Goal: Task Accomplishment & Management: Use online tool/utility

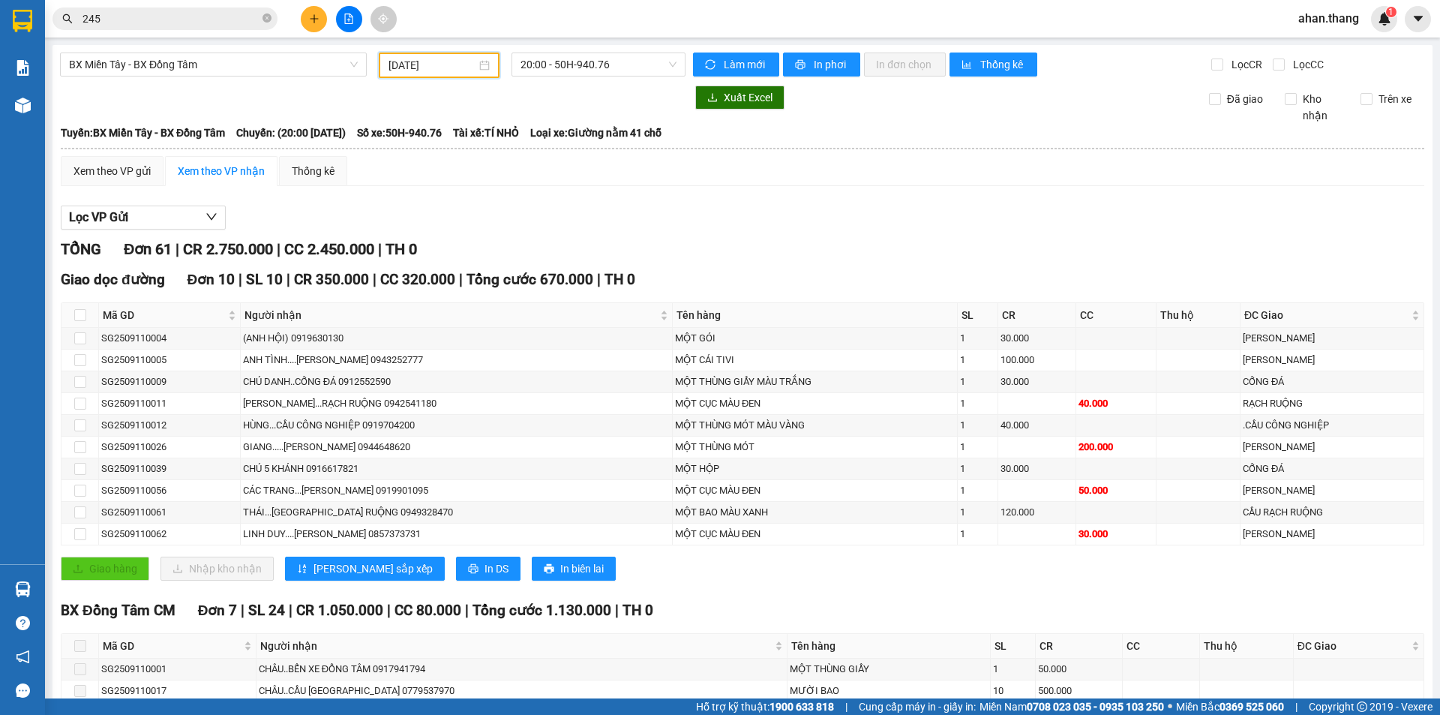
scroll to position [450, 0]
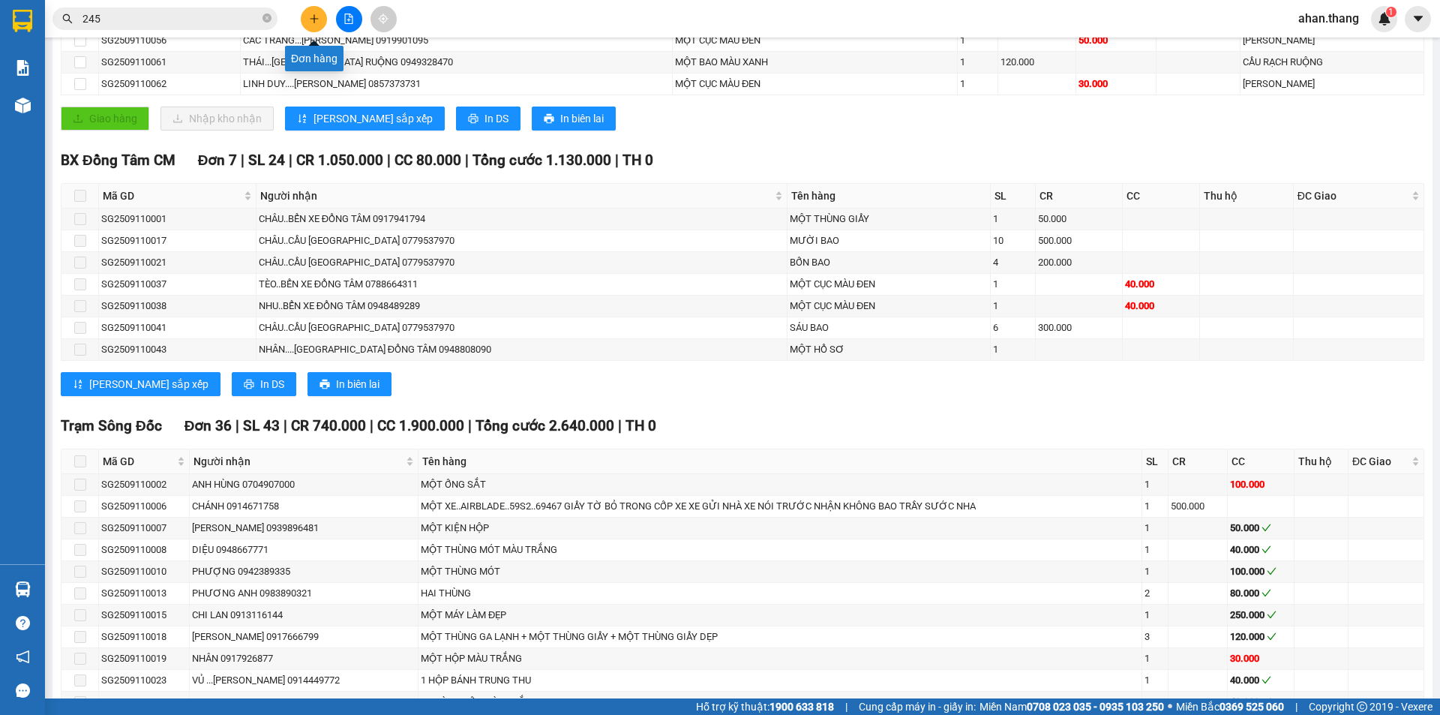
click at [307, 22] on button at bounding box center [314, 19] width 26 height 26
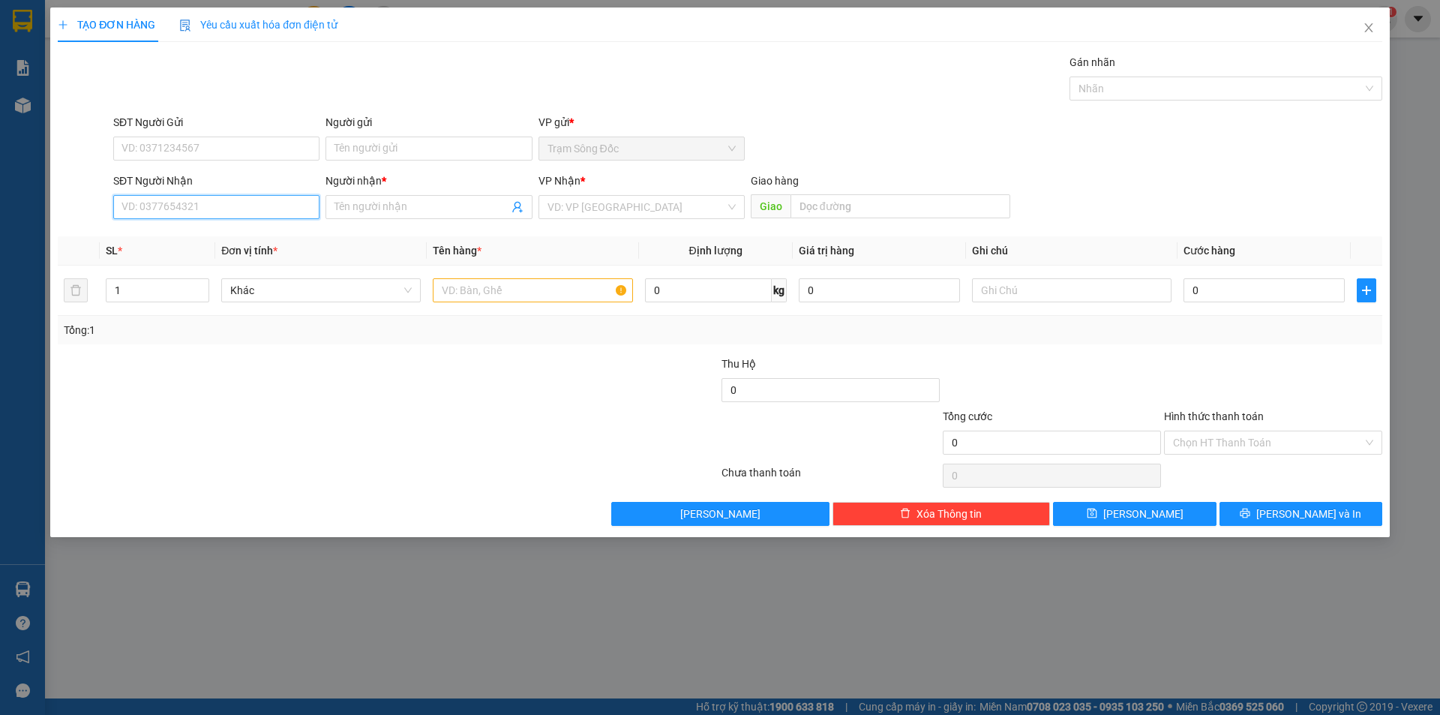
click at [211, 208] on input "SĐT Người Nhận" at bounding box center [216, 207] width 206 height 24
click at [178, 238] on div "0947217442 - TUYẾT MY" at bounding box center [216, 237] width 188 height 16
type input "0947217442"
type input "TUYẾT MY"
type input "0947217442"
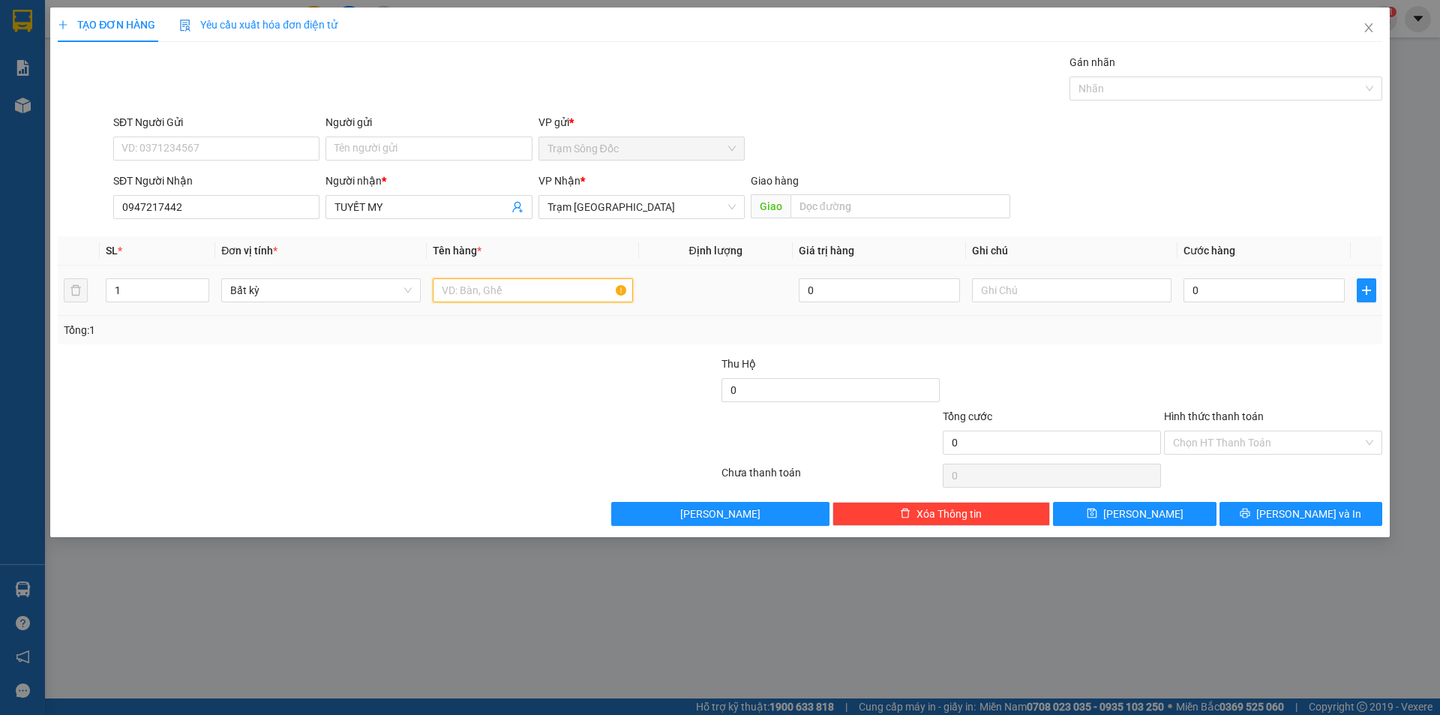
click at [540, 286] on input "text" at bounding box center [532, 290] width 199 height 24
type input "1TH"
click at [1223, 291] on input "0" at bounding box center [1263, 290] width 161 height 24
type input "8"
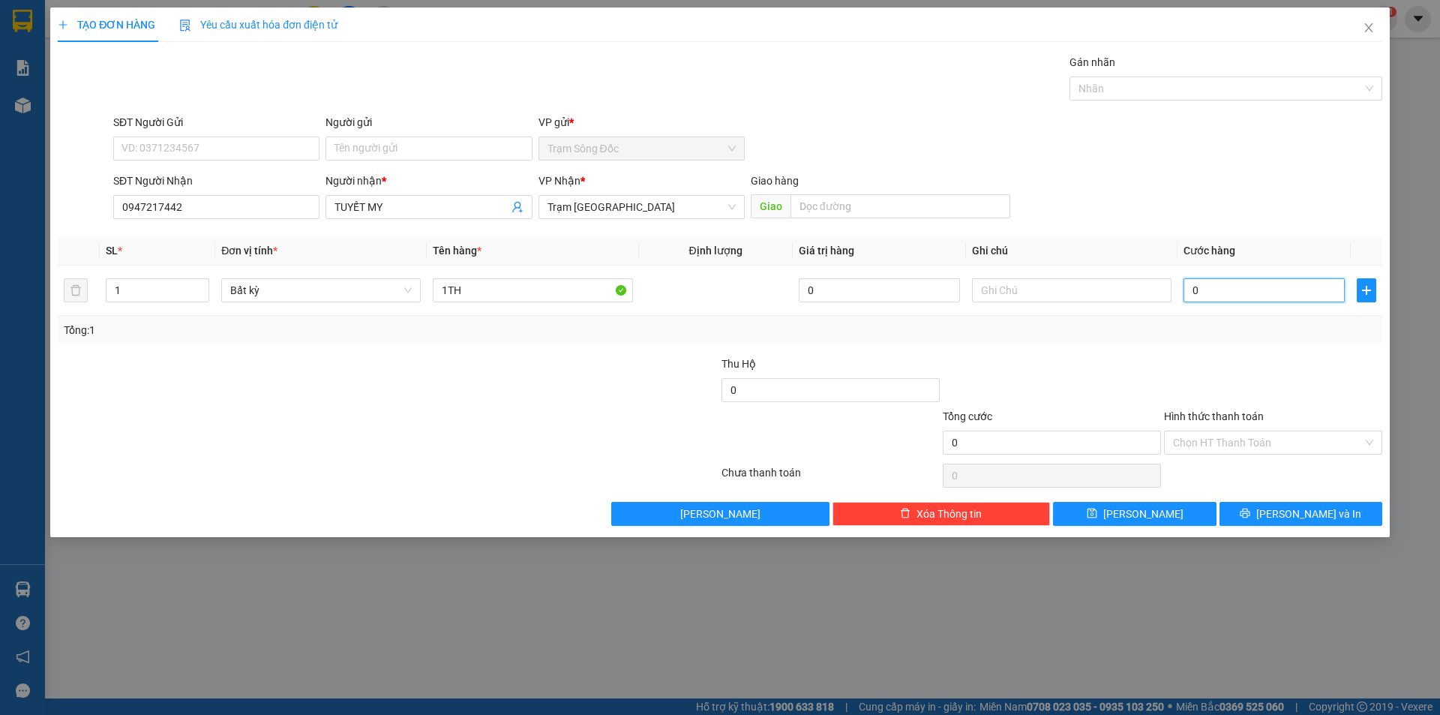
type input "8"
type input "80"
type input "80.000"
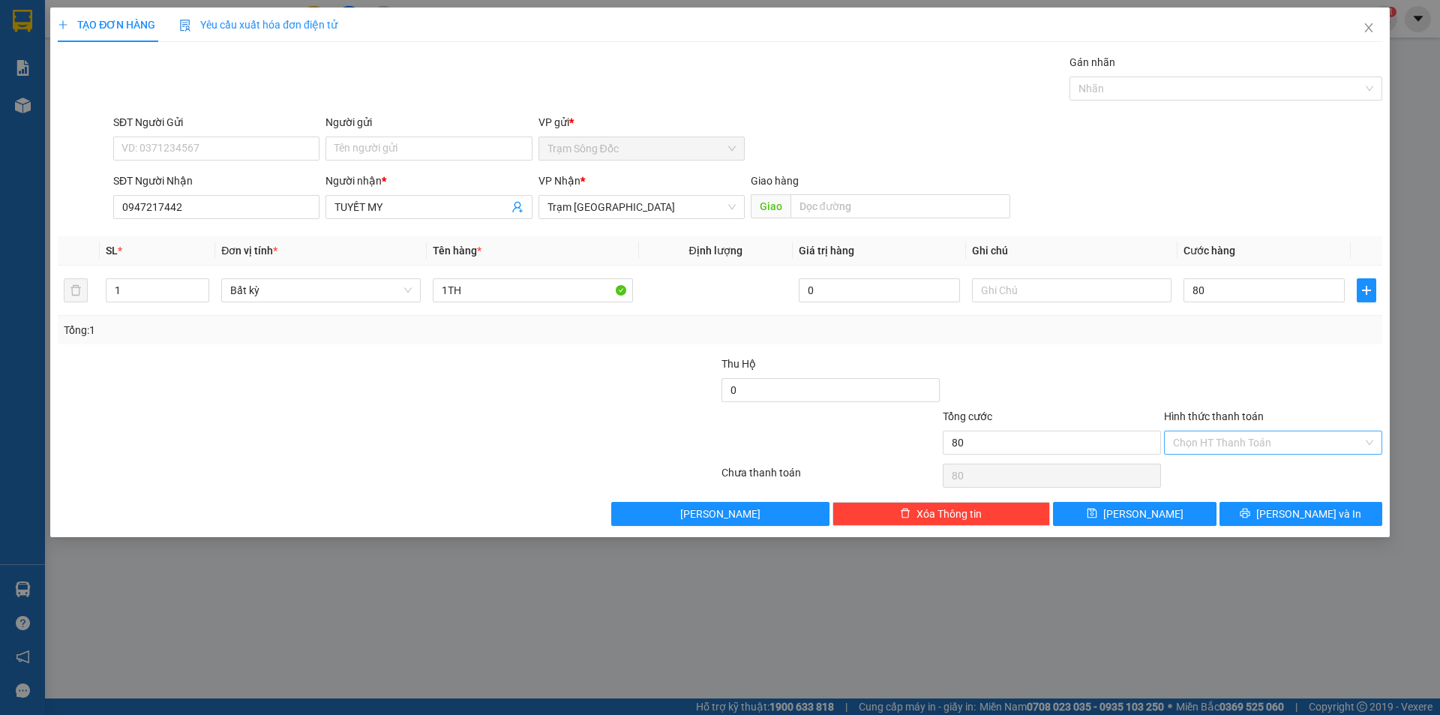
type input "80.000"
click at [1275, 438] on input "Hình thức thanh toán" at bounding box center [1268, 442] width 190 height 22
click at [1276, 473] on div "Tại văn phòng" at bounding box center [1273, 472] width 200 height 16
type input "0"
click at [1250, 513] on icon "printer" at bounding box center [1245, 513] width 10 height 10
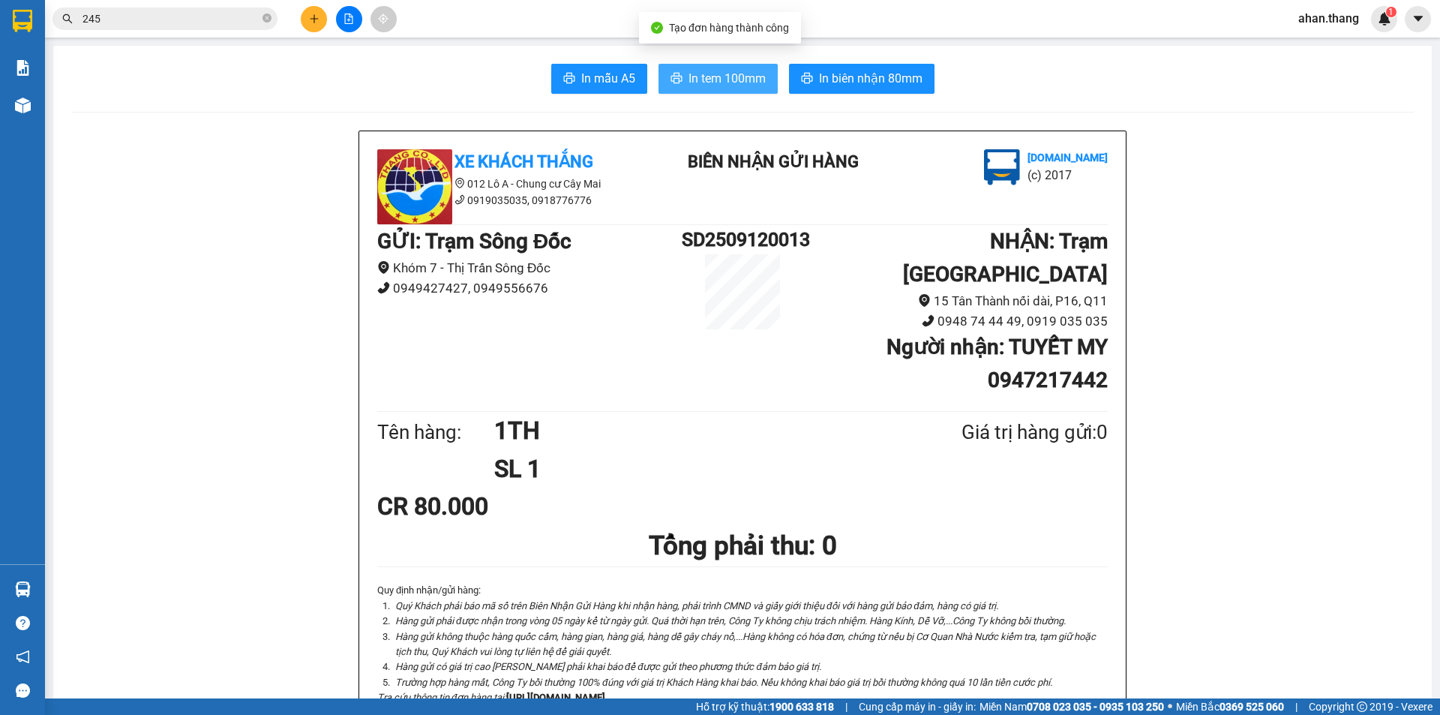
click at [724, 74] on span "In tem 100mm" at bounding box center [726, 78] width 77 height 19
click at [322, 17] on button at bounding box center [314, 19] width 26 height 26
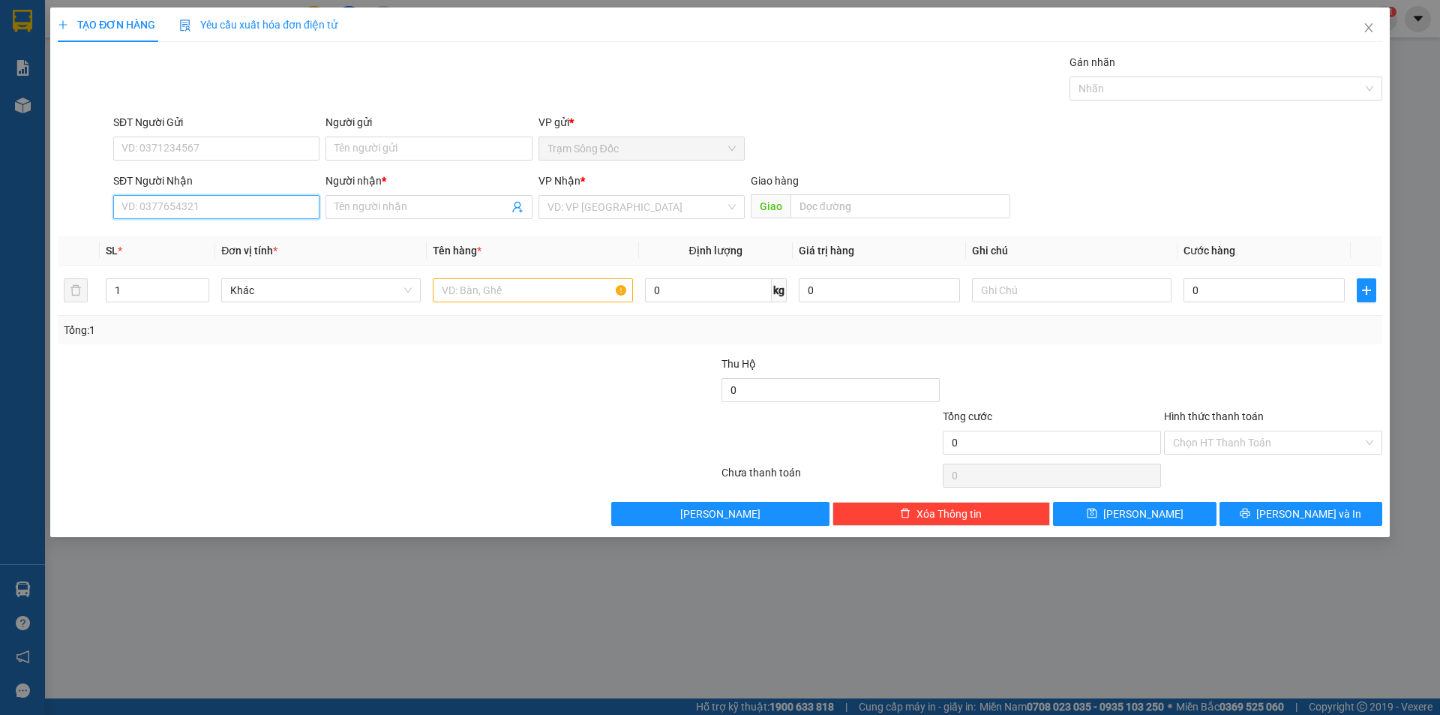
click at [163, 199] on input "SĐT Người Nhận" at bounding box center [216, 207] width 206 height 24
type input "0916092124"
click at [250, 236] on div "0916092124 - NGA" at bounding box center [216, 237] width 188 height 16
type input "NGA"
type input "0916092124"
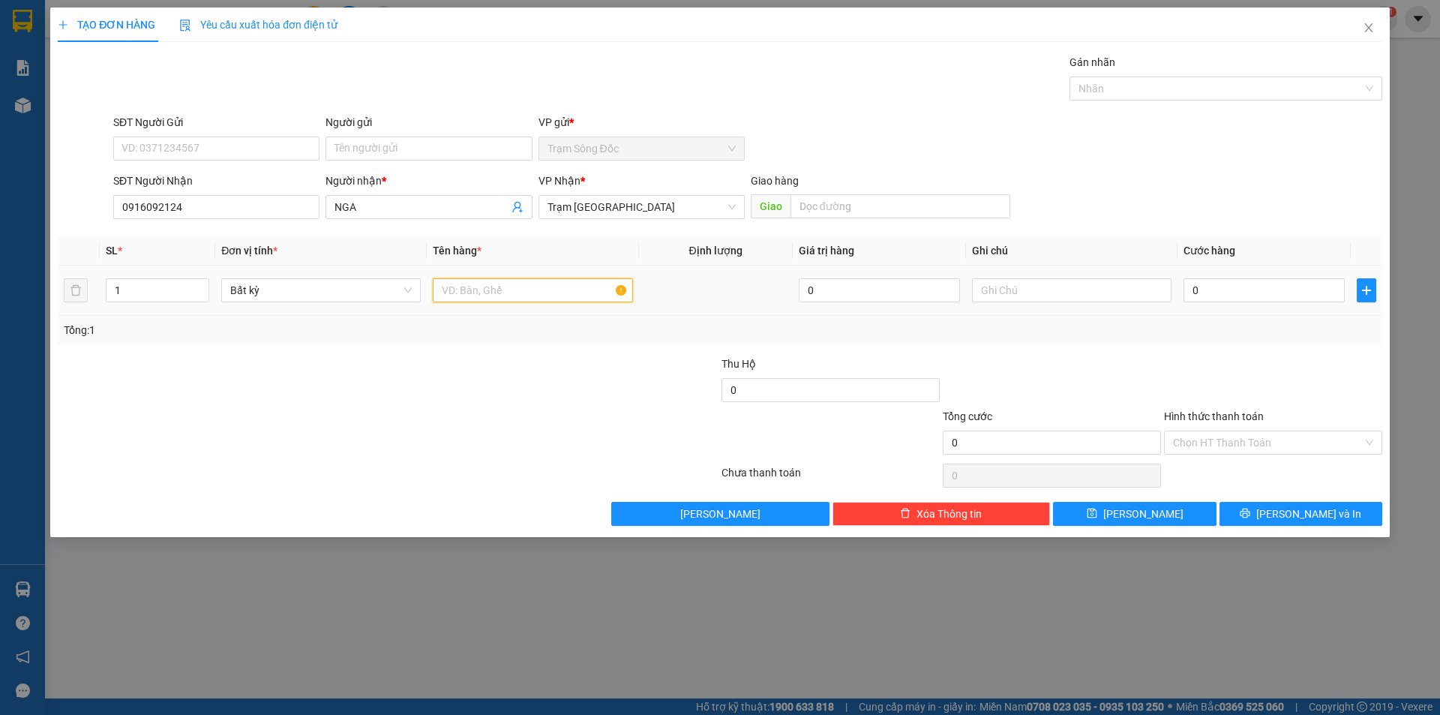
click at [490, 283] on input "text" at bounding box center [532, 290] width 199 height 24
type input "1TH"
click at [1273, 282] on input "0" at bounding box center [1263, 290] width 161 height 24
type input "5"
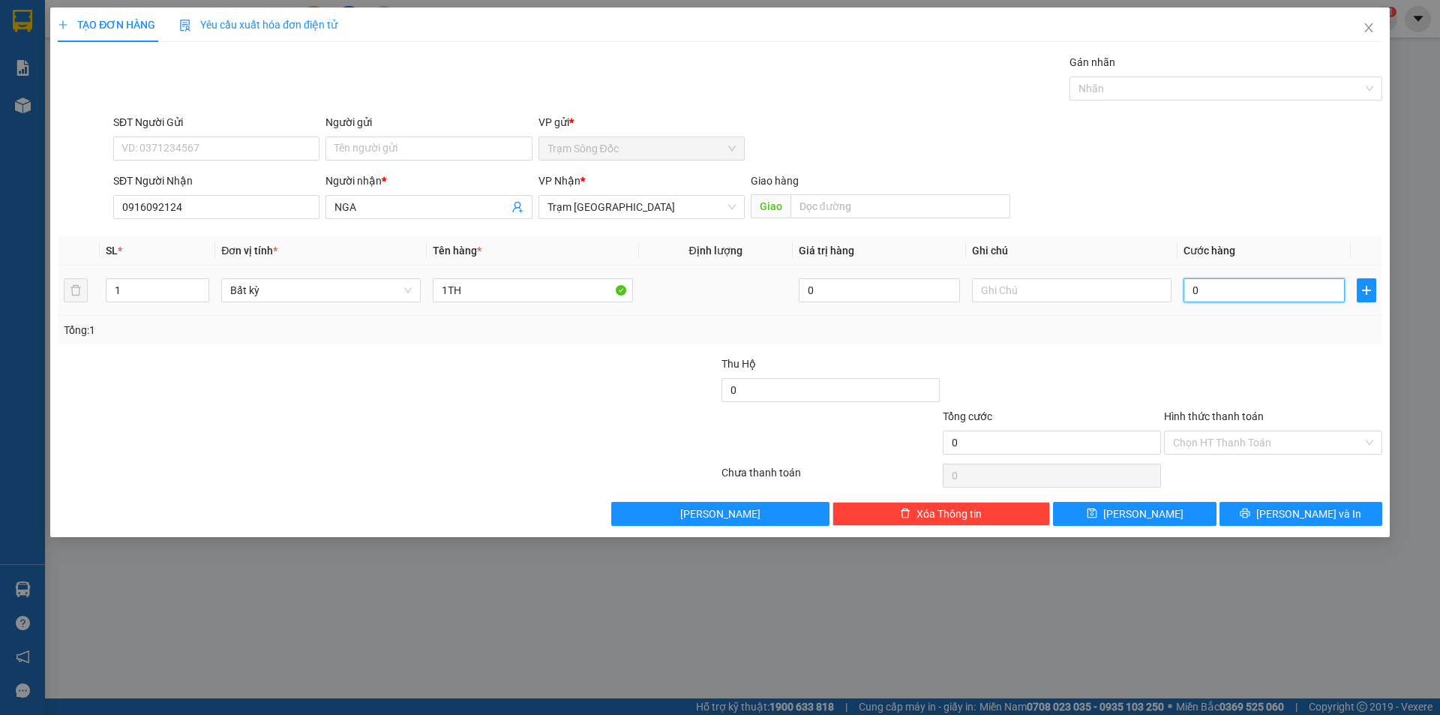
type input "5"
type input "50"
type input "50.000"
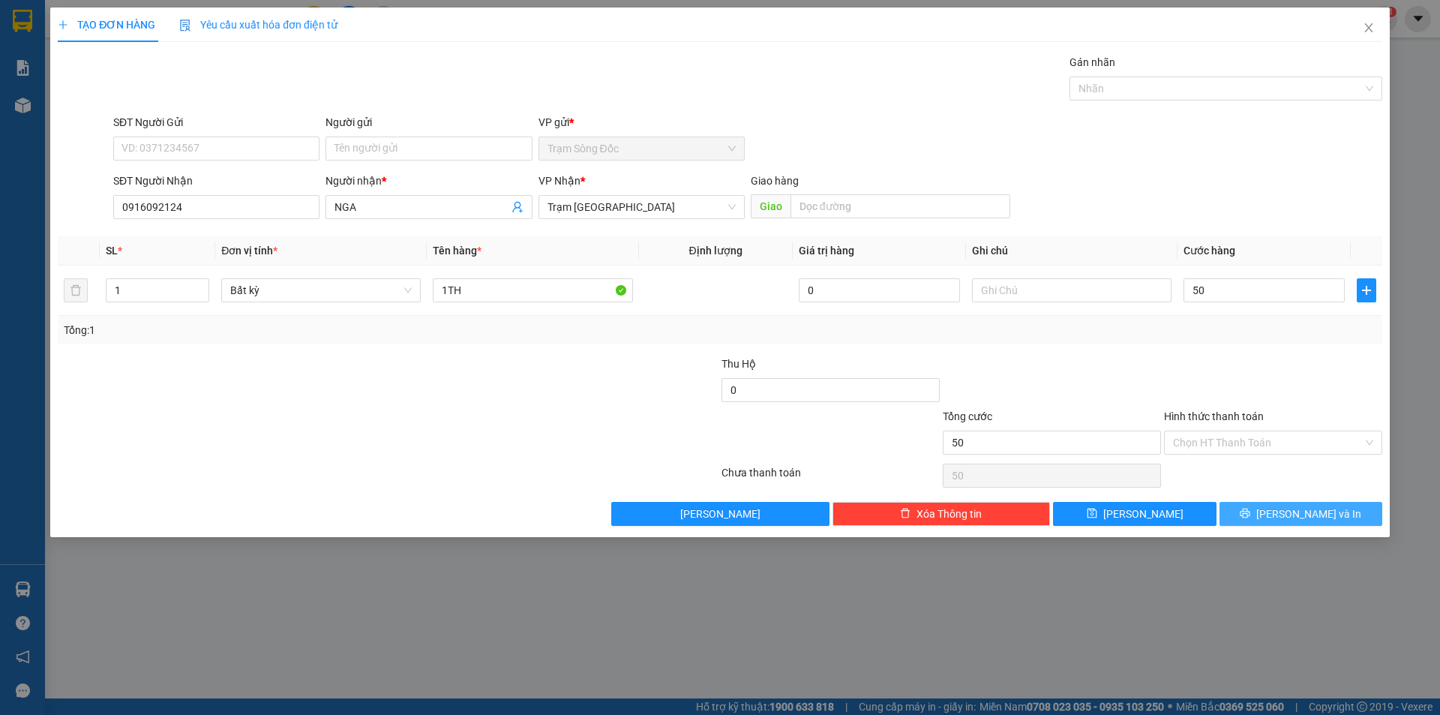
type input "50.000"
click at [1288, 514] on span "[PERSON_NAME] và In" at bounding box center [1308, 513] width 105 height 16
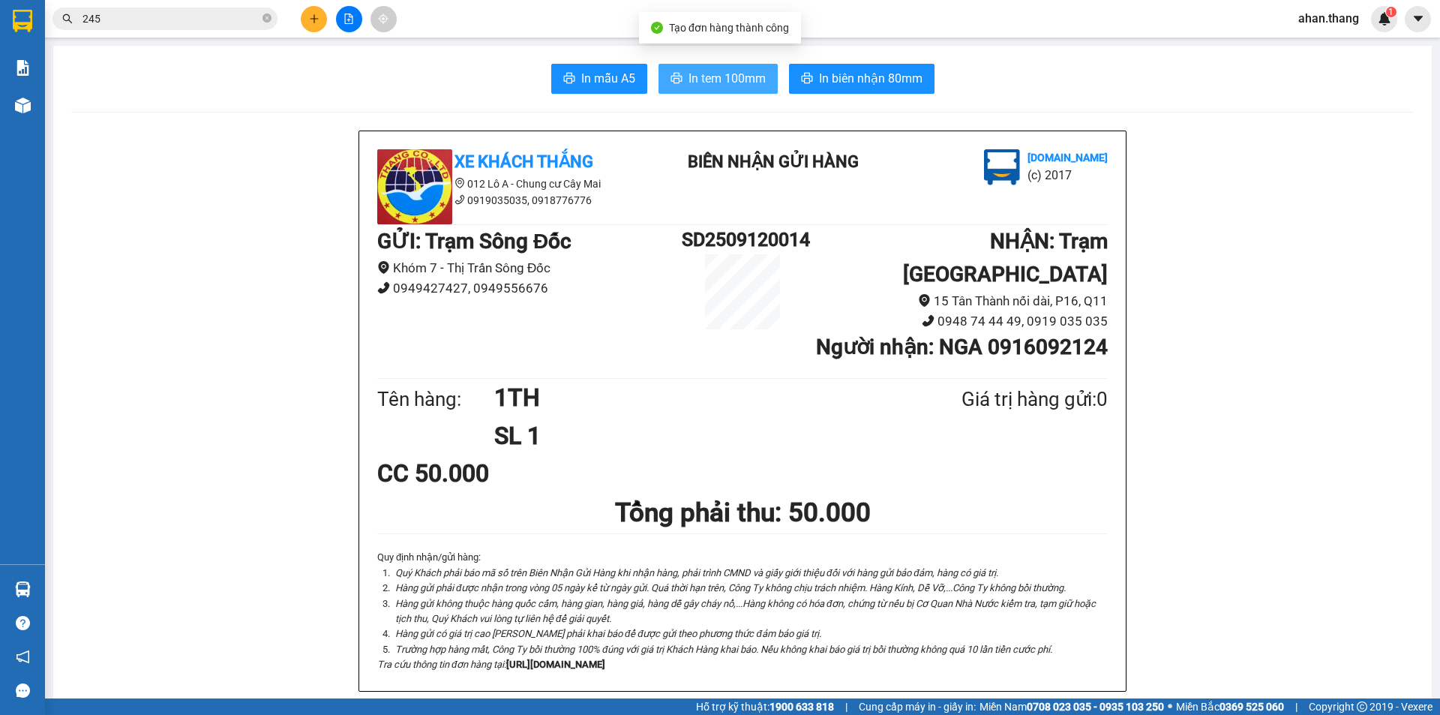
click at [694, 84] on span "In tem 100mm" at bounding box center [726, 78] width 77 height 19
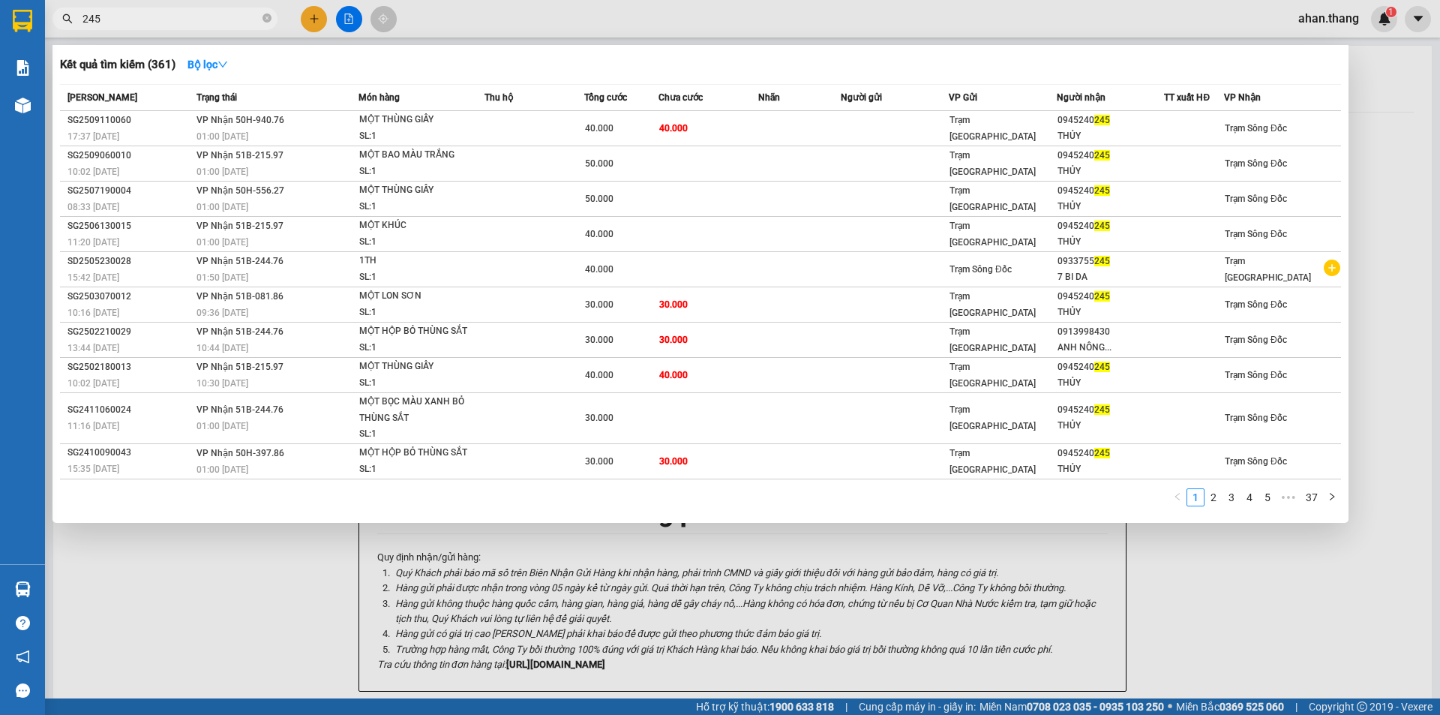
click at [142, 19] on input "245" at bounding box center [170, 18] width 177 height 16
type input "2"
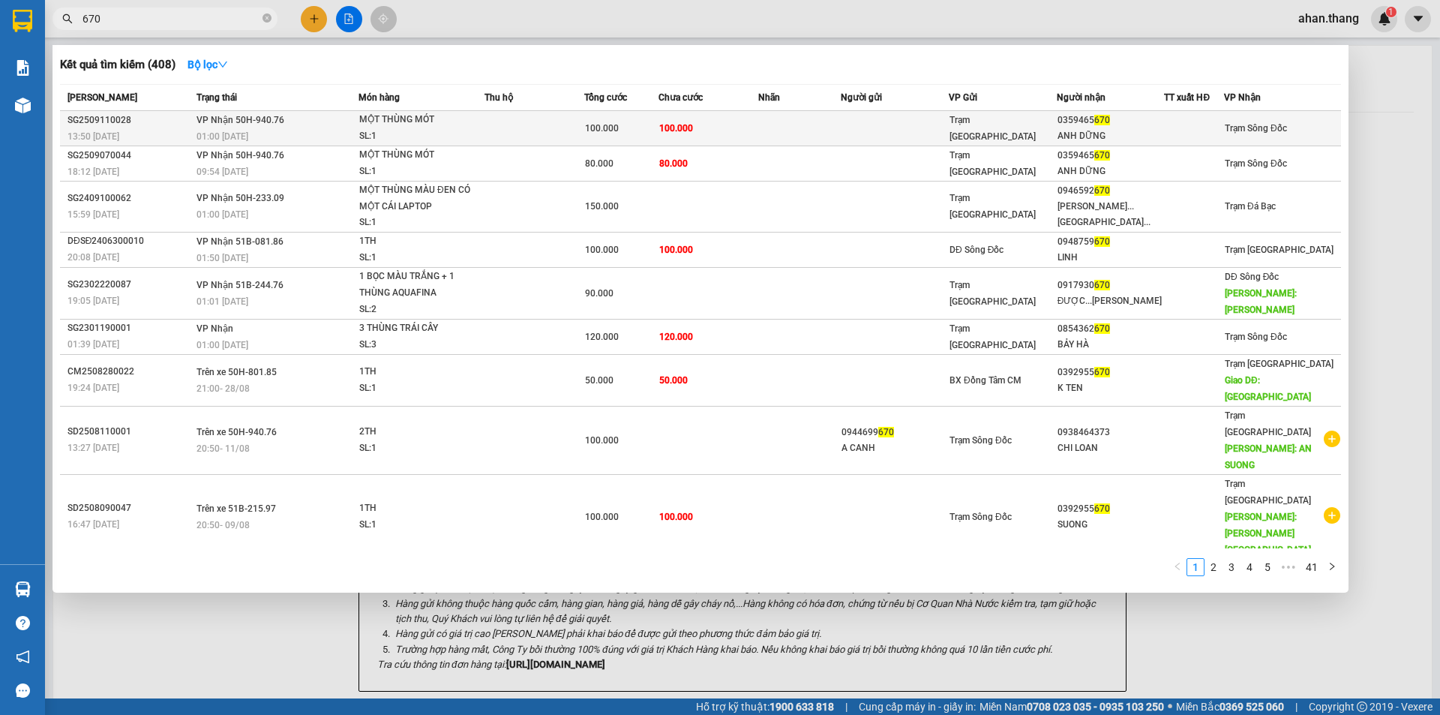
type input "670"
click at [775, 129] on td at bounding box center [799, 128] width 83 height 35
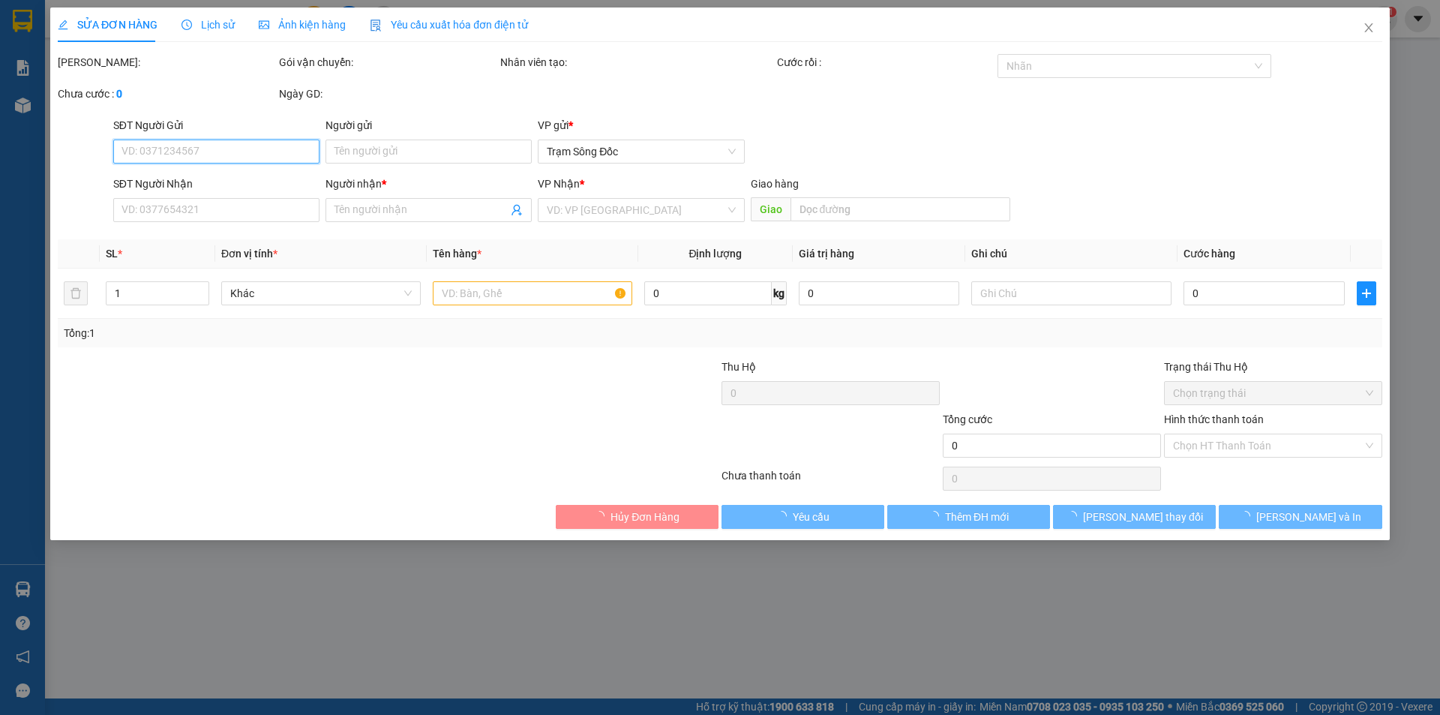
type input "0359465670"
type input "ANH DỮNG"
type input "100.000"
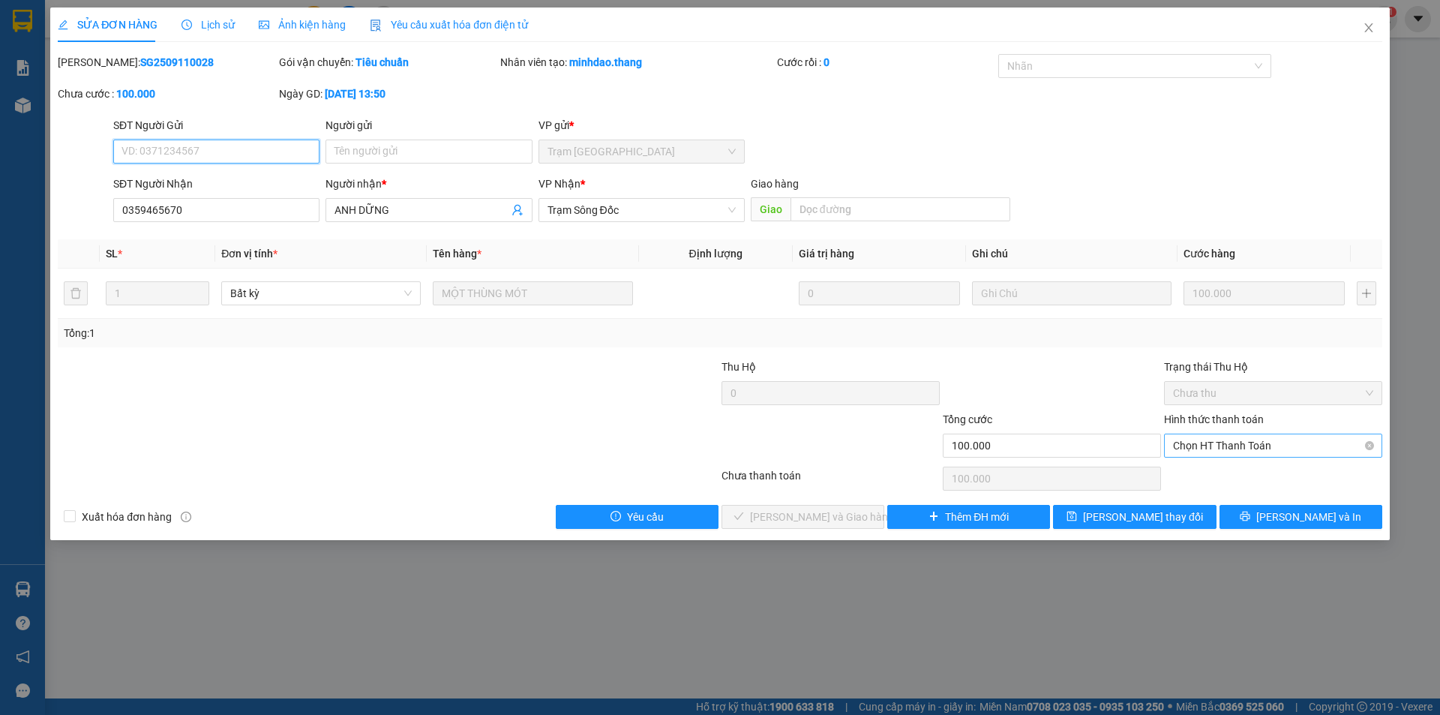
click at [1203, 445] on span "Chọn HT Thanh Toán" at bounding box center [1273, 445] width 200 height 22
drag, startPoint x: 1199, startPoint y: 475, endPoint x: 1154, endPoint y: 482, distance: 45.6
click at [1195, 475] on div "Tại văn phòng" at bounding box center [1273, 475] width 200 height 16
type input "0"
click at [794, 509] on span "[PERSON_NAME] và Giao hàng" at bounding box center [822, 516] width 144 height 16
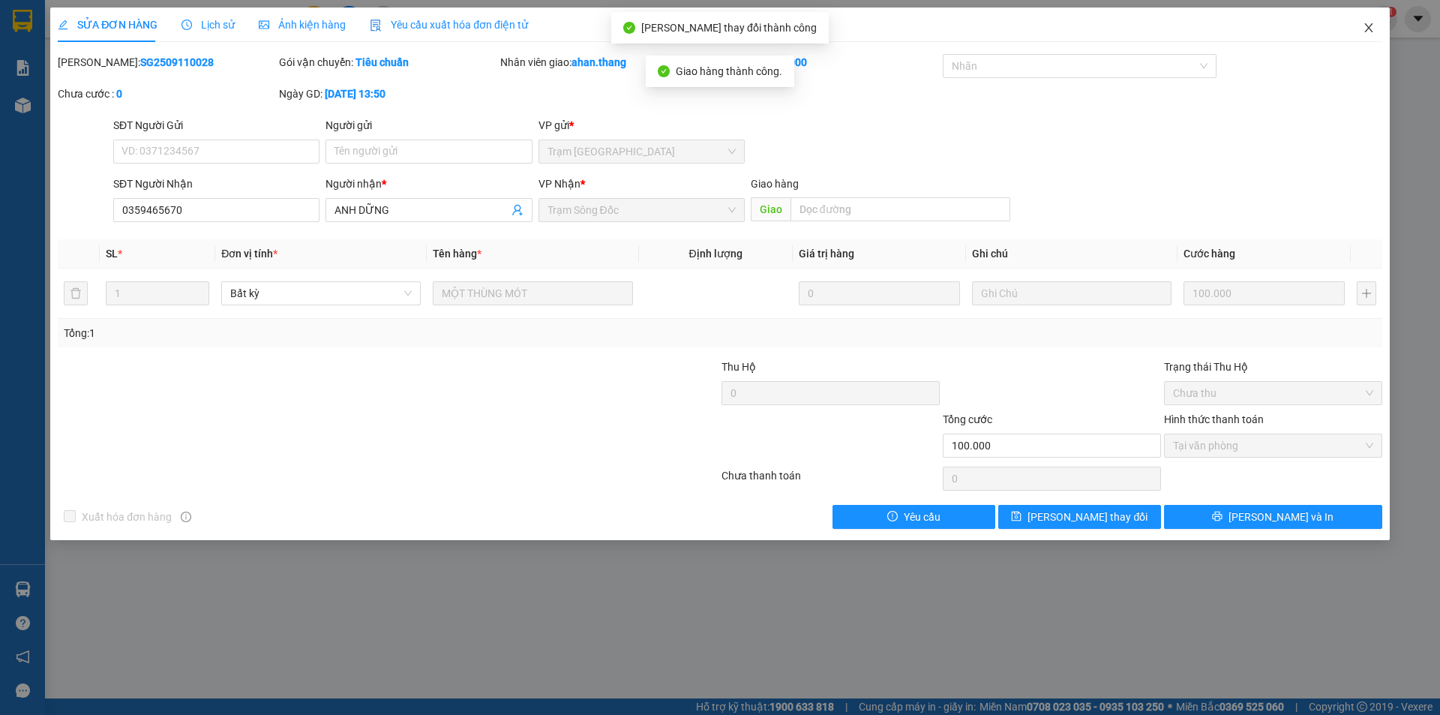
click at [1364, 29] on icon "close" at bounding box center [1369, 28] width 12 height 12
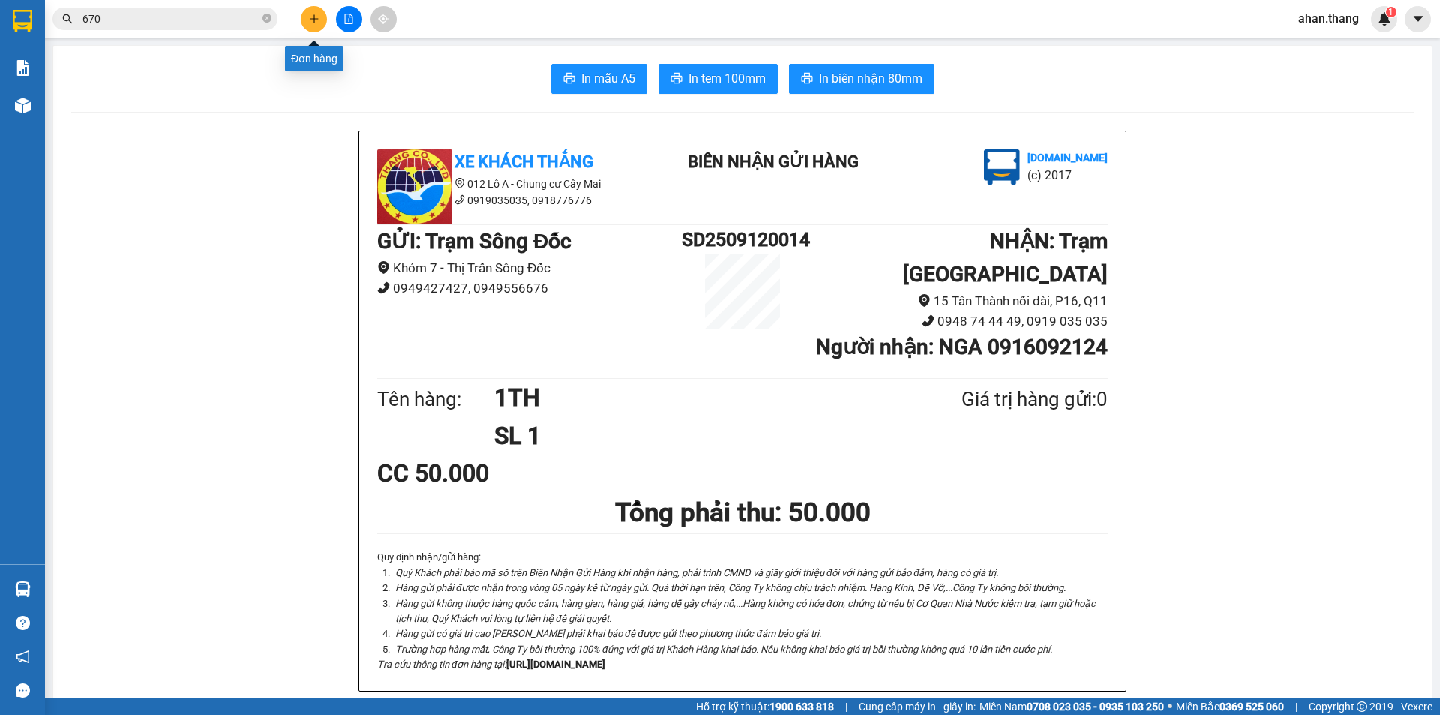
click at [312, 17] on icon "plus" at bounding box center [314, 18] width 10 height 10
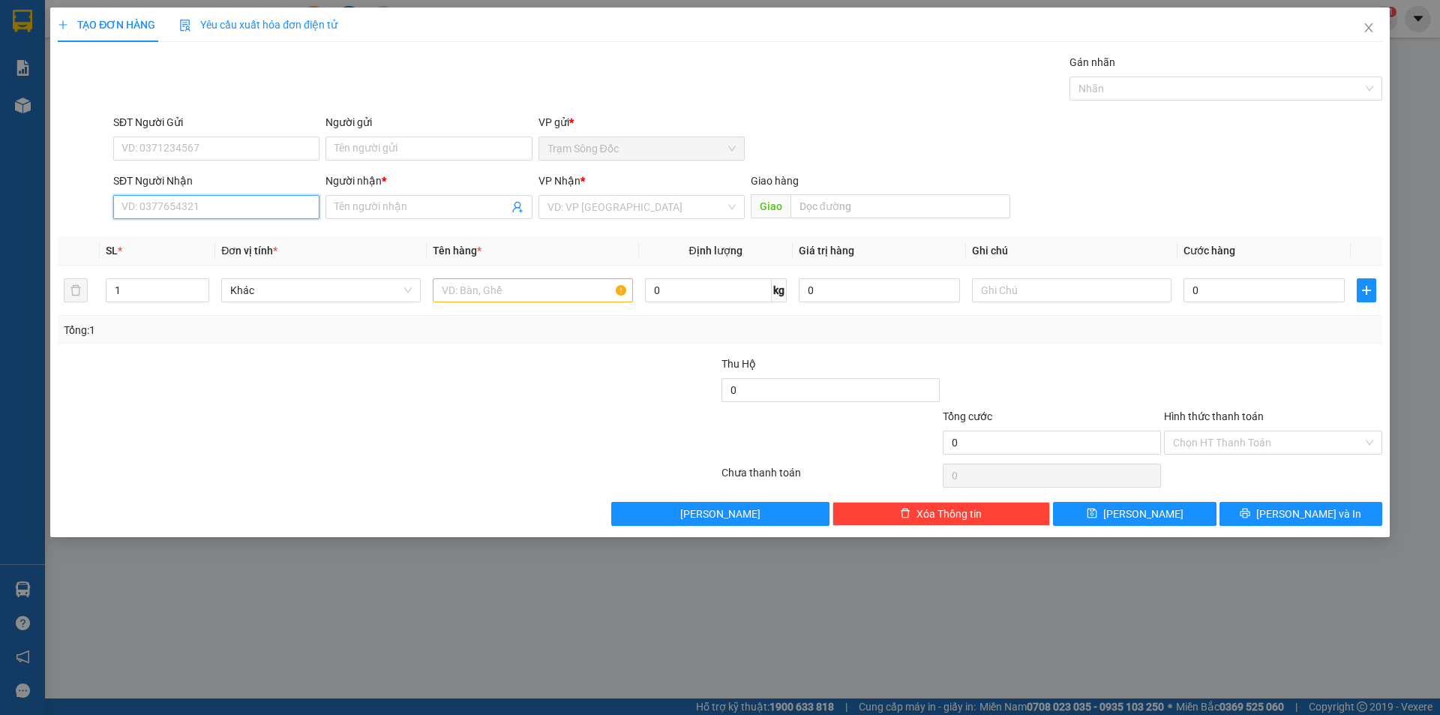
click at [220, 212] on input "SĐT Người Nhận" at bounding box center [216, 207] width 206 height 24
click at [185, 227] on div "0933219679 - SG" at bounding box center [216, 237] width 206 height 24
type input "0933219679"
type input "SG"
type input "AN SUONG"
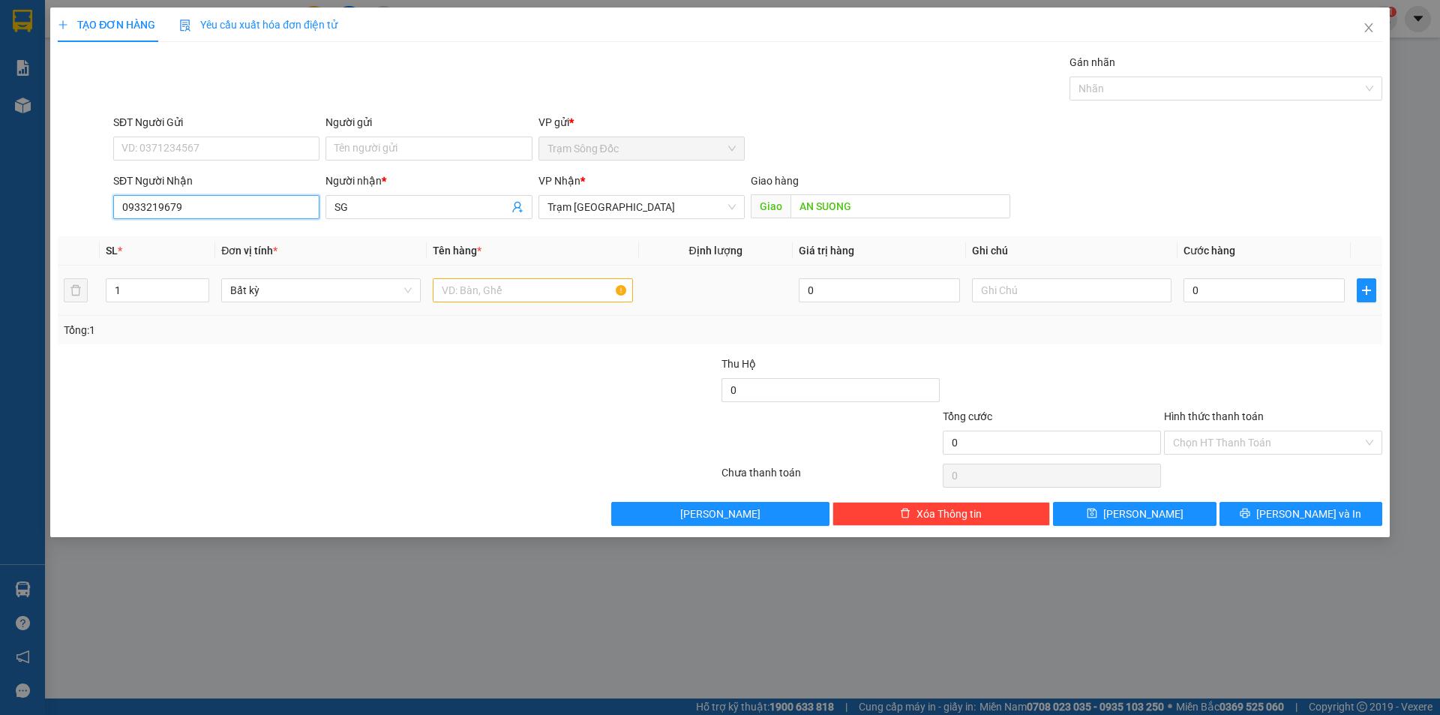
type input "0933219679"
click at [534, 289] on input "text" at bounding box center [532, 290] width 199 height 24
type input "1 BAO"
click at [1288, 287] on input "0" at bounding box center [1263, 290] width 161 height 24
type input "7"
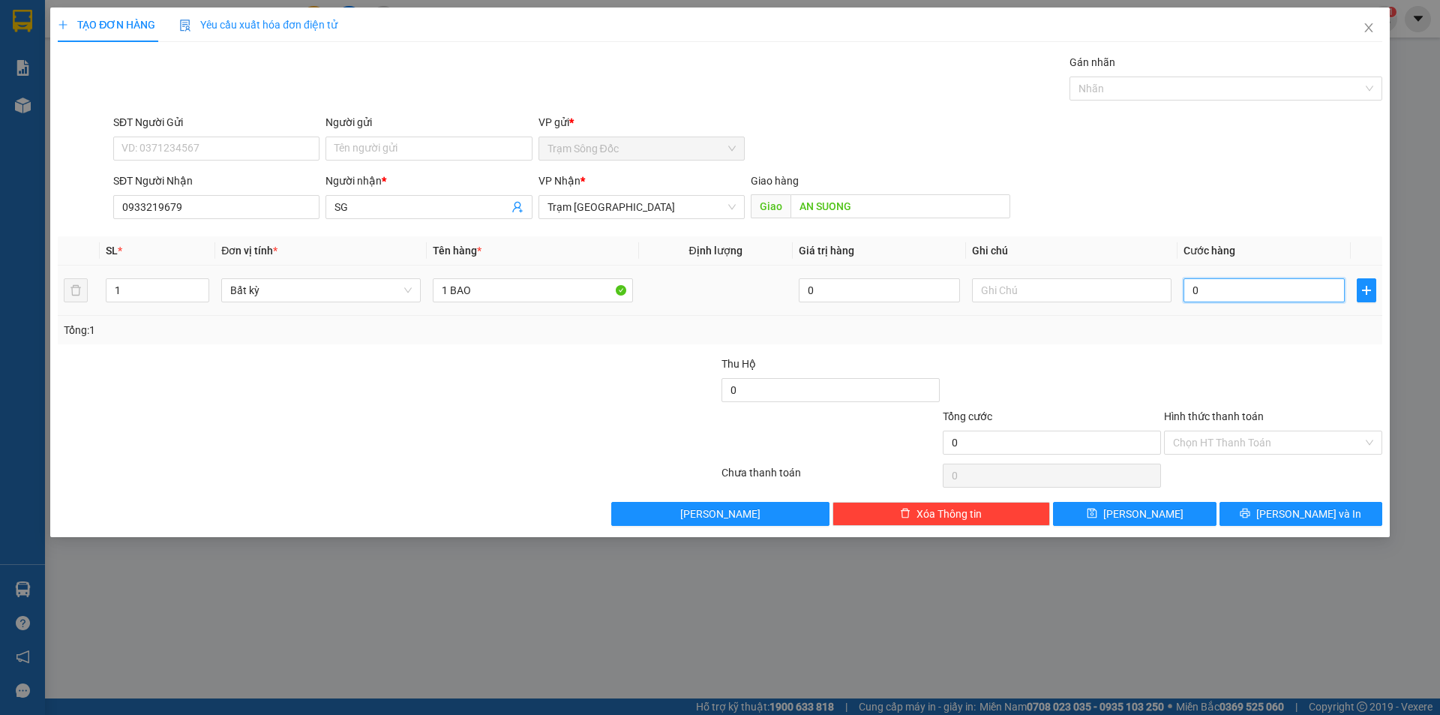
type input "7"
type input "70"
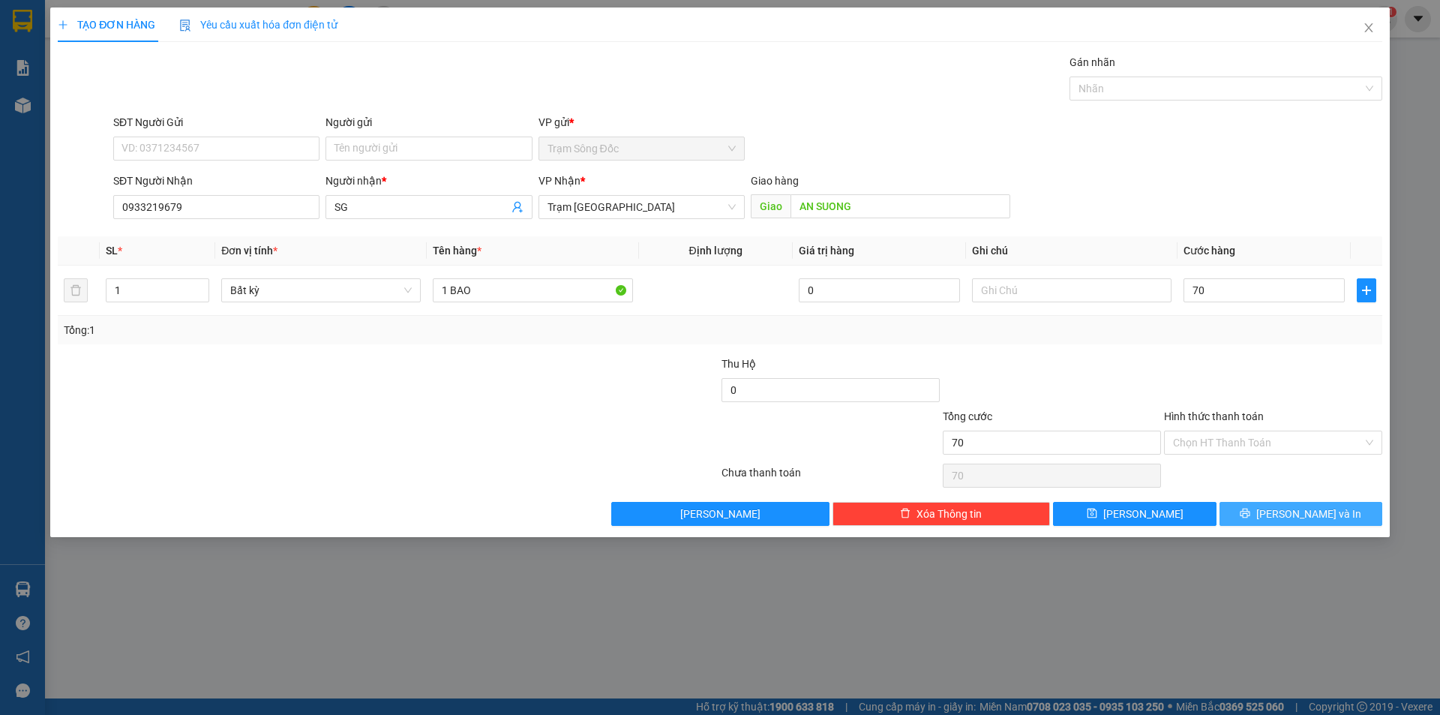
type input "70.000"
click at [1300, 510] on span "[PERSON_NAME] và In" at bounding box center [1308, 513] width 105 height 16
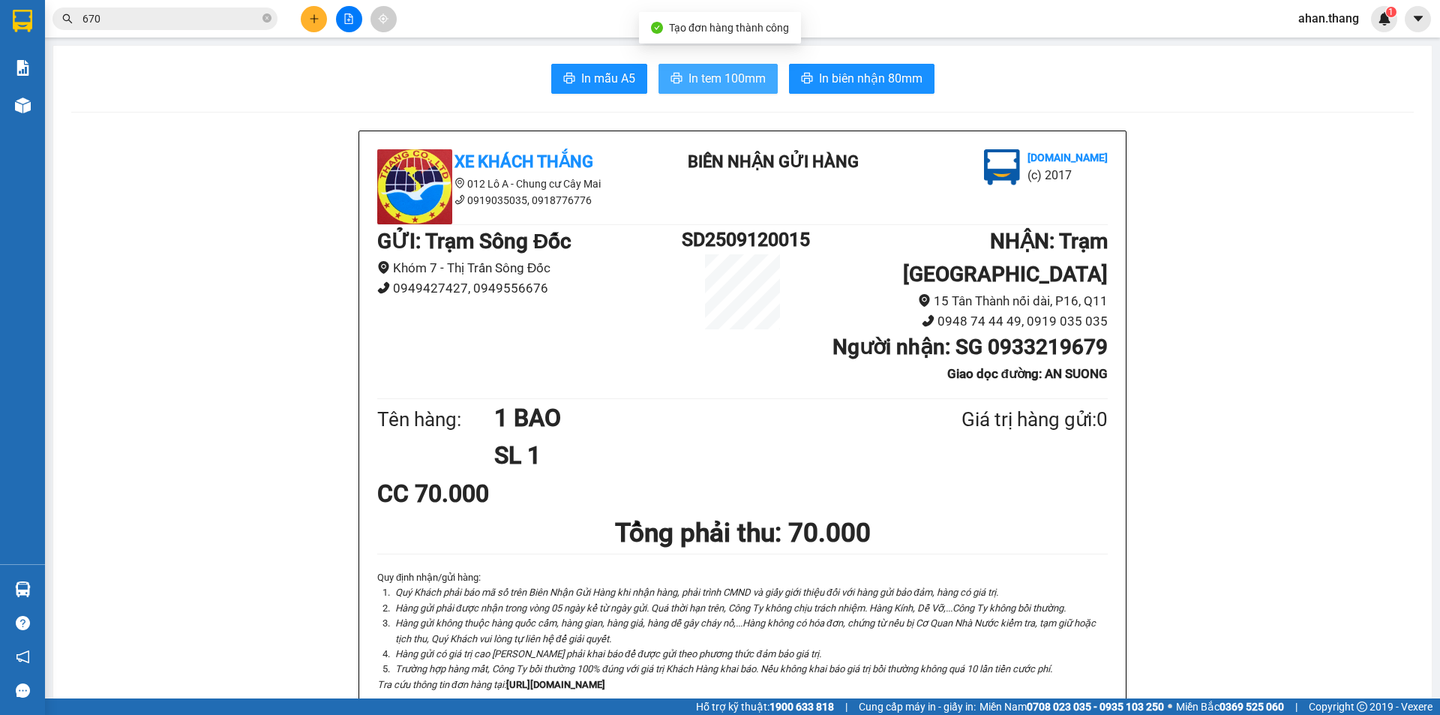
click at [730, 74] on span "In tem 100mm" at bounding box center [726, 78] width 77 height 19
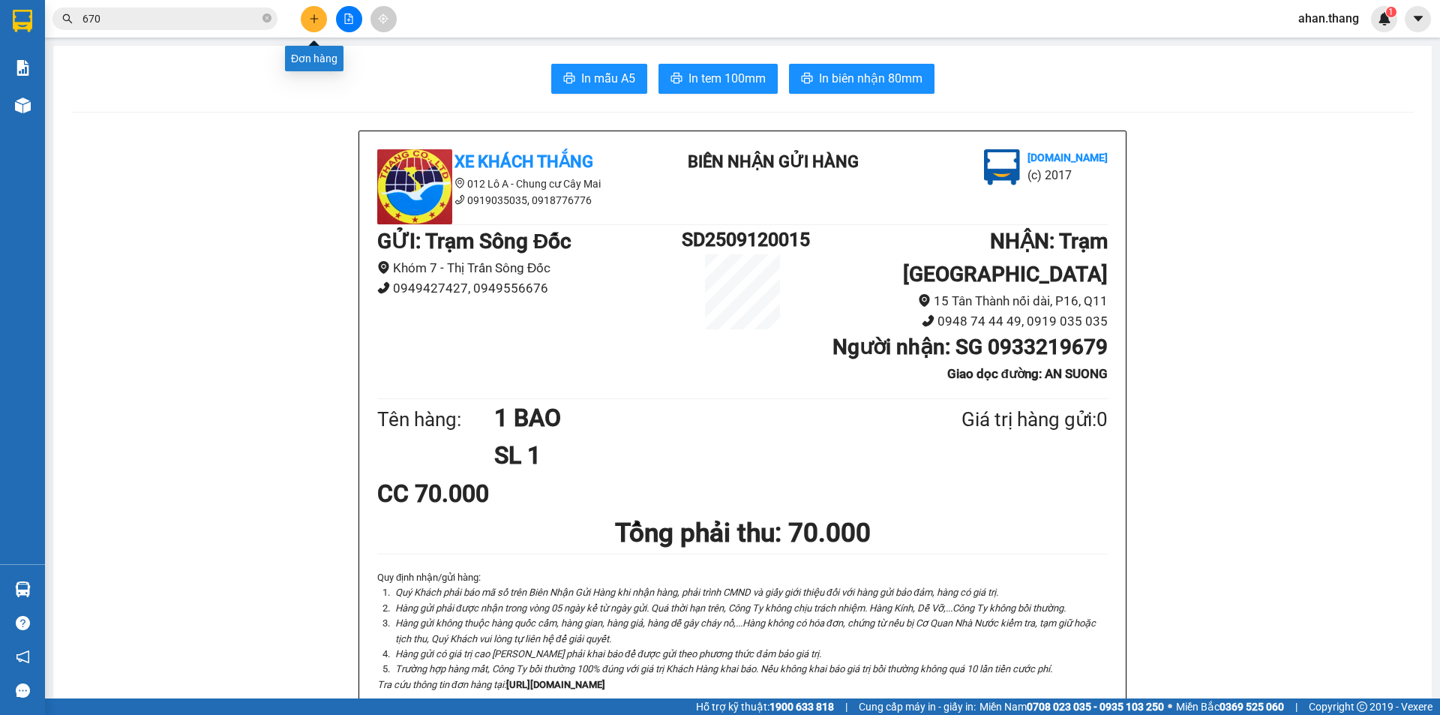
click at [309, 21] on icon "plus" at bounding box center [314, 18] width 10 height 10
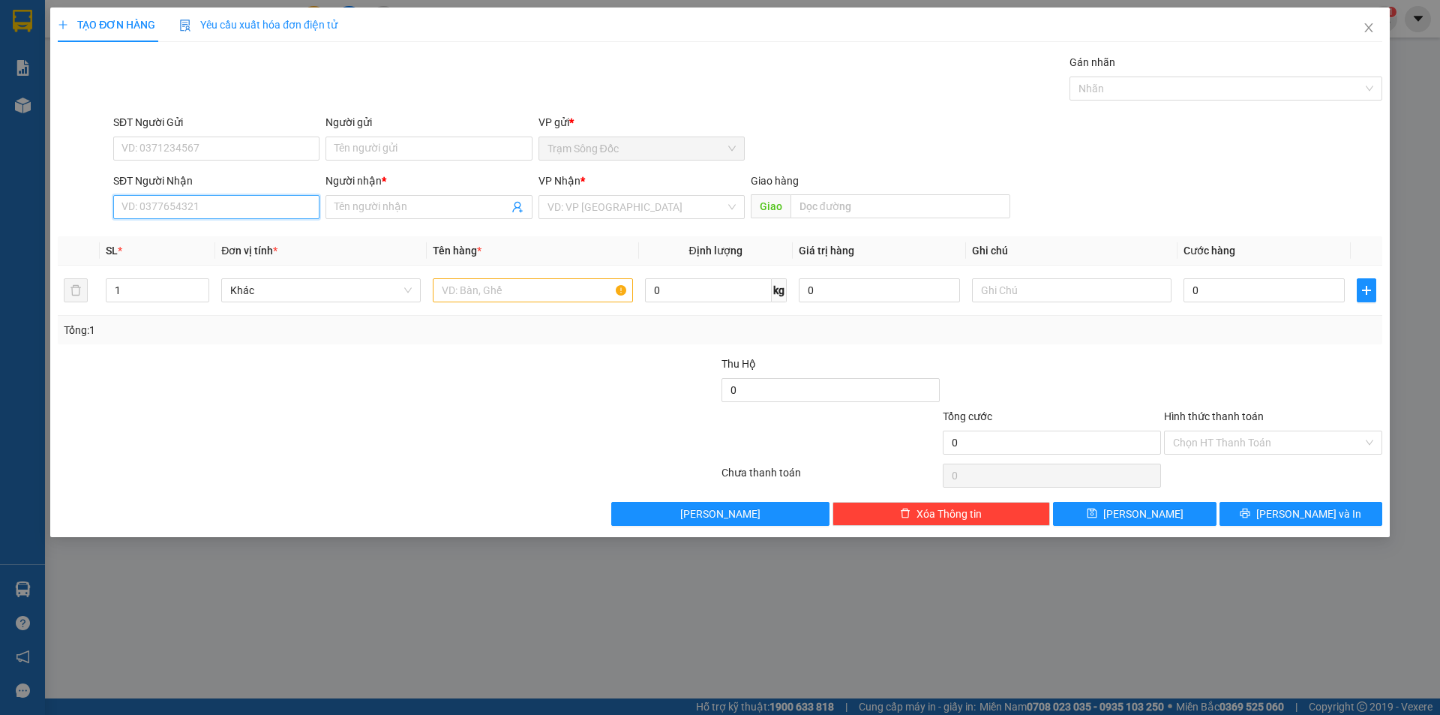
click at [254, 211] on input "SĐT Người Nhận" at bounding box center [216, 207] width 206 height 24
type input "0909813063"
click at [234, 229] on div "0909813063 - [PERSON_NAME]" at bounding box center [216, 237] width 188 height 16
type input "KHÁNH"
type input "0909813063"
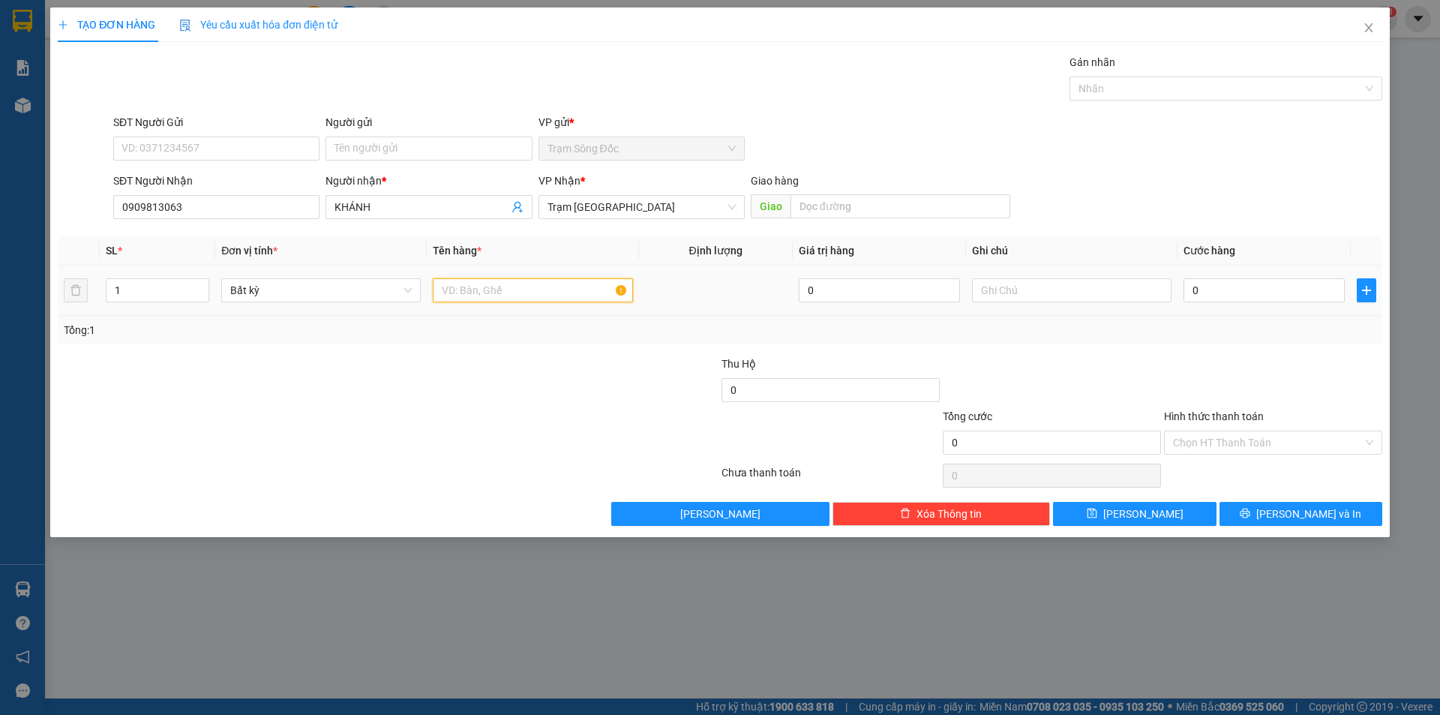
click at [528, 288] on input "text" at bounding box center [532, 290] width 199 height 24
type input "2 BAO RUOT"
click at [1304, 292] on input "0" at bounding box center [1263, 290] width 161 height 24
type input "1"
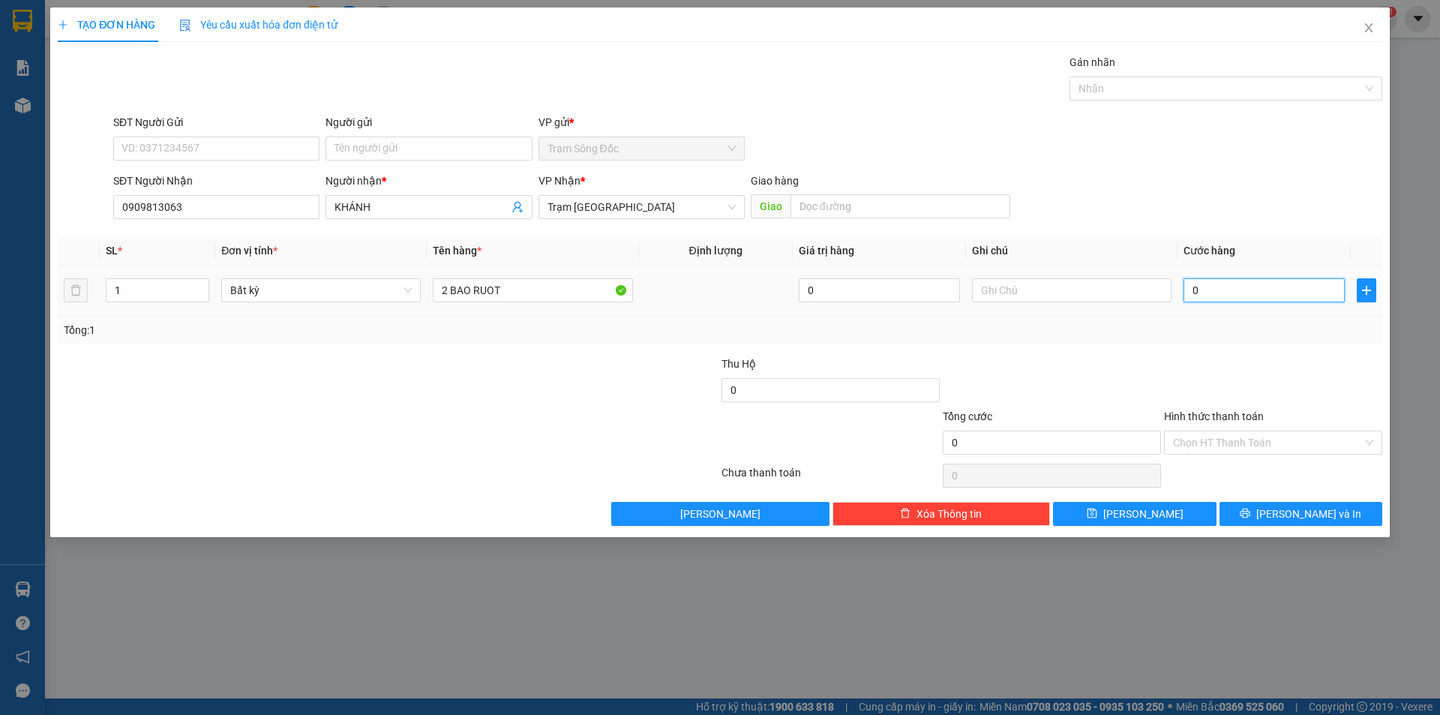
type input "1"
type input "12"
type input "120"
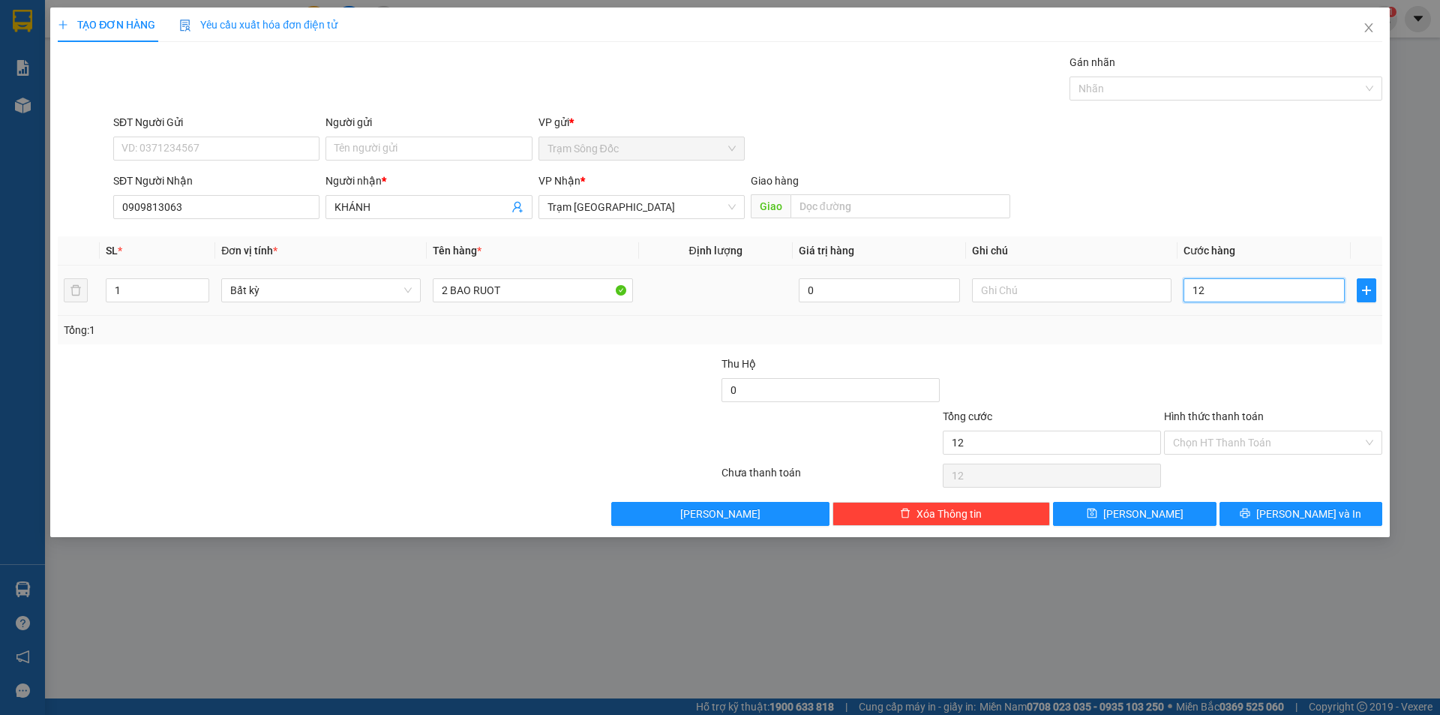
type input "120"
type input "120.000"
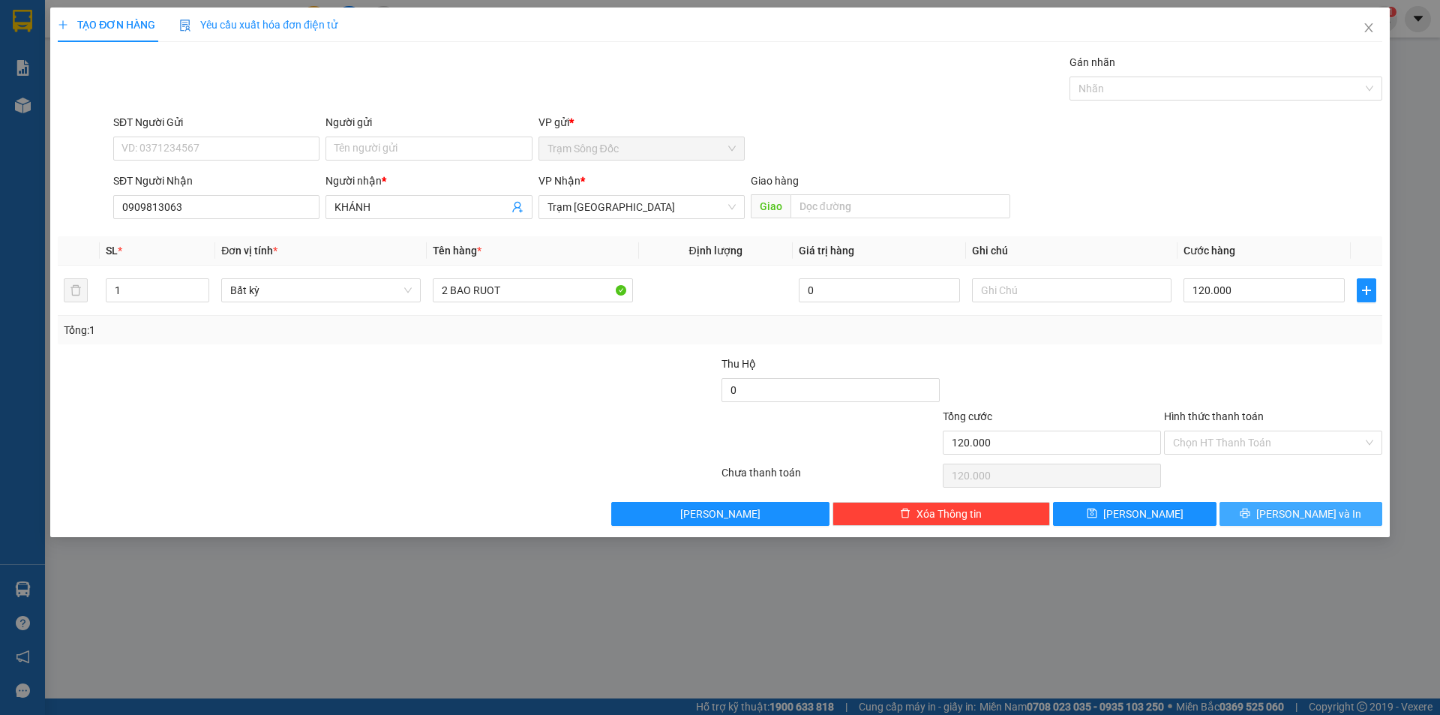
drag, startPoint x: 1269, startPoint y: 505, endPoint x: 1262, endPoint y: 496, distance: 11.9
click at [1268, 505] on button "[PERSON_NAME] và In" at bounding box center [1300, 514] width 163 height 24
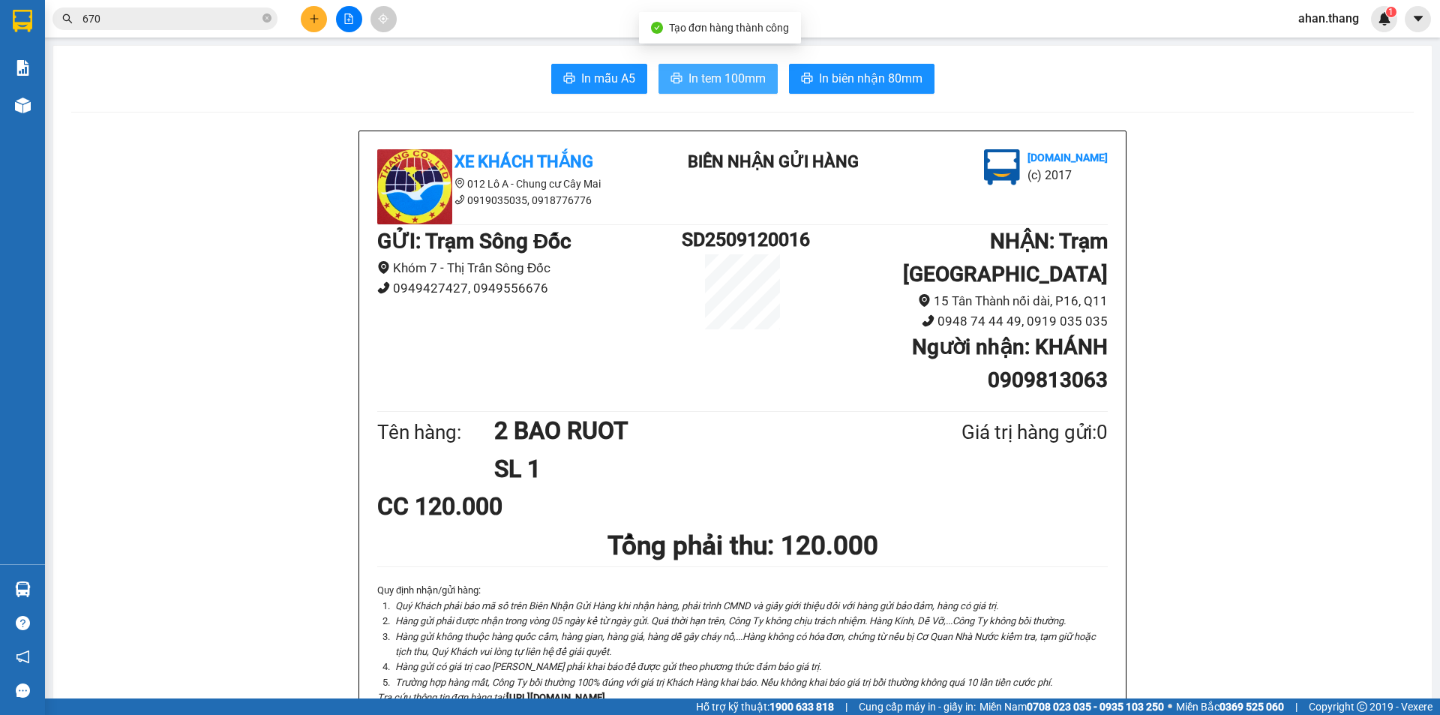
click at [709, 85] on span "In tem 100mm" at bounding box center [726, 78] width 77 height 19
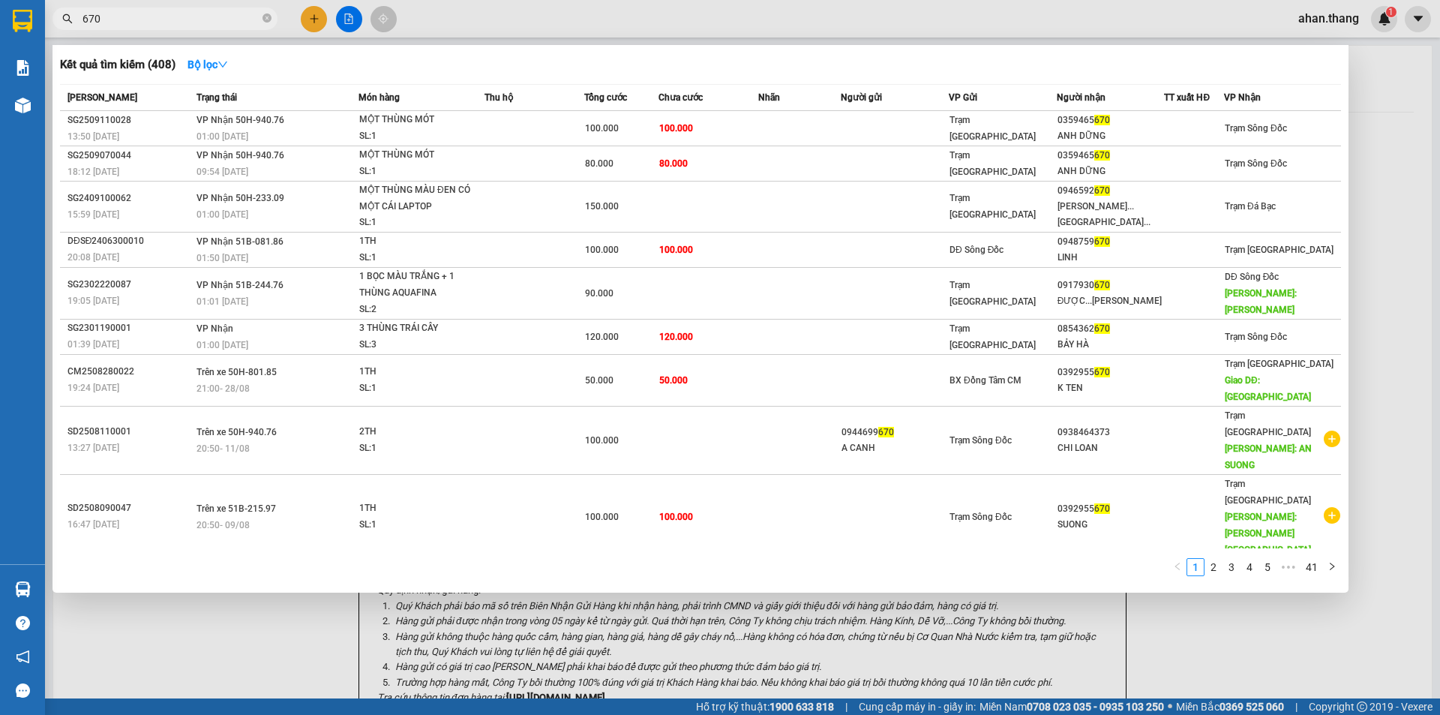
click at [112, 13] on input "670" at bounding box center [170, 18] width 177 height 16
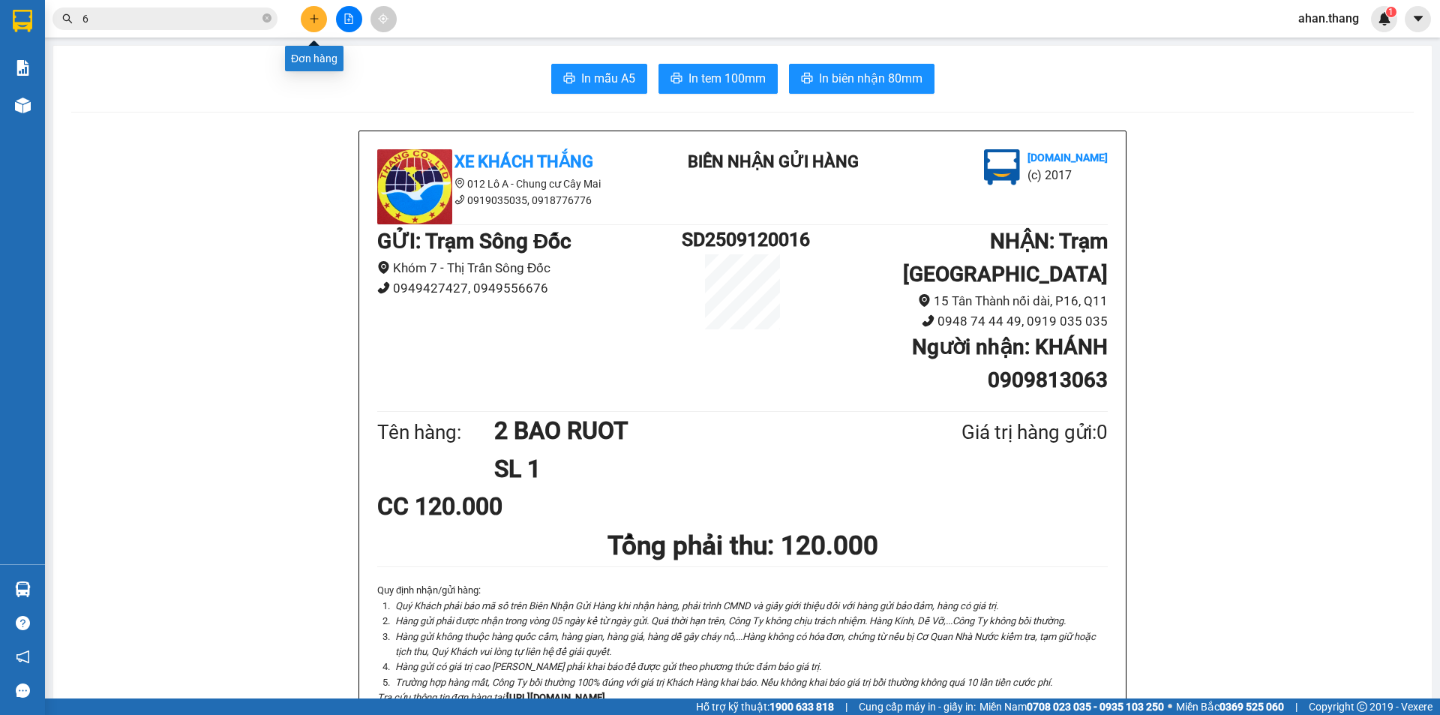
type input "6"
click at [313, 17] on icon "plus" at bounding box center [314, 18] width 10 height 10
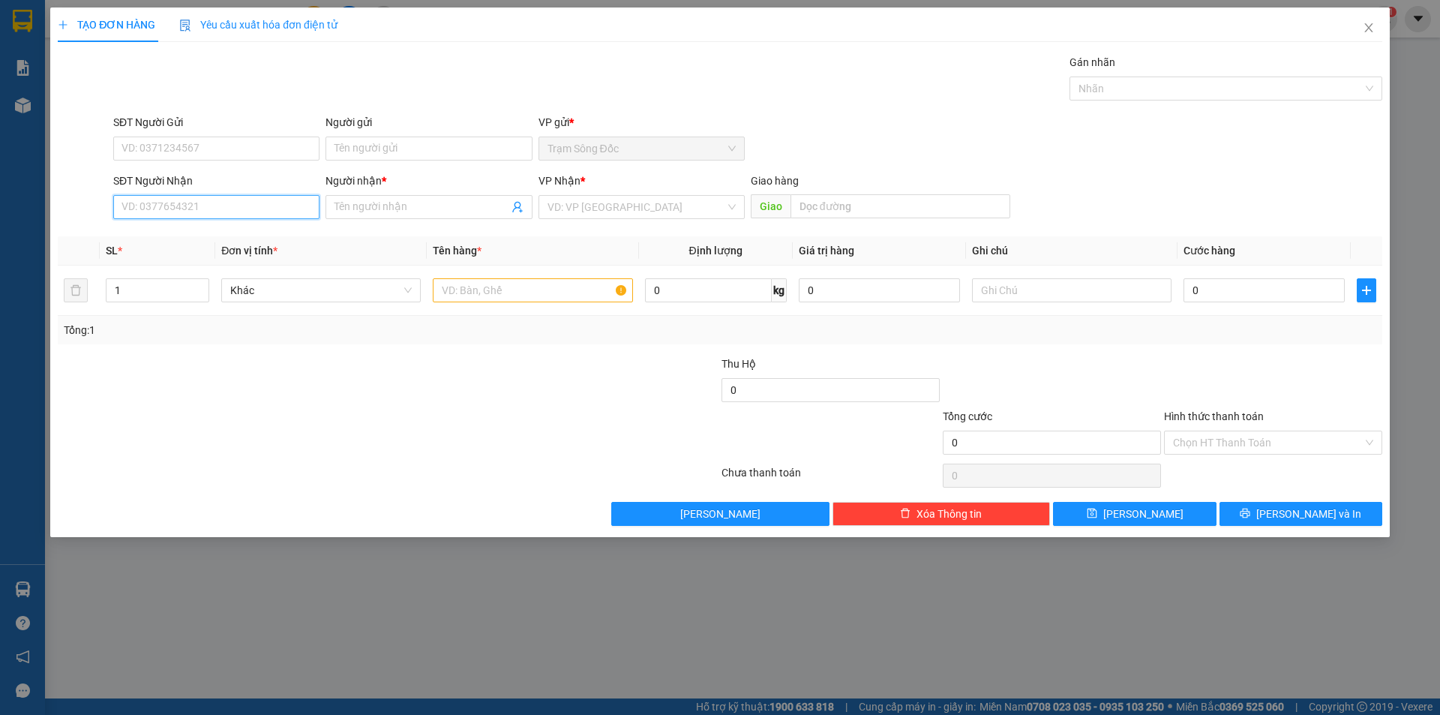
click at [223, 205] on input "SĐT Người Nhận" at bounding box center [216, 207] width 206 height 24
type input "0911083617"
click at [405, 207] on input "Người nhận *" at bounding box center [420, 207] width 173 height 16
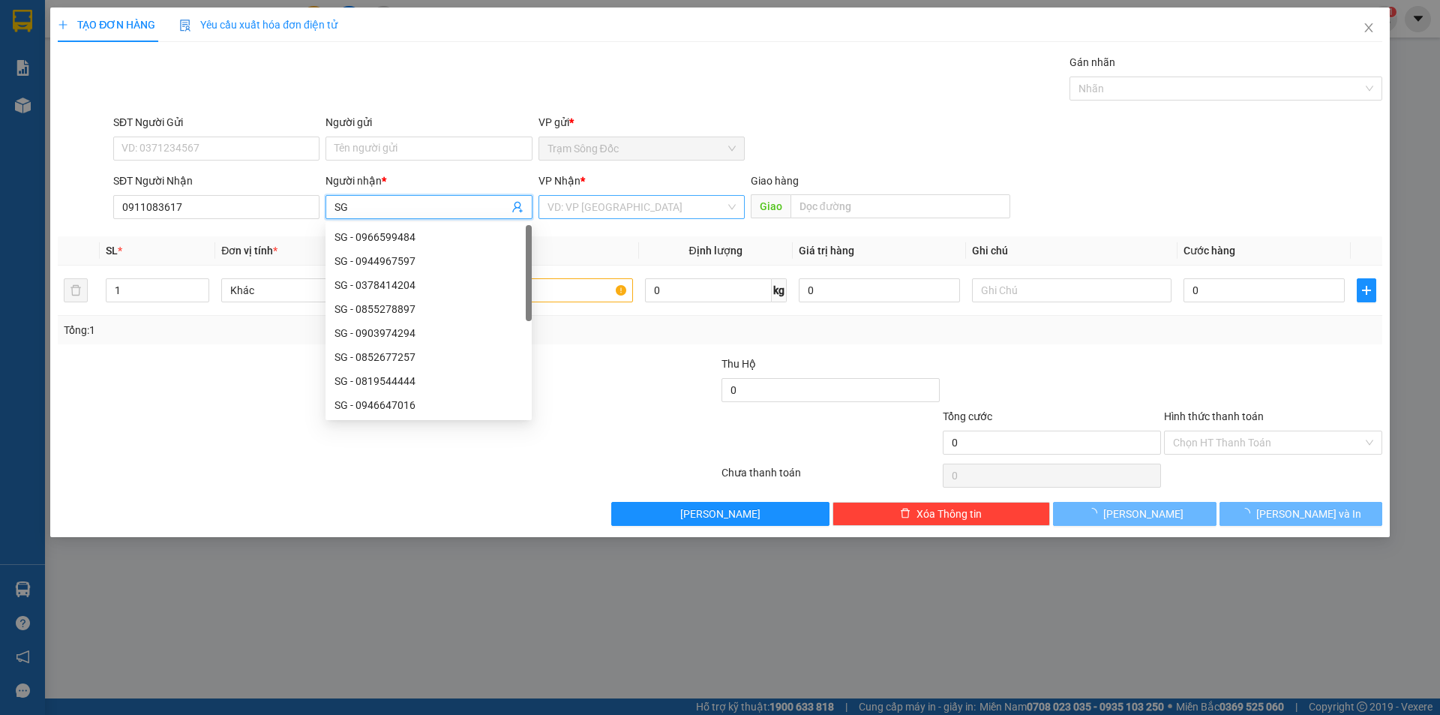
type input "SG"
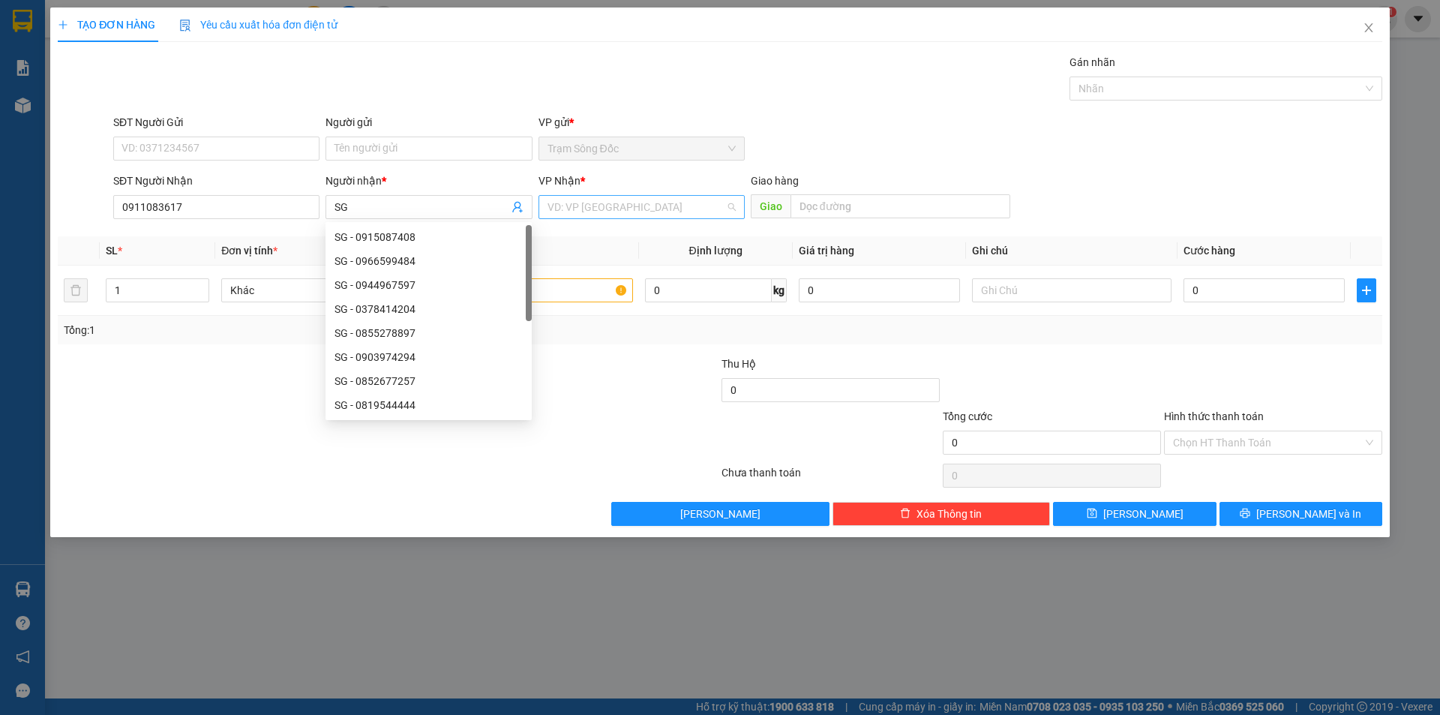
click at [579, 217] on input "search" at bounding box center [636, 207] width 178 height 22
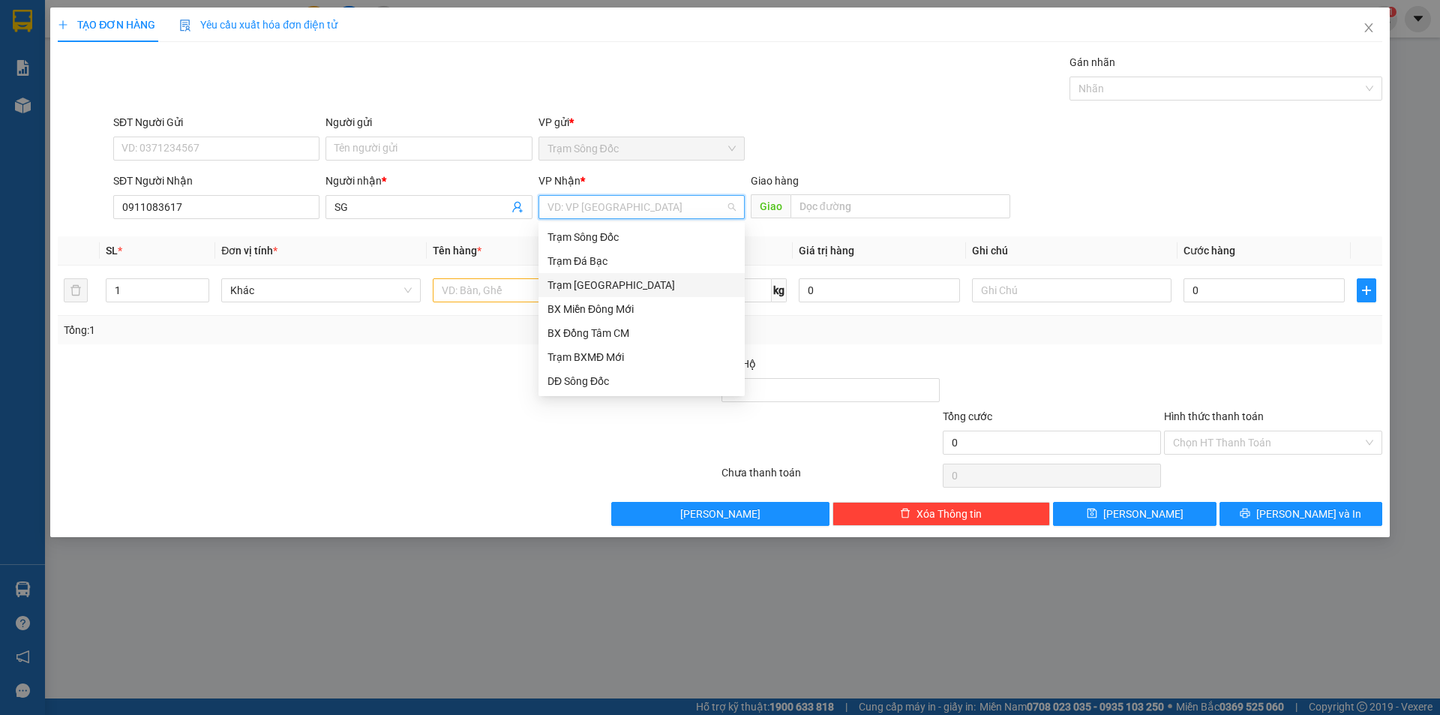
click at [594, 282] on div "Trạm [GEOGRAPHIC_DATA]" at bounding box center [641, 285] width 188 height 16
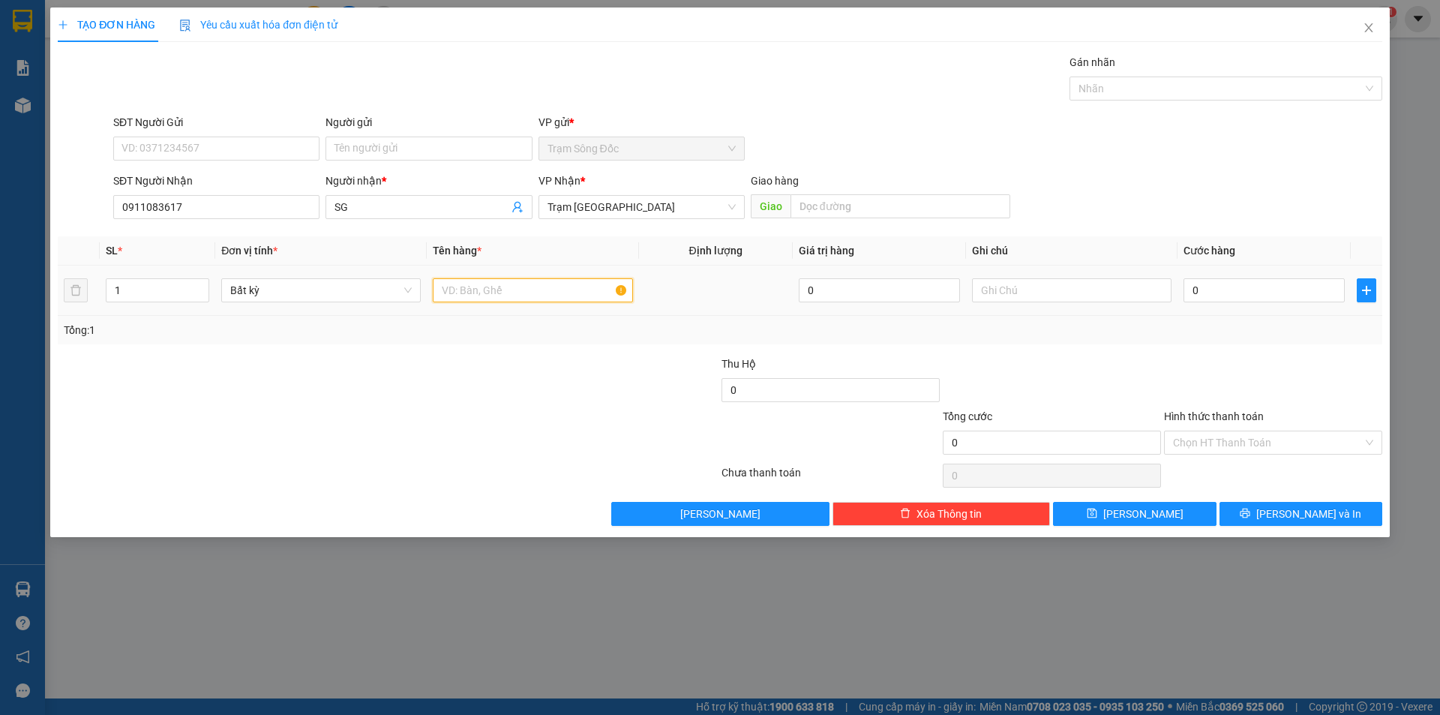
click at [538, 292] on input "text" at bounding box center [532, 290] width 199 height 24
type input "1HO SO"
click at [853, 208] on input "text" at bounding box center [900, 206] width 220 height 24
type input "THU DUC"
click at [1320, 289] on input "0" at bounding box center [1263, 290] width 161 height 24
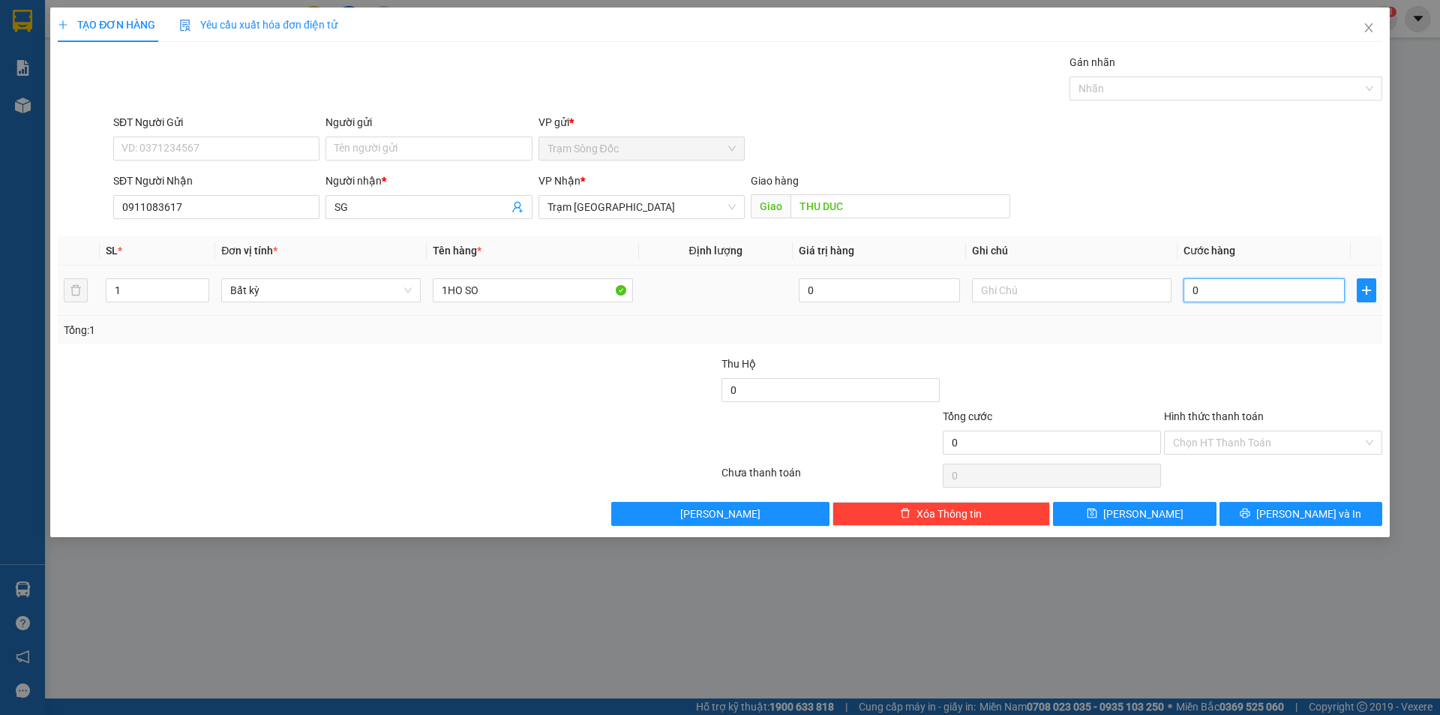
type input "5"
type input "50"
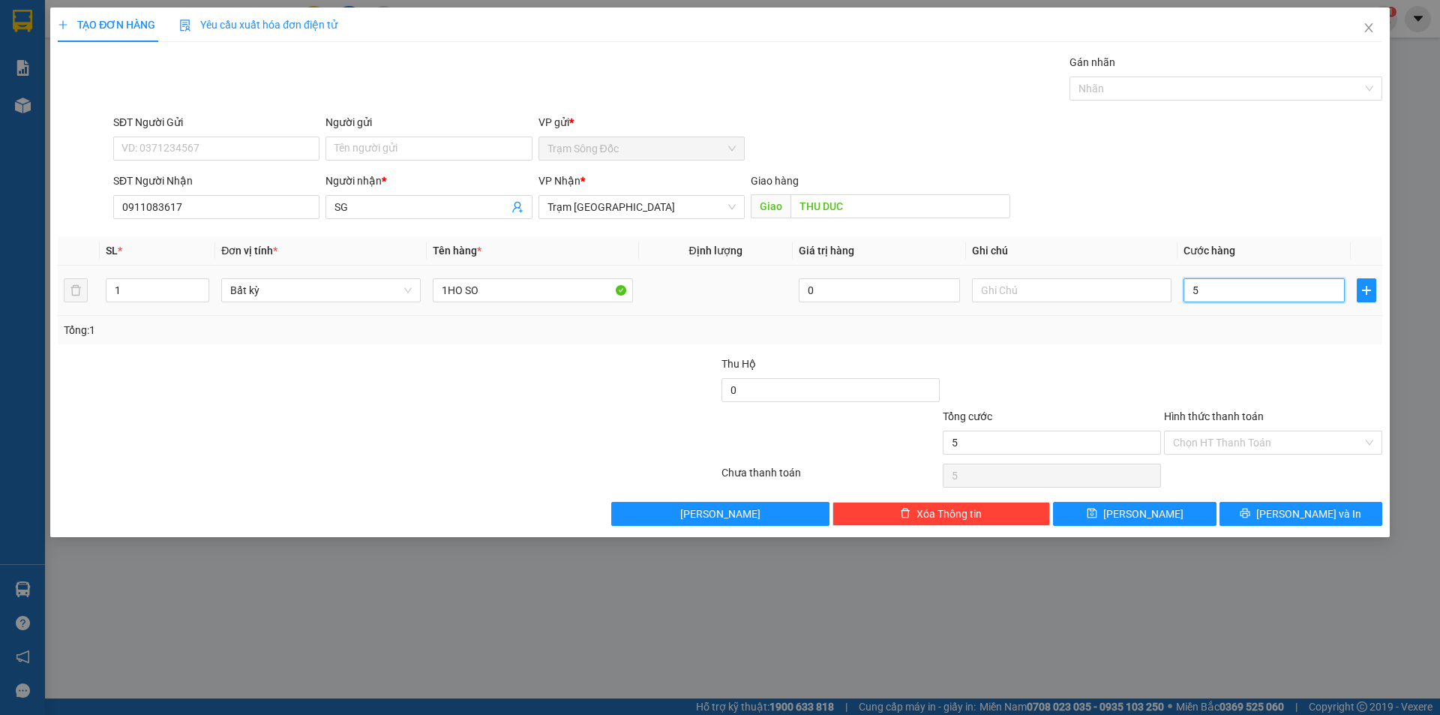
type input "50"
type input "50.000"
click at [1276, 506] on button "[PERSON_NAME] và In" at bounding box center [1300, 514] width 163 height 24
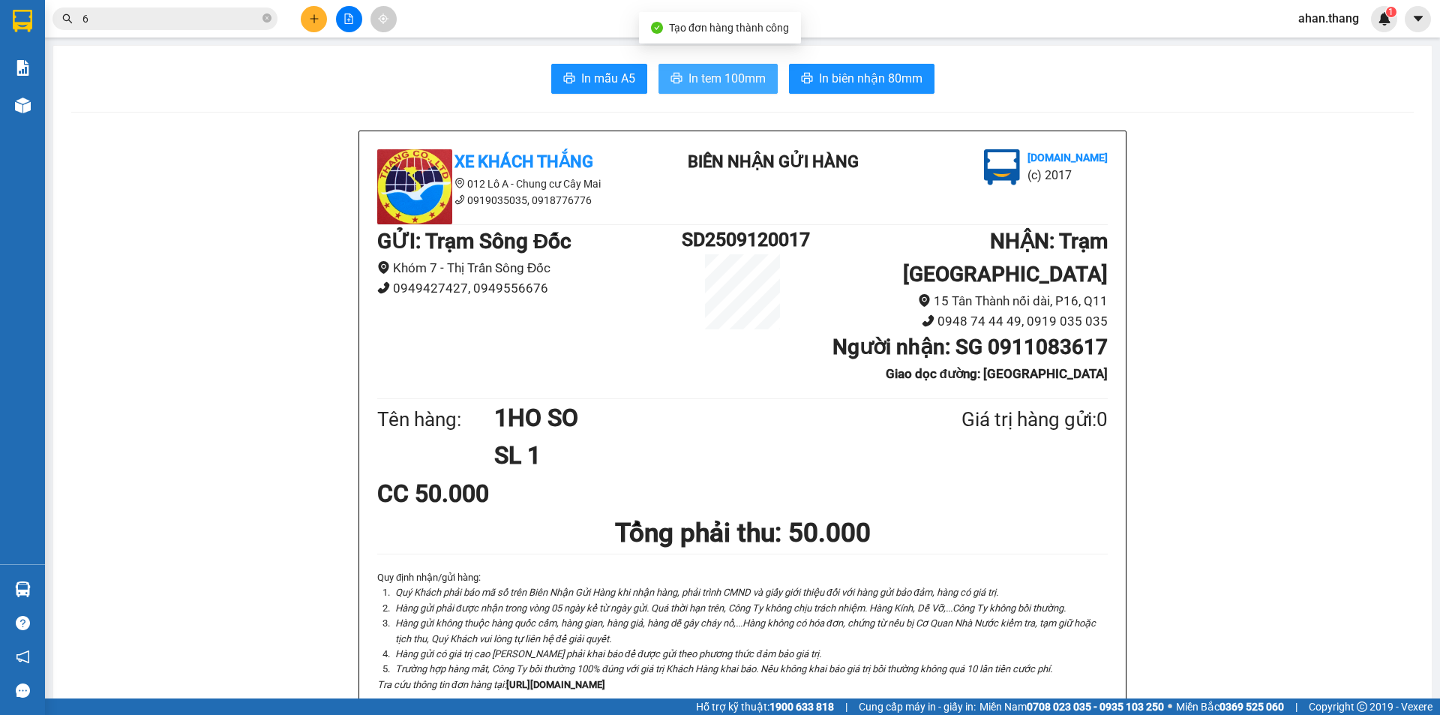
click at [724, 75] on span "In tem 100mm" at bounding box center [726, 78] width 77 height 19
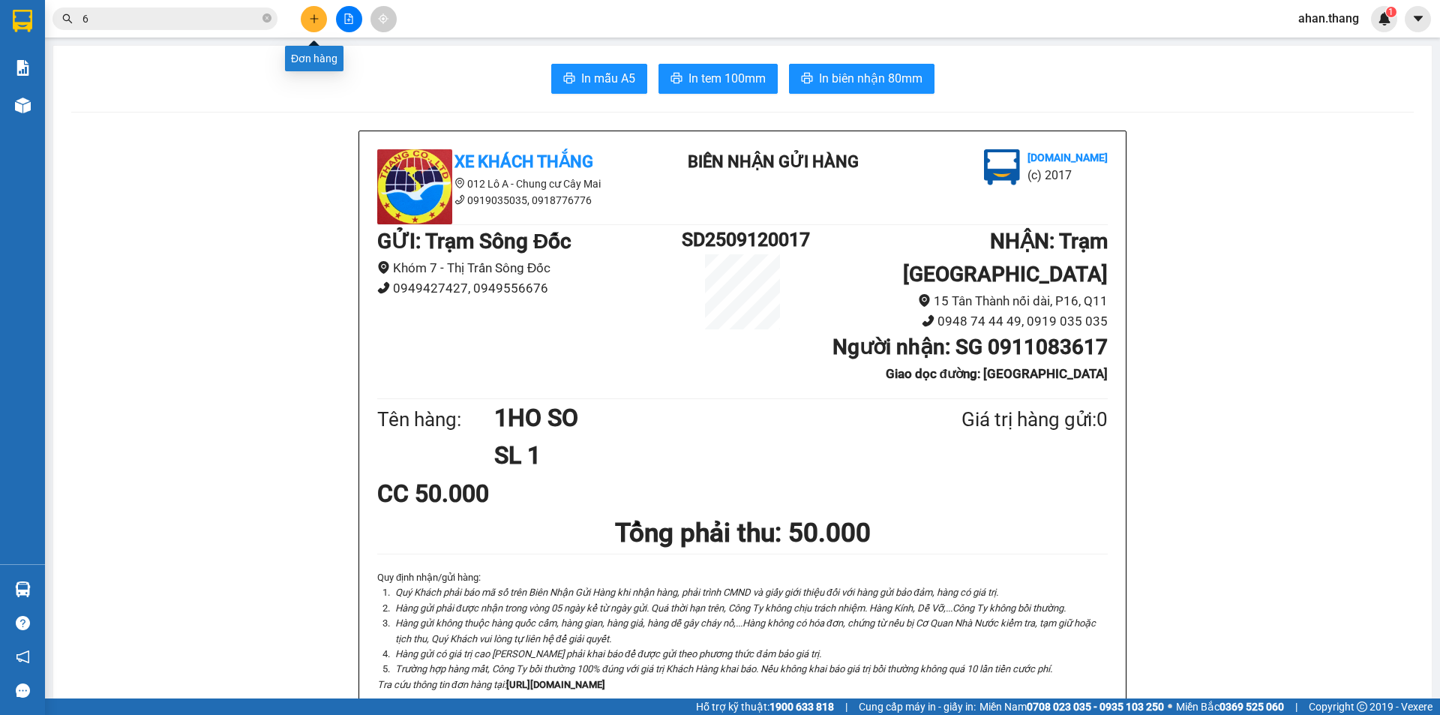
click at [310, 11] on button at bounding box center [314, 19] width 26 height 26
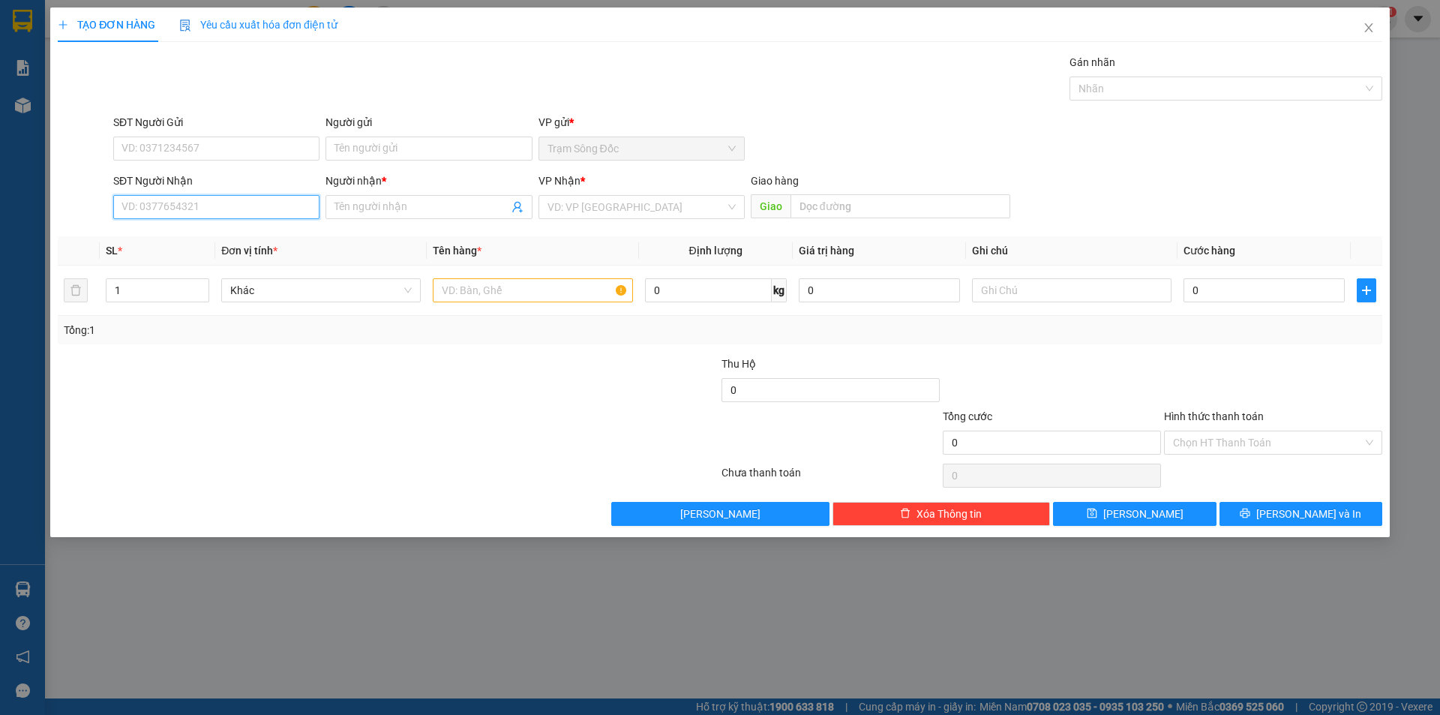
click at [202, 214] on input "SĐT Người Nhận" at bounding box center [216, 207] width 206 height 24
type input "0939585447"
click at [210, 236] on div "0939585447 - [PERSON_NAME]" at bounding box center [216, 237] width 188 height 16
type input "[PERSON_NAME]"
type input "0939585447"
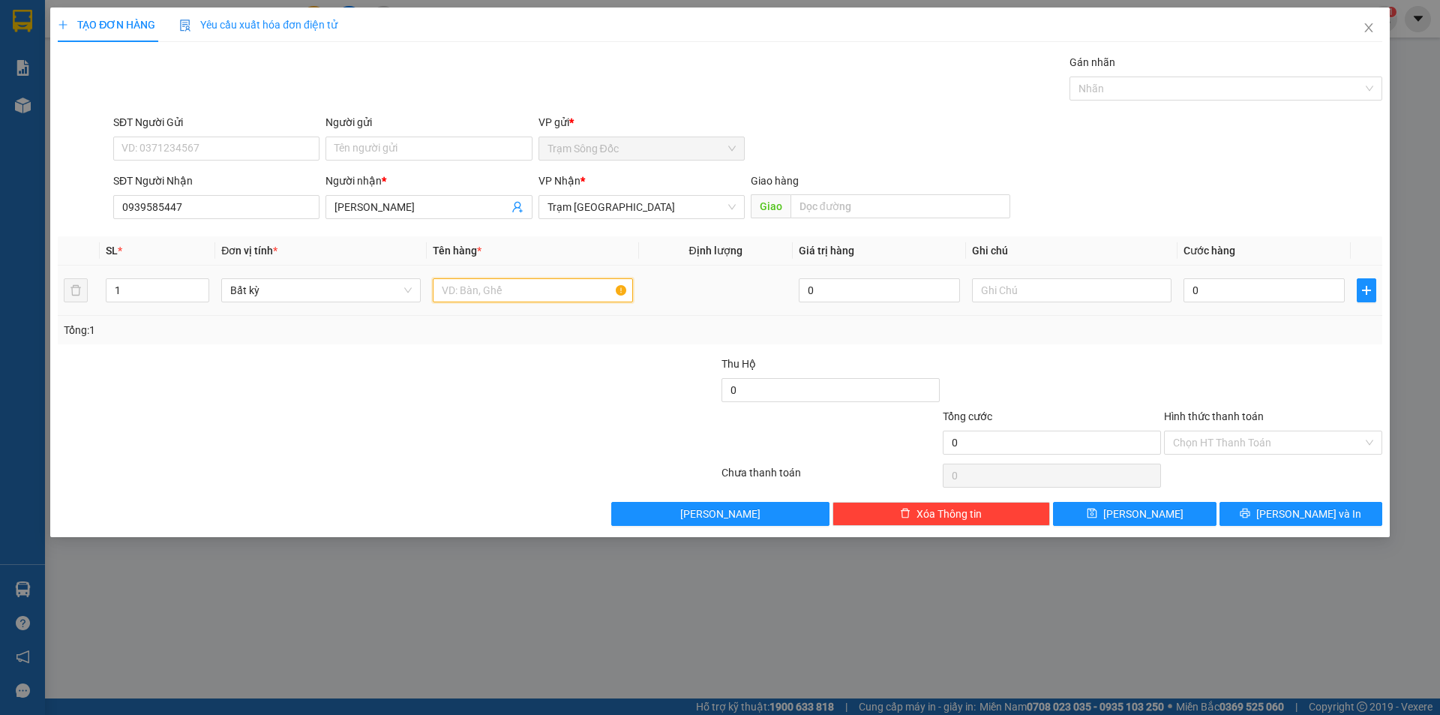
click at [511, 283] on input "text" at bounding box center [532, 290] width 199 height 24
type input "1 CUC DEN"
click at [1290, 289] on input "0" at bounding box center [1263, 290] width 161 height 24
type input "3"
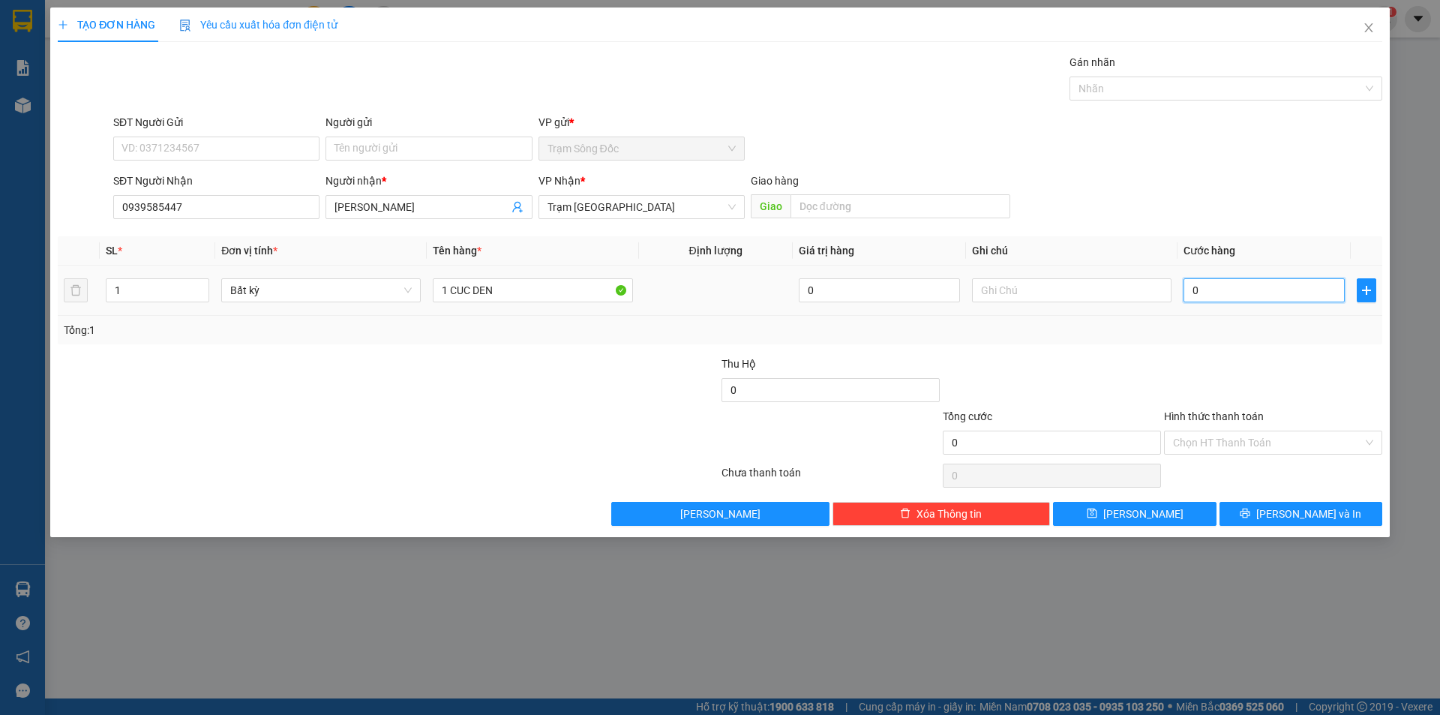
type input "3"
type input "30"
type input "30.000"
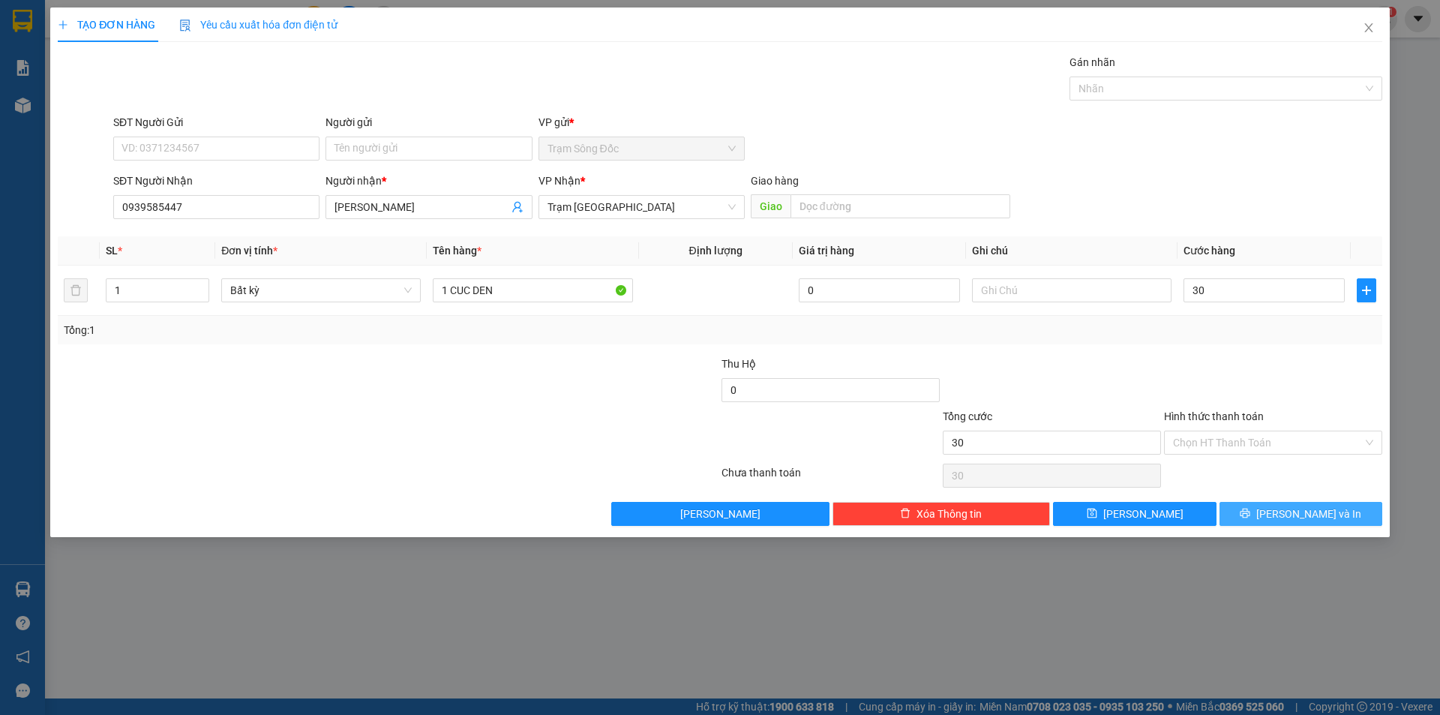
type input "30.000"
drag, startPoint x: 1299, startPoint y: 514, endPoint x: 1219, endPoint y: 472, distance: 90.9
click at [1298, 513] on span "[PERSON_NAME] và In" at bounding box center [1308, 513] width 105 height 16
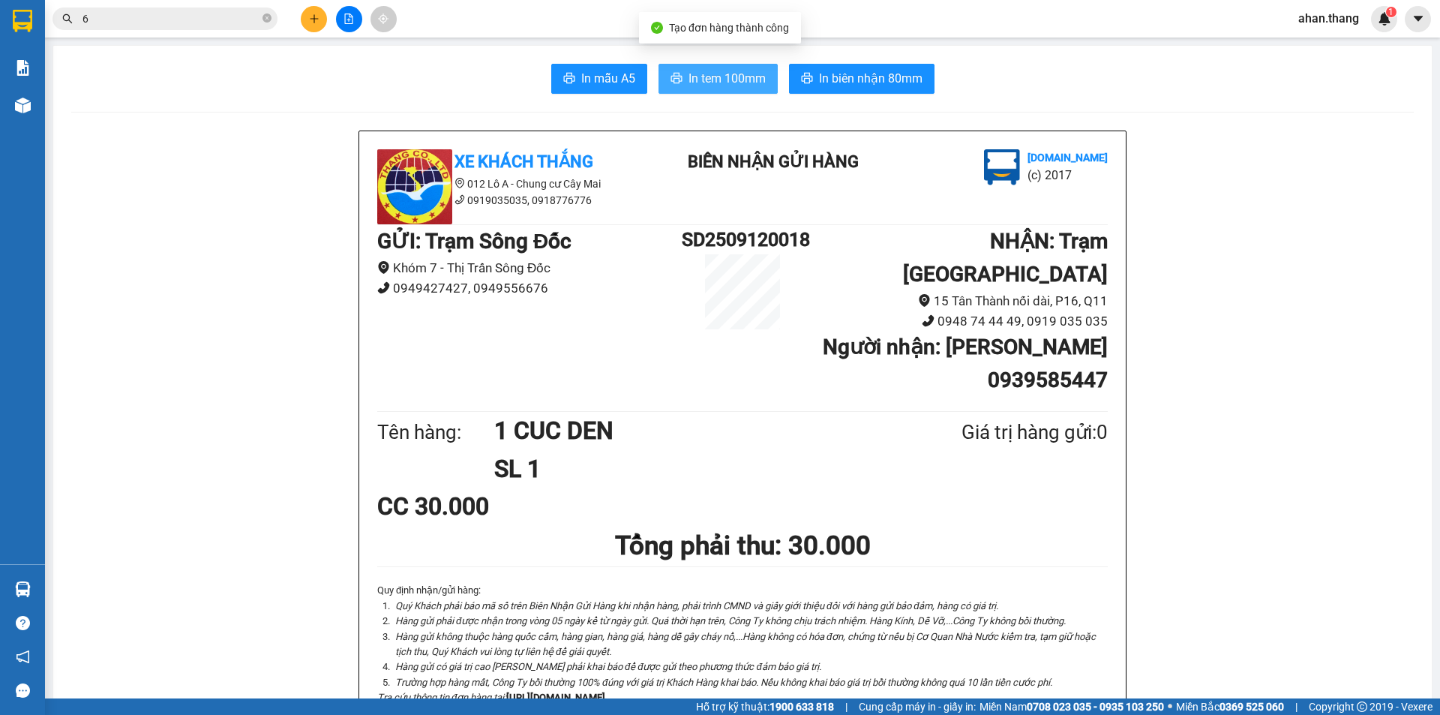
click at [677, 75] on button "In tem 100mm" at bounding box center [717, 79] width 119 height 30
click at [92, 16] on input "6" at bounding box center [170, 18] width 177 height 16
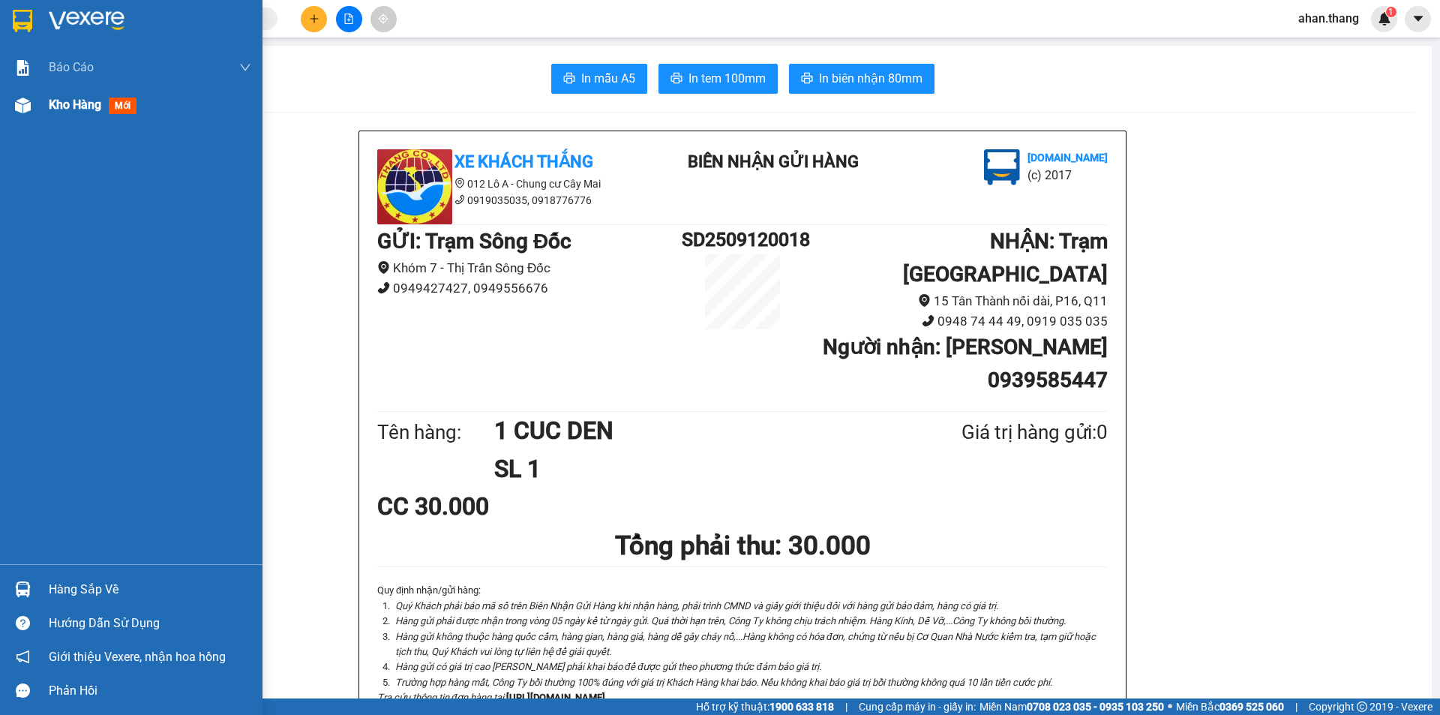
click at [87, 103] on span "Kho hàng" at bounding box center [75, 104] width 52 height 14
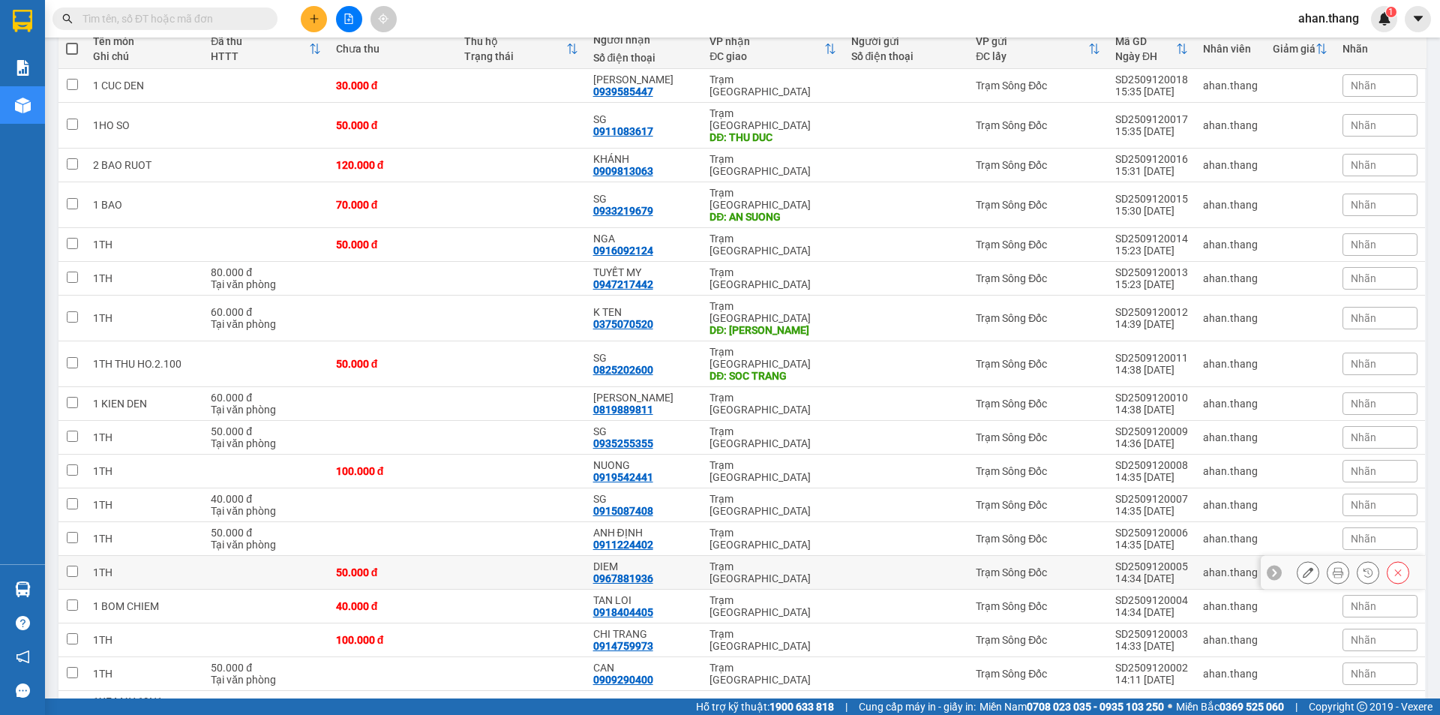
scroll to position [234, 0]
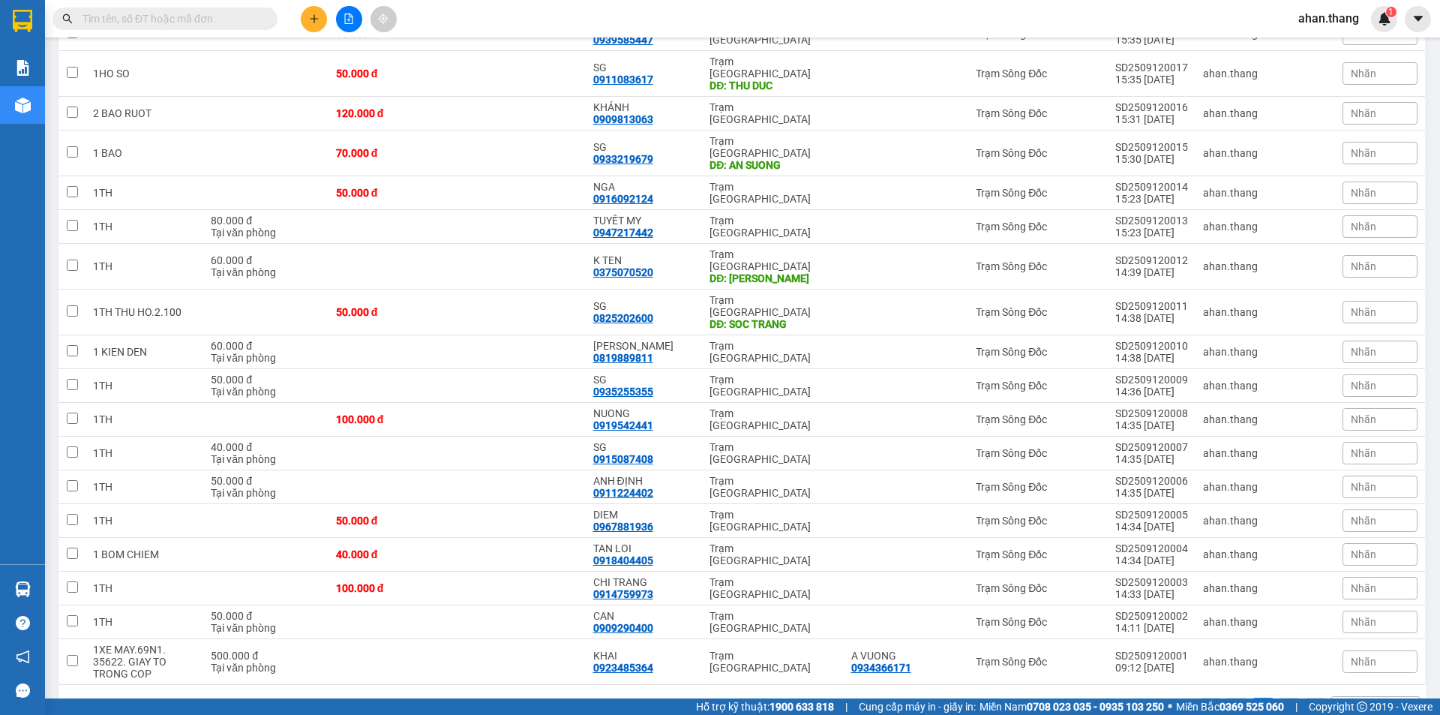
click at [1344, 701] on div "100 / trang" at bounding box center [1366, 708] width 52 height 15
click at [1345, 629] on span "100 / trang" at bounding box center [1359, 627] width 57 height 15
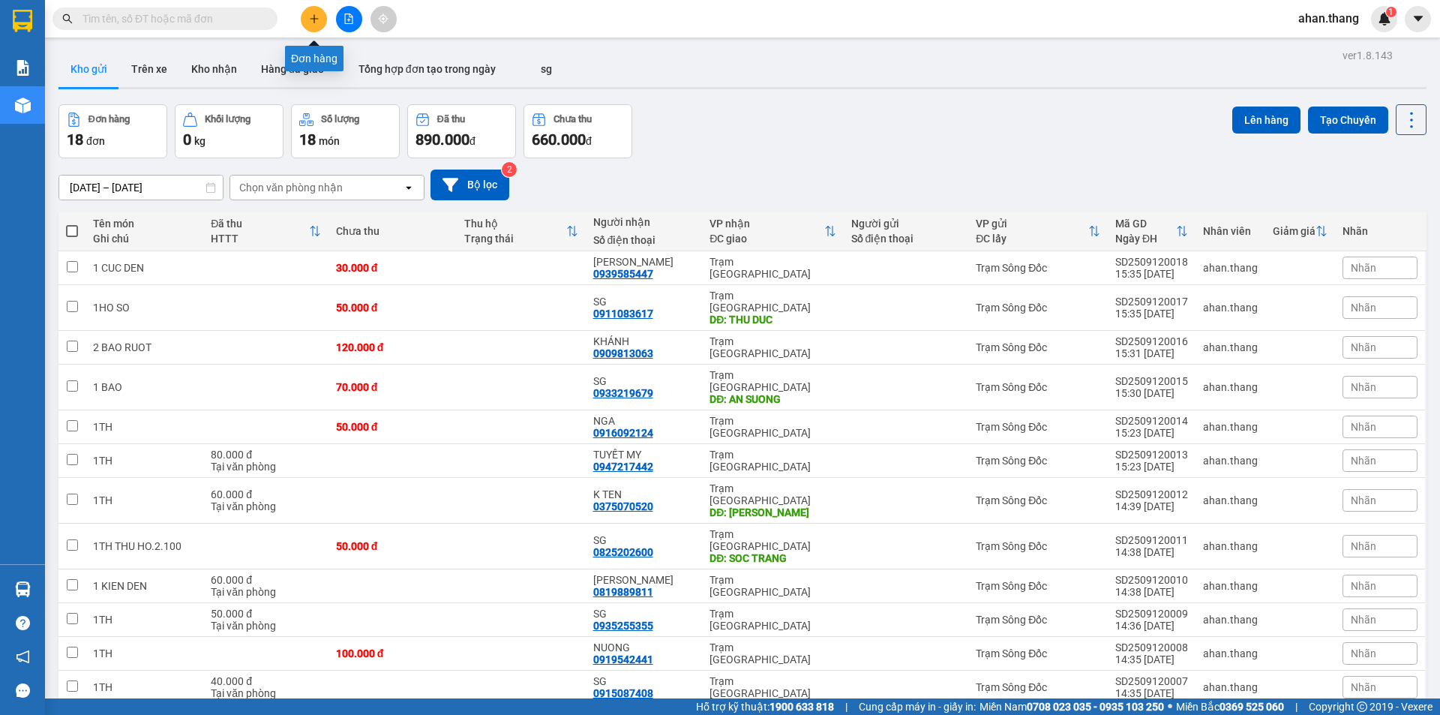
click at [318, 16] on icon "plus" at bounding box center [314, 18] width 10 height 10
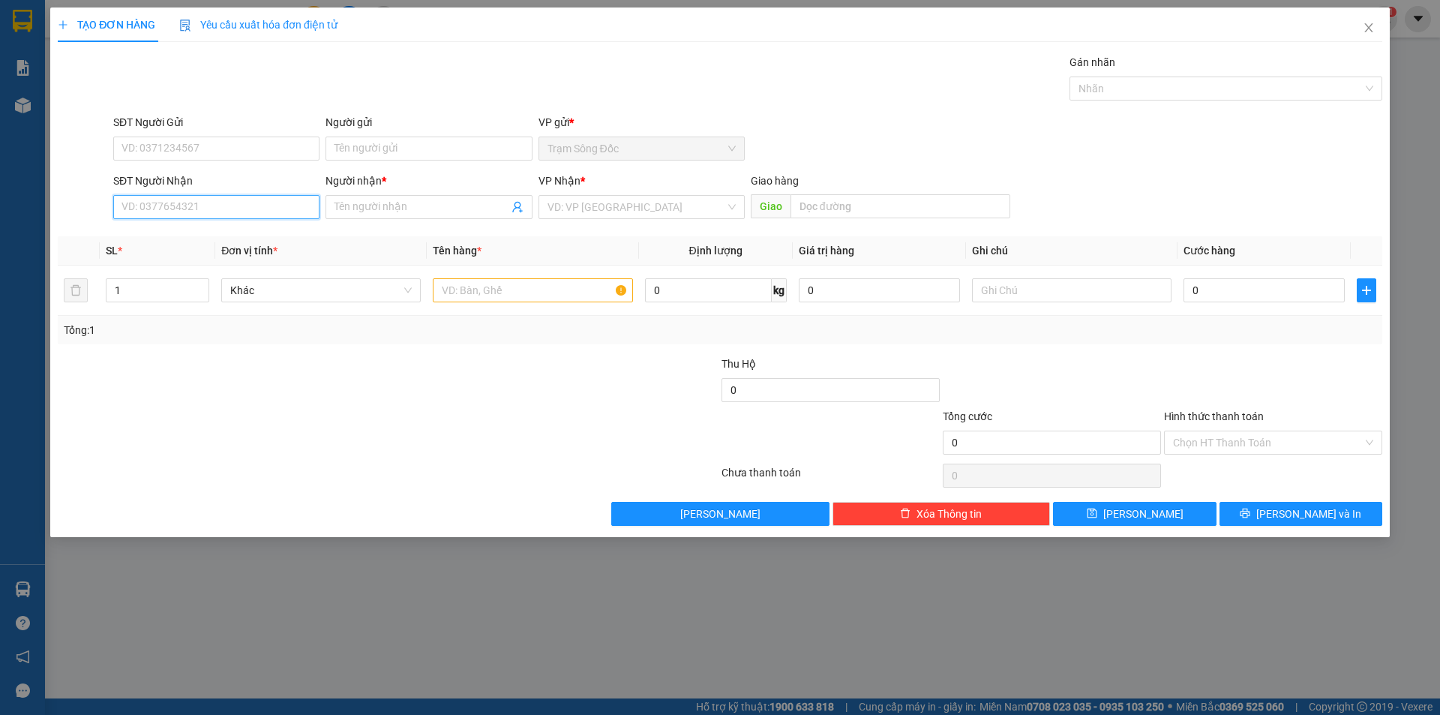
click at [223, 208] on input "SĐT Người Nhận" at bounding box center [216, 207] width 206 height 24
type input "0818004545"
click at [217, 236] on div "0818004545 - A LINH" at bounding box center [216, 237] width 188 height 16
type input "A LINH"
type input "0818004545"
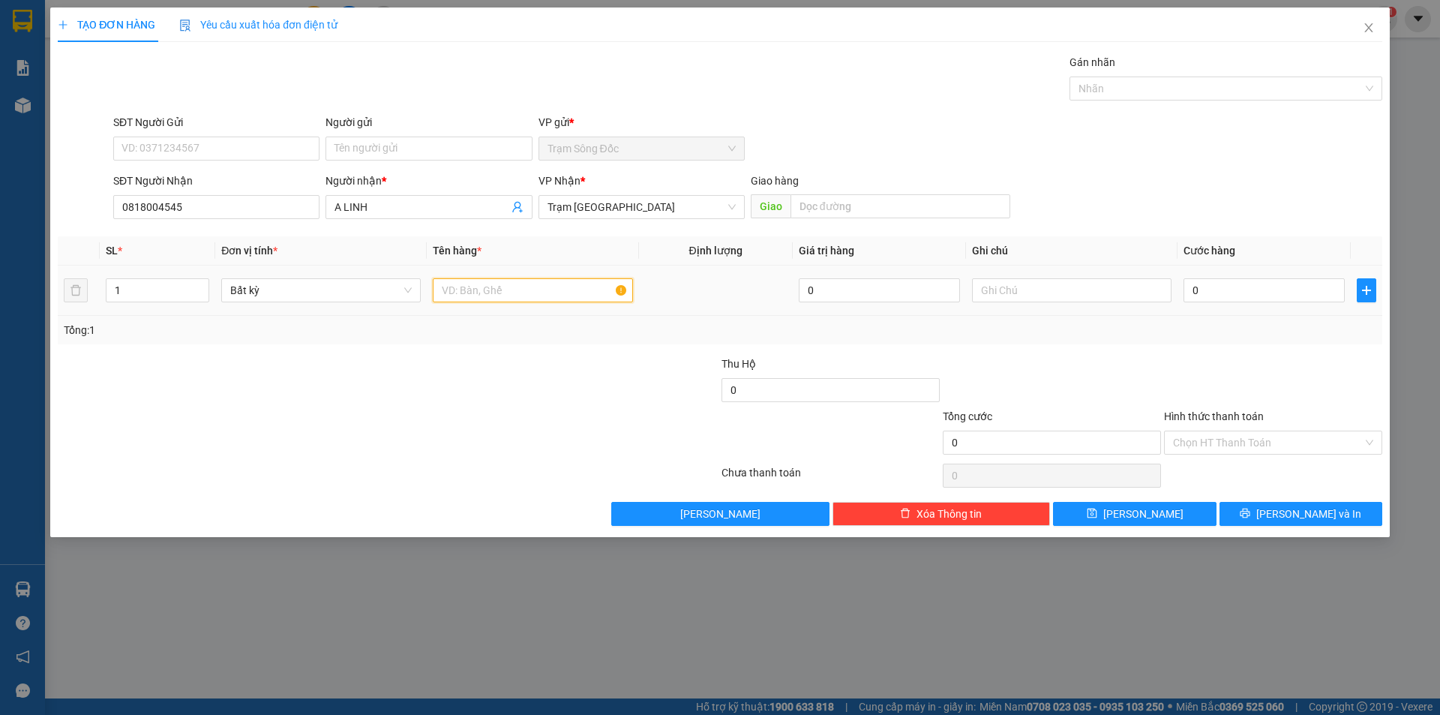
click at [541, 285] on input "text" at bounding box center [532, 290] width 199 height 24
type input "1 XE MAY.KHONG GIAY TO"
click at [1247, 289] on input "0" at bounding box center [1263, 290] width 161 height 24
type input "5"
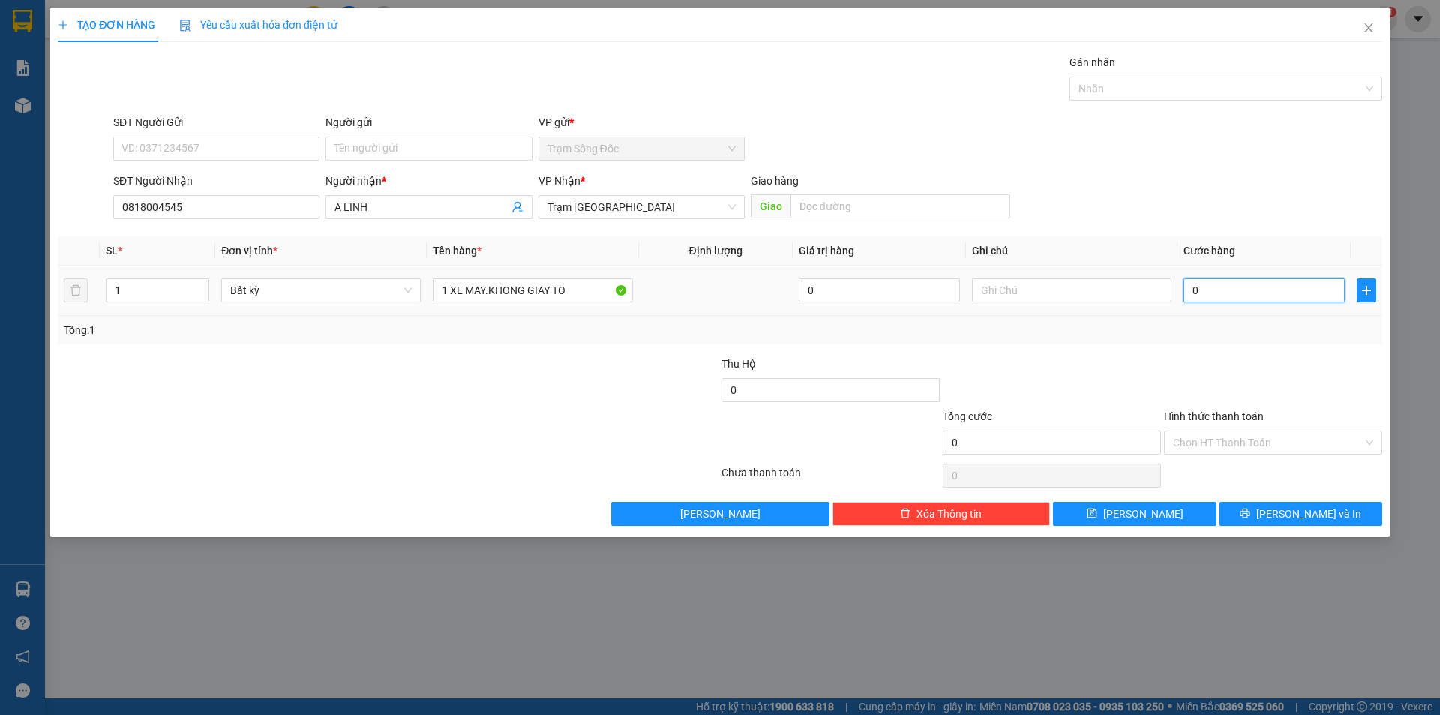
type input "5"
type input "50"
type input "500"
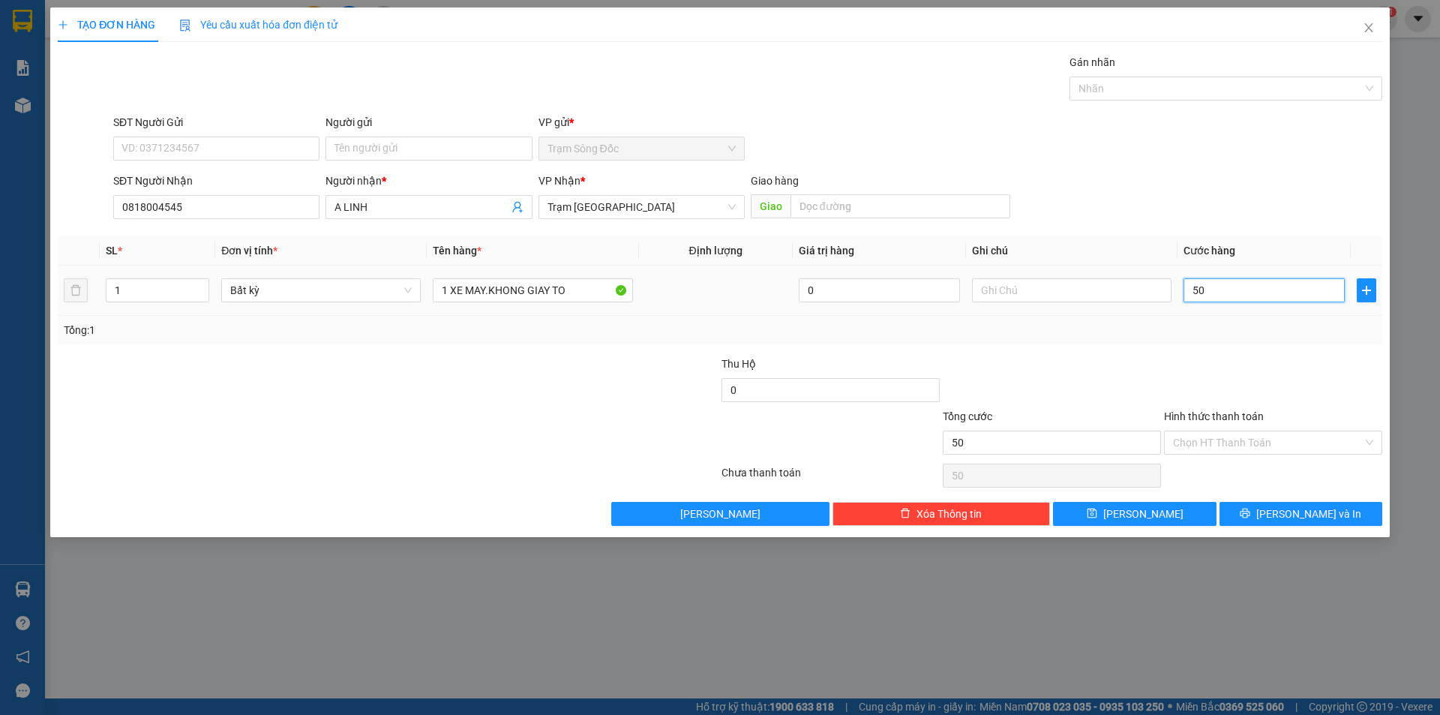
type input "500"
type input "5.000"
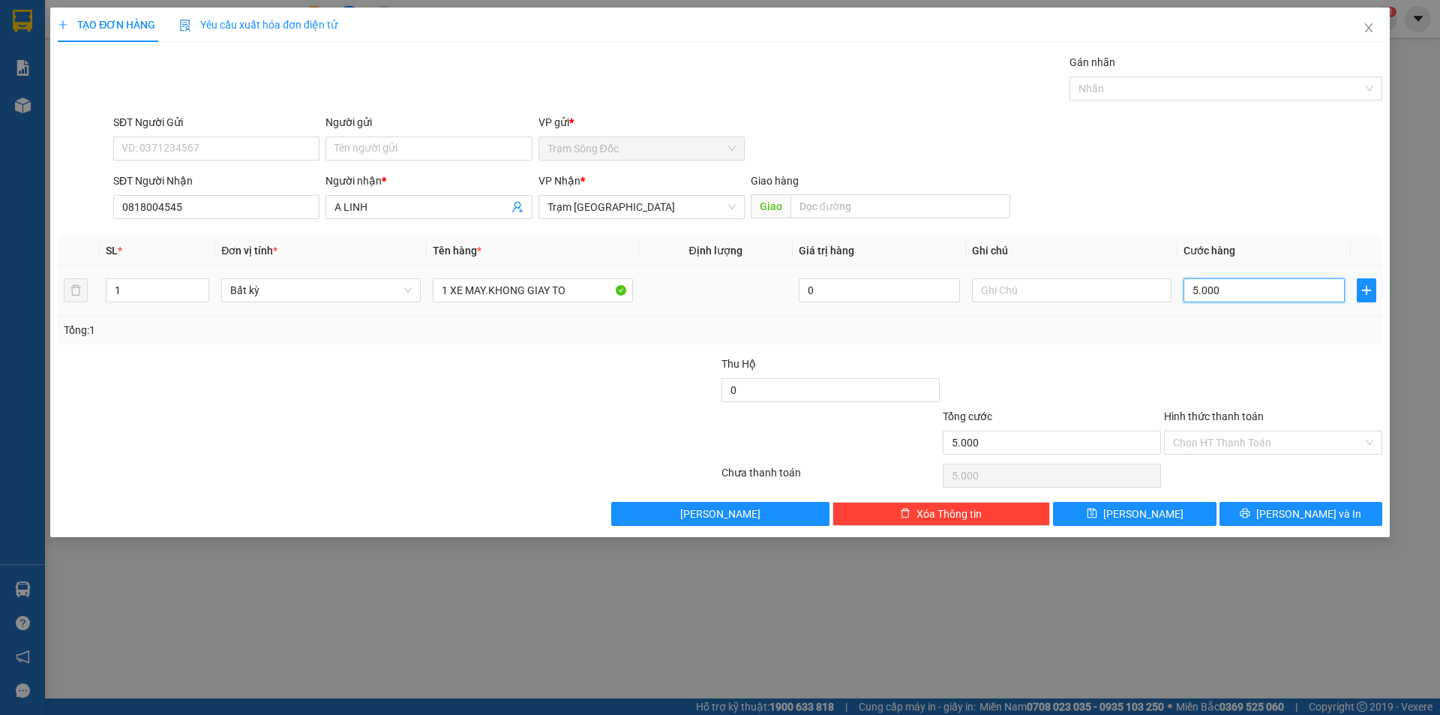
type input "50.000"
type input "500.000"
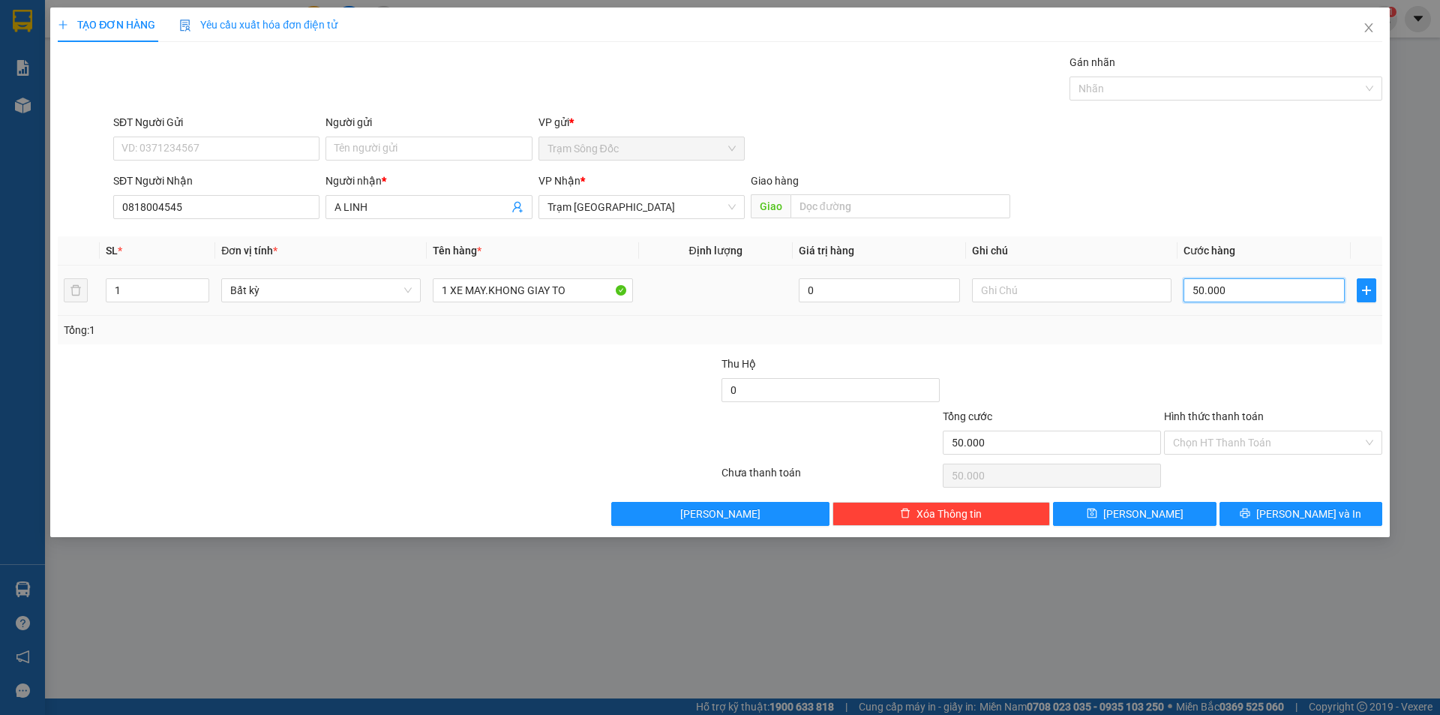
type input "500.000"
click at [1255, 442] on input "Hình thức thanh toán" at bounding box center [1268, 442] width 190 height 22
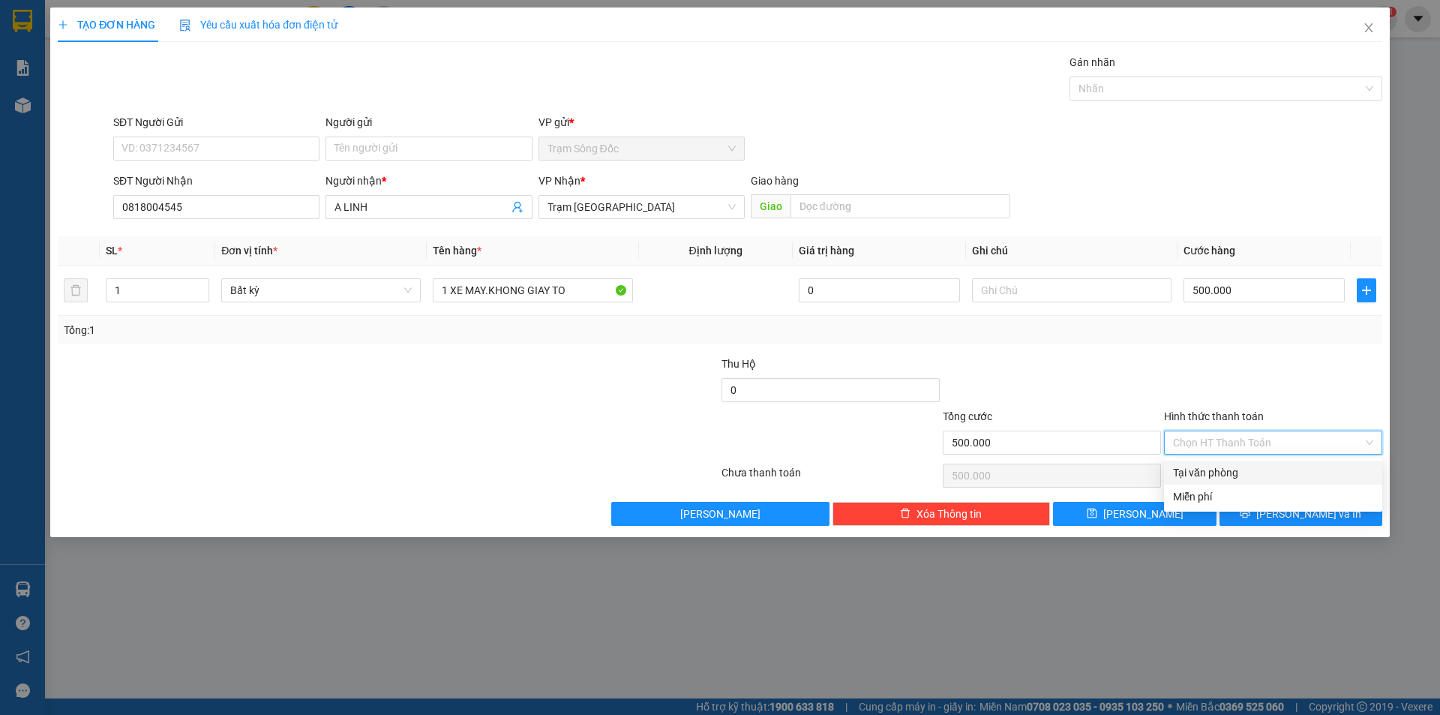
click at [1259, 471] on div "Tại văn phòng" at bounding box center [1273, 472] width 200 height 16
type input "0"
click at [1250, 512] on icon "printer" at bounding box center [1245, 513] width 10 height 10
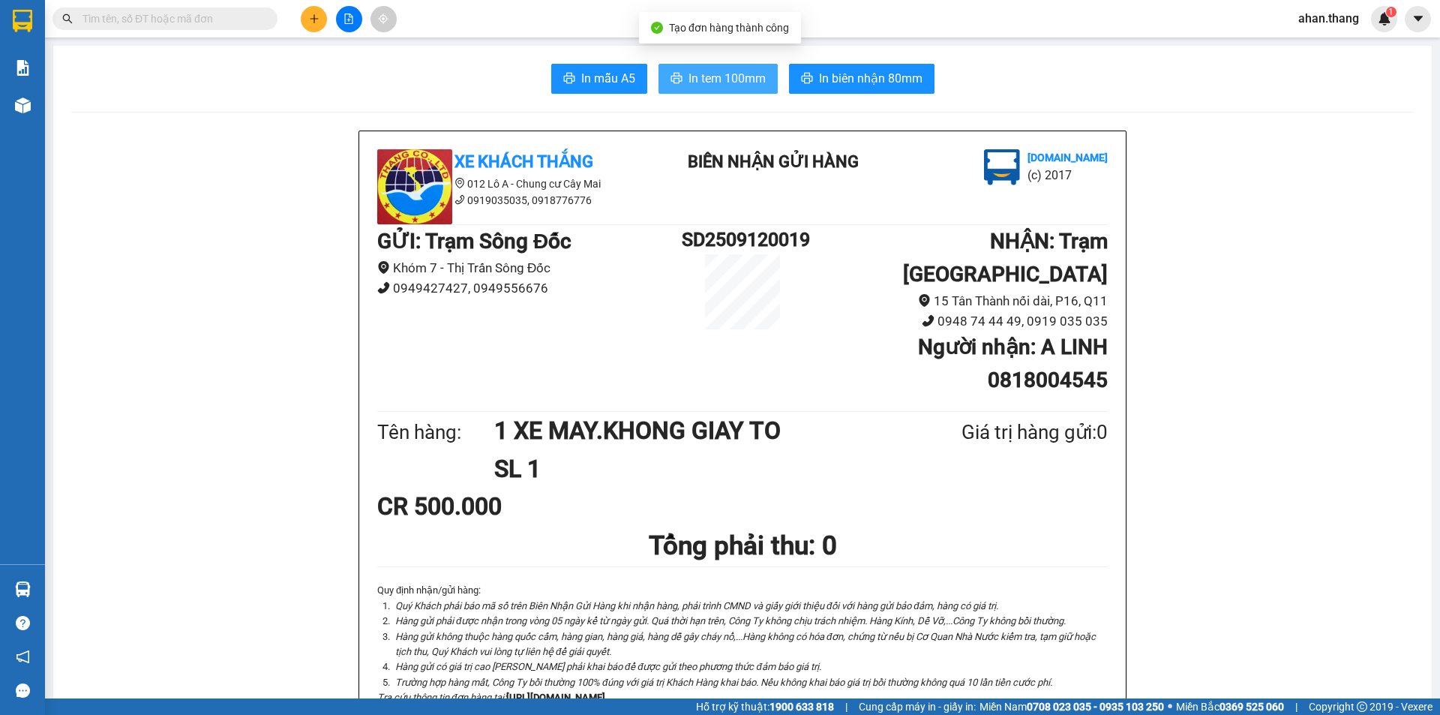
click at [731, 81] on span "In tem 100mm" at bounding box center [726, 78] width 77 height 19
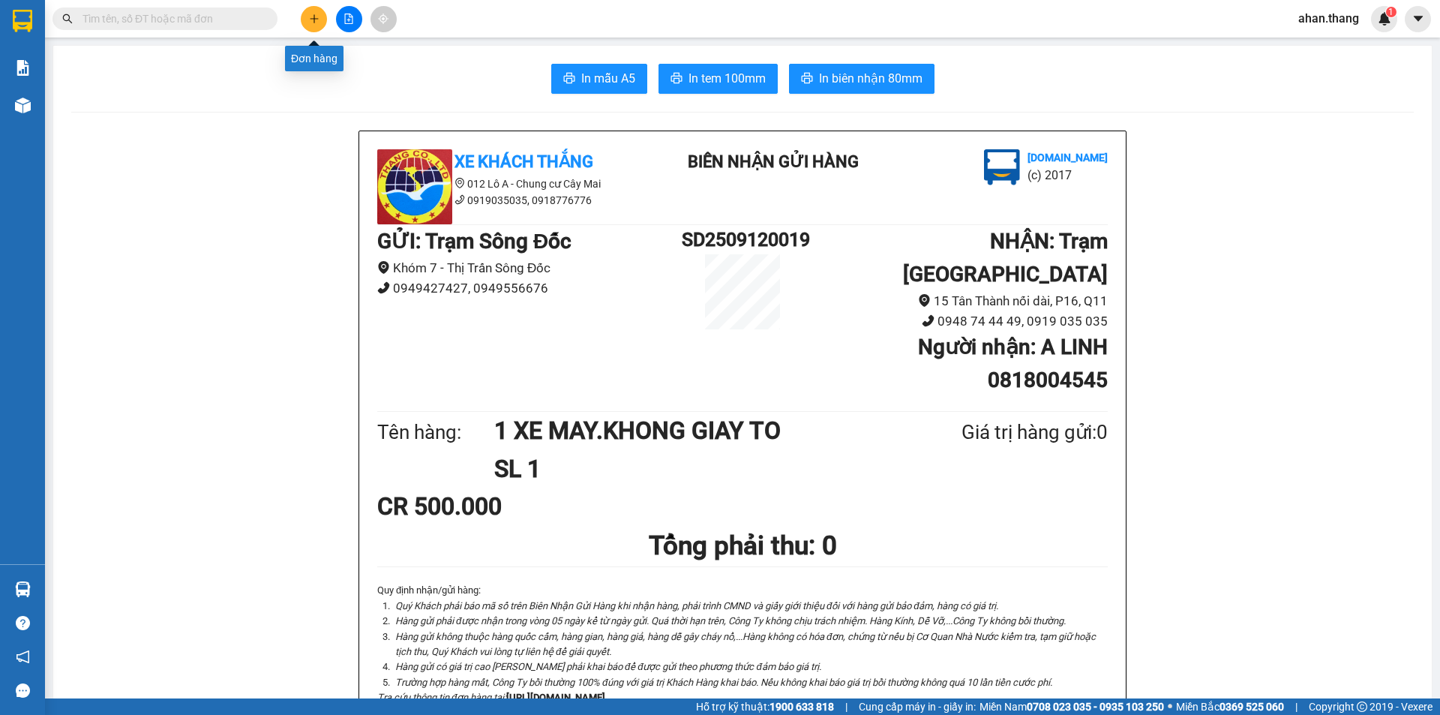
click at [307, 19] on button at bounding box center [314, 19] width 26 height 26
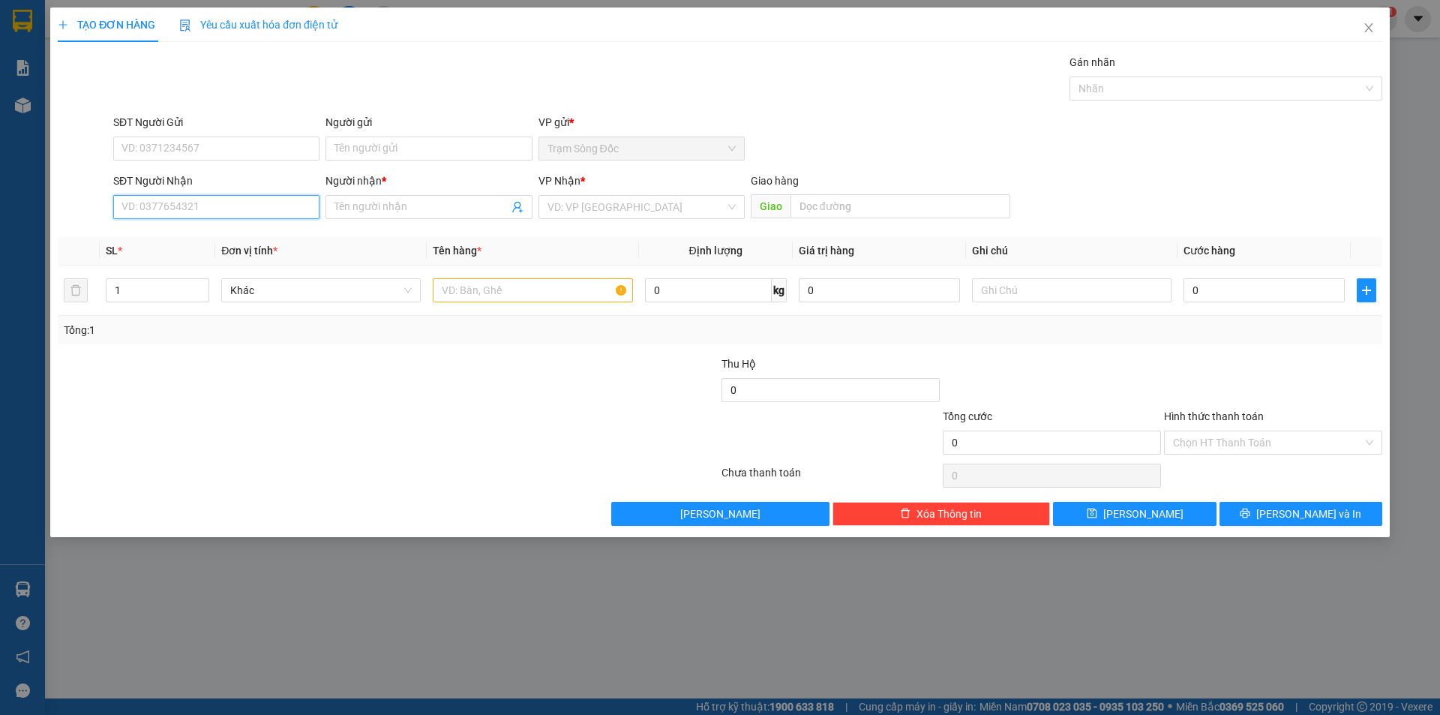
click at [211, 206] on input "SĐT Người Nhận" at bounding box center [216, 207] width 206 height 24
type input "0911742065"
click at [216, 239] on div "0911742065 - TOÀN" at bounding box center [216, 237] width 188 height 16
type input "TOÀN"
type input "0911742065"
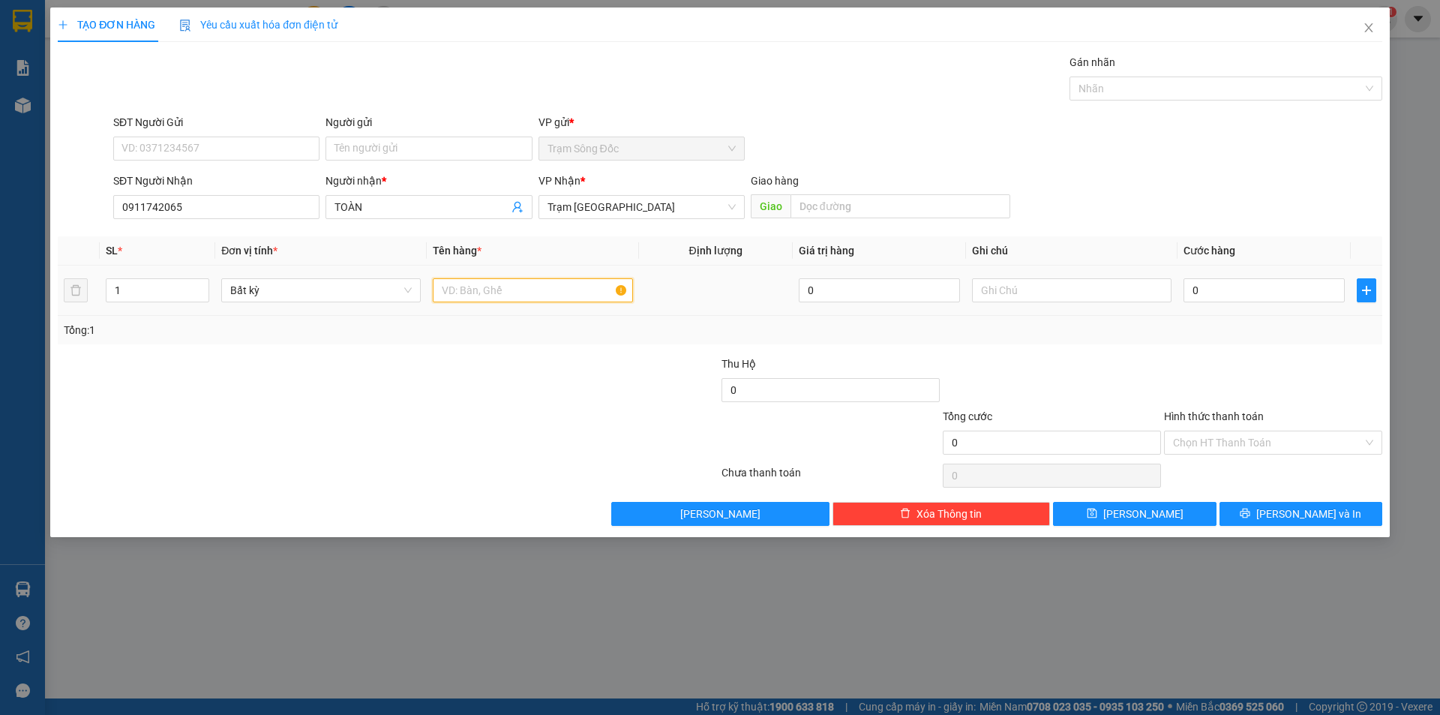
click at [455, 286] on input "text" at bounding box center [532, 290] width 199 height 24
type input "1TH"
click at [1246, 286] on input "0" at bounding box center [1263, 290] width 161 height 24
type input "1"
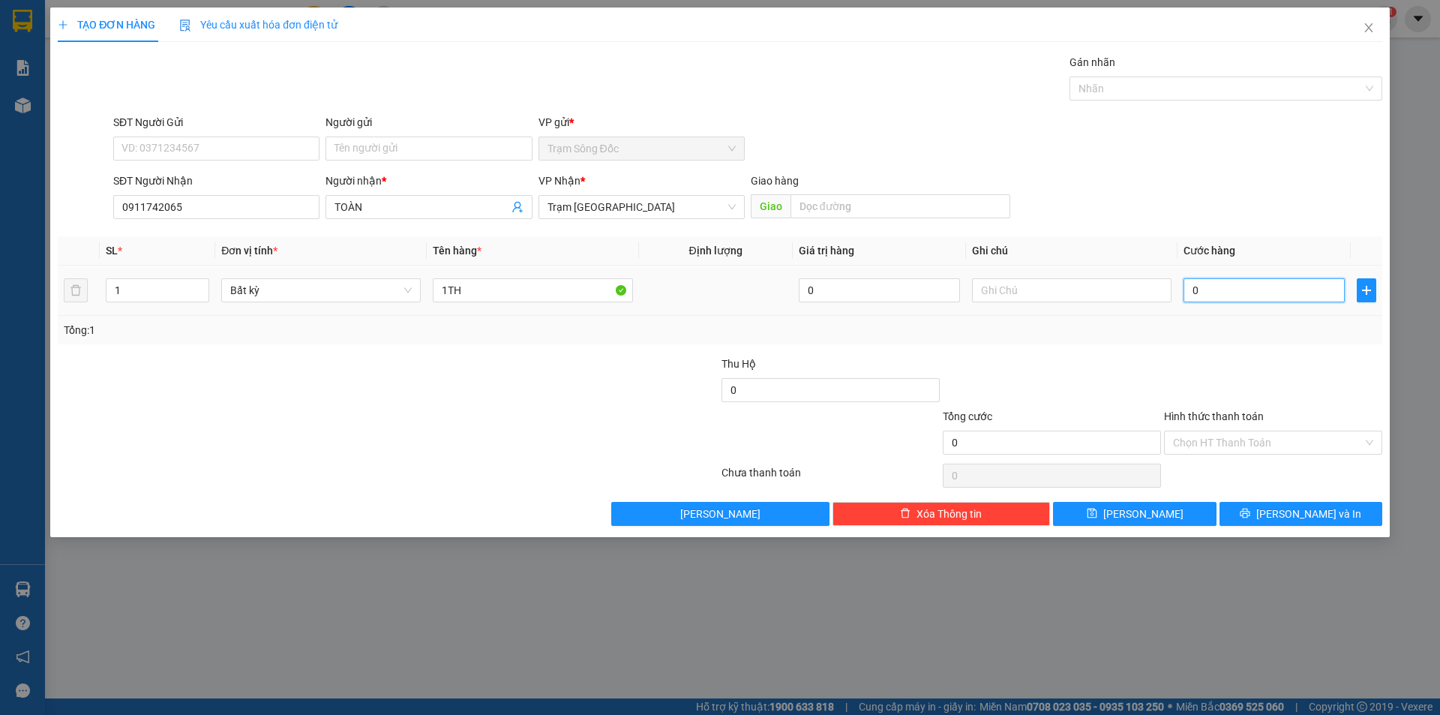
type input "1"
type input "10"
type input "100"
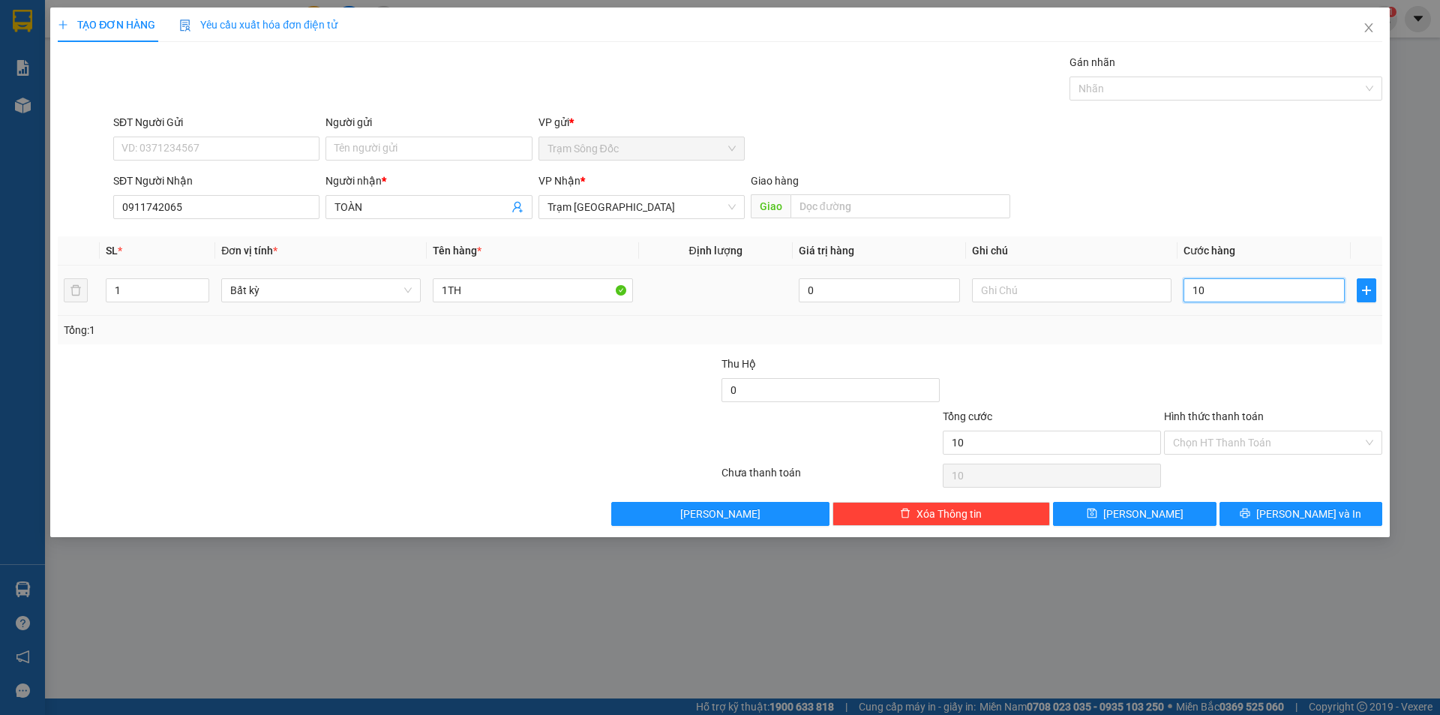
type input "100"
type input "100.000"
click at [1231, 441] on input "Hình thức thanh toán" at bounding box center [1268, 442] width 190 height 22
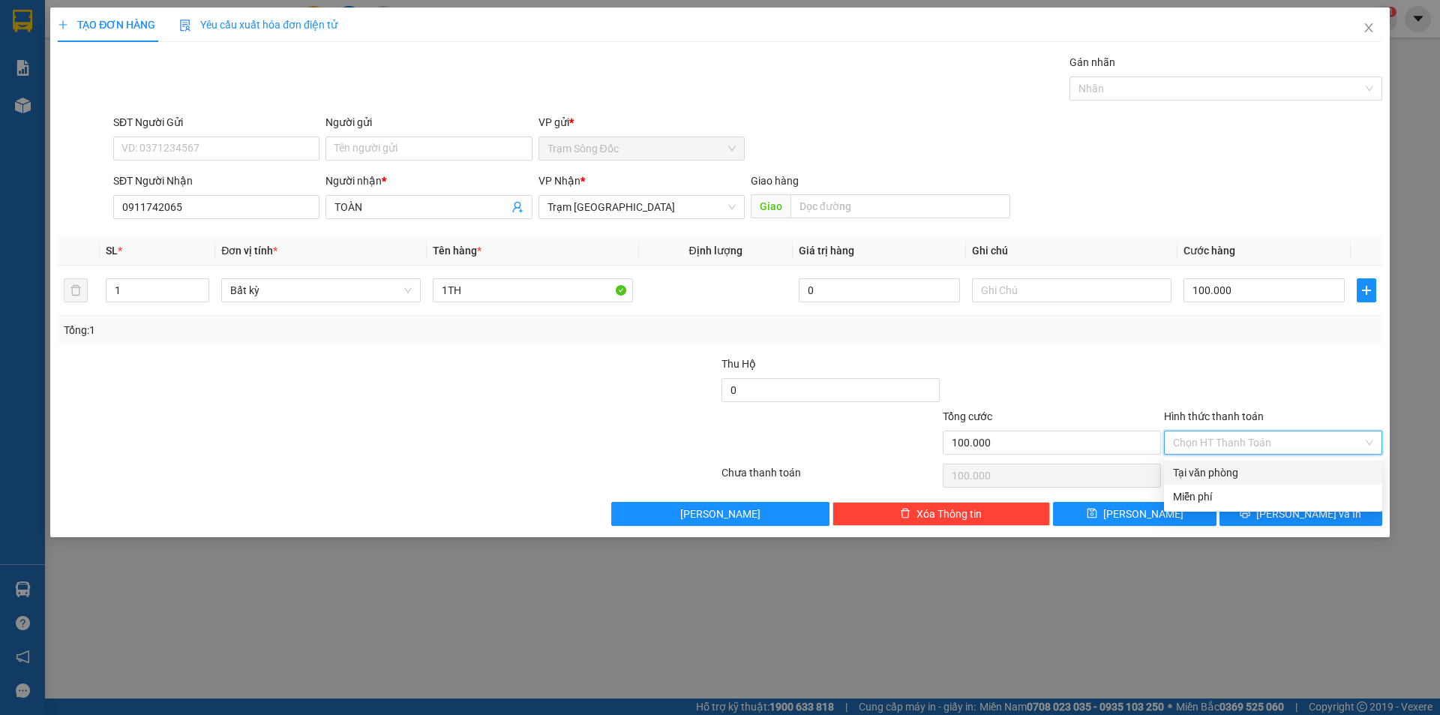
click at [1226, 469] on div "Tại văn phòng" at bounding box center [1273, 472] width 200 height 16
type input "0"
click at [1237, 515] on button "[PERSON_NAME] và In" at bounding box center [1300, 514] width 163 height 24
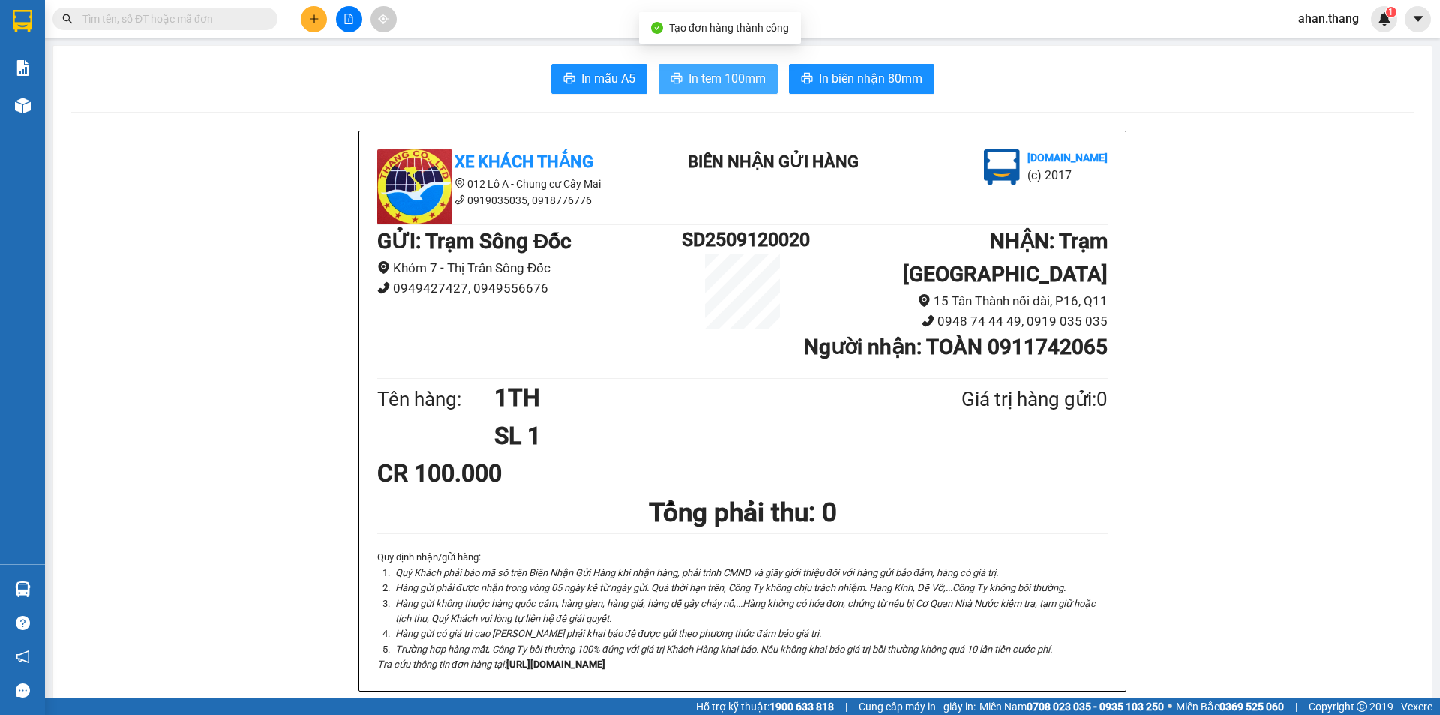
click at [726, 81] on span "In tem 100mm" at bounding box center [726, 78] width 77 height 19
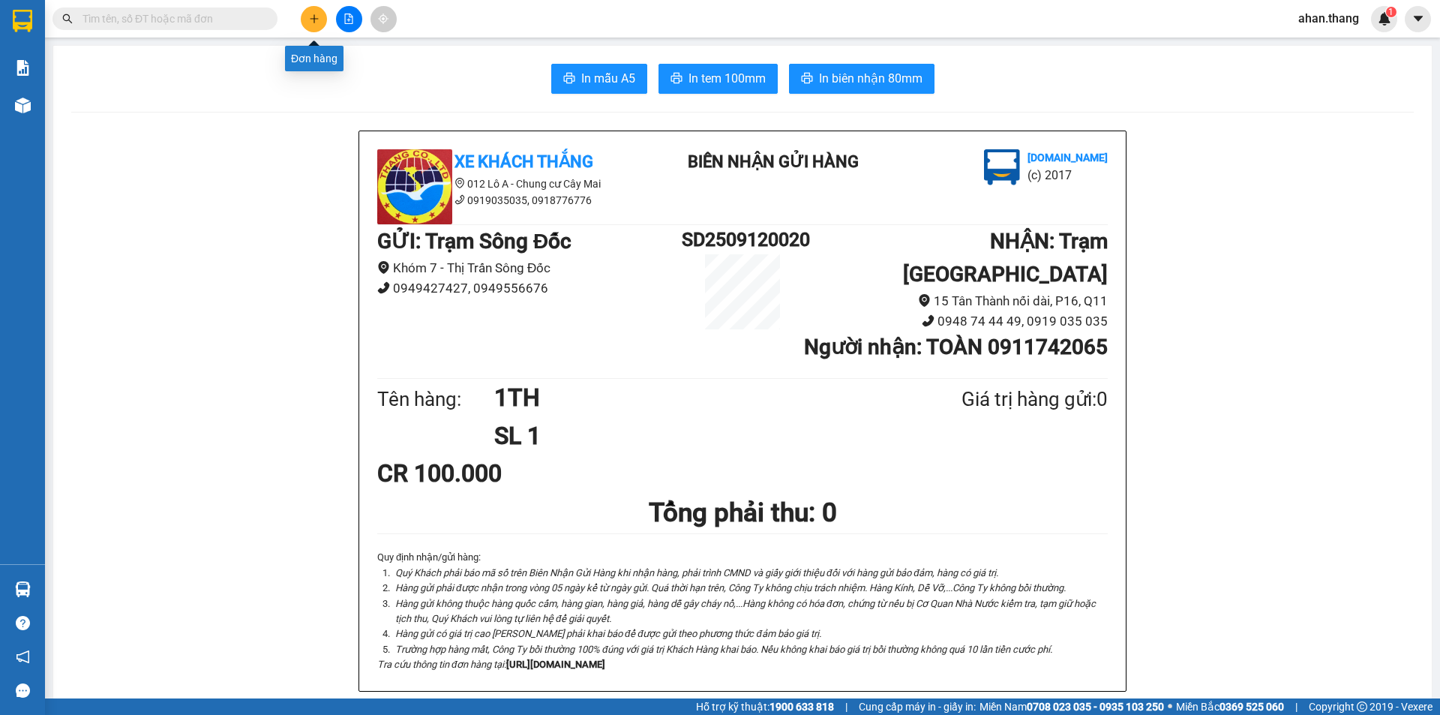
click at [318, 19] on icon "plus" at bounding box center [314, 18] width 10 height 10
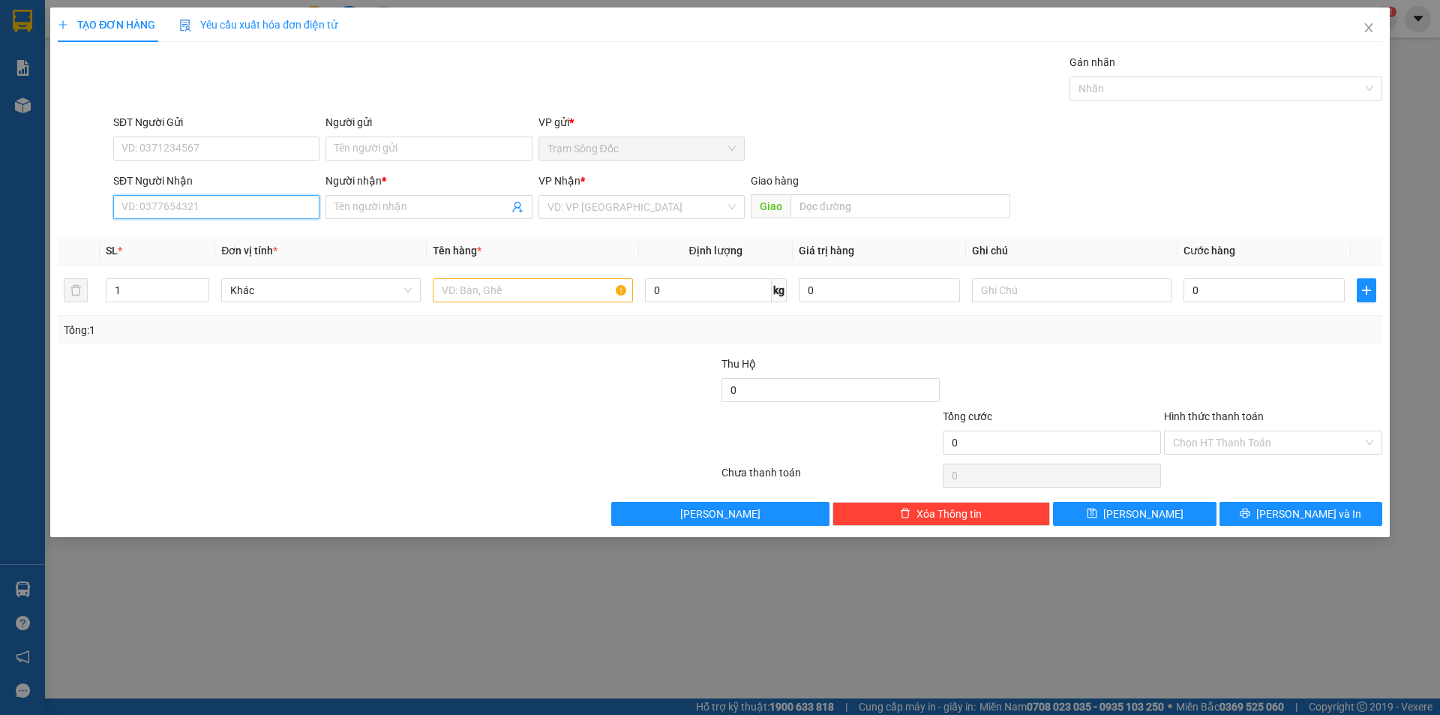
click at [183, 207] on input "SĐT Người Nhận" at bounding box center [216, 207] width 206 height 24
click at [181, 236] on div "0819892939 - [PERSON_NAME]" at bounding box center [240, 237] width 236 height 16
type input "0819892939"
type input "[PERSON_NAME]"
type input "0819892939"
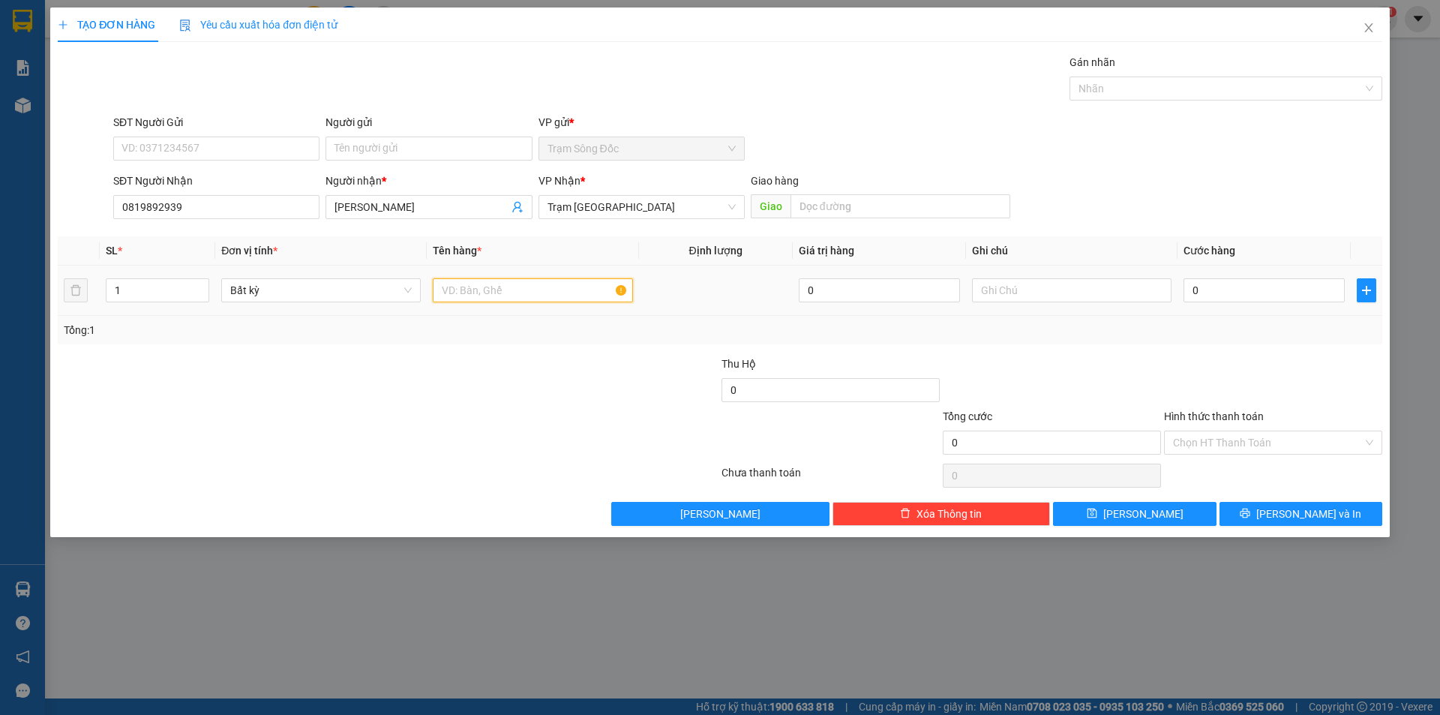
click at [594, 291] on input "text" at bounding box center [532, 290] width 199 height 24
type input "1TH"
click at [1292, 293] on input "0" at bounding box center [1263, 290] width 161 height 24
type input "4"
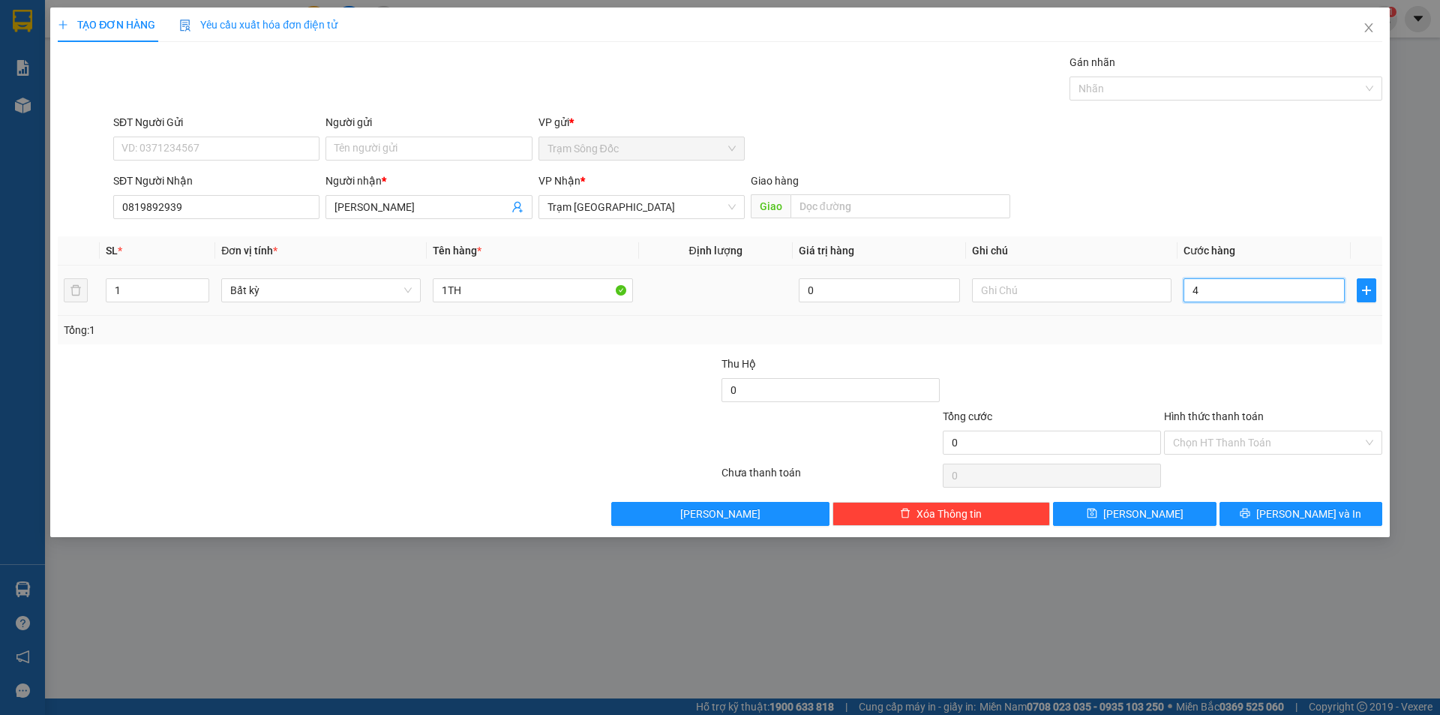
type input "4"
type input "40"
type input "40.000"
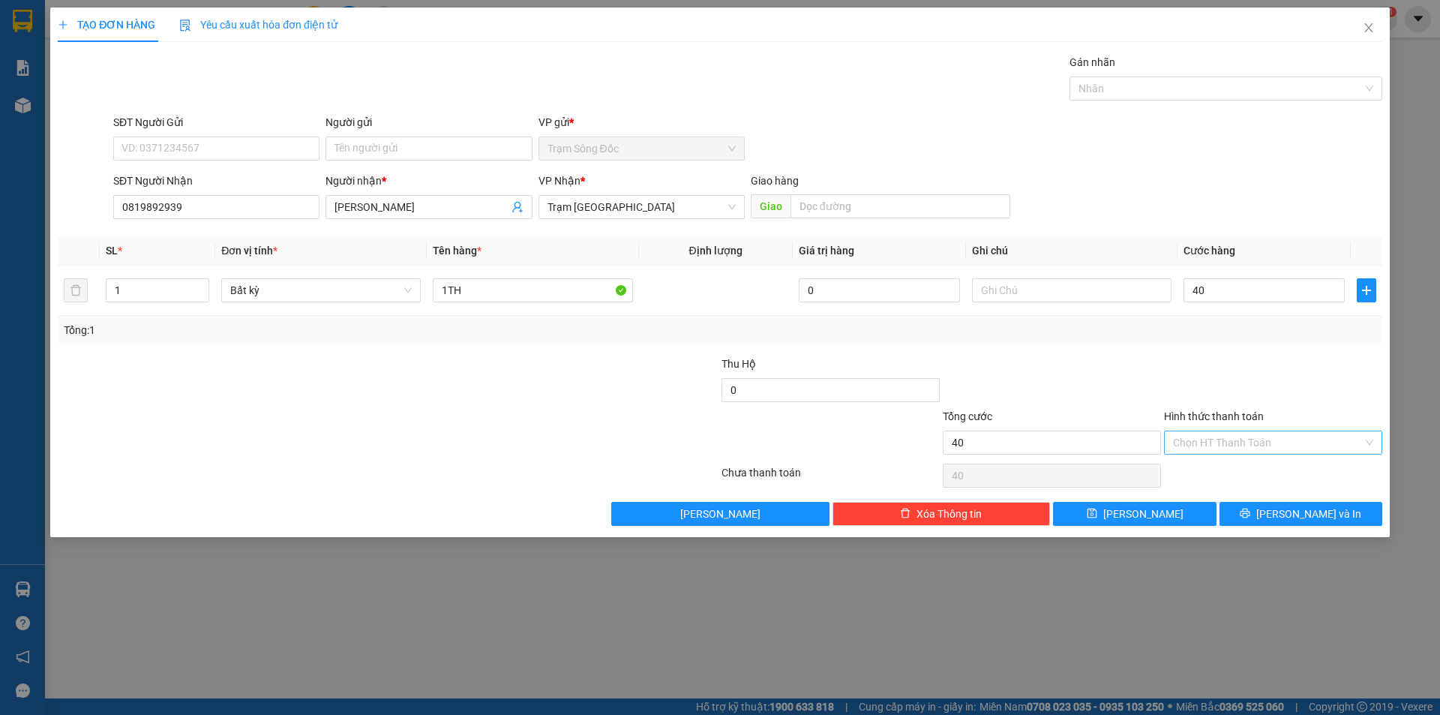
type input "40.000"
click at [1268, 445] on input "Hình thức thanh toán" at bounding box center [1268, 442] width 190 height 22
click at [1261, 473] on div "Tại văn phòng" at bounding box center [1273, 472] width 200 height 16
type input "0"
click at [1261, 512] on button "[PERSON_NAME] và In" at bounding box center [1300, 514] width 163 height 24
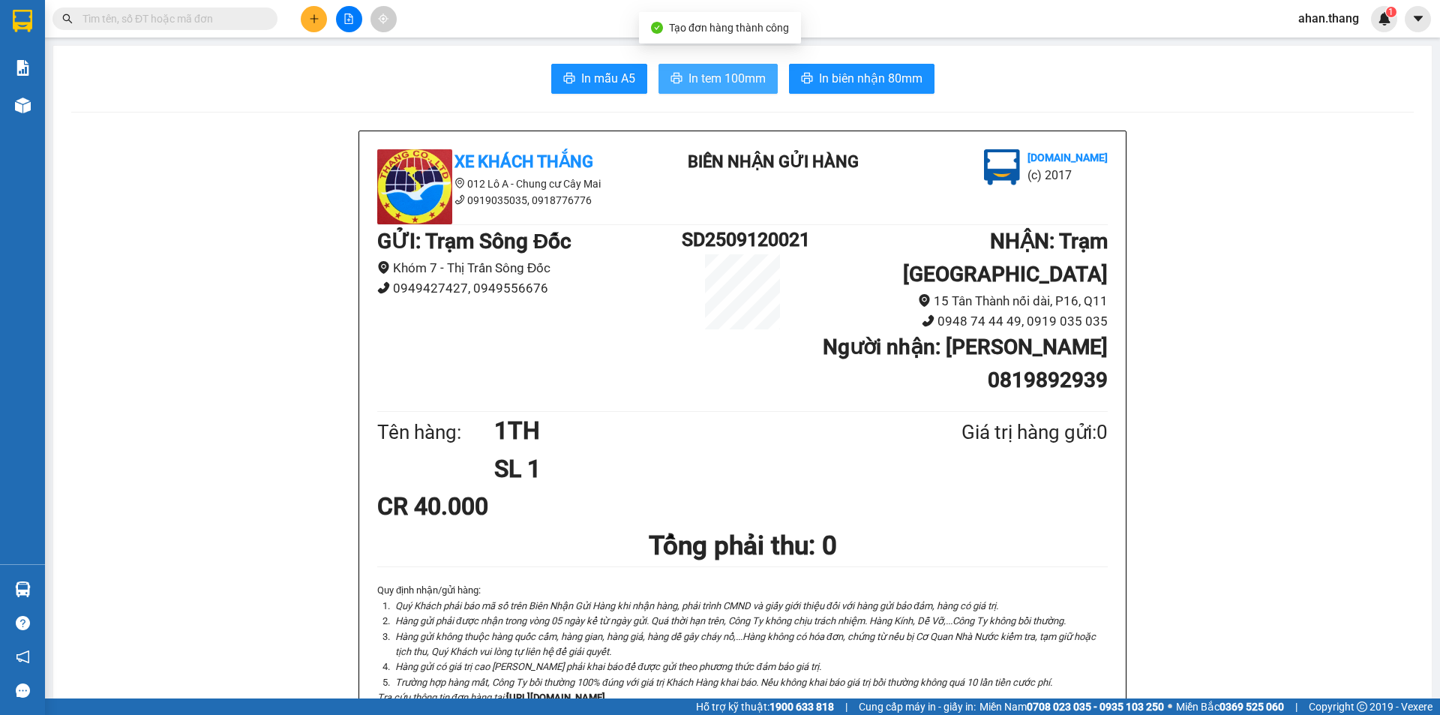
click at [698, 83] on span "In tem 100mm" at bounding box center [726, 78] width 77 height 19
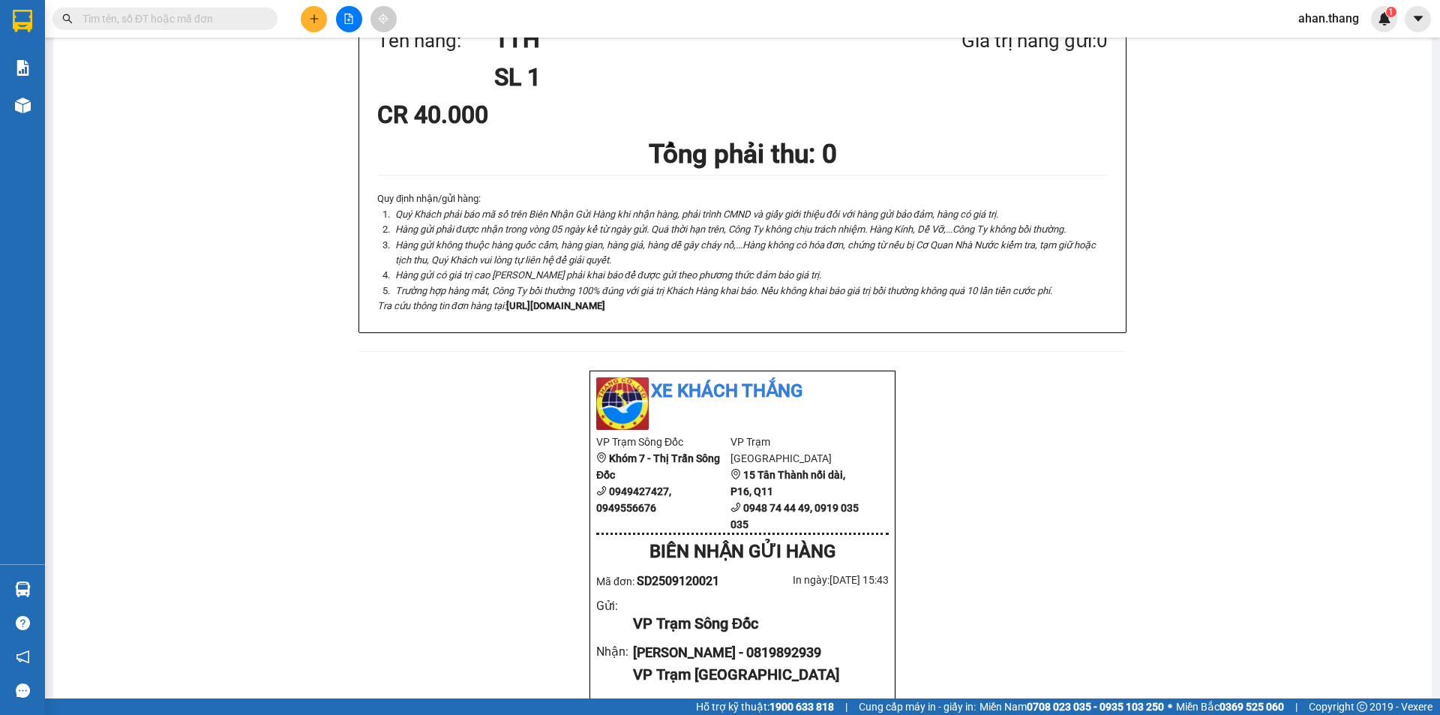
scroll to position [372, 0]
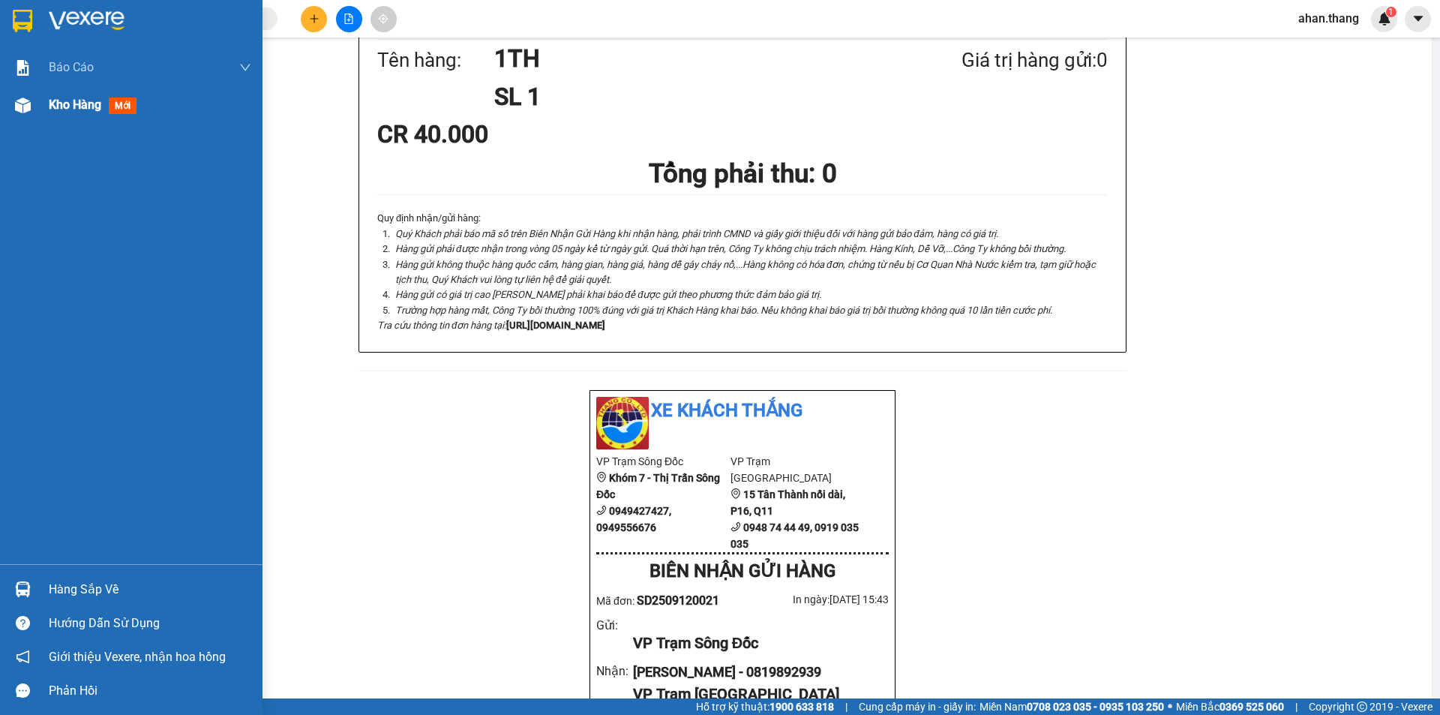
click at [64, 102] on span "Kho hàng" at bounding box center [75, 104] width 52 height 14
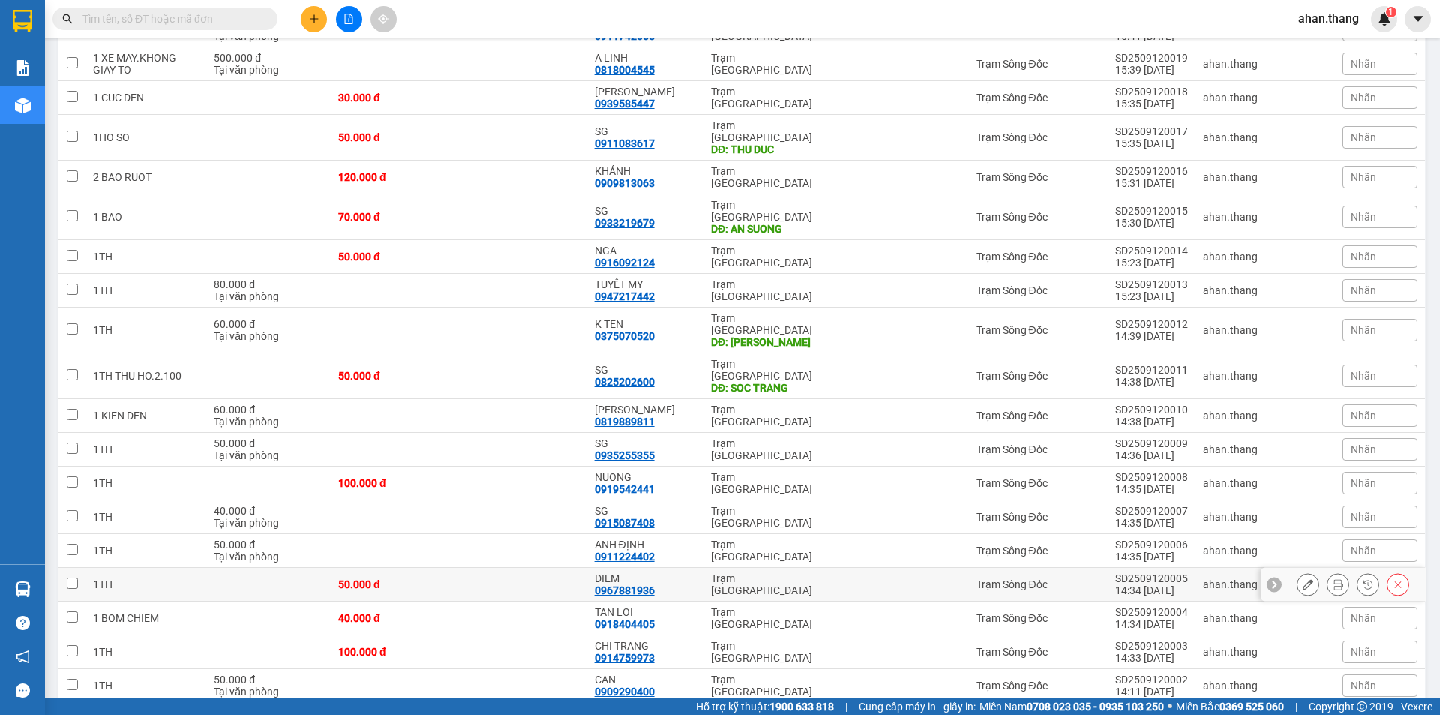
scroll to position [323, 0]
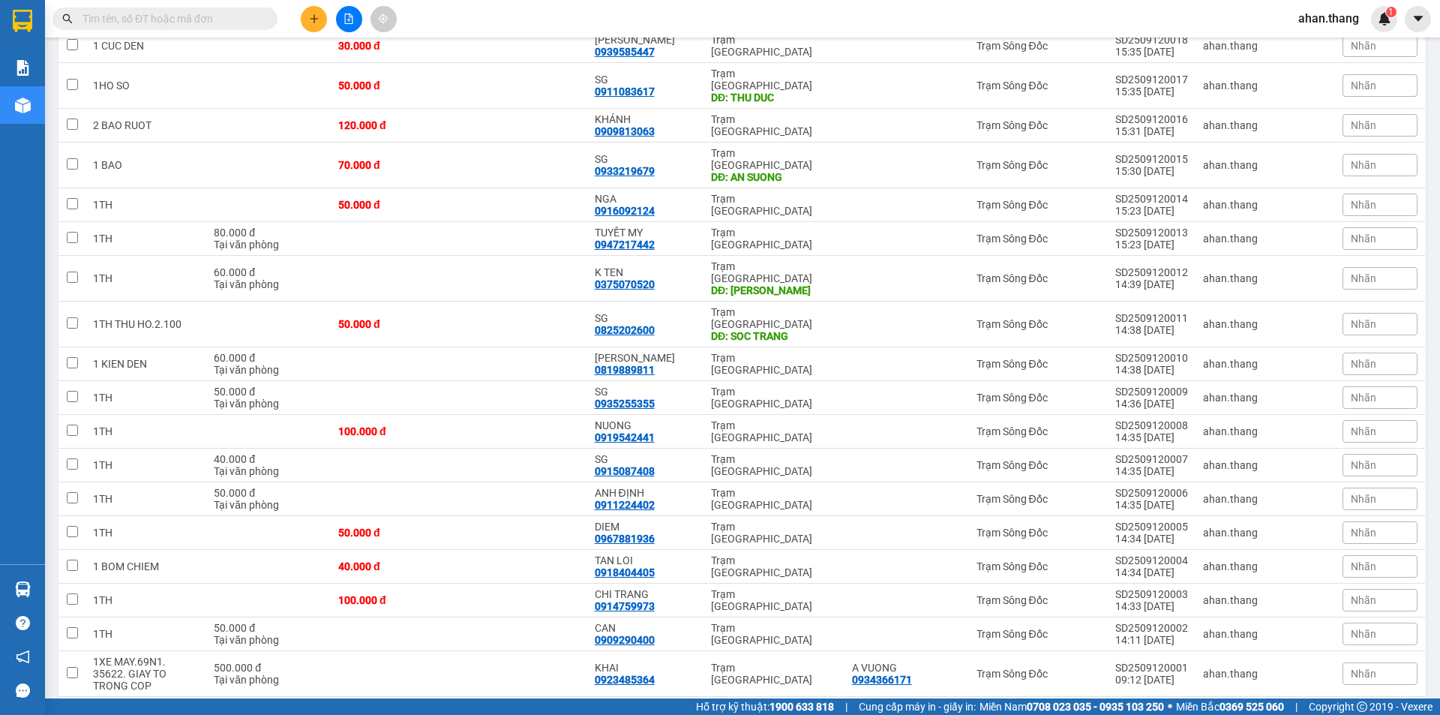
click at [1340, 713] on div "100 / trang" at bounding box center [1366, 720] width 52 height 15
click at [1354, 624] on span "100 / trang" at bounding box center [1359, 627] width 57 height 15
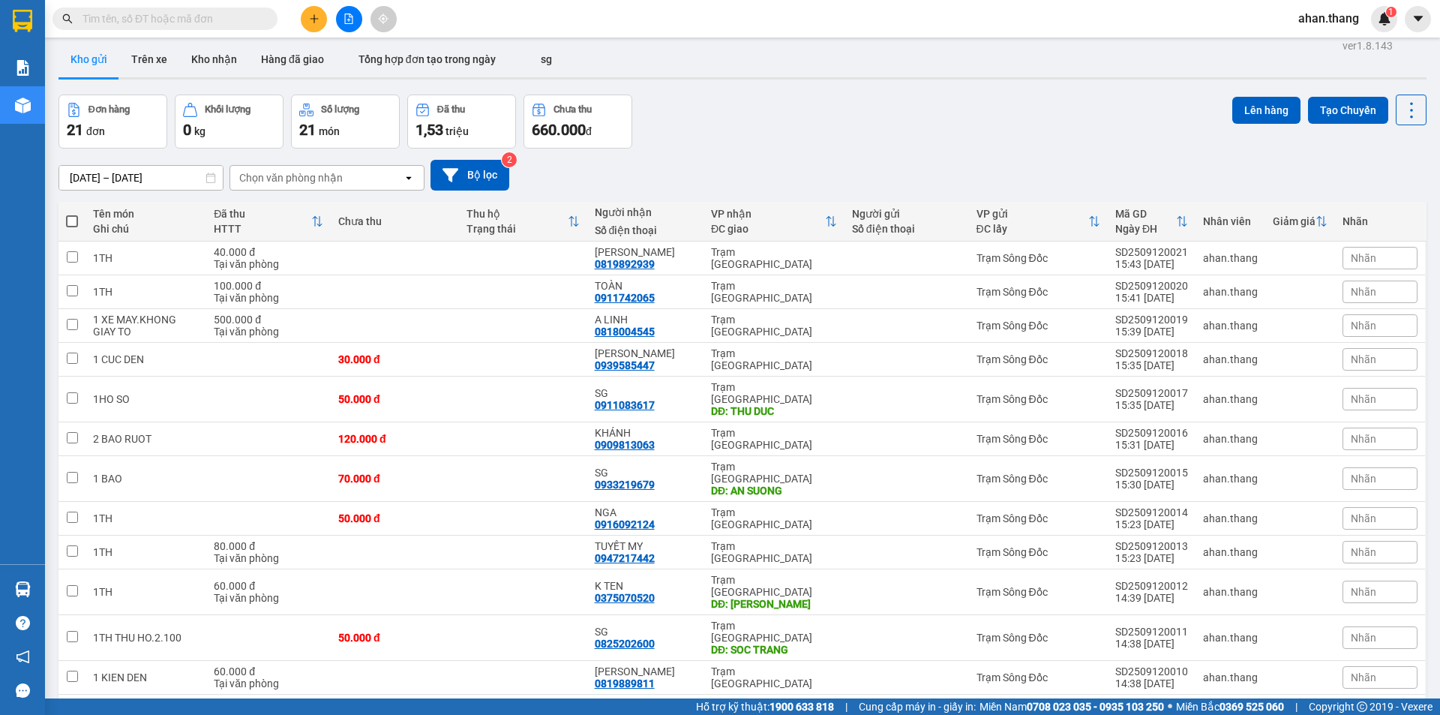
scroll to position [0, 0]
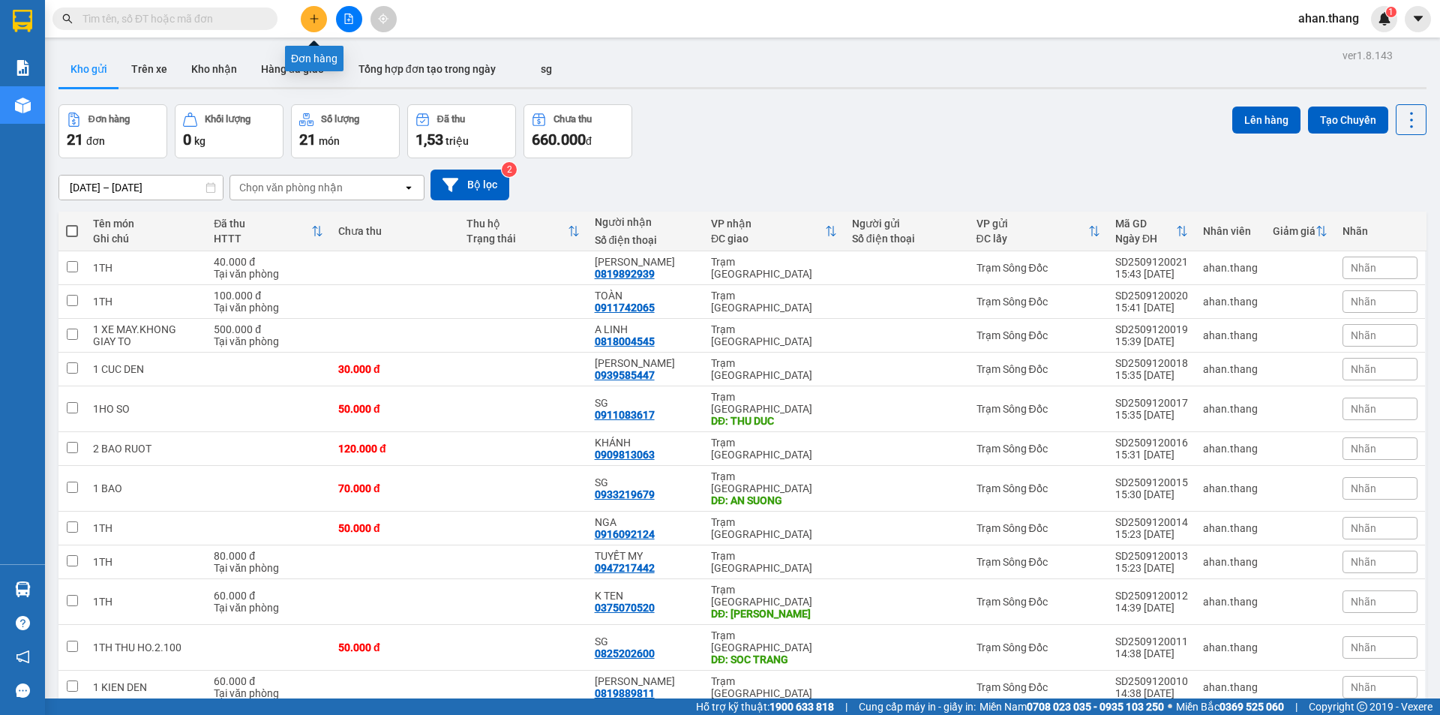
click at [310, 15] on icon "plus" at bounding box center [314, 18] width 10 height 10
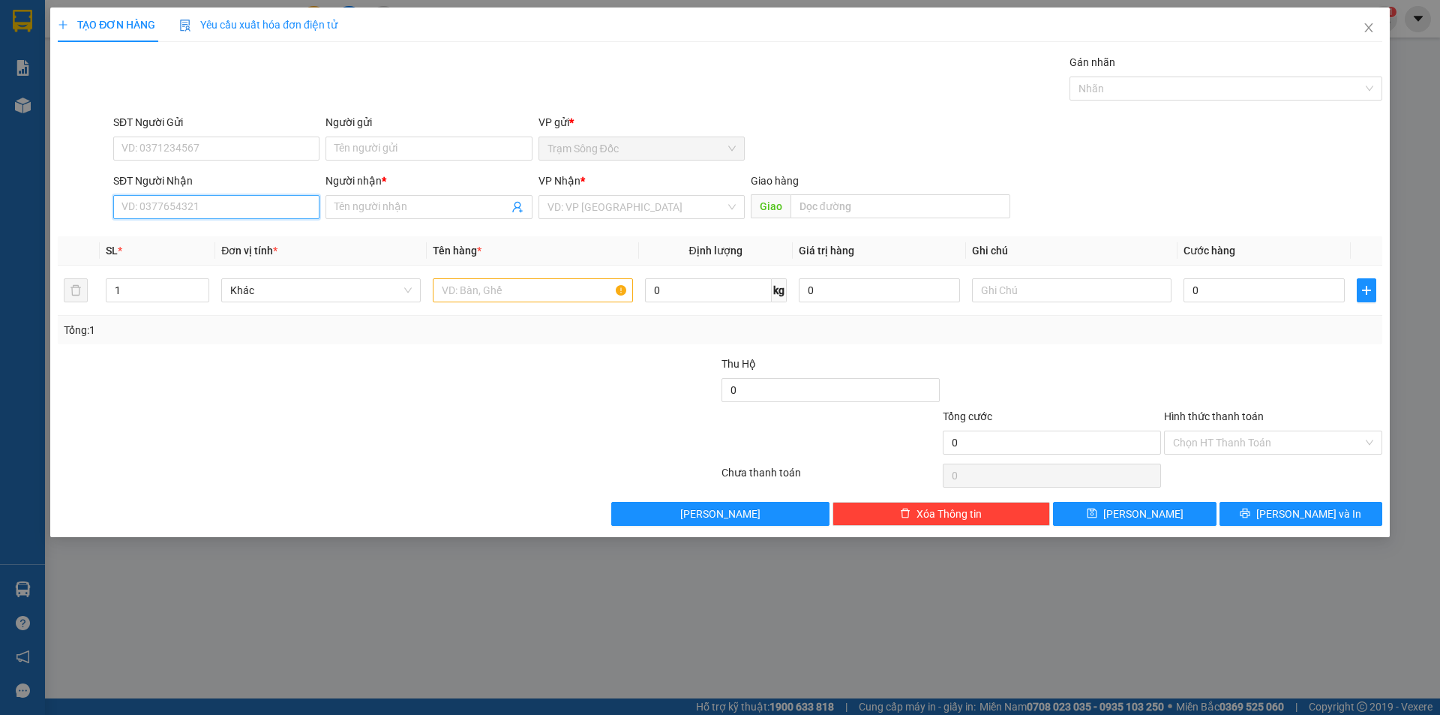
click at [229, 207] on input "SĐT Người Nhận" at bounding box center [216, 207] width 206 height 24
click at [174, 236] on div "0942277537 - YẾN THƯ" at bounding box center [216, 237] width 188 height 16
type input "0942277537"
type input "YẾN THƯ"
type input "TAN THOI HIEP"
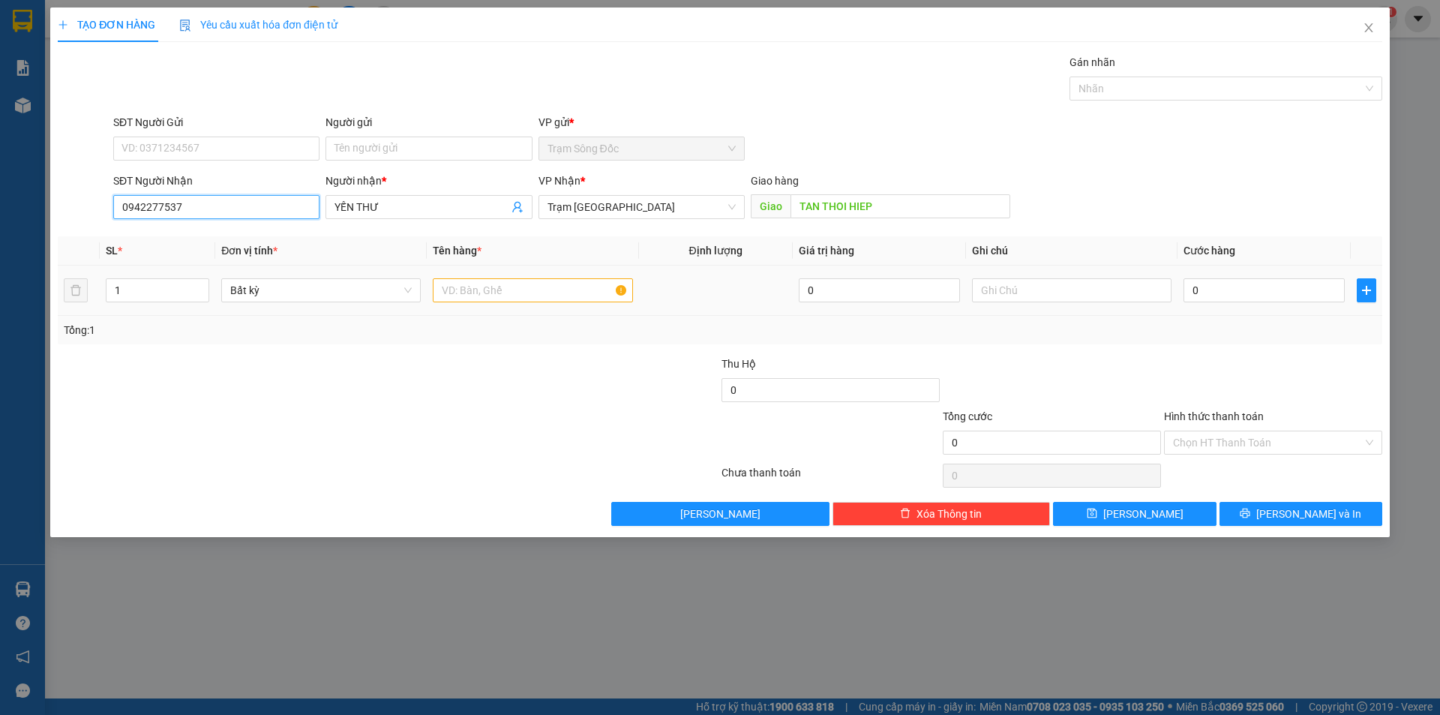
type input "0942277537"
click at [537, 294] on input "text" at bounding box center [532, 290] width 199 height 24
type input "1TH"
click at [1270, 287] on input "0" at bounding box center [1263, 290] width 161 height 24
type input "5"
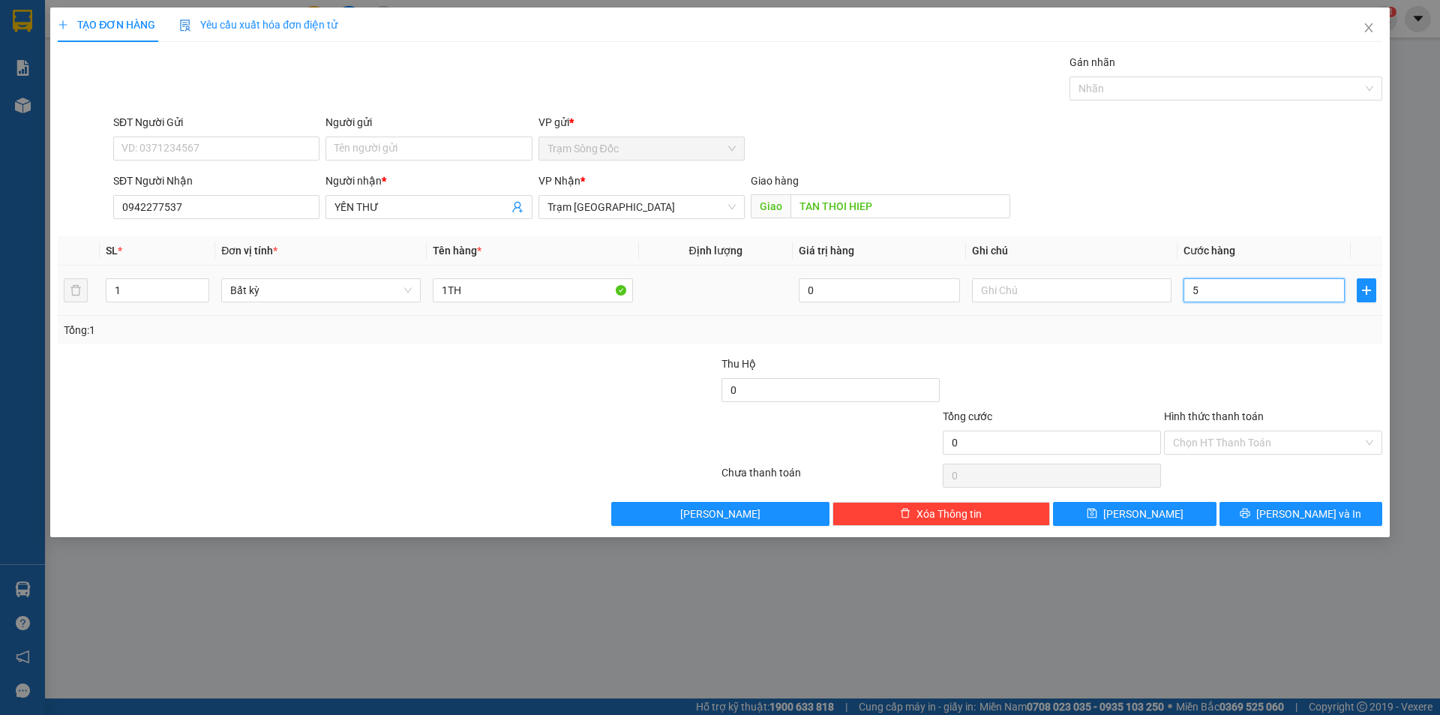
type input "5"
type input "50"
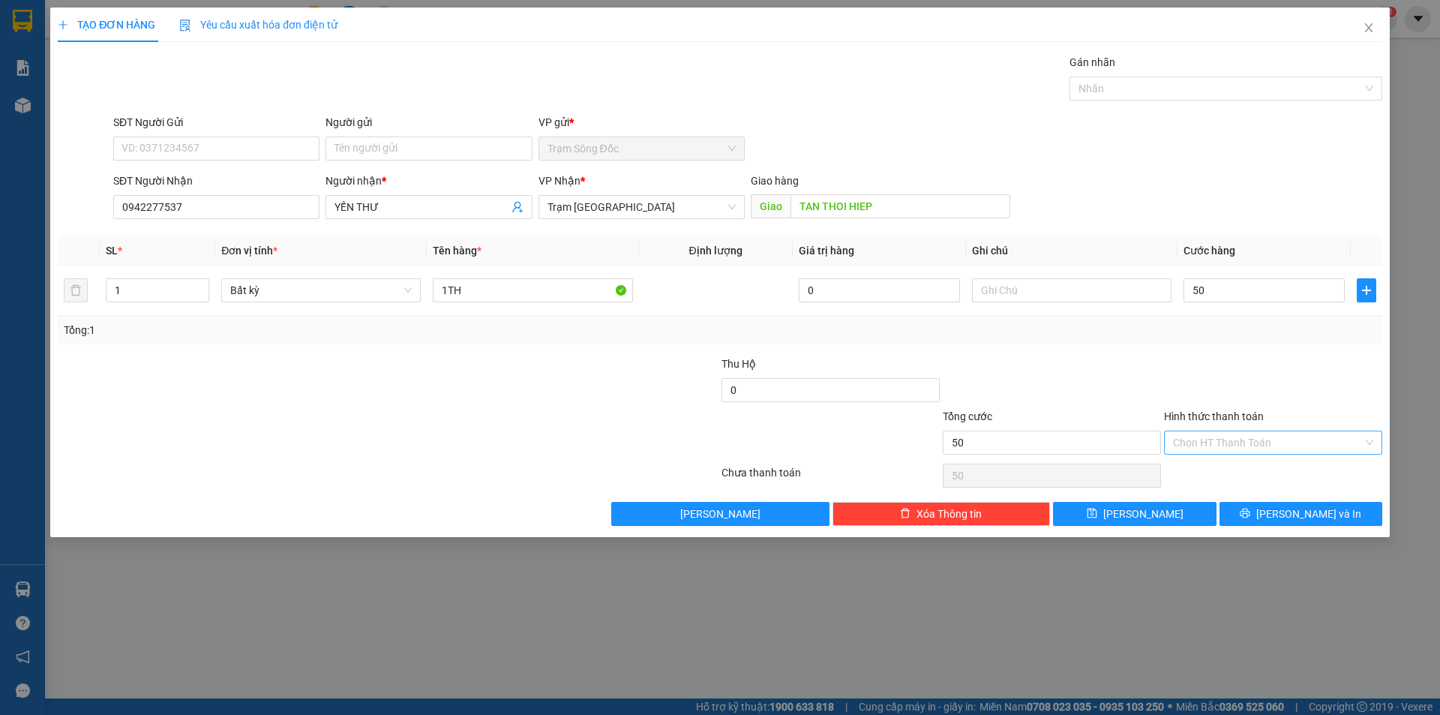
type input "50.000"
click at [1246, 442] on input "Hình thức thanh toán" at bounding box center [1268, 442] width 190 height 22
click at [1246, 470] on div "Tại văn phòng" at bounding box center [1273, 472] width 200 height 16
type input "0"
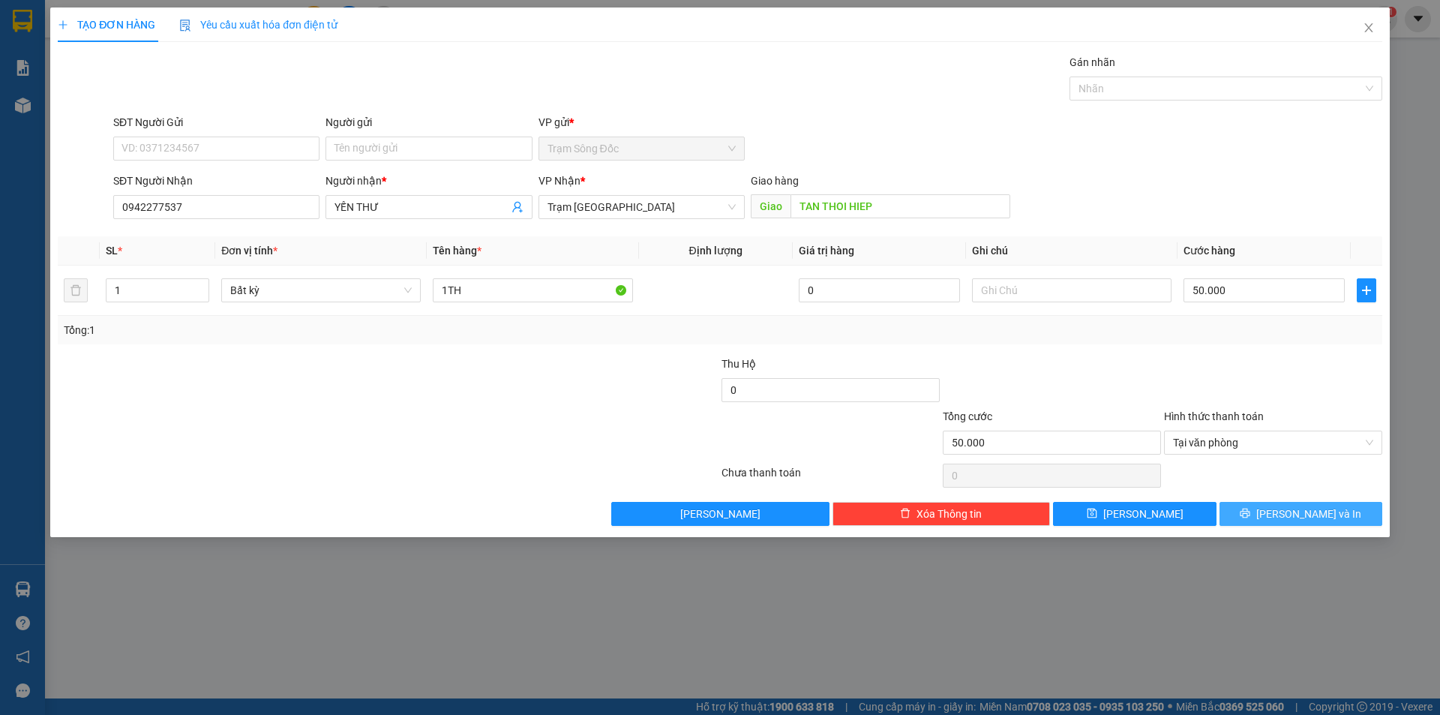
click at [1252, 512] on button "[PERSON_NAME] và In" at bounding box center [1300, 514] width 163 height 24
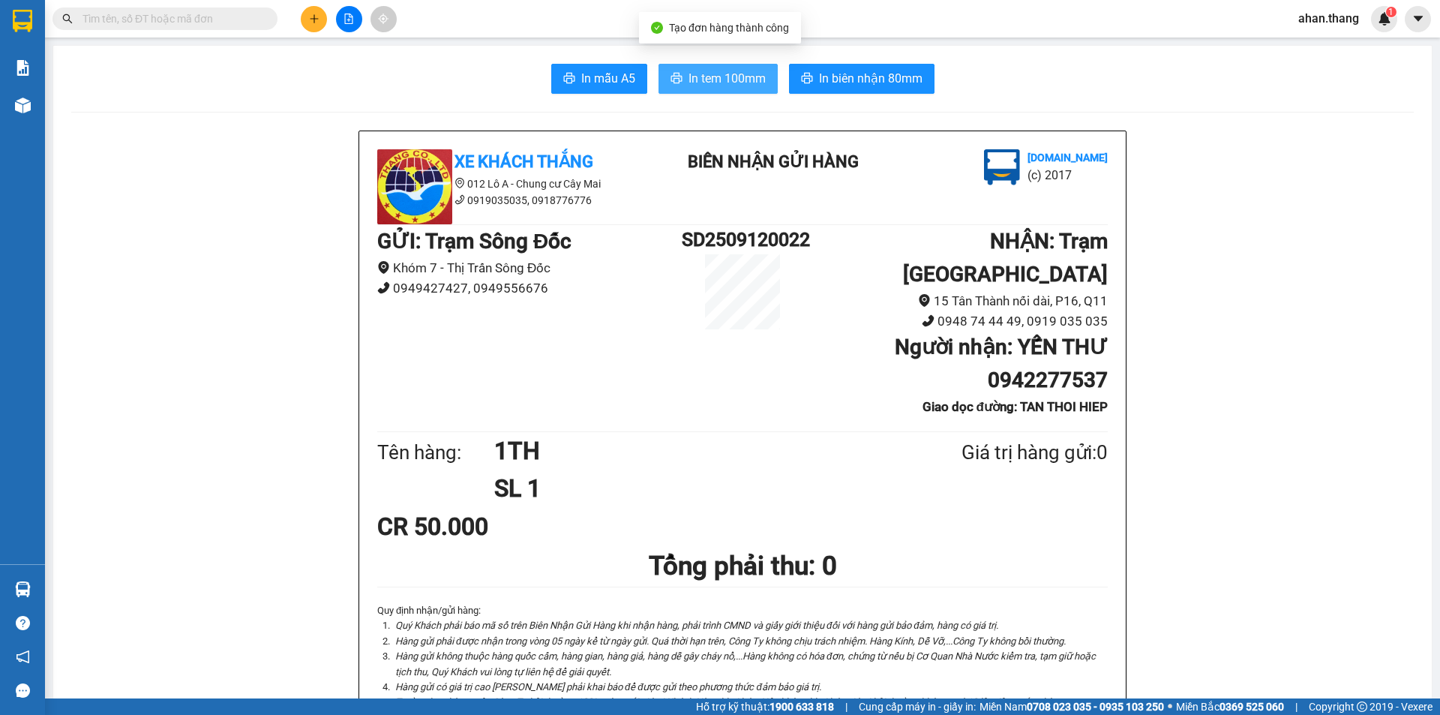
click at [711, 73] on span "In tem 100mm" at bounding box center [726, 78] width 77 height 19
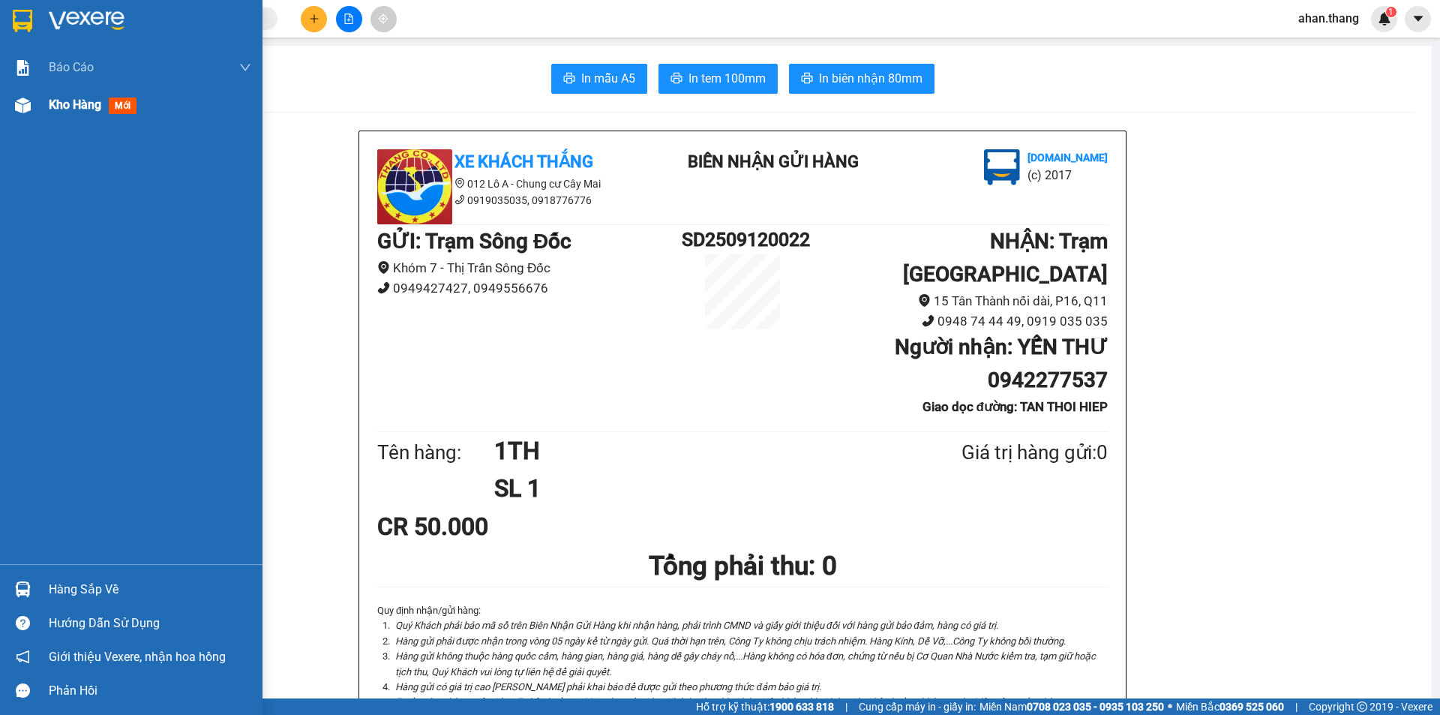
click at [55, 104] on span "Kho hàng" at bounding box center [75, 104] width 52 height 14
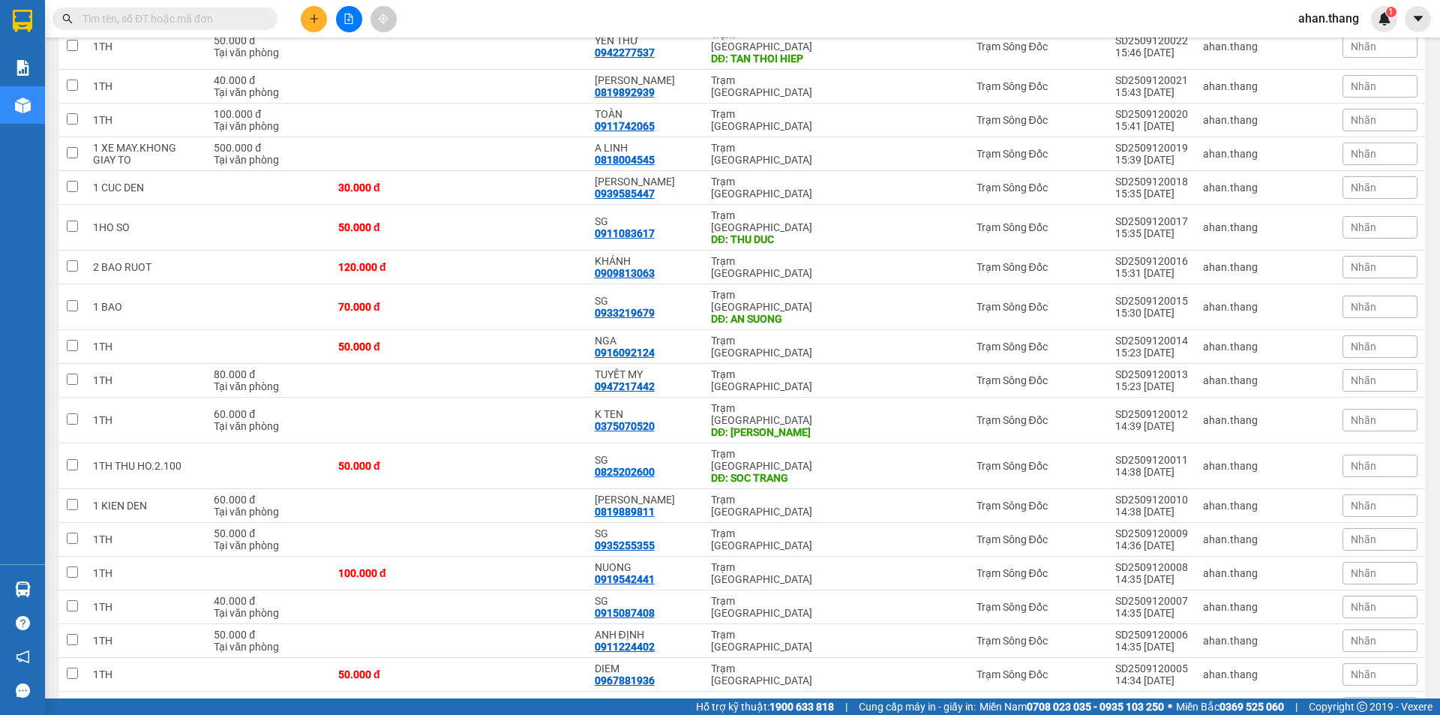
scroll to position [357, 0]
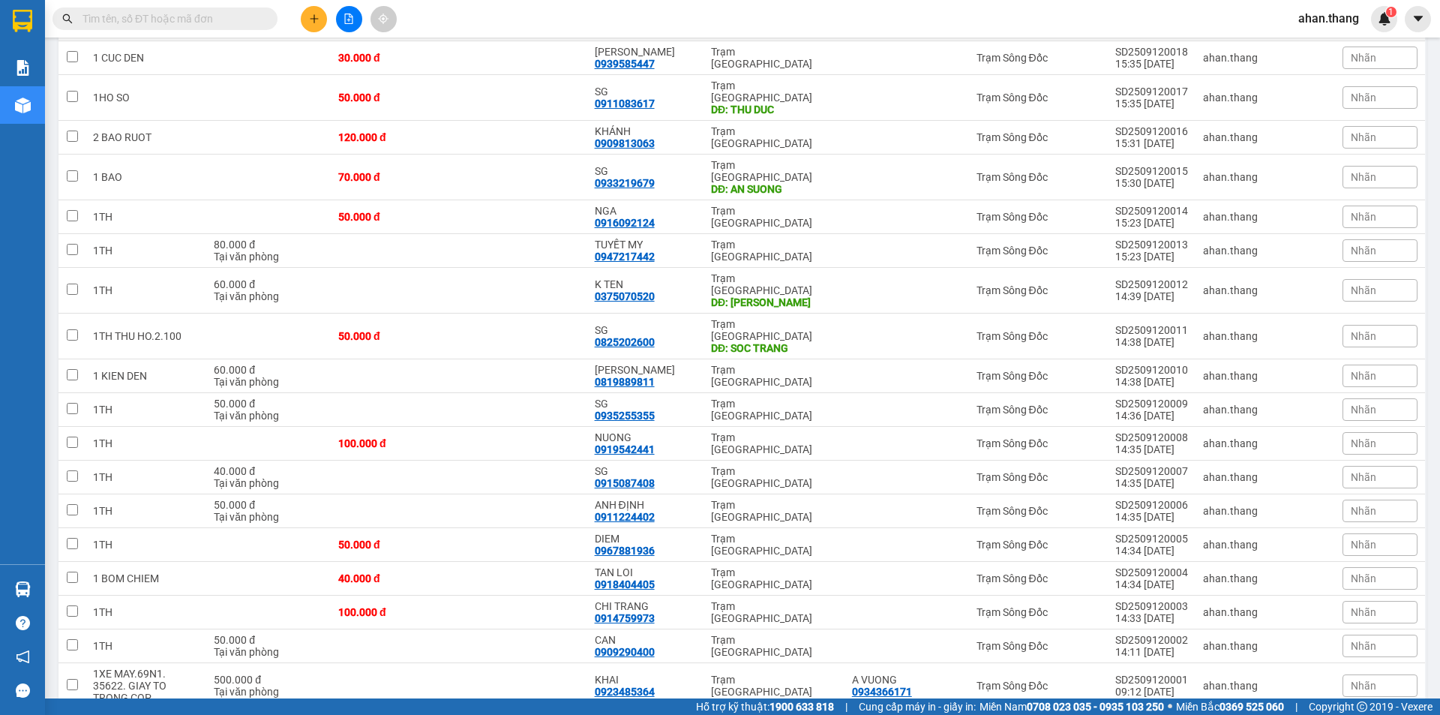
click at [1353, 628] on span "100 / trang" at bounding box center [1359, 627] width 57 height 15
click at [1361, 629] on span "100 / trang" at bounding box center [1359, 627] width 57 height 15
click at [309, 13] on icon "plus" at bounding box center [314, 18] width 10 height 10
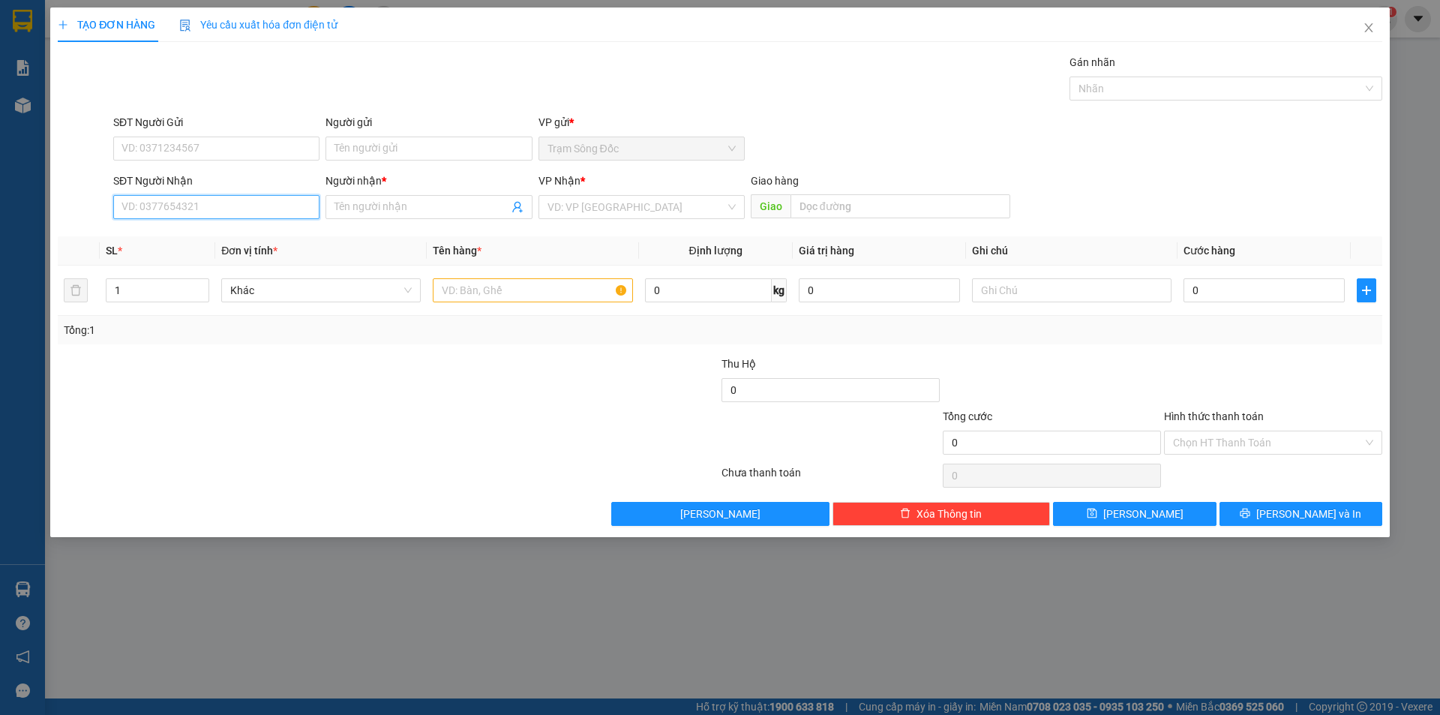
click at [224, 211] on input "SĐT Người Nhận" at bounding box center [216, 207] width 206 height 24
click at [174, 238] on div "0946647016 - SG" at bounding box center [216, 237] width 188 height 16
type input "0946647016"
type input "SG"
type input "THU DUC"
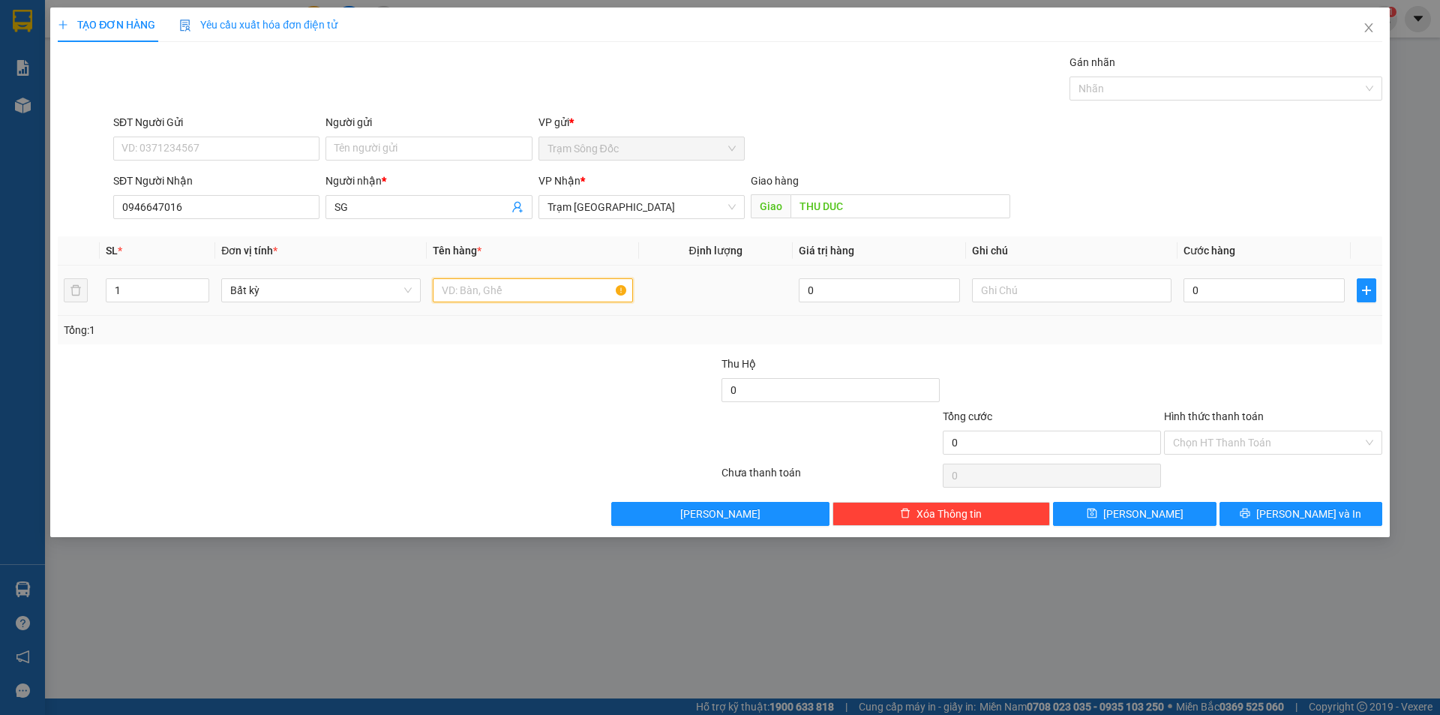
click at [507, 290] on input "text" at bounding box center [532, 290] width 199 height 24
click at [199, 214] on input "0946647016" at bounding box center [216, 207] width 206 height 24
click at [199, 212] on input "0946647016" at bounding box center [216, 207] width 206 height 24
type input "0946647110"
click at [864, 207] on input "THU DUC" at bounding box center [900, 206] width 220 height 24
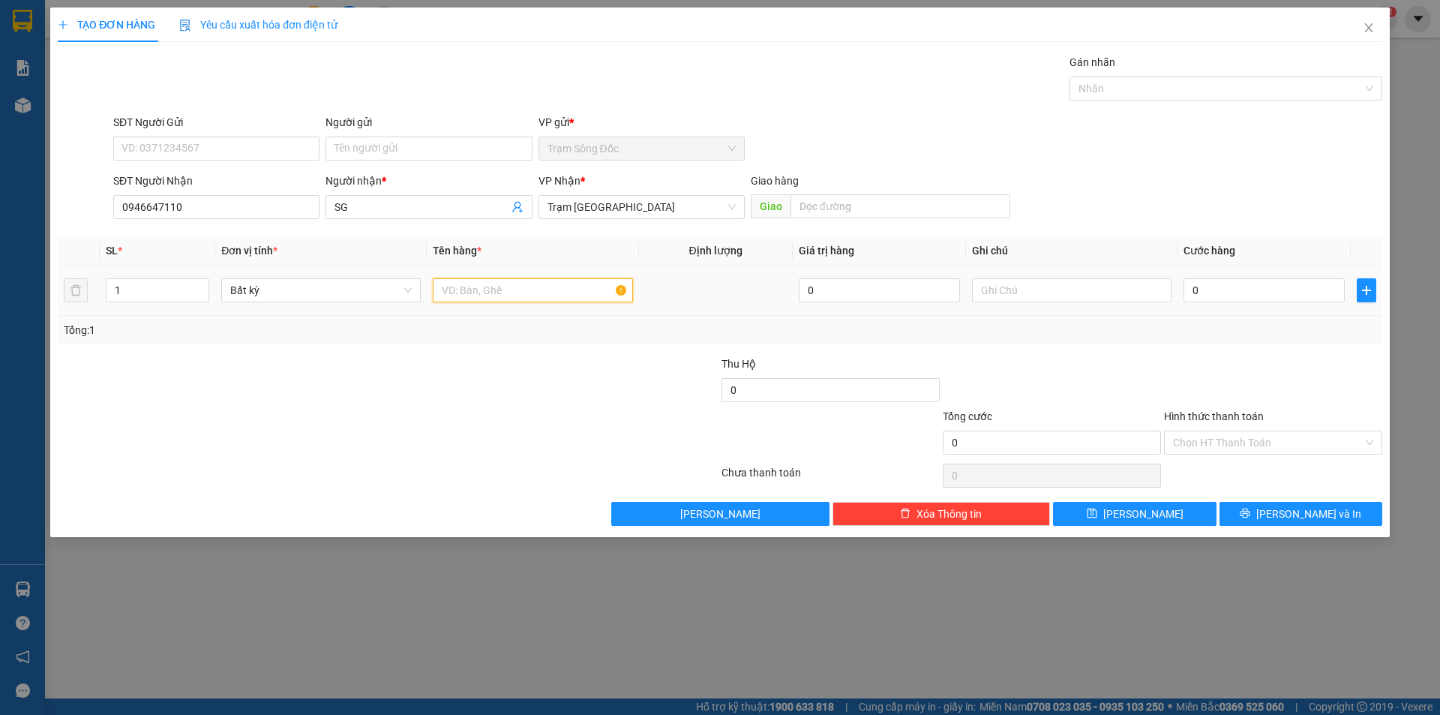
click at [535, 292] on input "text" at bounding box center [532, 290] width 199 height 24
type input "1TH"
click at [1231, 289] on input "0" at bounding box center [1263, 290] width 161 height 24
type input "7"
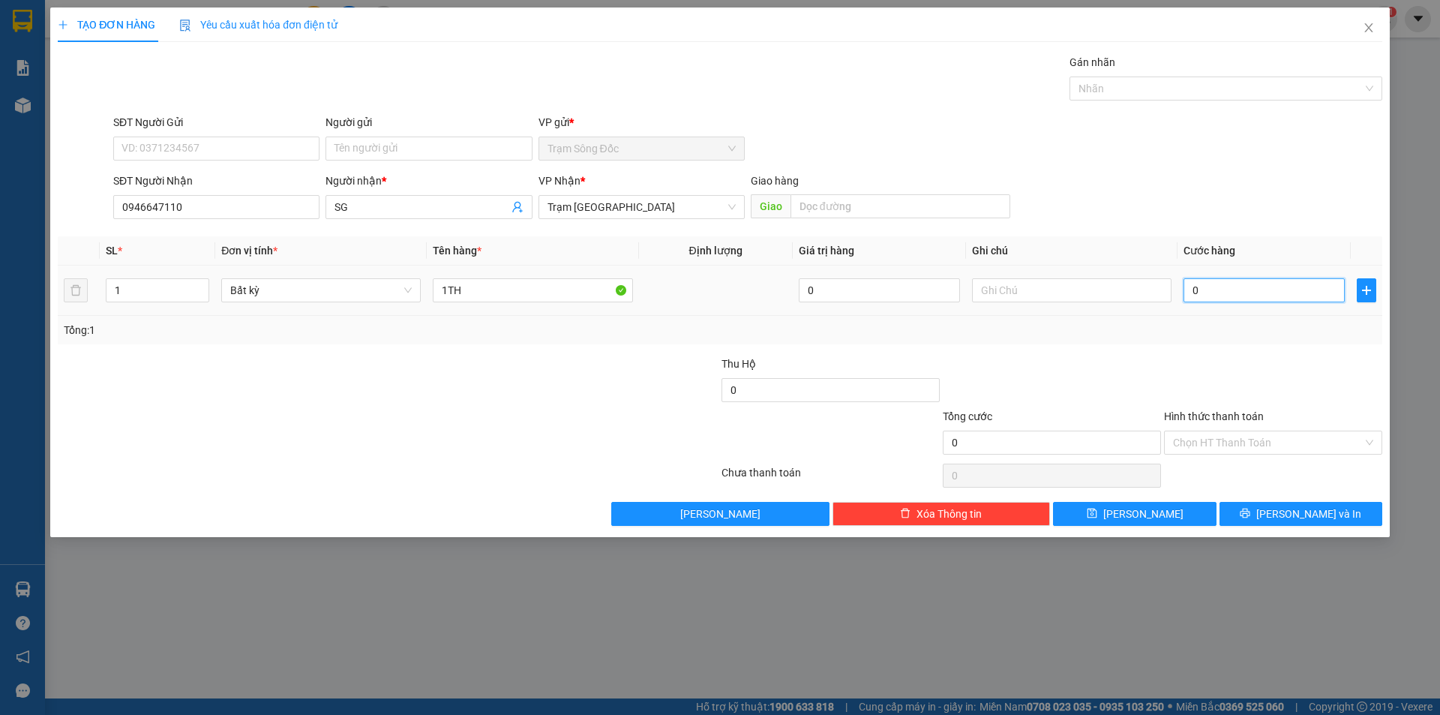
type input "7"
type input "70"
type input "70.000"
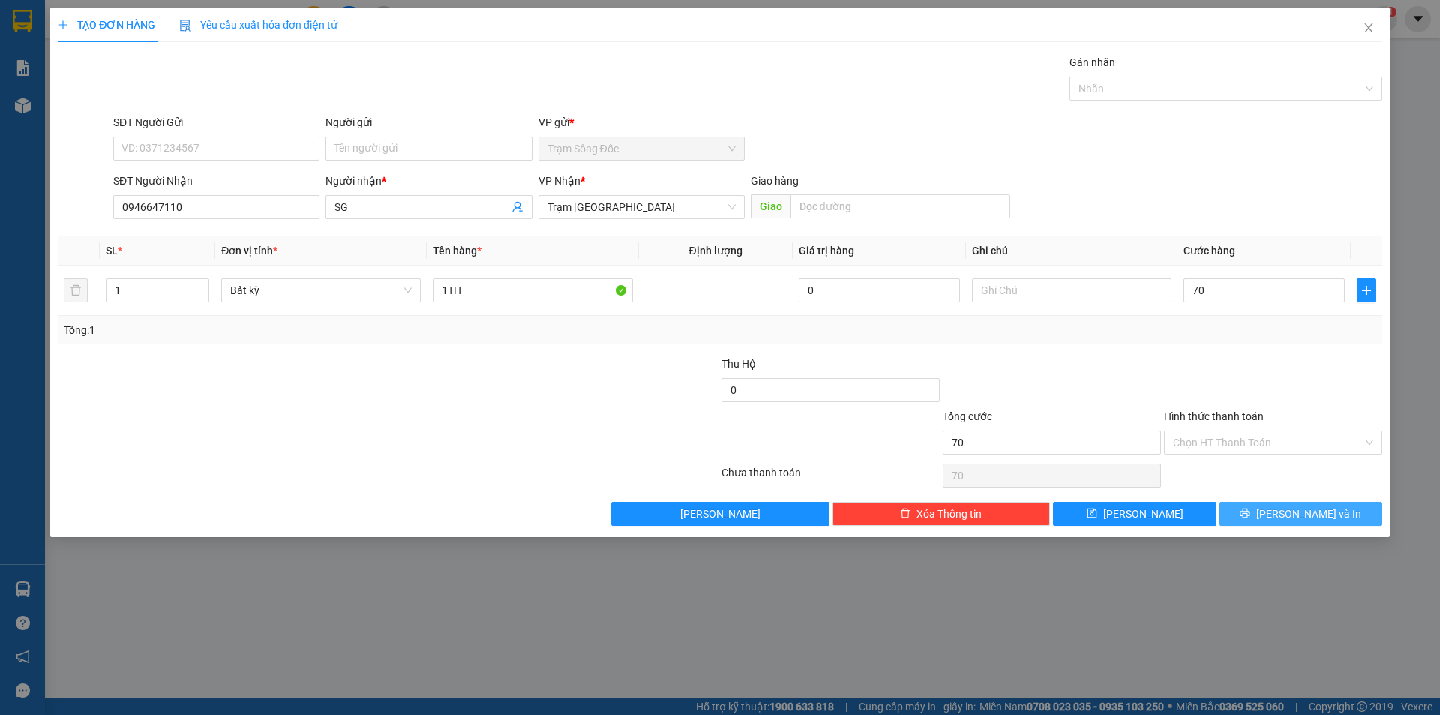
type input "70.000"
click at [1262, 511] on button "[PERSON_NAME] và In" at bounding box center [1300, 514] width 163 height 24
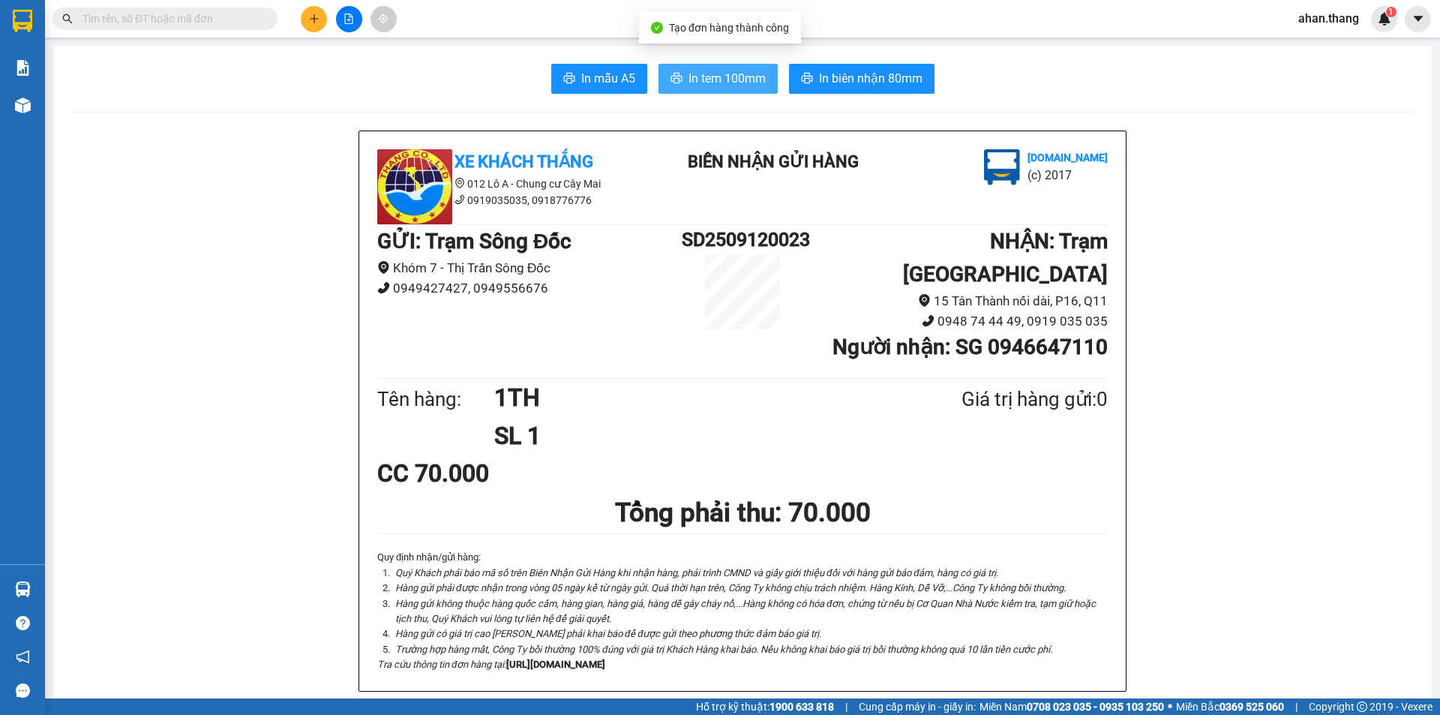
click at [708, 77] on span "In tem 100mm" at bounding box center [726, 78] width 77 height 19
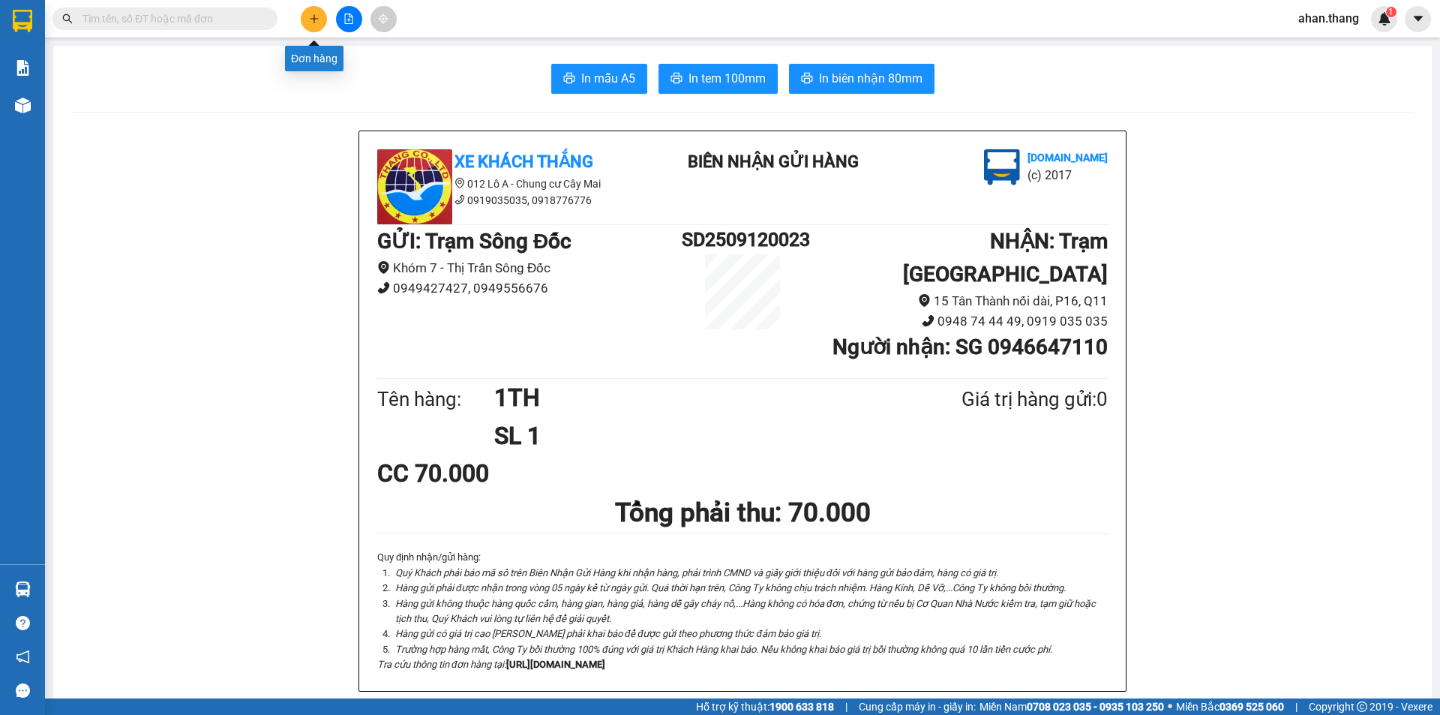
click at [315, 13] on button at bounding box center [314, 19] width 26 height 26
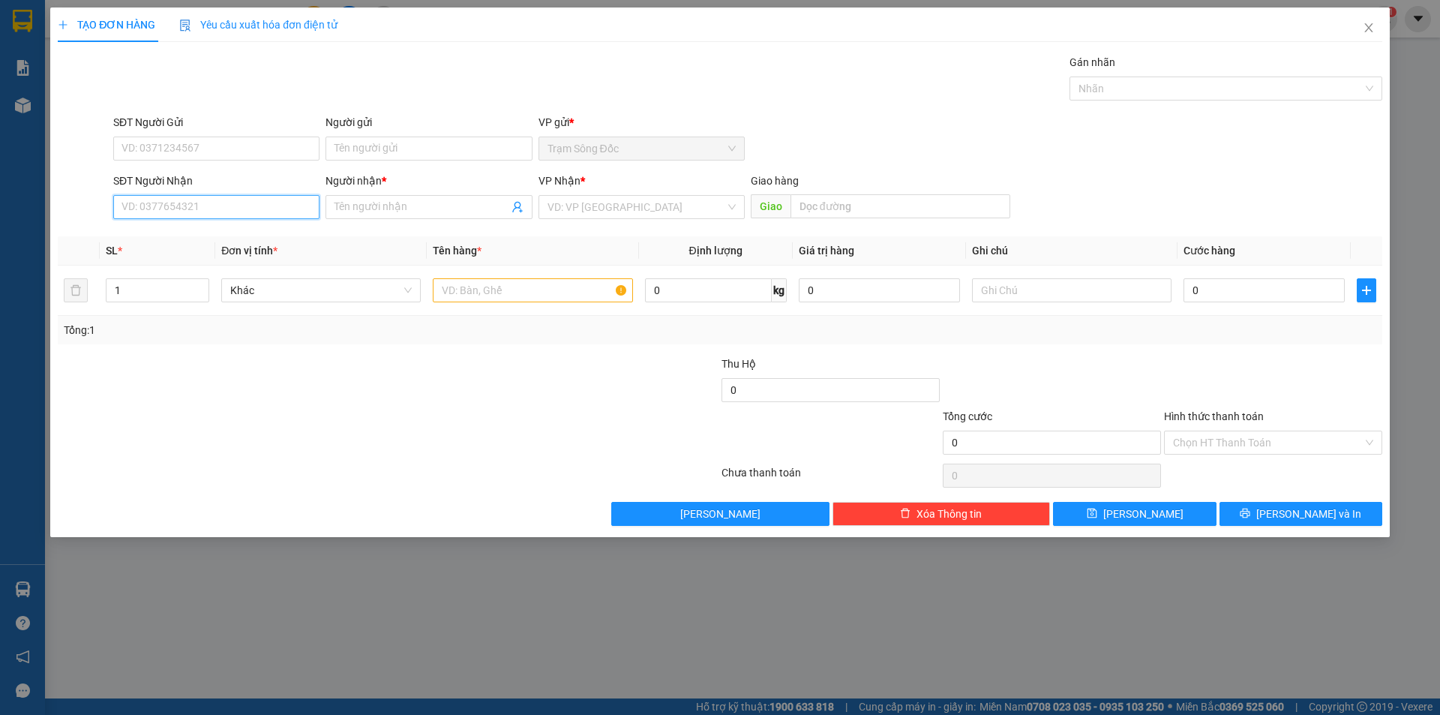
click at [192, 205] on input "SĐT Người Nhận" at bounding box center [216, 207] width 206 height 24
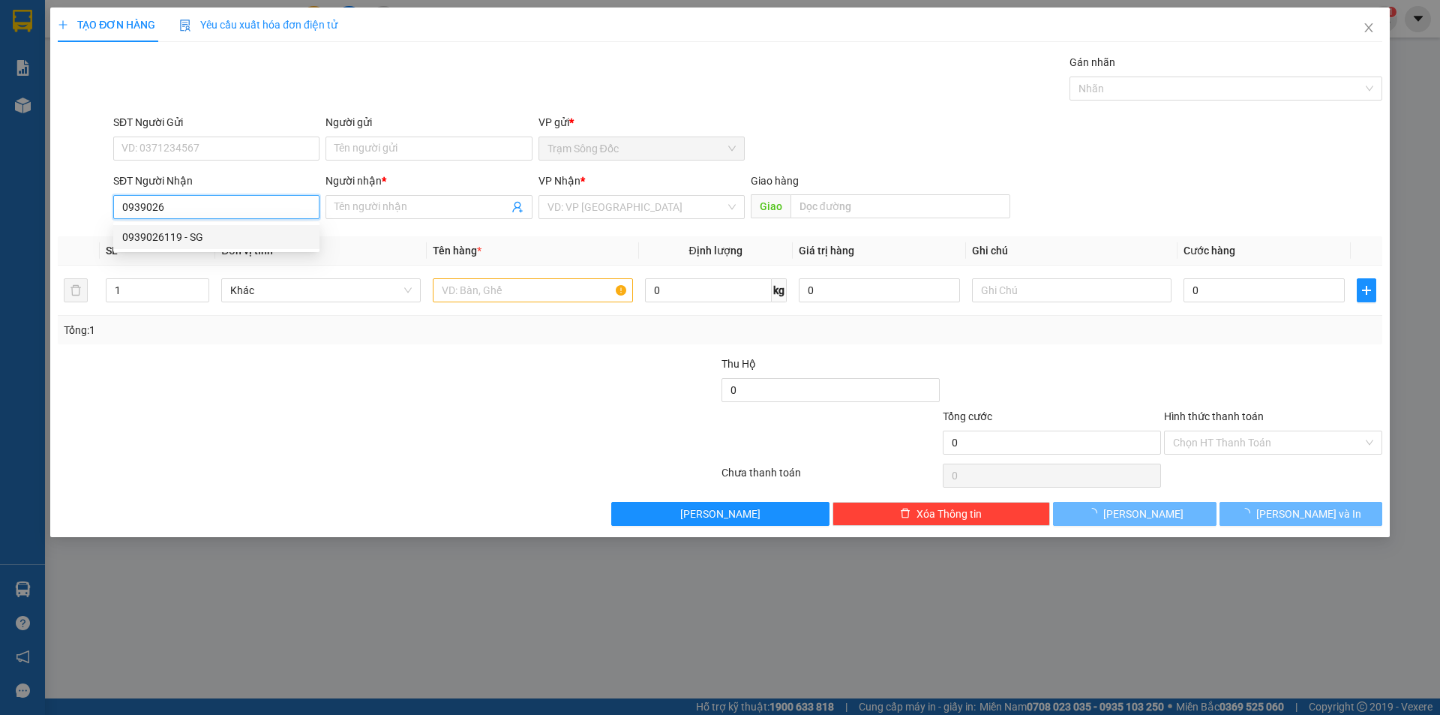
click at [169, 235] on div "0939026119 - SG" at bounding box center [216, 237] width 188 height 16
type input "0939026119"
type input "SG"
type input "VINH LONG"
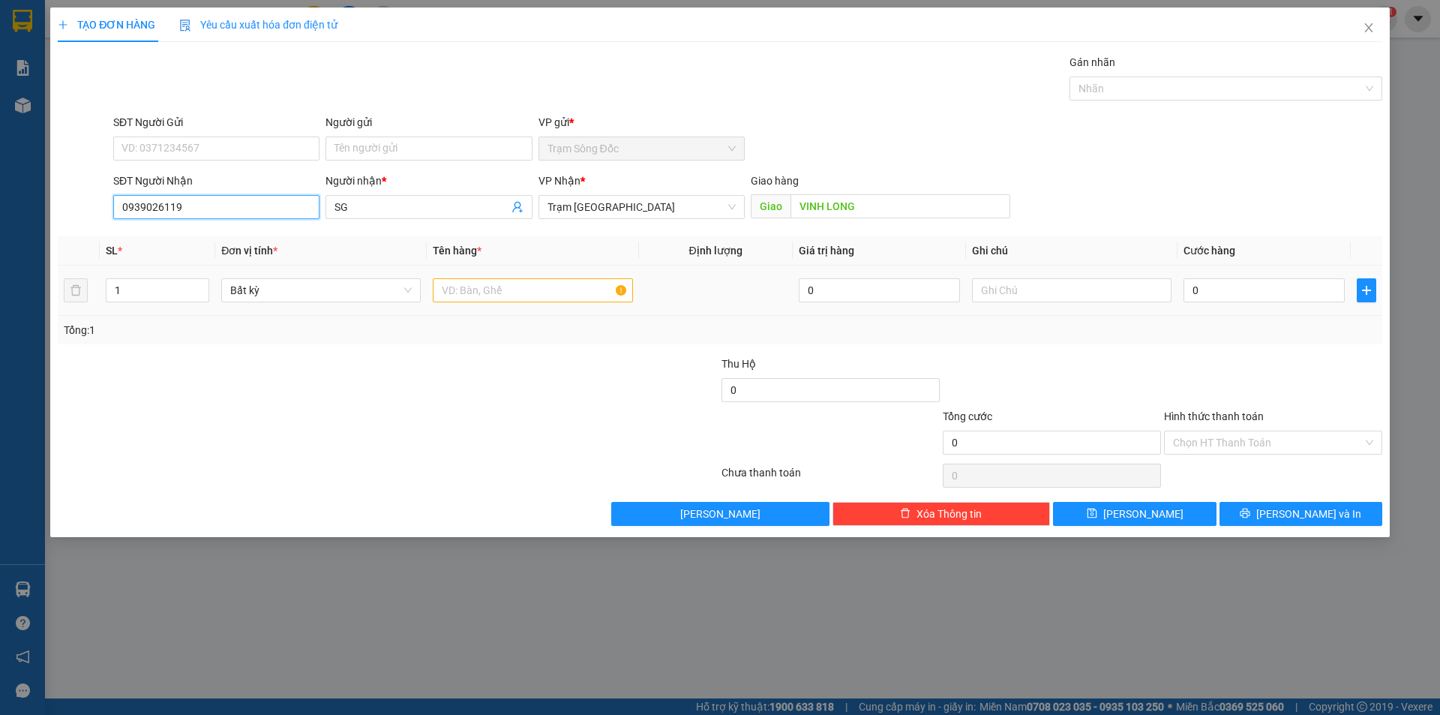
type input "0939026119"
click at [526, 287] on input "text" at bounding box center [532, 290] width 199 height 24
type input "1TH"
click at [1277, 287] on input "0" at bounding box center [1263, 290] width 161 height 24
type input "1"
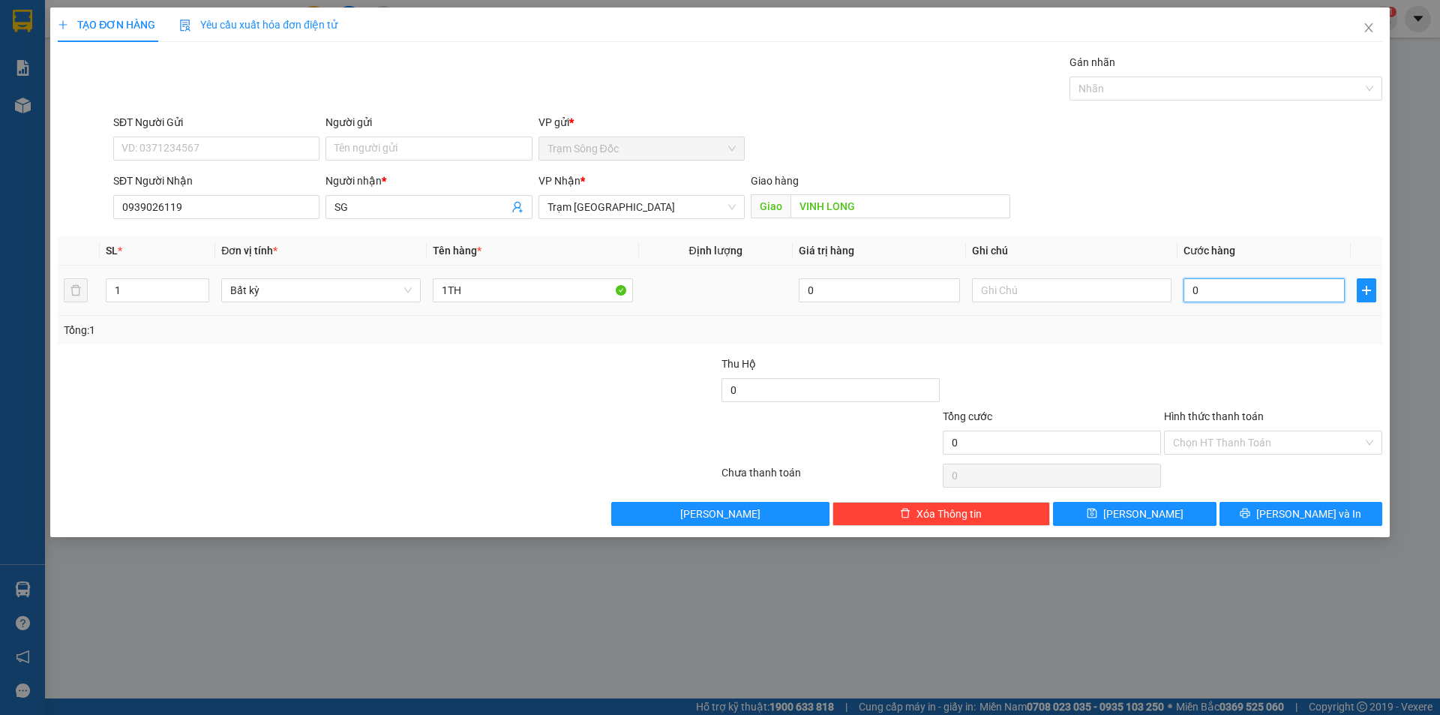
type input "1"
type input "13"
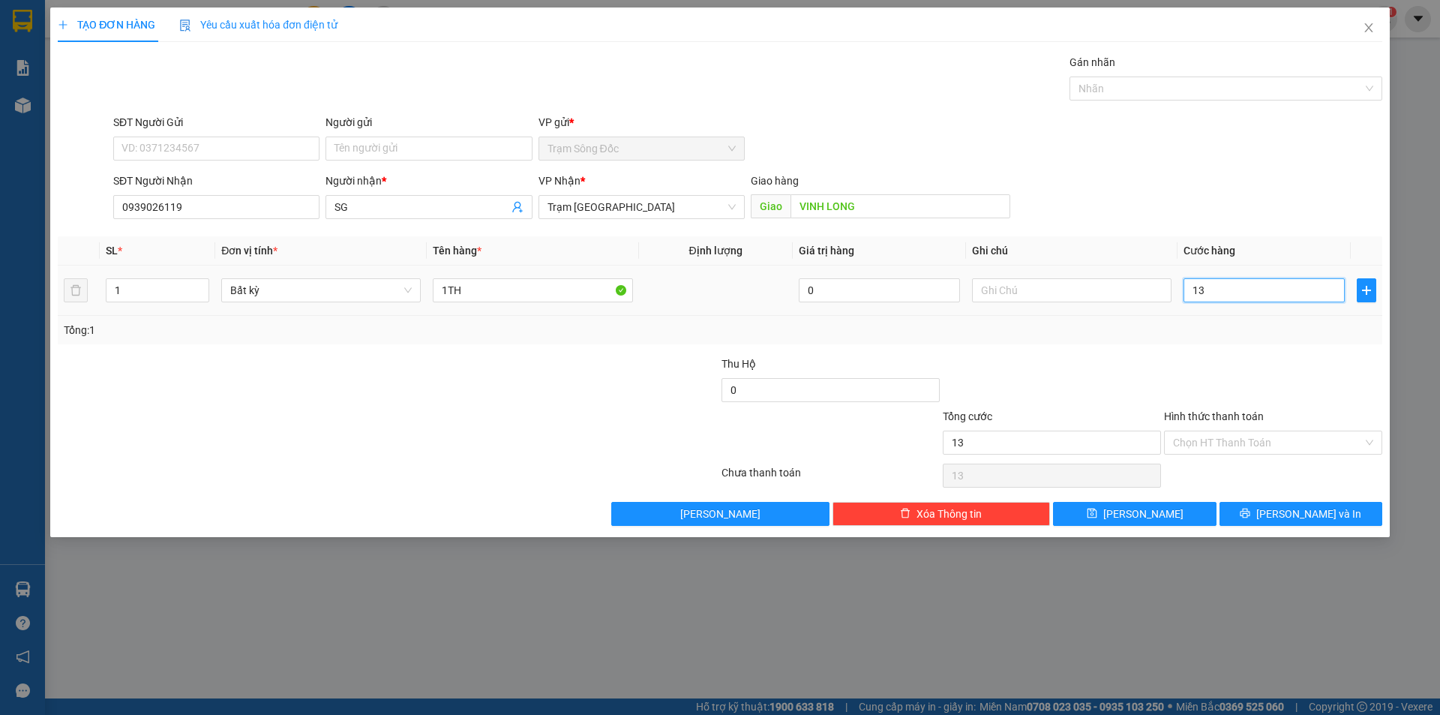
type input "130"
type input "130.000"
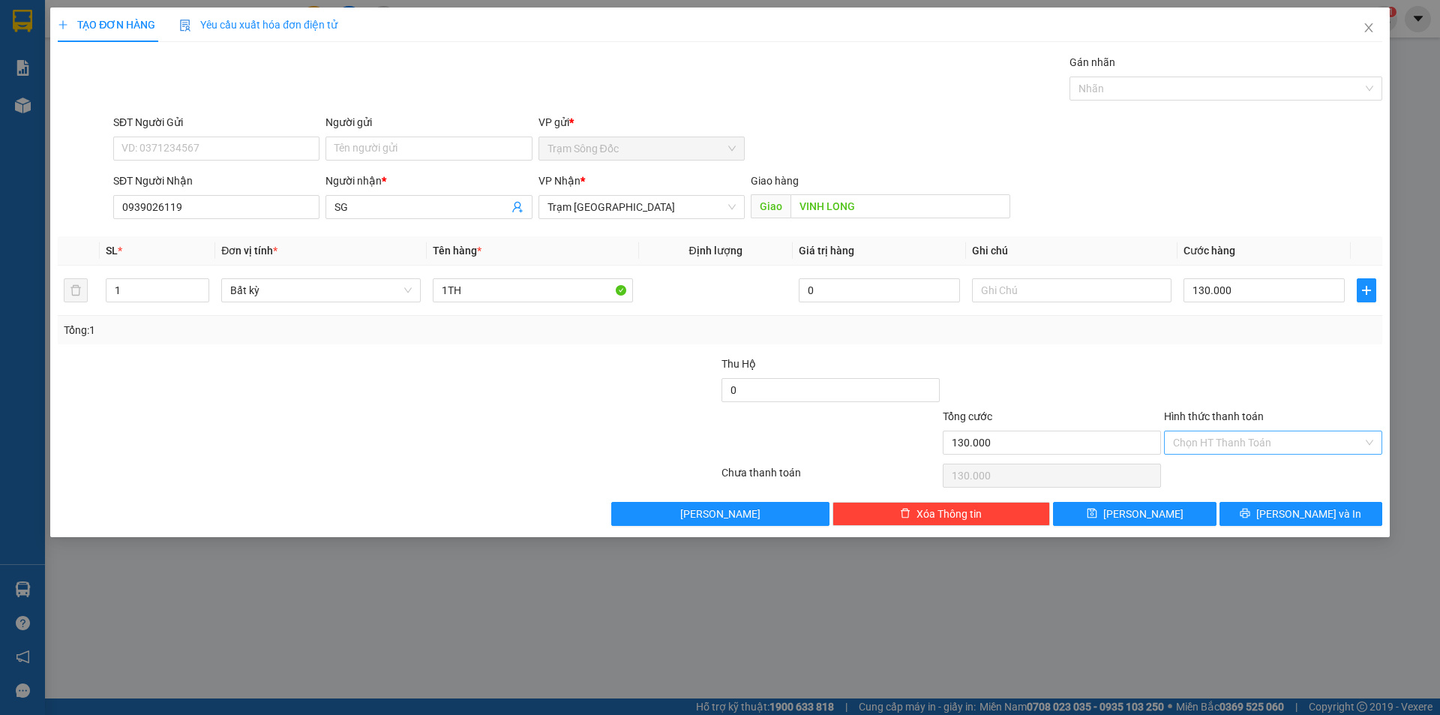
click at [1272, 444] on input "Hình thức thanh toán" at bounding box center [1268, 442] width 190 height 22
click at [1274, 469] on div "Tại văn phòng" at bounding box center [1273, 472] width 200 height 16
type input "0"
click at [1270, 514] on button "[PERSON_NAME] và In" at bounding box center [1300, 514] width 163 height 24
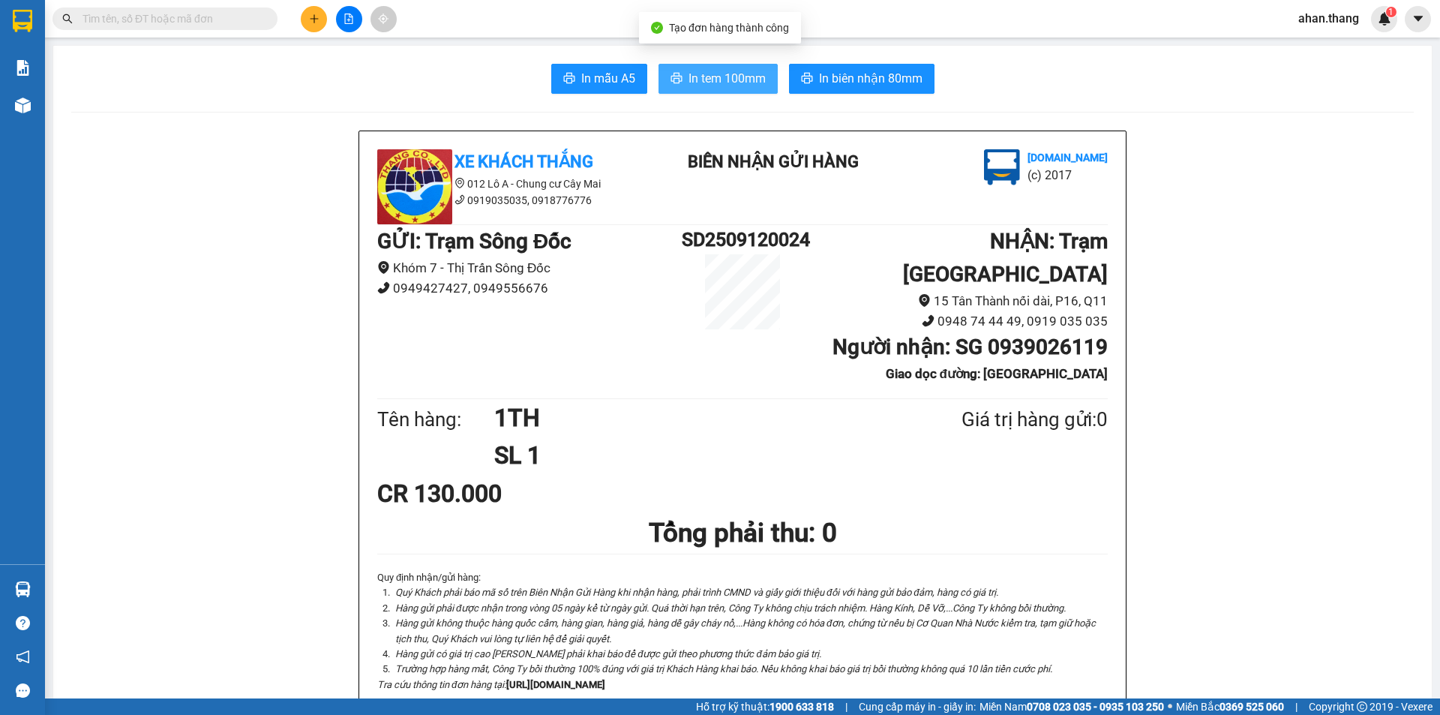
click at [754, 76] on span "In tem 100mm" at bounding box center [726, 78] width 77 height 19
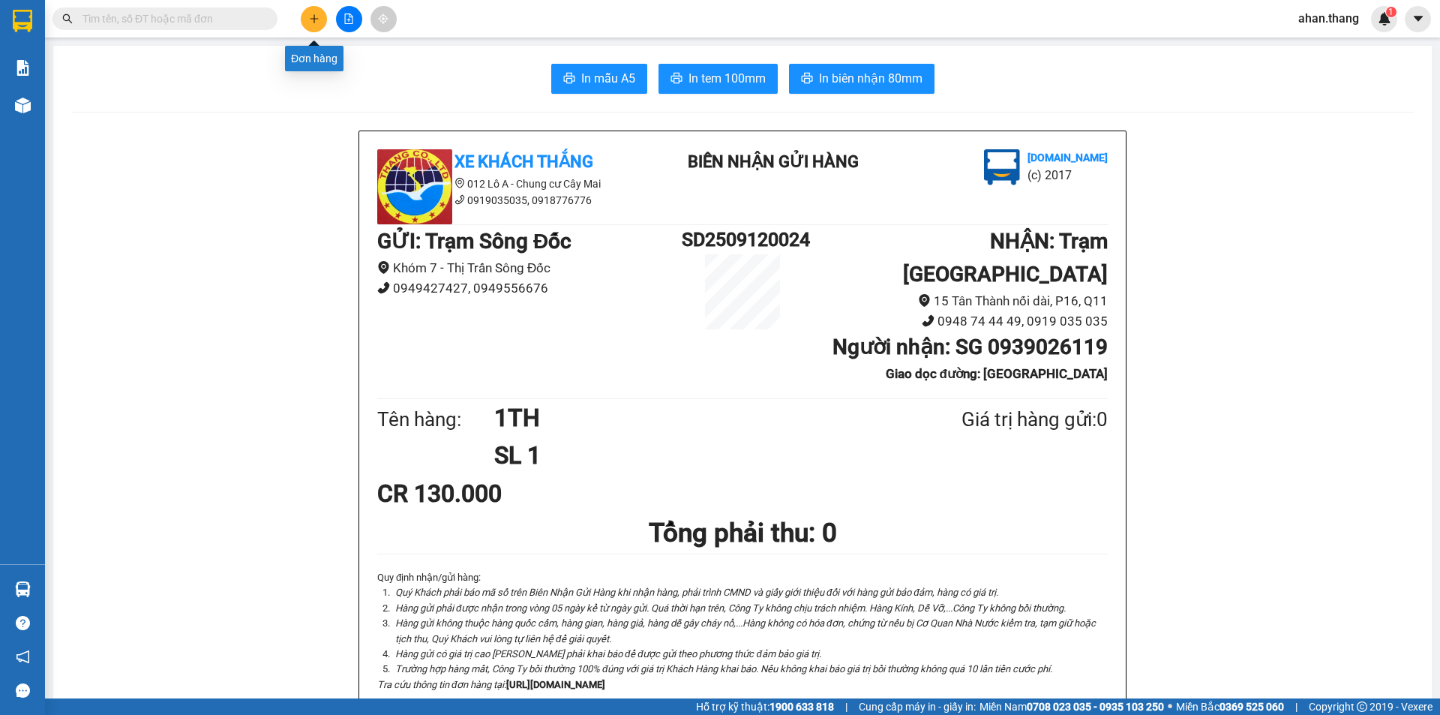
click at [314, 16] on icon "plus" at bounding box center [313, 18] width 1 height 8
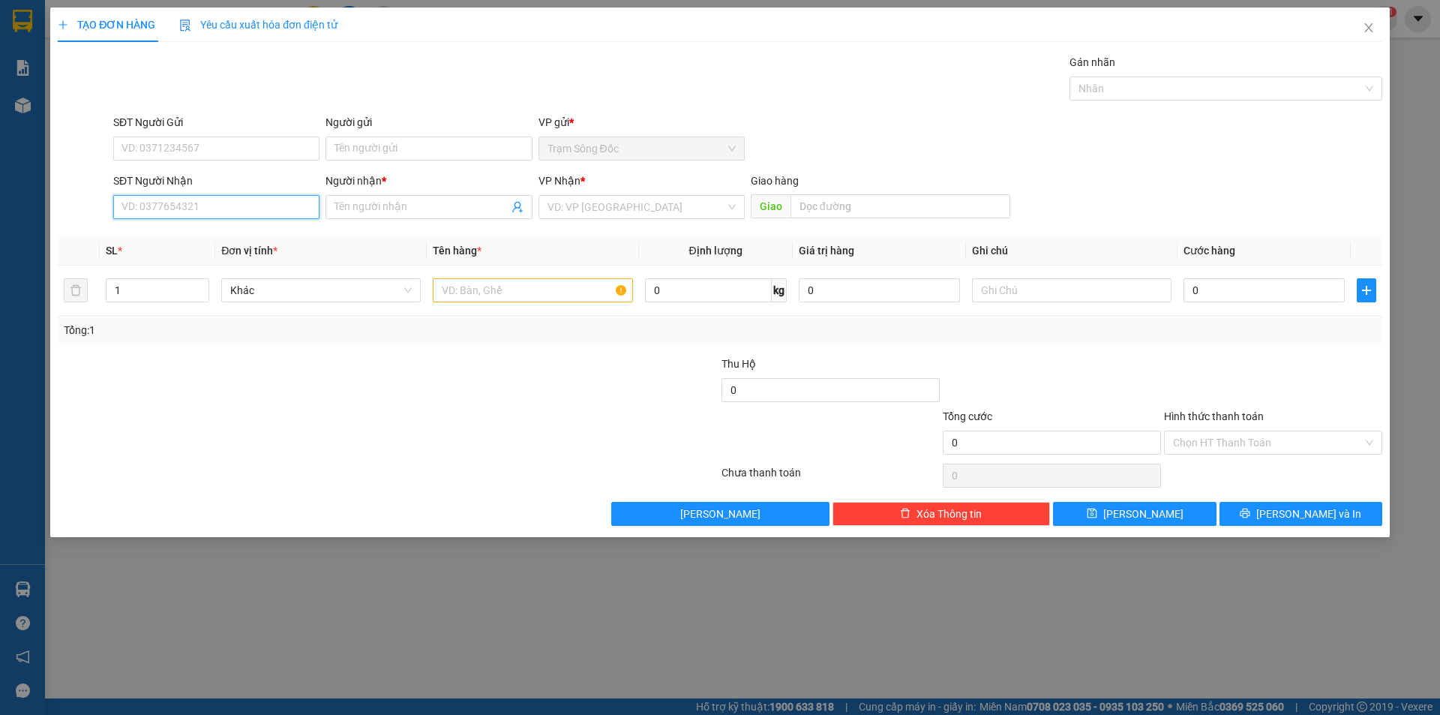
click at [220, 201] on input "SĐT Người Nhận" at bounding box center [216, 207] width 206 height 24
click at [181, 236] on div "0907908439 - [GEOGRAPHIC_DATA]" at bounding box center [216, 237] width 188 height 16
type input "0907908439"
type input "[PERSON_NAME]"
type input "0907908439"
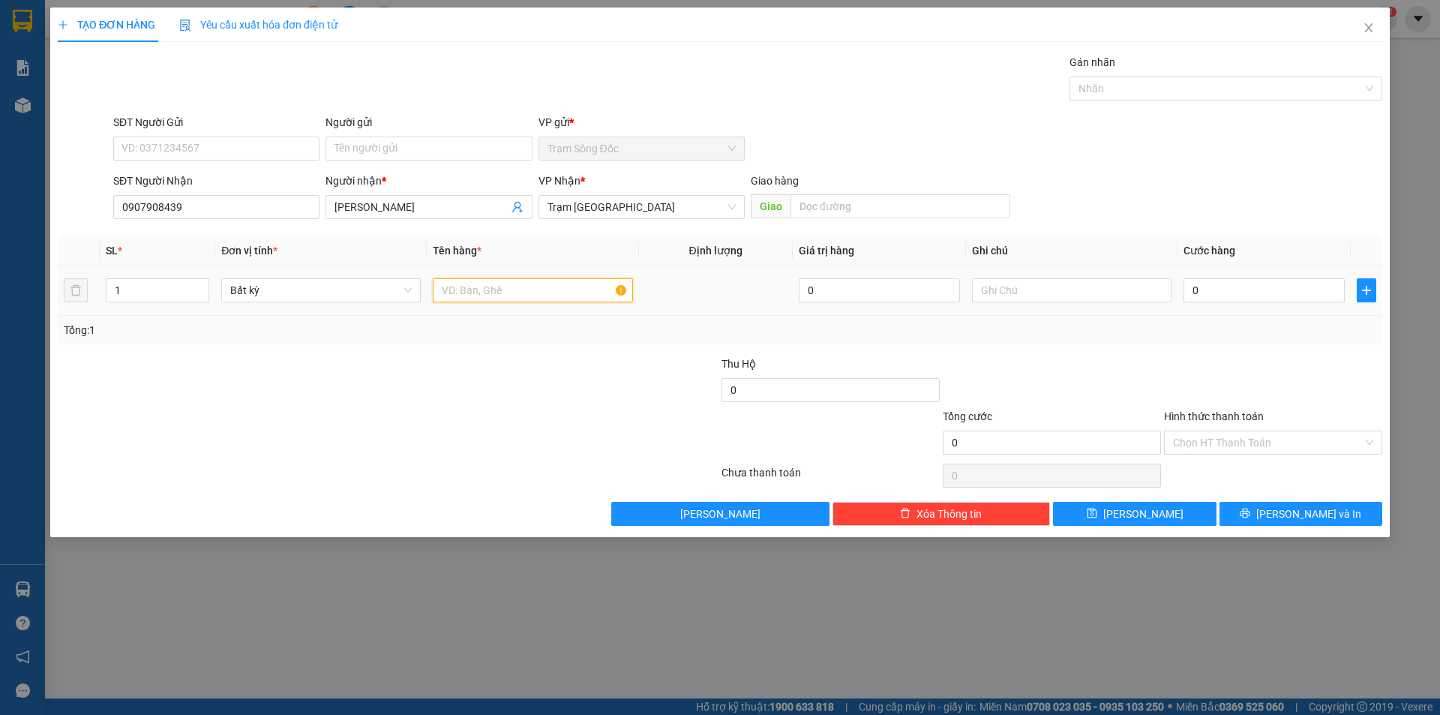
click at [539, 290] on input "text" at bounding box center [532, 290] width 199 height 24
type input "1TH"
click at [1248, 295] on input "0" at bounding box center [1263, 290] width 161 height 24
type input "5"
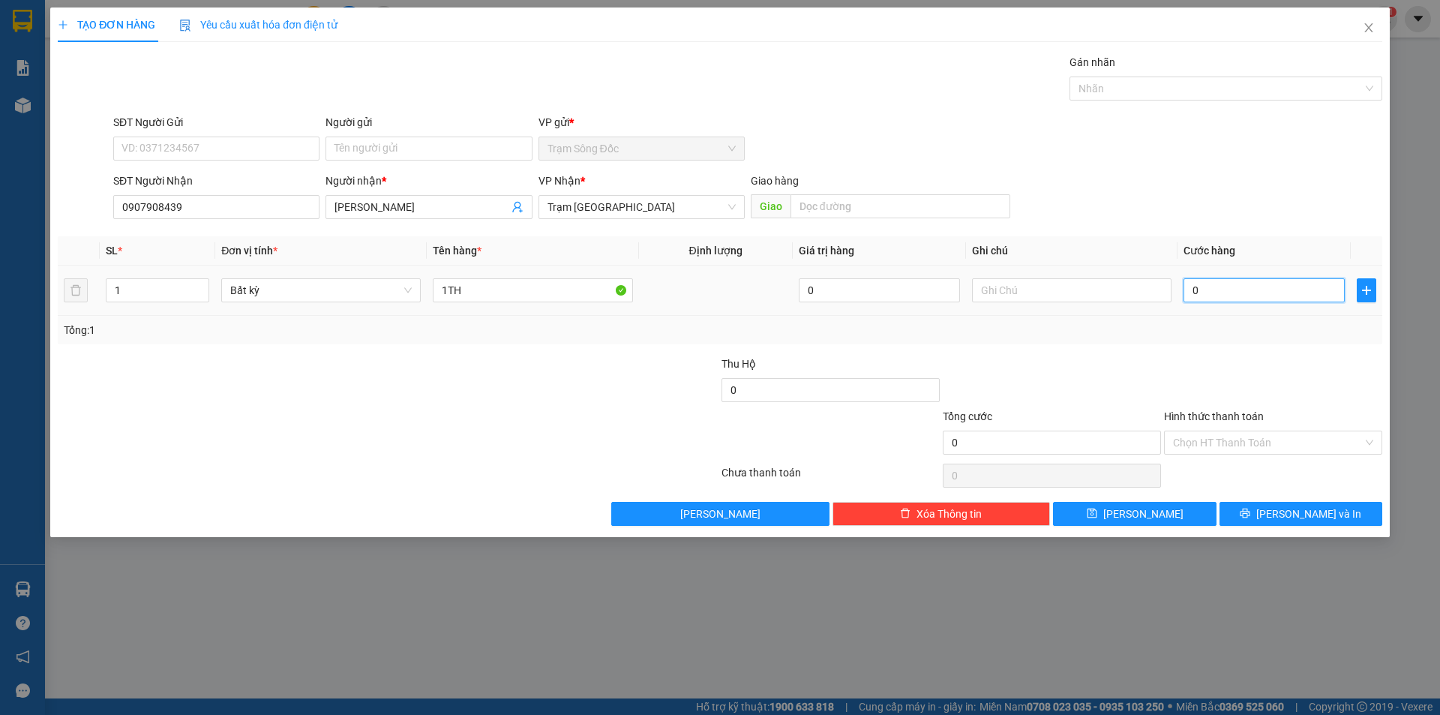
type input "5"
type input "50"
type input "50.000"
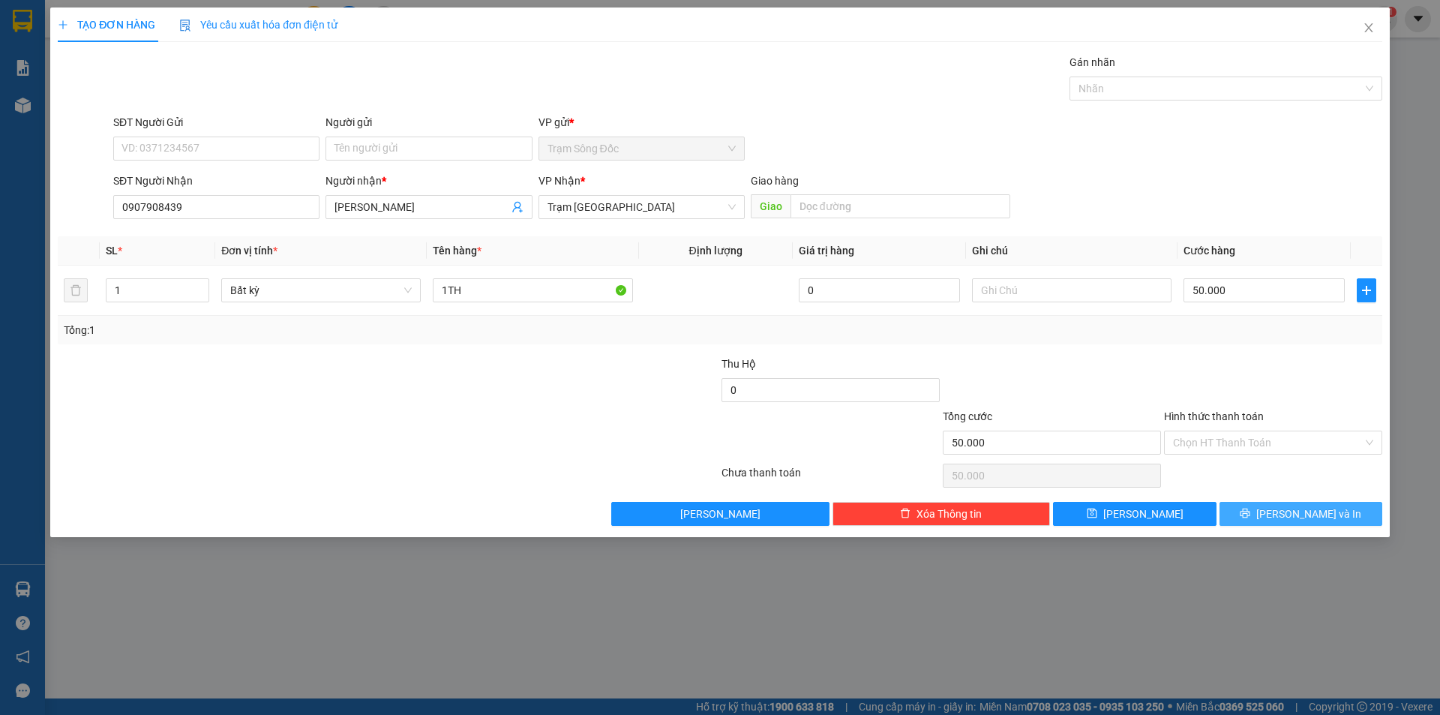
click at [1250, 511] on icon "printer" at bounding box center [1245, 513] width 10 height 10
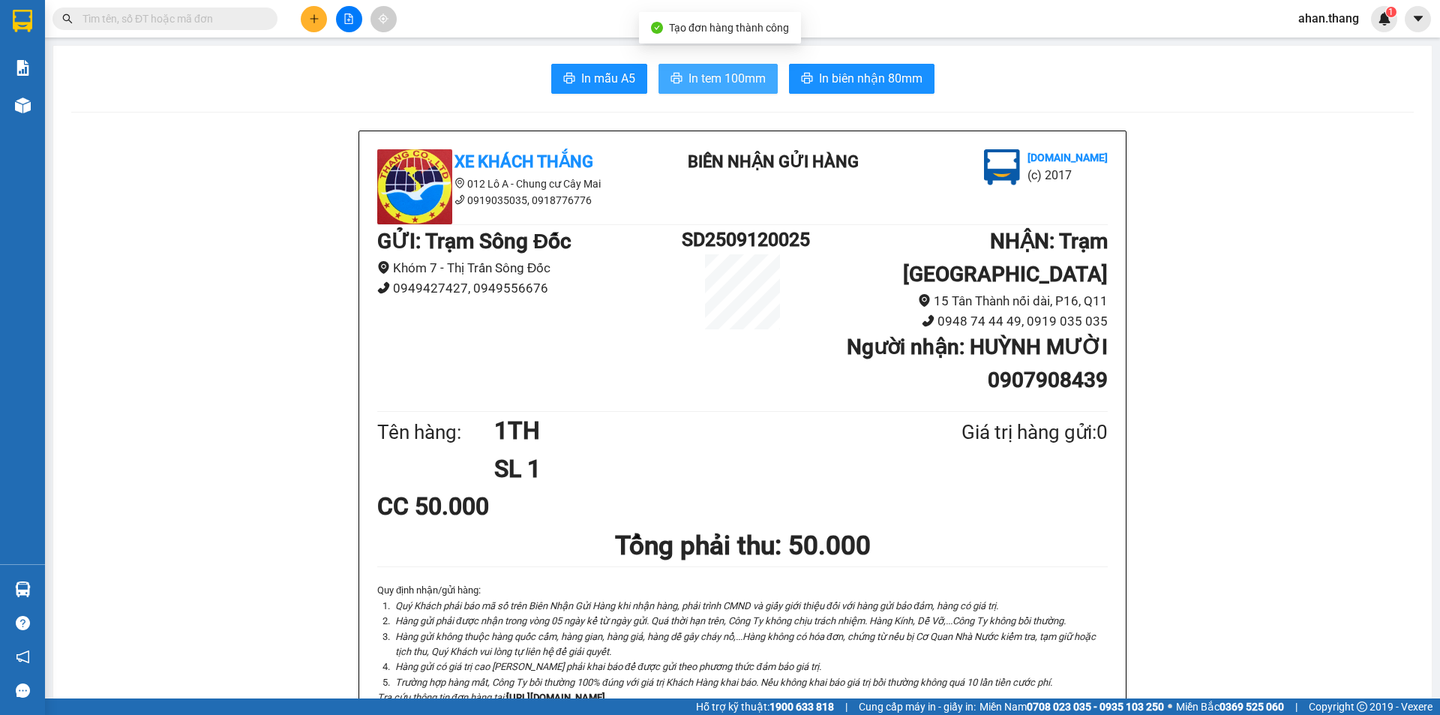
click at [719, 79] on span "In tem 100mm" at bounding box center [726, 78] width 77 height 19
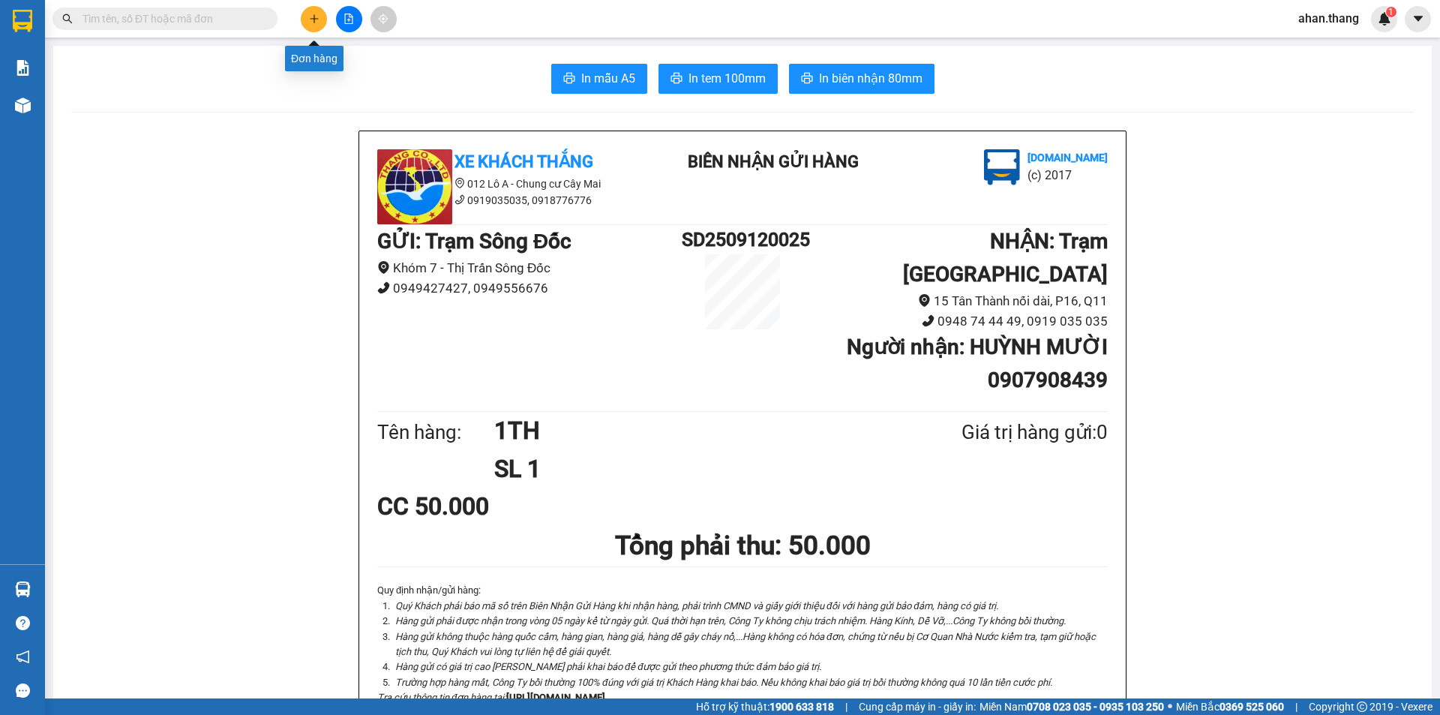
click at [317, 20] on icon "plus" at bounding box center [314, 18] width 10 height 10
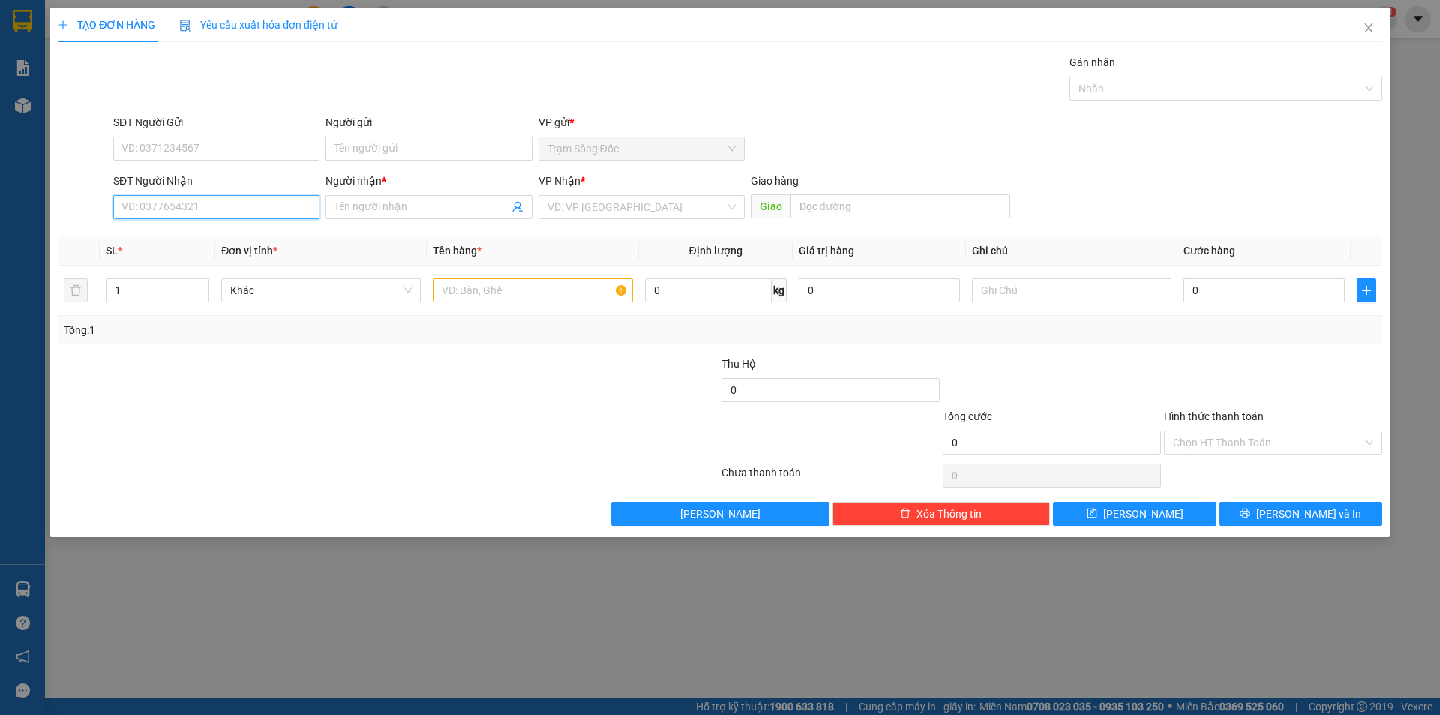
click at [205, 210] on input "SĐT Người Nhận" at bounding box center [216, 207] width 206 height 24
click at [408, 206] on input "Người nhận *" at bounding box center [420, 207] width 173 height 16
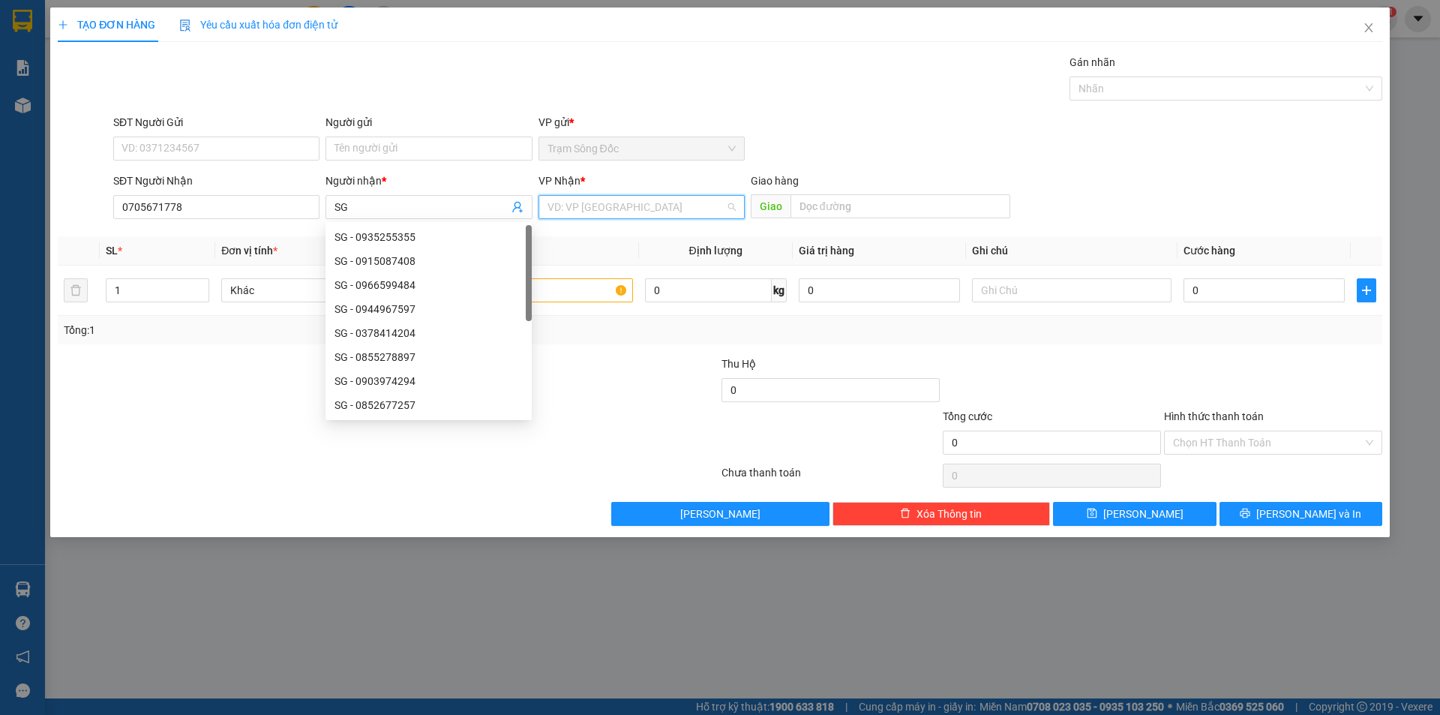
click at [668, 205] on input "search" at bounding box center [636, 207] width 178 height 22
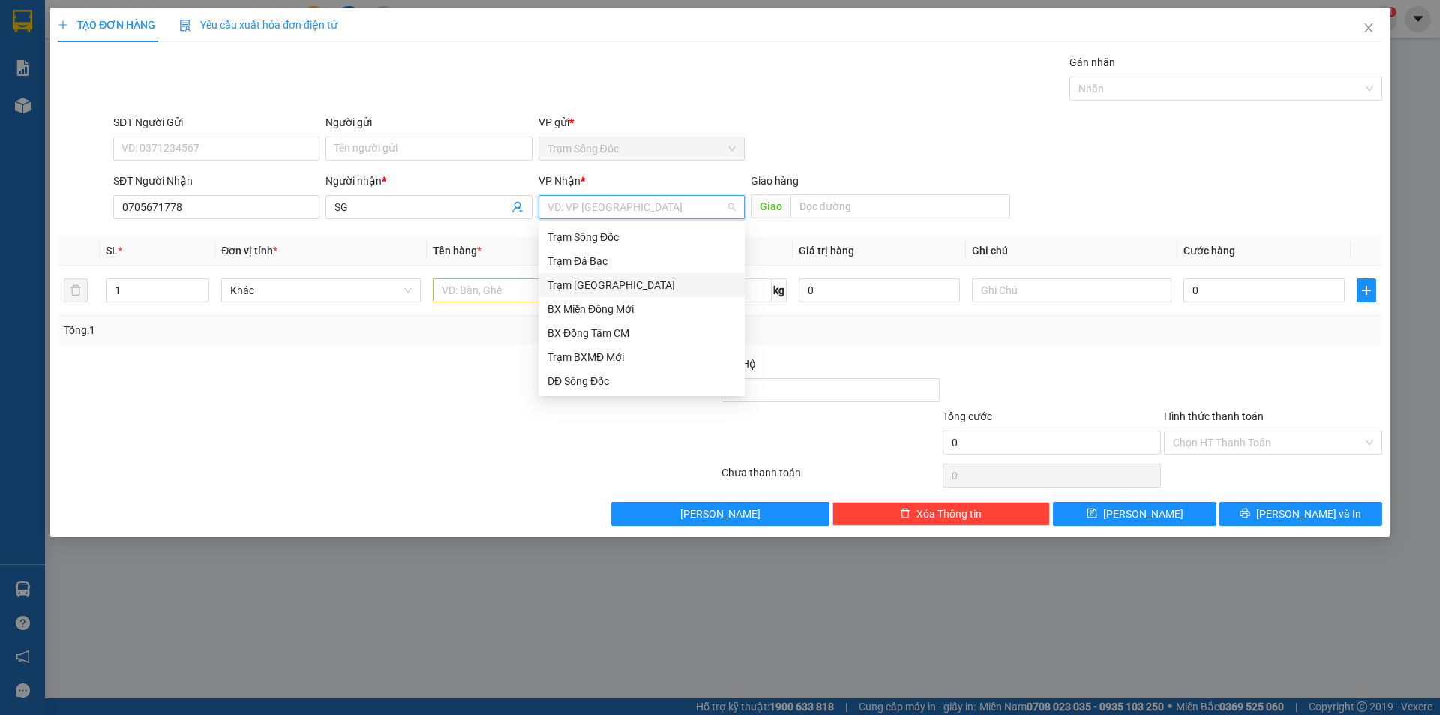
click at [623, 281] on div "Trạm [GEOGRAPHIC_DATA]" at bounding box center [641, 285] width 188 height 16
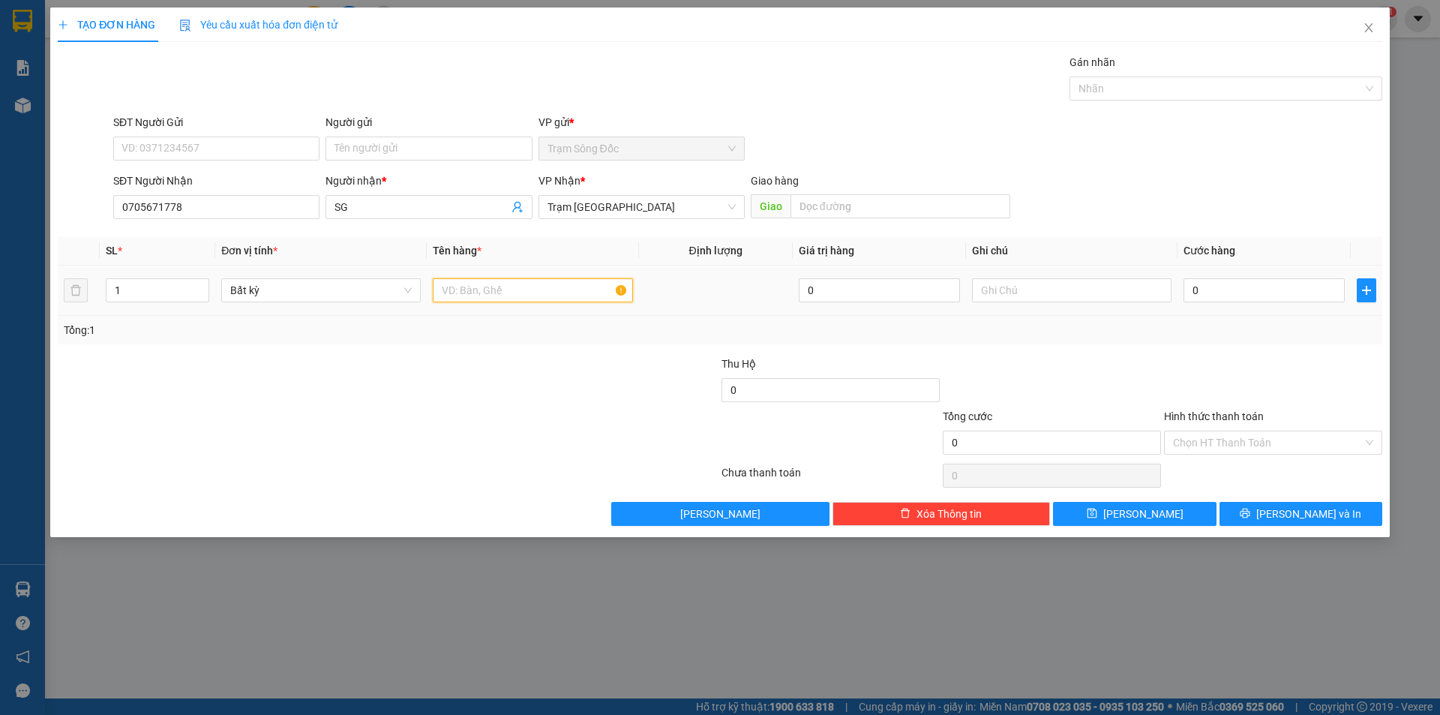
click at [528, 292] on input "text" at bounding box center [532, 290] width 199 height 24
click at [1228, 286] on input "0" at bounding box center [1263, 290] width 161 height 24
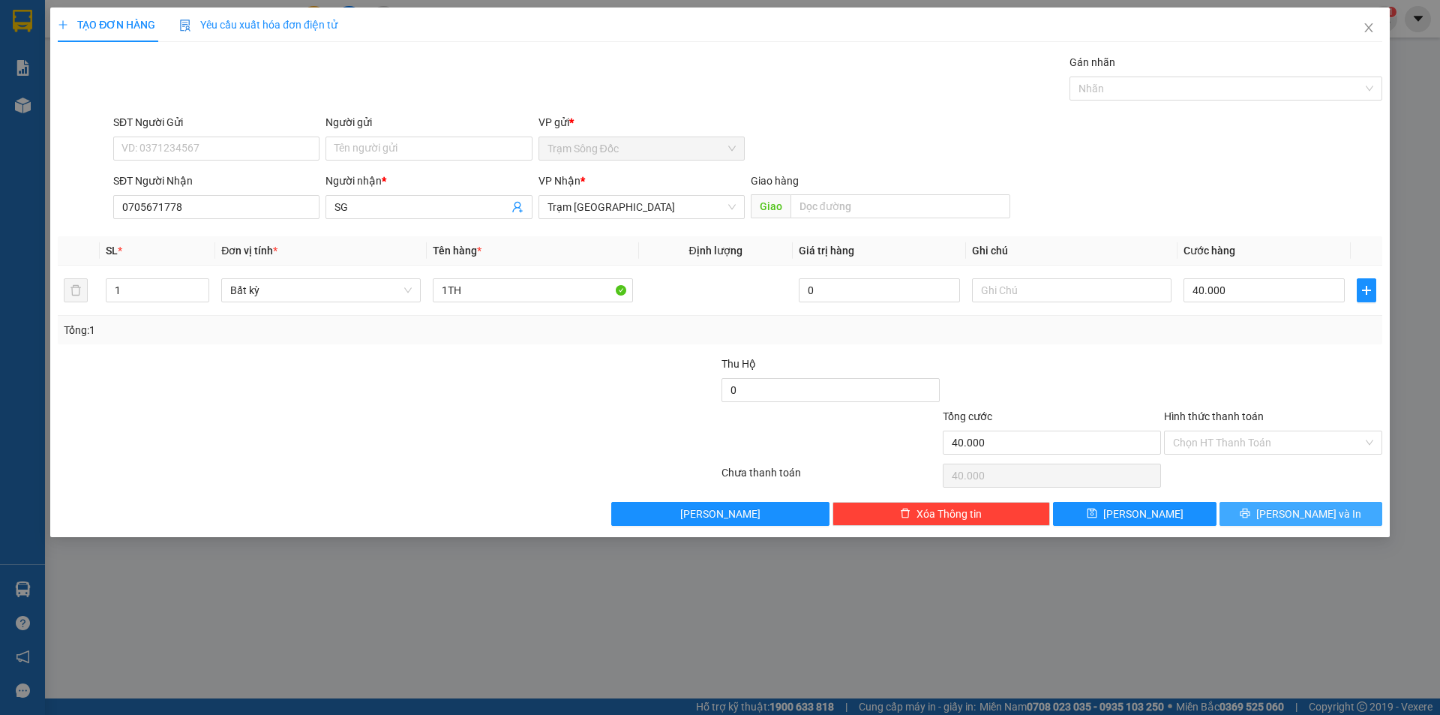
click at [1250, 514] on icon "printer" at bounding box center [1245, 513] width 10 height 10
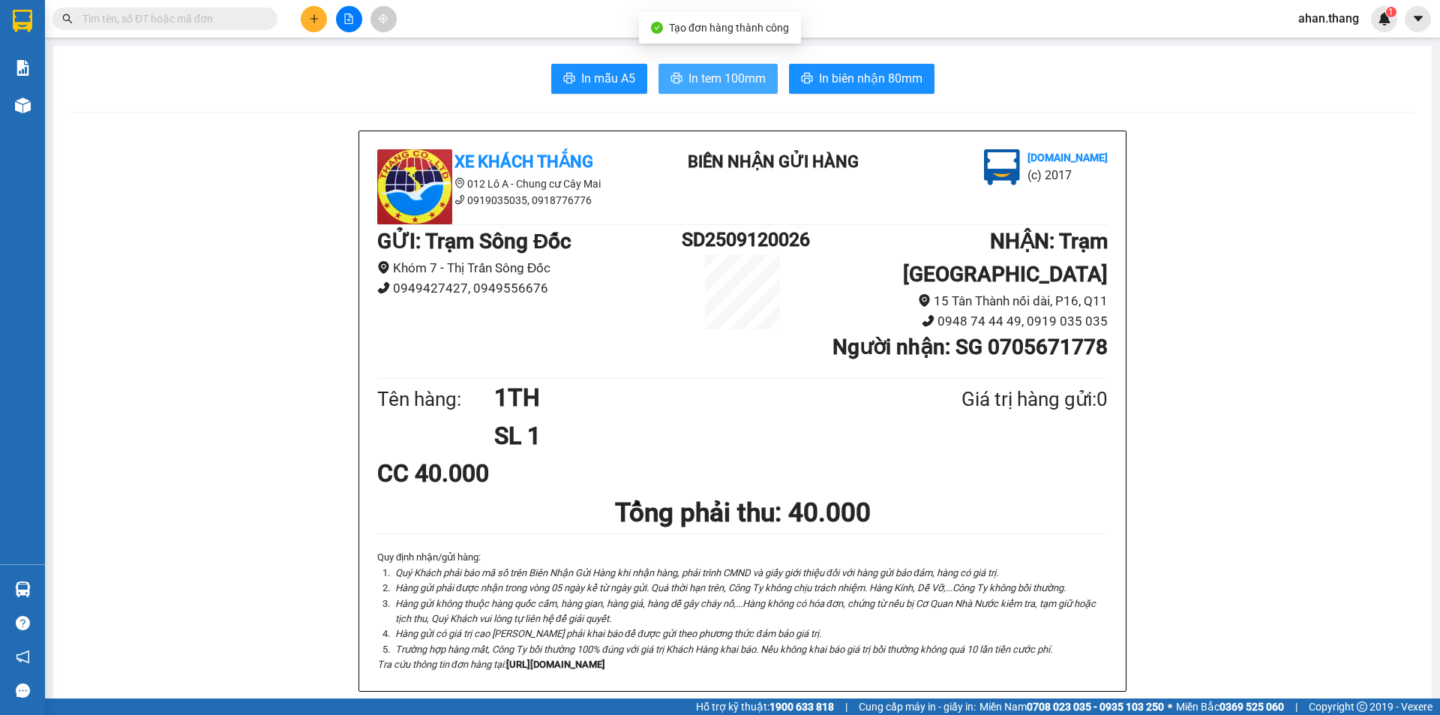
click at [748, 78] on span "In tem 100mm" at bounding box center [726, 78] width 77 height 19
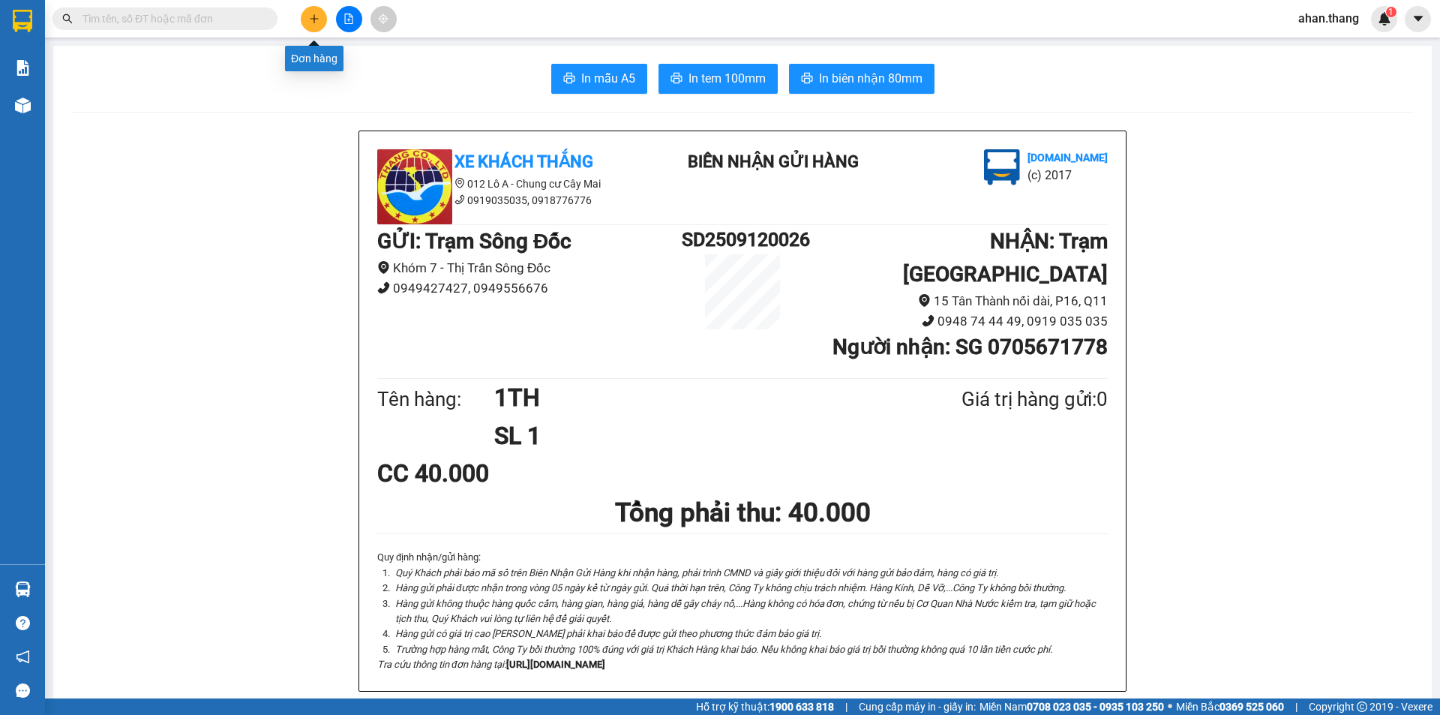
click at [310, 15] on icon "plus" at bounding box center [314, 18] width 10 height 10
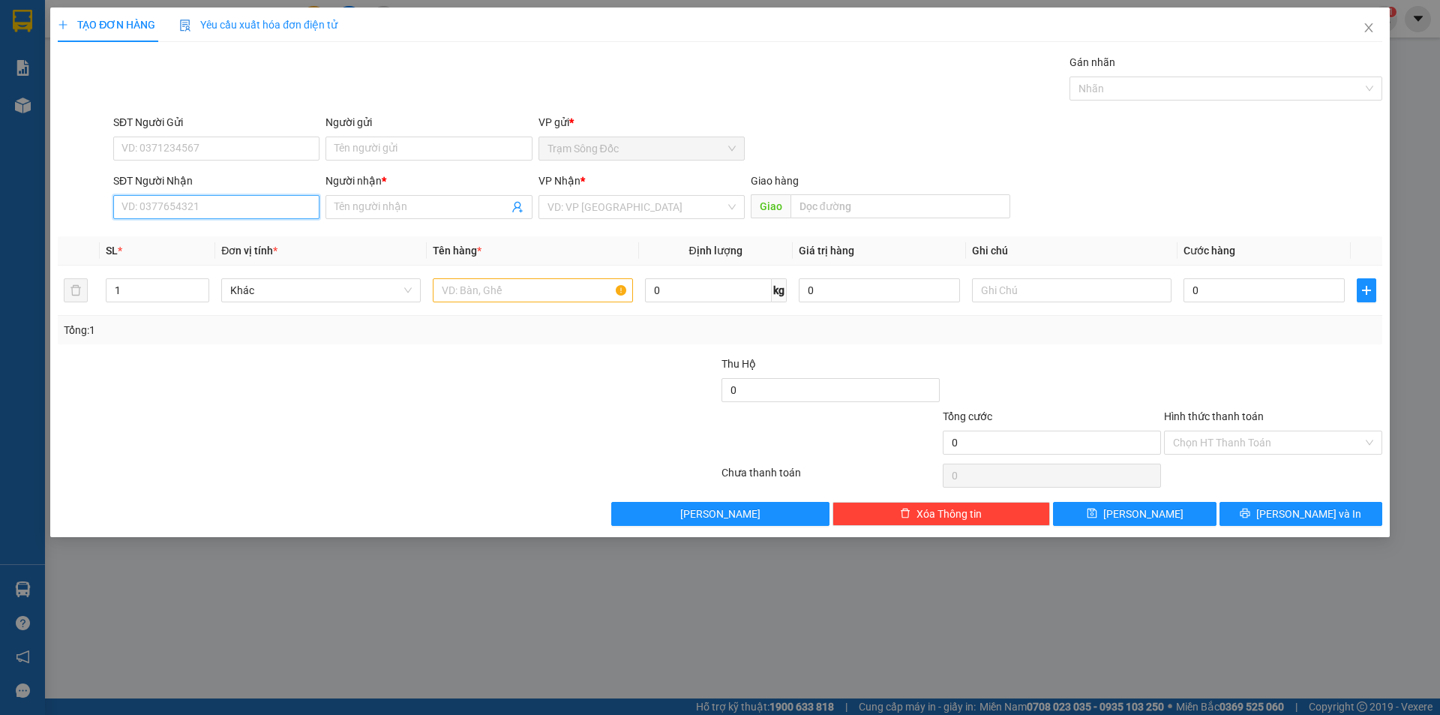
click at [255, 213] on input "SĐT Người Nhận" at bounding box center [216, 207] width 206 height 24
click at [179, 237] on div "0918554321 - TRANG" at bounding box center [216, 237] width 188 height 16
click at [509, 288] on input "text" at bounding box center [532, 290] width 199 height 24
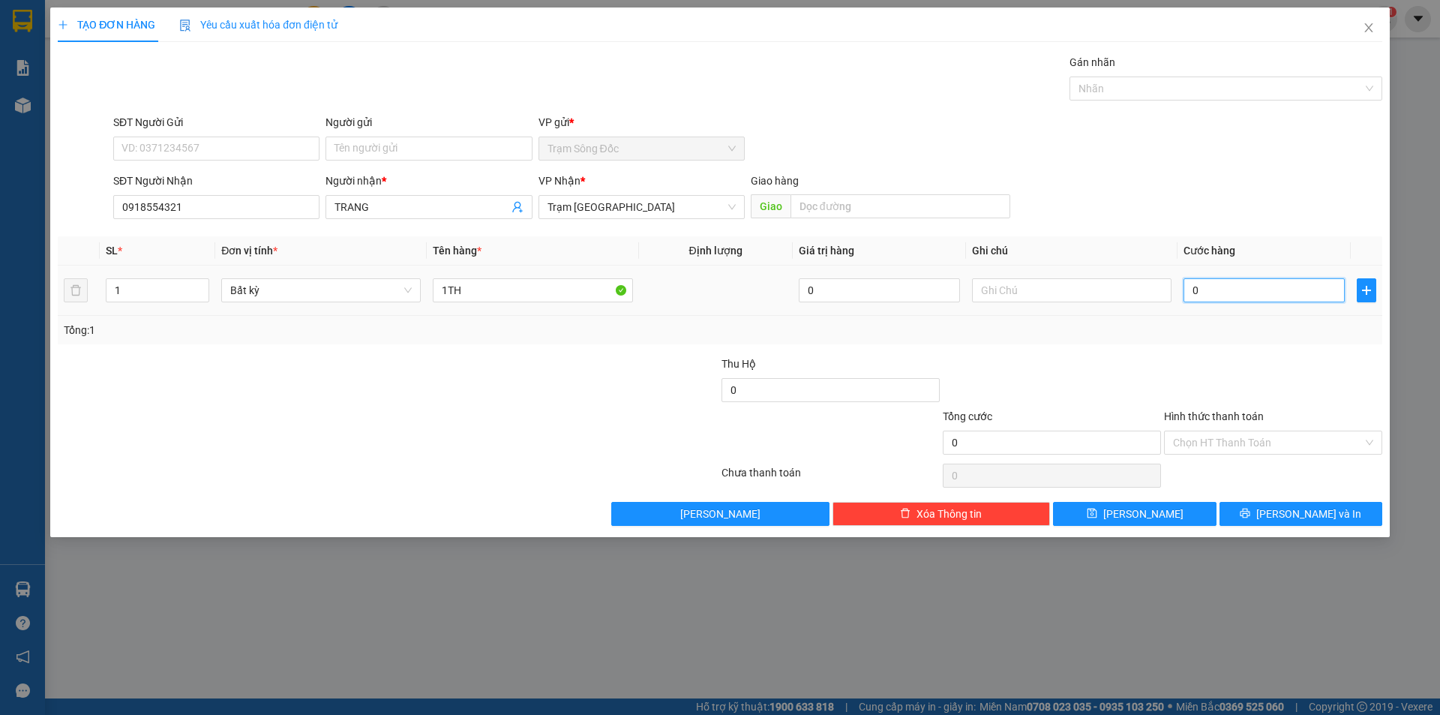
click at [1268, 293] on input "0" at bounding box center [1263, 290] width 161 height 24
click at [1250, 511] on icon "printer" at bounding box center [1245, 513] width 10 height 10
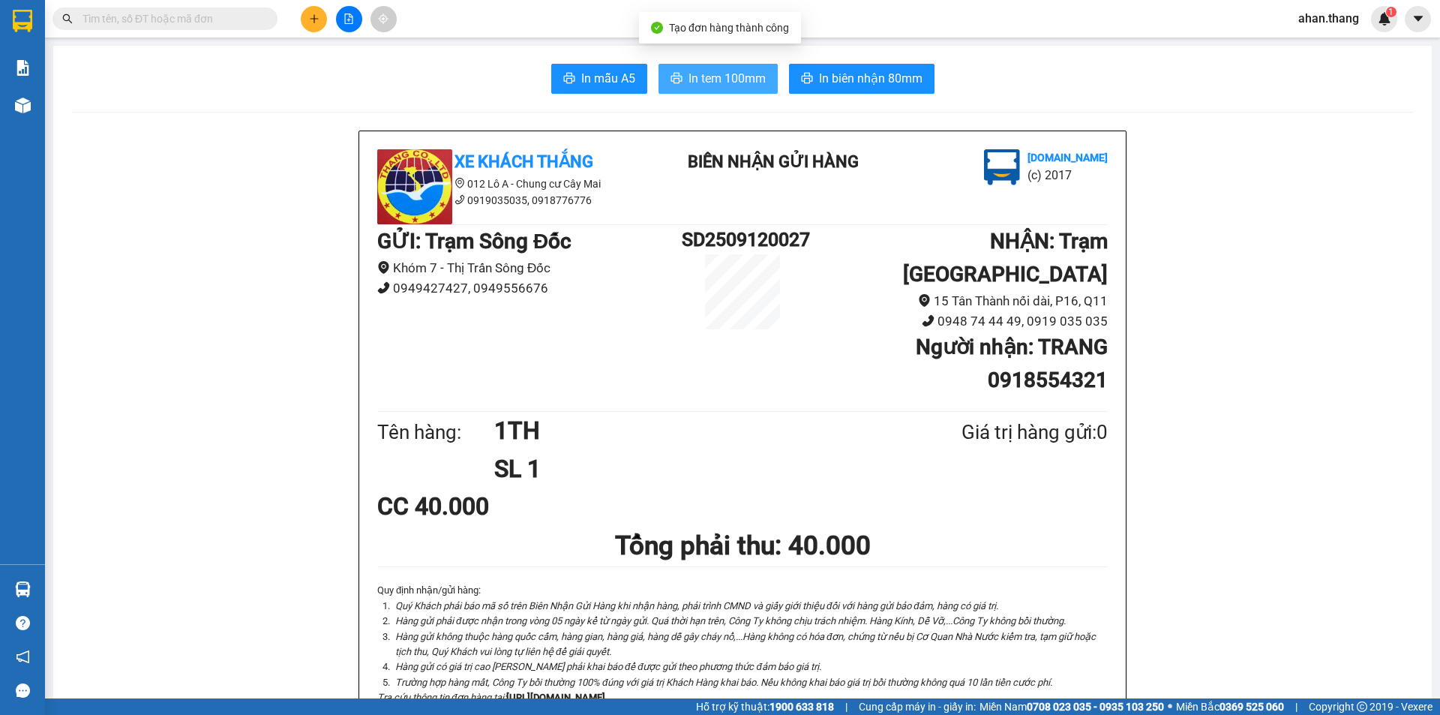
click at [691, 82] on span "In tem 100mm" at bounding box center [726, 78] width 77 height 19
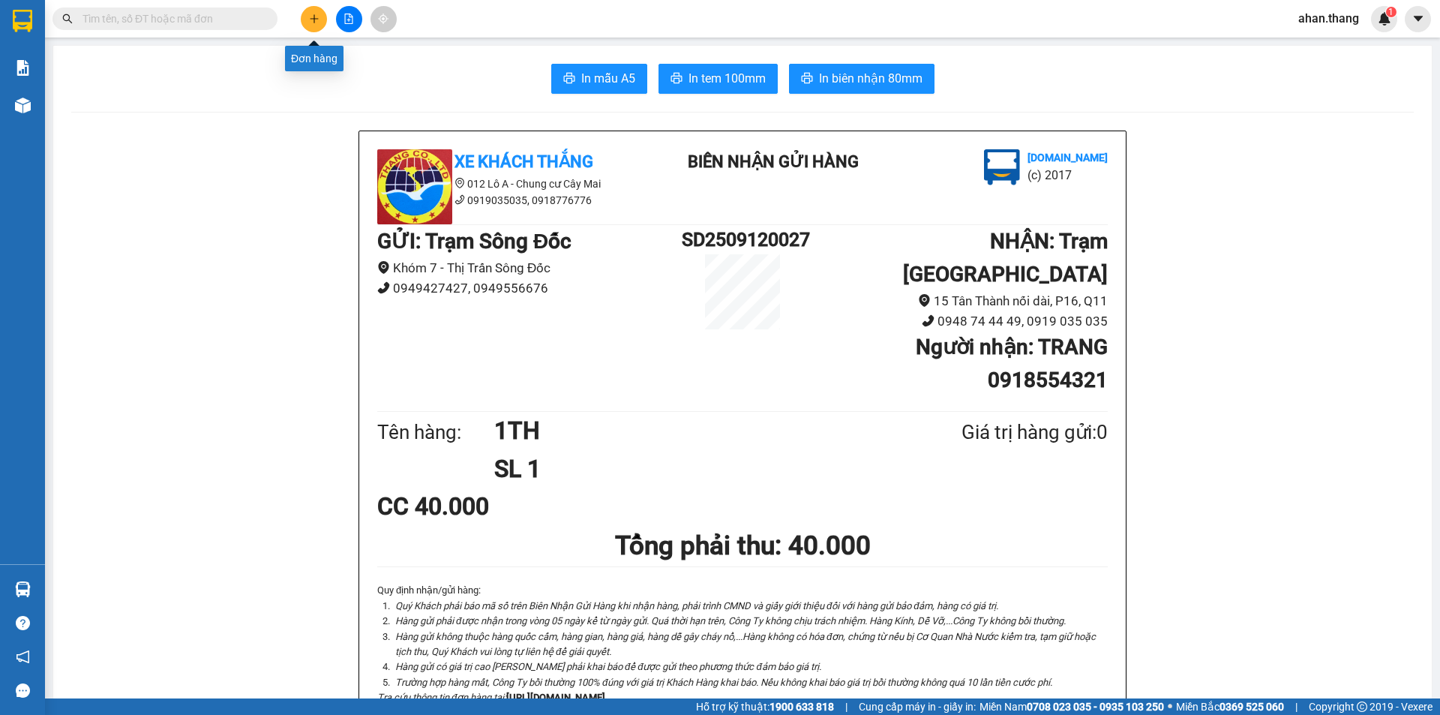
click at [316, 21] on icon "plus" at bounding box center [314, 18] width 10 height 10
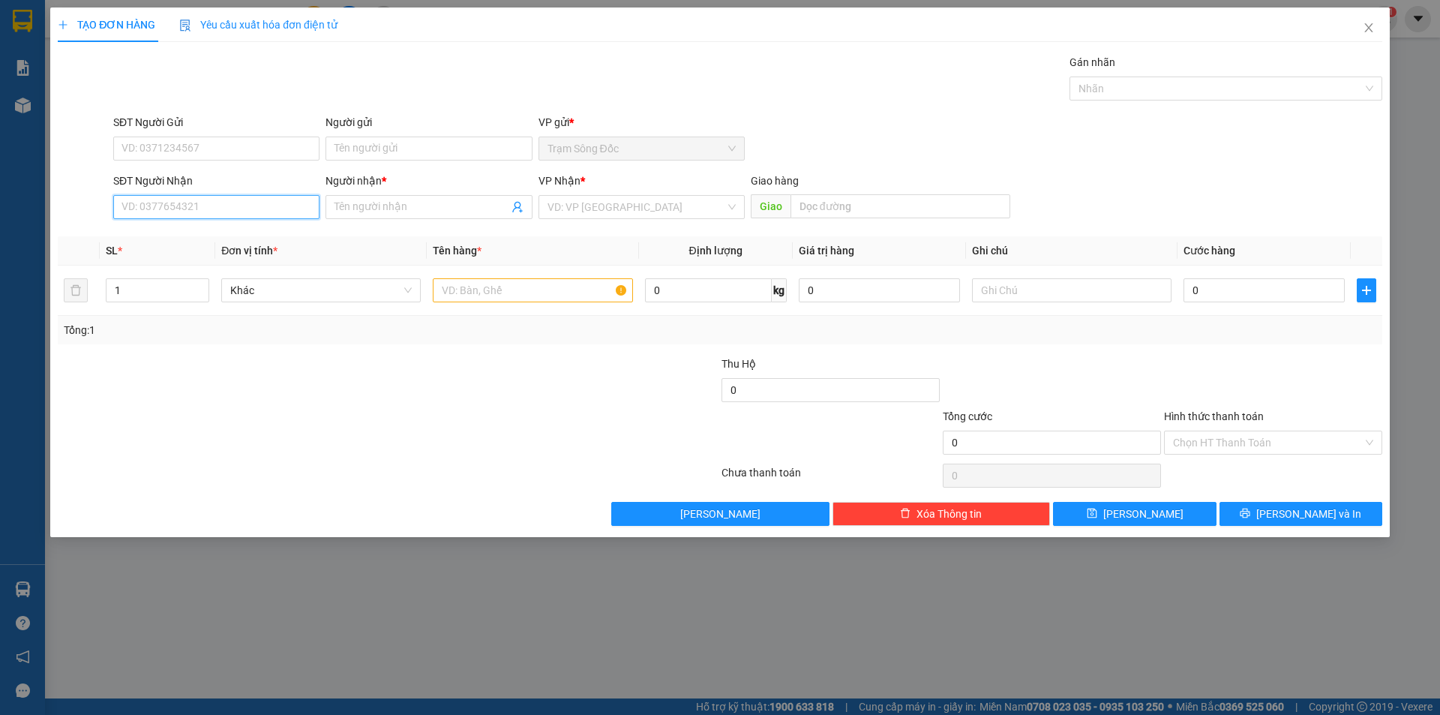
click at [251, 208] on input "SĐT Người Nhận" at bounding box center [216, 207] width 206 height 24
click at [185, 235] on div "0938533488 - K TEN" at bounding box center [216, 237] width 188 height 16
click at [508, 287] on input "text" at bounding box center [532, 290] width 199 height 24
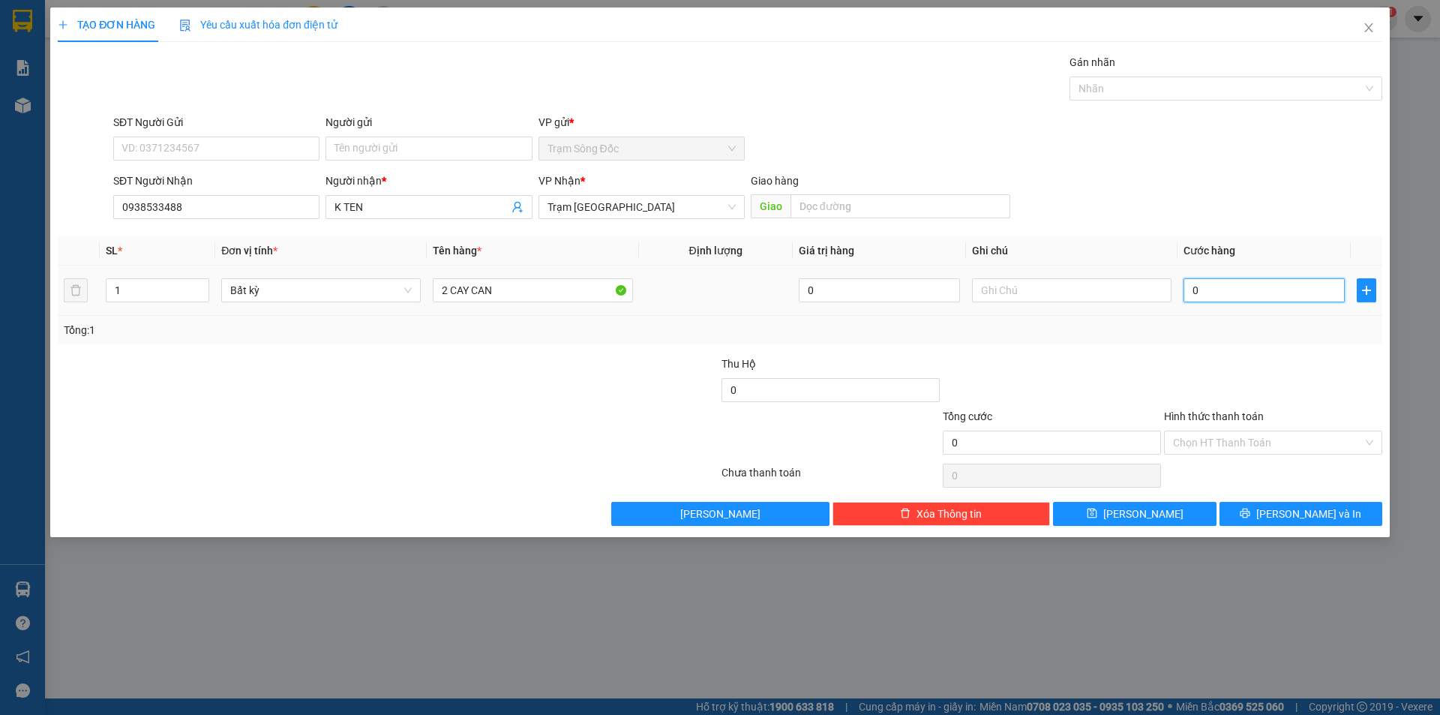
click at [1286, 291] on input "0" at bounding box center [1263, 290] width 161 height 24
drag, startPoint x: 1305, startPoint y: 511, endPoint x: 1289, endPoint y: 506, distance: 16.6
click at [1304, 511] on span "[PERSON_NAME] và In" at bounding box center [1308, 513] width 105 height 16
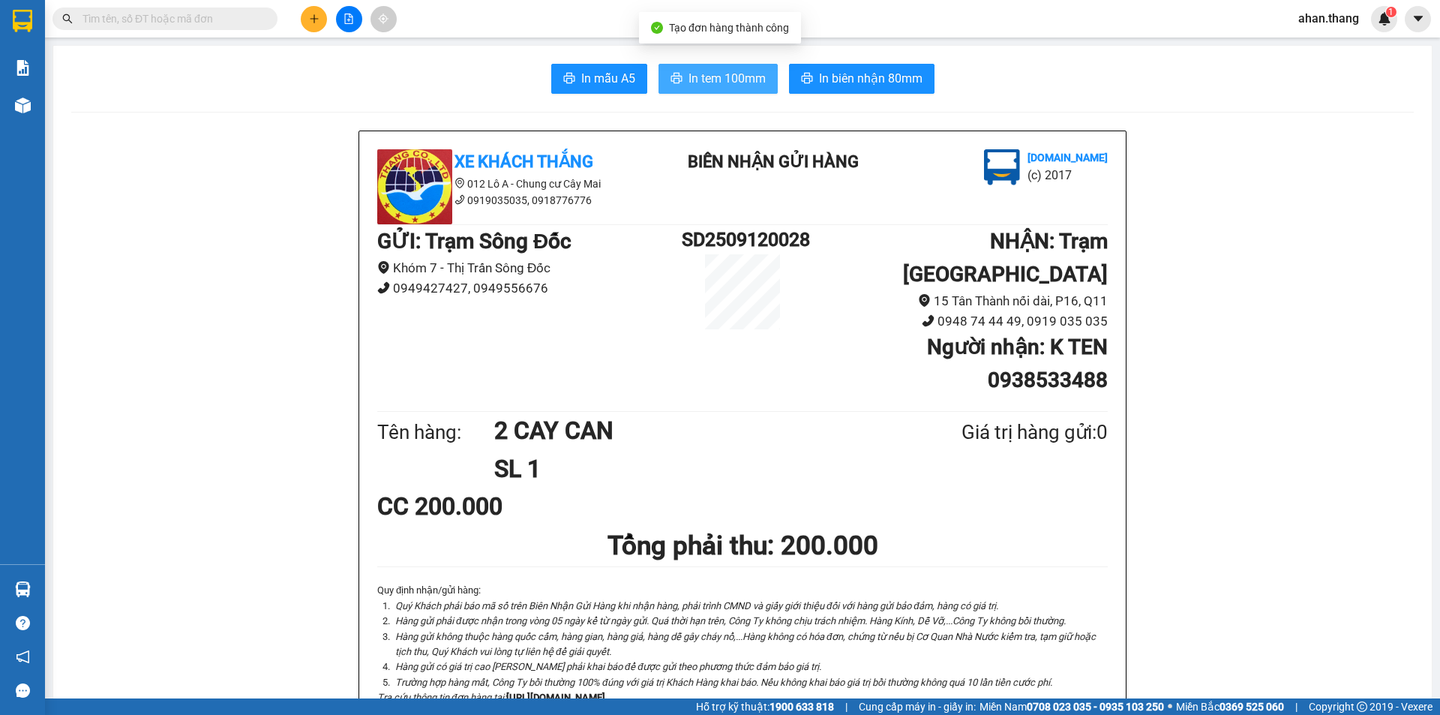
click at [716, 68] on button "In tem 100mm" at bounding box center [717, 79] width 119 height 30
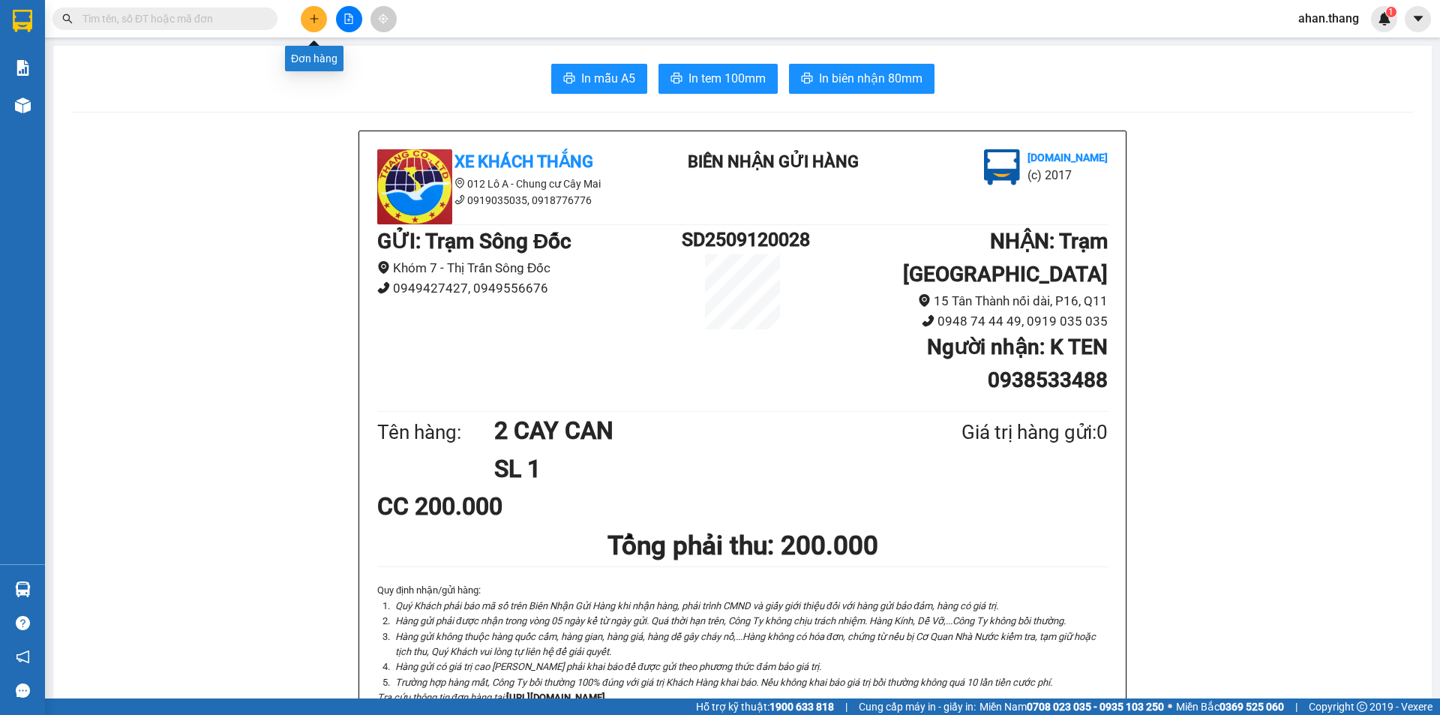
click at [316, 8] on button at bounding box center [314, 19] width 26 height 26
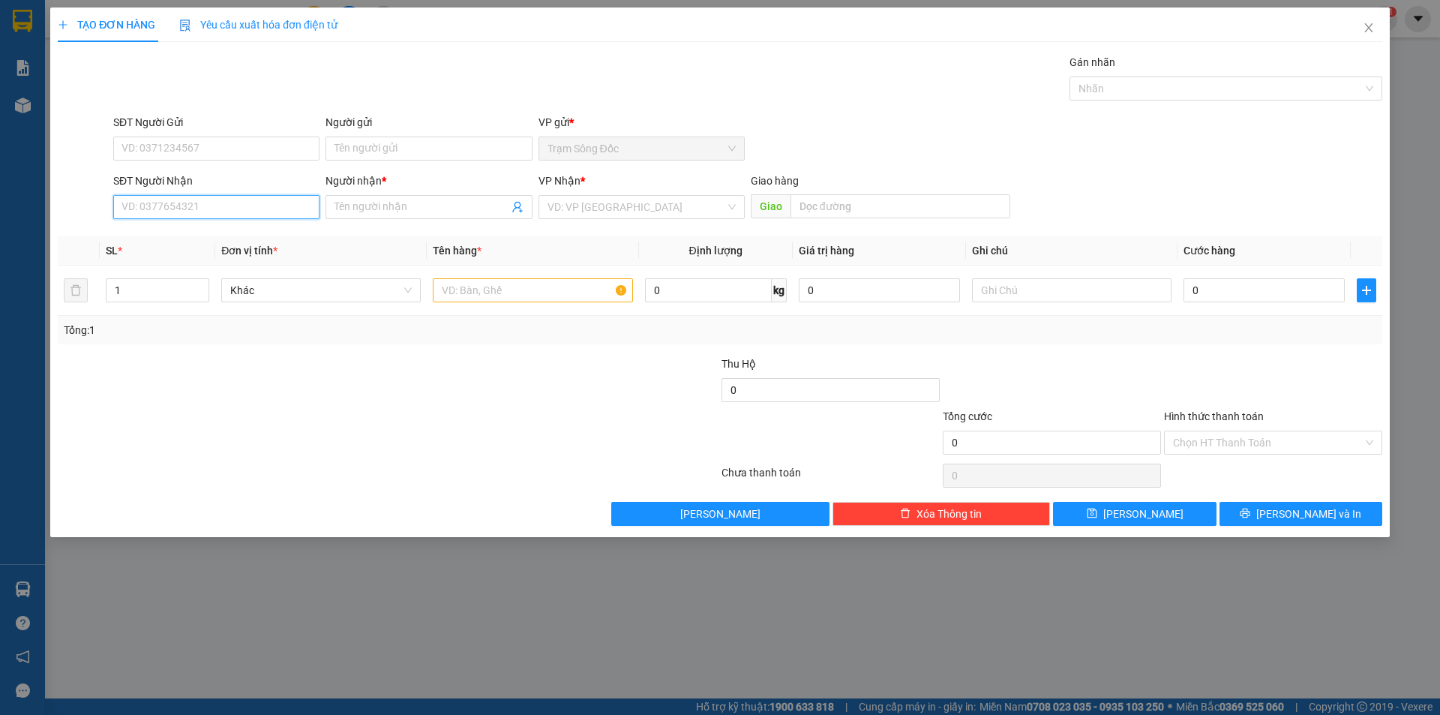
click at [233, 208] on input "SĐT Người Nhận" at bounding box center [216, 207] width 206 height 24
click at [194, 235] on div "0853331766 - SG" at bounding box center [216, 237] width 188 height 16
click at [509, 295] on input "text" at bounding box center [532, 290] width 199 height 24
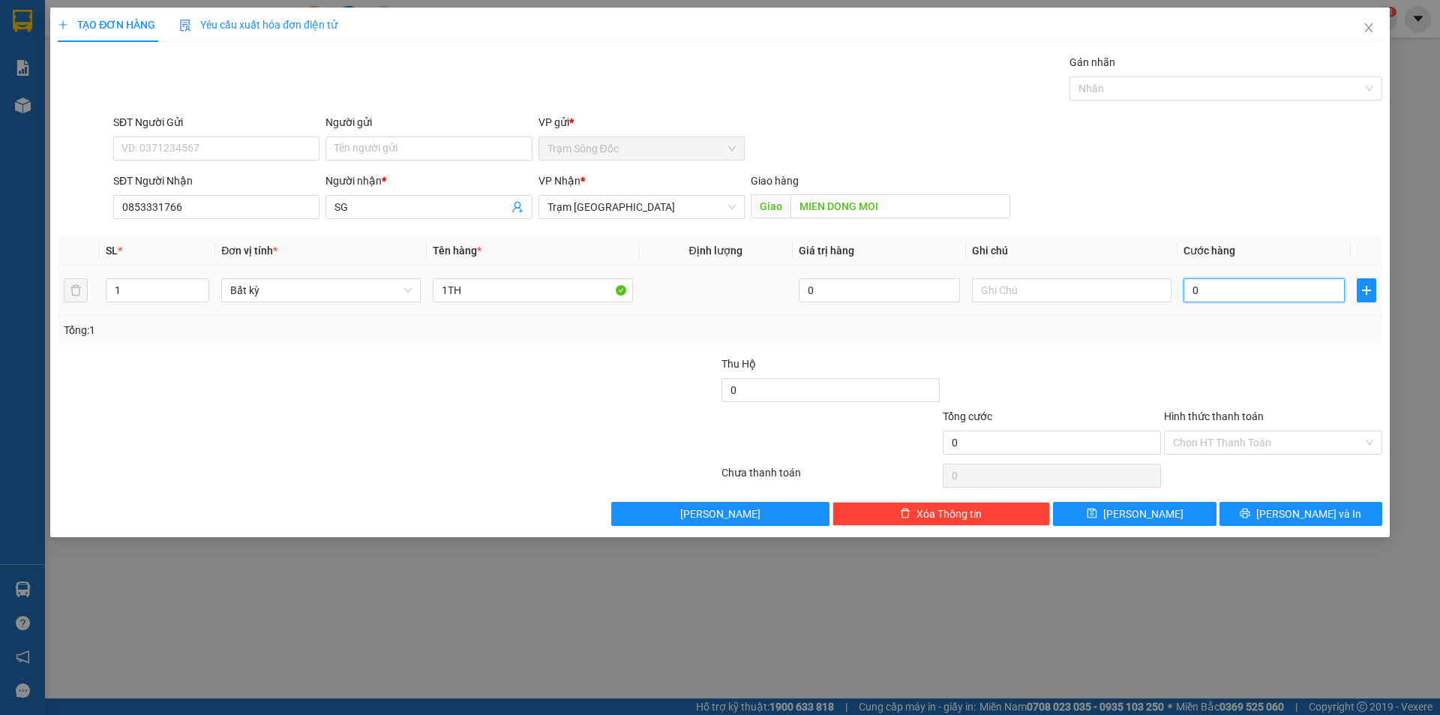
click at [1249, 286] on input "0" at bounding box center [1263, 290] width 161 height 24
click at [1264, 438] on input "Hình thức thanh toán" at bounding box center [1268, 442] width 190 height 22
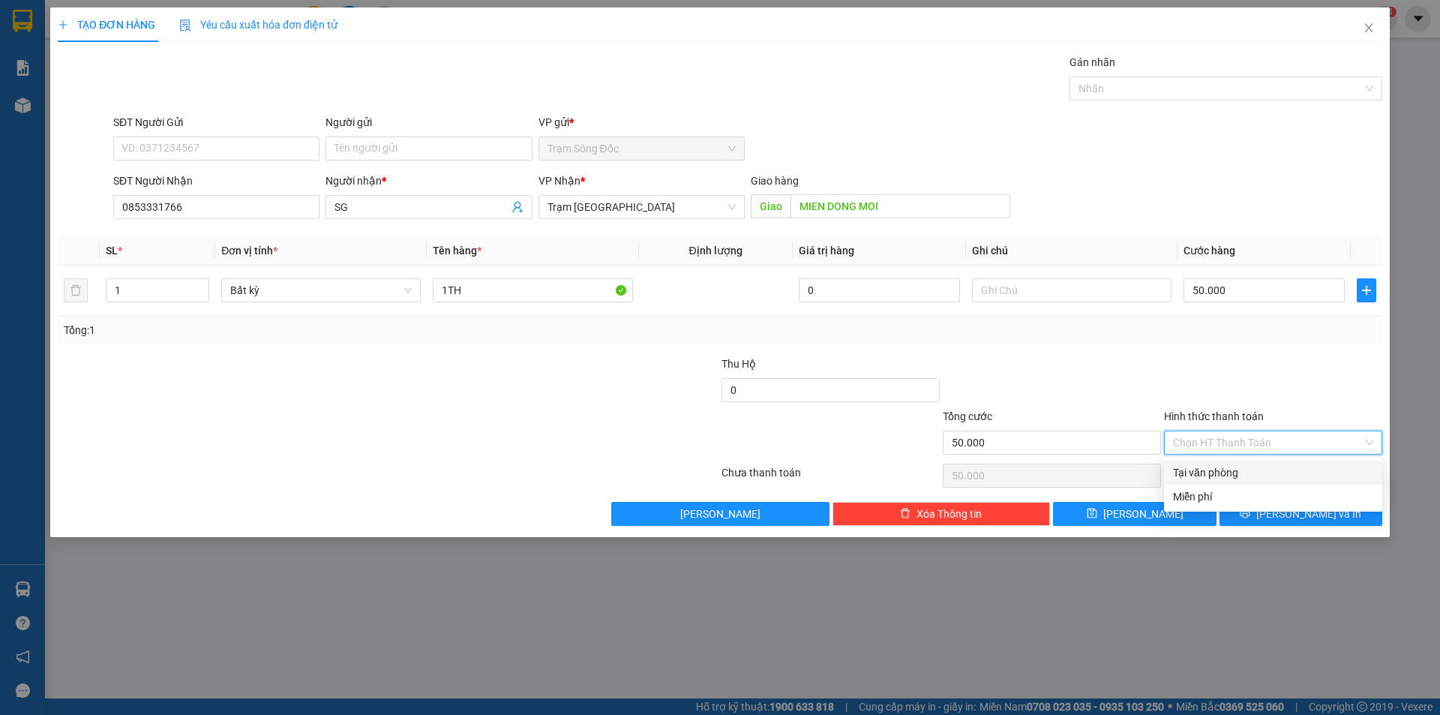
click at [1258, 475] on div "Tại văn phòng" at bounding box center [1273, 472] width 200 height 16
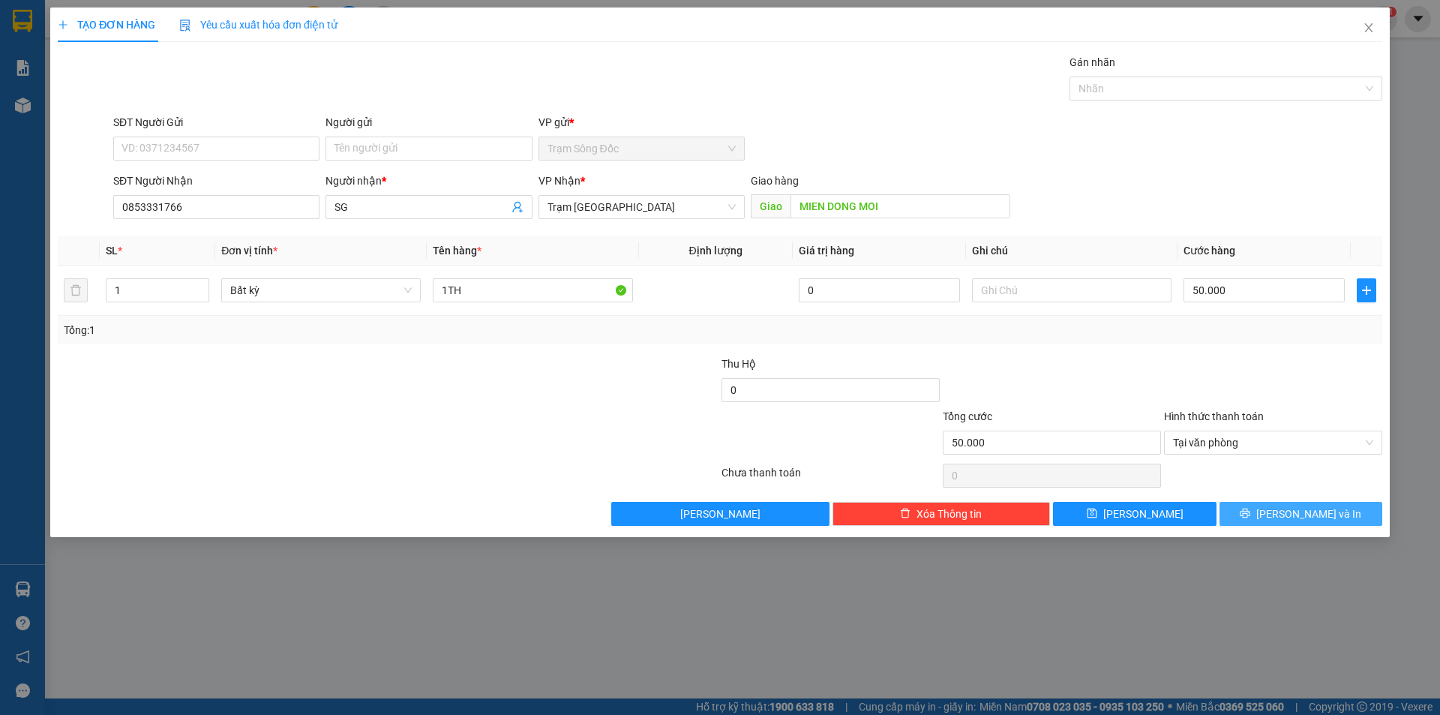
drag, startPoint x: 1268, startPoint y: 511, endPoint x: 1214, endPoint y: 476, distance: 64.1
click at [1267, 510] on button "[PERSON_NAME] và In" at bounding box center [1300, 514] width 163 height 24
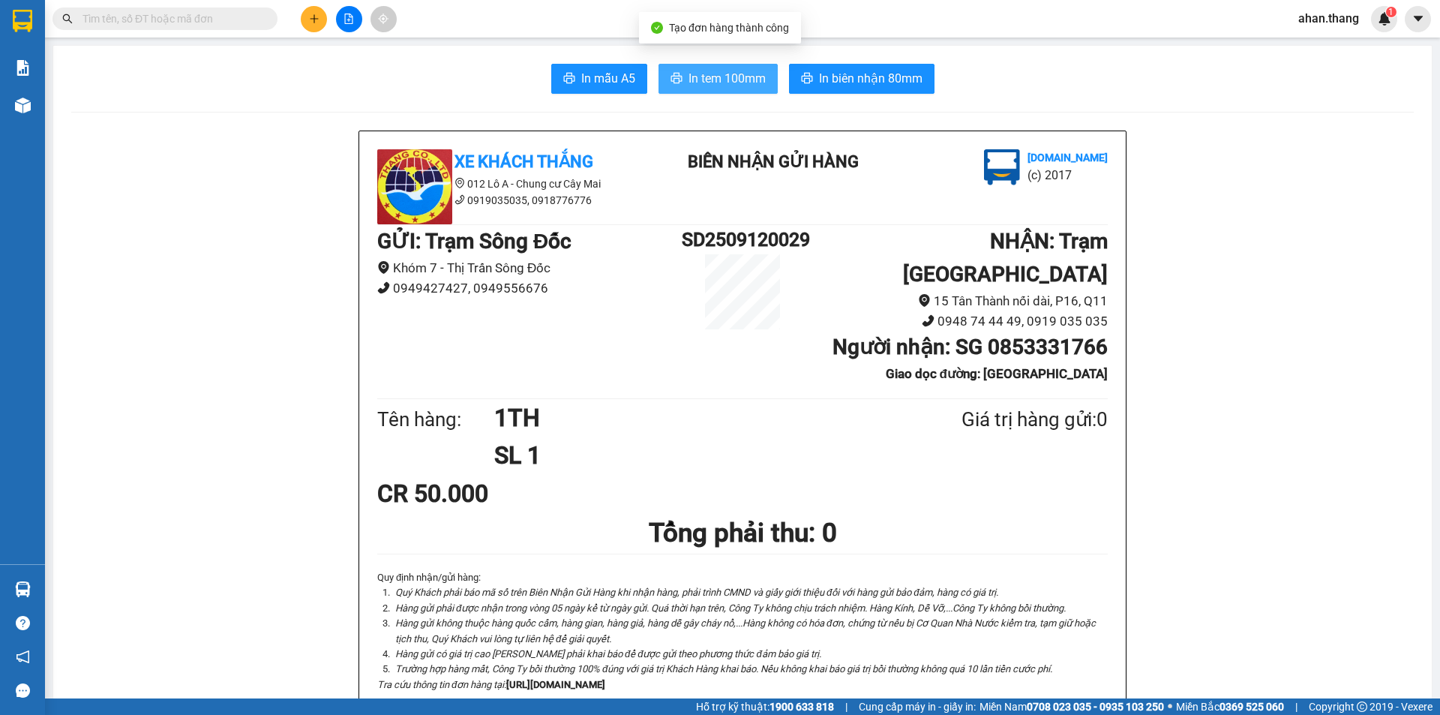
click at [673, 76] on icon "printer" at bounding box center [675, 78] width 11 height 10
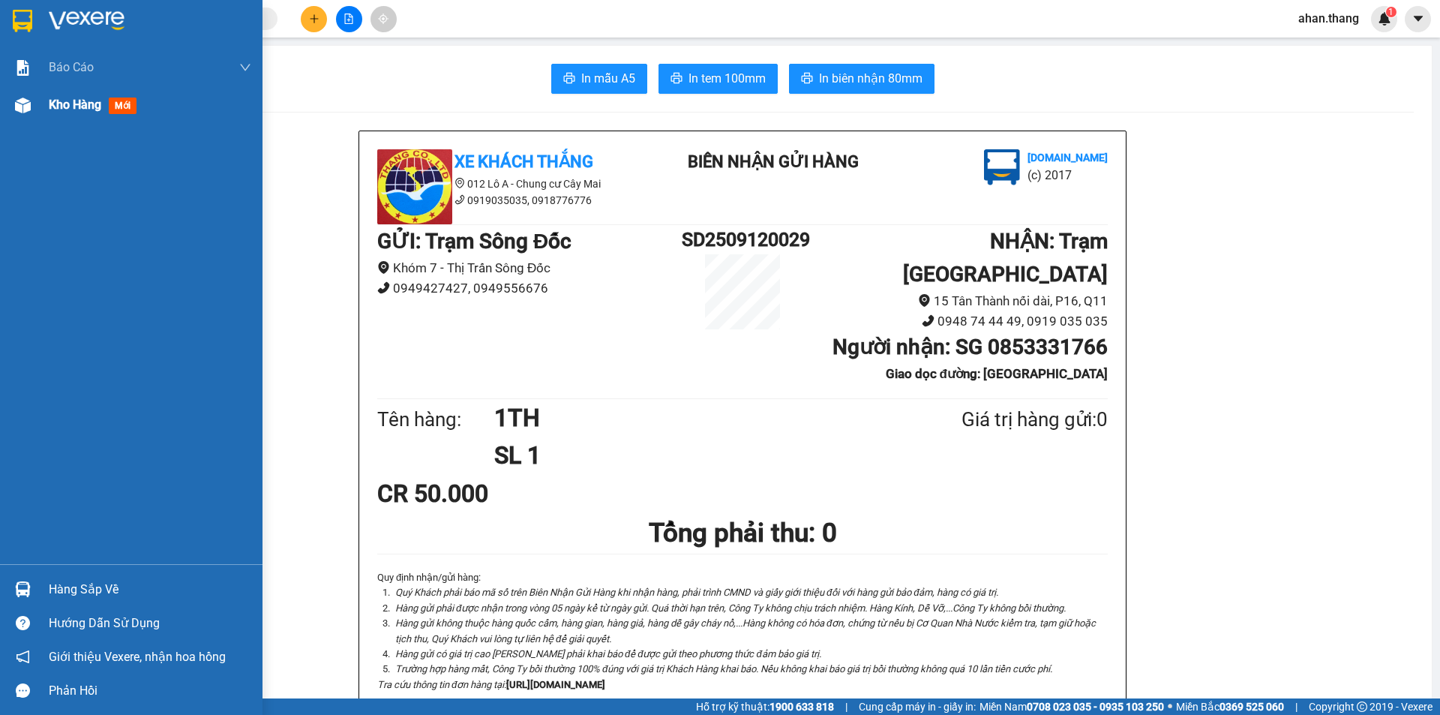
click at [59, 103] on span "Kho hàng" at bounding box center [75, 104] width 52 height 14
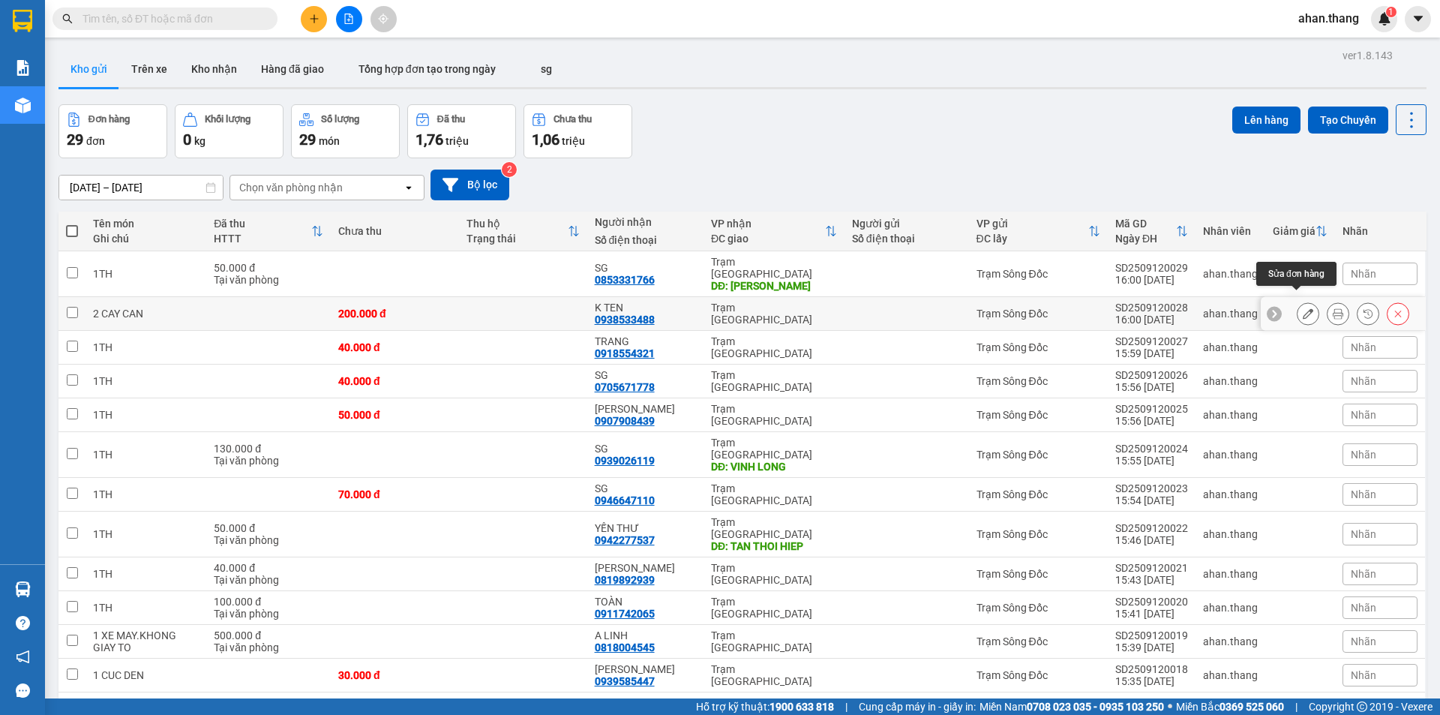
click at [1303, 308] on icon at bounding box center [1308, 313] width 10 height 10
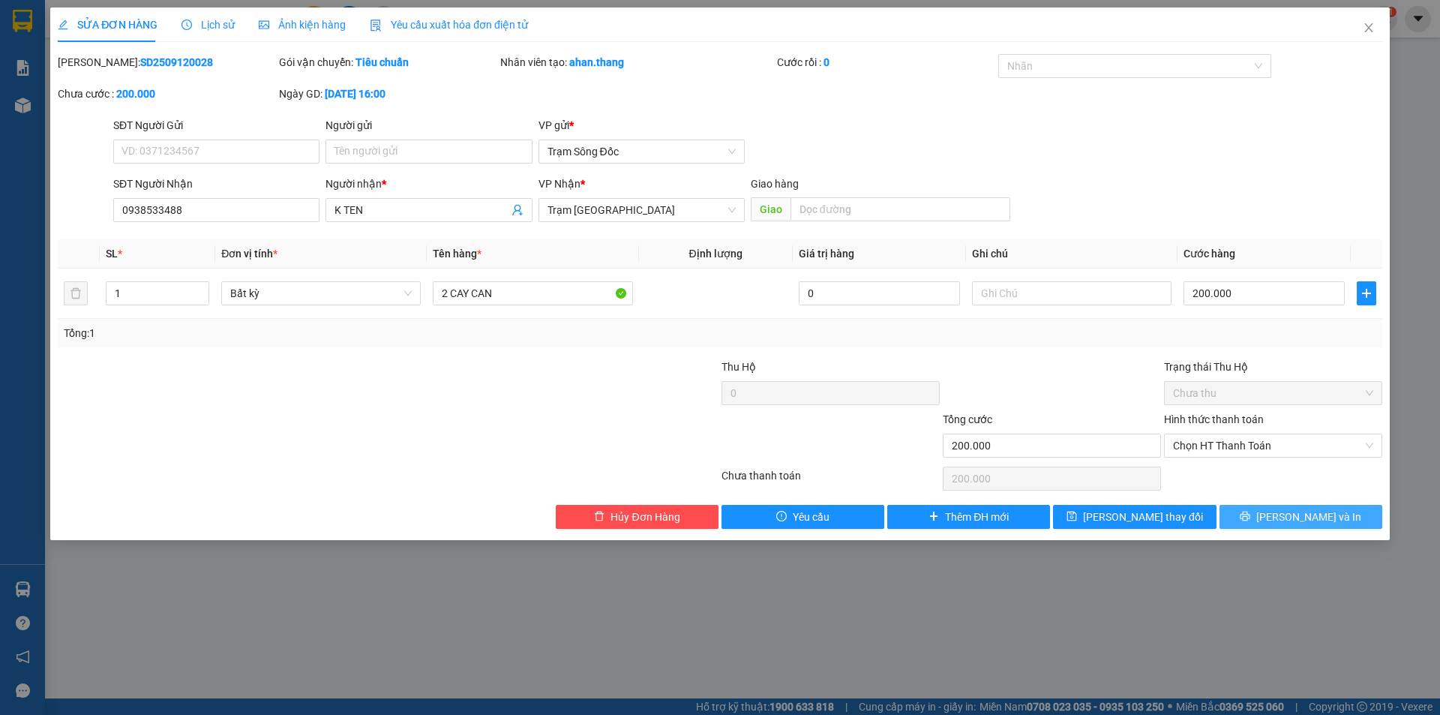
click at [1285, 516] on button "[PERSON_NAME] và In" at bounding box center [1300, 517] width 163 height 24
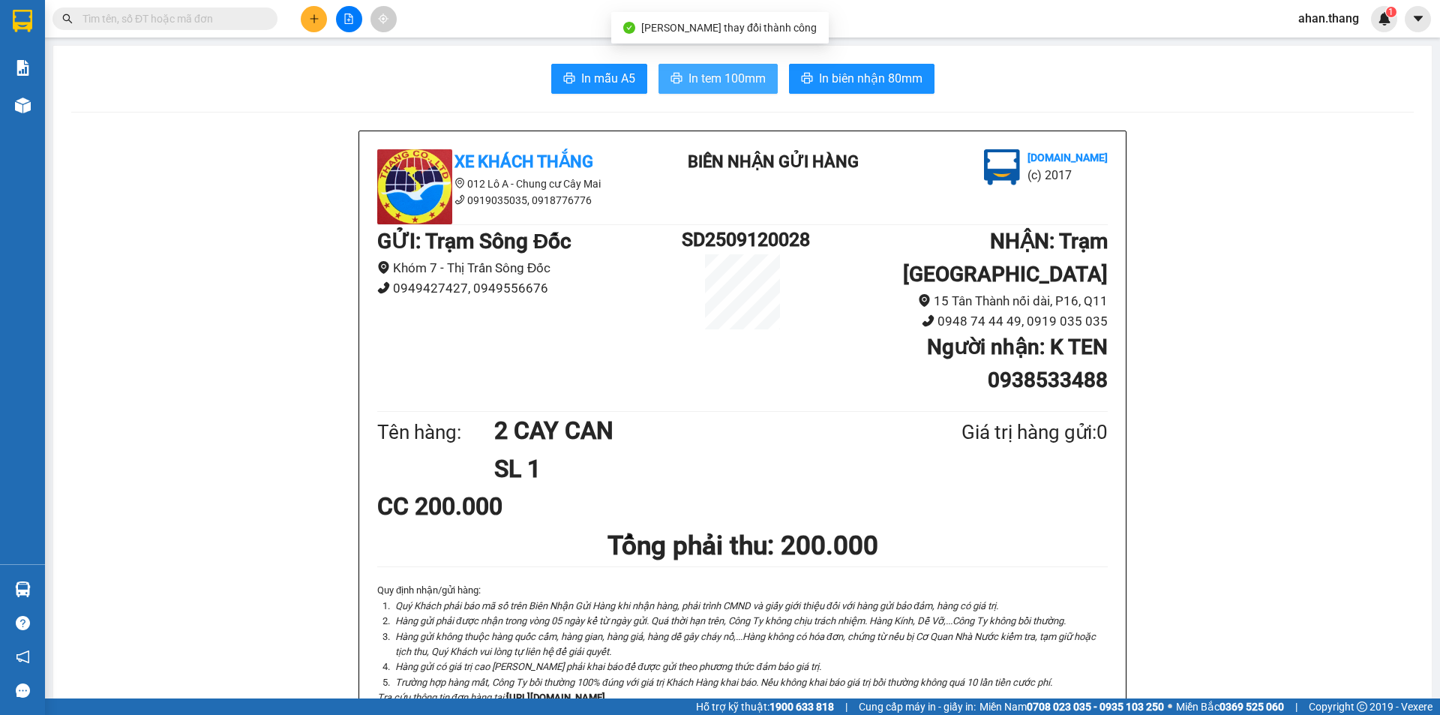
click at [716, 77] on span "In tem 100mm" at bounding box center [726, 78] width 77 height 19
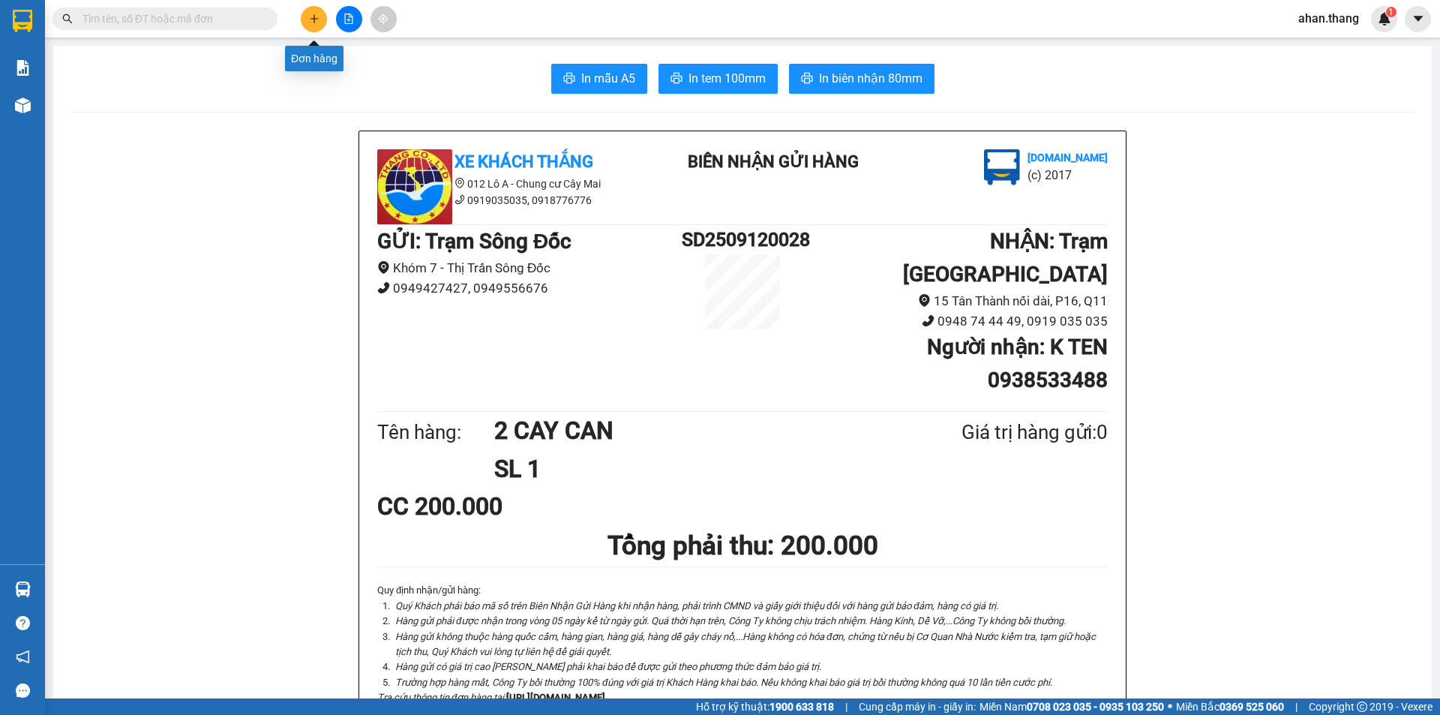
click at [311, 21] on icon "plus" at bounding box center [314, 18] width 10 height 10
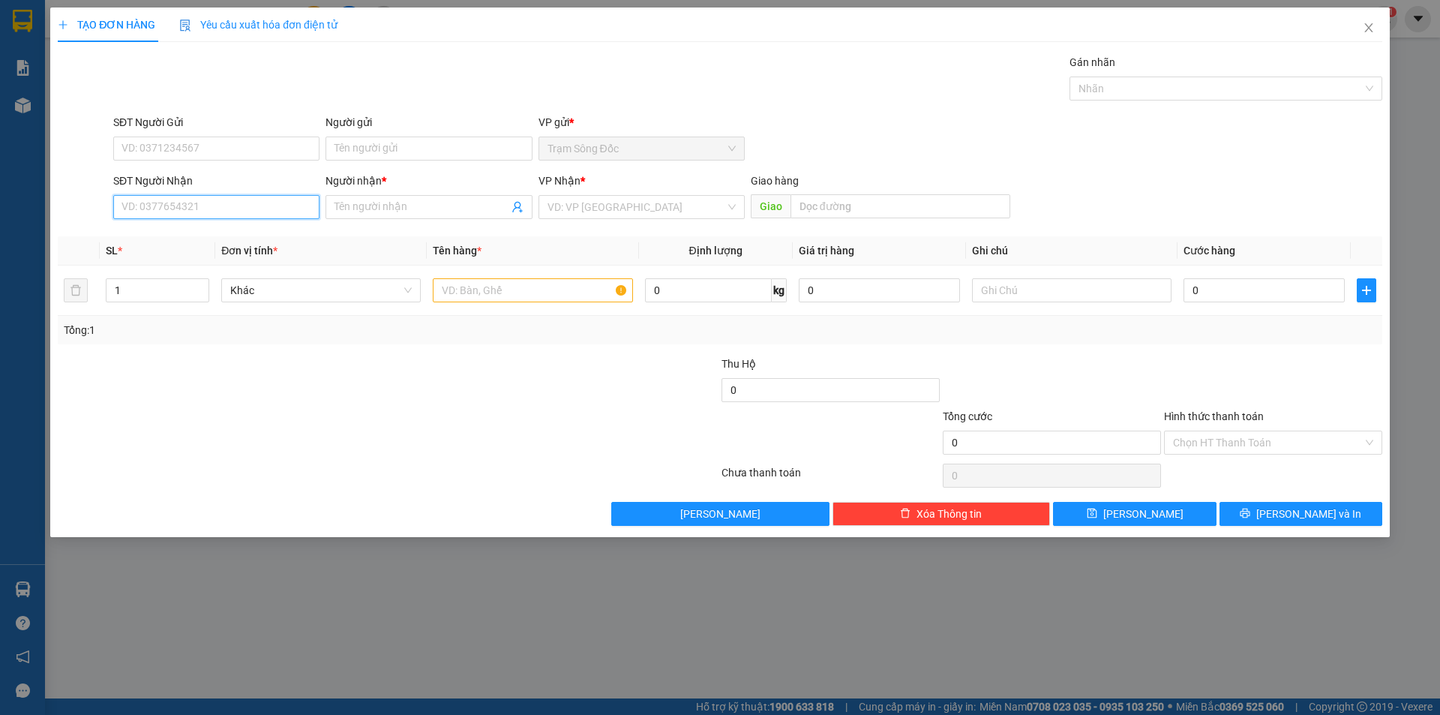
click at [235, 202] on input "SĐT Người Nhận" at bounding box center [216, 207] width 206 height 24
click at [172, 236] on div "0915206823 - MINH" at bounding box center [216, 237] width 188 height 16
click at [497, 284] on input "text" at bounding box center [532, 290] width 199 height 24
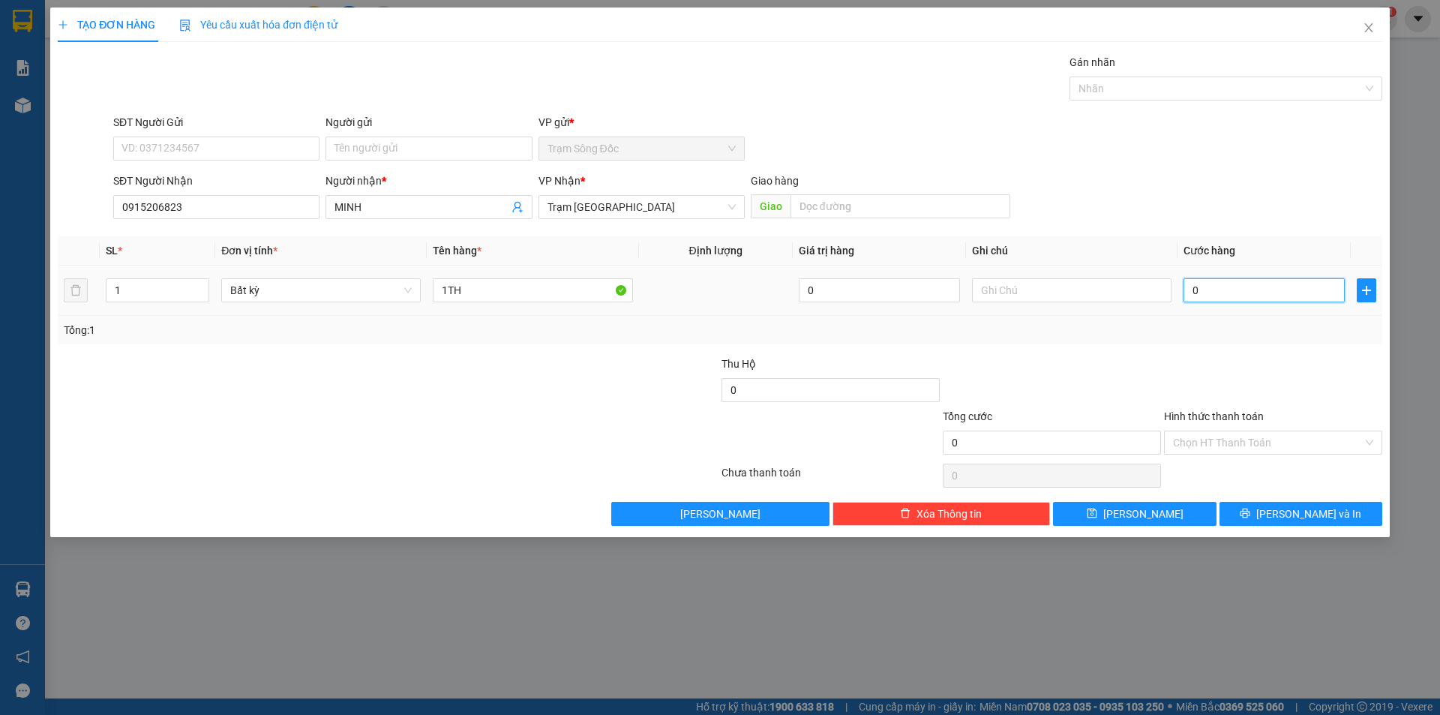
click at [1240, 292] on input "0" at bounding box center [1263, 290] width 161 height 24
click at [1239, 442] on input "Hình thức thanh toán" at bounding box center [1268, 442] width 190 height 22
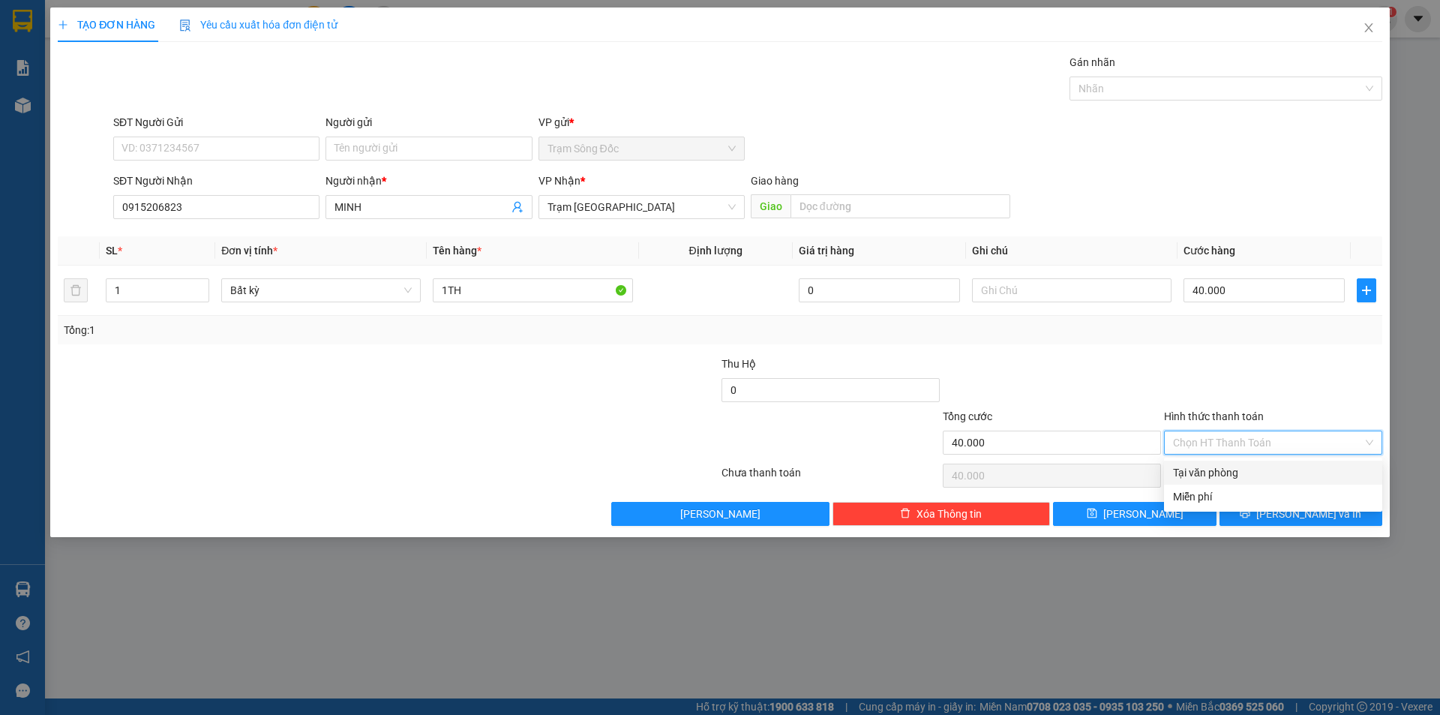
click at [1236, 475] on div "Tại văn phòng" at bounding box center [1273, 472] width 200 height 16
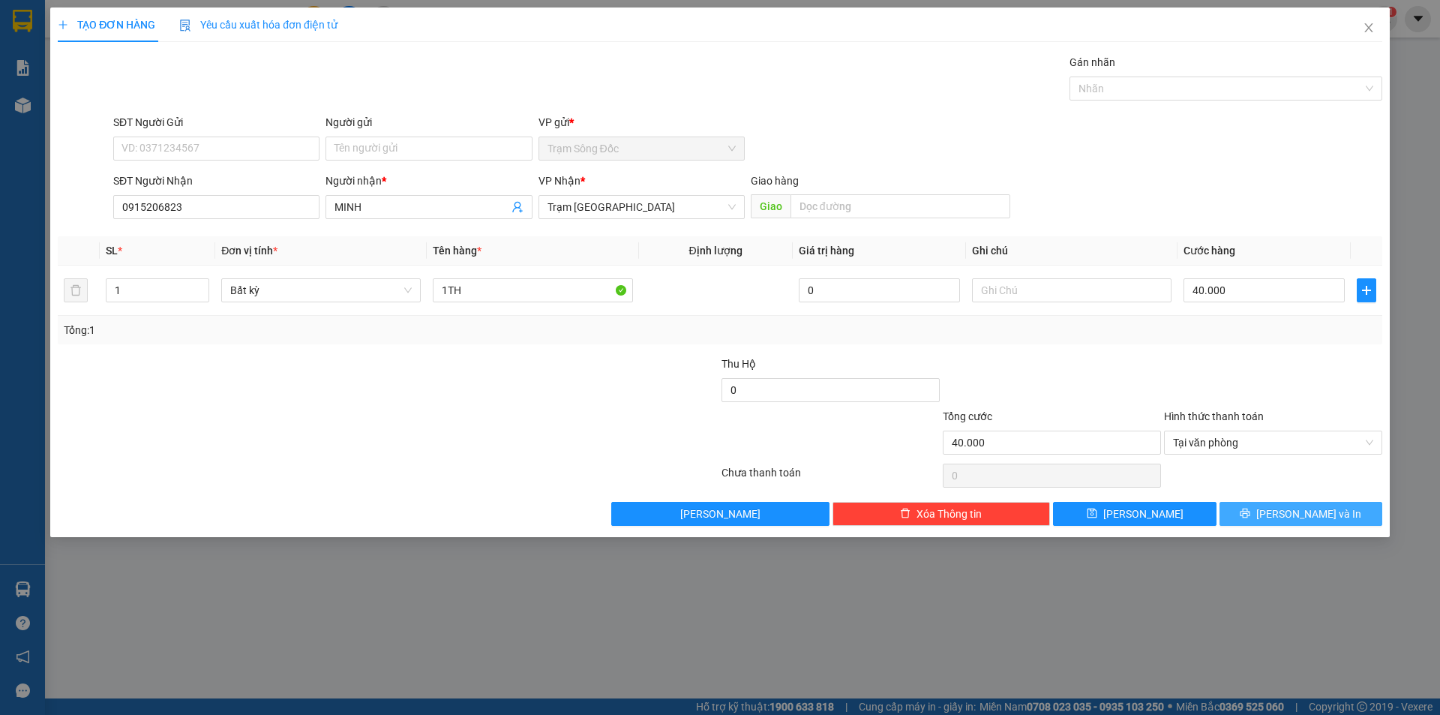
click at [1256, 513] on button "[PERSON_NAME] và In" at bounding box center [1300, 514] width 163 height 24
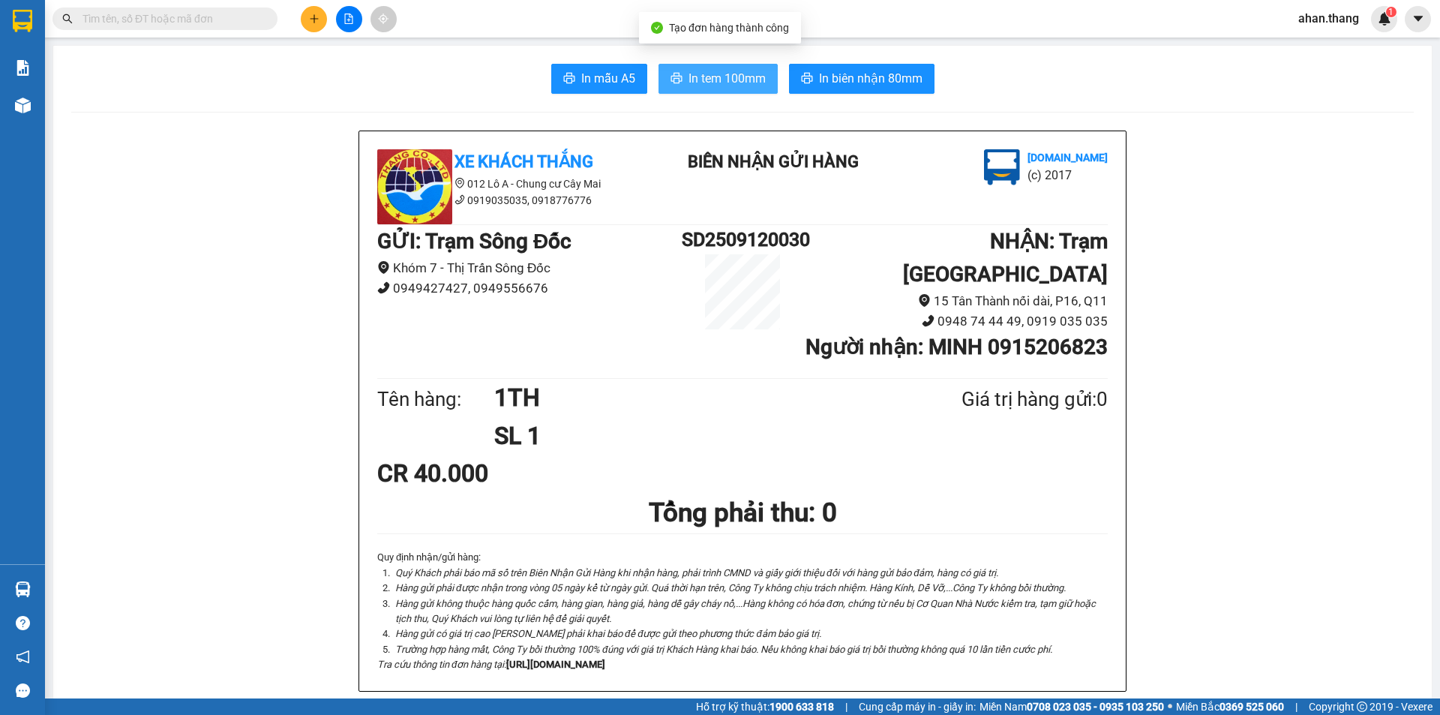
click at [688, 76] on span "In tem 100mm" at bounding box center [726, 78] width 77 height 19
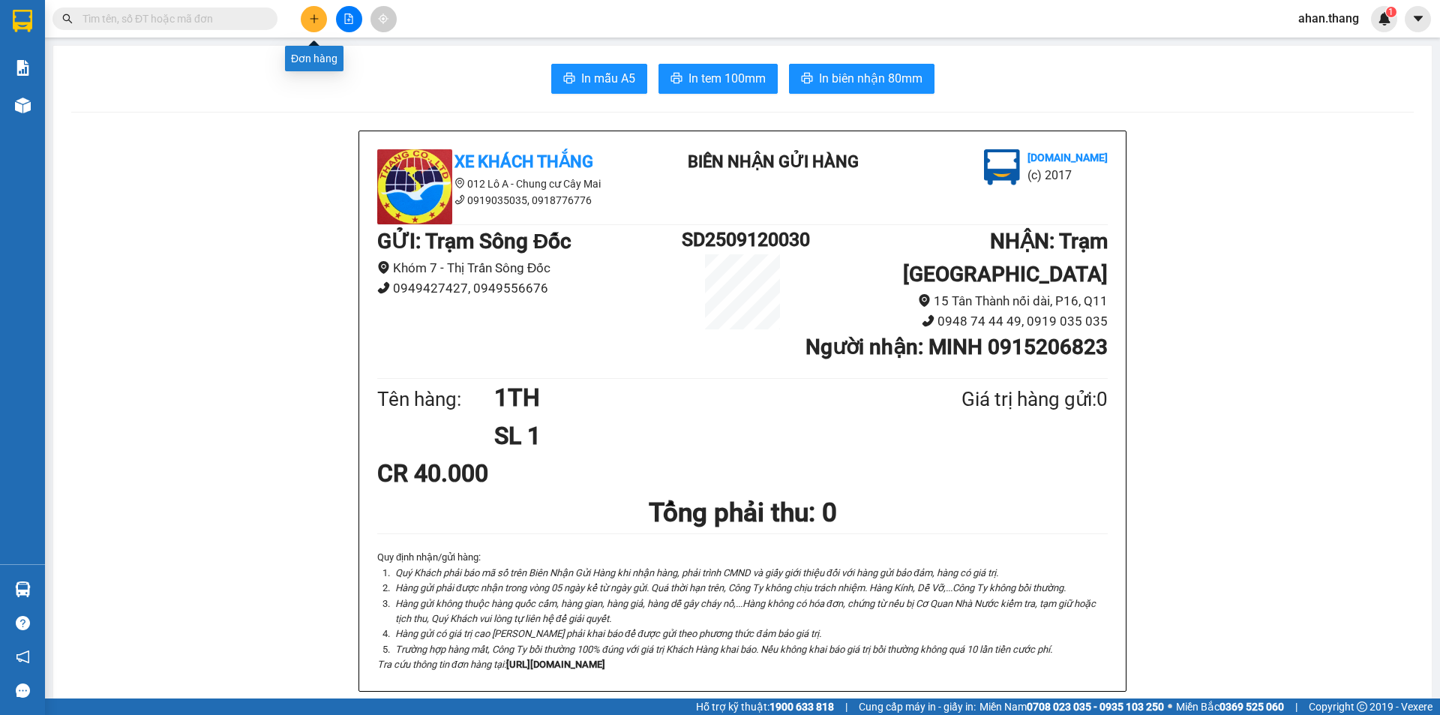
click at [313, 22] on icon "plus" at bounding box center [314, 18] width 10 height 10
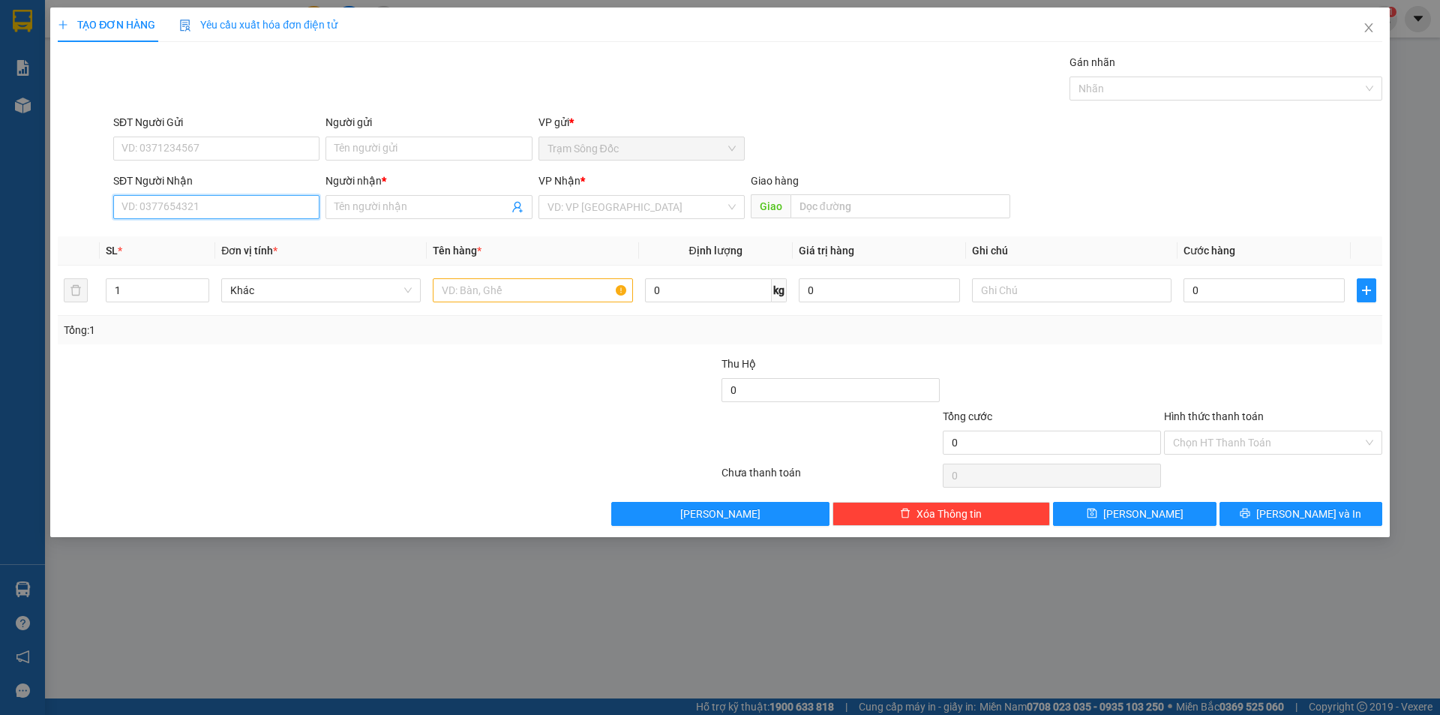
click at [209, 208] on input "SĐT Người Nhận" at bounding box center [216, 207] width 206 height 24
drag, startPoint x: 203, startPoint y: 235, endPoint x: 217, endPoint y: 253, distance: 22.5
click at [204, 235] on div "0919542441 - NUONG" at bounding box center [216, 237] width 188 height 16
click at [550, 292] on input "text" at bounding box center [532, 290] width 199 height 24
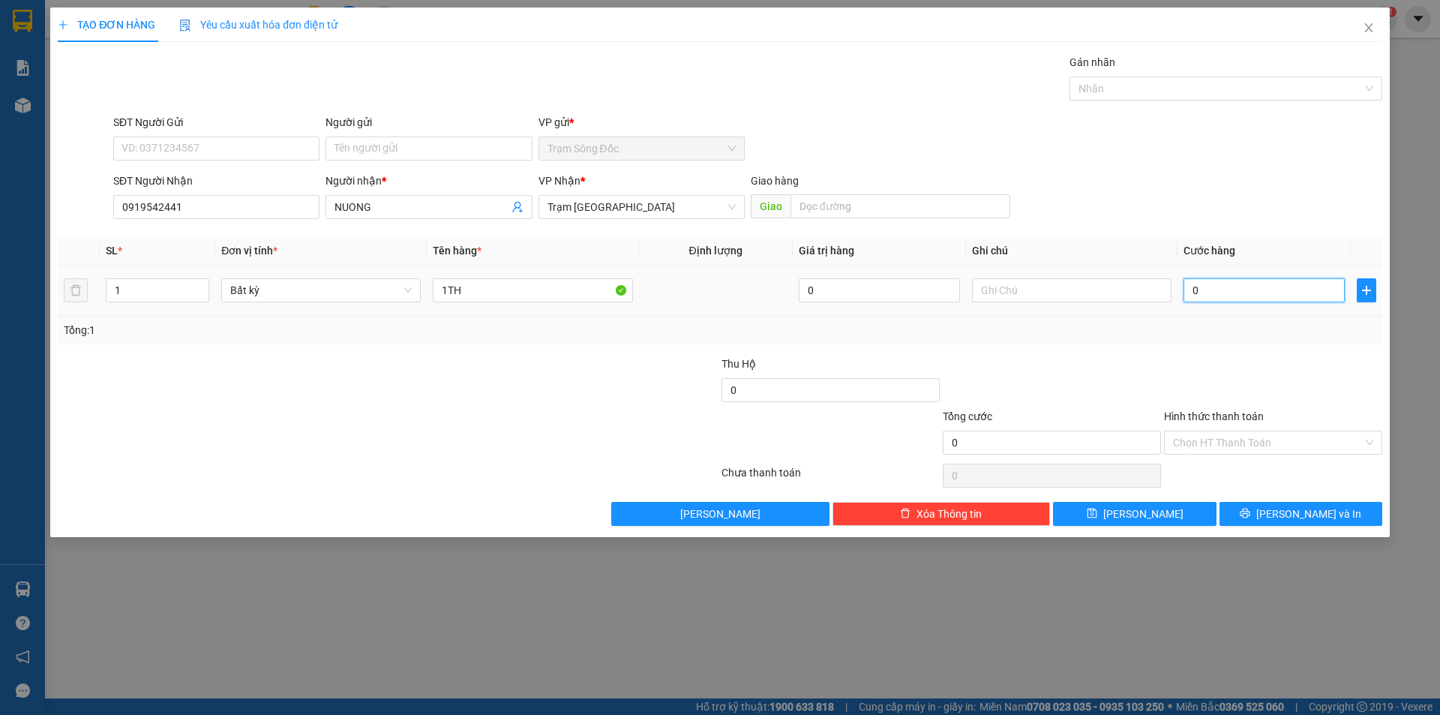
click at [1261, 291] on input "0" at bounding box center [1263, 290] width 161 height 24
click at [1250, 510] on icon "printer" at bounding box center [1245, 513] width 10 height 10
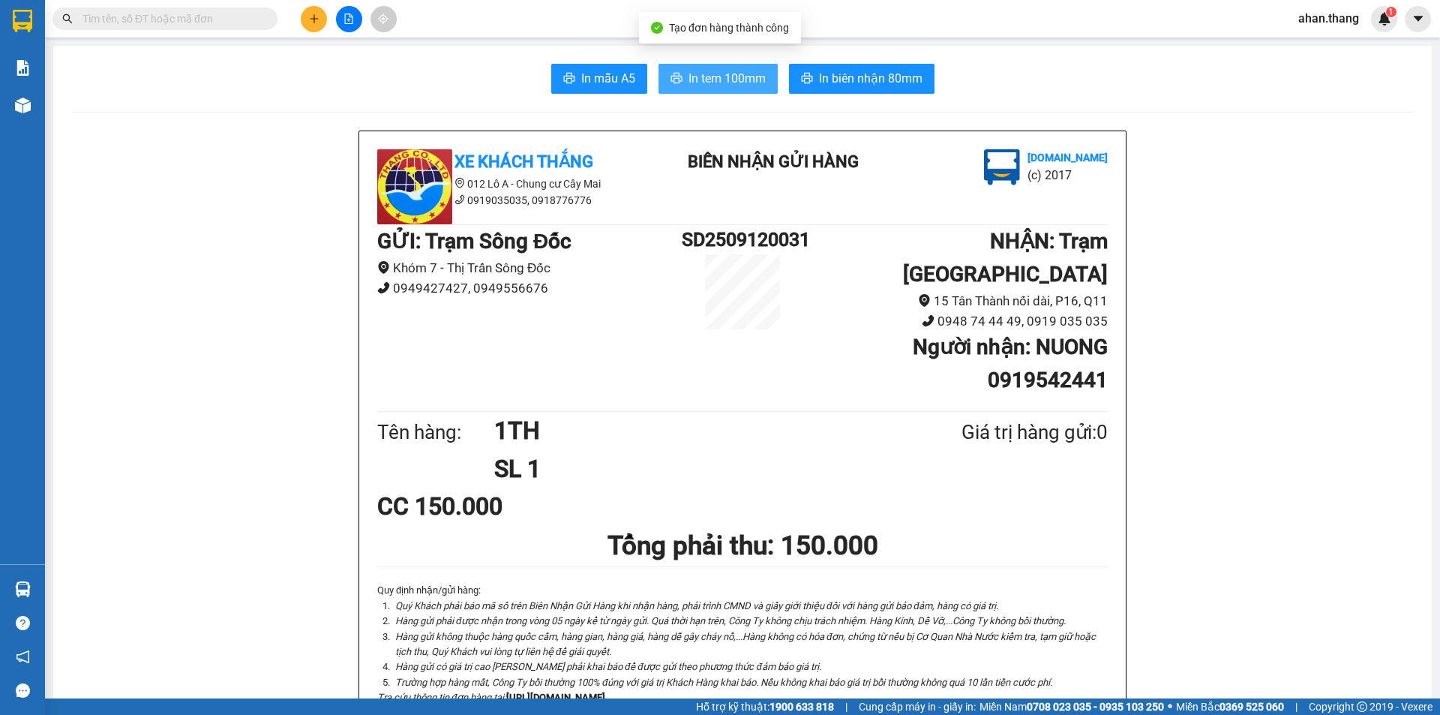
click at [717, 77] on span "In tem 100mm" at bounding box center [726, 78] width 77 height 19
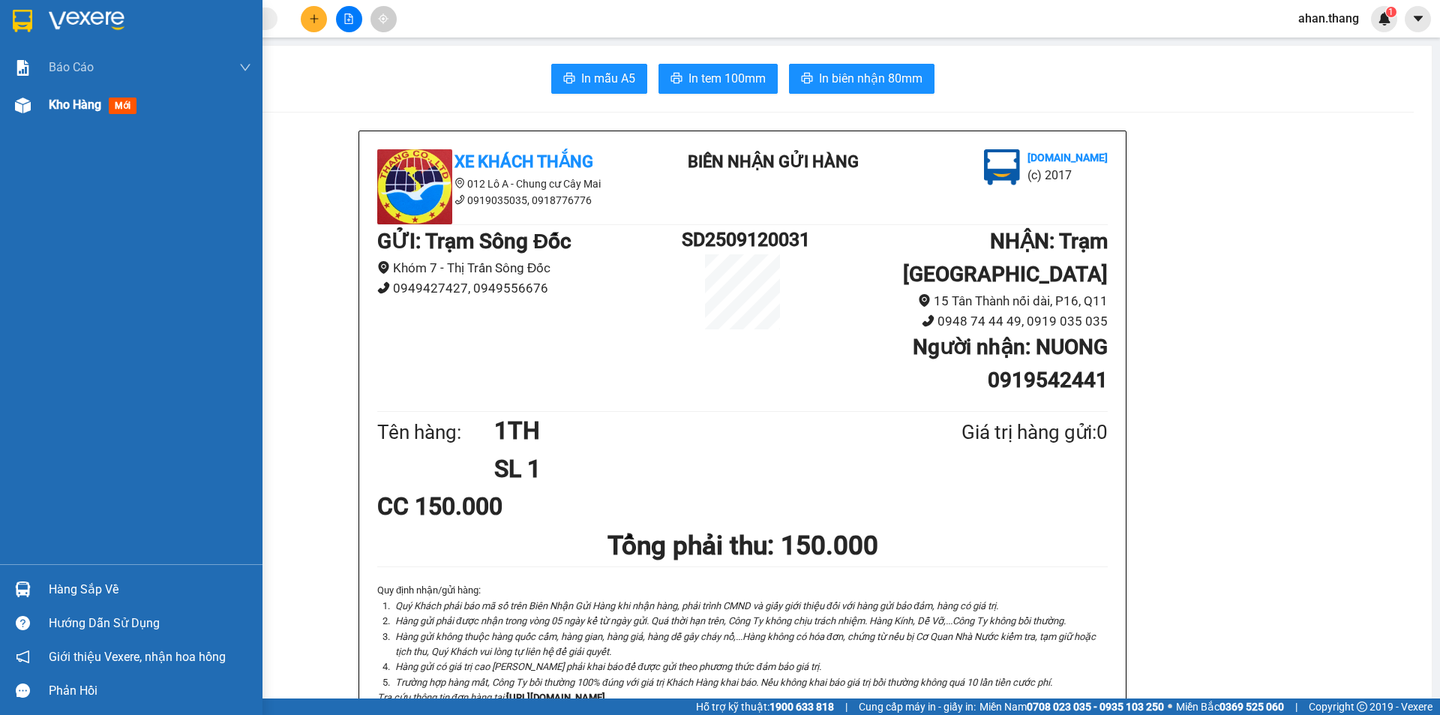
click at [67, 103] on span "Kho hàng" at bounding box center [75, 104] width 52 height 14
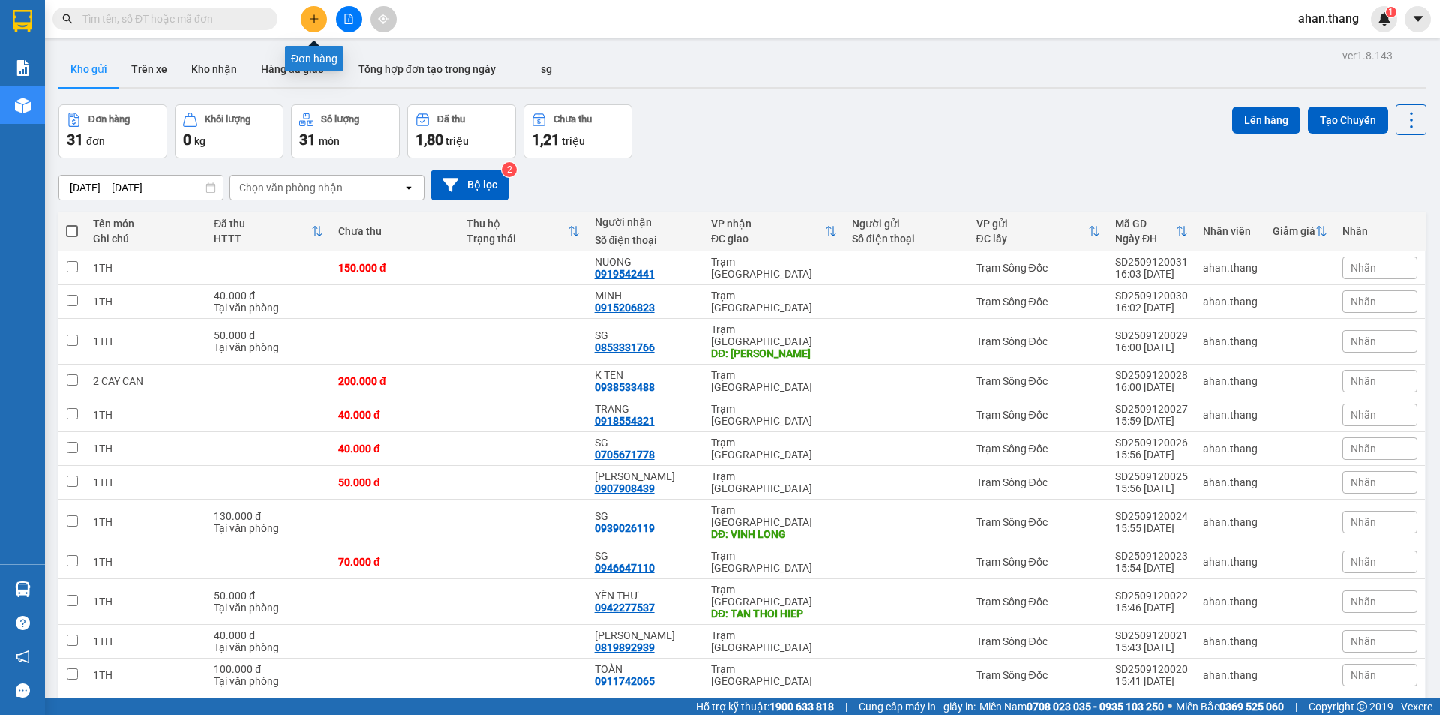
click at [304, 15] on button at bounding box center [314, 19] width 26 height 26
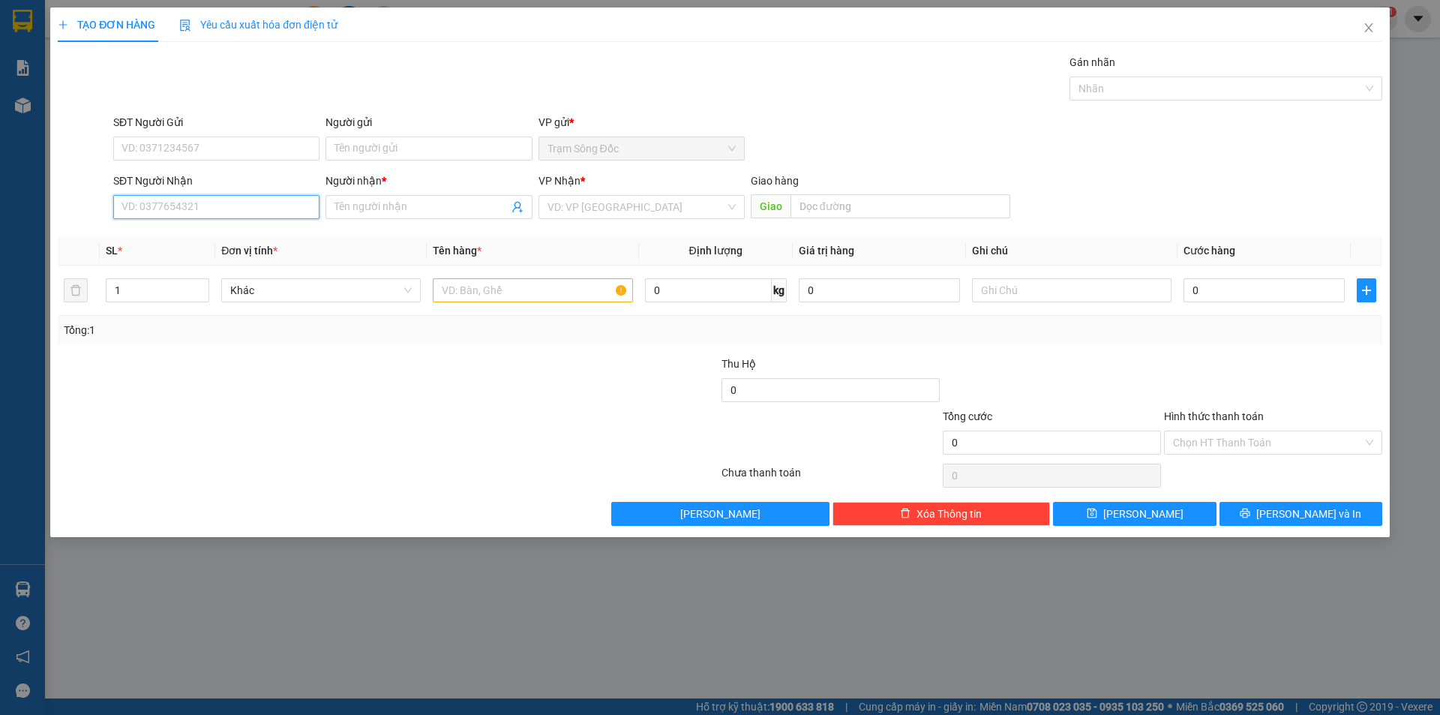
click at [187, 209] on input "SĐT Người Nhận" at bounding box center [216, 207] width 206 height 24
click at [179, 234] on div "0914906332 - SG" at bounding box center [216, 237] width 188 height 16
click at [506, 289] on input "text" at bounding box center [532, 290] width 199 height 24
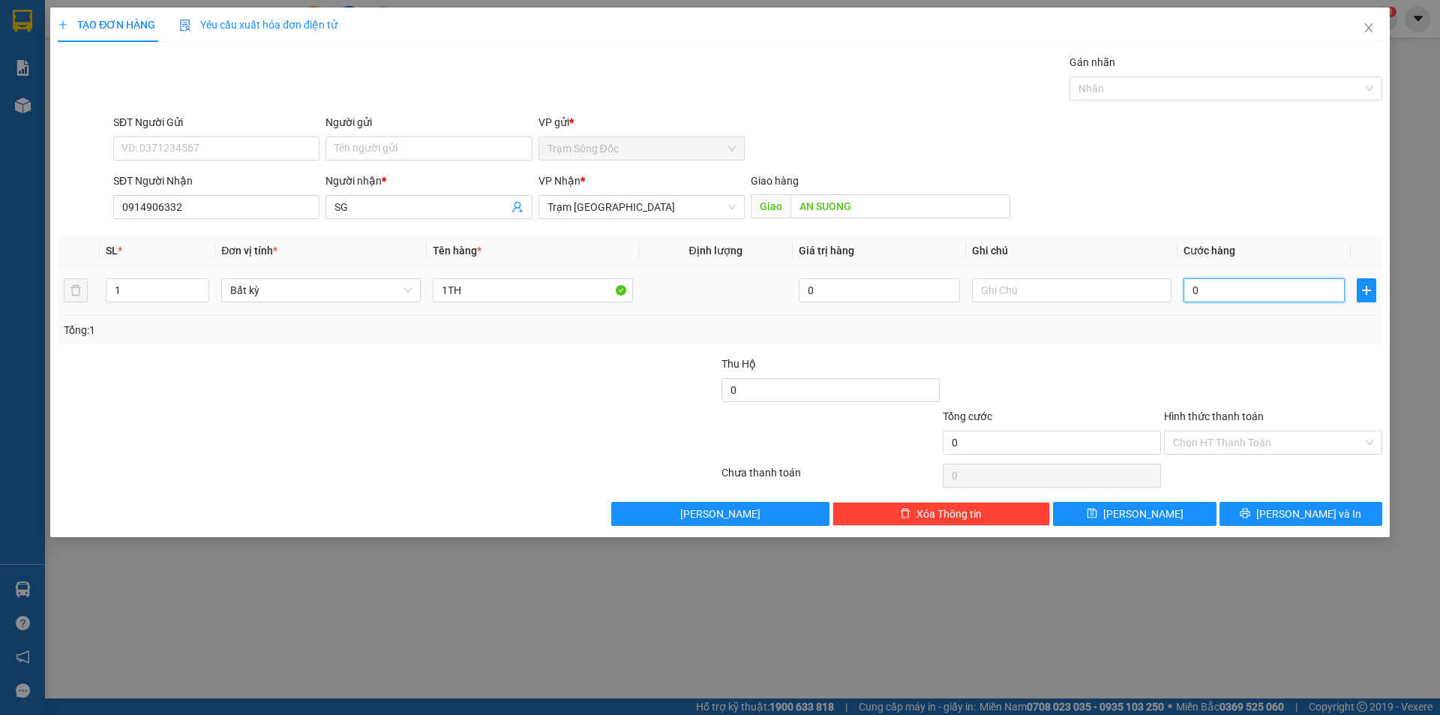
click at [1216, 289] on input "0" at bounding box center [1263, 290] width 161 height 24
click at [1250, 511] on button "[PERSON_NAME] và In" at bounding box center [1300, 514] width 163 height 24
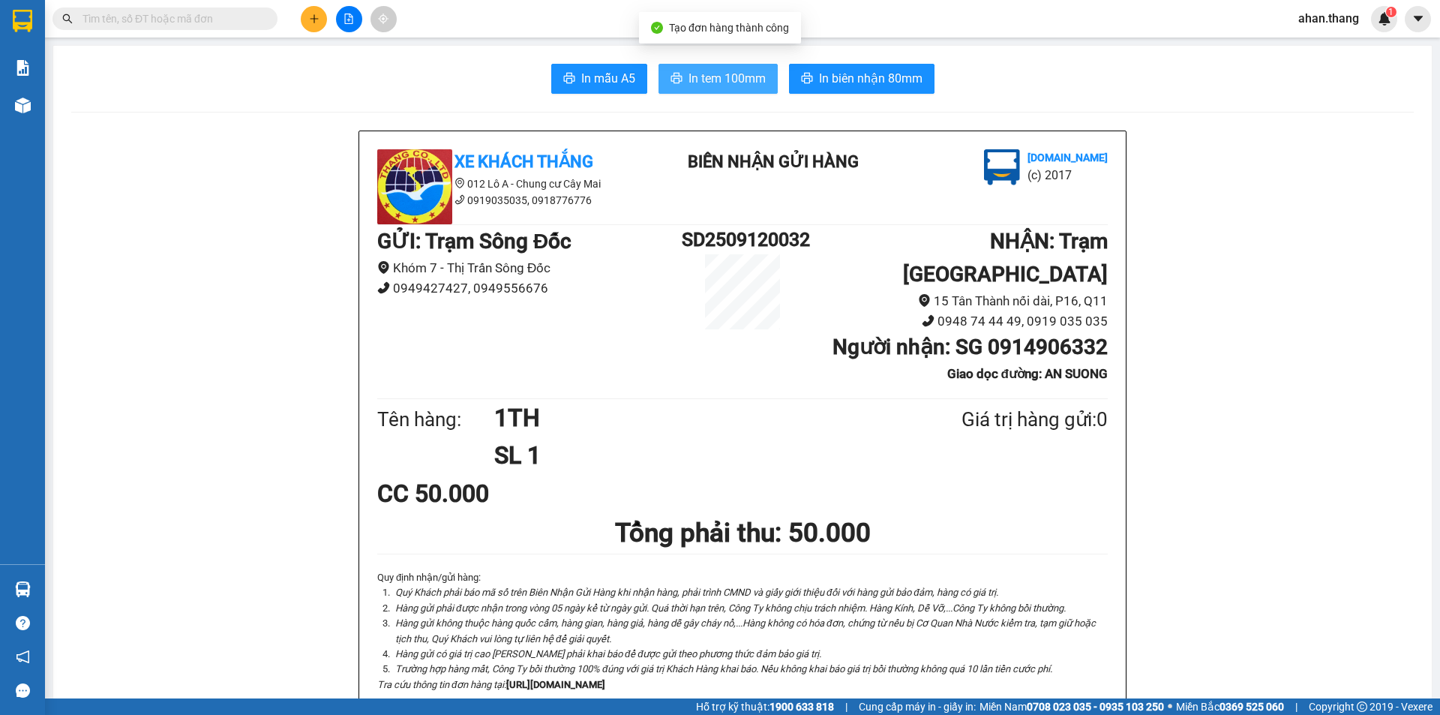
click at [732, 83] on span "In tem 100mm" at bounding box center [726, 78] width 77 height 19
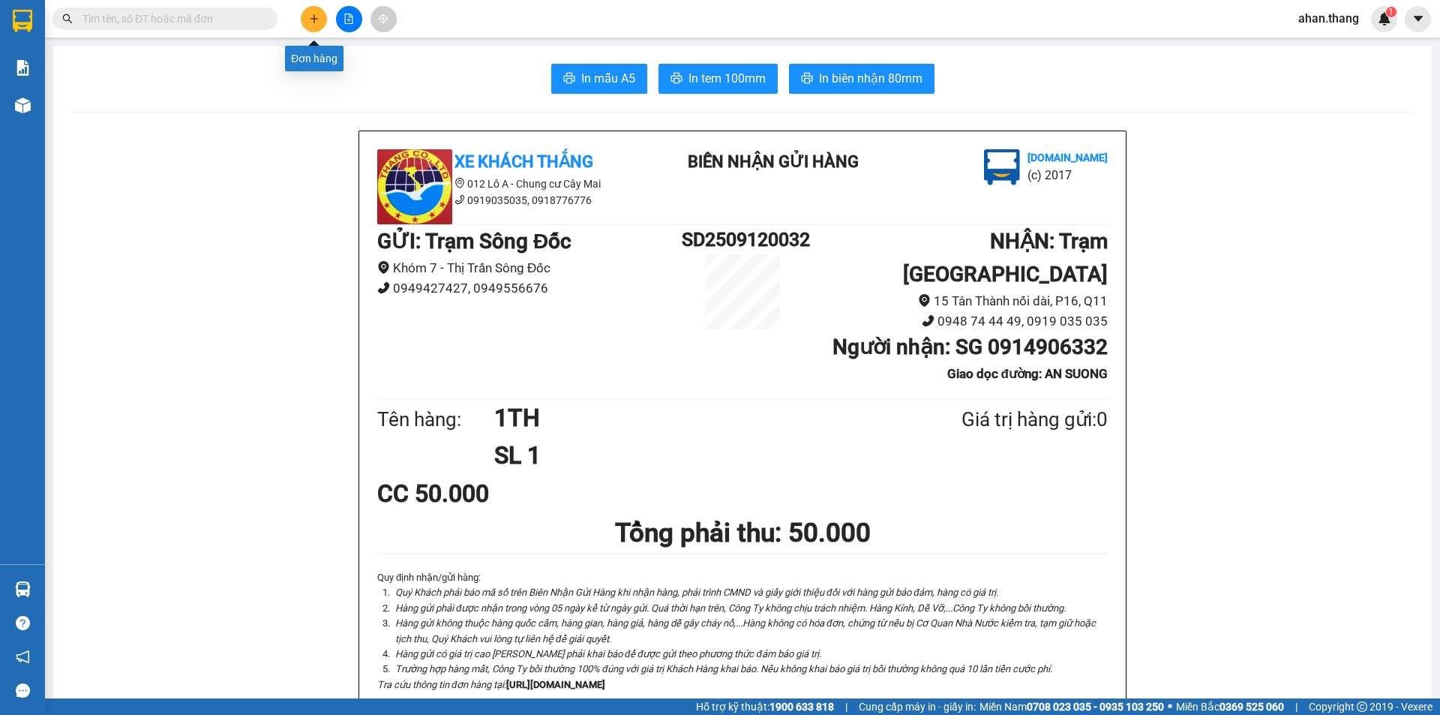
click at [315, 16] on icon "plus" at bounding box center [314, 18] width 10 height 10
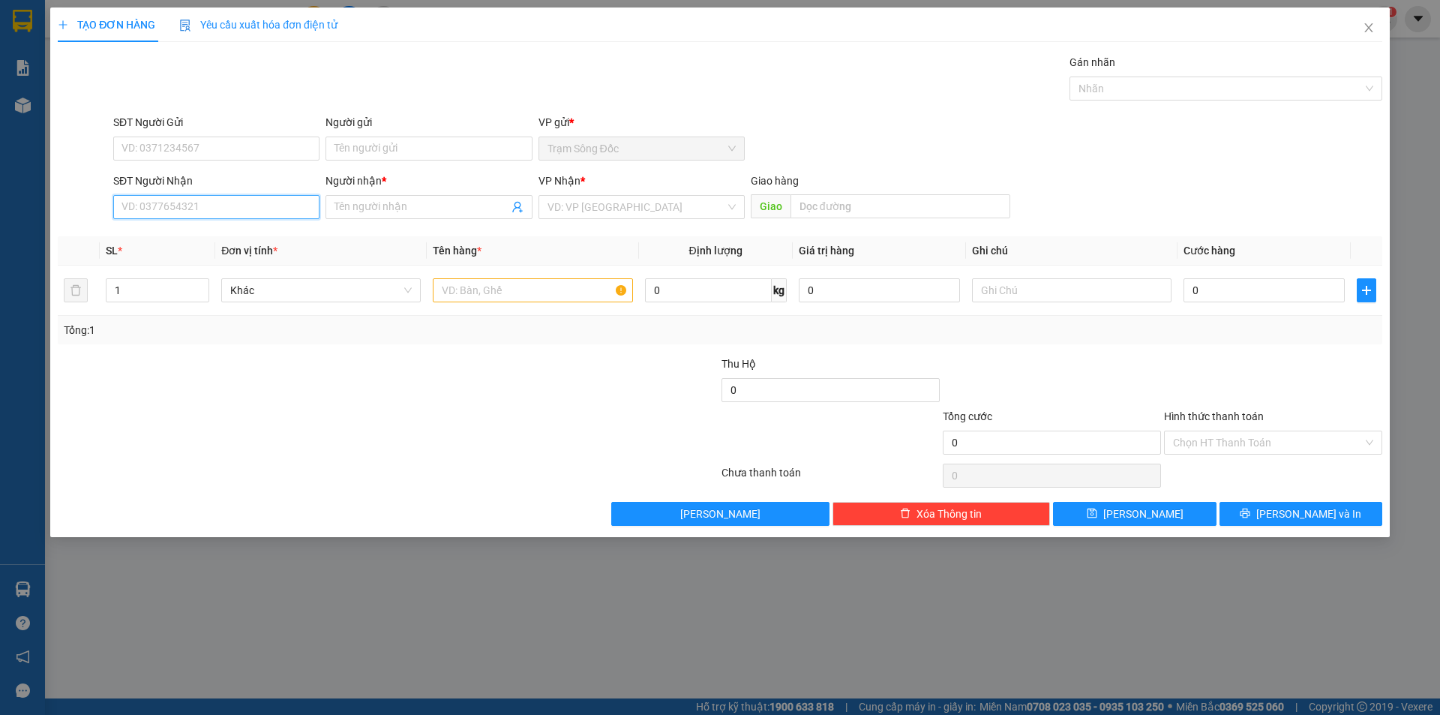
click at [206, 211] on input "SĐT Người Nhận" at bounding box center [216, 207] width 206 height 24
click at [175, 235] on div "0945594419 - SƠN" at bounding box center [216, 237] width 188 height 16
click at [539, 283] on input "text" at bounding box center [532, 290] width 199 height 24
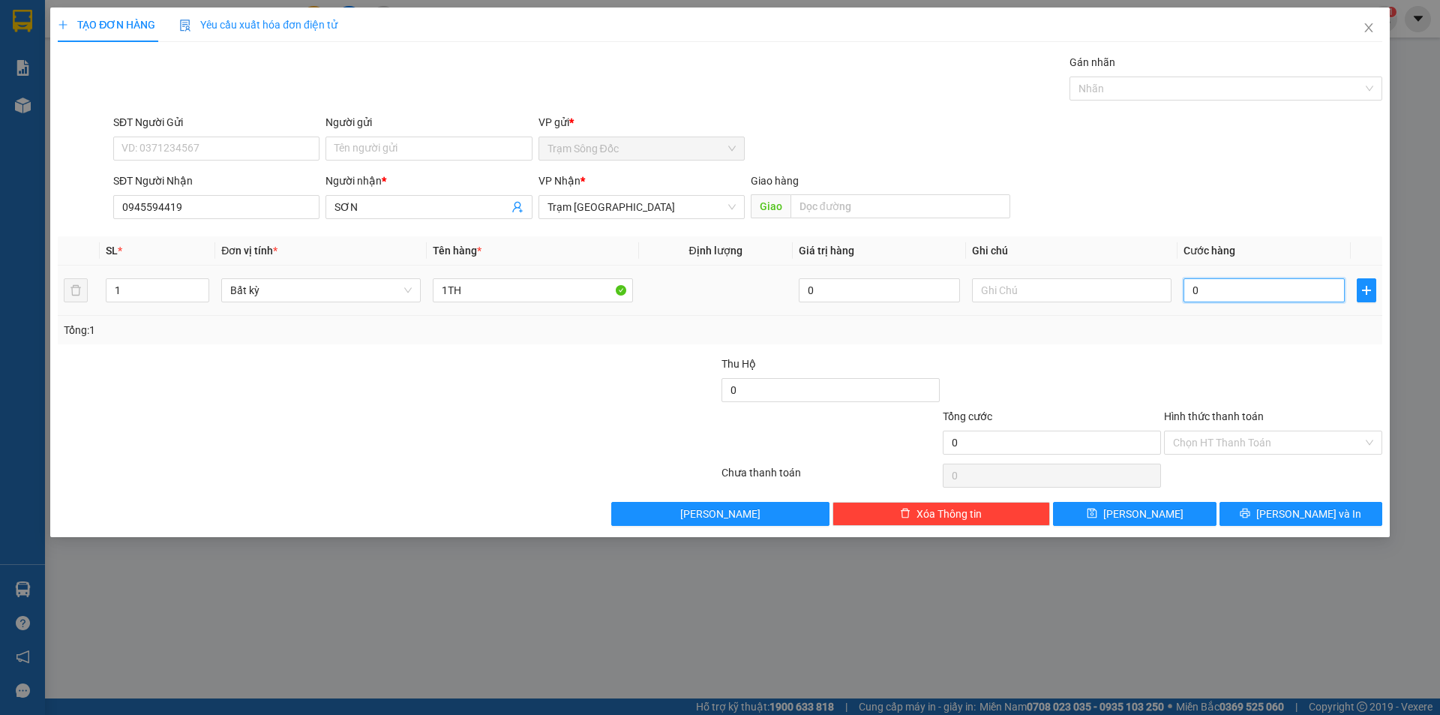
click at [1308, 296] on input "0" at bounding box center [1263, 290] width 161 height 24
click at [1250, 514] on icon "printer" at bounding box center [1245, 513] width 10 height 10
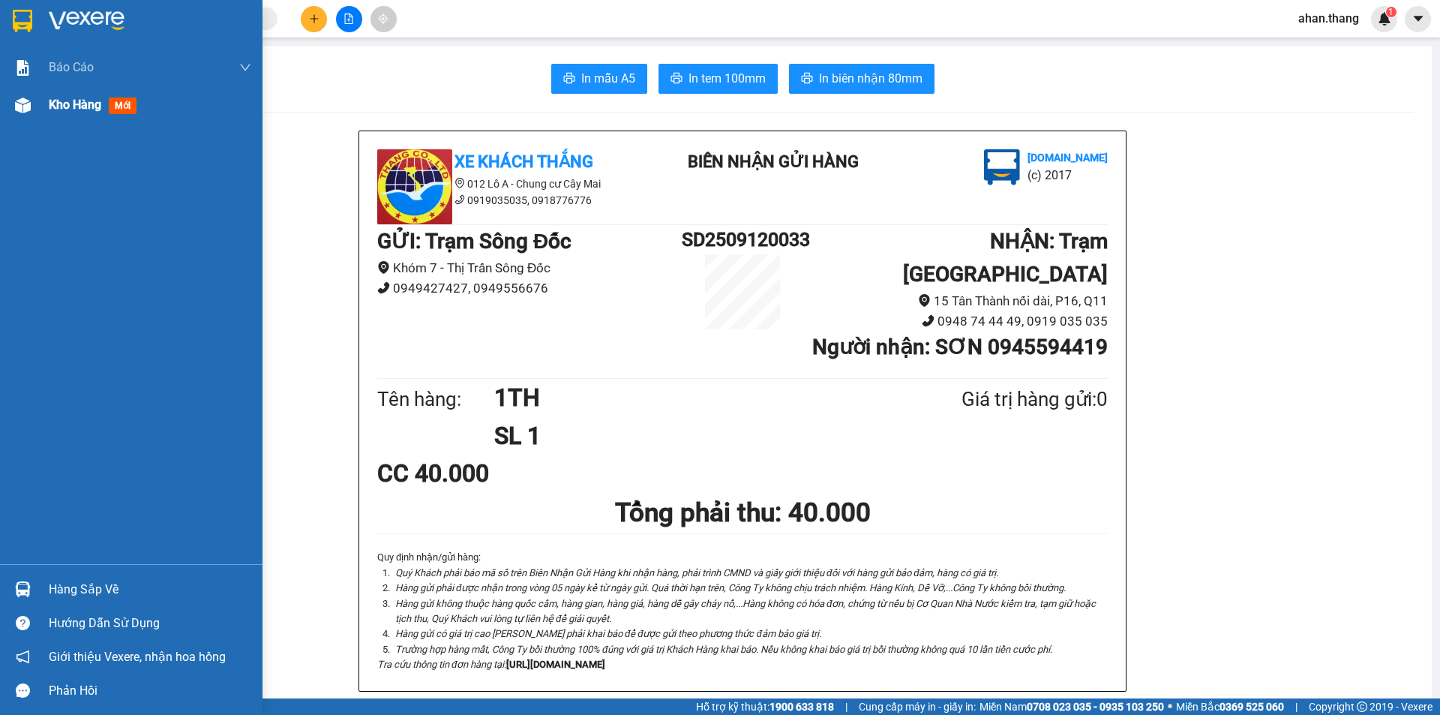
click at [63, 100] on span "Kho hàng" at bounding box center [75, 104] width 52 height 14
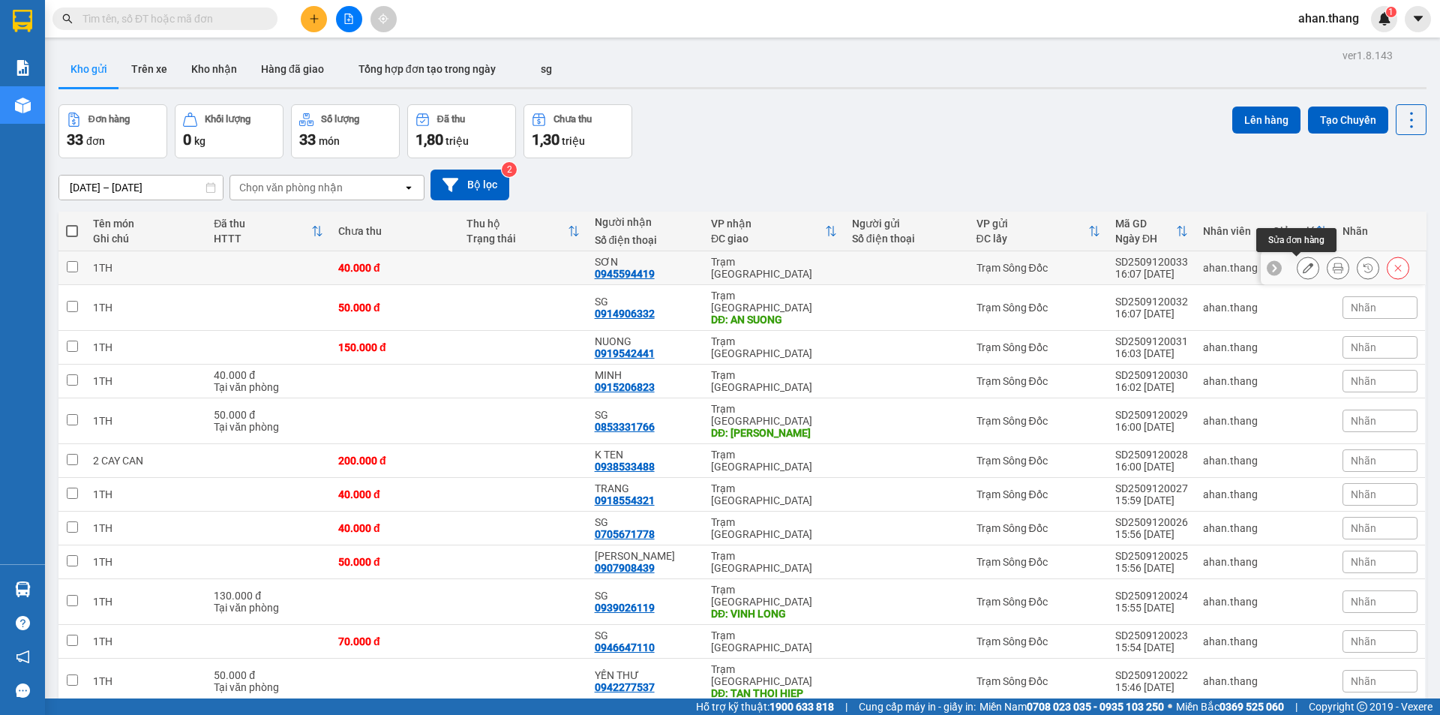
click at [1303, 269] on icon at bounding box center [1308, 267] width 10 height 10
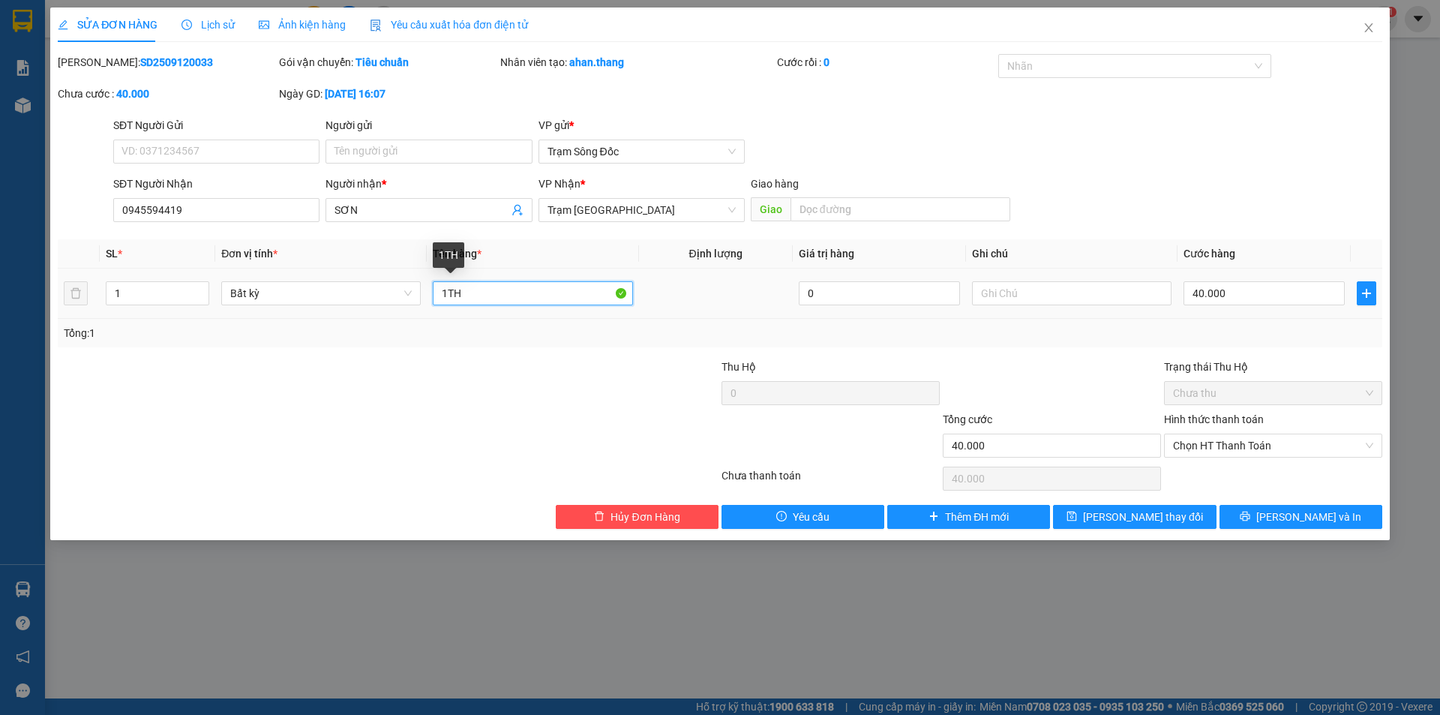
click at [447, 291] on input "1TH" at bounding box center [532, 293] width 199 height 24
click at [1290, 294] on input "40.000" at bounding box center [1263, 293] width 161 height 24
click at [1250, 514] on icon "printer" at bounding box center [1245, 516] width 10 height 10
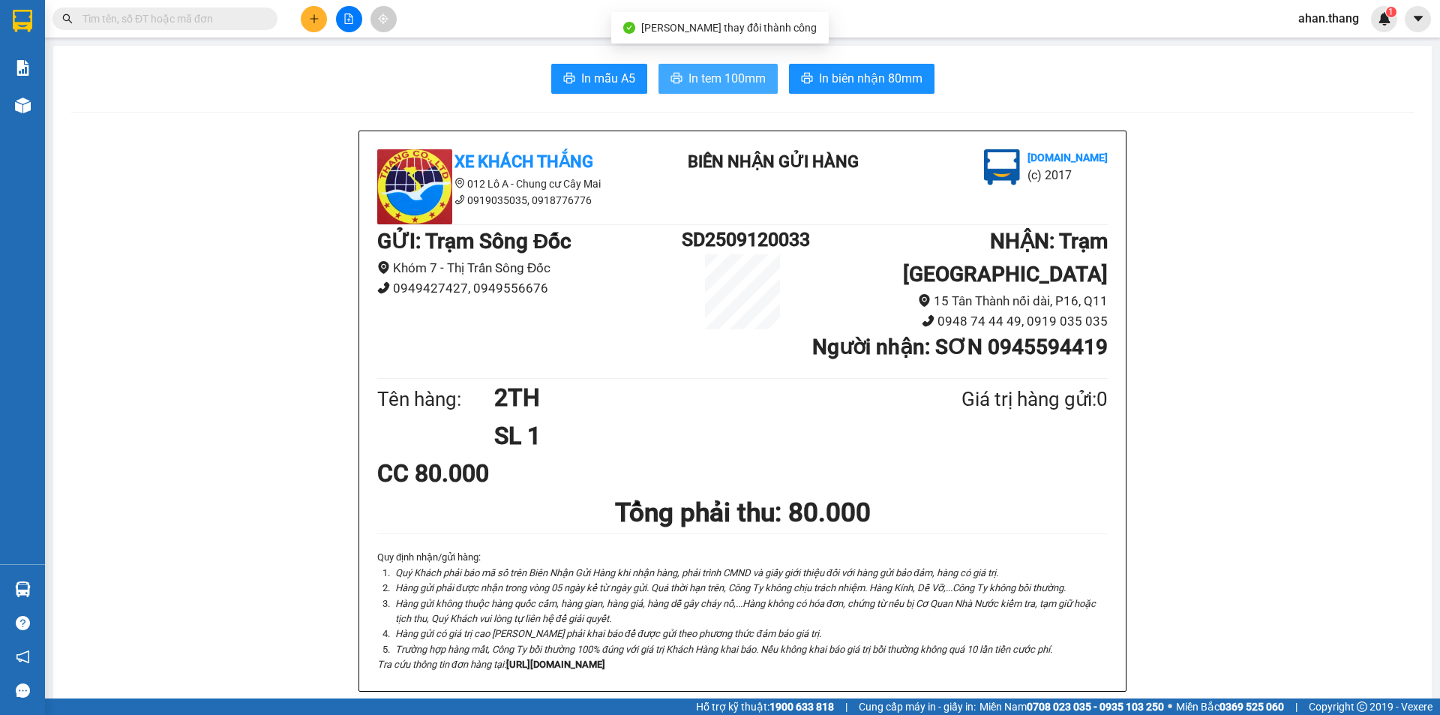
click at [736, 79] on span "In tem 100mm" at bounding box center [726, 78] width 77 height 19
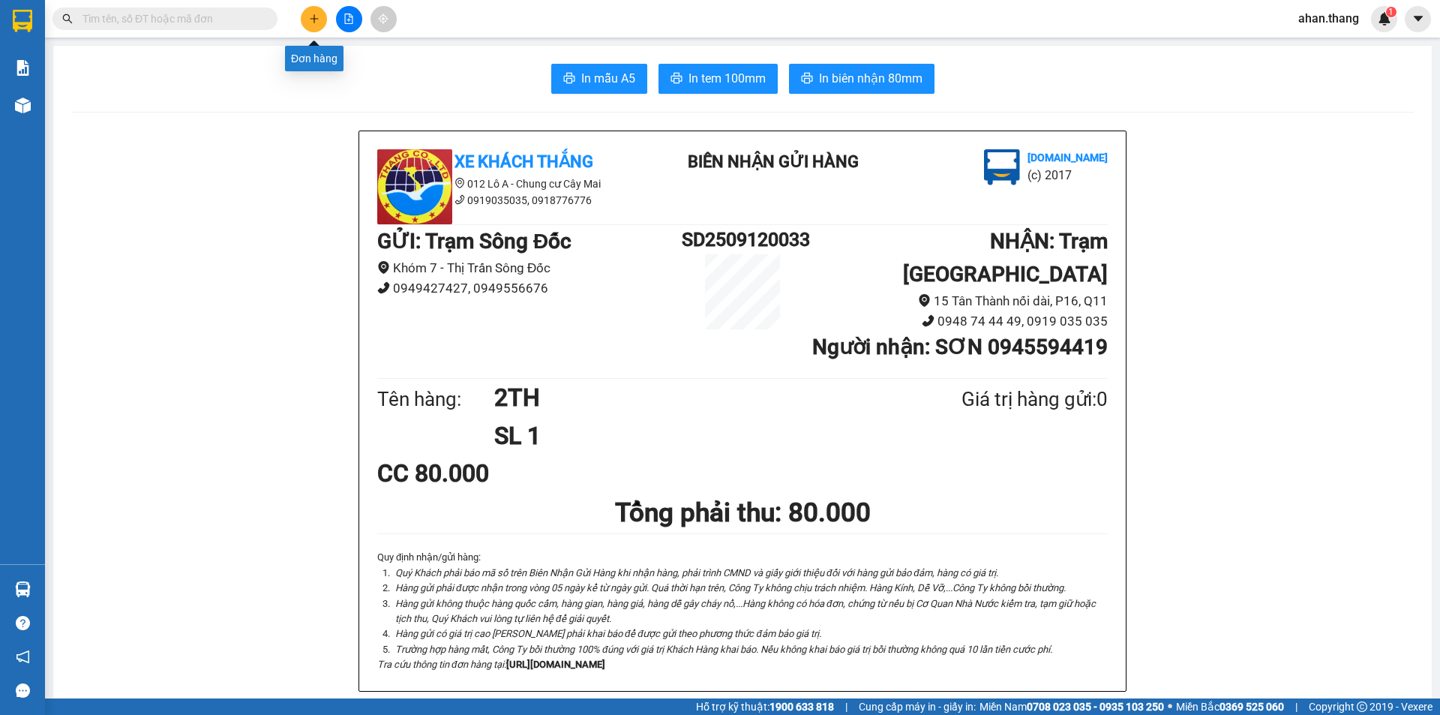
click at [313, 20] on icon "plus" at bounding box center [314, 18] width 10 height 10
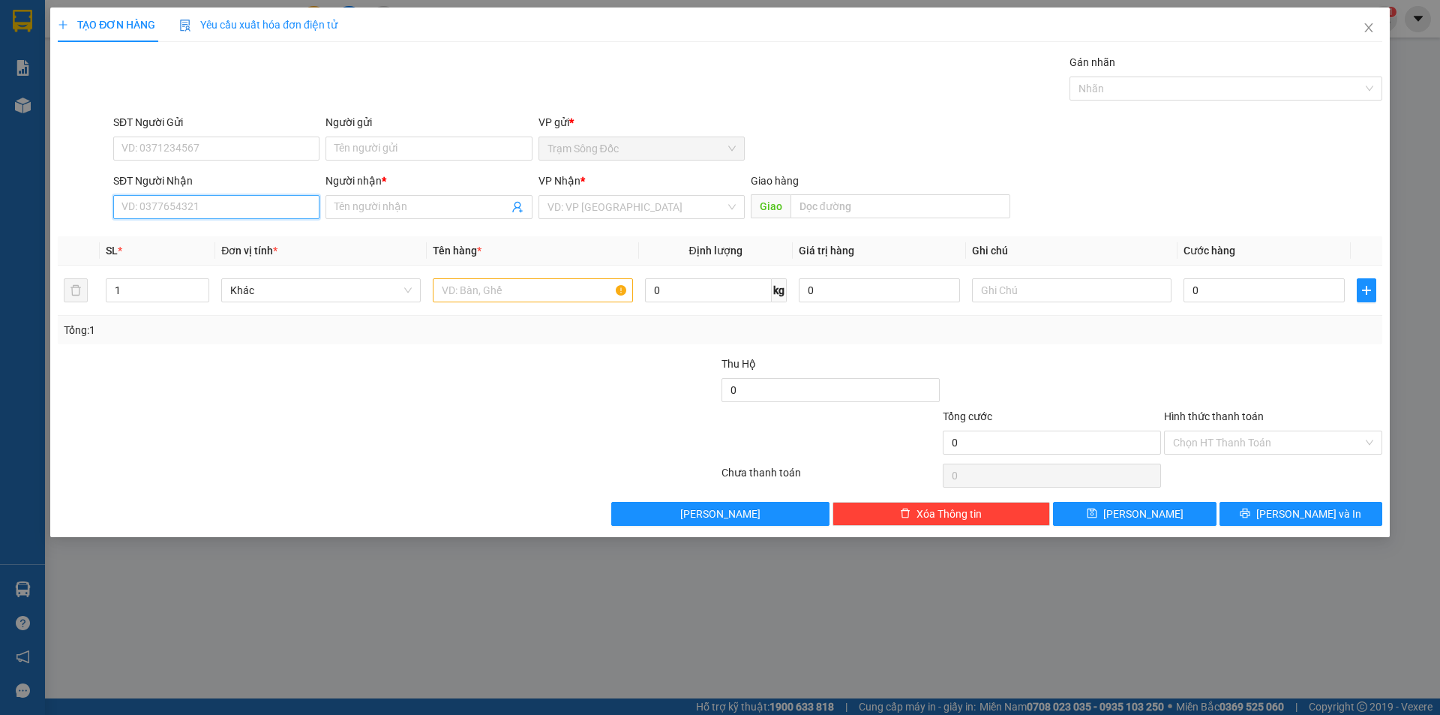
click at [258, 206] on input "SĐT Người Nhận" at bounding box center [216, 207] width 206 height 24
click at [166, 235] on div "0903958092 - BOT" at bounding box center [216, 237] width 188 height 16
click at [559, 290] on input "text" at bounding box center [532, 290] width 199 height 24
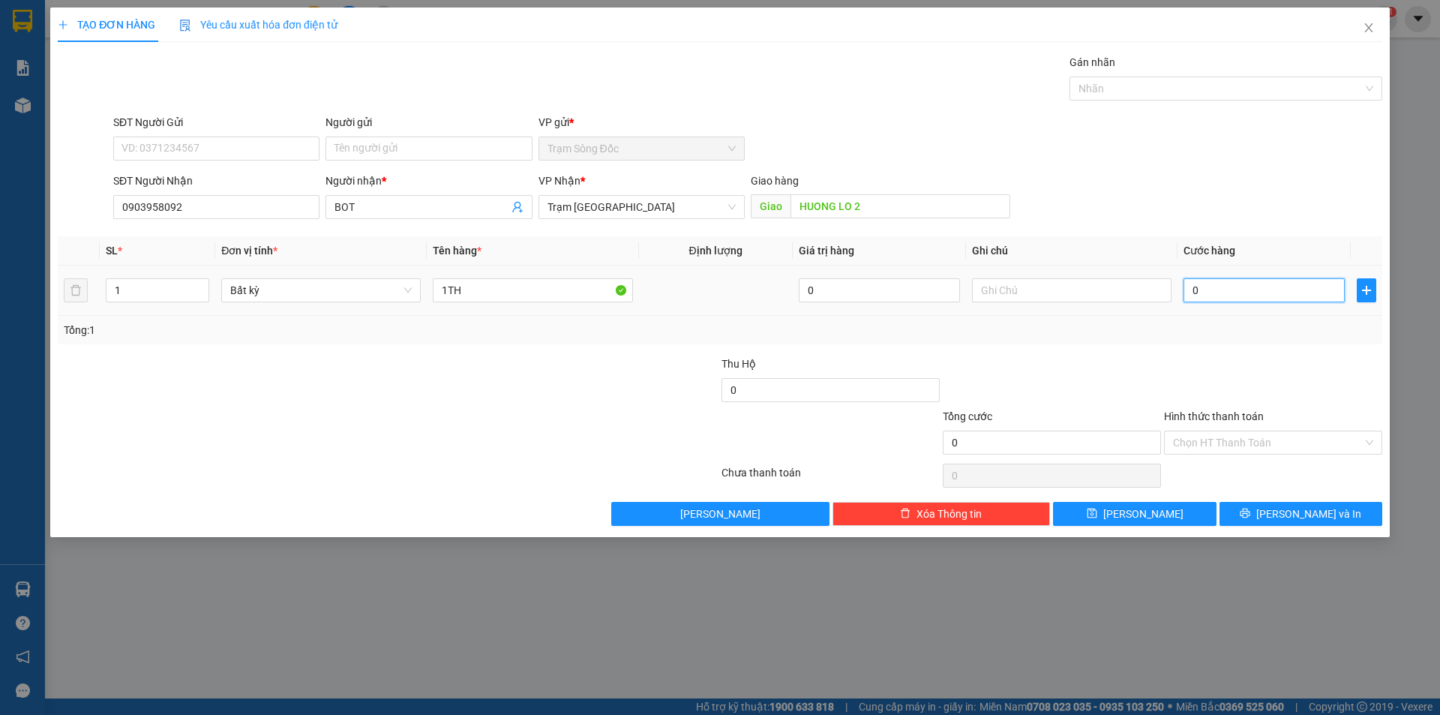
click at [1241, 287] on input "0" at bounding box center [1263, 290] width 161 height 24
click at [1261, 506] on button "[PERSON_NAME] và In" at bounding box center [1300, 514] width 163 height 24
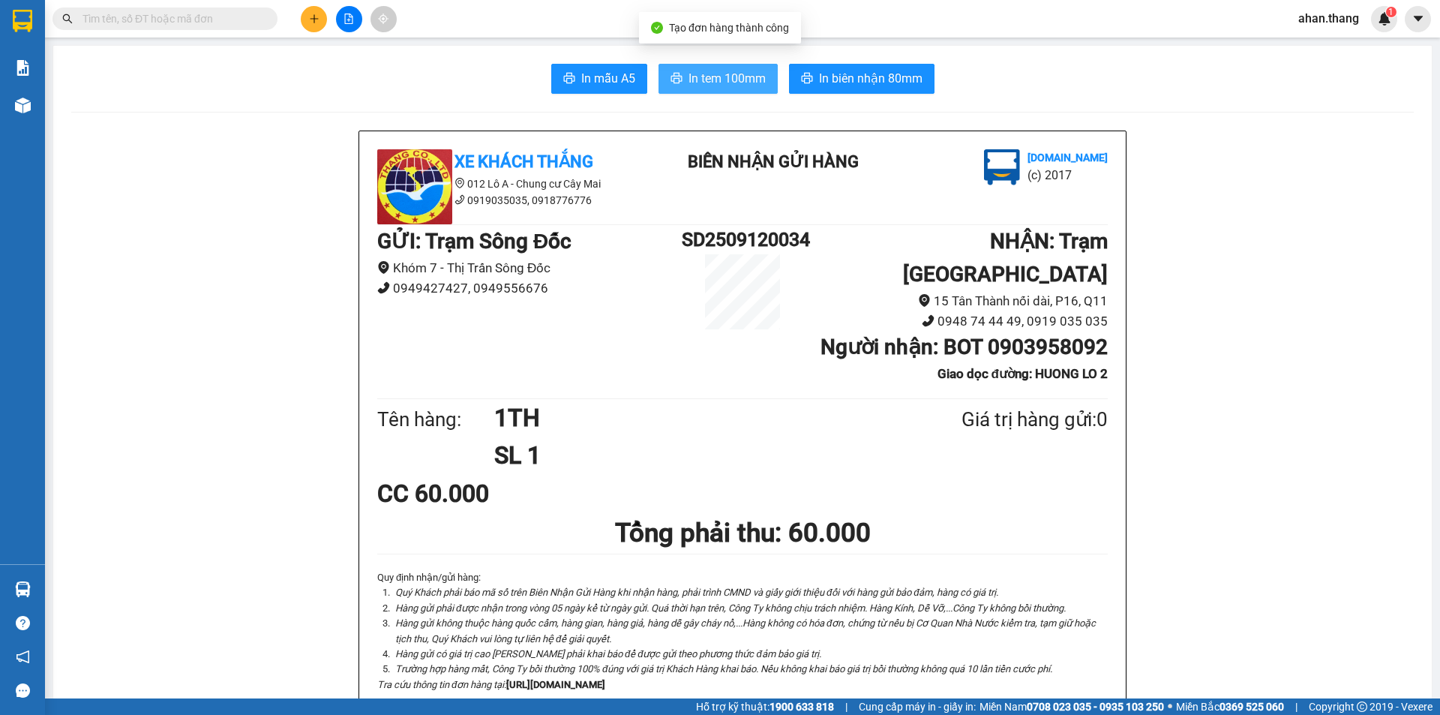
click at [740, 73] on span "In tem 100mm" at bounding box center [726, 78] width 77 height 19
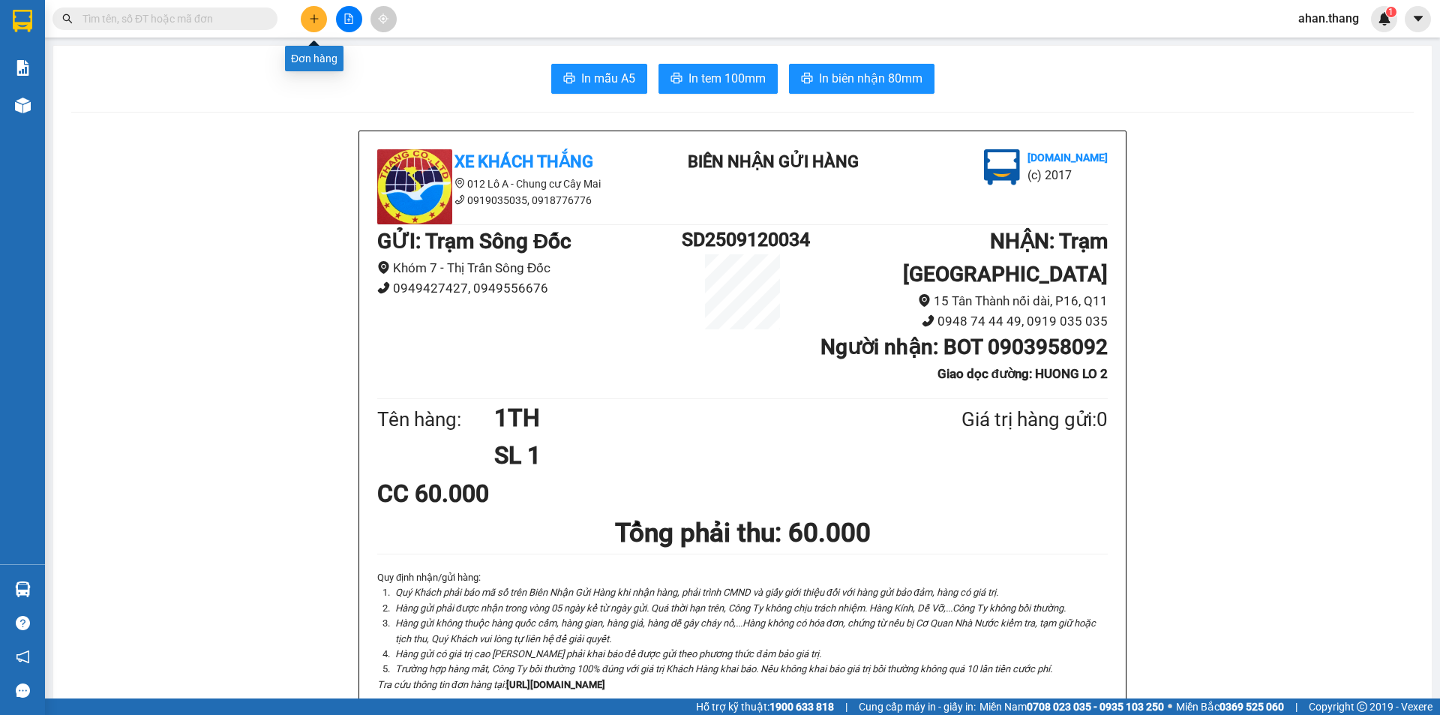
click at [313, 22] on icon "plus" at bounding box center [314, 18] width 10 height 10
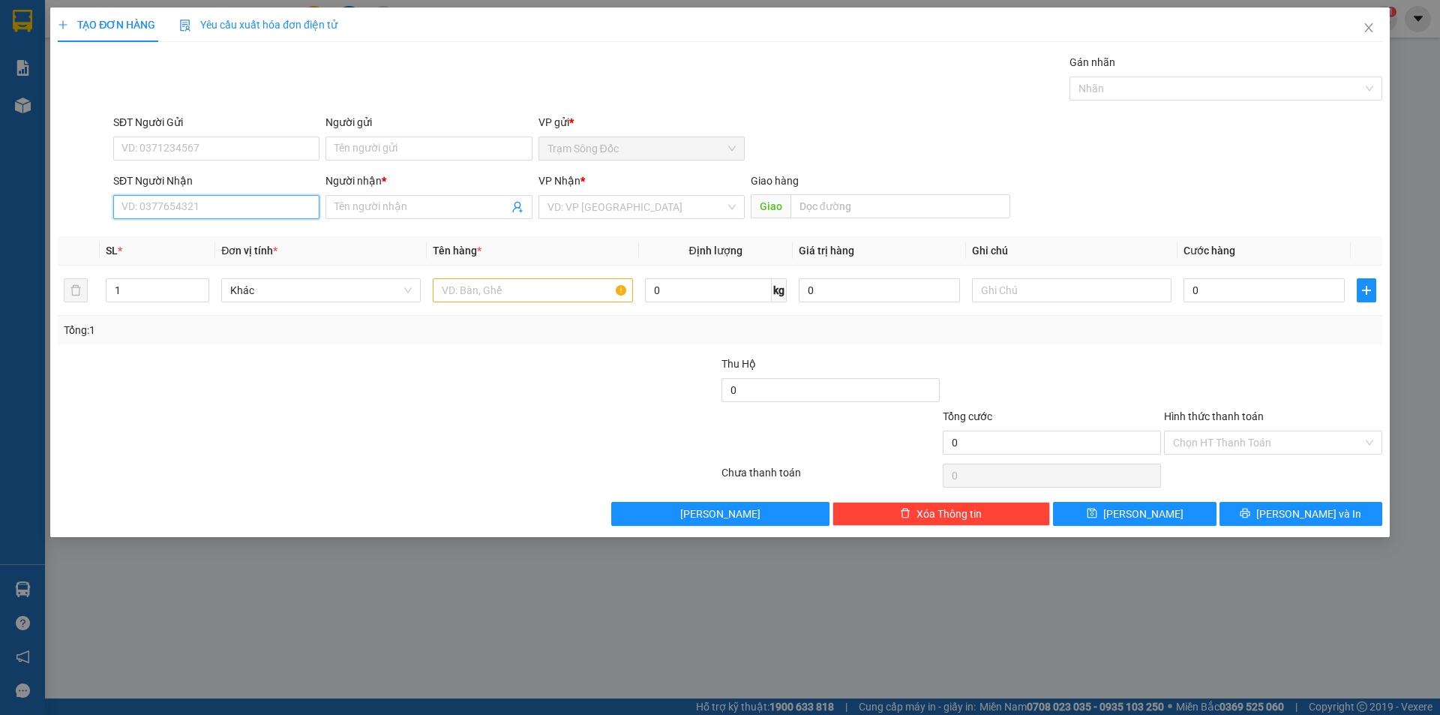
click at [145, 207] on input "SĐT Người Nhận" at bounding box center [216, 207] width 206 height 24
click at [172, 231] on div "0815986646 - [PERSON_NAME]" at bounding box center [216, 237] width 188 height 16
click at [505, 288] on input "text" at bounding box center [532, 290] width 199 height 24
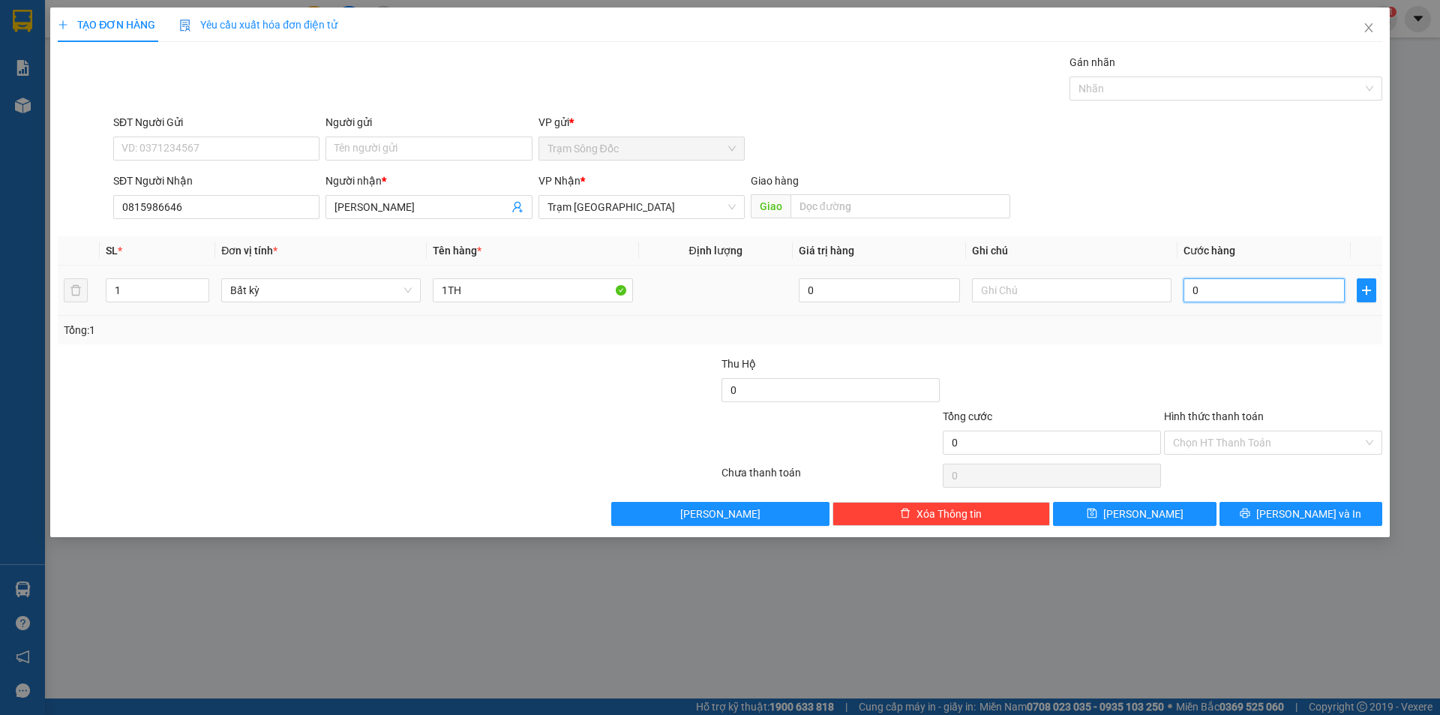
click at [1230, 288] on input "0" at bounding box center [1263, 290] width 161 height 24
drag, startPoint x: 1267, startPoint y: 518, endPoint x: 1249, endPoint y: 493, distance: 31.6
click at [1267, 517] on button "[PERSON_NAME] và In" at bounding box center [1300, 514] width 163 height 24
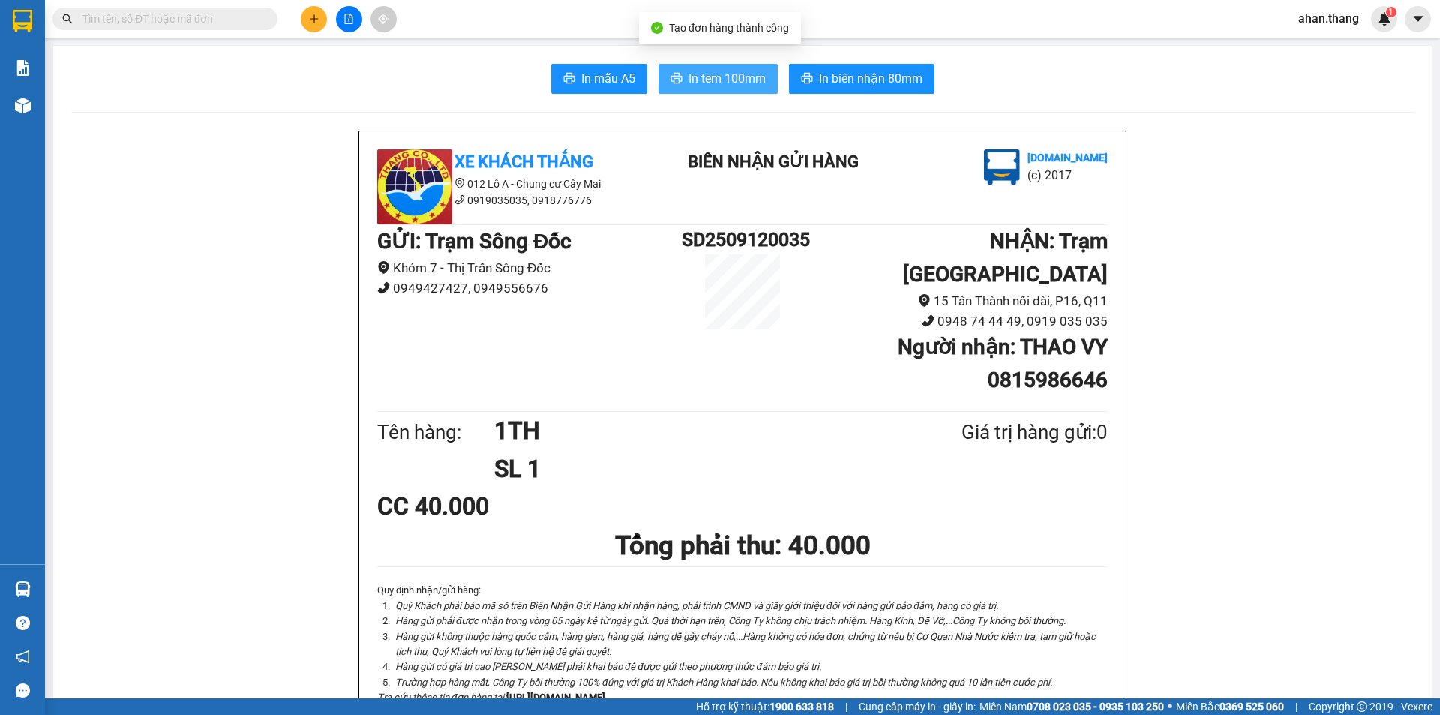
click at [709, 77] on span "In tem 100mm" at bounding box center [726, 78] width 77 height 19
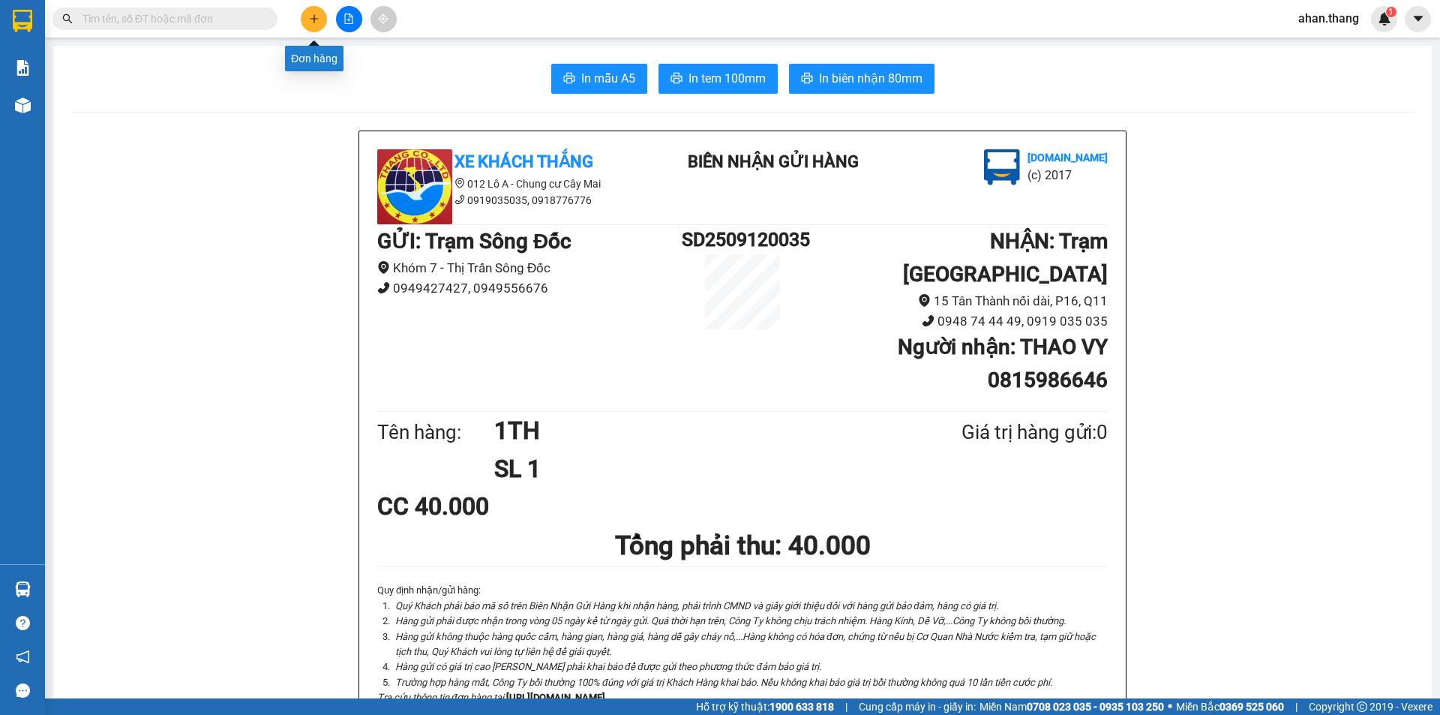
click at [313, 19] on icon "plus" at bounding box center [314, 18] width 8 height 1
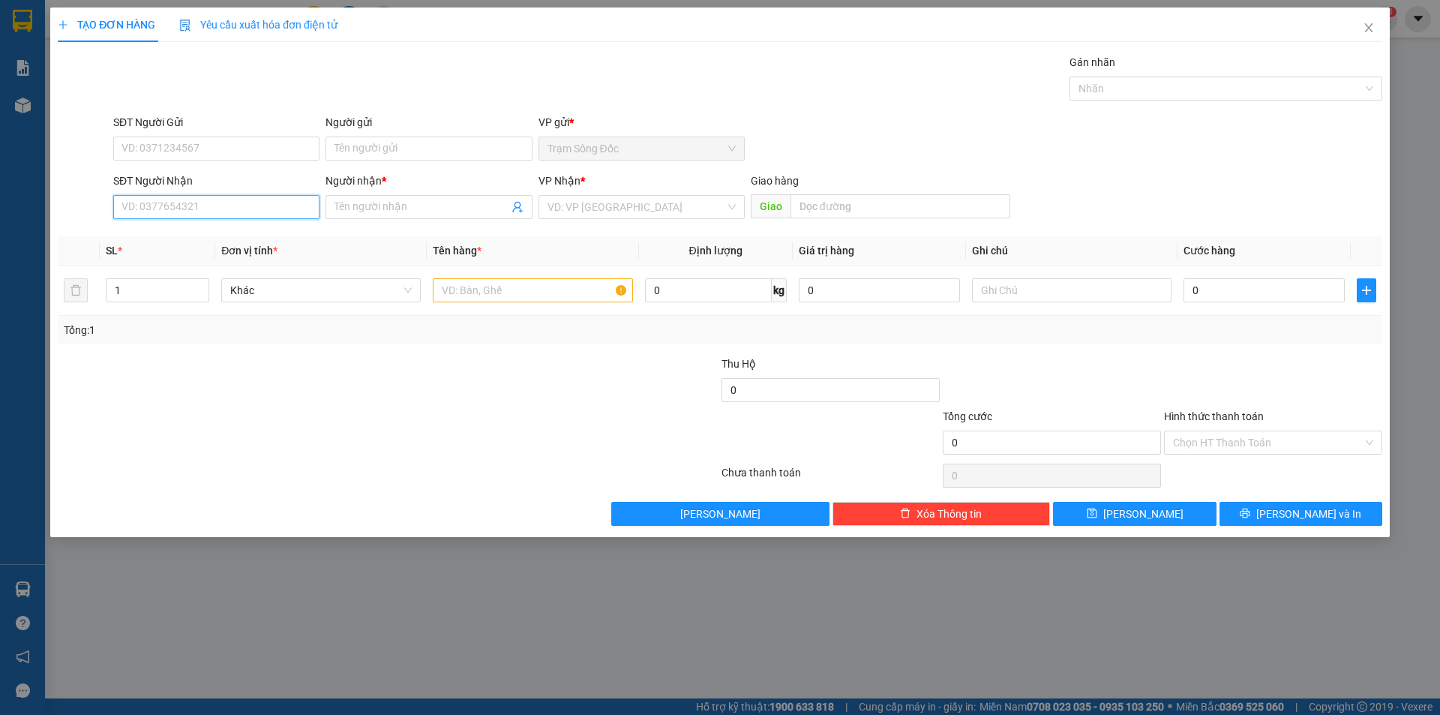
click at [214, 205] on input "SĐT Người Nhận" at bounding box center [216, 207] width 206 height 24
click at [187, 238] on div "0903509383 - SG" at bounding box center [216, 237] width 188 height 16
click at [508, 292] on input "text" at bounding box center [532, 290] width 199 height 24
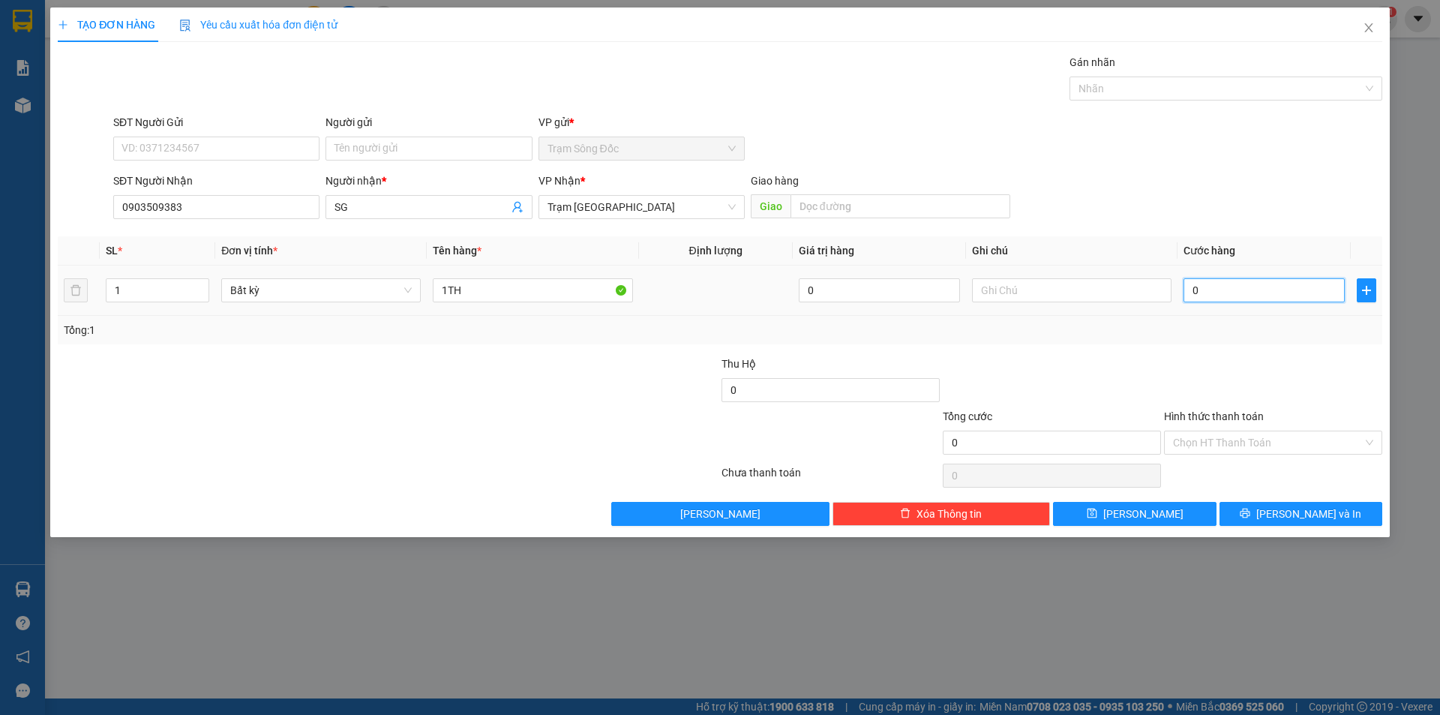
click at [1240, 291] on input "0" at bounding box center [1263, 290] width 161 height 24
click at [376, 209] on input "SG" at bounding box center [420, 207] width 173 height 16
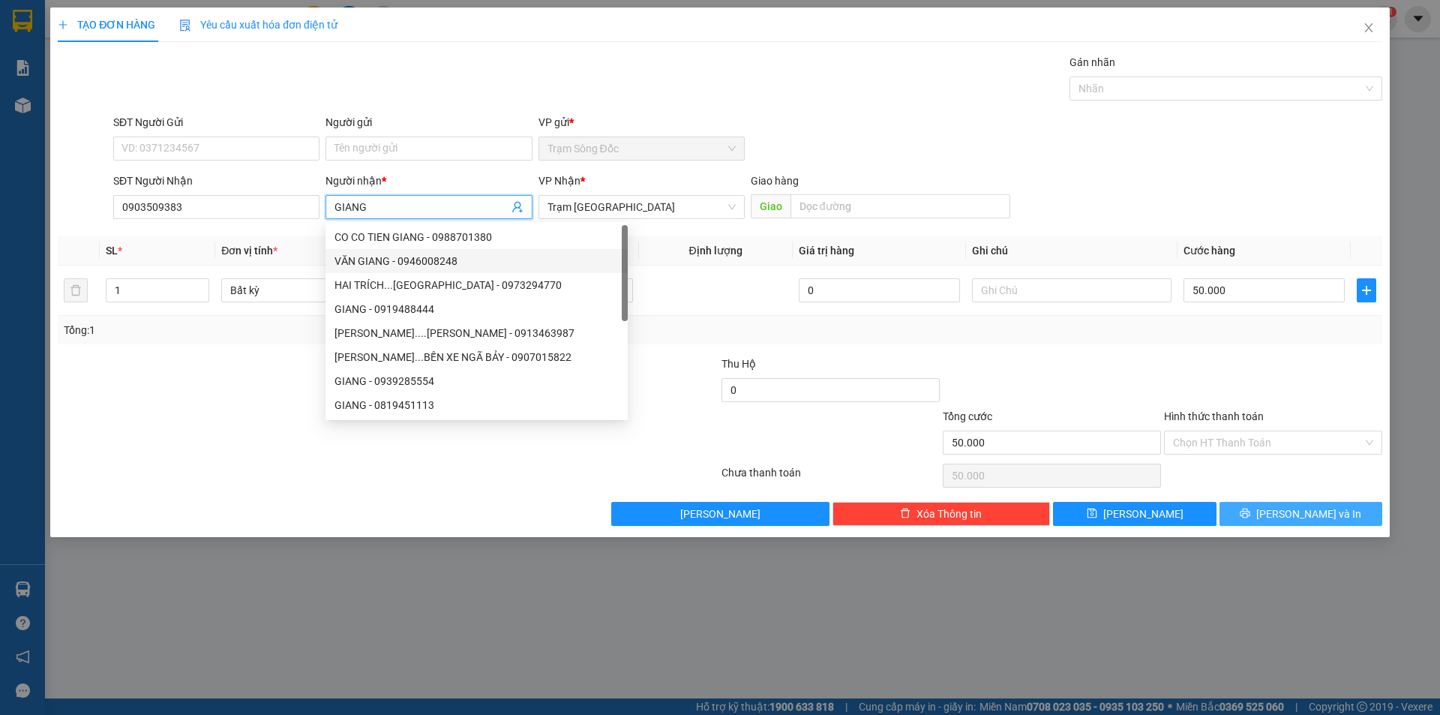
click at [1289, 509] on span "[PERSON_NAME] và In" at bounding box center [1308, 513] width 105 height 16
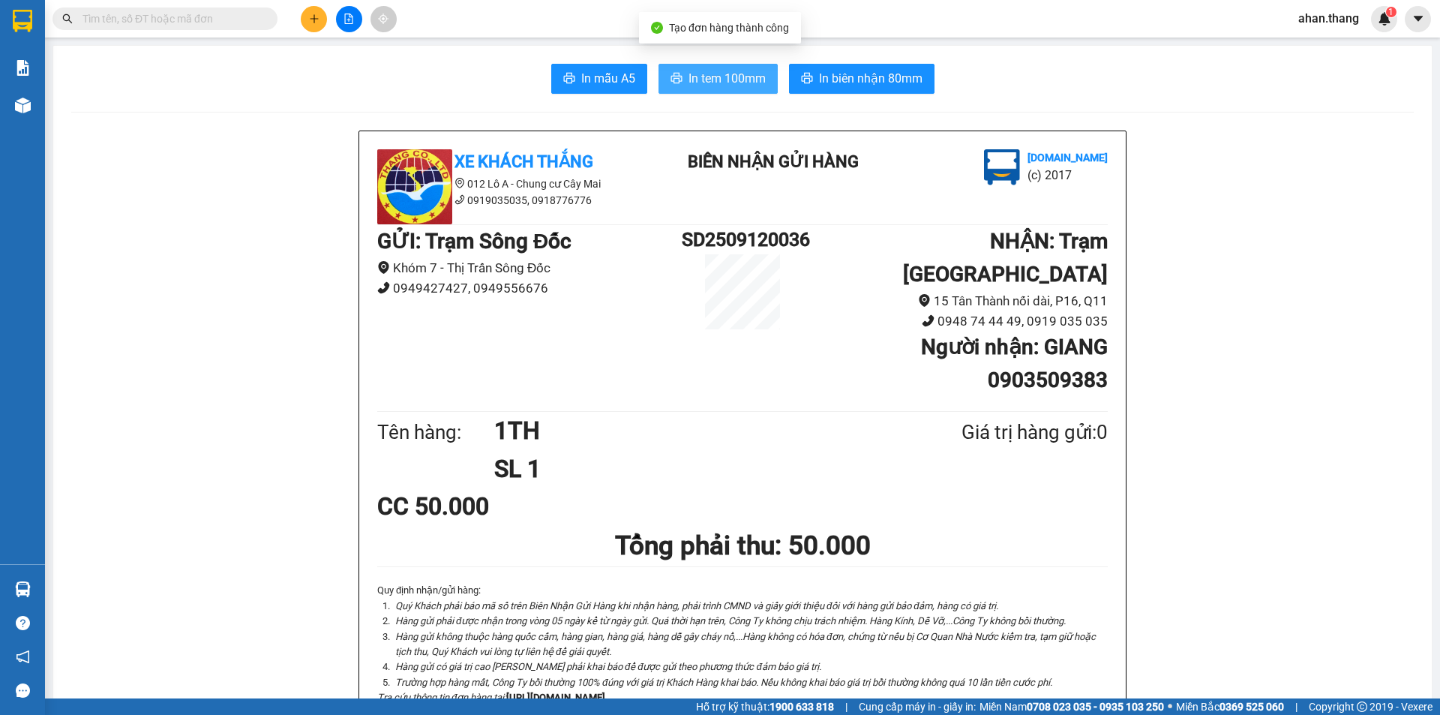
click at [721, 76] on span "In tem 100mm" at bounding box center [726, 78] width 77 height 19
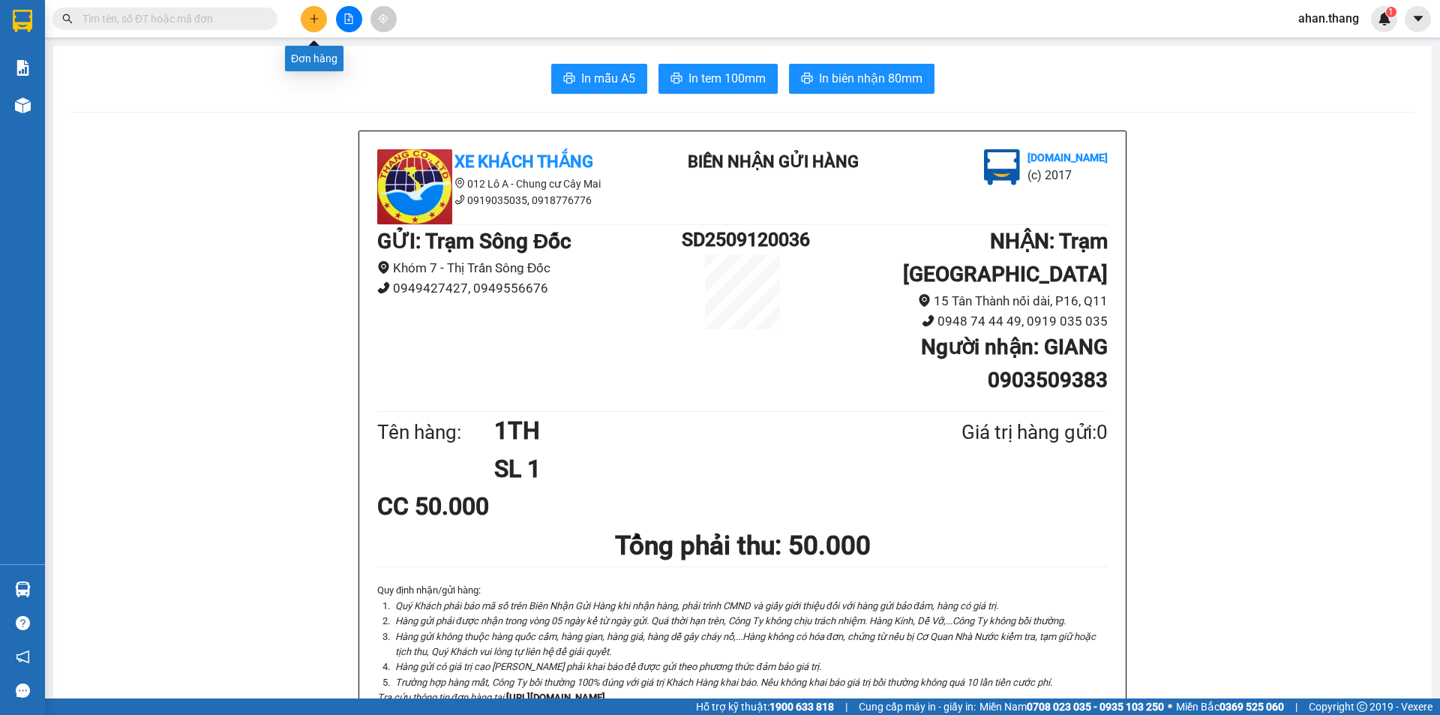
click at [305, 19] on button at bounding box center [314, 19] width 26 height 26
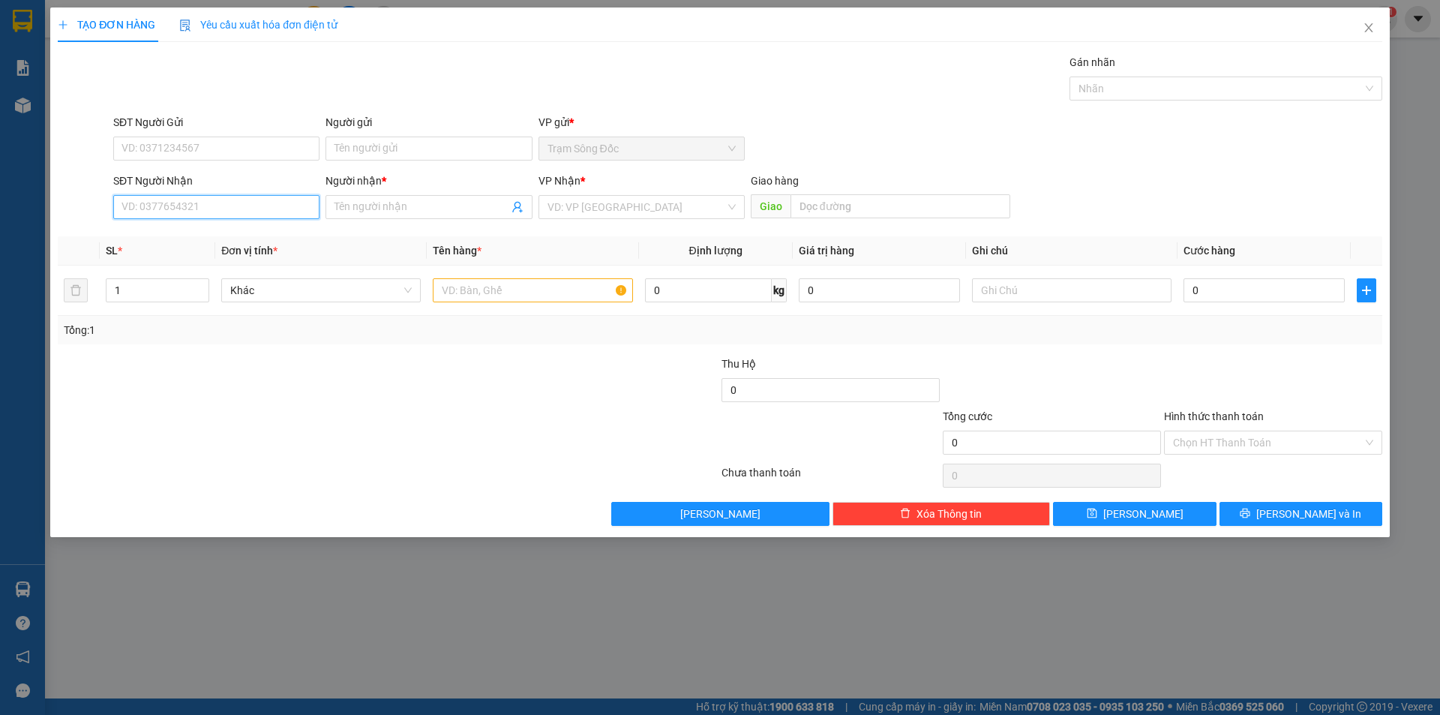
click at [262, 208] on input "SĐT Người Nhận" at bounding box center [216, 207] width 206 height 24
click at [173, 232] on div "0386655691 - SG" at bounding box center [216, 237] width 188 height 16
click at [523, 292] on input "text" at bounding box center [532, 290] width 199 height 24
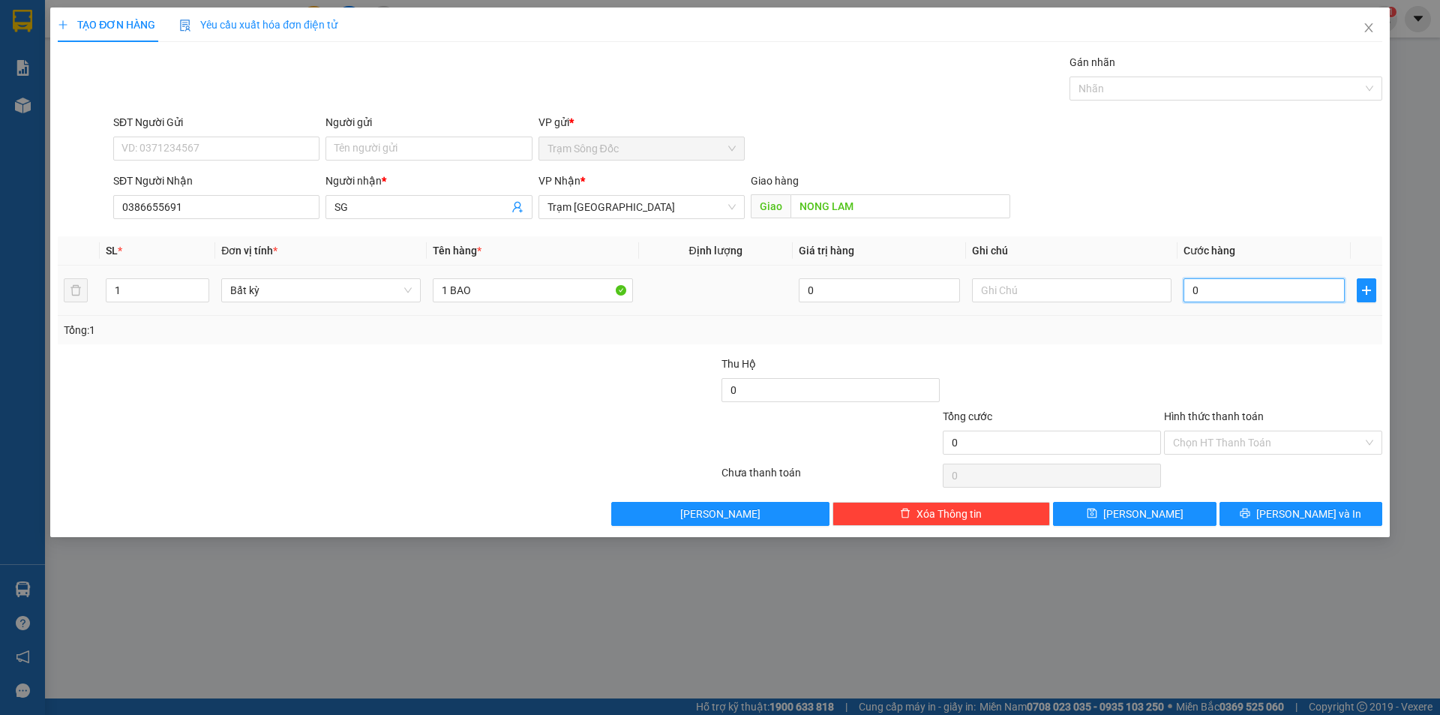
click at [1241, 288] on input "0" at bounding box center [1263, 290] width 161 height 24
click at [1254, 514] on button "[PERSON_NAME] và In" at bounding box center [1300, 514] width 163 height 24
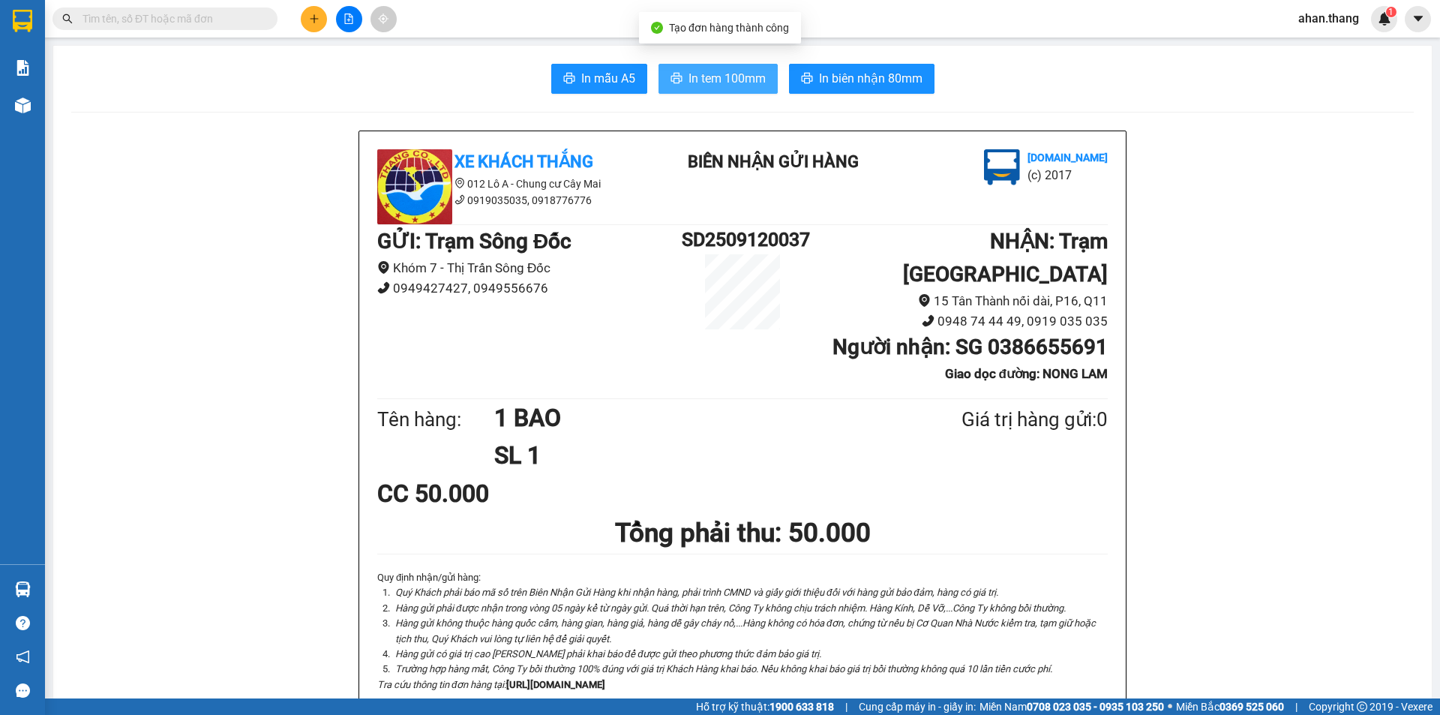
click at [688, 84] on span "In tem 100mm" at bounding box center [726, 78] width 77 height 19
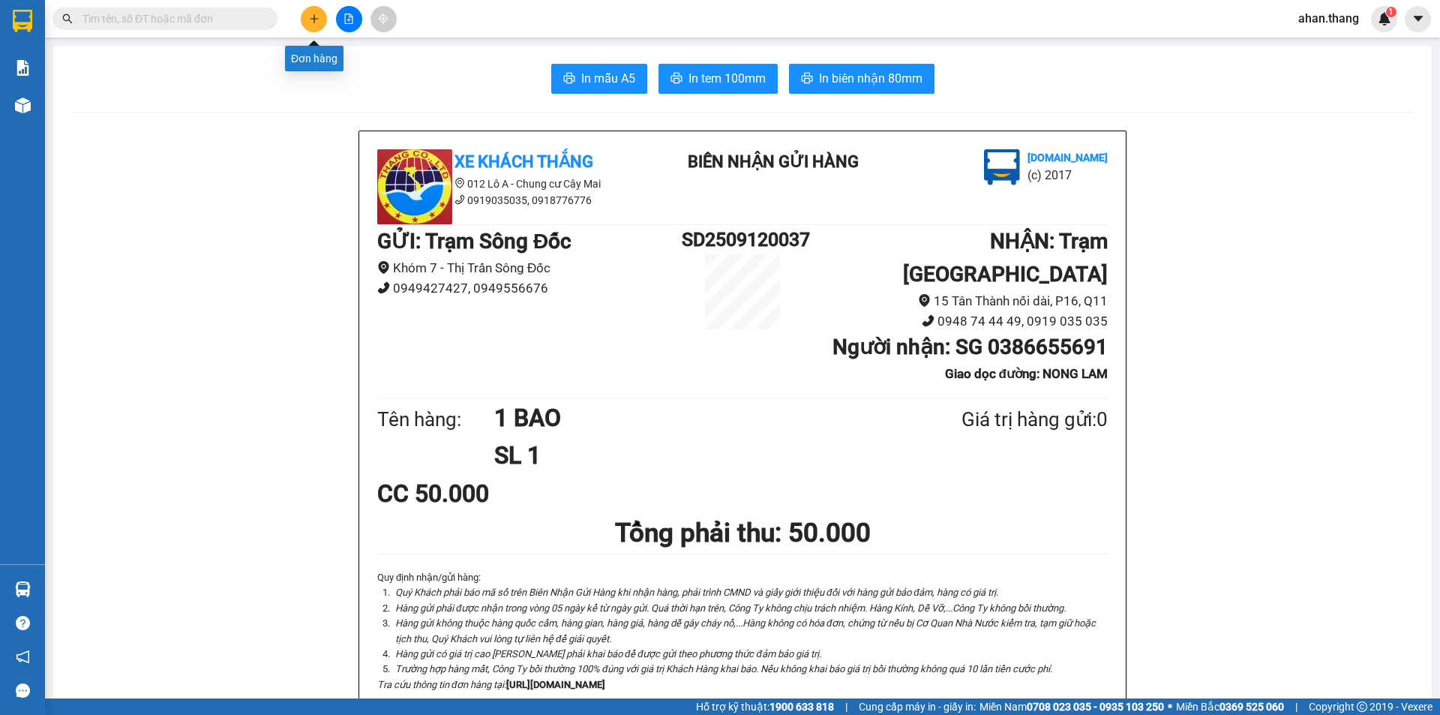
click at [315, 16] on icon "plus" at bounding box center [314, 18] width 10 height 10
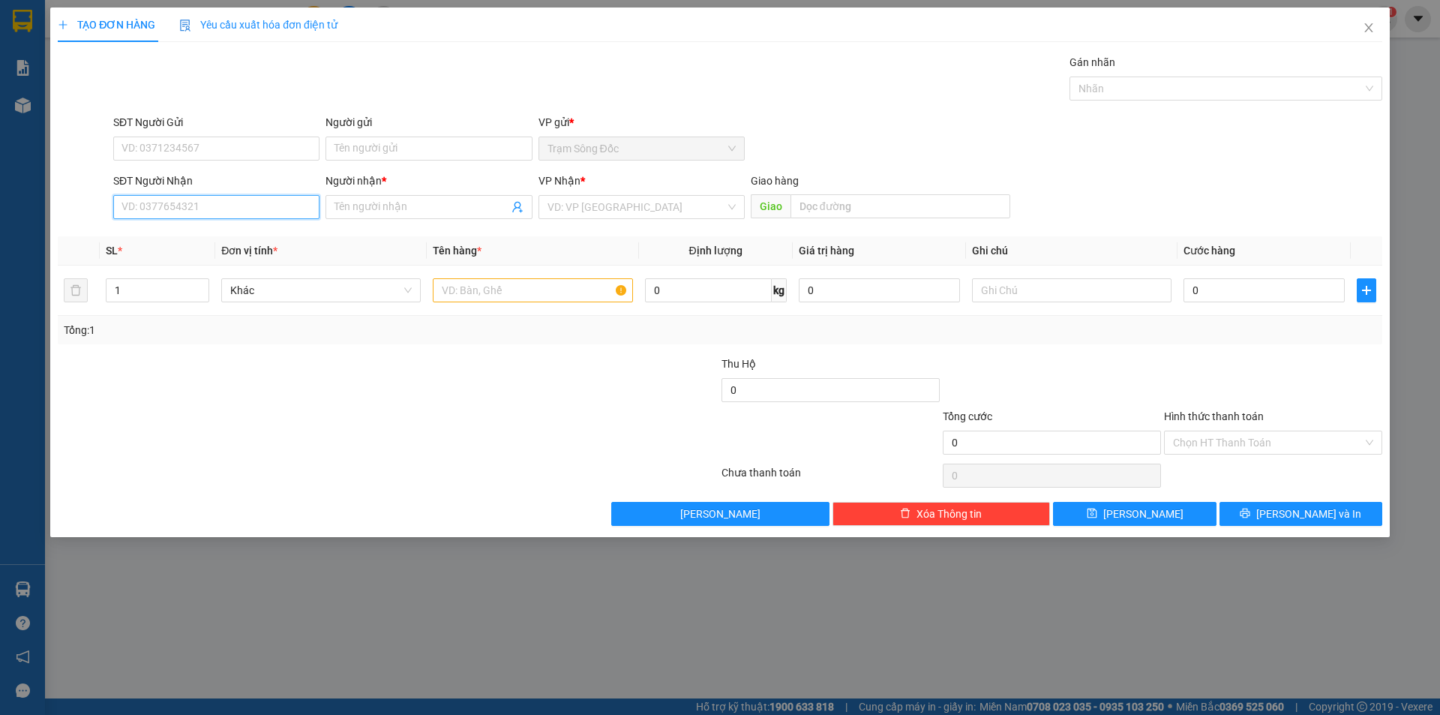
click at [252, 211] on input "SĐT Người Nhận" at bounding box center [216, 207] width 206 height 24
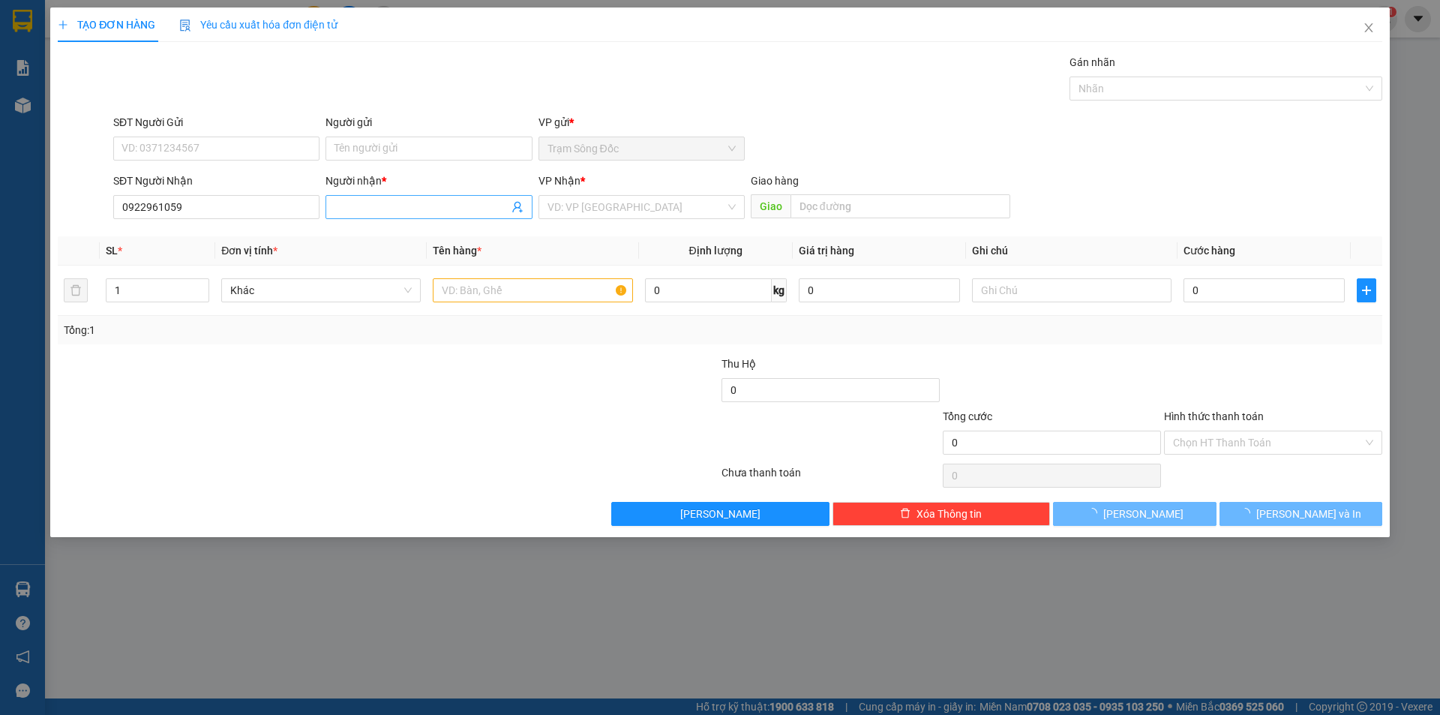
click at [438, 210] on input "Người nhận *" at bounding box center [420, 207] width 173 height 16
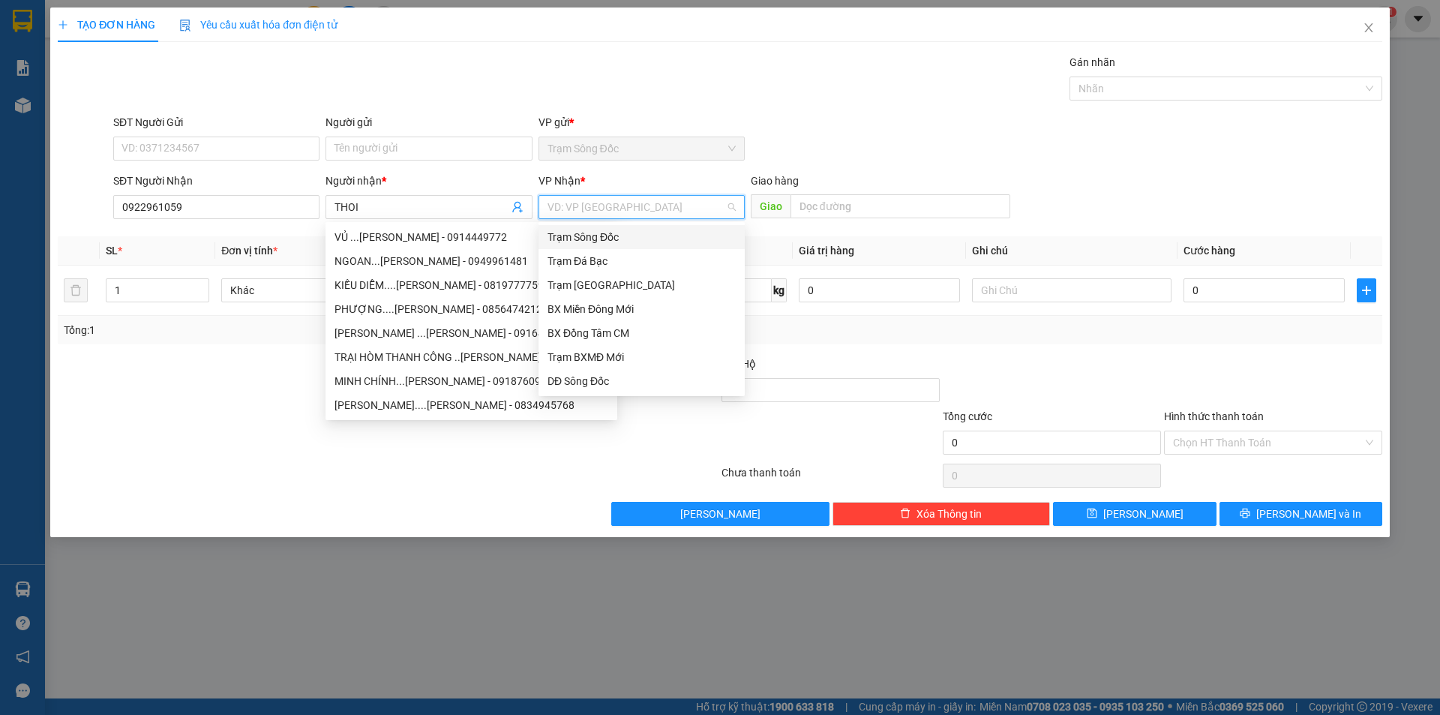
click at [601, 199] on input "search" at bounding box center [636, 207] width 178 height 22
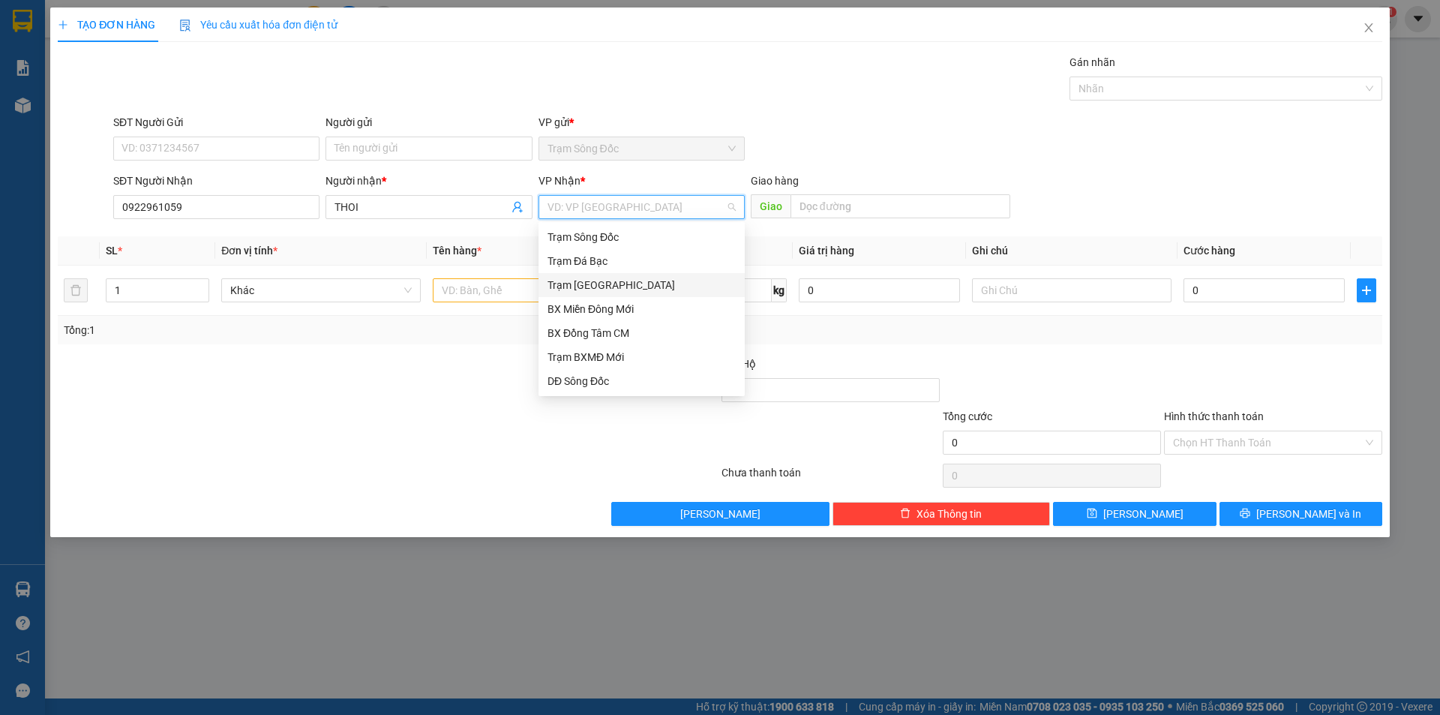
click at [601, 282] on div "Trạm [GEOGRAPHIC_DATA]" at bounding box center [641, 285] width 188 height 16
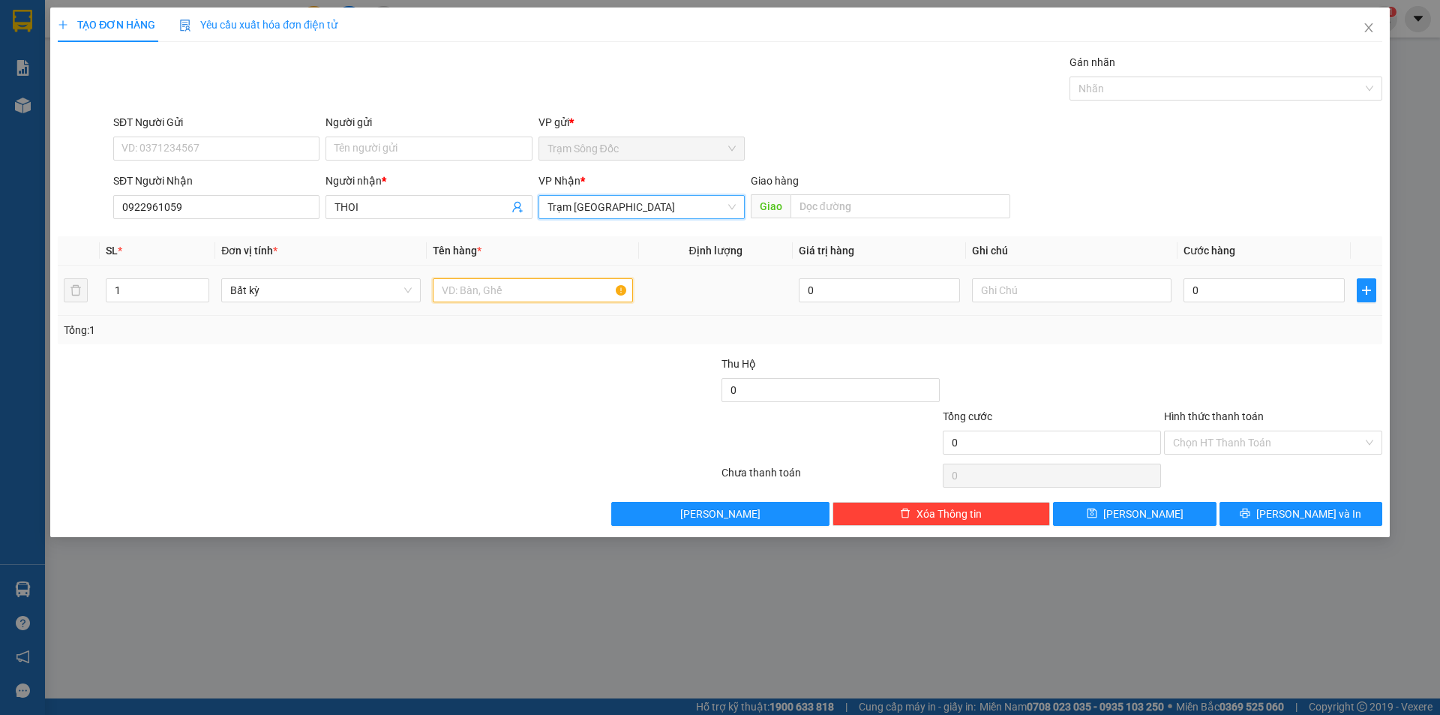
click at [507, 291] on input "text" at bounding box center [532, 290] width 199 height 24
click at [1223, 291] on input "0" at bounding box center [1263, 290] width 161 height 24
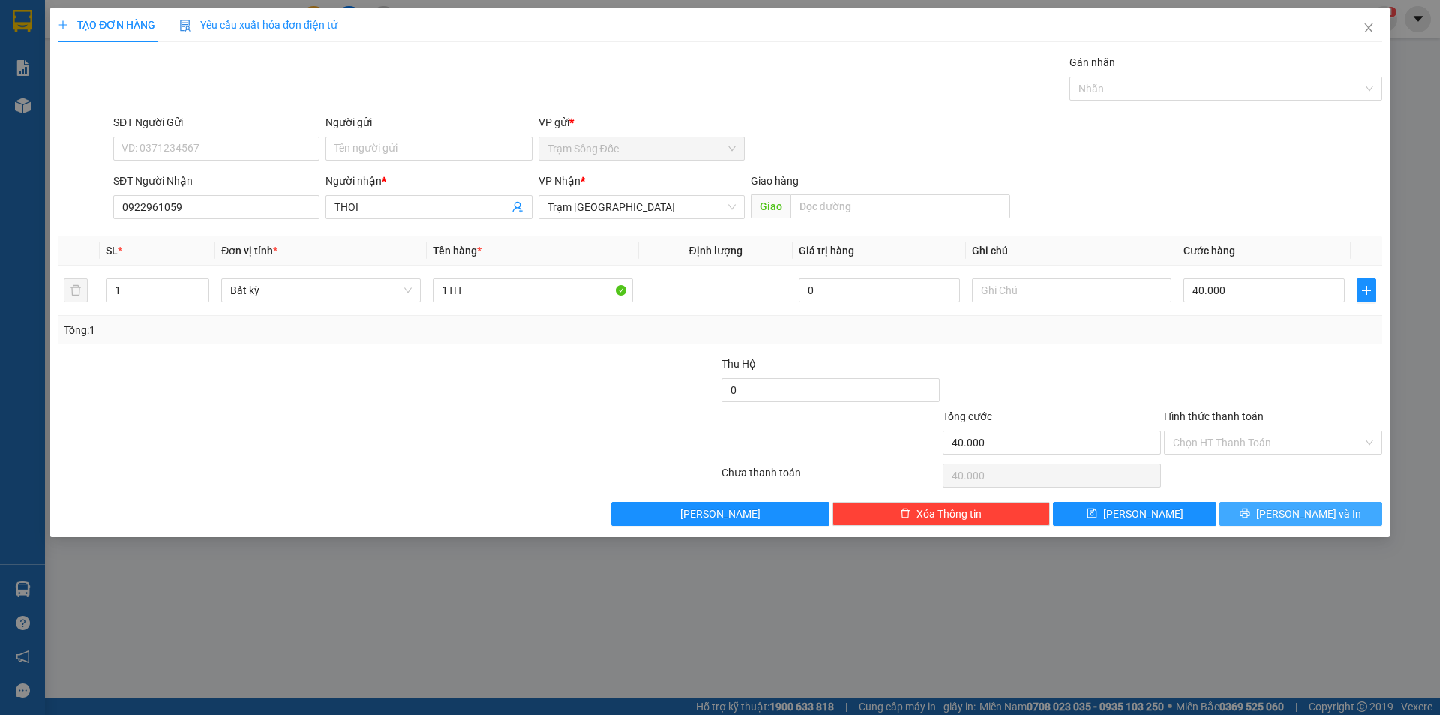
click at [1270, 505] on button "[PERSON_NAME] và In" at bounding box center [1300, 514] width 163 height 24
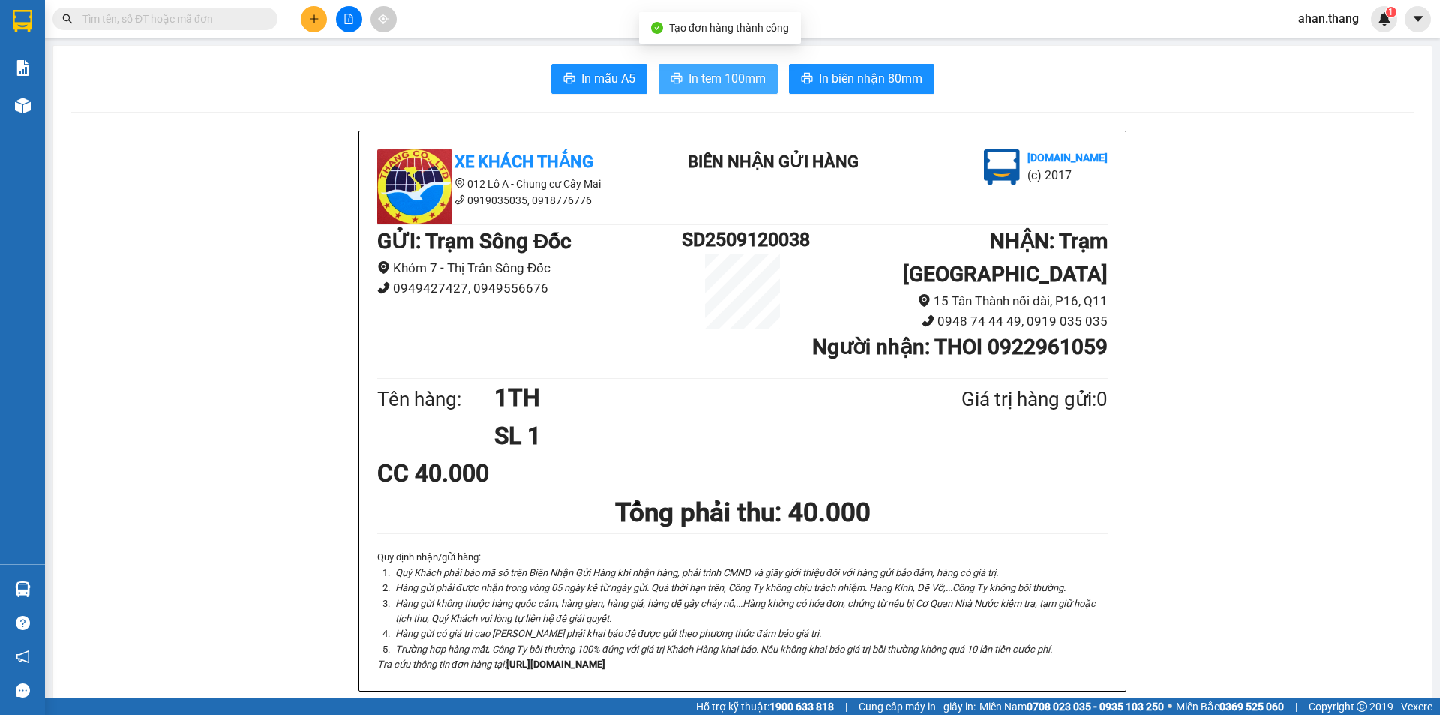
click at [700, 75] on span "In tem 100mm" at bounding box center [726, 78] width 77 height 19
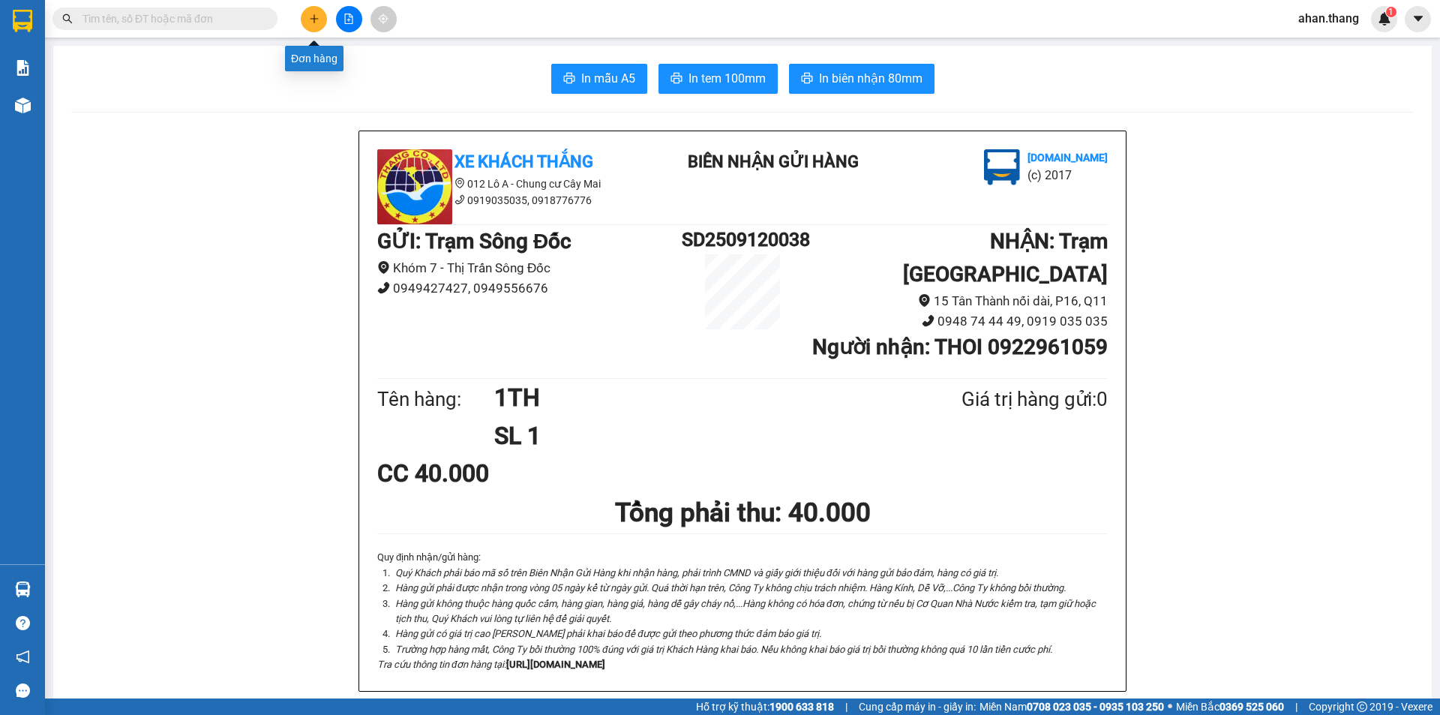
click at [310, 18] on icon "plus" at bounding box center [314, 18] width 10 height 10
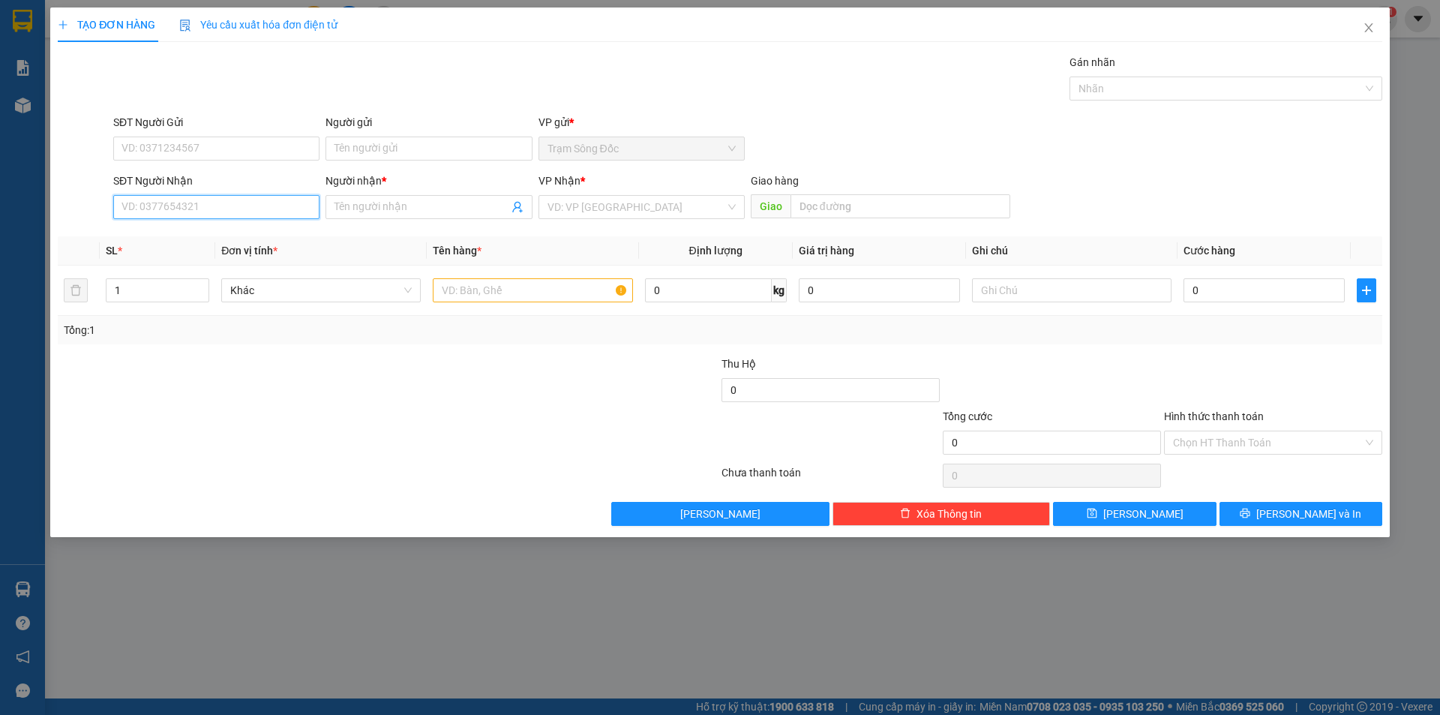
click at [229, 211] on input "SĐT Người Nhận" at bounding box center [216, 207] width 206 height 24
click at [162, 238] on div "0817884850 - K TEN" at bounding box center [216, 237] width 188 height 16
click at [487, 289] on input "text" at bounding box center [532, 290] width 199 height 24
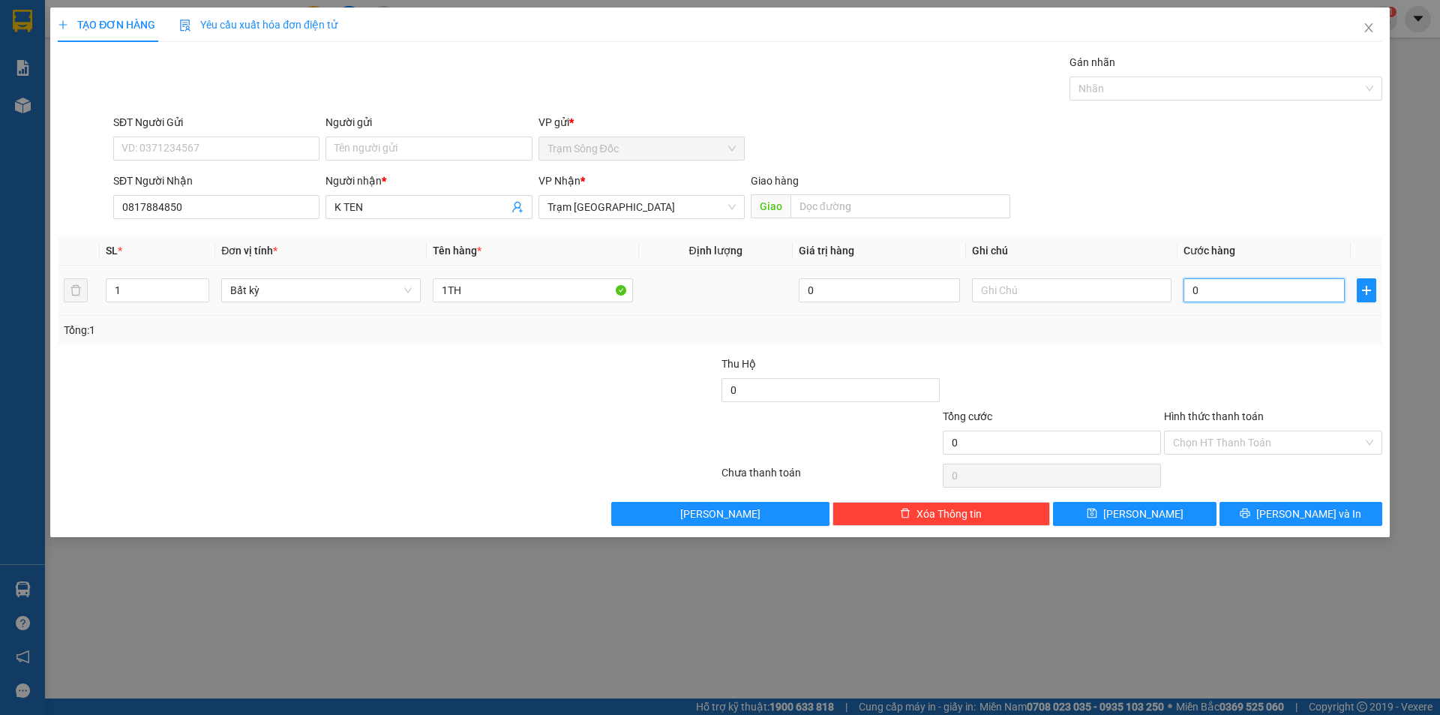
click at [1232, 289] on input "0" at bounding box center [1263, 290] width 161 height 24
click at [1282, 514] on button "[PERSON_NAME] và In" at bounding box center [1300, 514] width 163 height 24
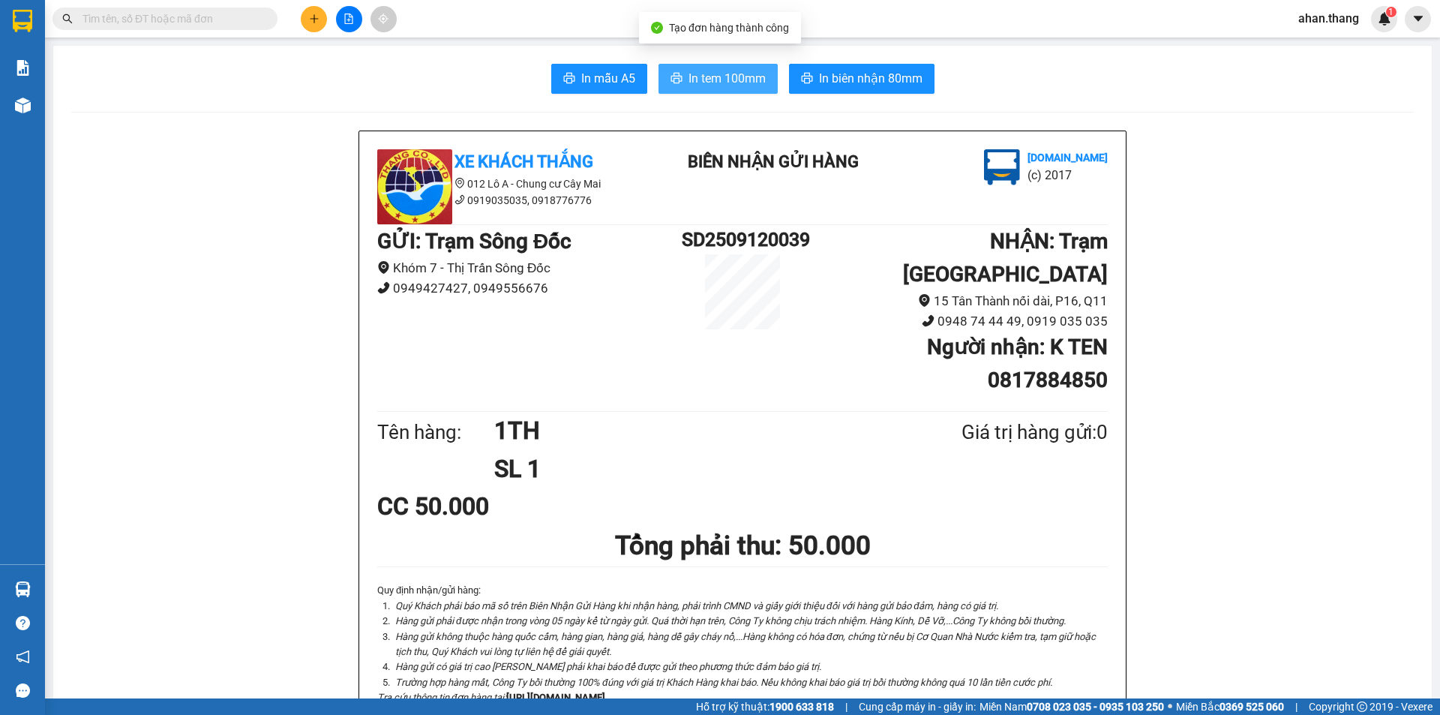
click at [730, 77] on span "In tem 100mm" at bounding box center [726, 78] width 77 height 19
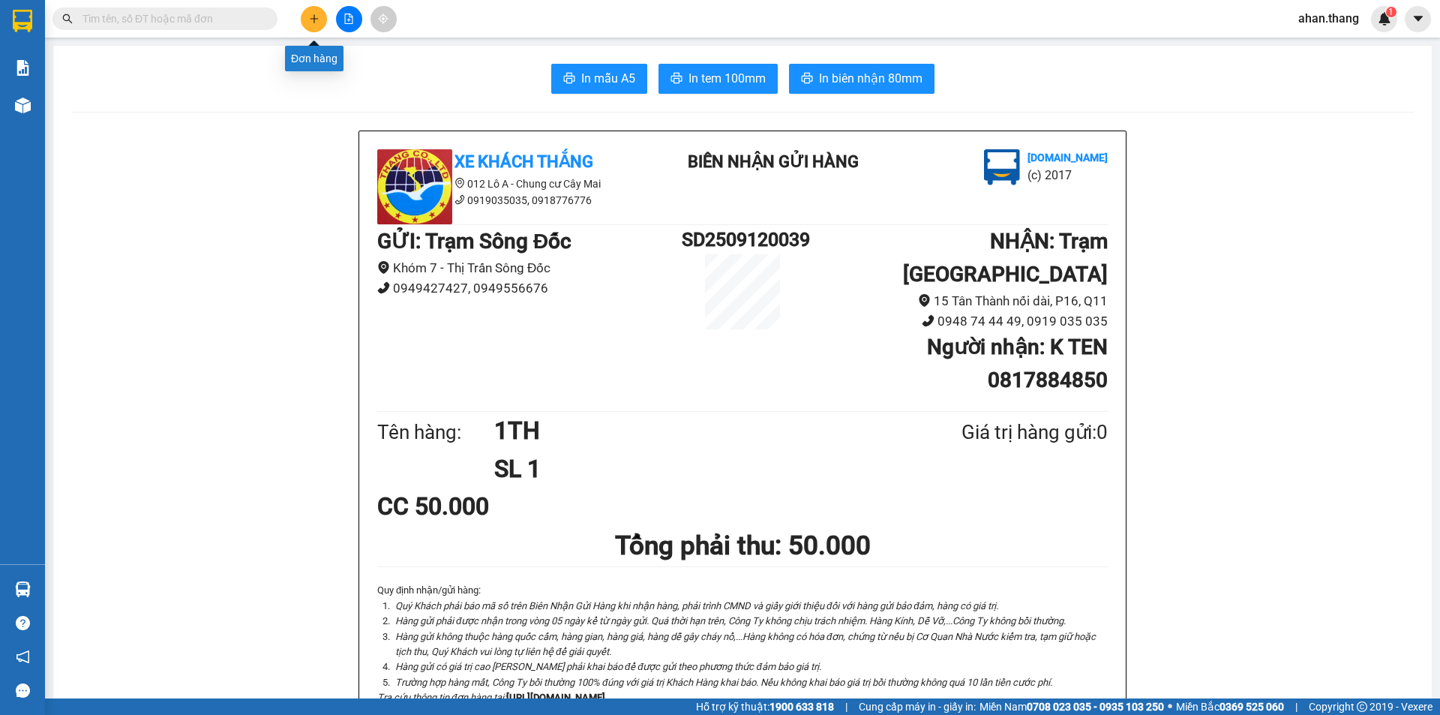
click at [317, 21] on icon "plus" at bounding box center [314, 18] width 10 height 10
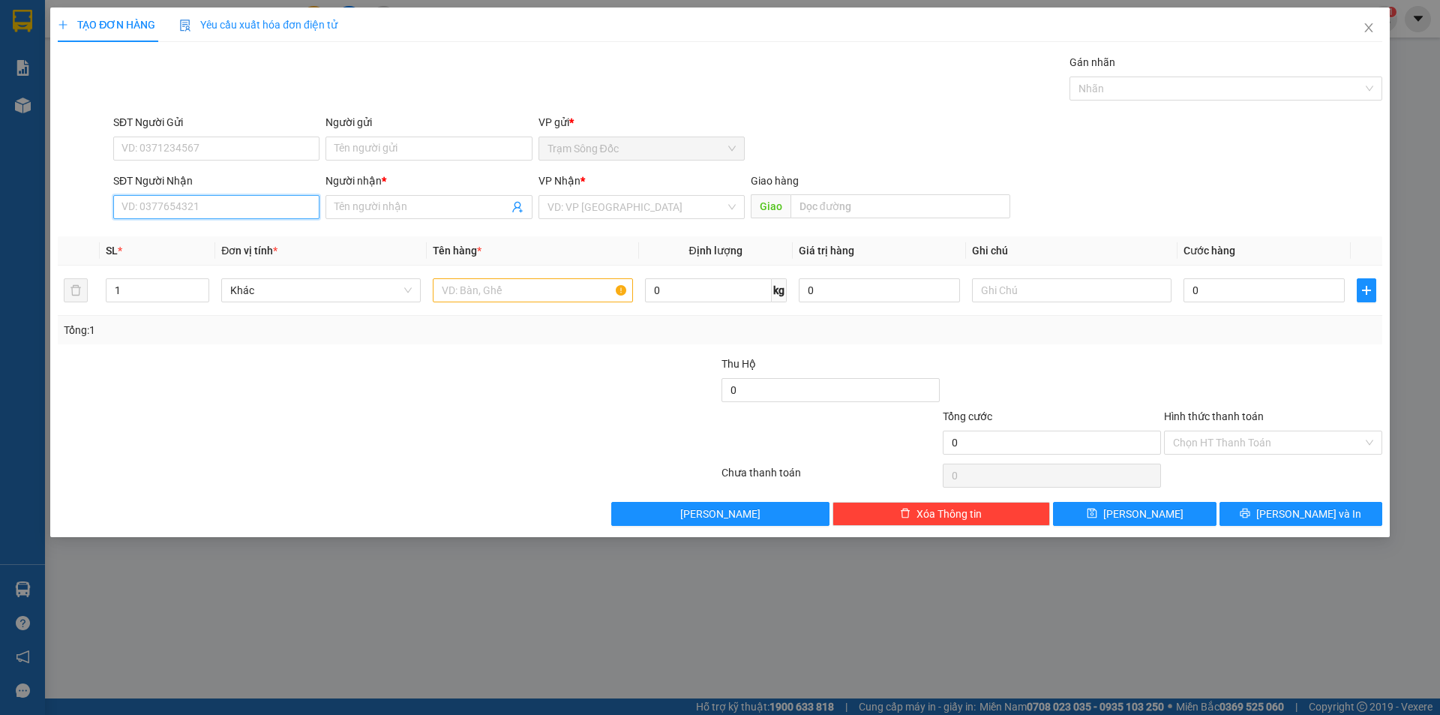
click at [196, 203] on input "SĐT Người Nhận" at bounding box center [216, 207] width 206 height 24
click at [181, 260] on div "0918240995 - LINH" at bounding box center [216, 261] width 188 height 16
click at [523, 292] on input "text" at bounding box center [532, 290] width 199 height 24
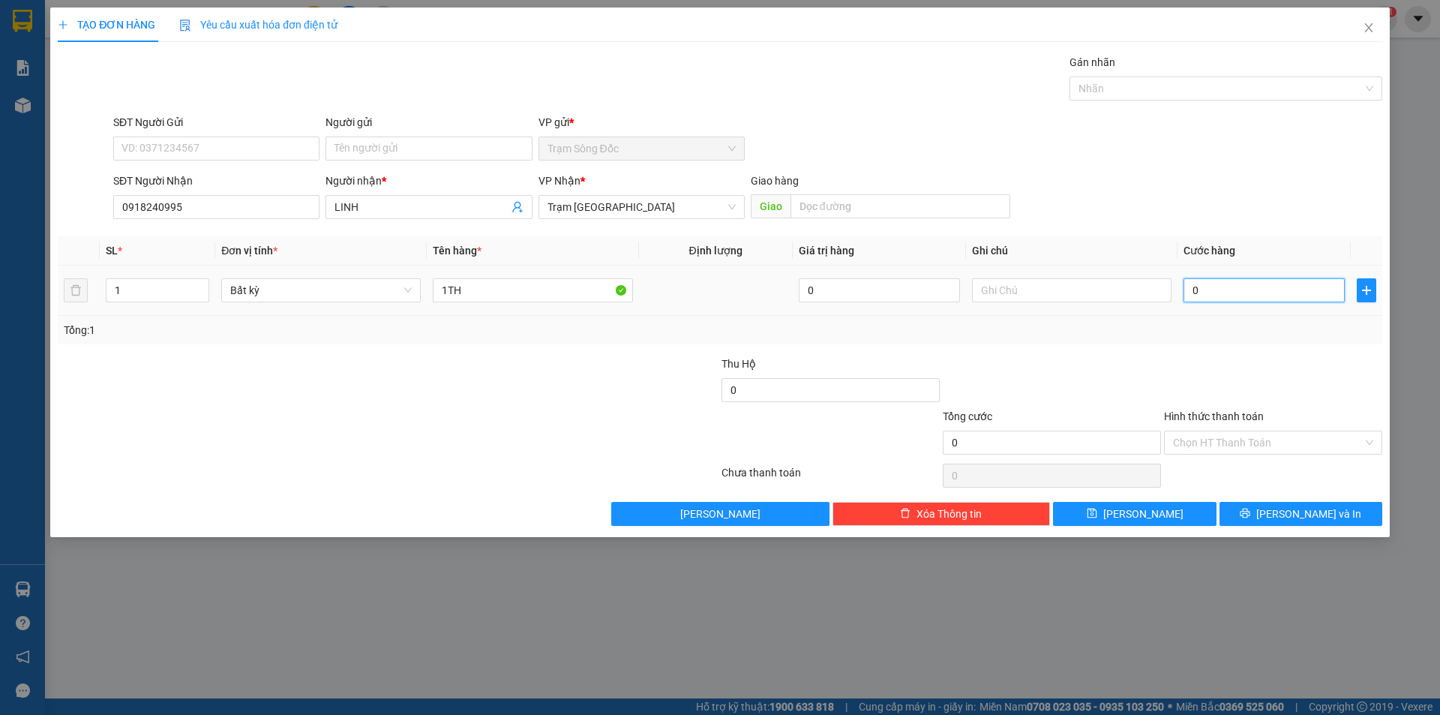
click at [1255, 292] on input "0" at bounding box center [1263, 290] width 161 height 24
click at [1291, 508] on span "[PERSON_NAME] và In" at bounding box center [1308, 513] width 105 height 16
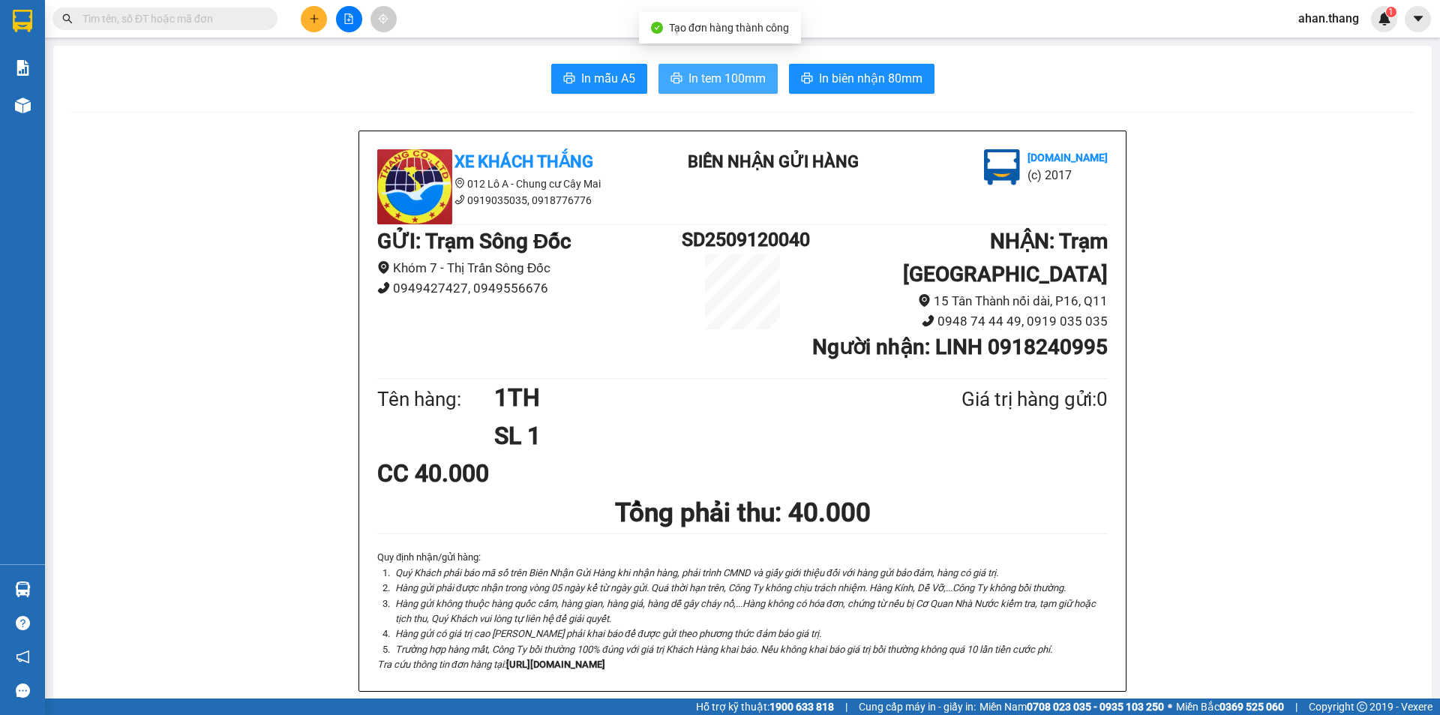
click at [700, 73] on span "In tem 100mm" at bounding box center [726, 78] width 77 height 19
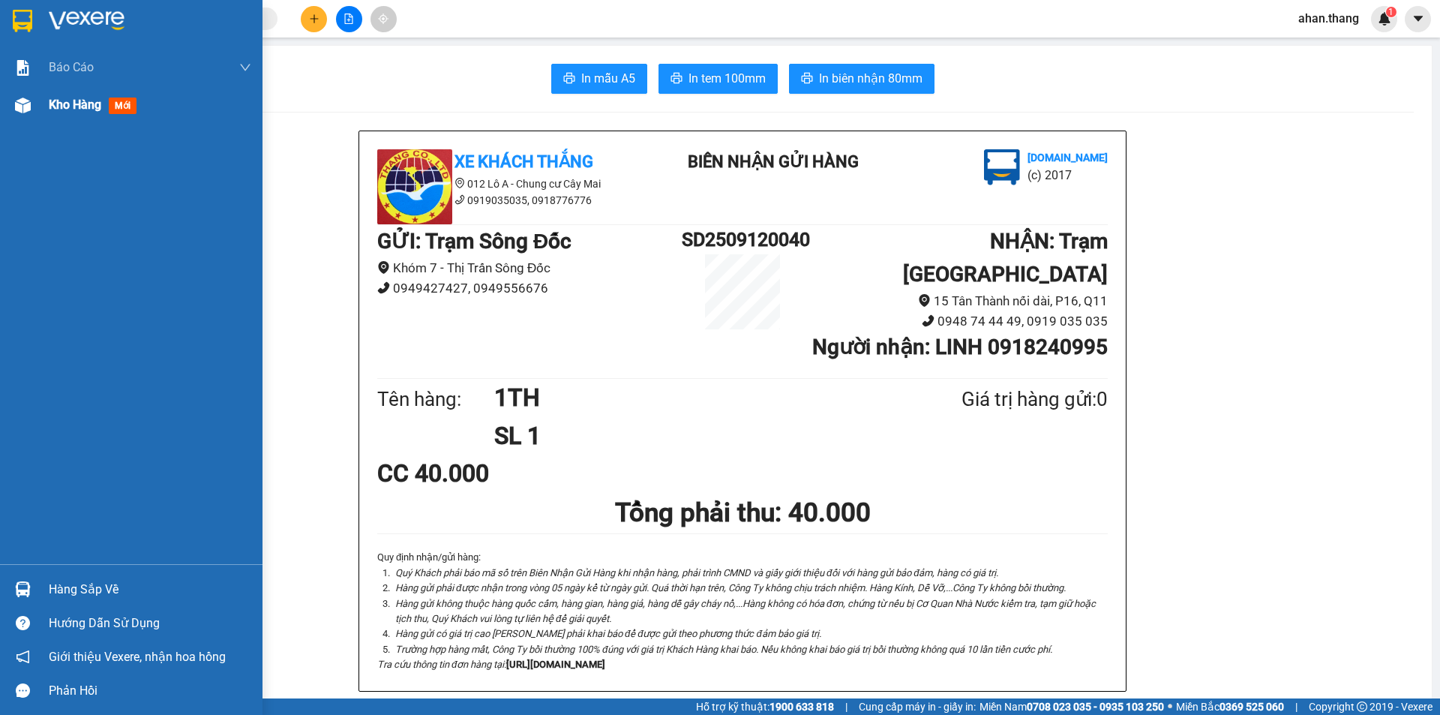
click at [55, 108] on span "Kho hàng" at bounding box center [75, 104] width 52 height 14
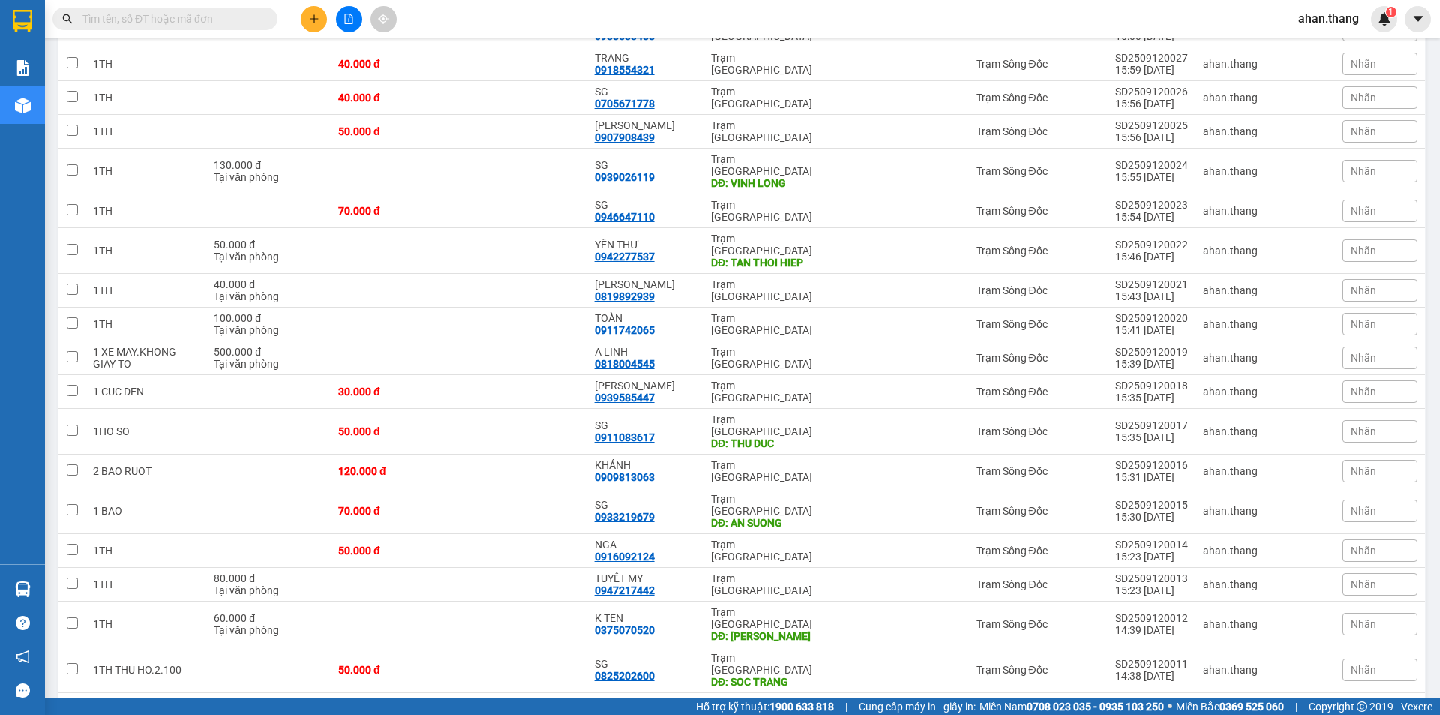
scroll to position [664, 0]
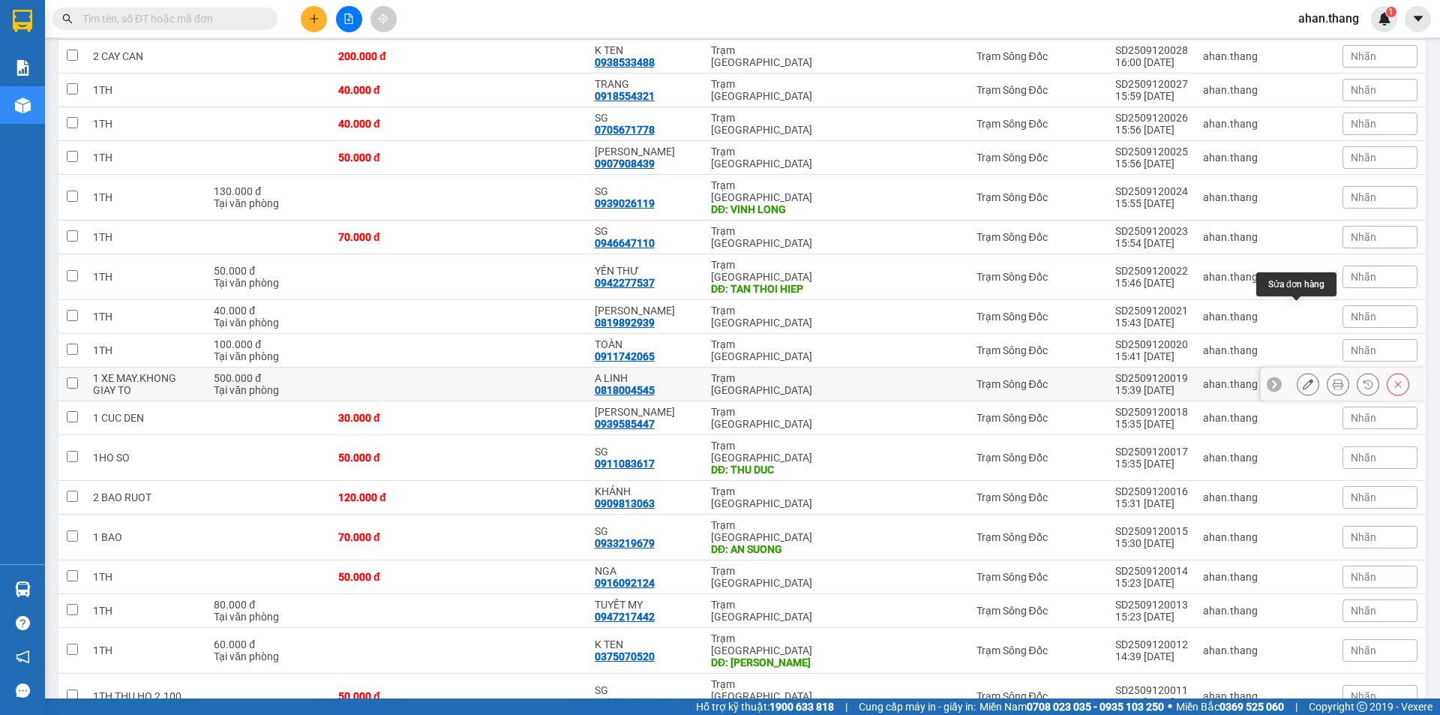
click at [1303, 379] on icon at bounding box center [1308, 384] width 10 height 10
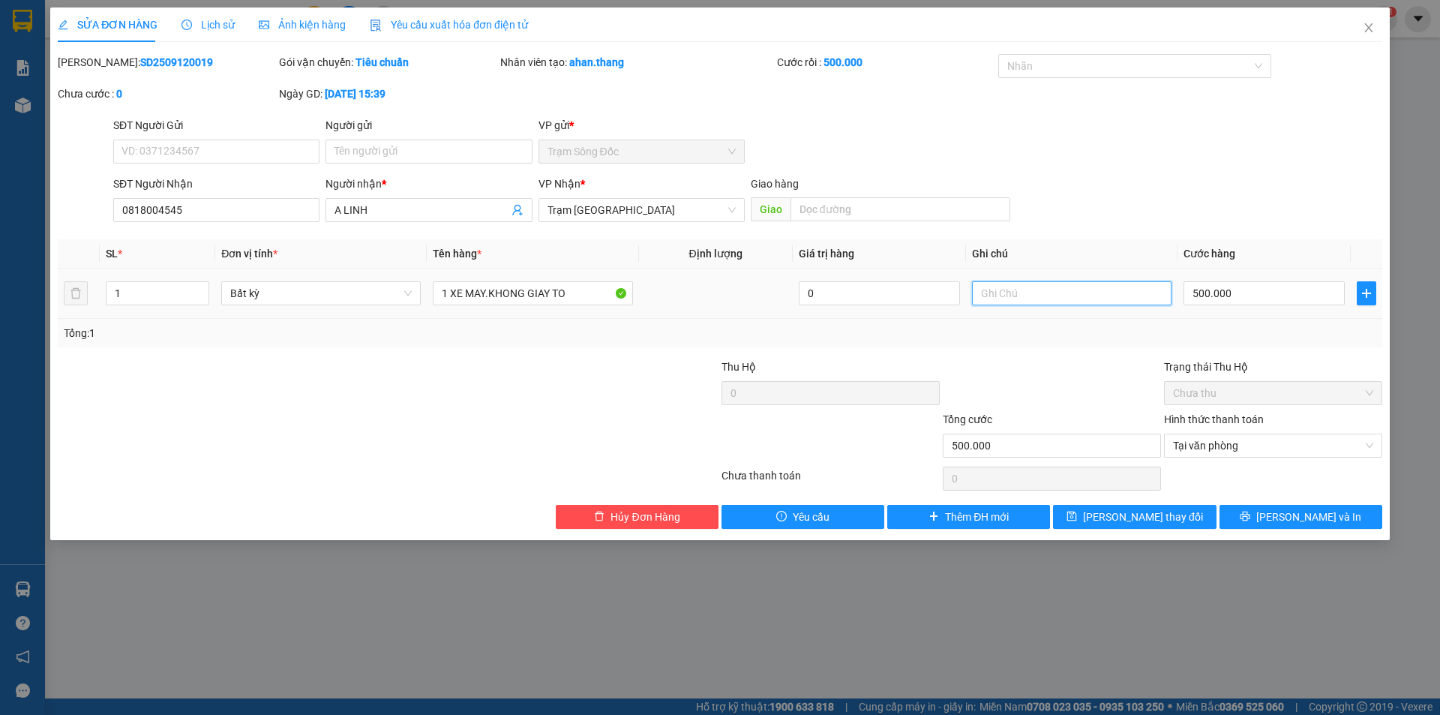
click at [1037, 291] on input "text" at bounding box center [1071, 293] width 199 height 24
drag, startPoint x: 1267, startPoint y: 517, endPoint x: 1245, endPoint y: 512, distance: 22.9
click at [1260, 514] on button "[PERSON_NAME] và In" at bounding box center [1300, 517] width 163 height 24
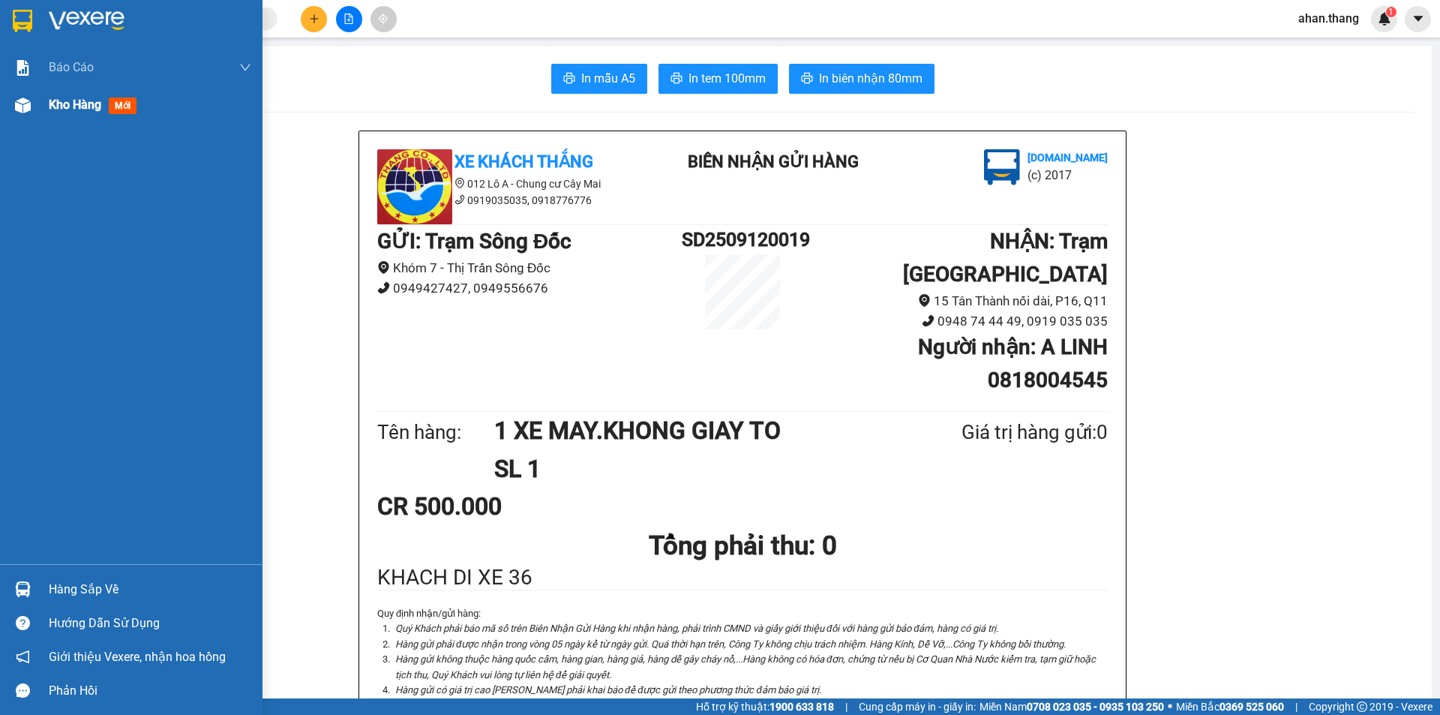
click at [61, 107] on span "Kho hàng" at bounding box center [75, 104] width 52 height 14
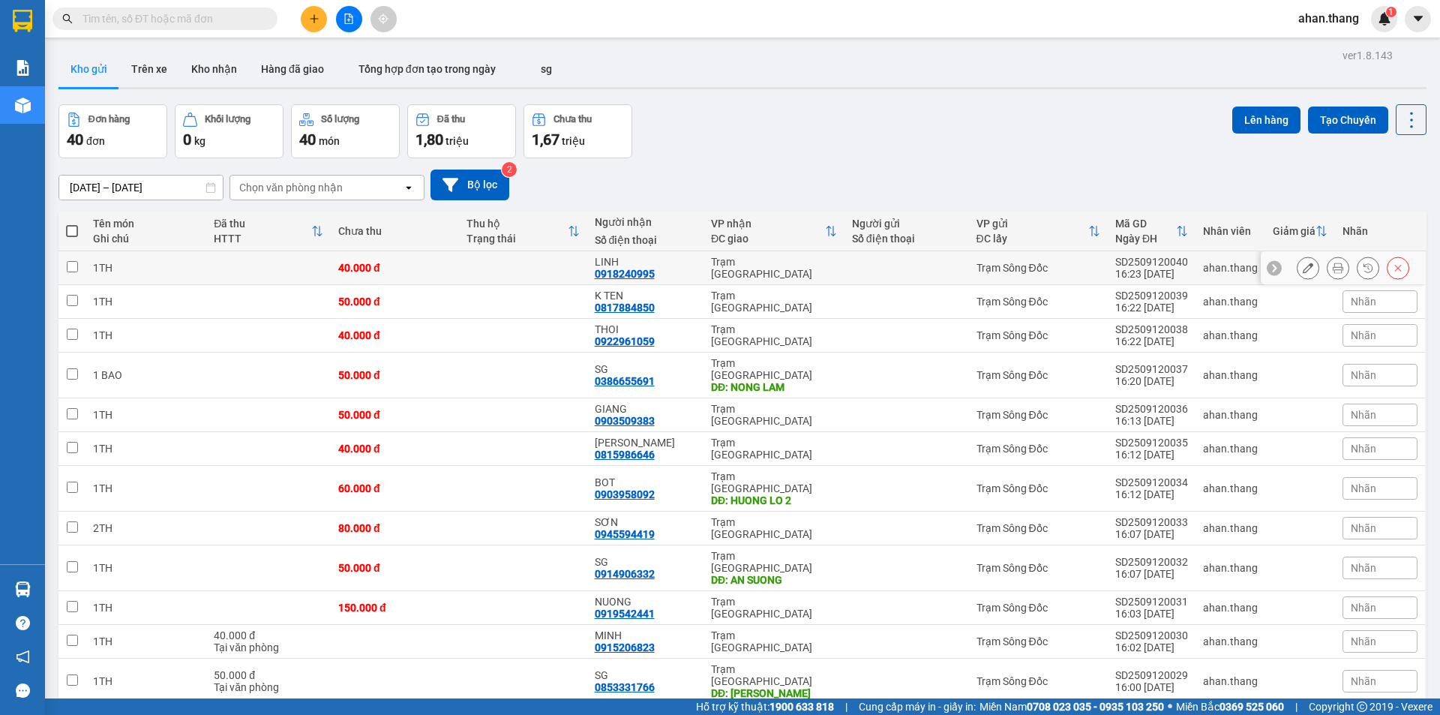
drag, startPoint x: 275, startPoint y: 271, endPoint x: 313, endPoint y: 25, distance: 248.8
click at [313, 25] on button at bounding box center [314, 19] width 26 height 26
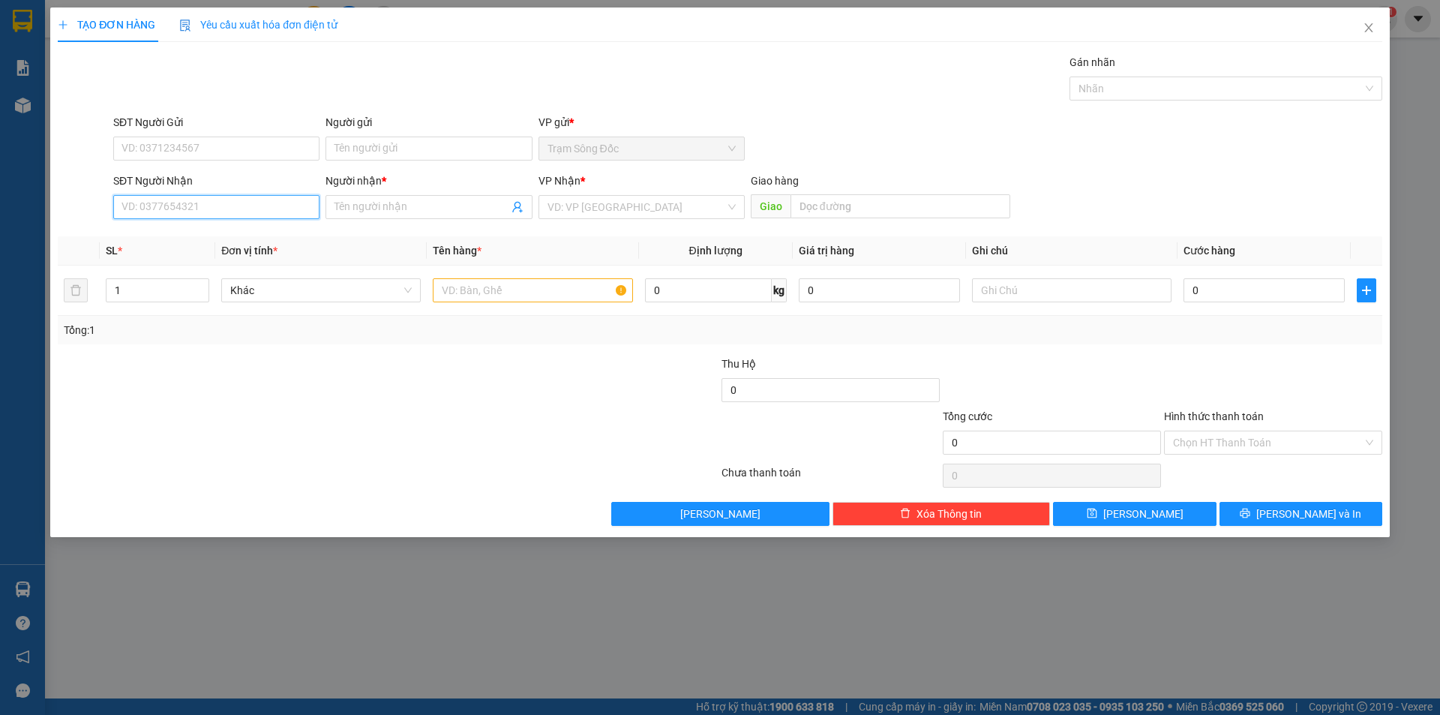
click at [211, 208] on input "SĐT Người Nhận" at bounding box center [216, 207] width 206 height 24
click at [170, 238] on div "0909084331 - SG" at bounding box center [216, 237] width 188 height 16
type input "0909084331"
type input "SG"
type input "0909084331"
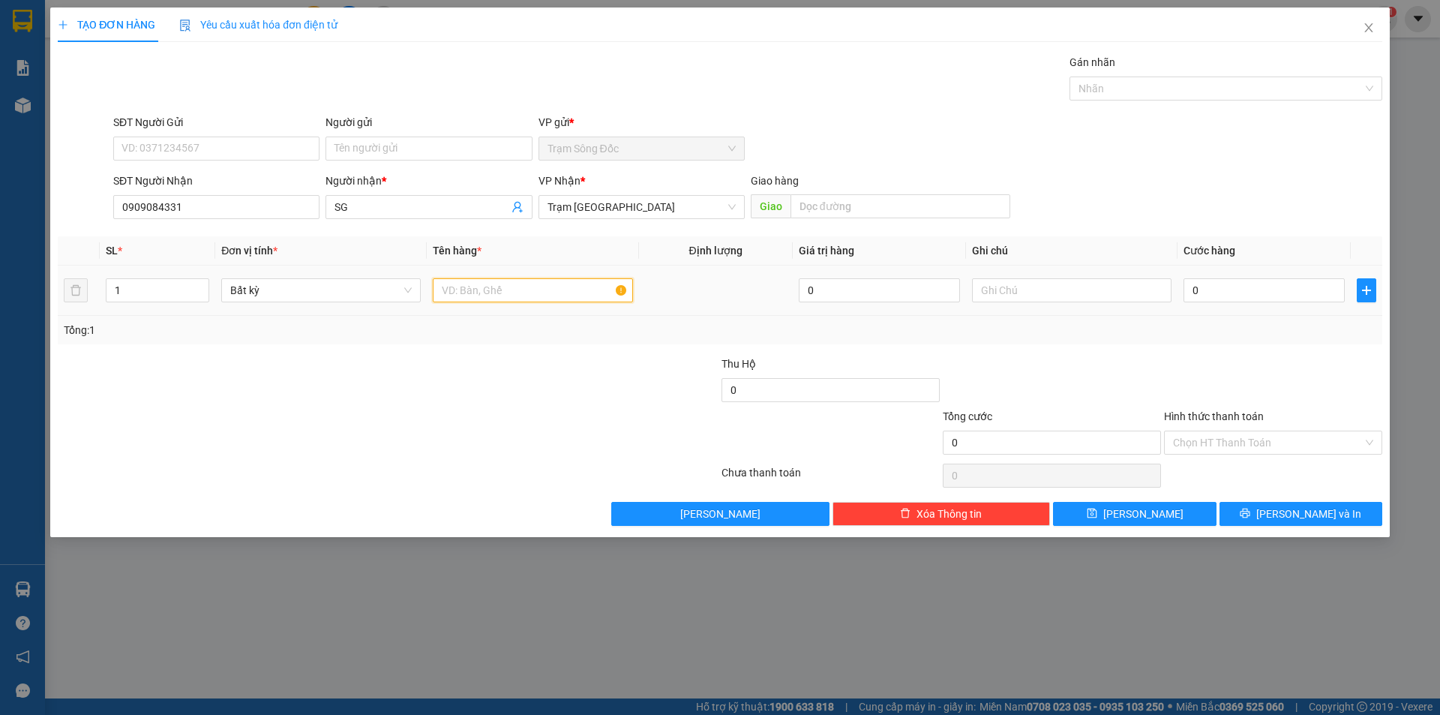
click at [507, 289] on input "text" at bounding box center [532, 290] width 199 height 24
type input "1TH"
click at [1259, 292] on input "0" at bounding box center [1263, 290] width 161 height 24
type input "4"
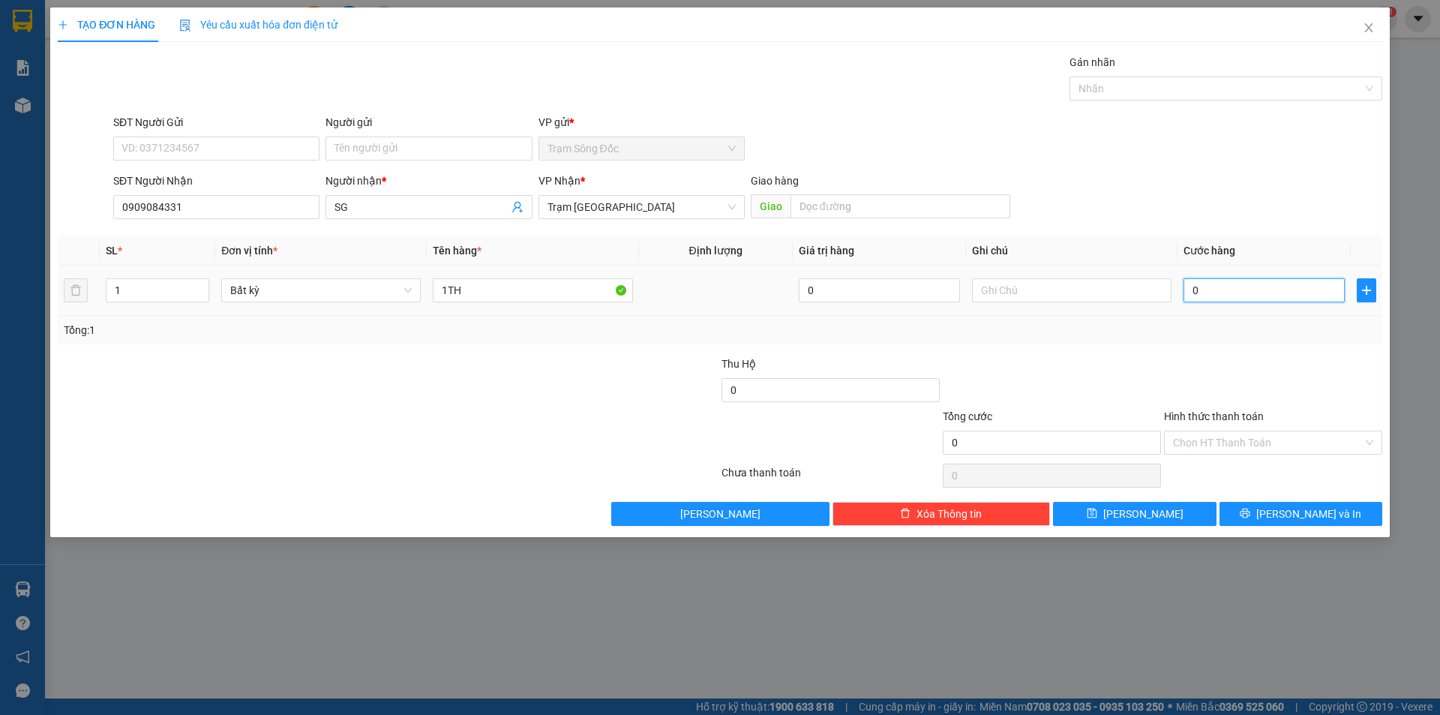
type input "4"
type input "40"
type input "40.000"
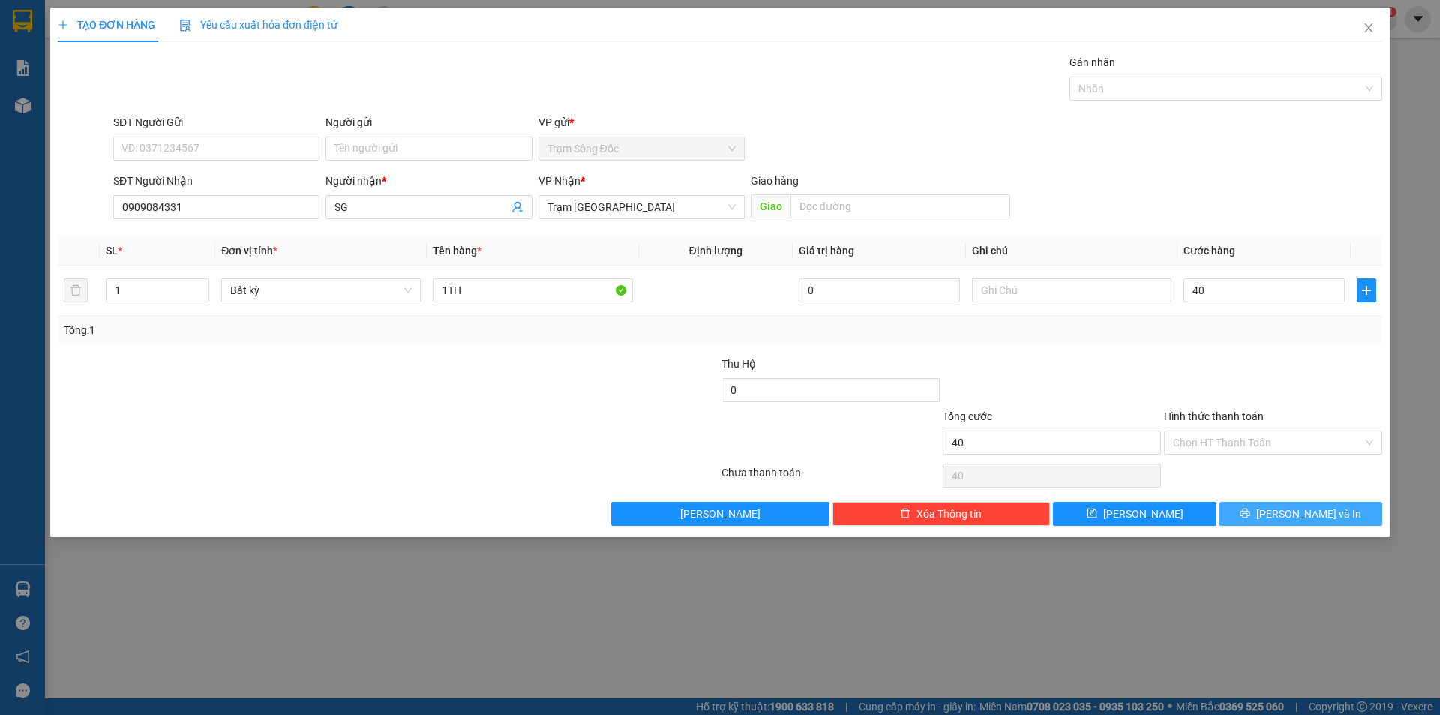
type input "40.000"
click at [1287, 506] on button "[PERSON_NAME] và In" at bounding box center [1300, 514] width 163 height 24
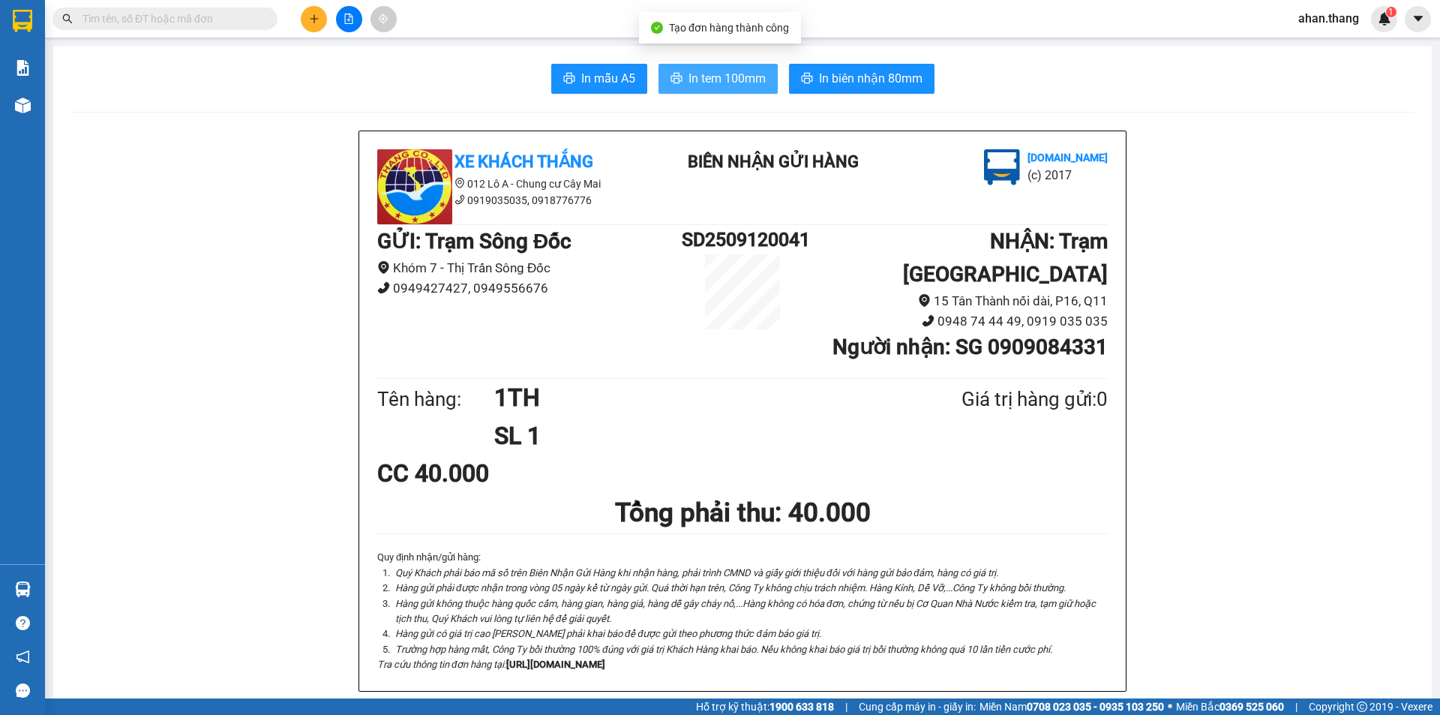
click at [742, 78] on span "In tem 100mm" at bounding box center [726, 78] width 77 height 19
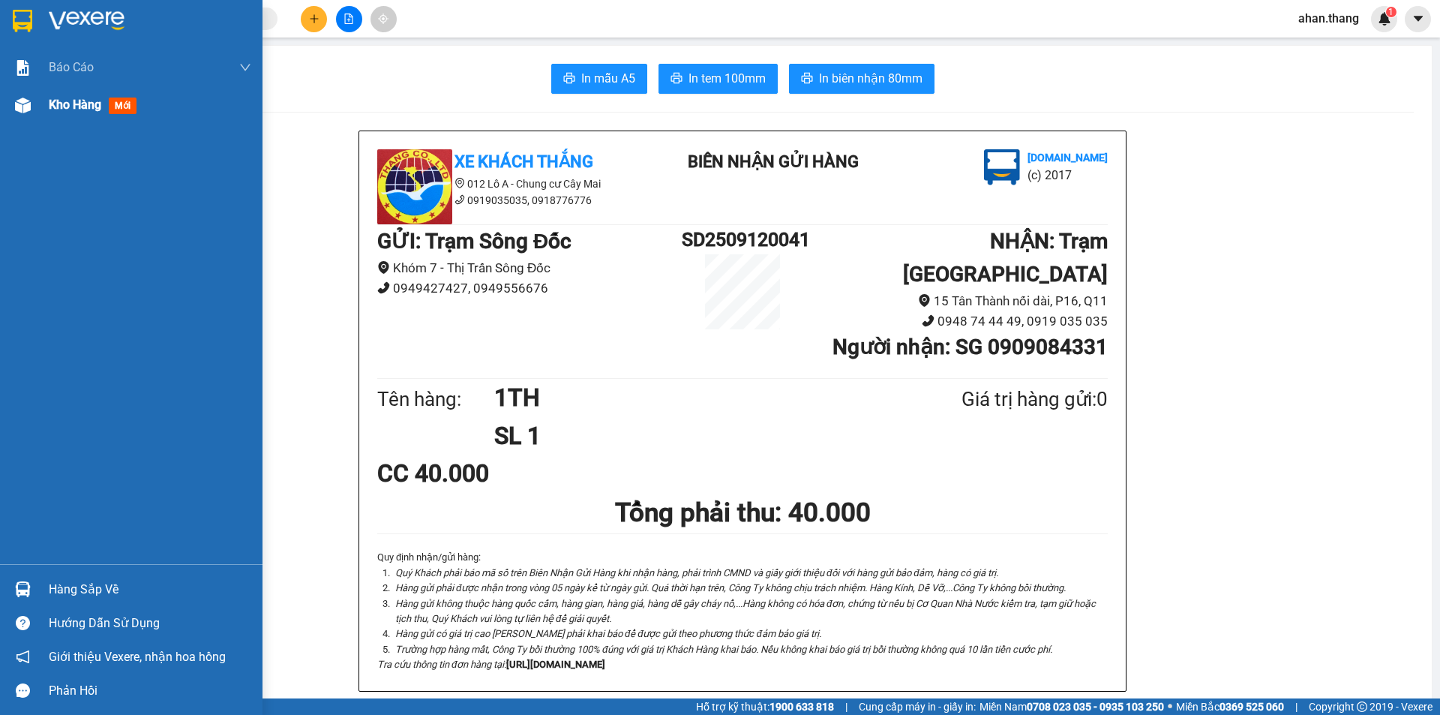
click at [64, 103] on span "Kho hàng" at bounding box center [75, 104] width 52 height 14
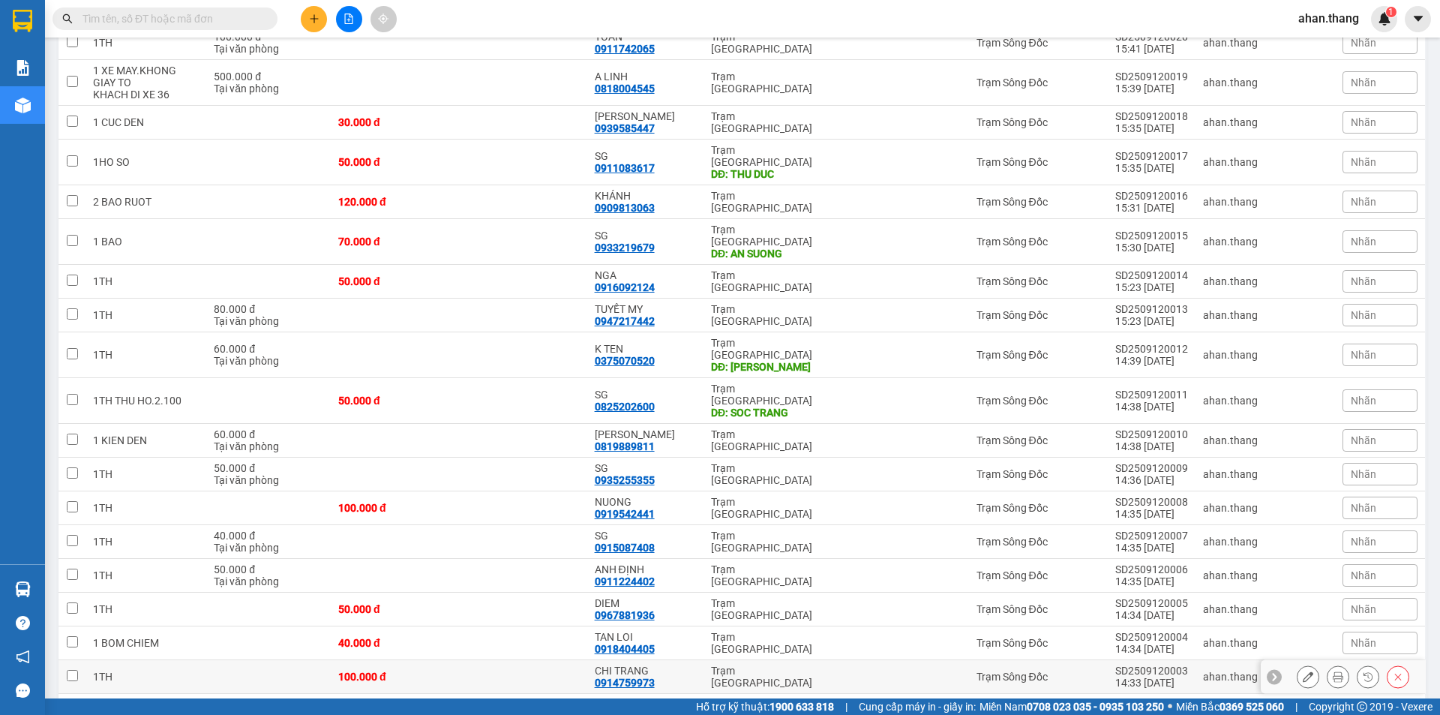
scroll to position [1010, 0]
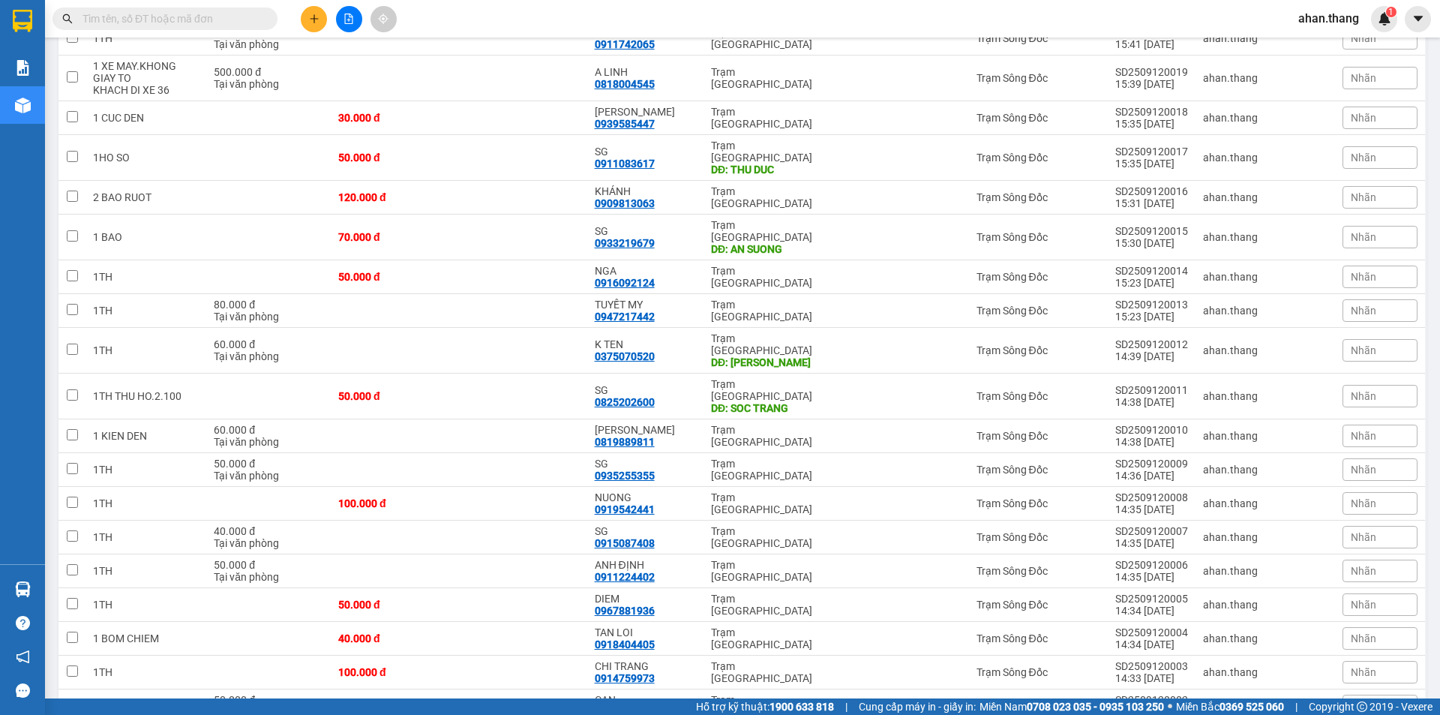
drag, startPoint x: 1339, startPoint y: 661, endPoint x: 1317, endPoint y: 633, distance: 35.3
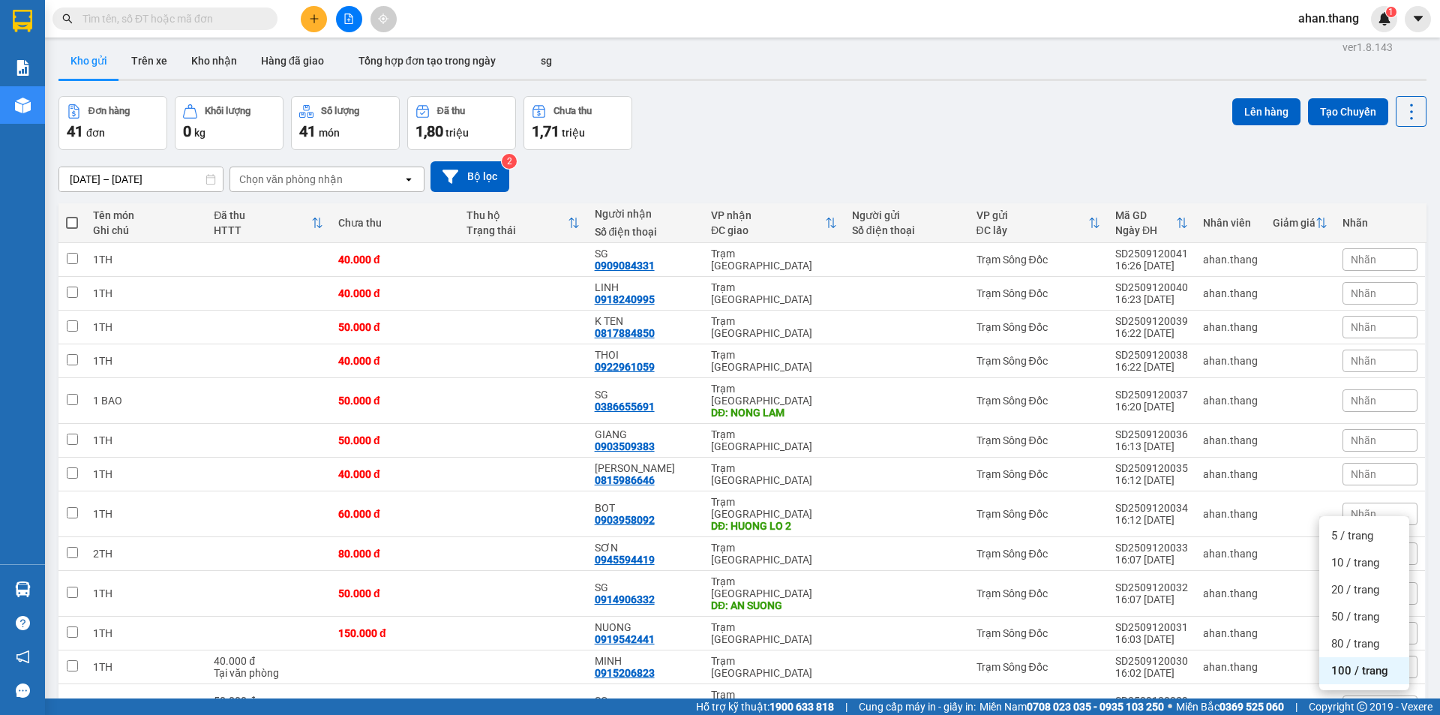
scroll to position [0, 0]
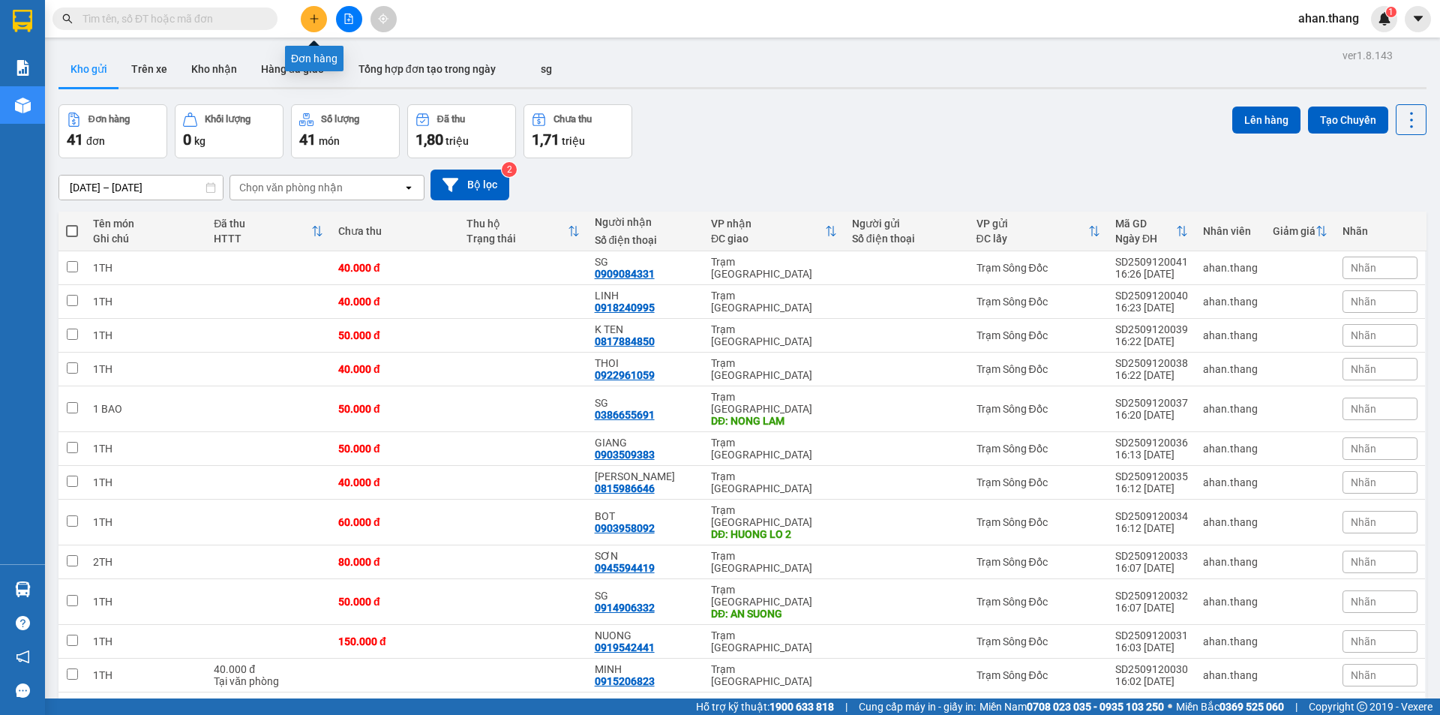
click at [312, 19] on icon "plus" at bounding box center [314, 18] width 10 height 10
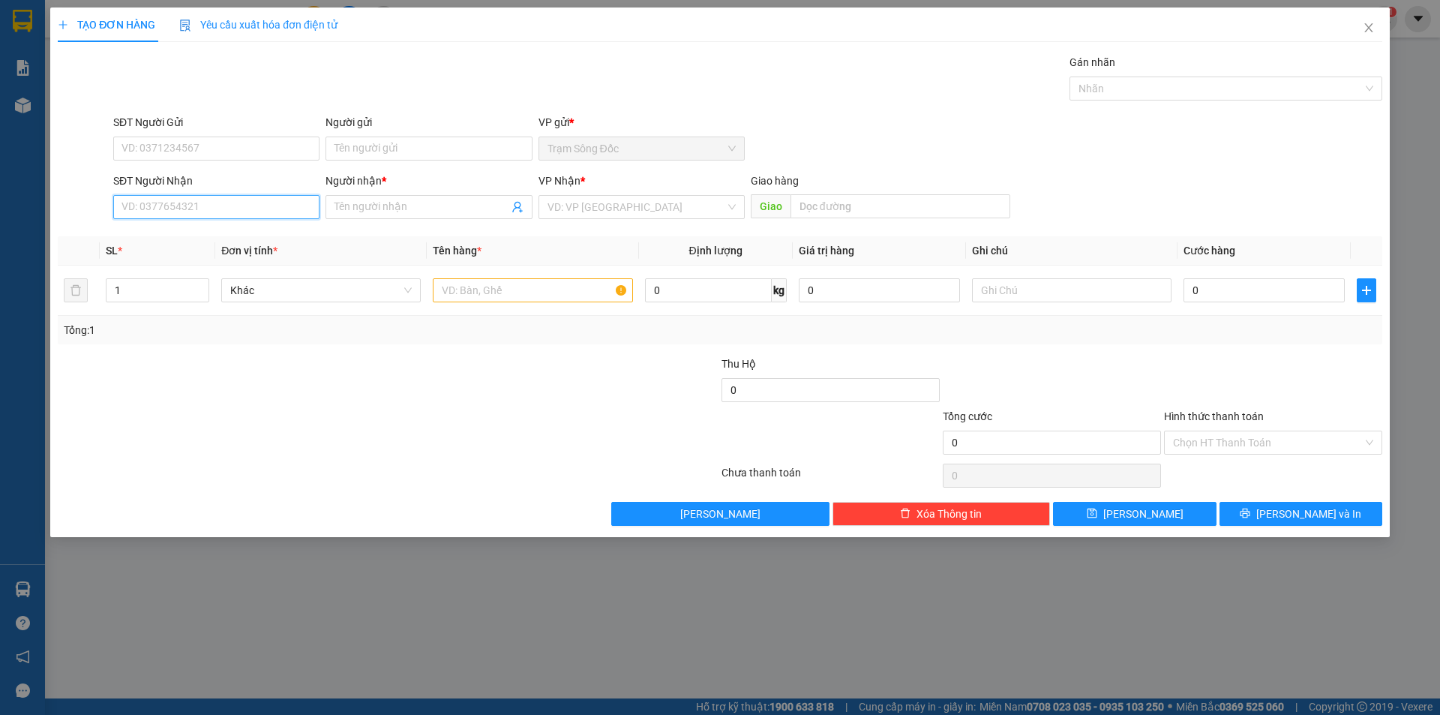
click at [206, 206] on input "SĐT Người Nhận" at bounding box center [216, 207] width 206 height 24
type input "0"
click at [157, 237] on div "0857904652 - AG" at bounding box center [216, 237] width 188 height 16
type input "0857904652"
type input "AG"
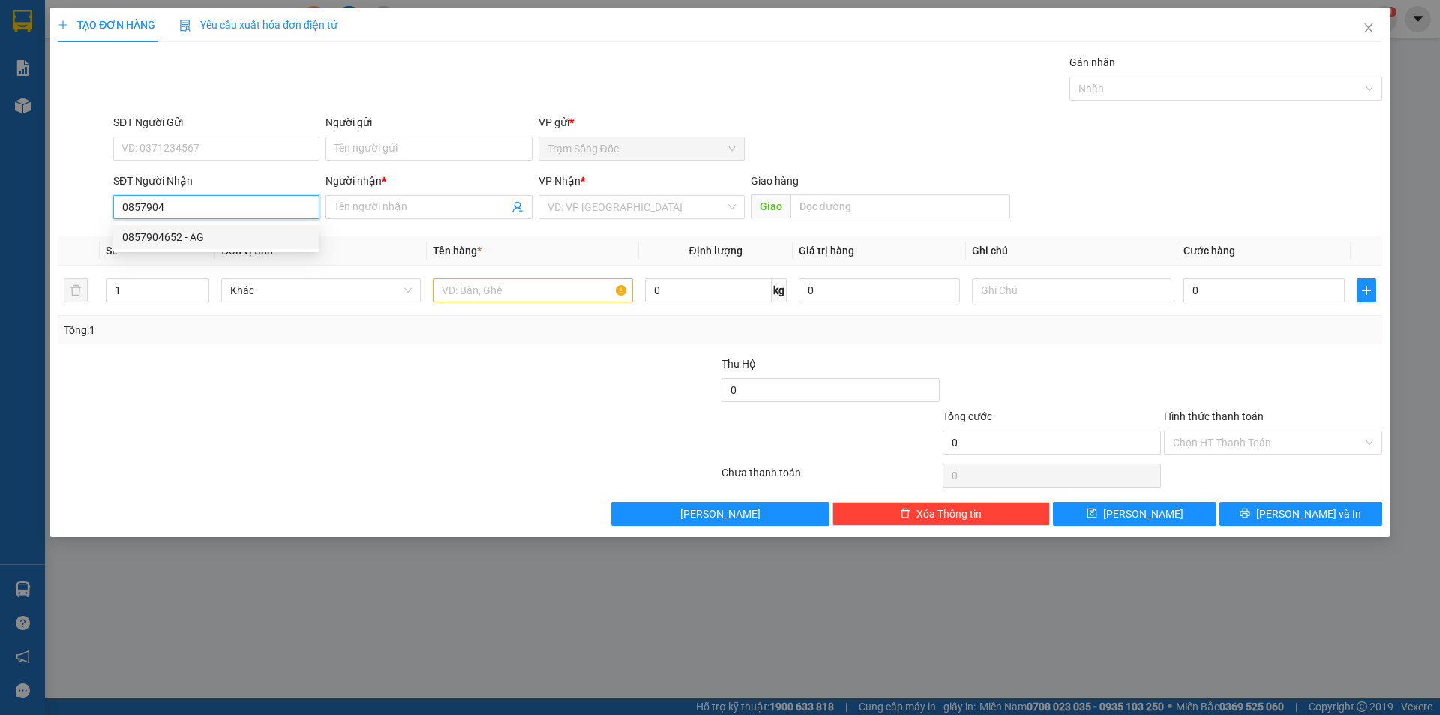
type input "GO DUA"
type input "0857904652"
click at [503, 292] on input "text" at bounding box center [532, 290] width 199 height 24
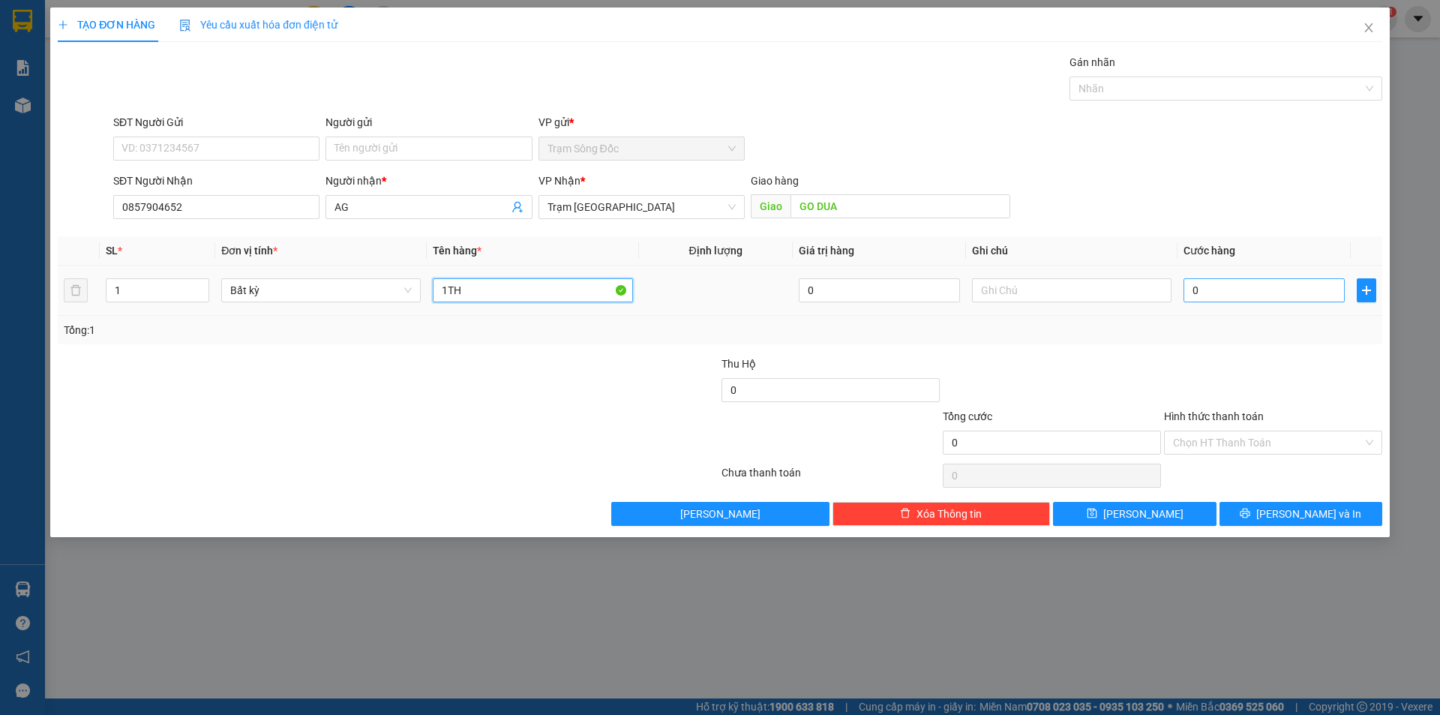
type input "1TH"
click at [1230, 295] on input "0" at bounding box center [1263, 290] width 161 height 24
type input "1"
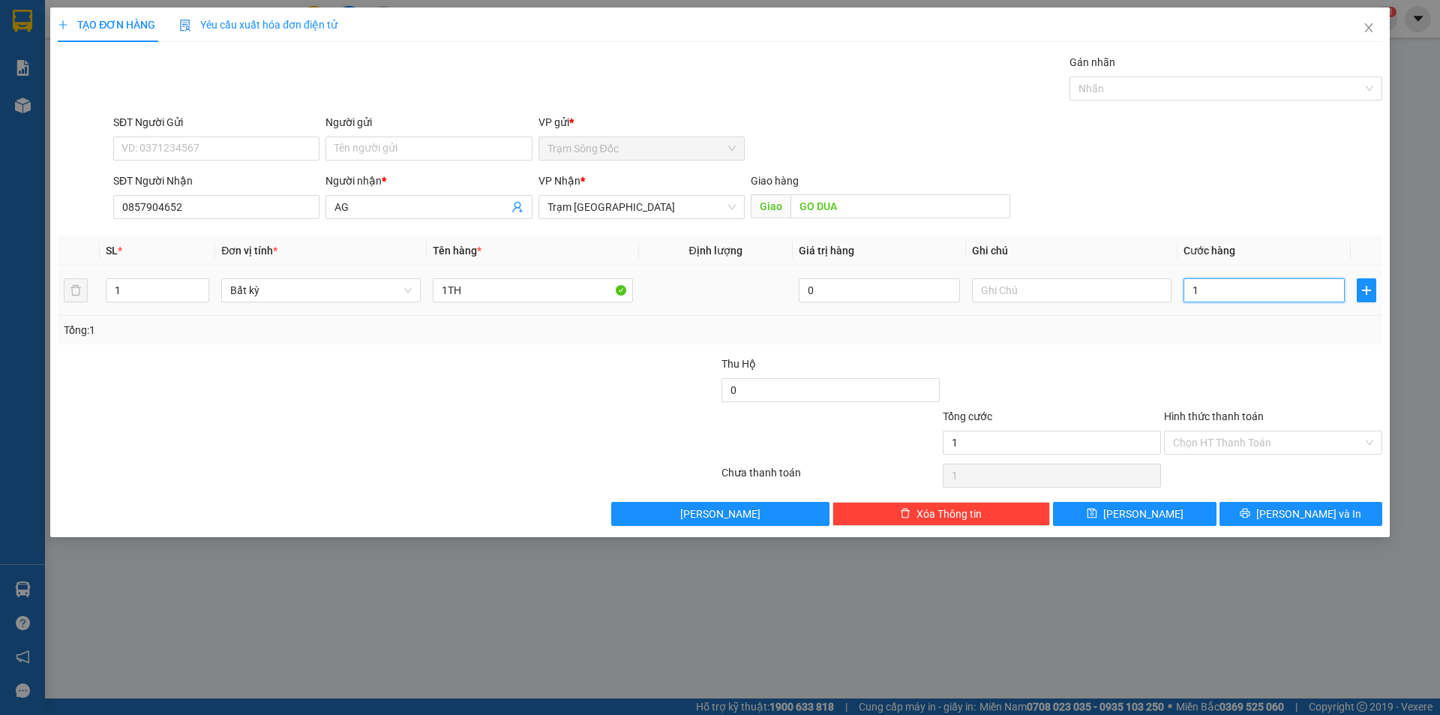
type input "16"
type input "160"
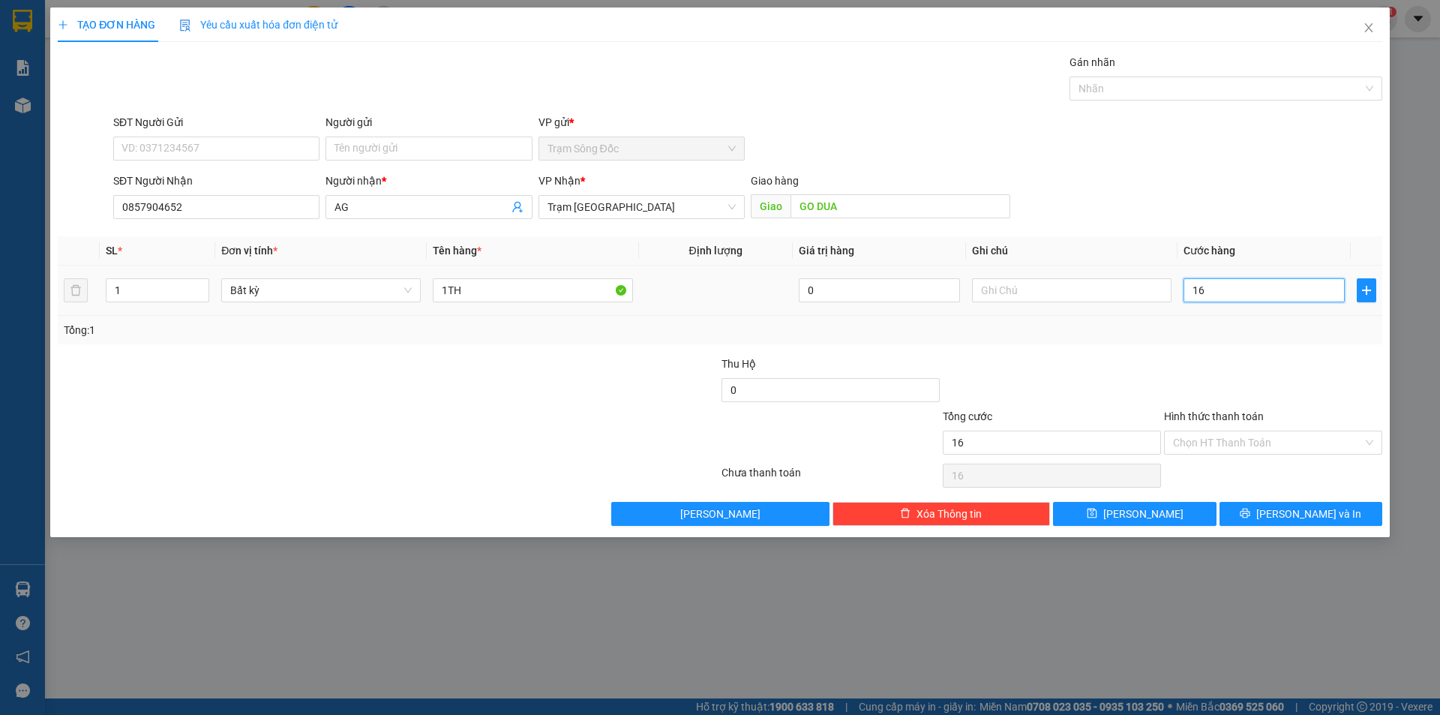
type input "160"
type input "160.000"
click at [1270, 514] on button "[PERSON_NAME] và In" at bounding box center [1300, 514] width 163 height 24
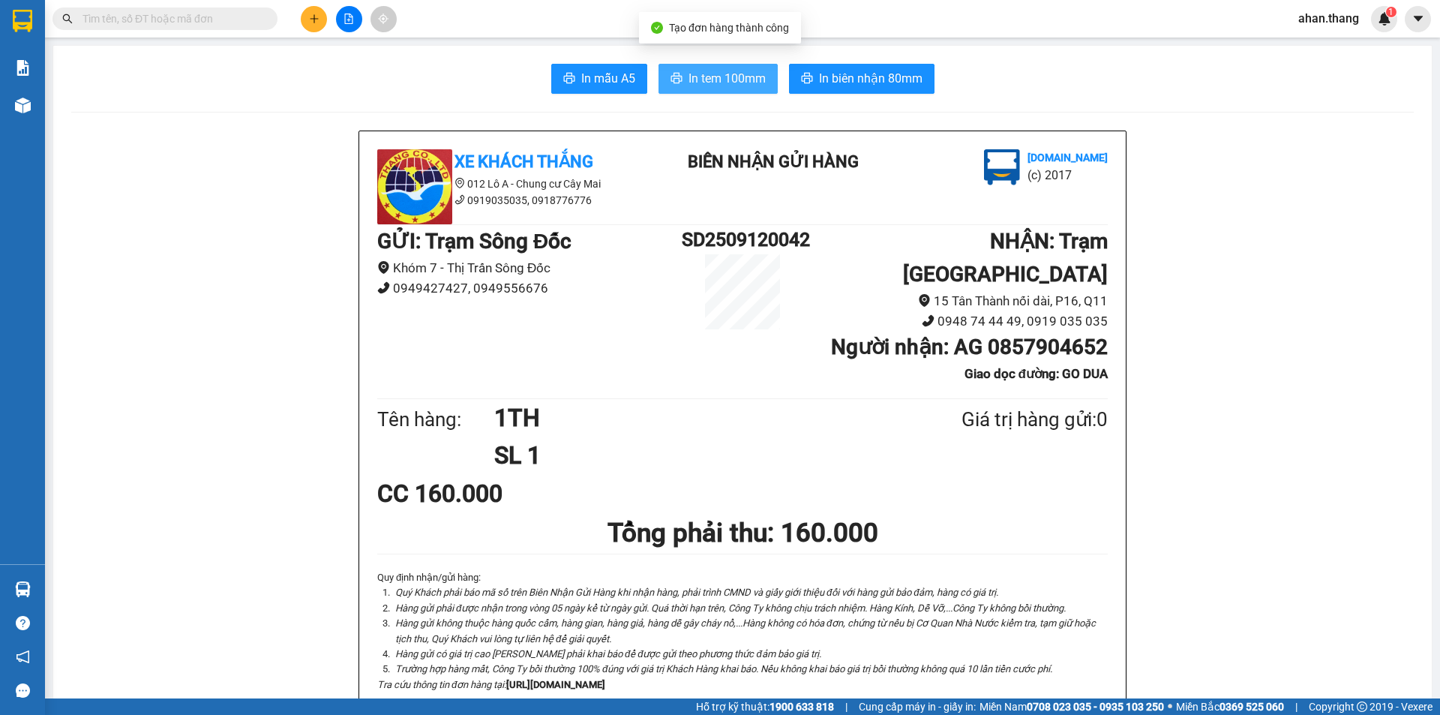
drag, startPoint x: 734, startPoint y: 72, endPoint x: 750, endPoint y: 162, distance: 91.4
click at [734, 75] on span "In tem 100mm" at bounding box center [726, 78] width 77 height 19
click at [312, 13] on button at bounding box center [314, 19] width 26 height 26
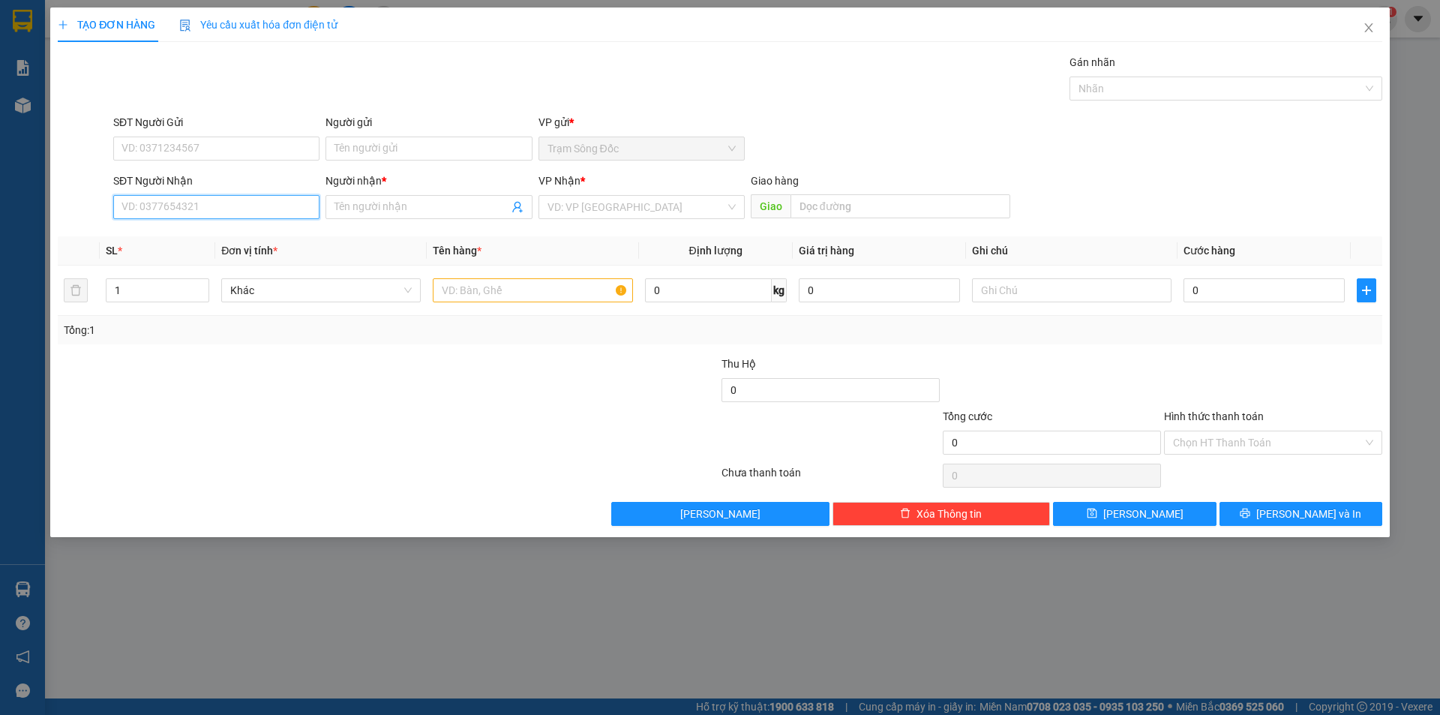
click at [232, 210] on input "SĐT Người Nhận" at bounding box center [216, 207] width 206 height 24
click at [143, 205] on input "0909996720" at bounding box center [216, 207] width 206 height 24
type input "0907996720"
click at [226, 235] on div "0907996720 - THAM" at bounding box center [216, 237] width 188 height 16
type input "THAM"
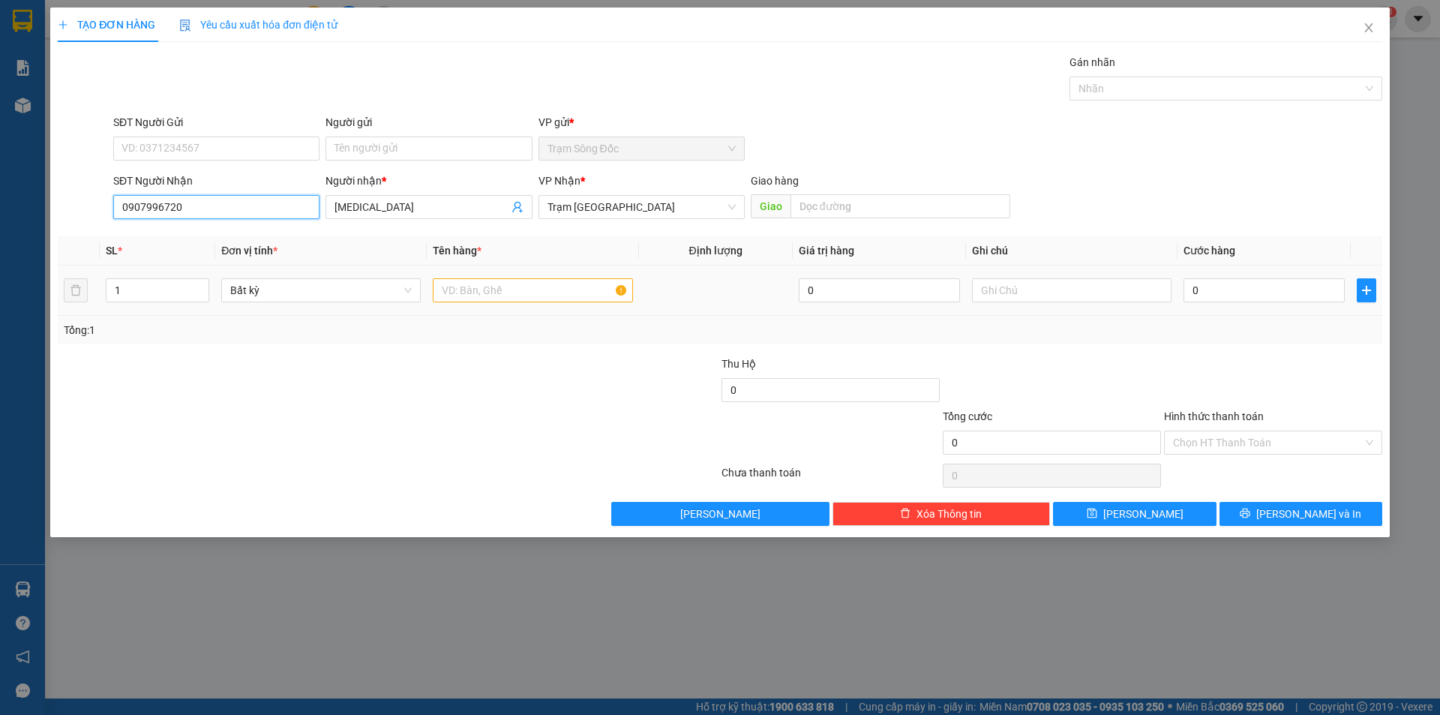
type input "0907996720"
click at [520, 290] on input "text" at bounding box center [532, 290] width 199 height 24
type input "1TH GIAY"
click at [1244, 283] on input "0" at bounding box center [1263, 290] width 161 height 24
type input "4"
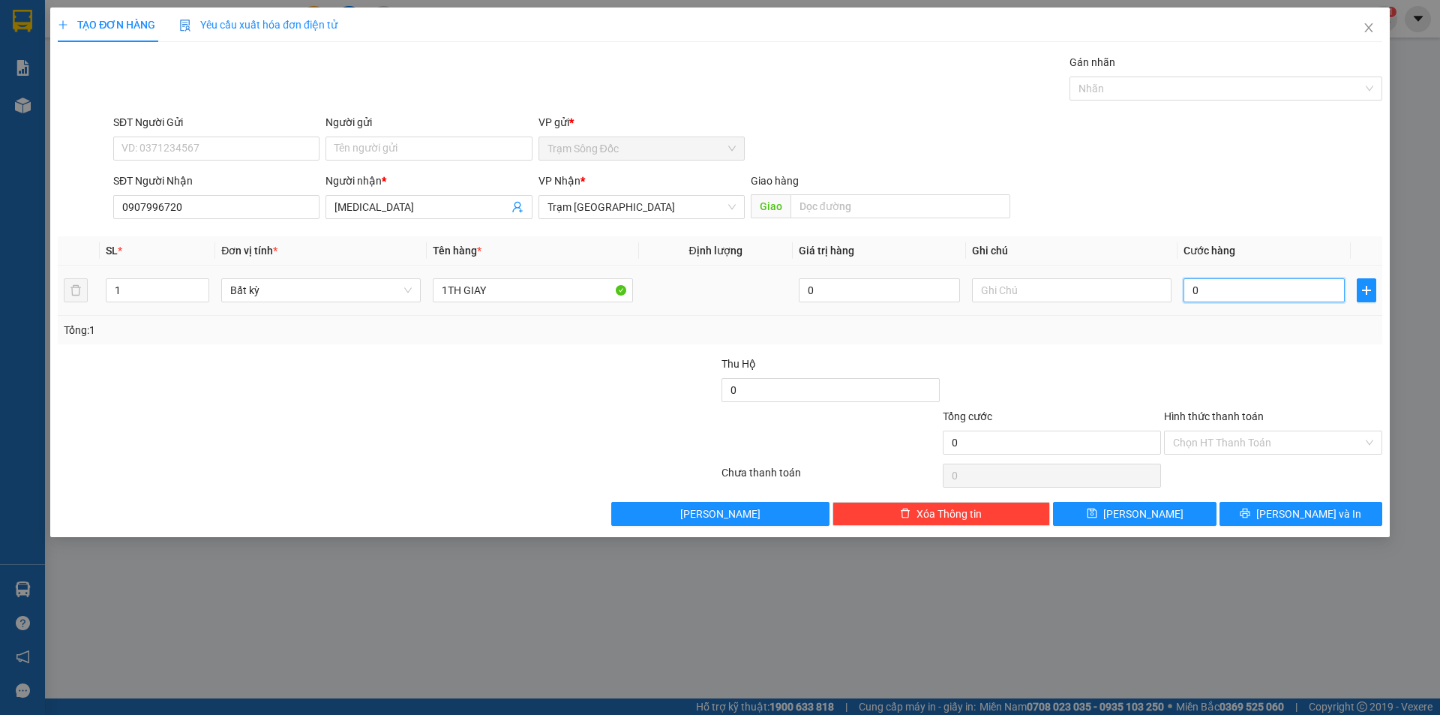
type input "4"
type input "40"
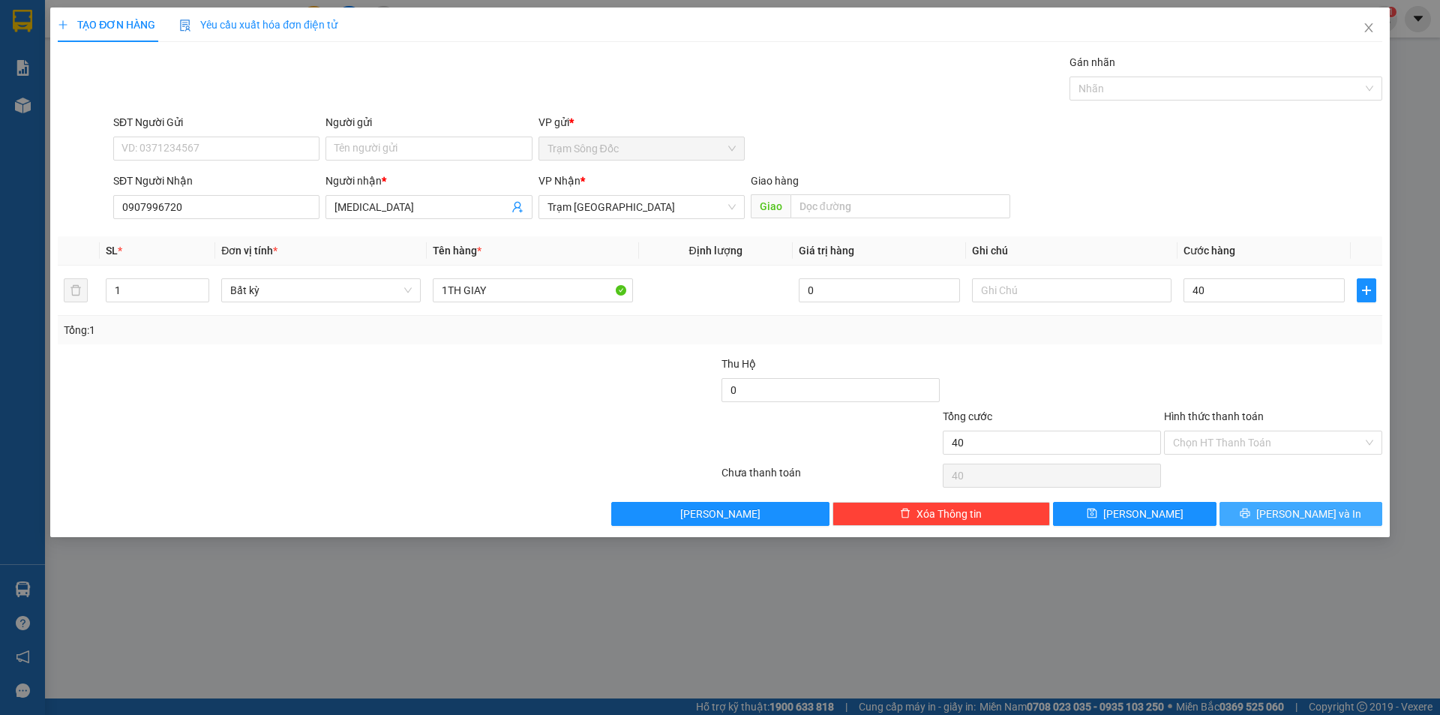
type input "40.000"
click at [1311, 517] on span "[PERSON_NAME] và In" at bounding box center [1308, 513] width 105 height 16
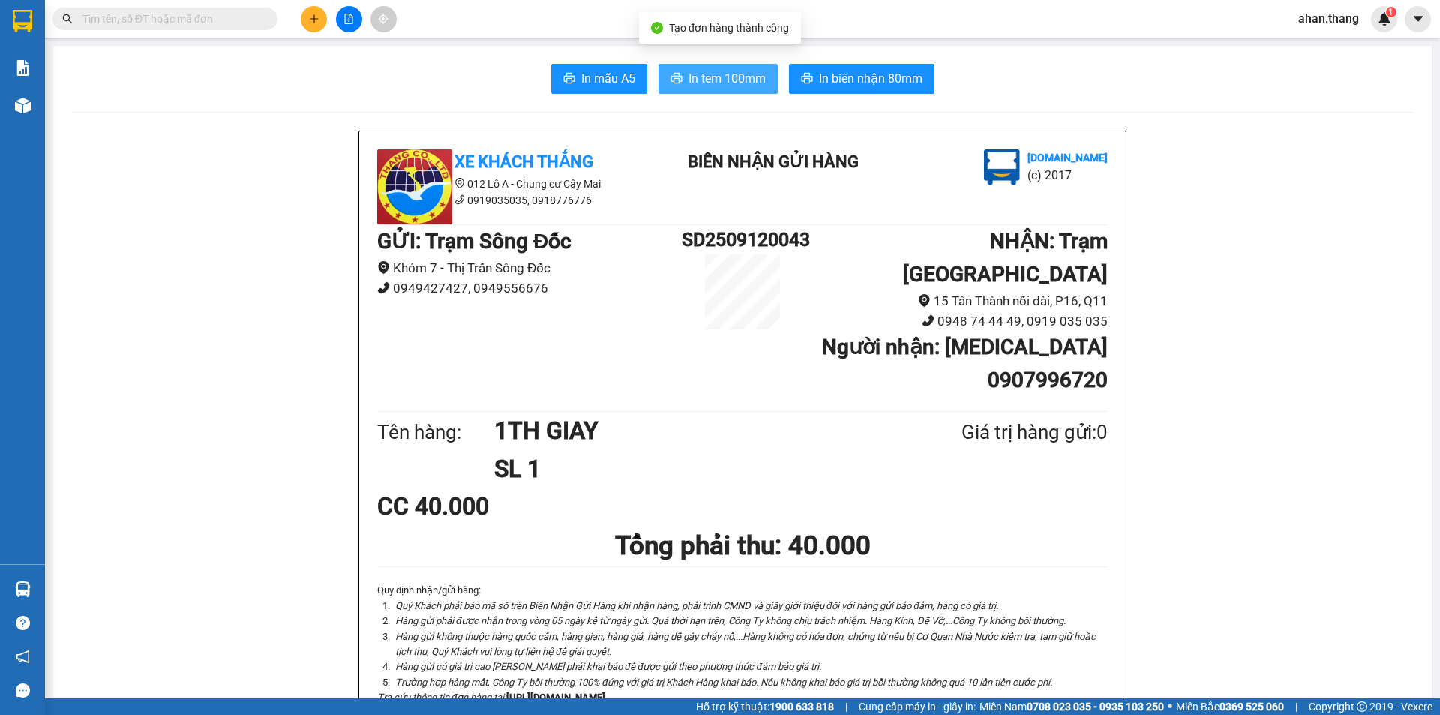
click at [743, 73] on span "In tem 100mm" at bounding box center [726, 78] width 77 height 19
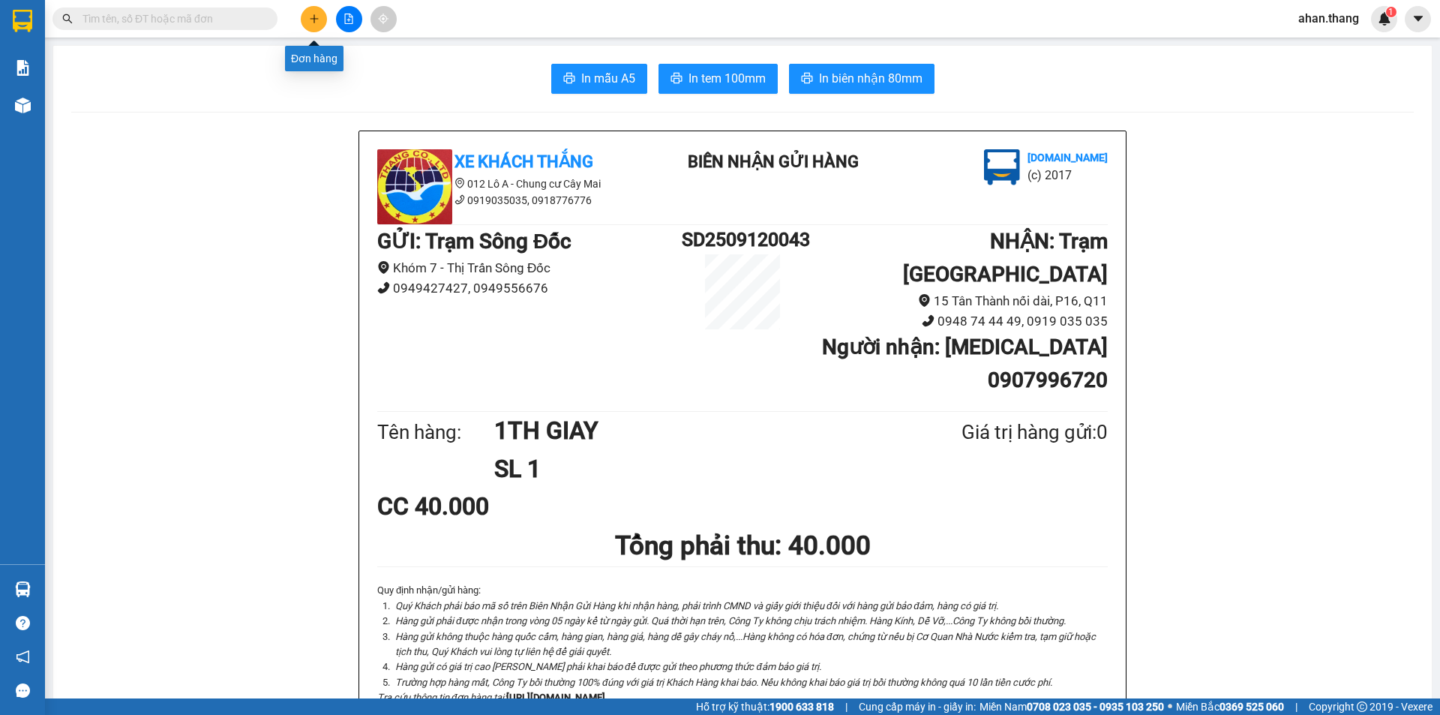
click at [312, 25] on button at bounding box center [314, 19] width 26 height 26
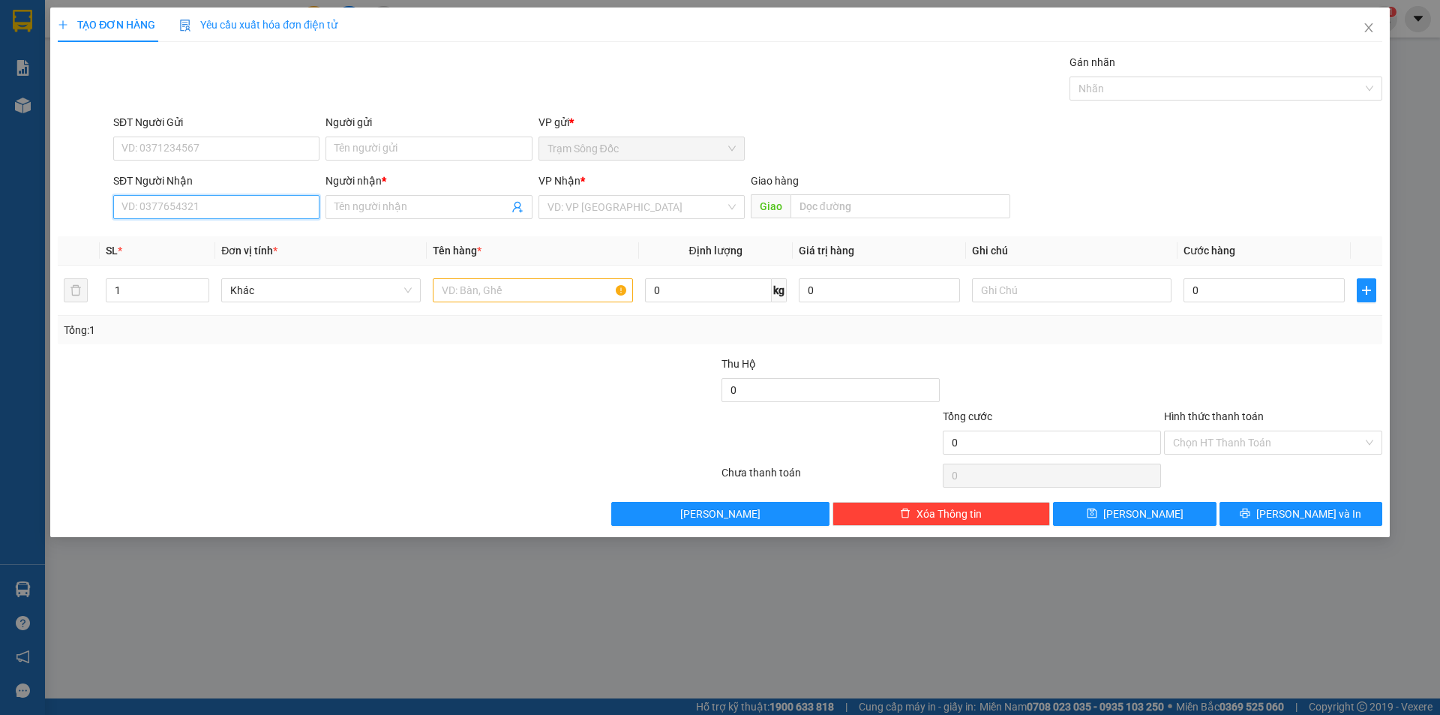
click at [202, 206] on input "SĐT Người Nhận" at bounding box center [216, 207] width 206 height 24
click at [221, 236] on div "0912284040 - KIM" at bounding box center [216, 237] width 188 height 16
type input "0912284040"
type input "KIM"
type input "0912284040"
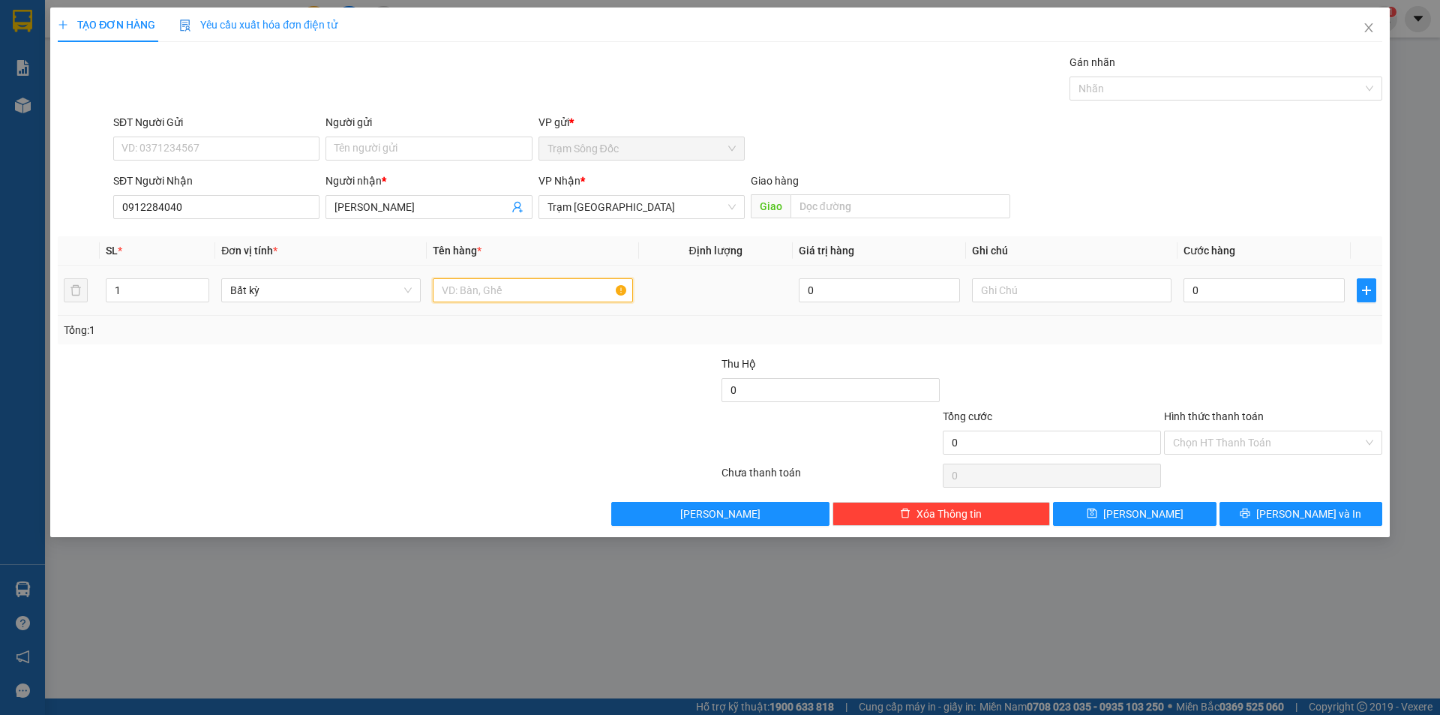
click at [514, 290] on input "text" at bounding box center [532, 290] width 199 height 24
type input "1TH"
click at [1235, 292] on input "0" at bounding box center [1263, 290] width 161 height 24
type input "4"
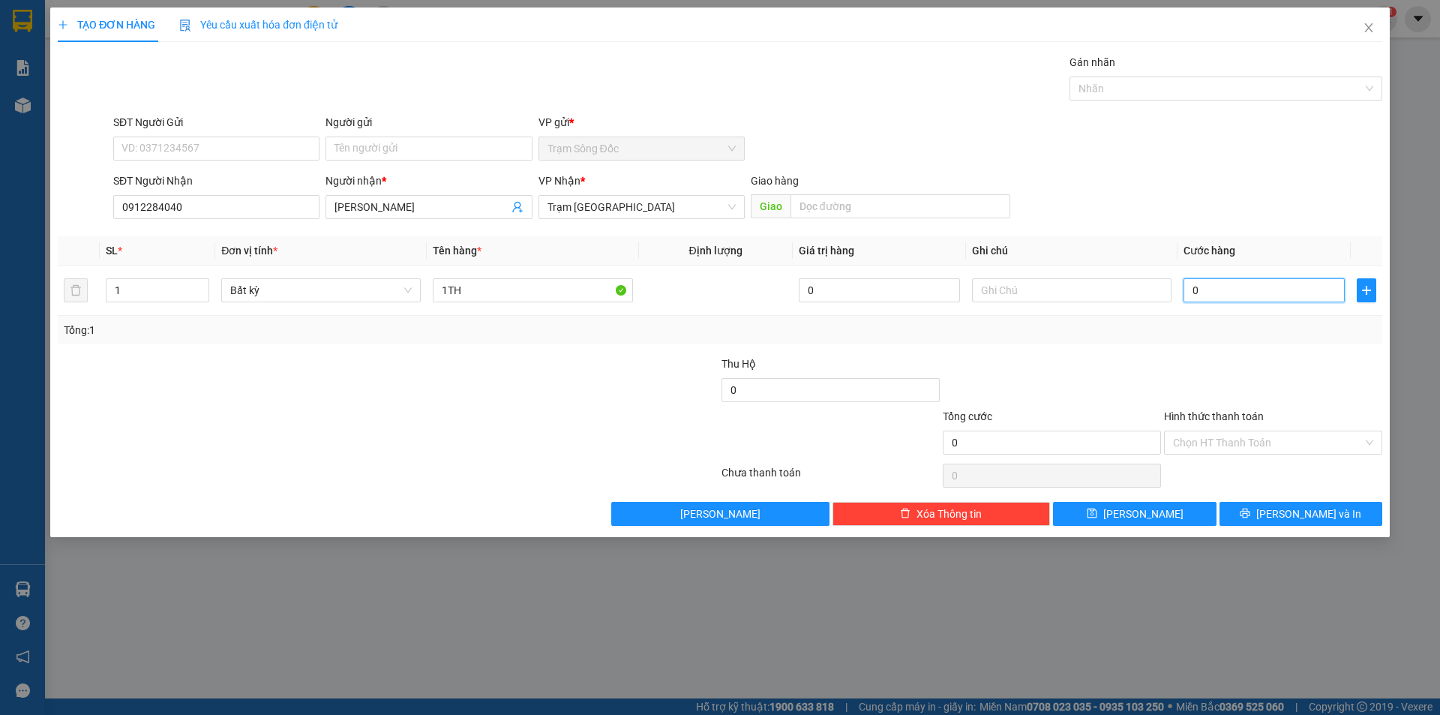
type input "4"
type input "40"
type input "40.000"
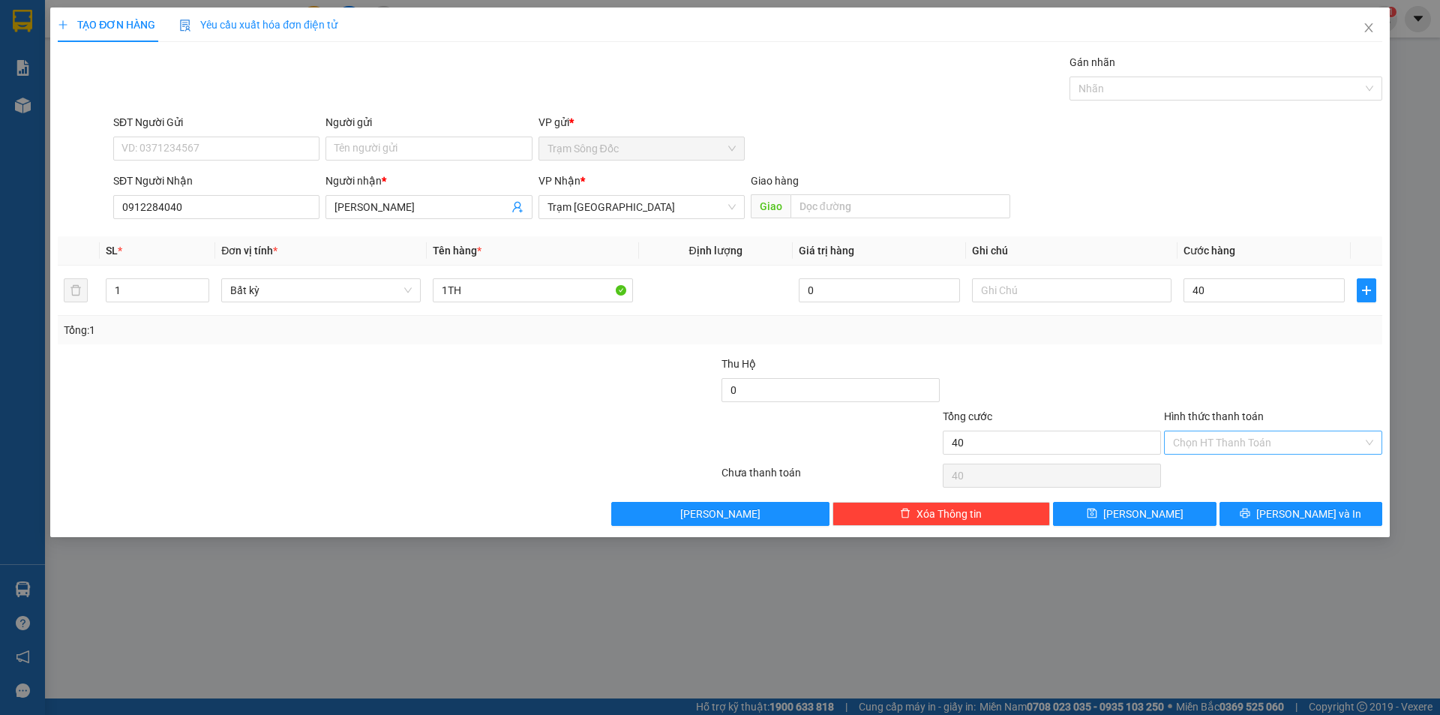
type input "40.000"
click at [1258, 433] on input "Hình thức thanh toán" at bounding box center [1268, 442] width 190 height 22
click at [1252, 466] on div "Tại văn phòng" at bounding box center [1273, 472] width 200 height 16
type input "0"
click at [1256, 511] on button "[PERSON_NAME] và In" at bounding box center [1300, 514] width 163 height 24
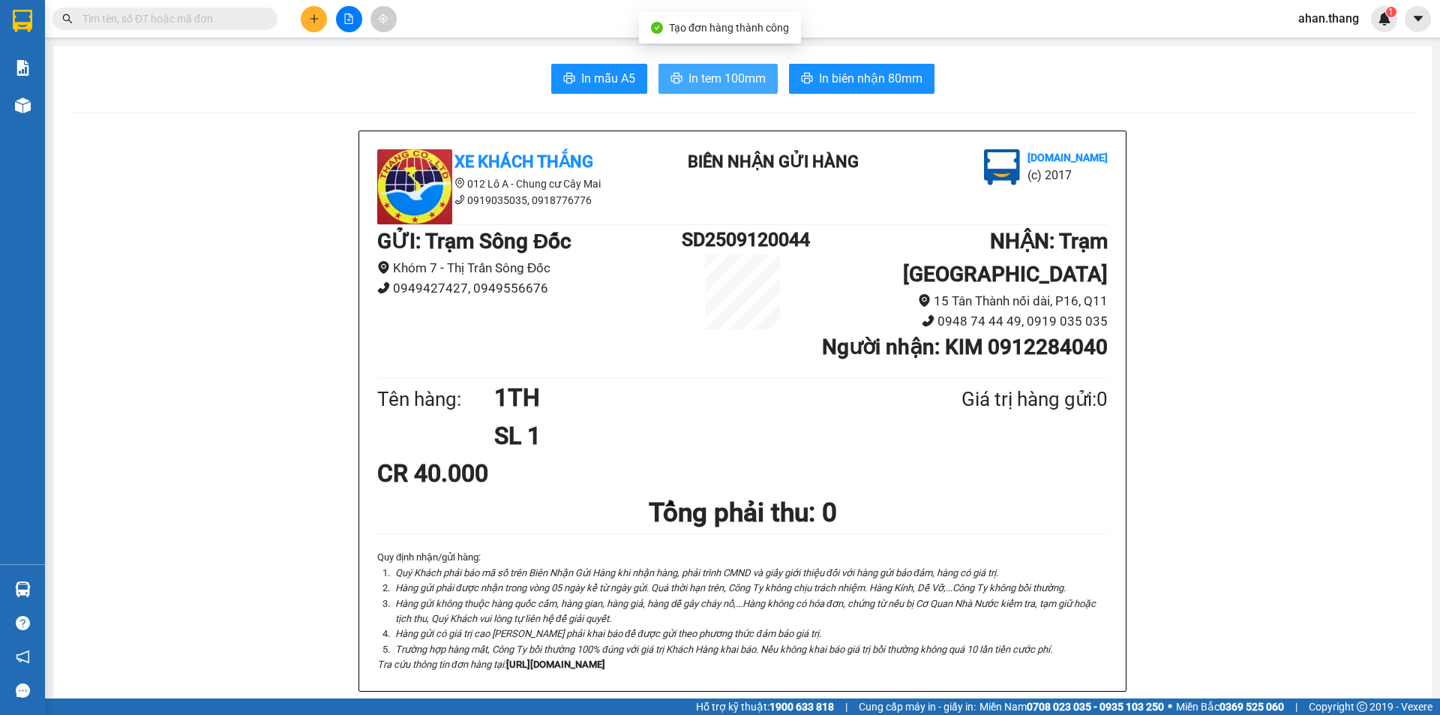
click at [723, 81] on span "In tem 100mm" at bounding box center [726, 78] width 77 height 19
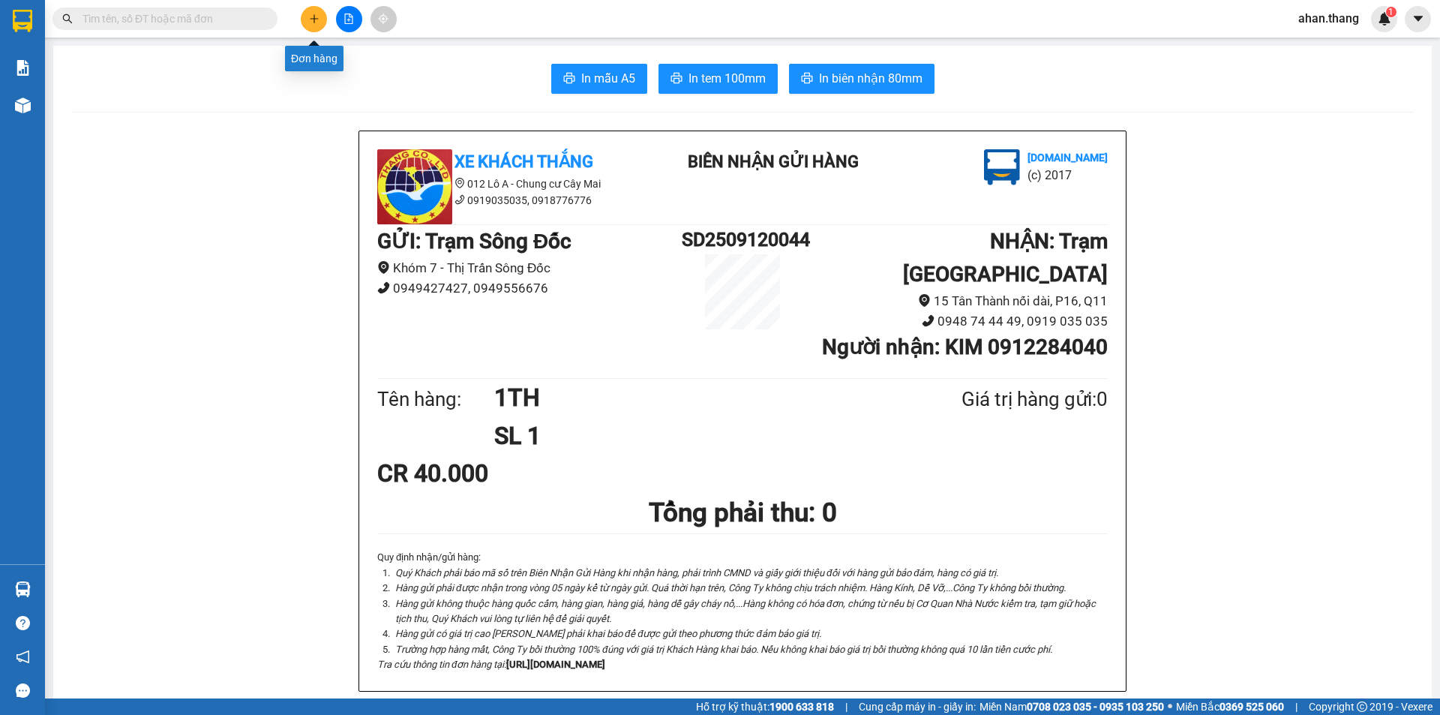
click at [307, 16] on button at bounding box center [314, 19] width 26 height 26
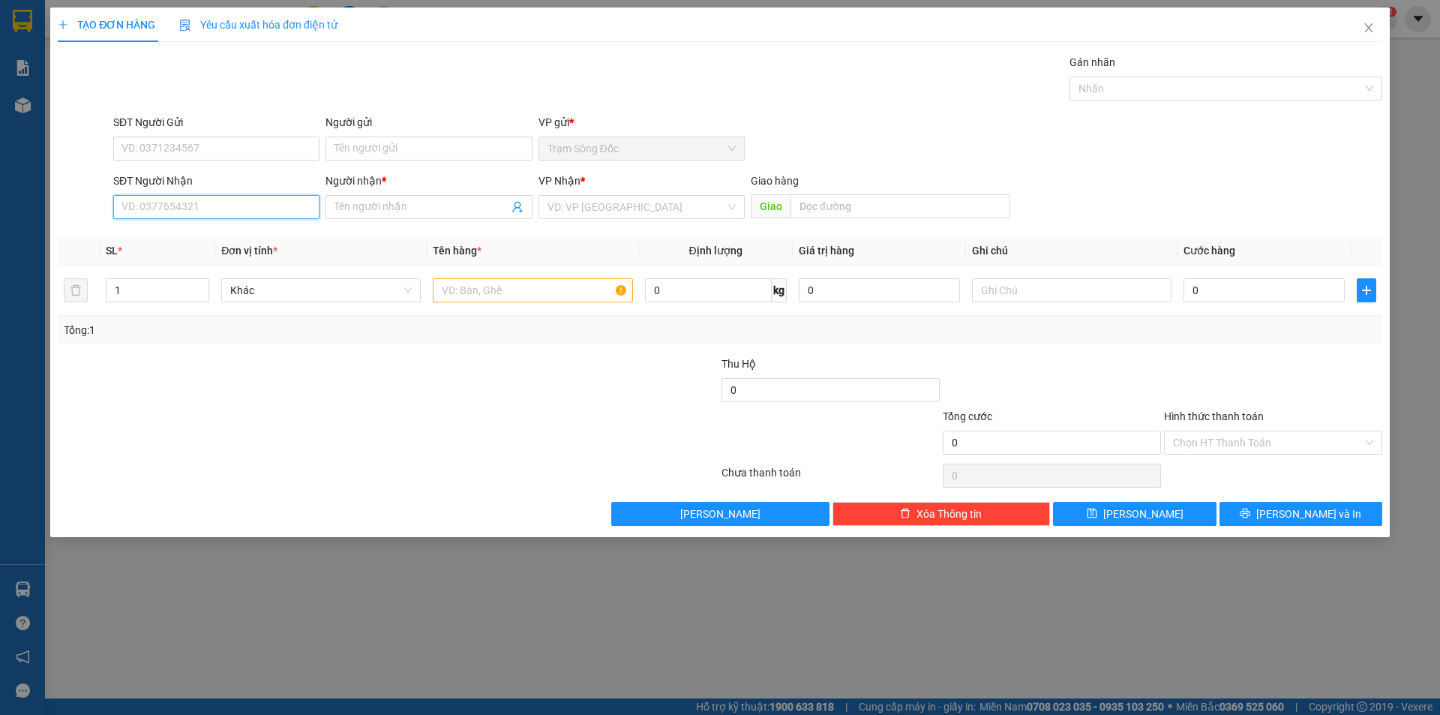
click at [212, 211] on input "SĐT Người Nhận" at bounding box center [216, 207] width 206 height 24
click at [191, 238] on div "0964465413 - thao" at bounding box center [216, 237] width 188 height 16
type input "0964465413"
type input "thao"
type input "0964465413"
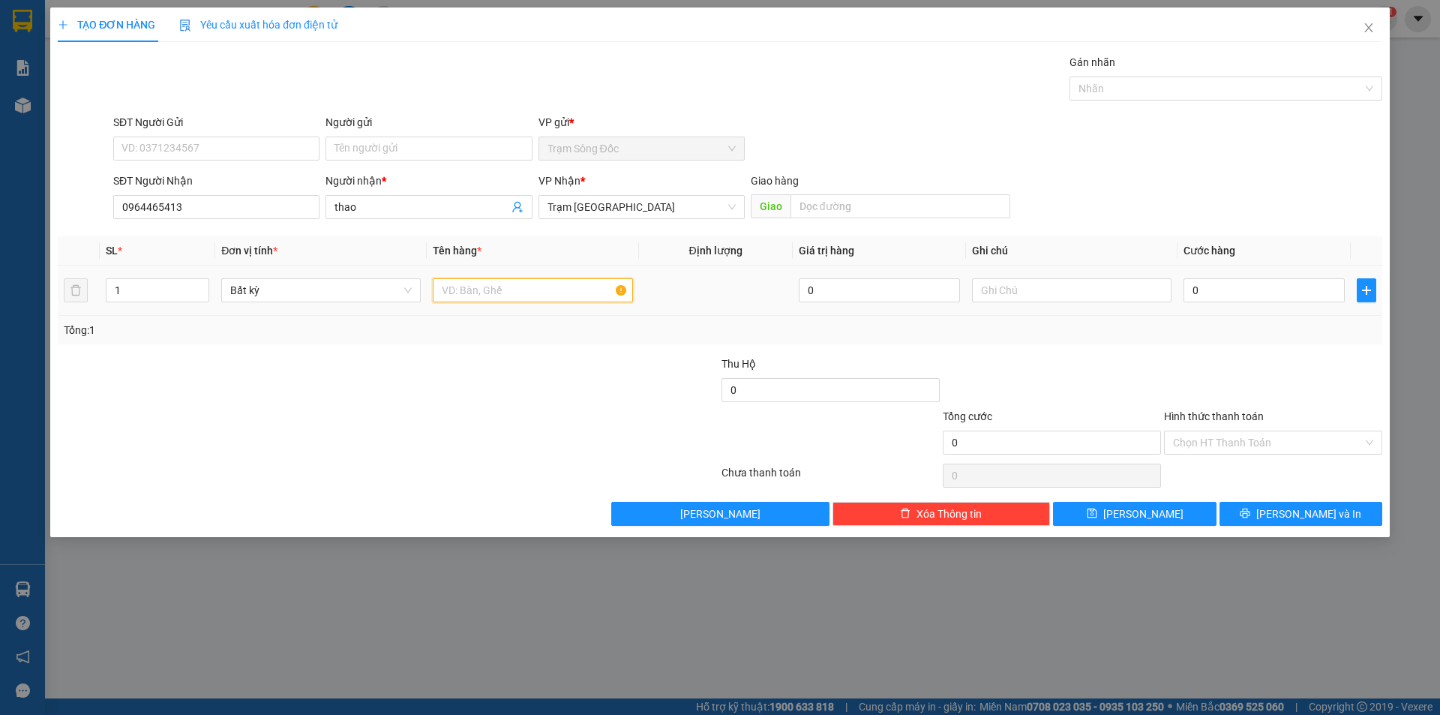
click at [530, 289] on input "text" at bounding box center [532, 290] width 199 height 24
type input "1TH"
click at [1264, 292] on input "0" at bounding box center [1263, 290] width 161 height 24
type input "1"
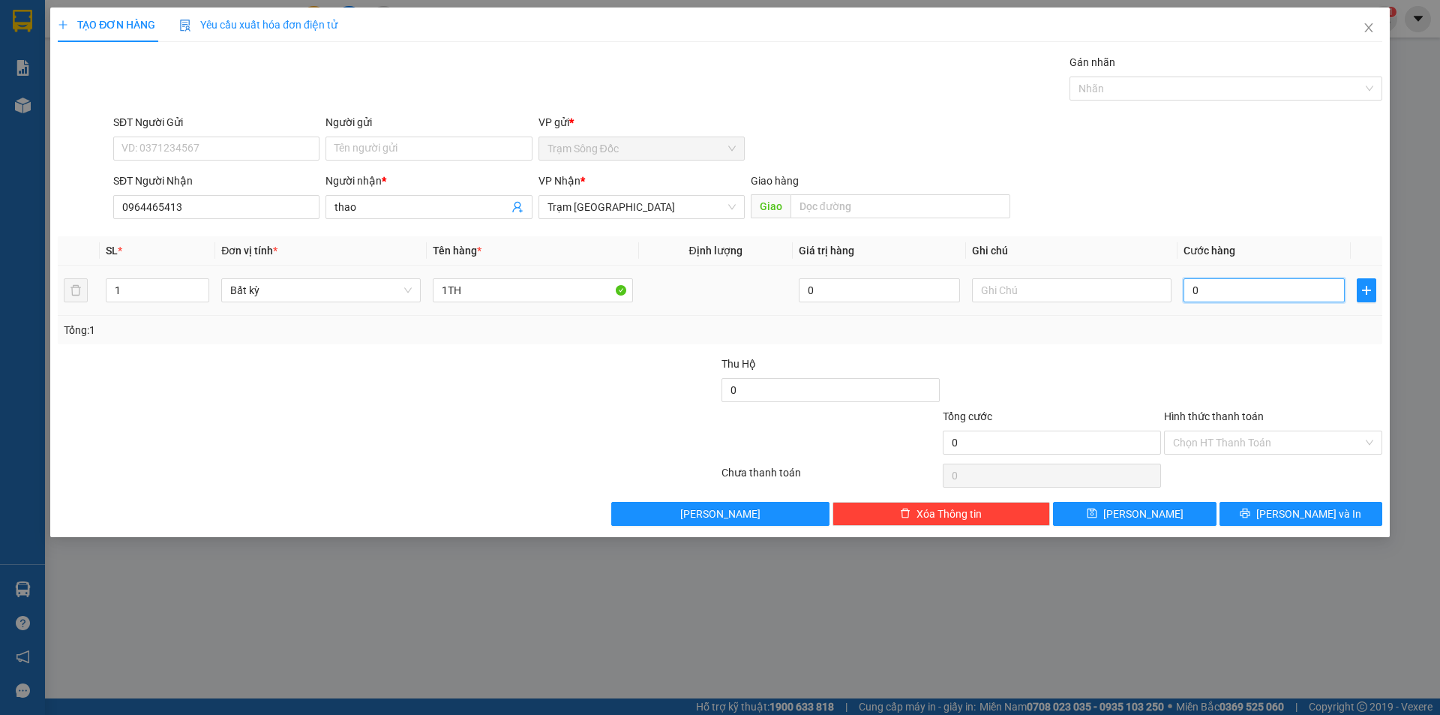
type input "1"
type input "10"
type input "100"
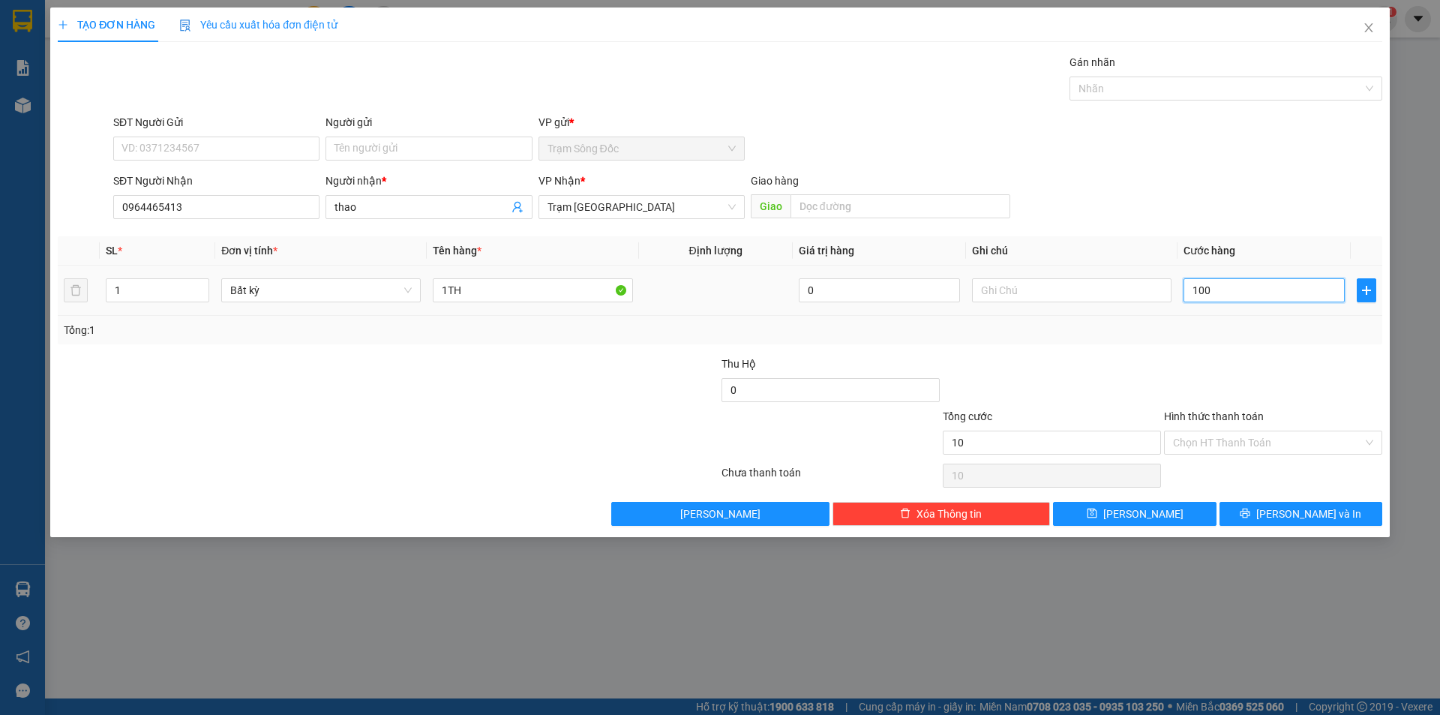
type input "100"
type input "100.000"
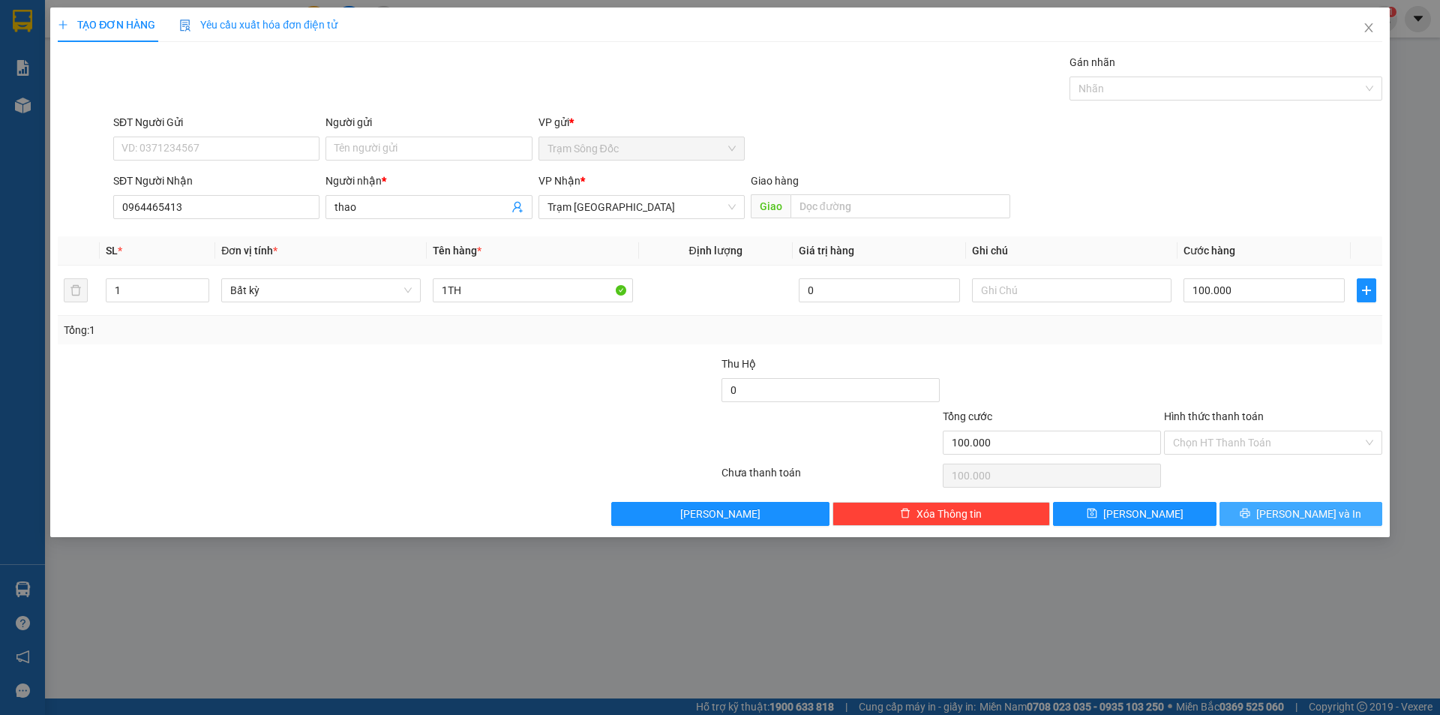
click at [1322, 506] on span "[PERSON_NAME] và In" at bounding box center [1308, 513] width 105 height 16
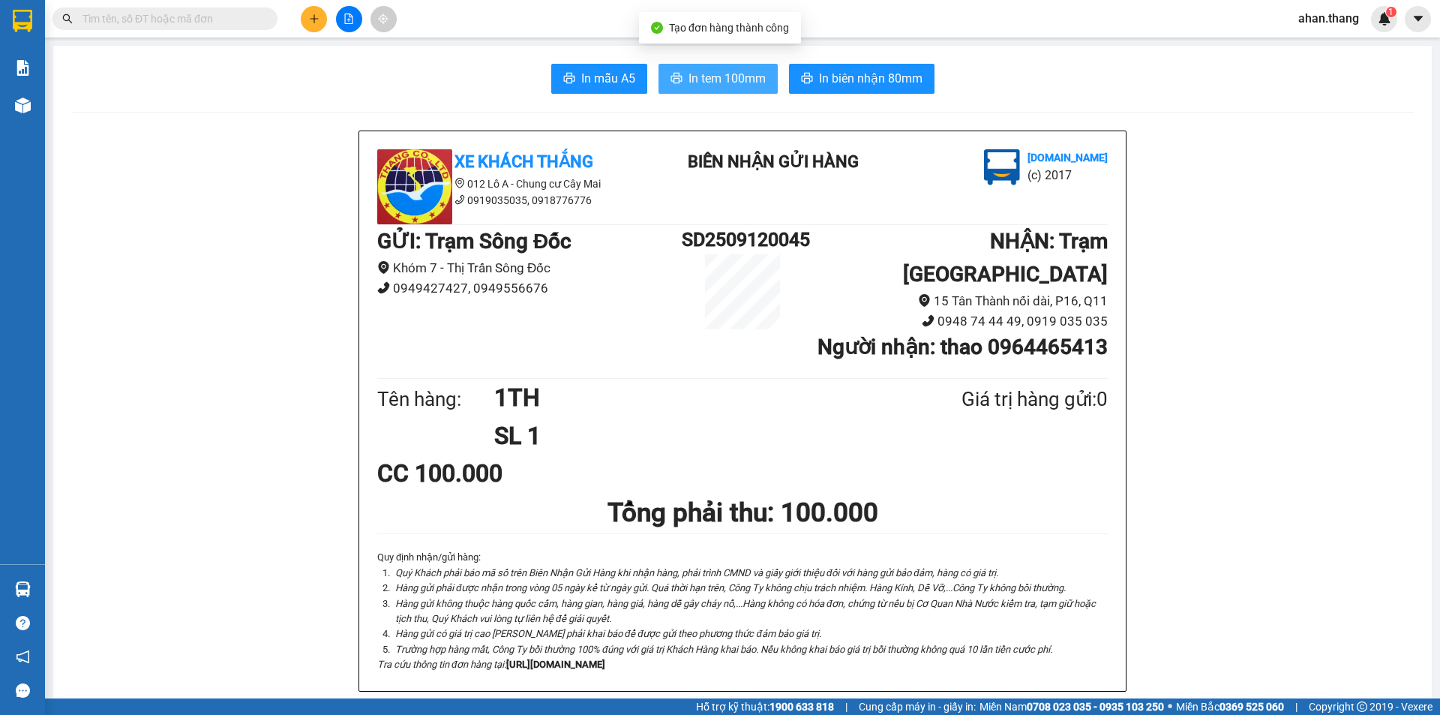
drag, startPoint x: 734, startPoint y: 66, endPoint x: 729, endPoint y: 93, distance: 27.5
click at [732, 66] on button "In tem 100mm" at bounding box center [717, 79] width 119 height 30
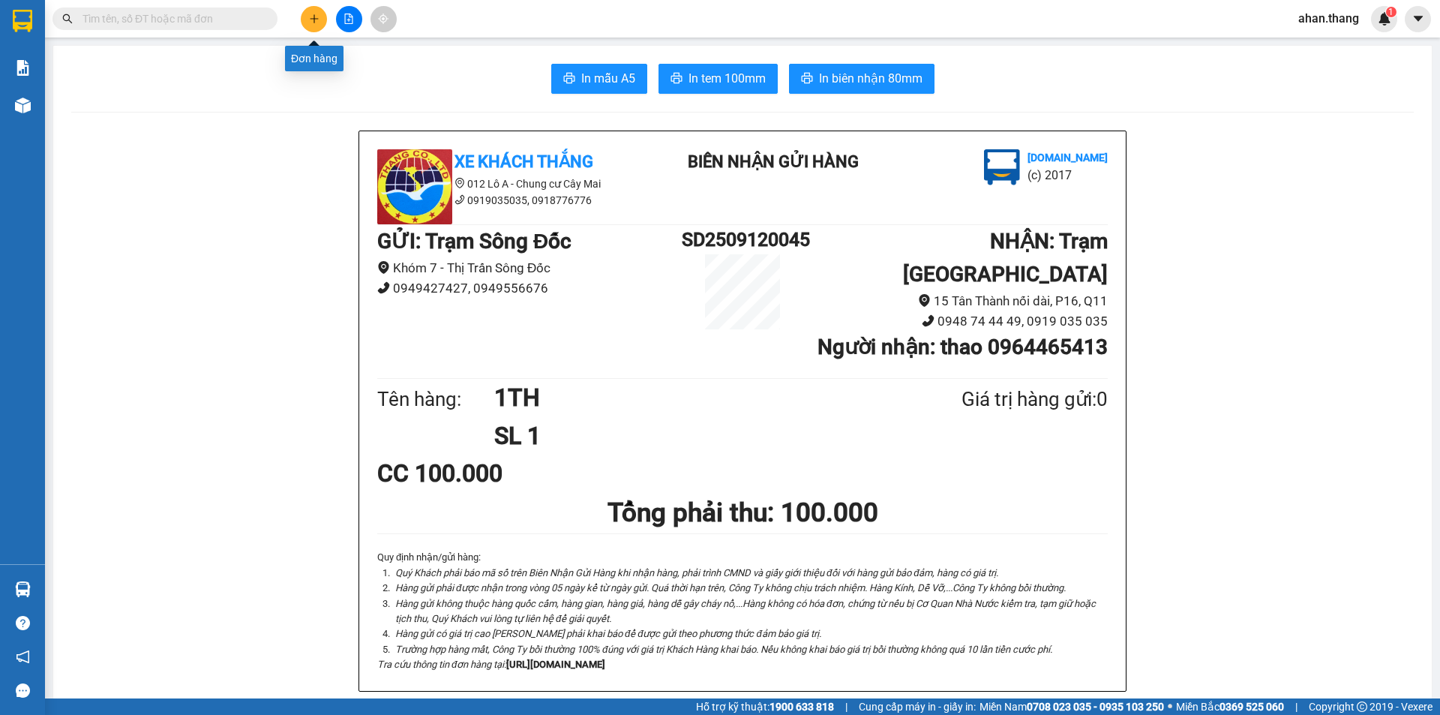
click at [307, 19] on button at bounding box center [314, 19] width 26 height 26
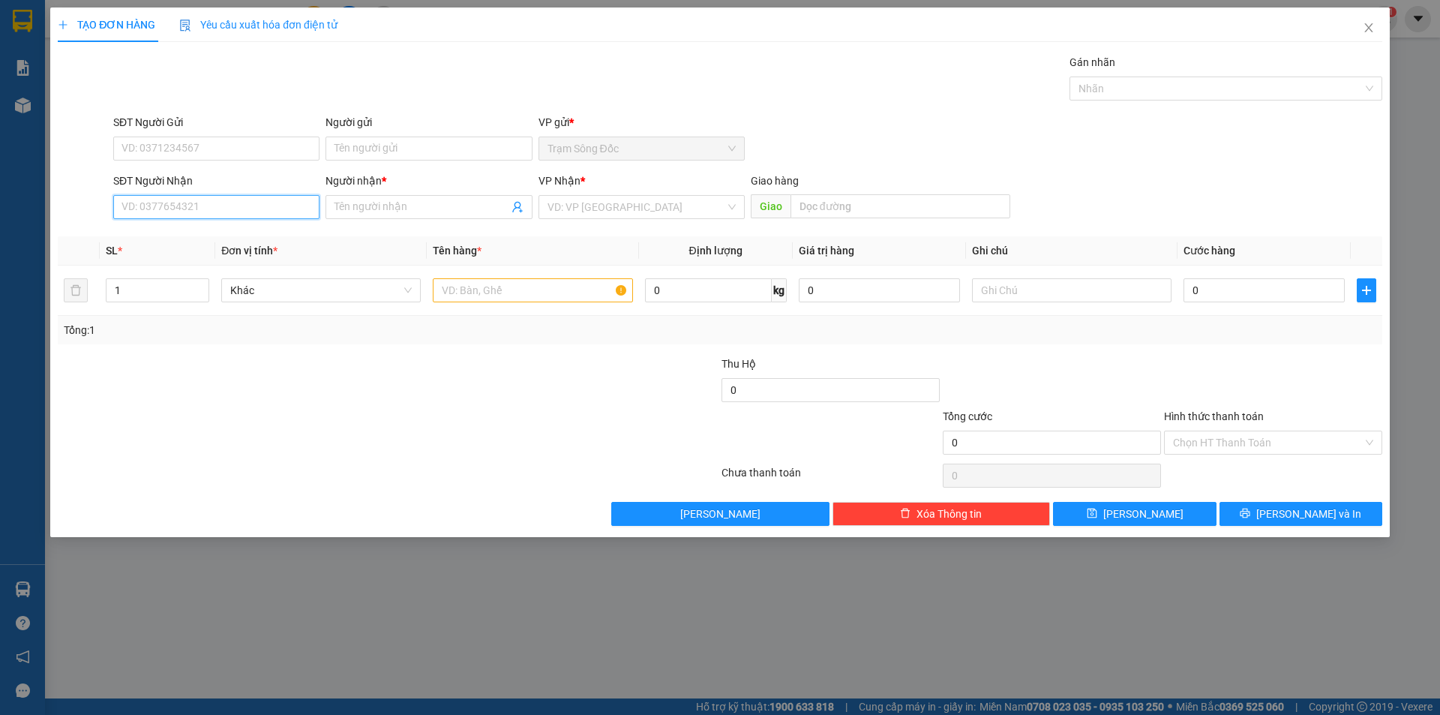
click at [186, 201] on input "SĐT Người Nhận" at bounding box center [216, 207] width 206 height 24
click at [1366, 28] on icon "close" at bounding box center [1369, 28] width 12 height 12
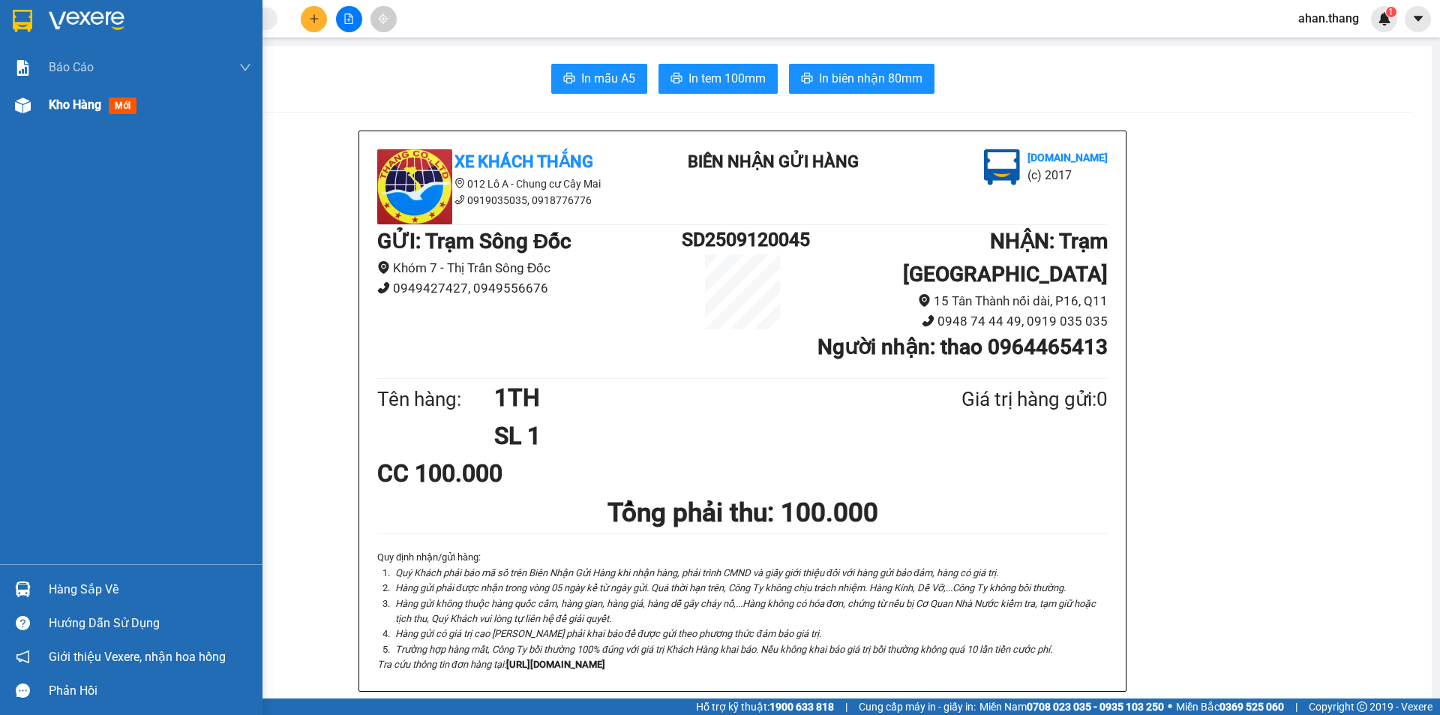
click at [59, 103] on span "Kho hàng" at bounding box center [75, 104] width 52 height 14
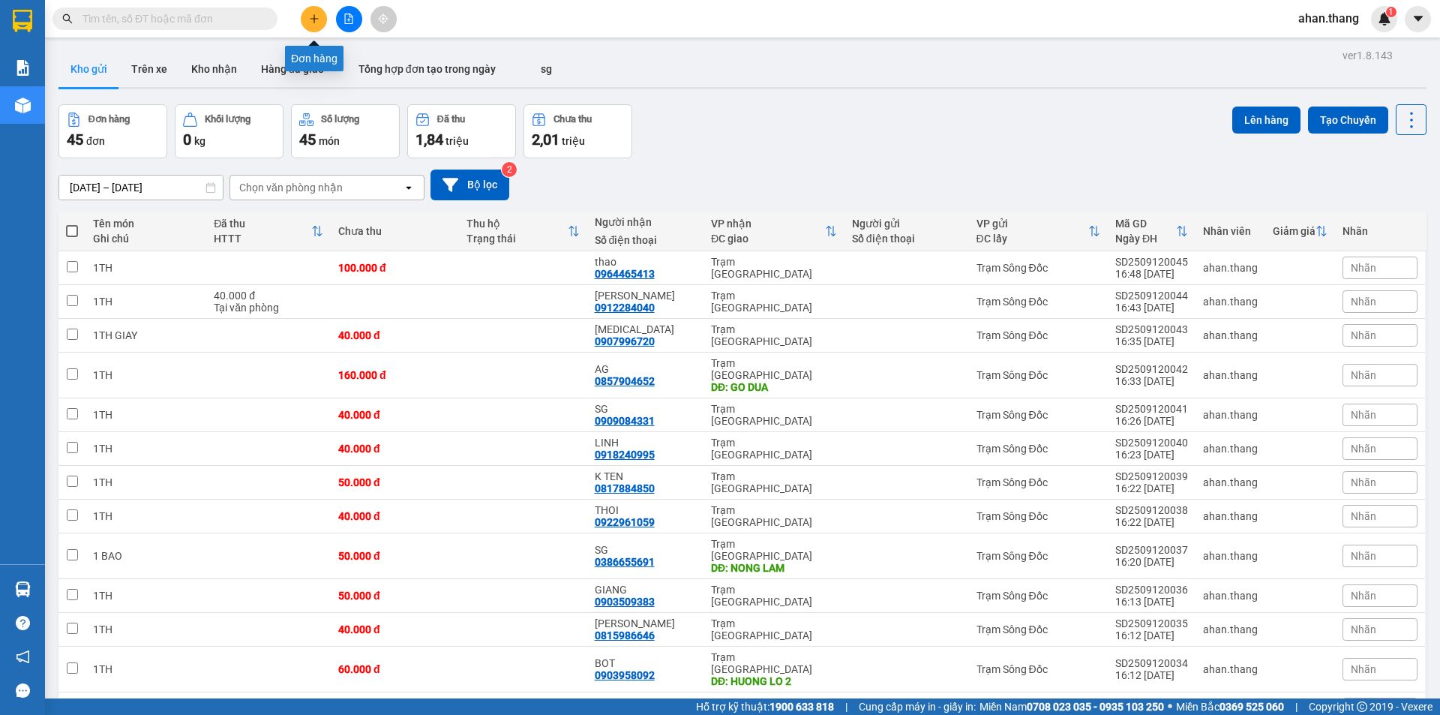
click at [313, 21] on icon "plus" at bounding box center [314, 18] width 10 height 10
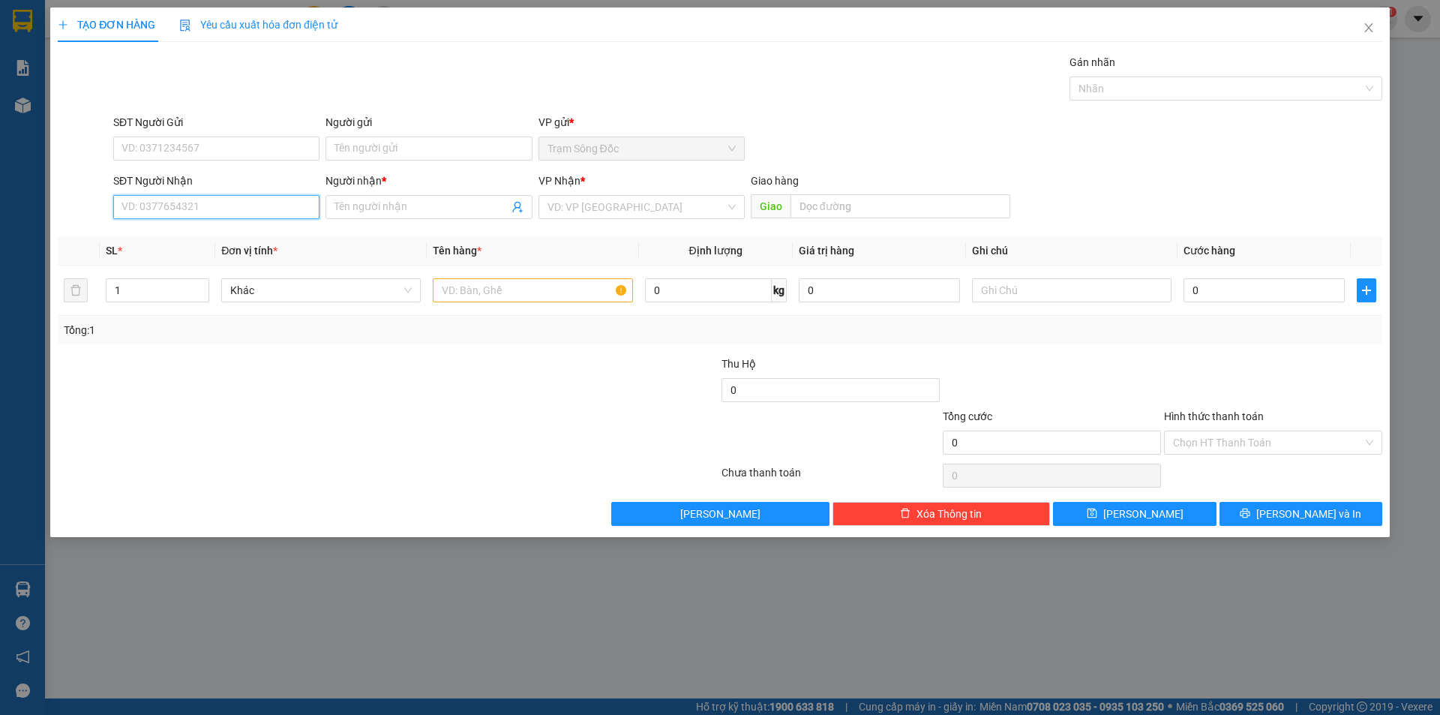
click at [207, 209] on input "SĐT Người Nhận" at bounding box center [216, 207] width 206 height 24
type input "0907809879"
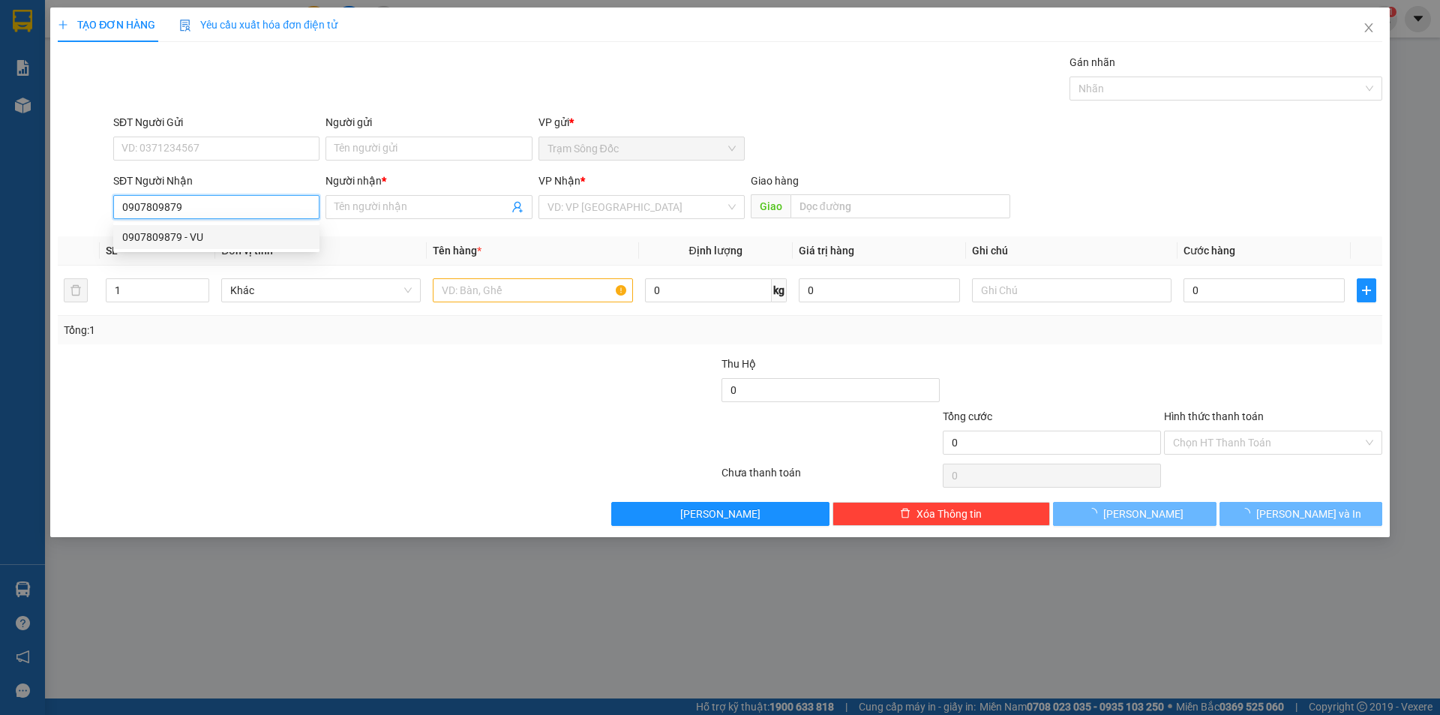
click at [202, 241] on div "0907809879 - VU" at bounding box center [216, 237] width 188 height 16
type input "VU"
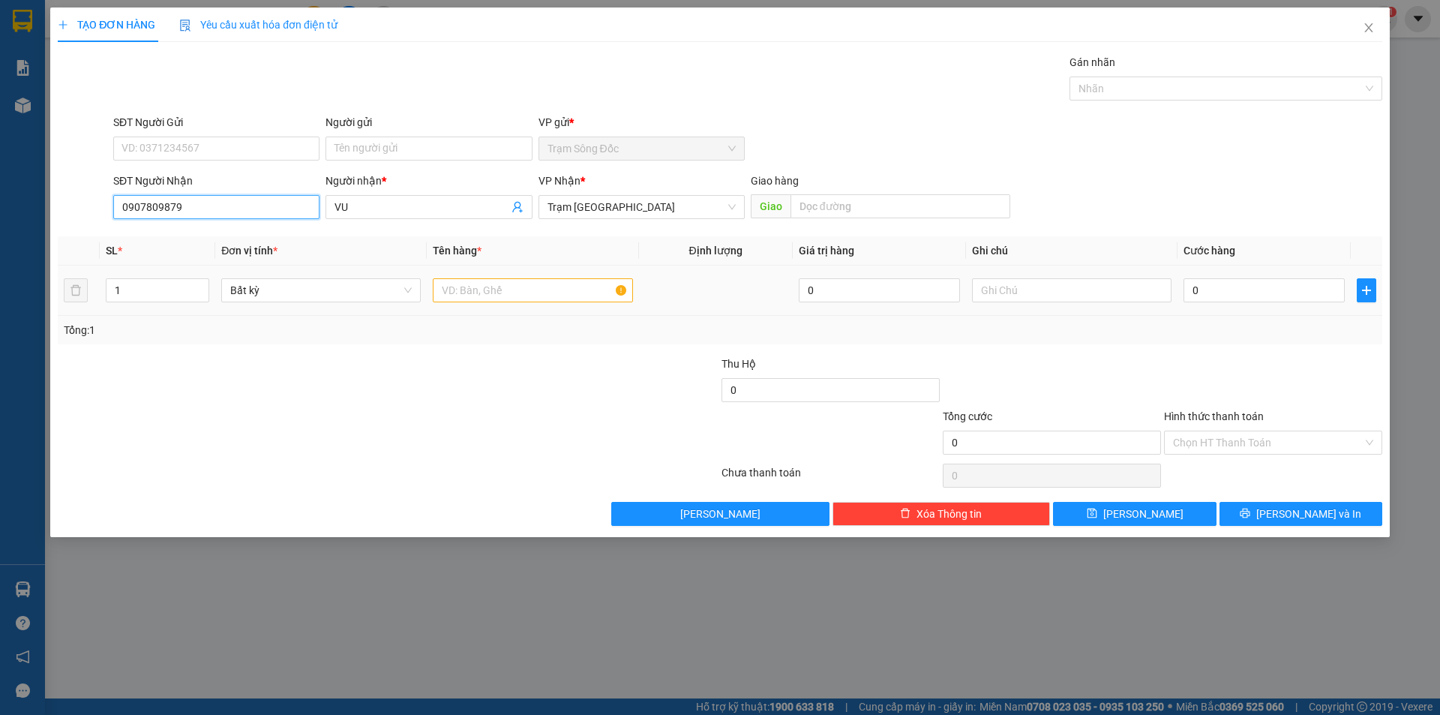
type input "0907809879"
click at [532, 289] on input "text" at bounding box center [532, 290] width 199 height 24
type input "1TH GIAY"
click at [1262, 285] on input "0" at bounding box center [1263, 290] width 161 height 24
type input "5"
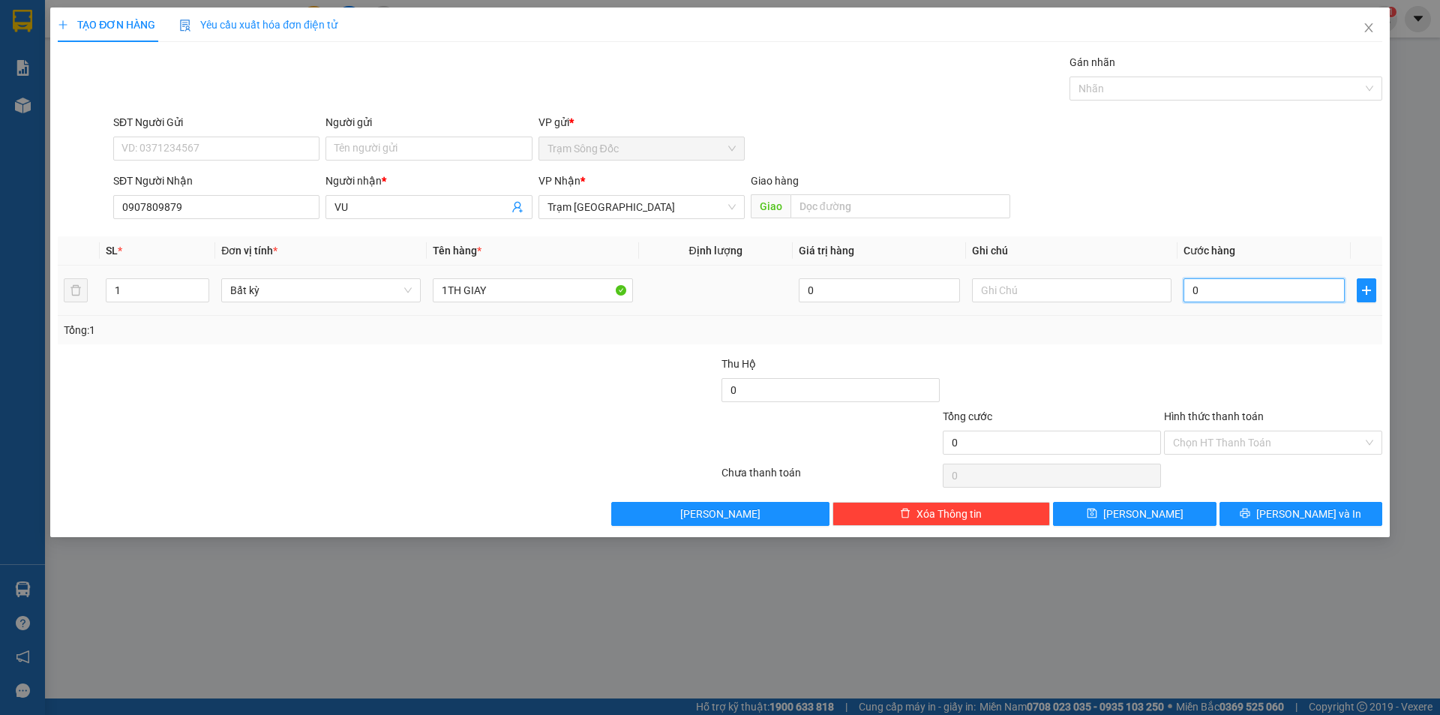
type input "5"
type input "50"
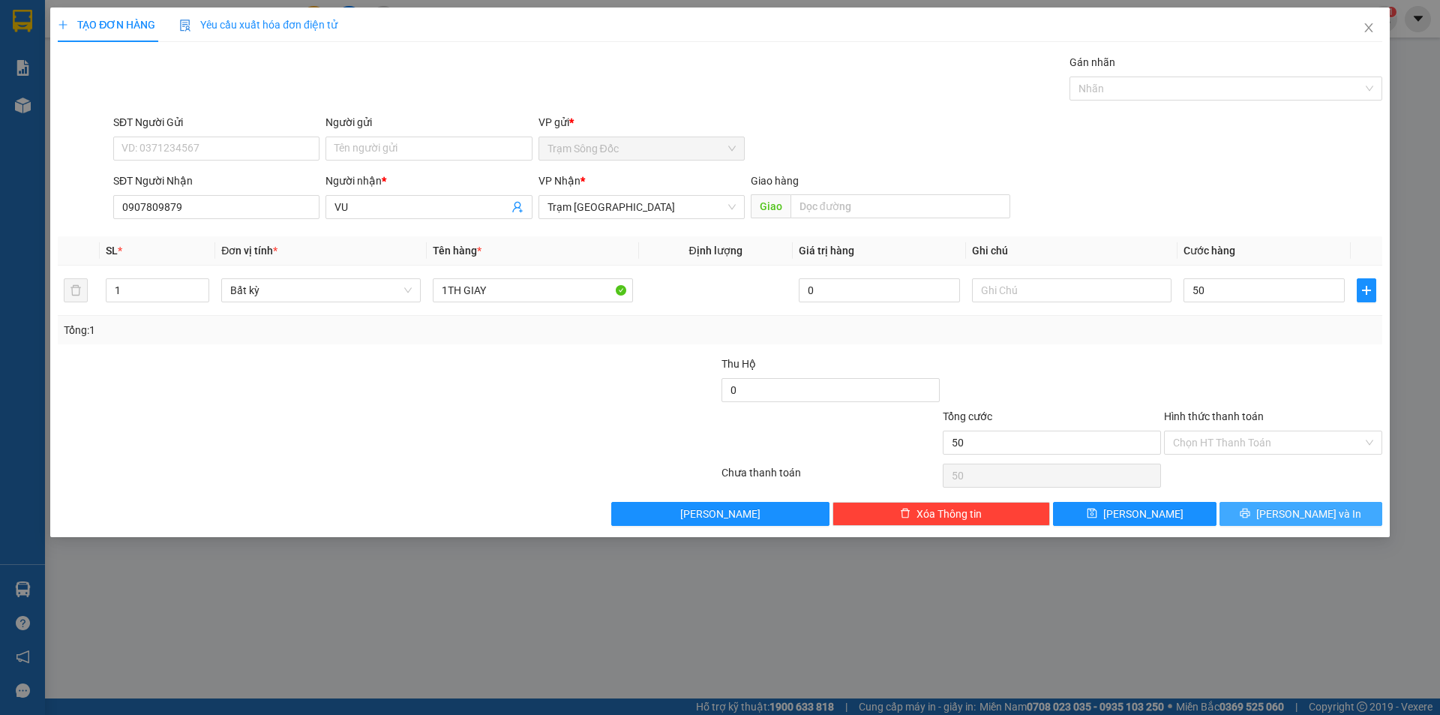
type input "50.000"
click at [1264, 511] on button "[PERSON_NAME] và In" at bounding box center [1300, 514] width 163 height 24
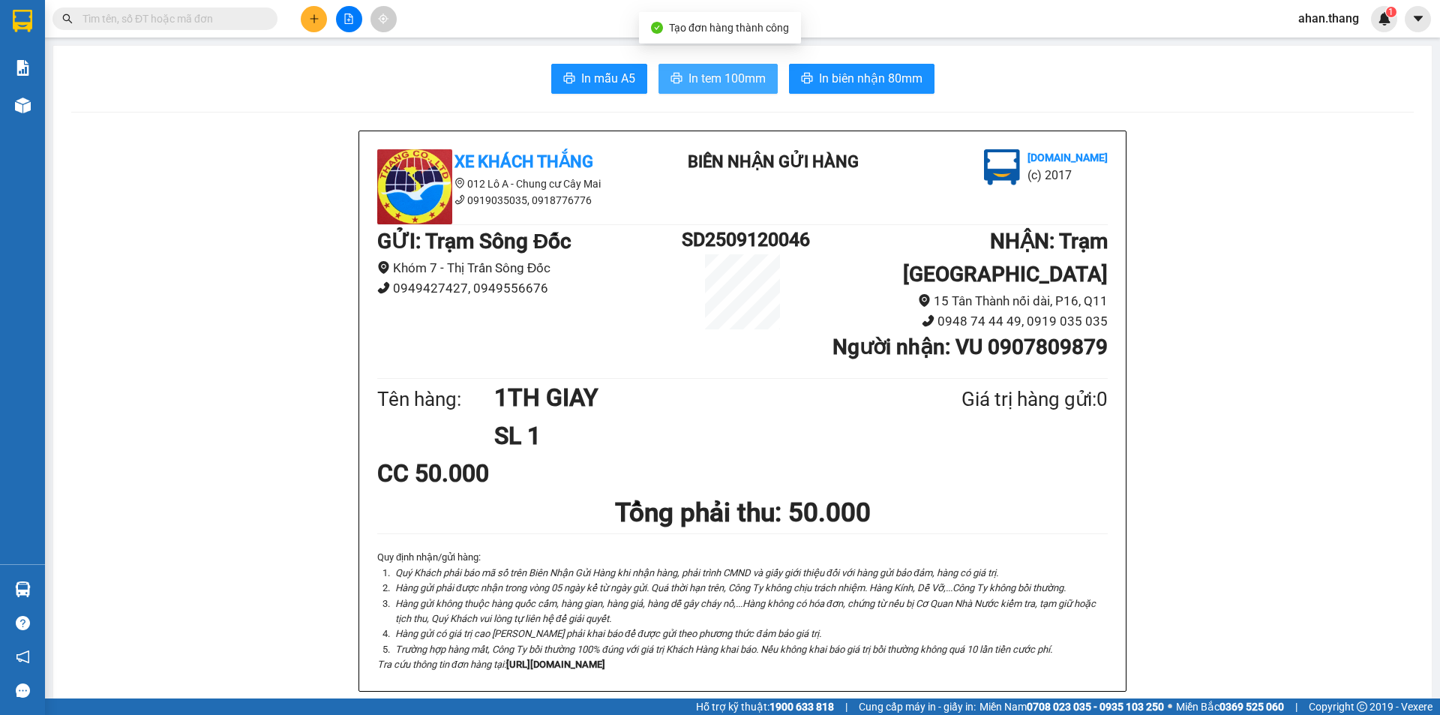
click at [701, 79] on span "In tem 100mm" at bounding box center [726, 78] width 77 height 19
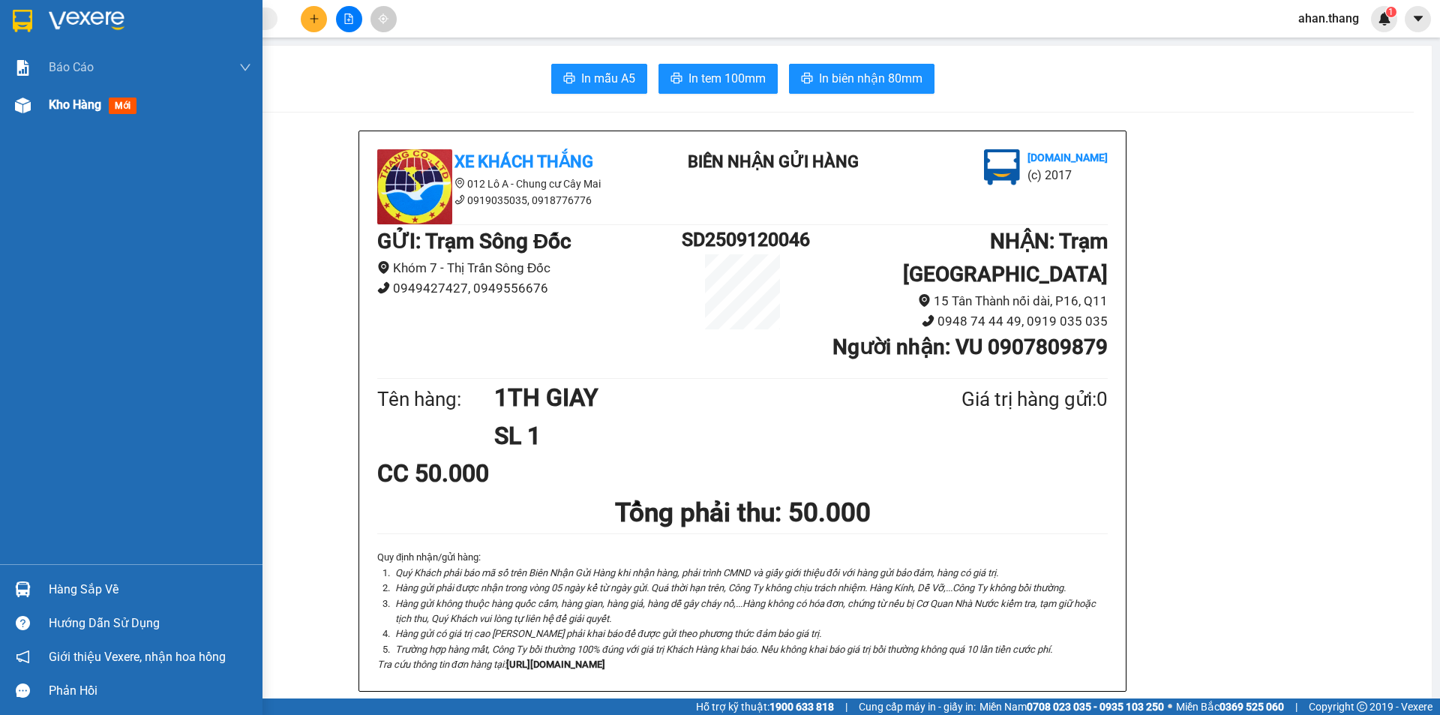
click at [67, 102] on span "Kho hàng" at bounding box center [75, 104] width 52 height 14
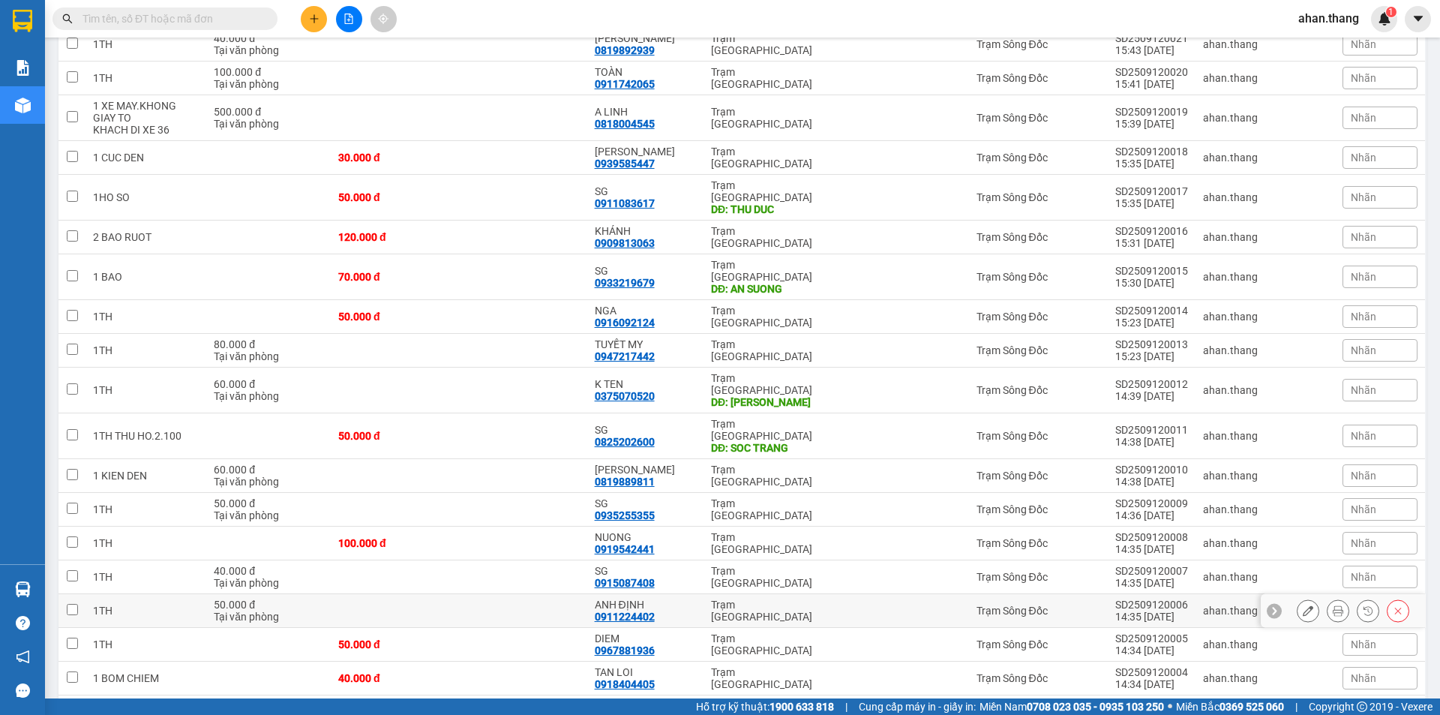
scroll to position [1179, 0]
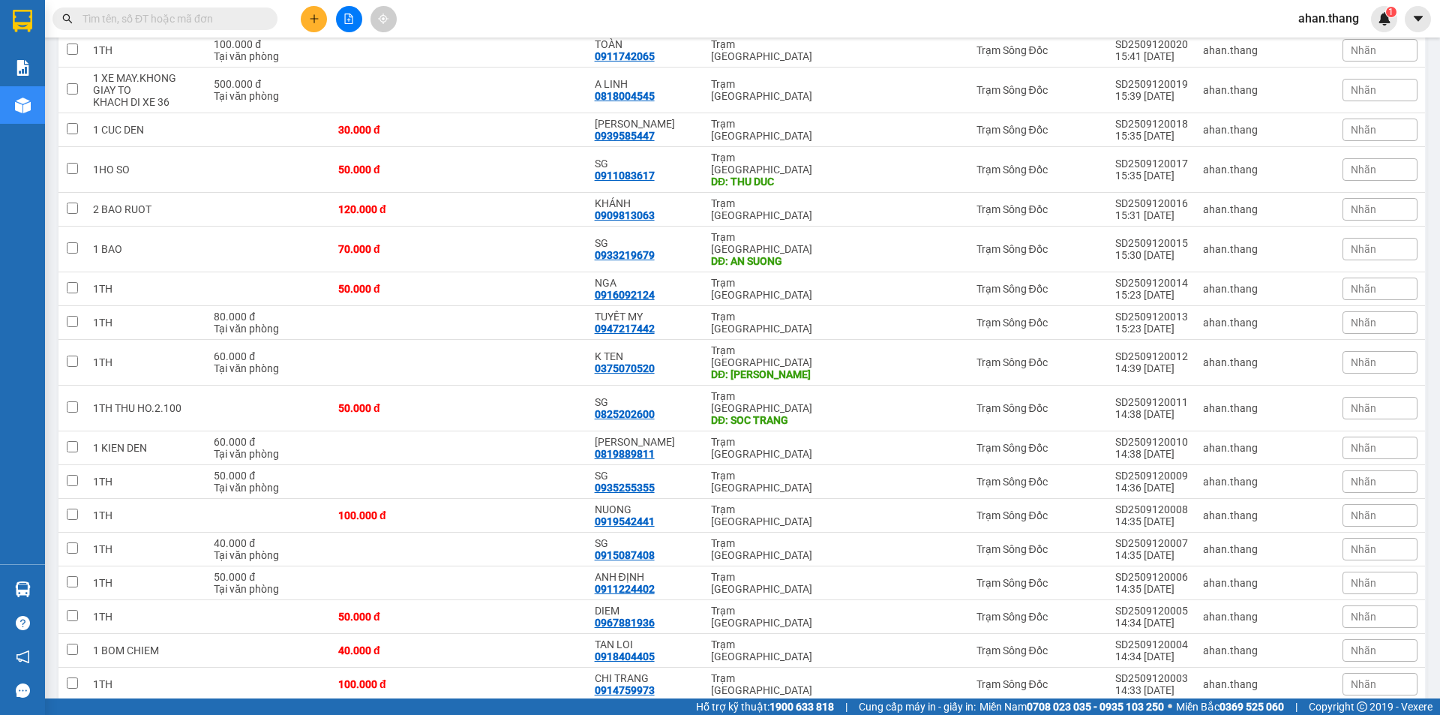
click at [1346, 633] on span "100 / trang" at bounding box center [1359, 627] width 57 height 15
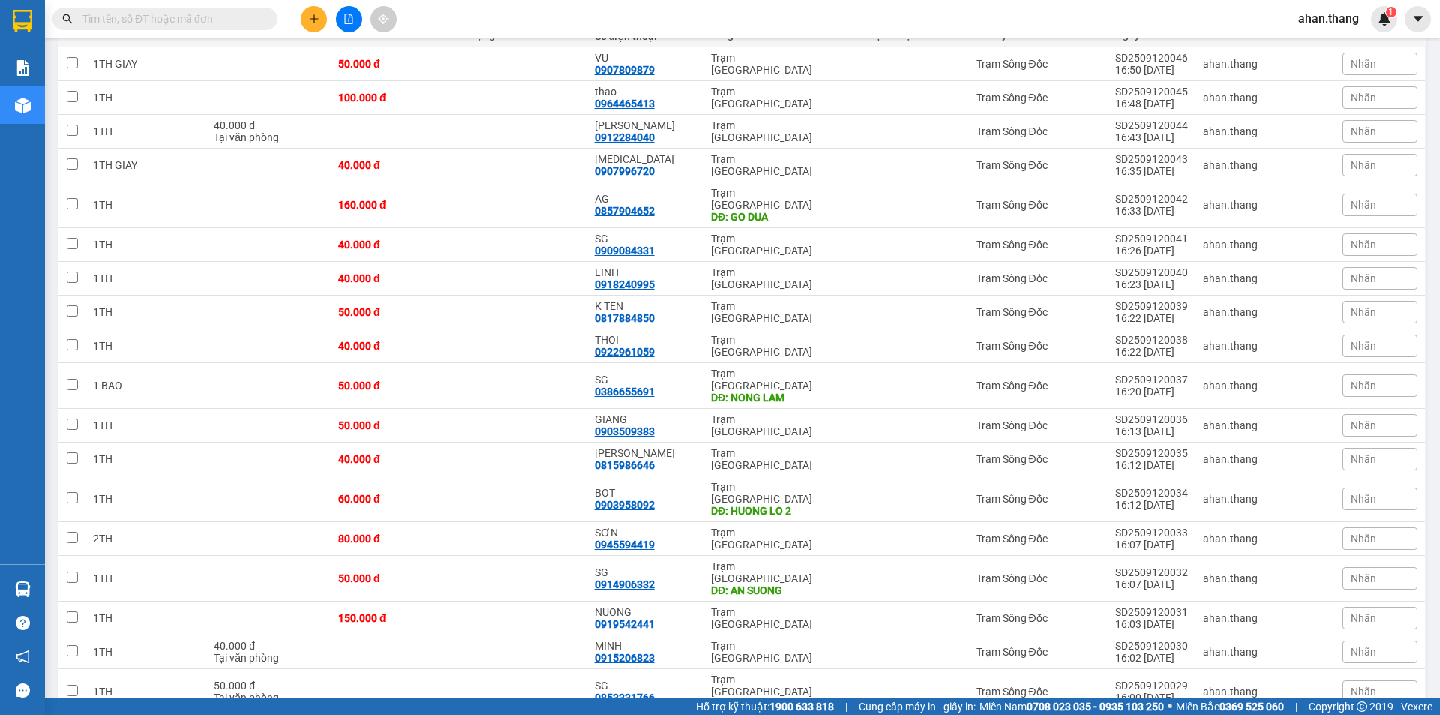
scroll to position [0, 0]
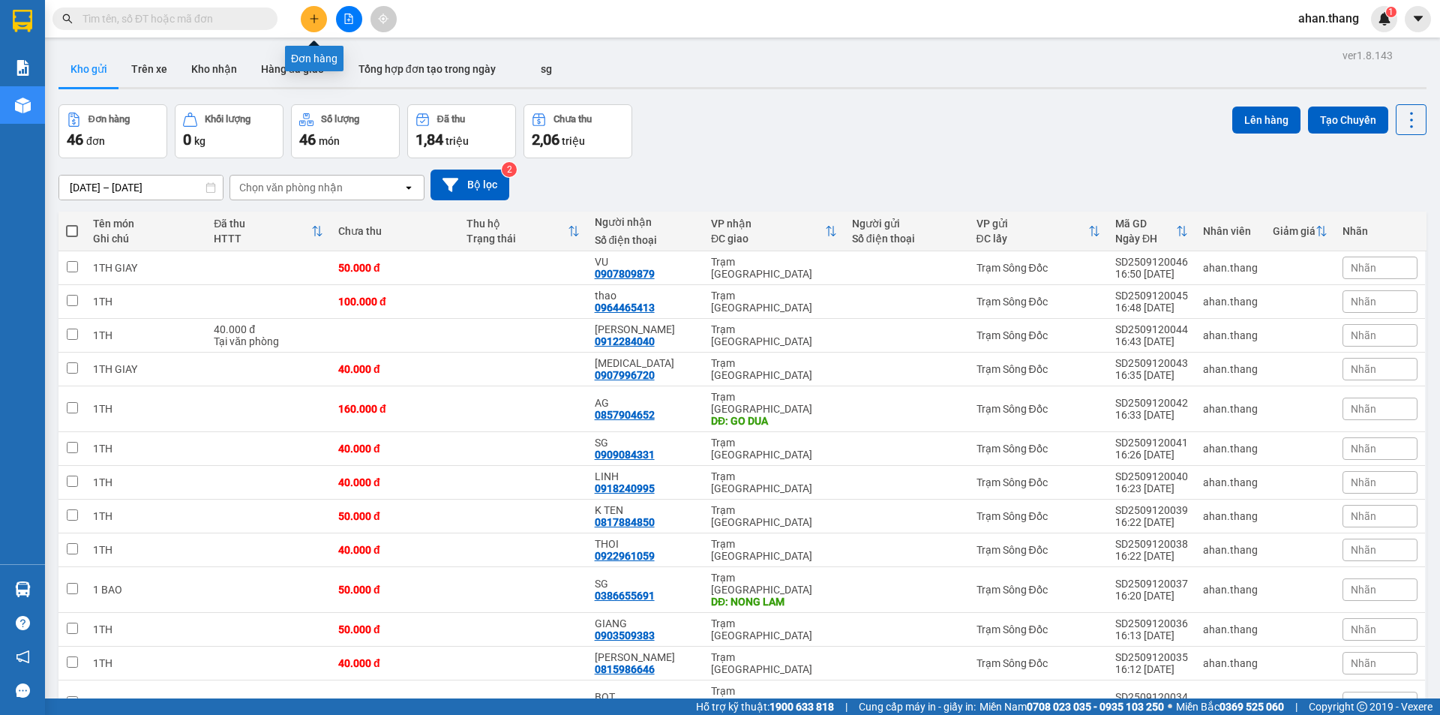
click at [312, 17] on icon "plus" at bounding box center [314, 18] width 10 height 10
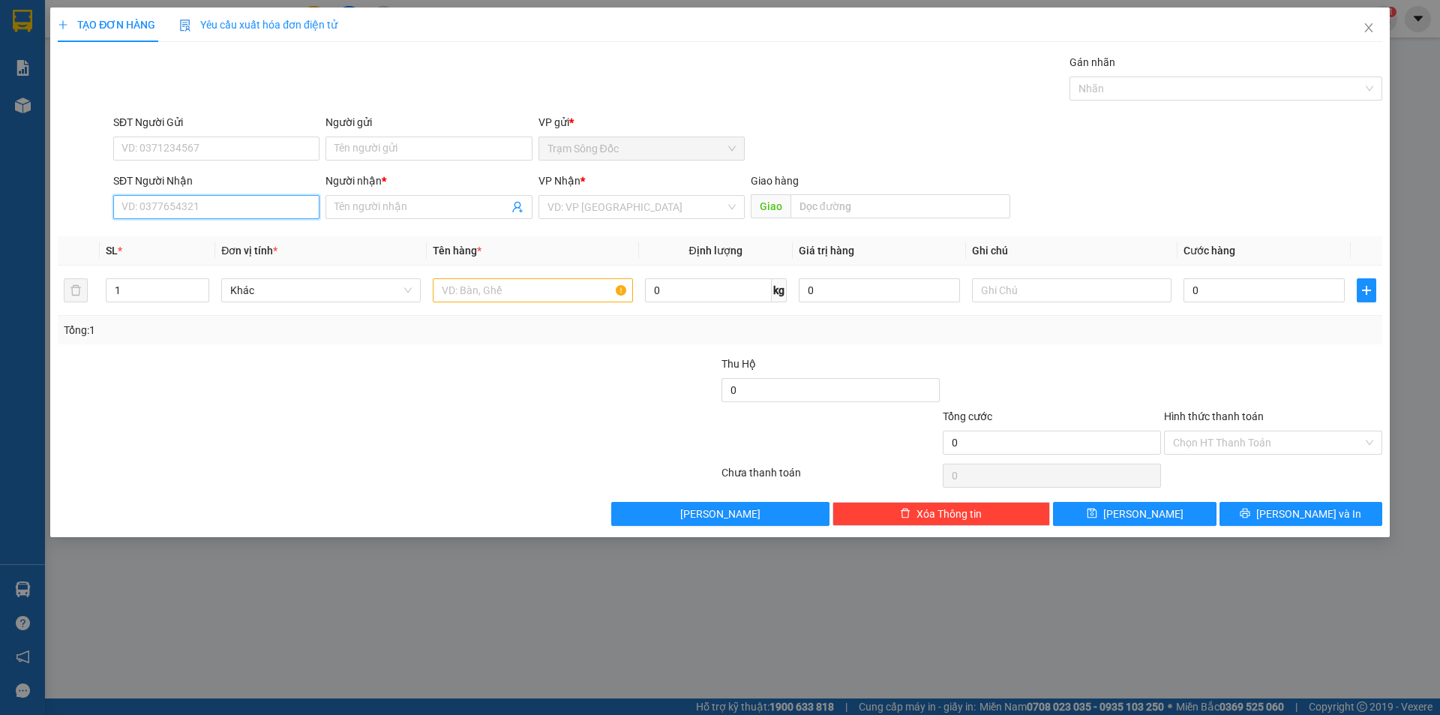
click at [242, 203] on input "SĐT Người Nhận" at bounding box center [216, 207] width 206 height 24
type input "0838933919"
click at [424, 201] on input "Người nhận *" at bounding box center [420, 207] width 173 height 16
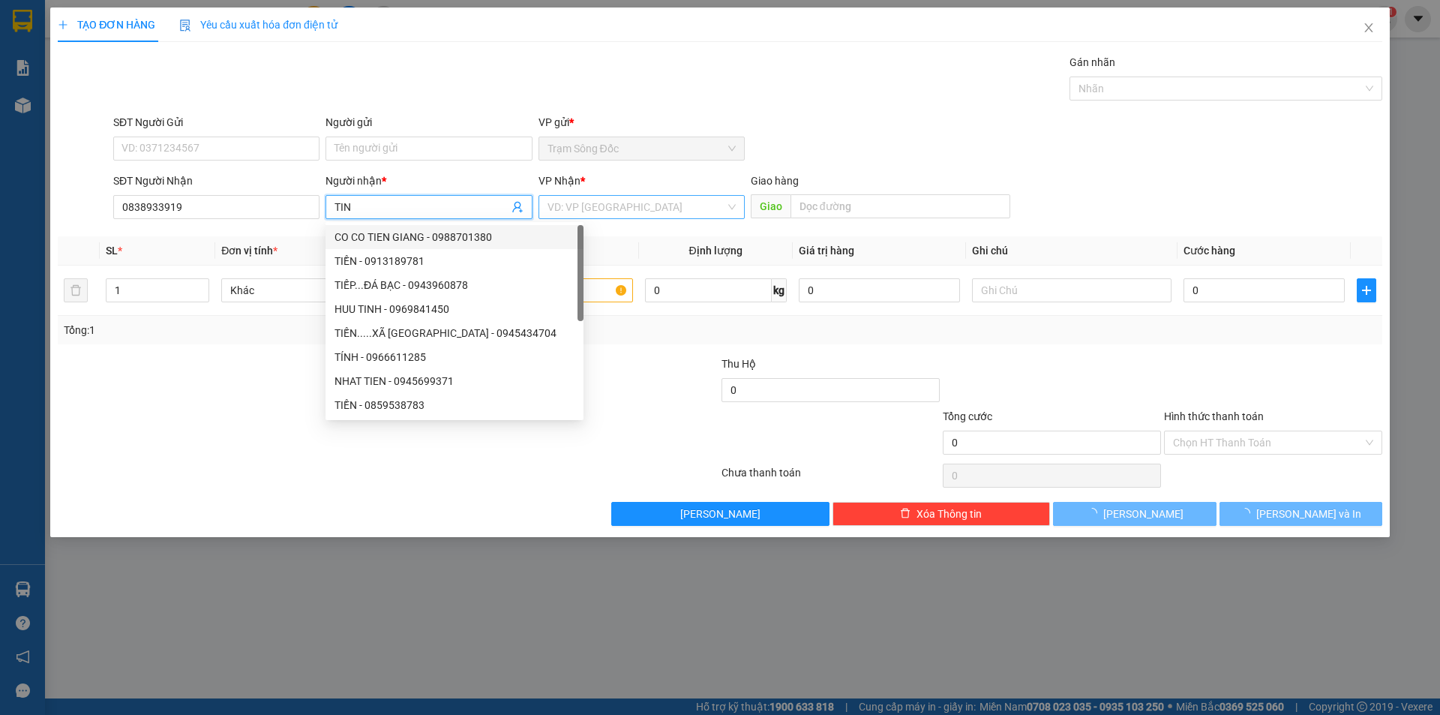
type input "TIN"
click at [617, 204] on input "search" at bounding box center [636, 207] width 178 height 22
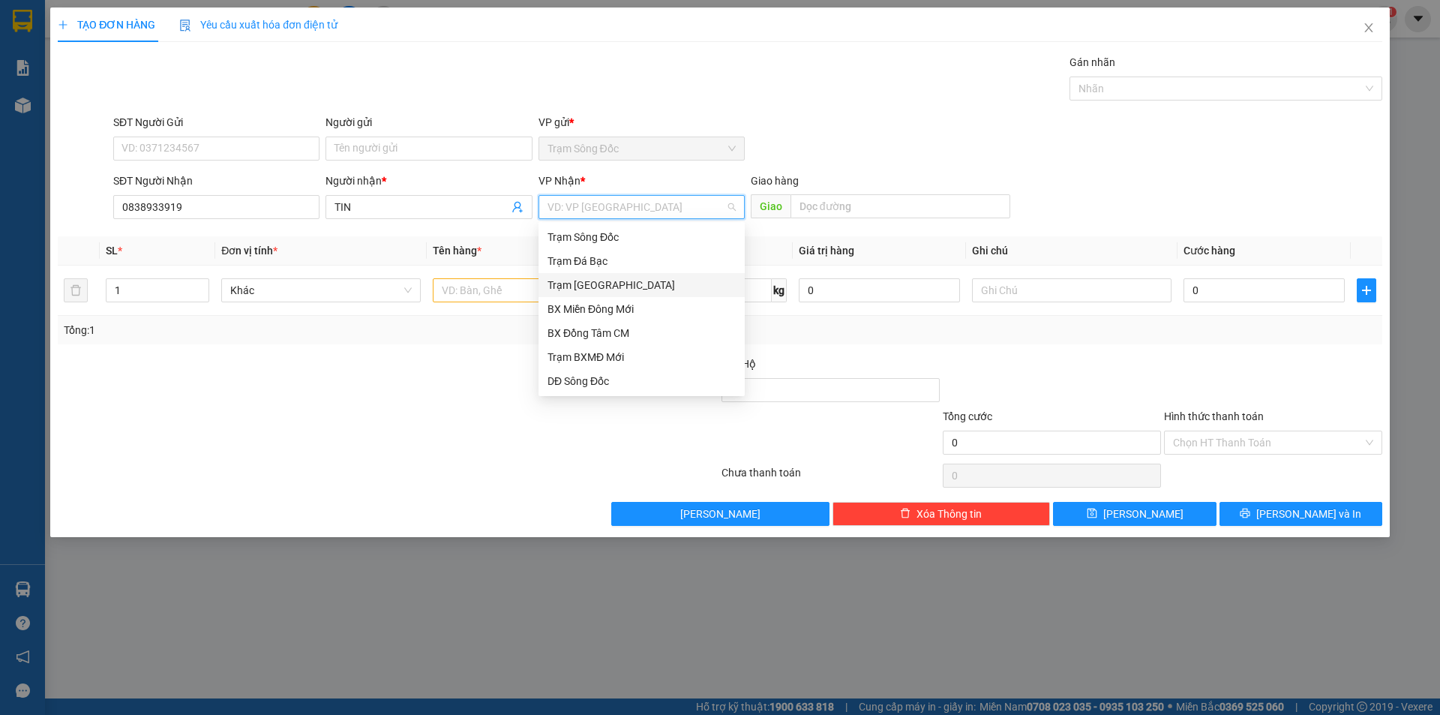
click at [612, 283] on div "Trạm [GEOGRAPHIC_DATA]" at bounding box center [641, 285] width 188 height 16
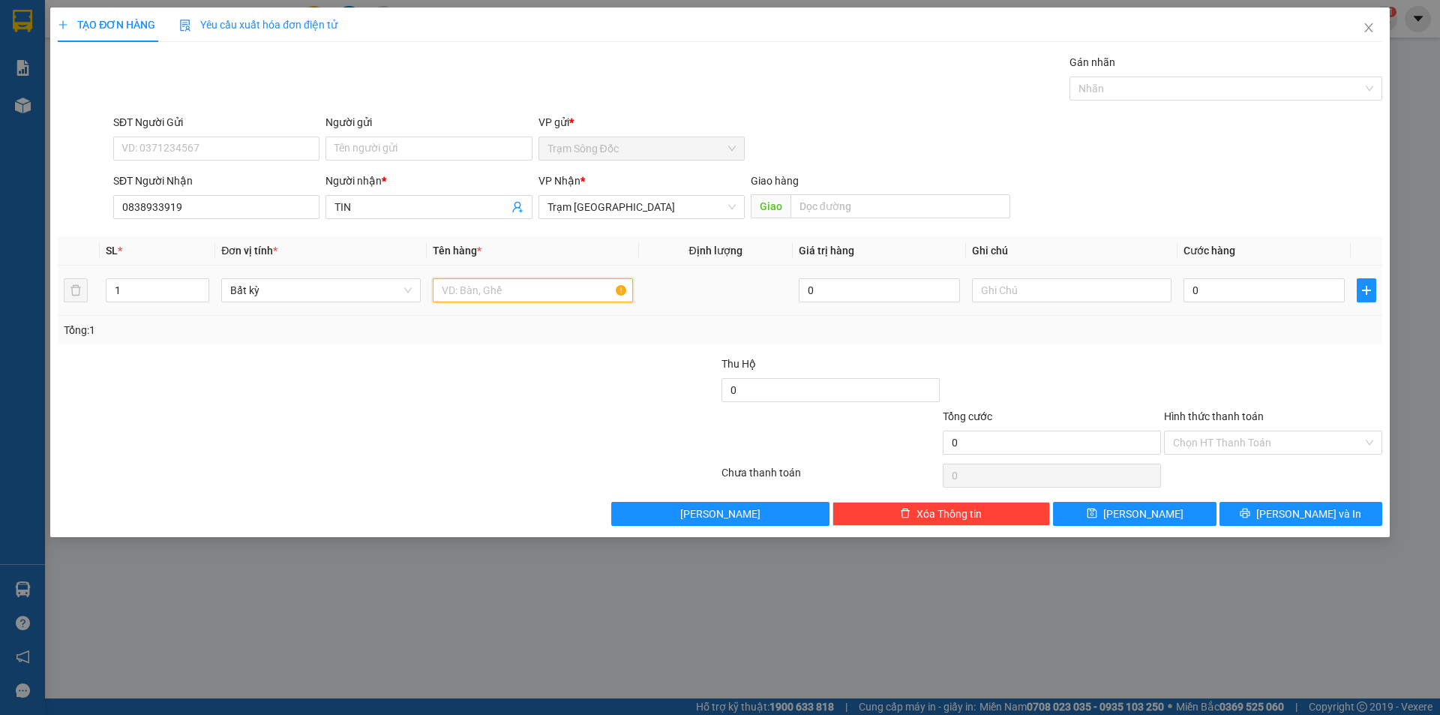
click at [519, 293] on input "text" at bounding box center [532, 290] width 199 height 24
type input "1TH"
click at [1255, 283] on input "0" at bounding box center [1263, 290] width 161 height 24
type input "4"
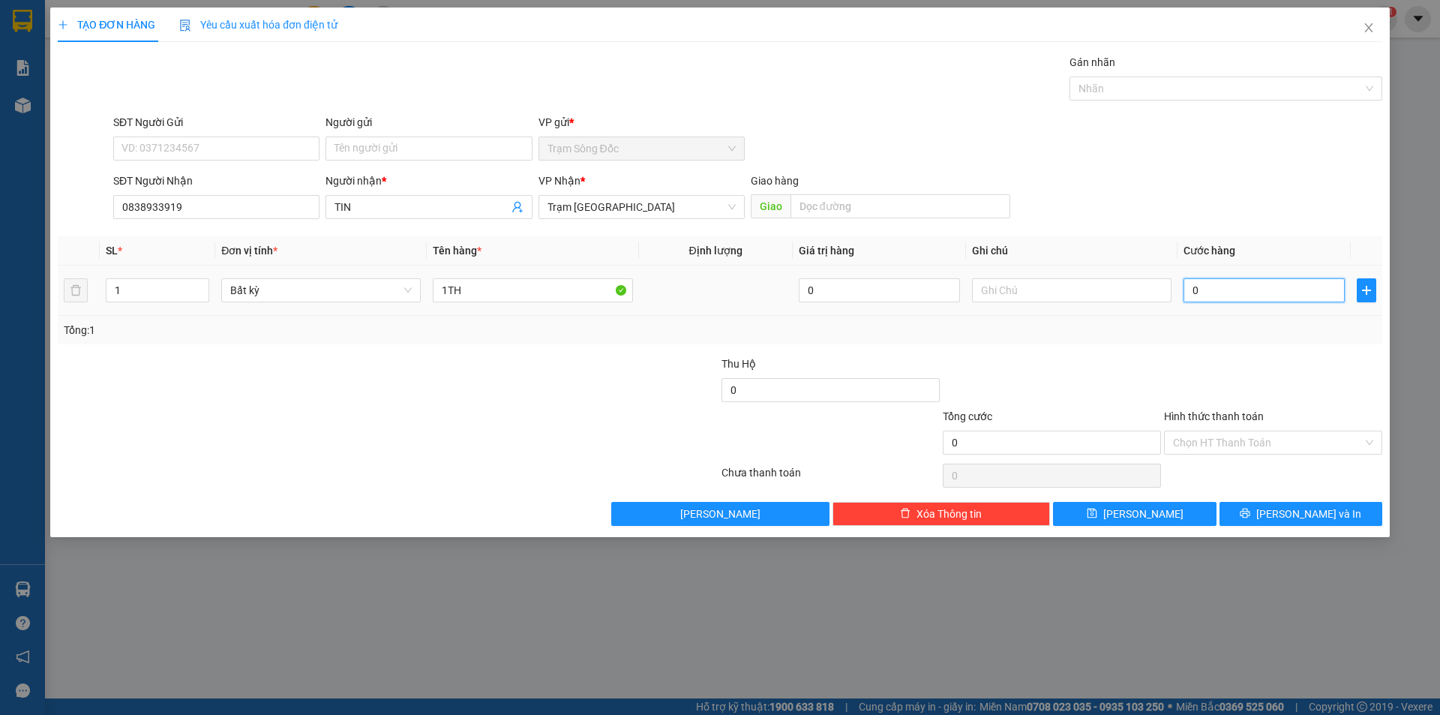
type input "4"
type input "40"
type input "40.000"
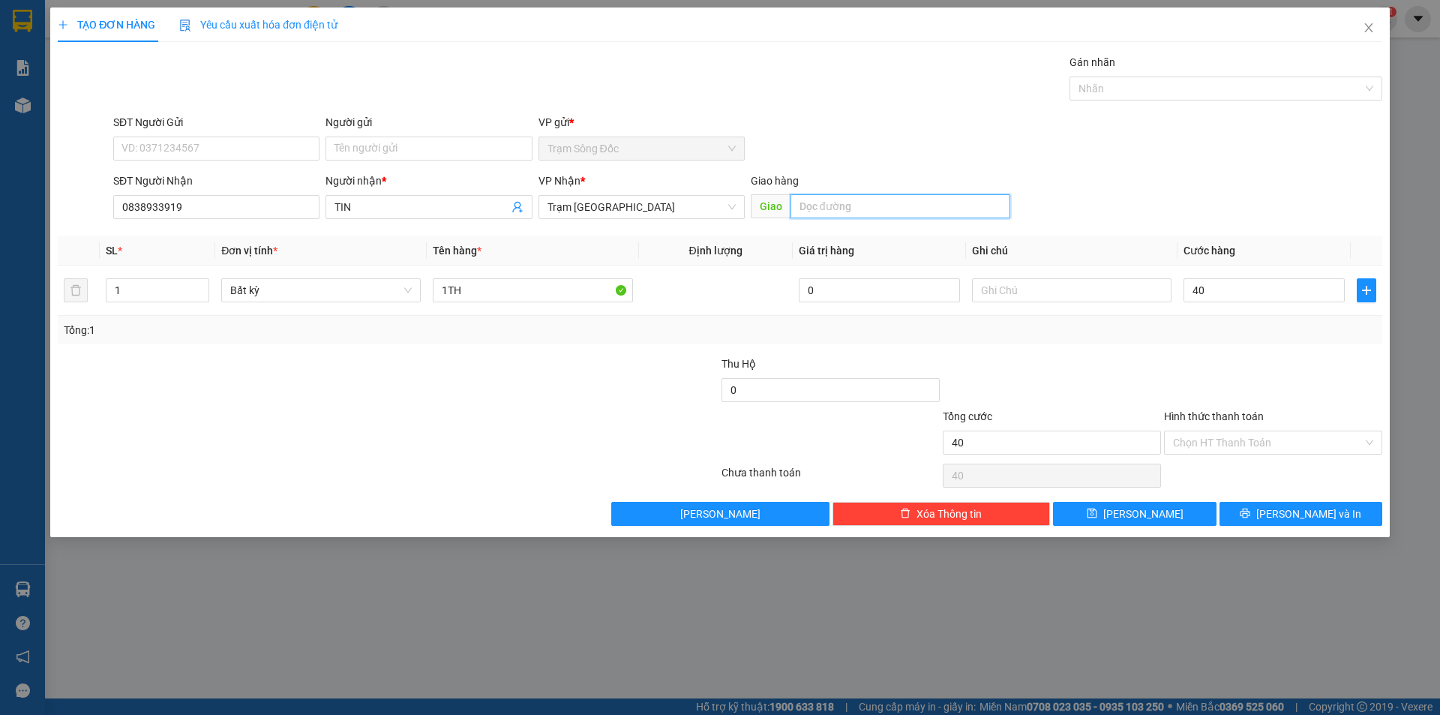
type input "40.000"
click at [878, 208] on input "text" at bounding box center [900, 206] width 220 height 24
type input "UNG BUU"
click at [1240, 289] on input "40.000" at bounding box center [1263, 290] width 161 height 24
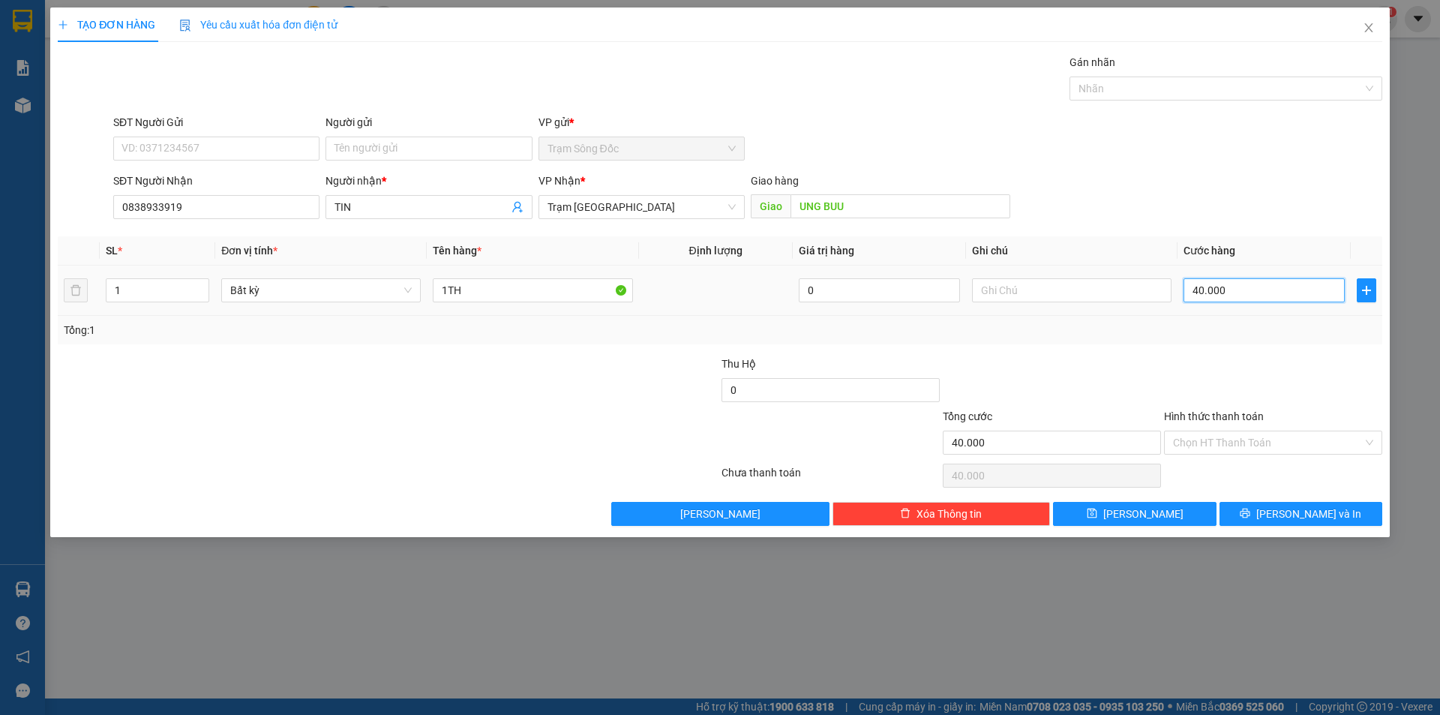
type input "0"
type input "05"
type input "5"
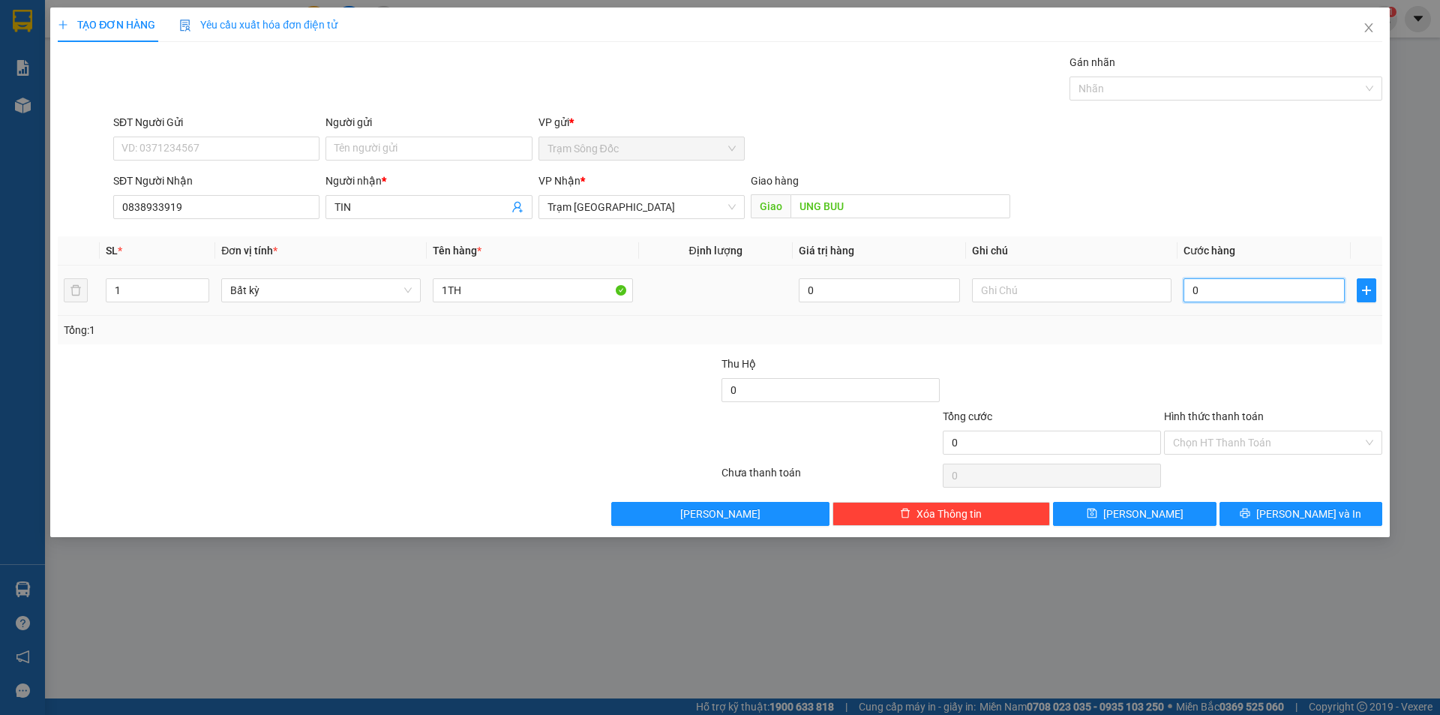
type input "5"
type input "050"
type input "50"
type input "50.000"
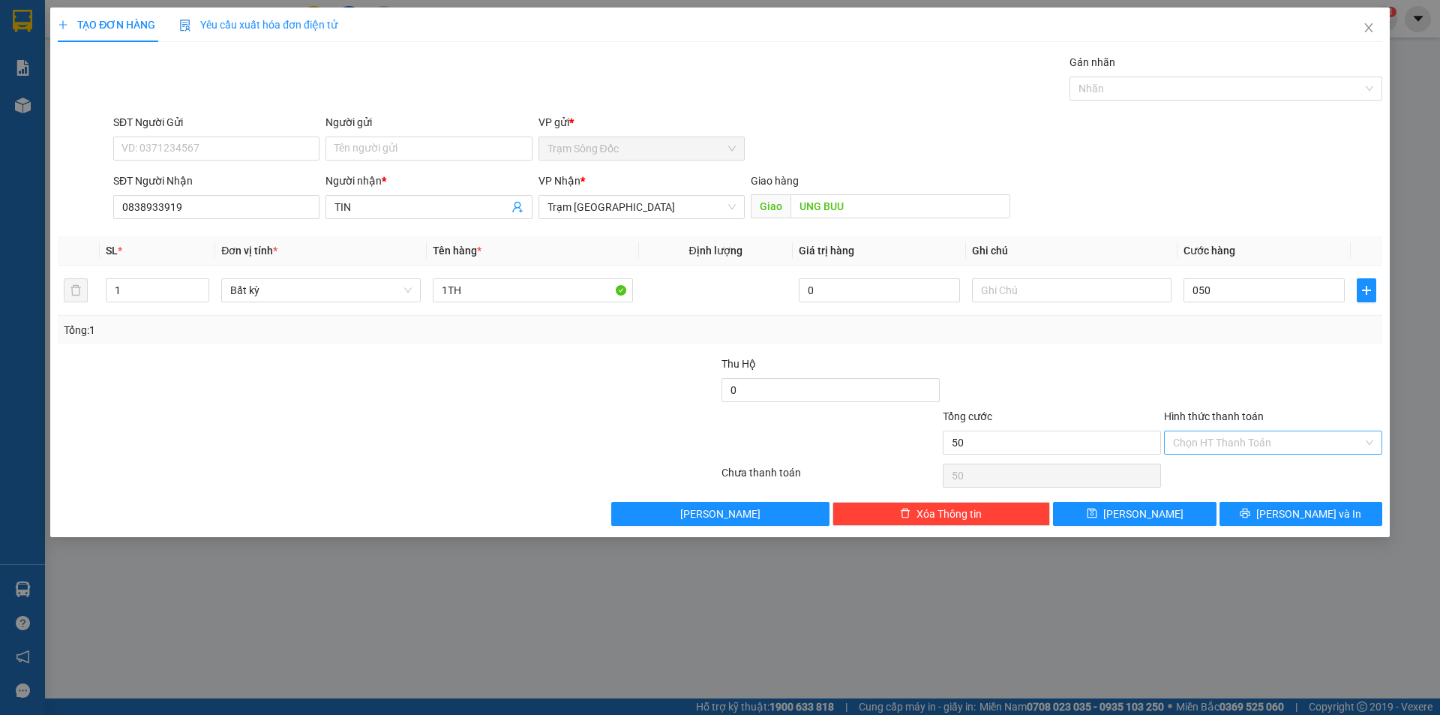
type input "50.000"
click at [1259, 446] on input "Hình thức thanh toán" at bounding box center [1268, 442] width 190 height 22
click at [1261, 467] on div "Tại văn phòng" at bounding box center [1273, 472] width 200 height 16
type input "0"
click at [1267, 508] on button "[PERSON_NAME] và In" at bounding box center [1300, 514] width 163 height 24
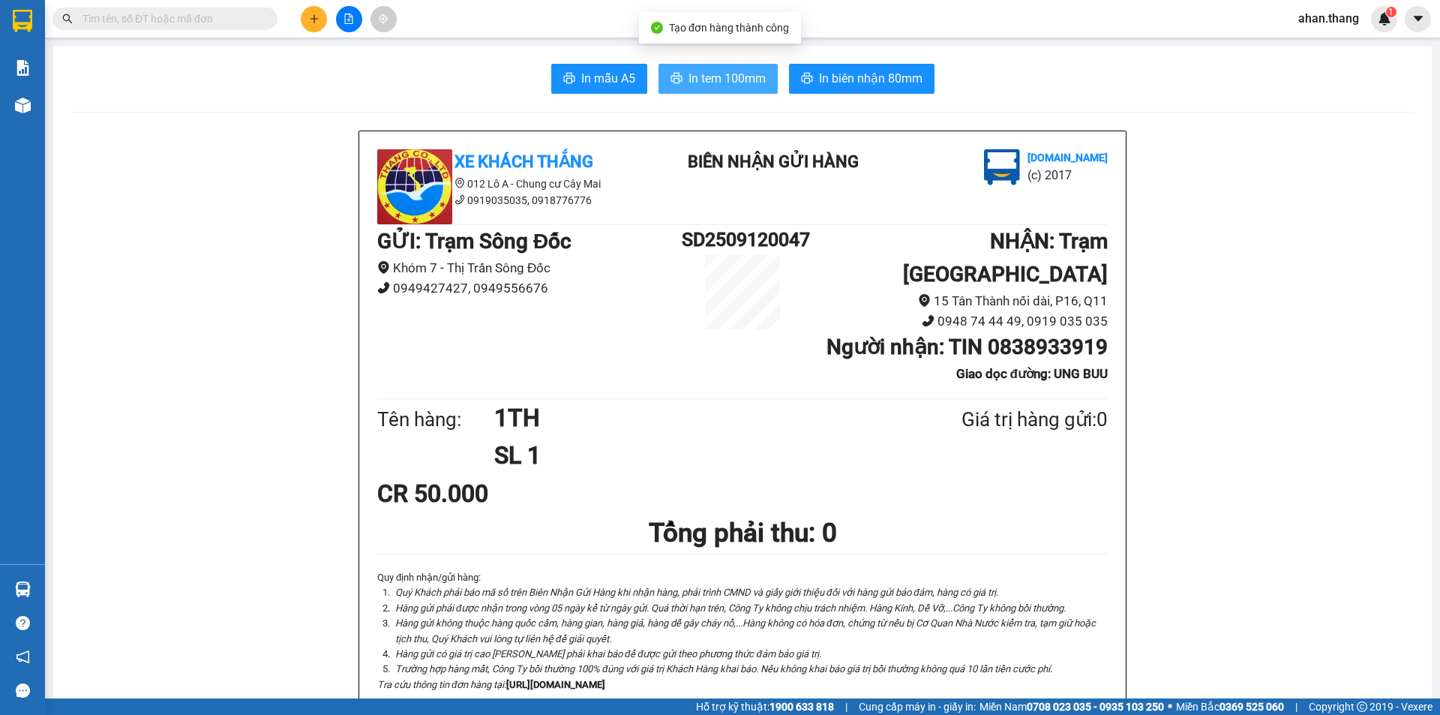
click at [730, 84] on span "In tem 100mm" at bounding box center [726, 78] width 77 height 19
click at [736, 82] on span "In tem 100mm" at bounding box center [726, 78] width 77 height 19
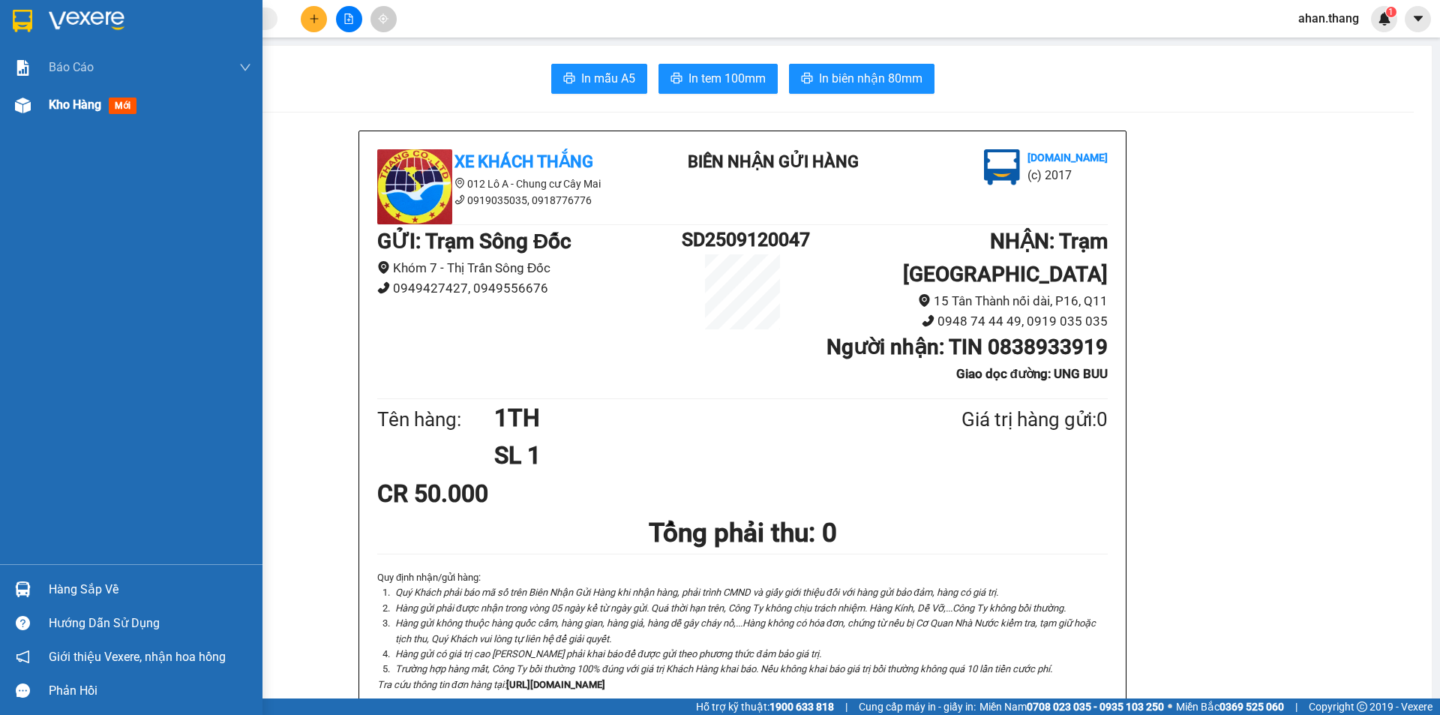
click at [50, 103] on span "Kho hàng" at bounding box center [75, 104] width 52 height 14
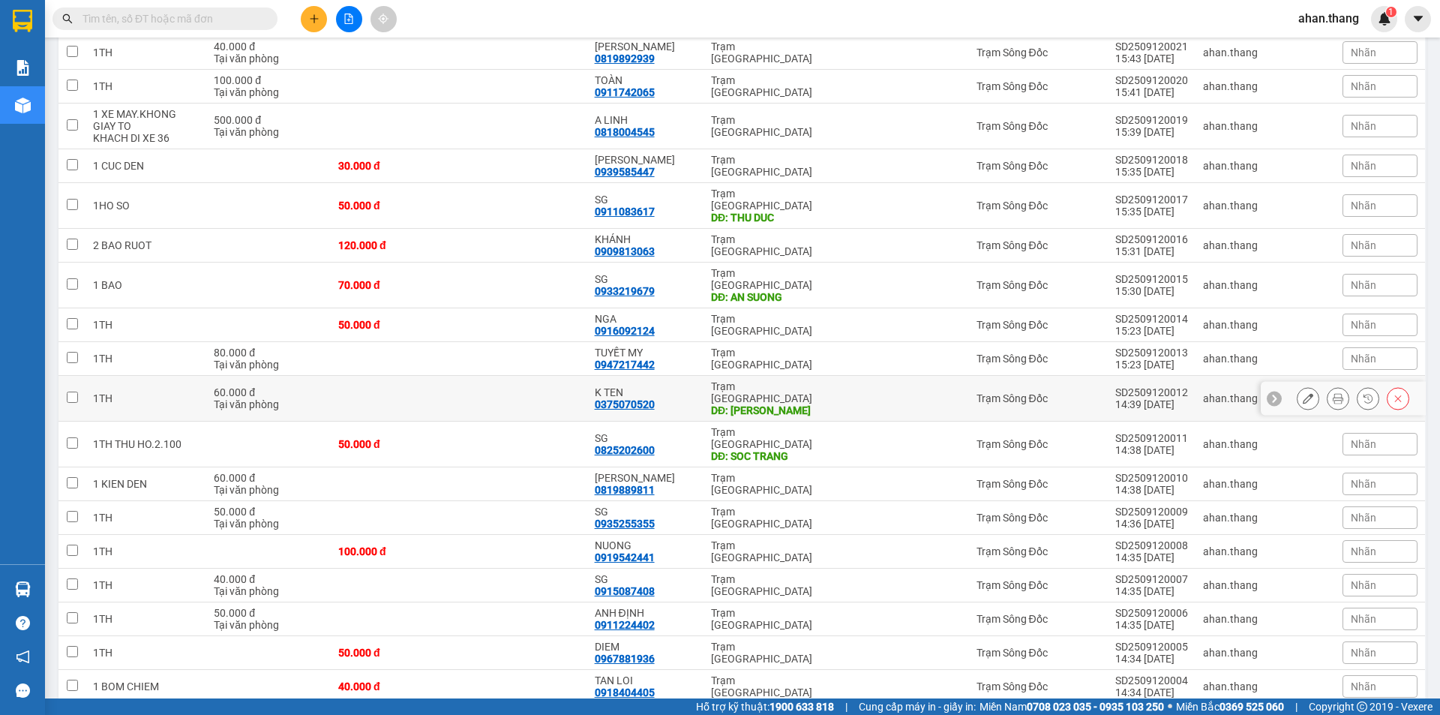
scroll to position [1213, 0]
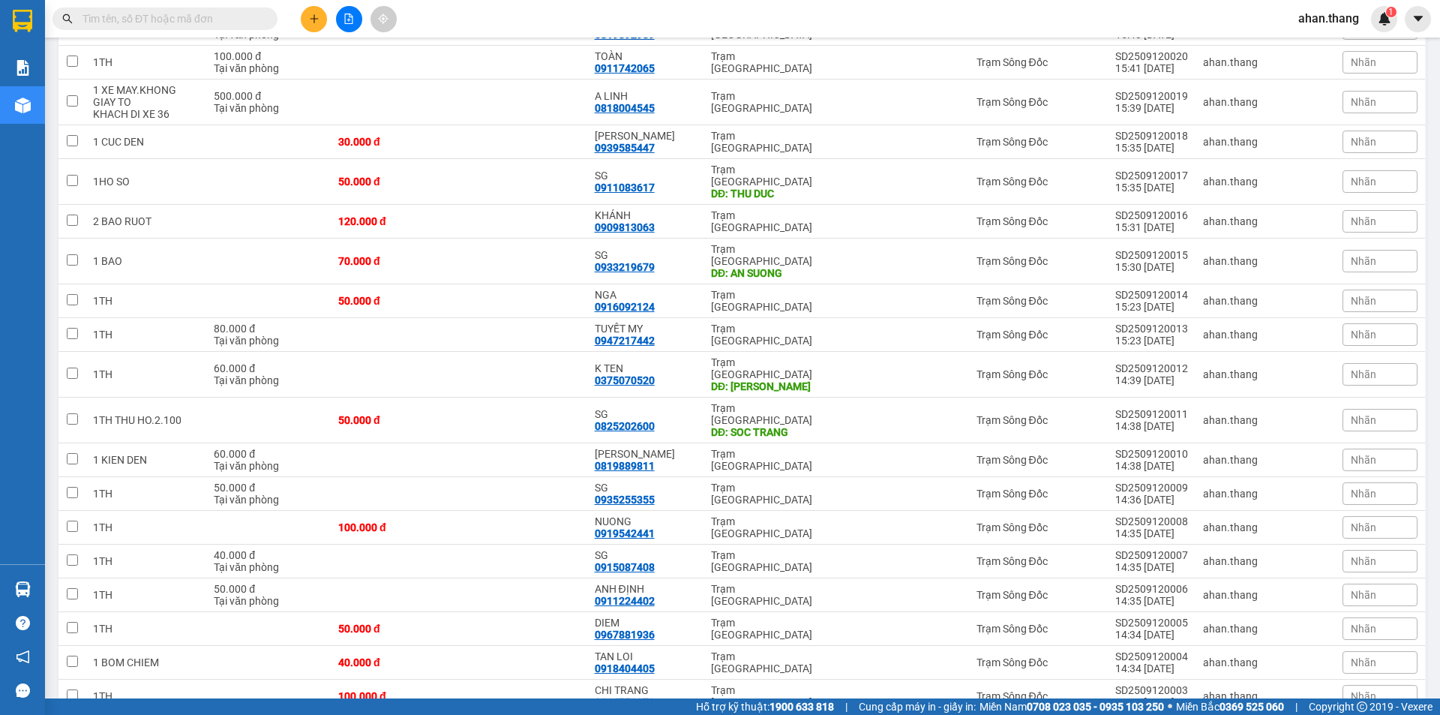
click at [1383, 625] on span "100 / trang" at bounding box center [1359, 627] width 57 height 15
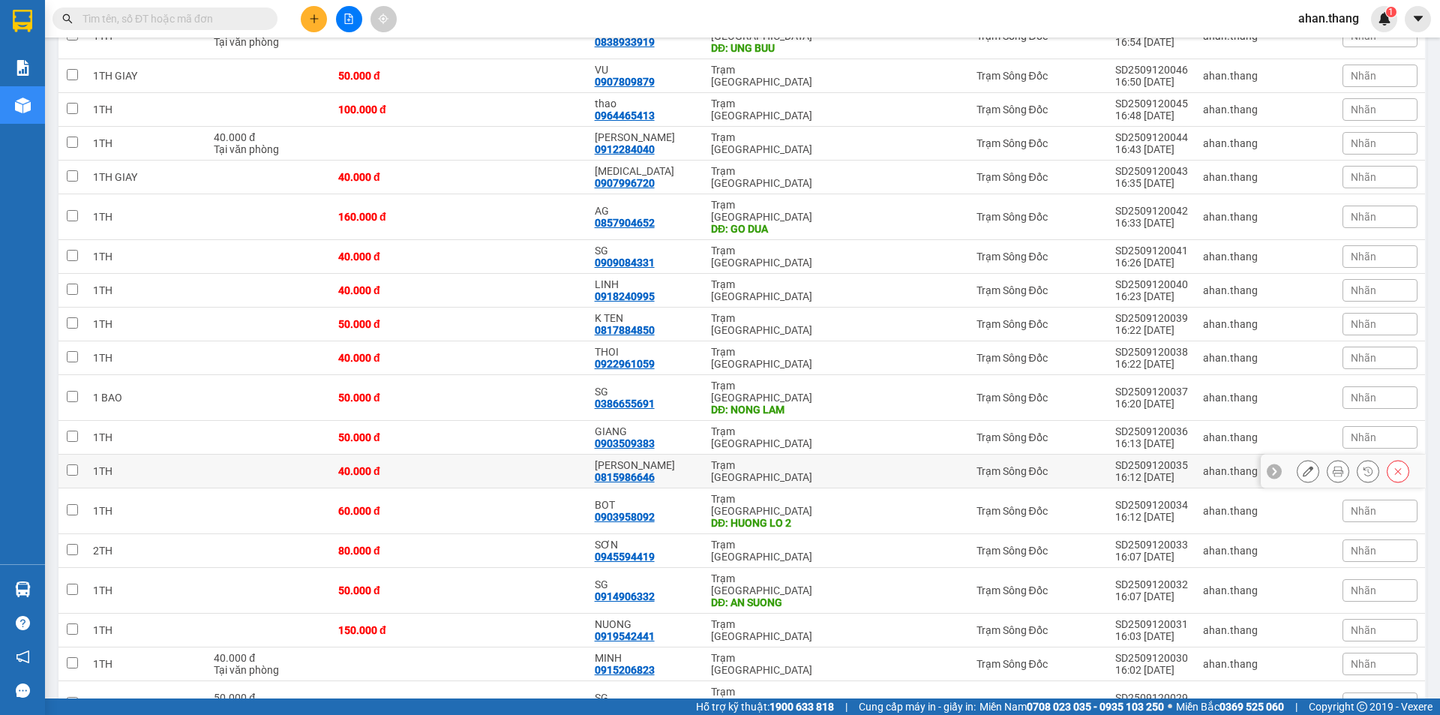
scroll to position [0, 0]
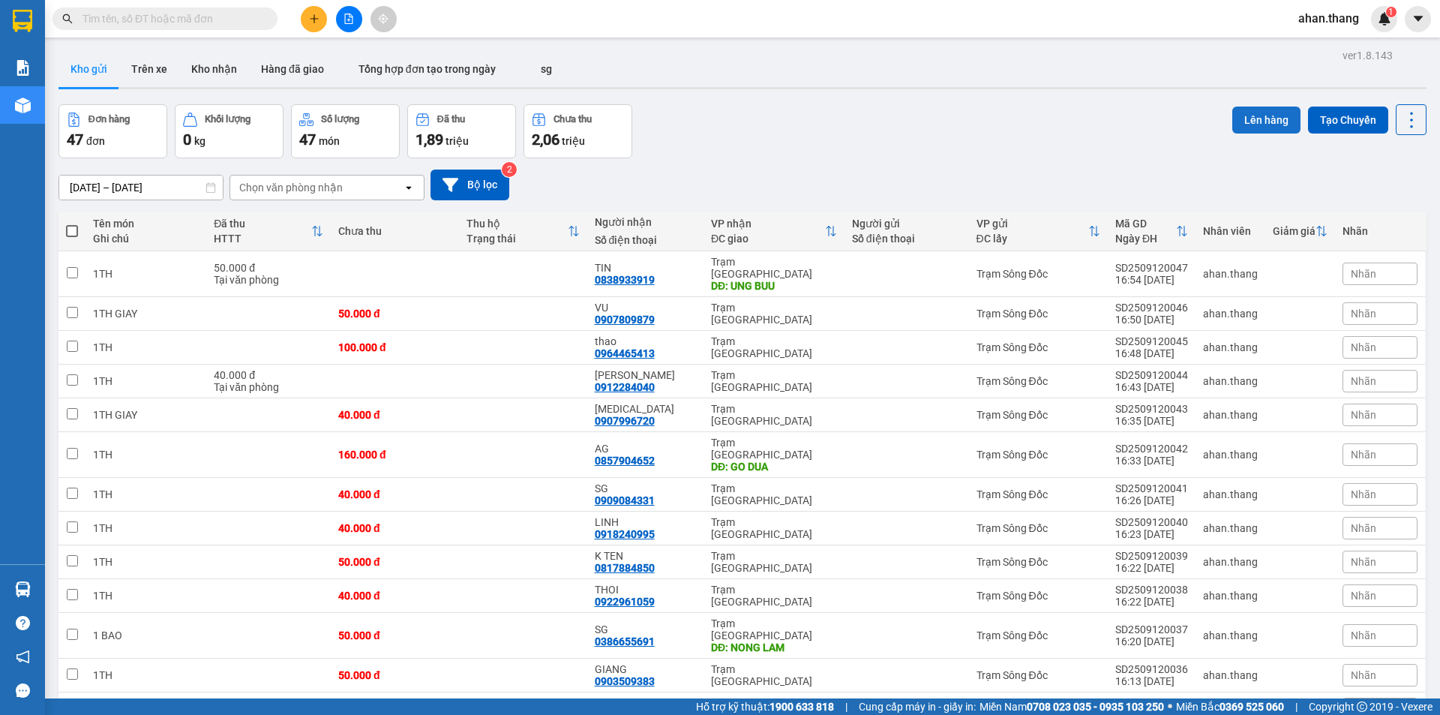
click at [1252, 115] on button "Lên hàng" at bounding box center [1266, 119] width 68 height 27
click at [928, 153] on div "Đơn hàng 47 đơn Khối lượng 0 kg Số lượng 47 món Đã thu 1,89 triệu Chưa thu 2,06…" at bounding box center [742, 131] width 1368 height 54
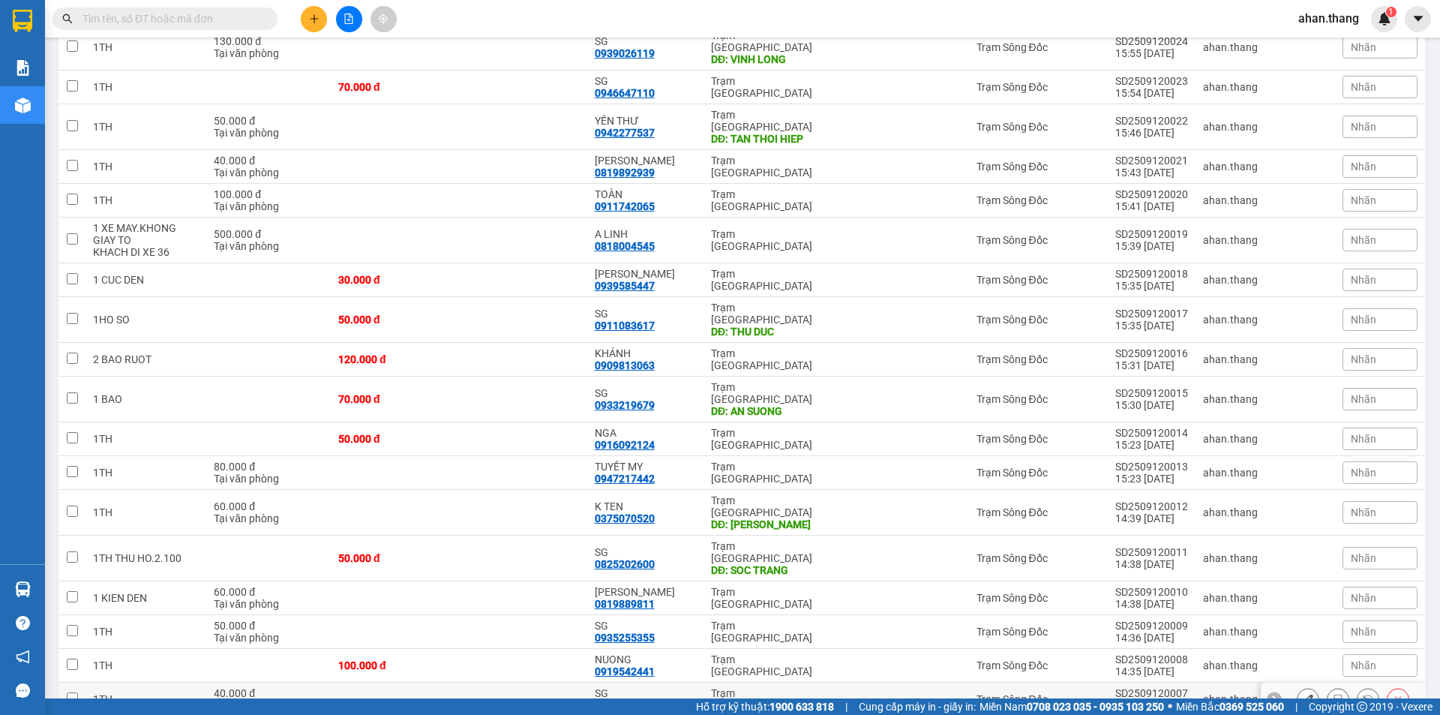
scroll to position [1213, 0]
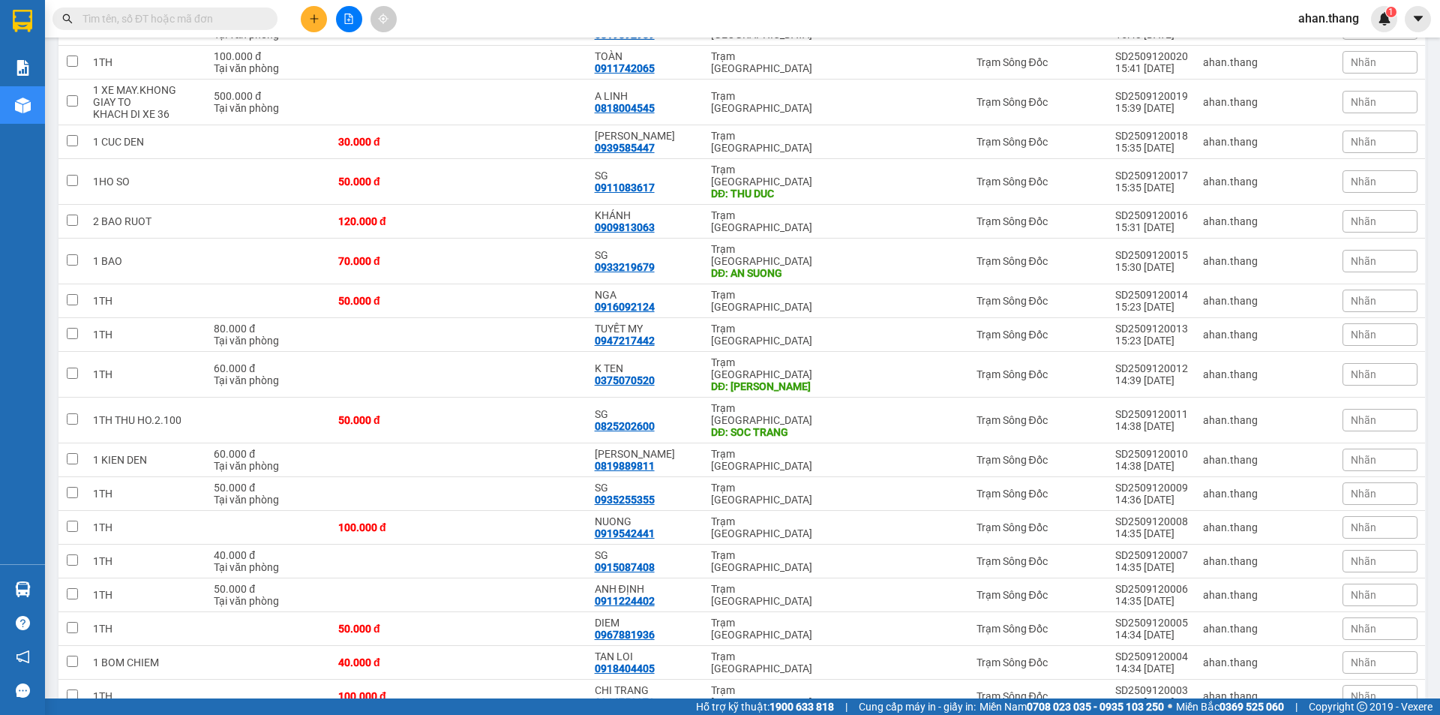
click at [1368, 632] on span "100 / trang" at bounding box center [1359, 627] width 57 height 15
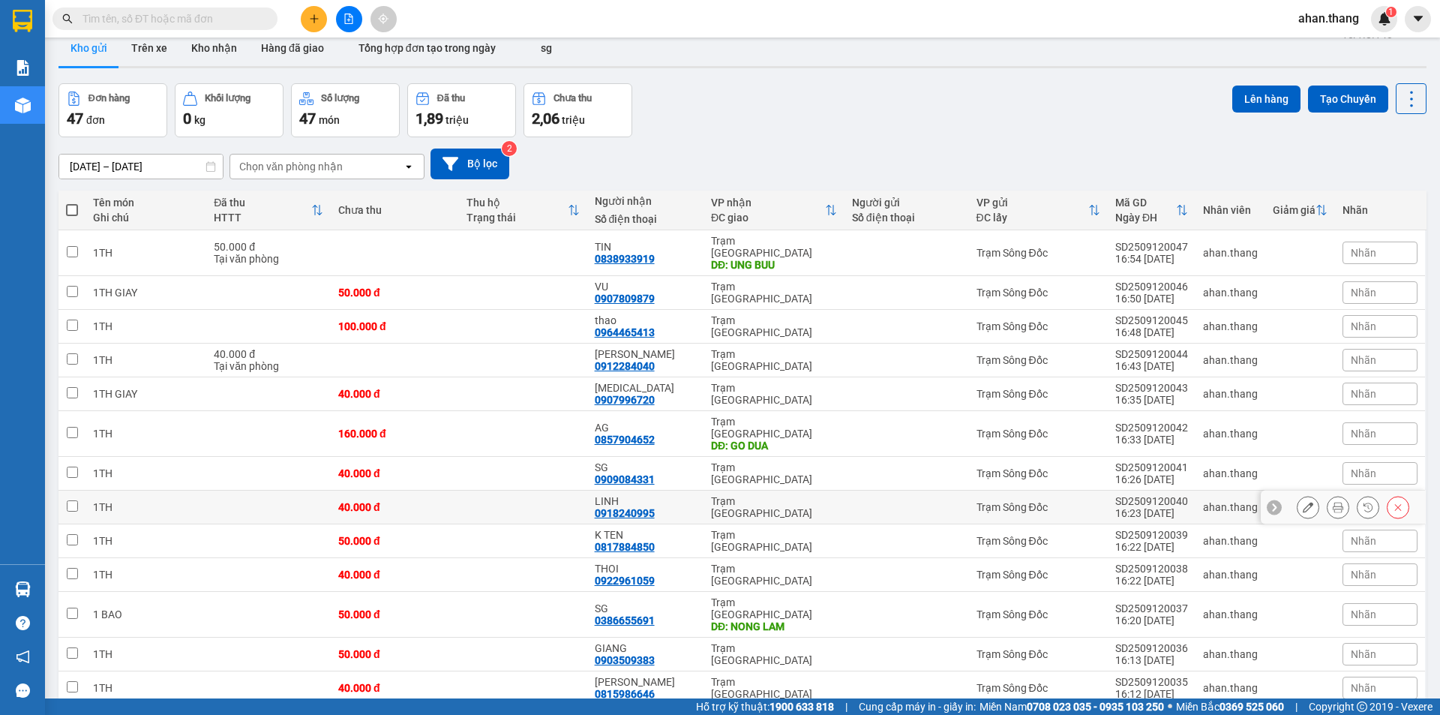
scroll to position [0, 0]
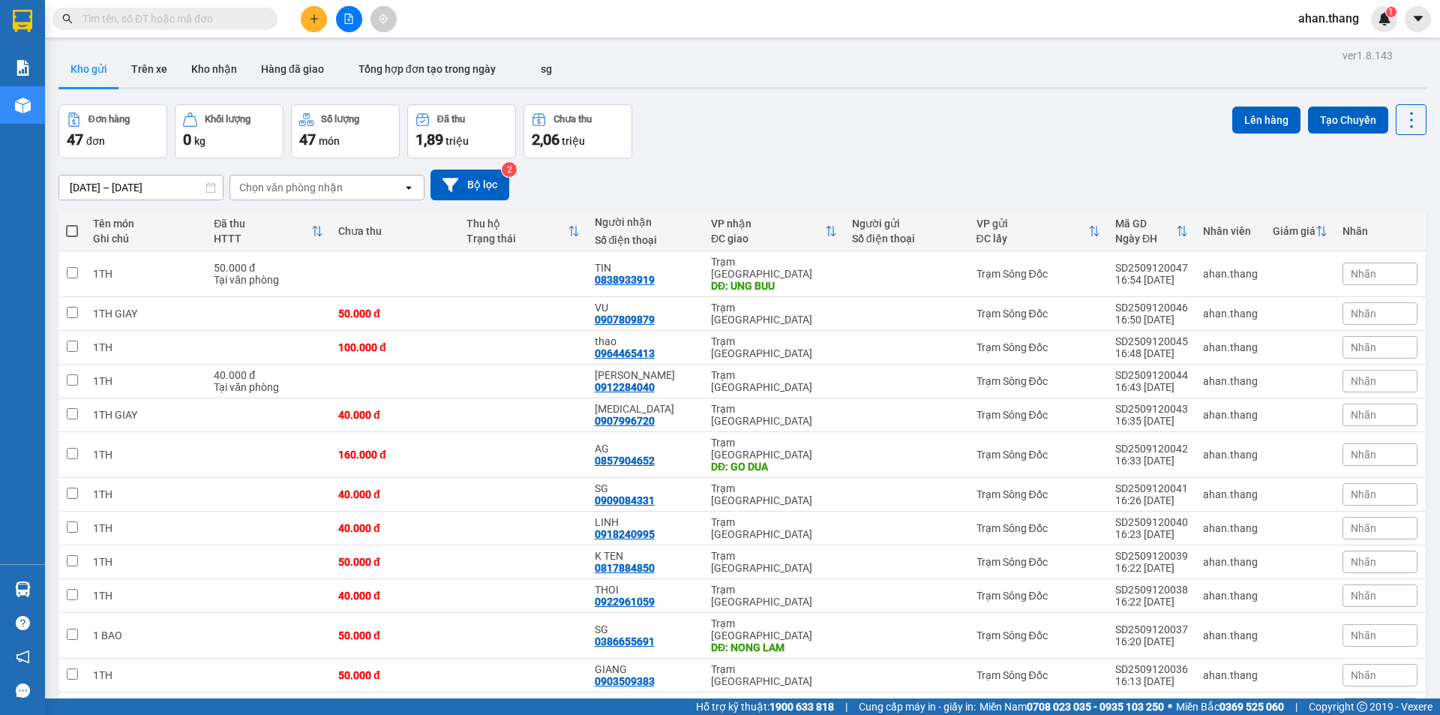
click at [313, 17] on icon "plus" at bounding box center [314, 18] width 10 height 10
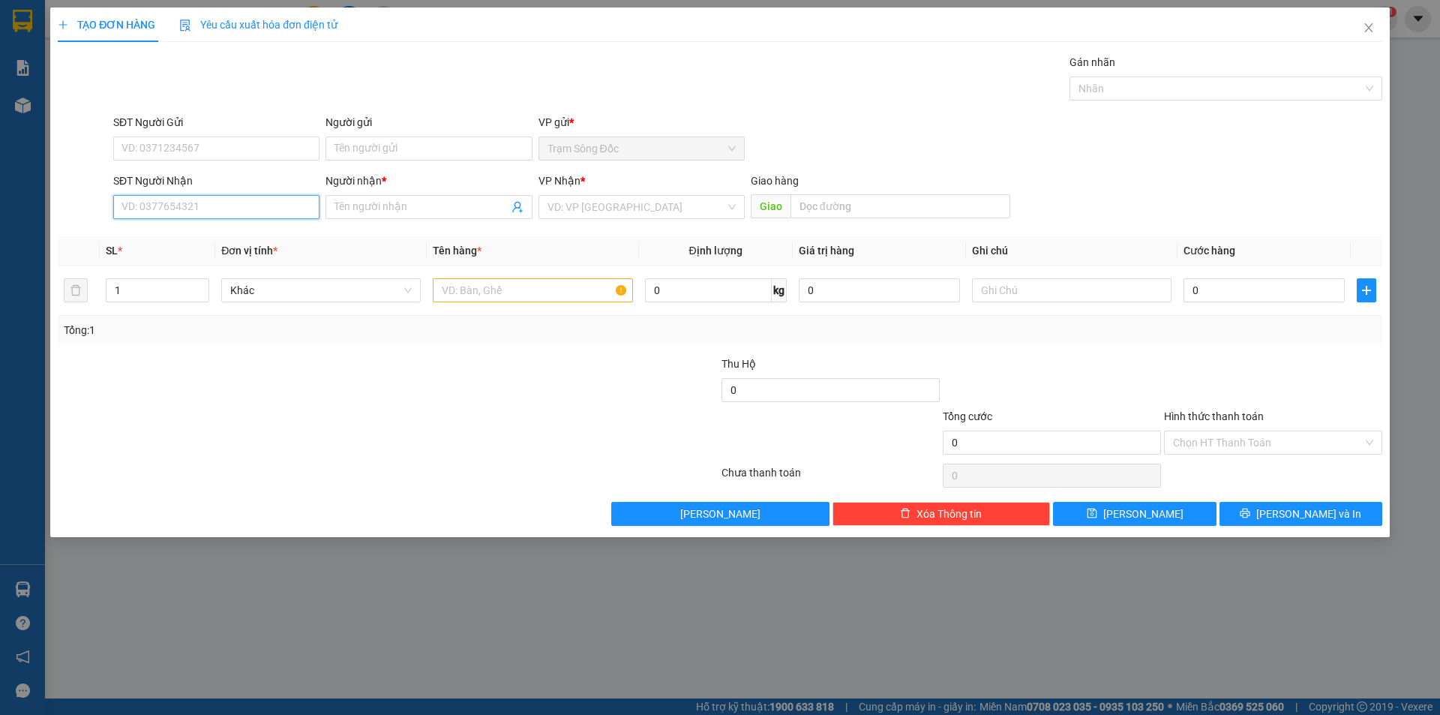
click at [248, 208] on input "SĐT Người Nhận" at bounding box center [216, 207] width 206 height 24
type input "0377972243"
click at [417, 207] on input "Người nhận *" at bounding box center [420, 207] width 173 height 16
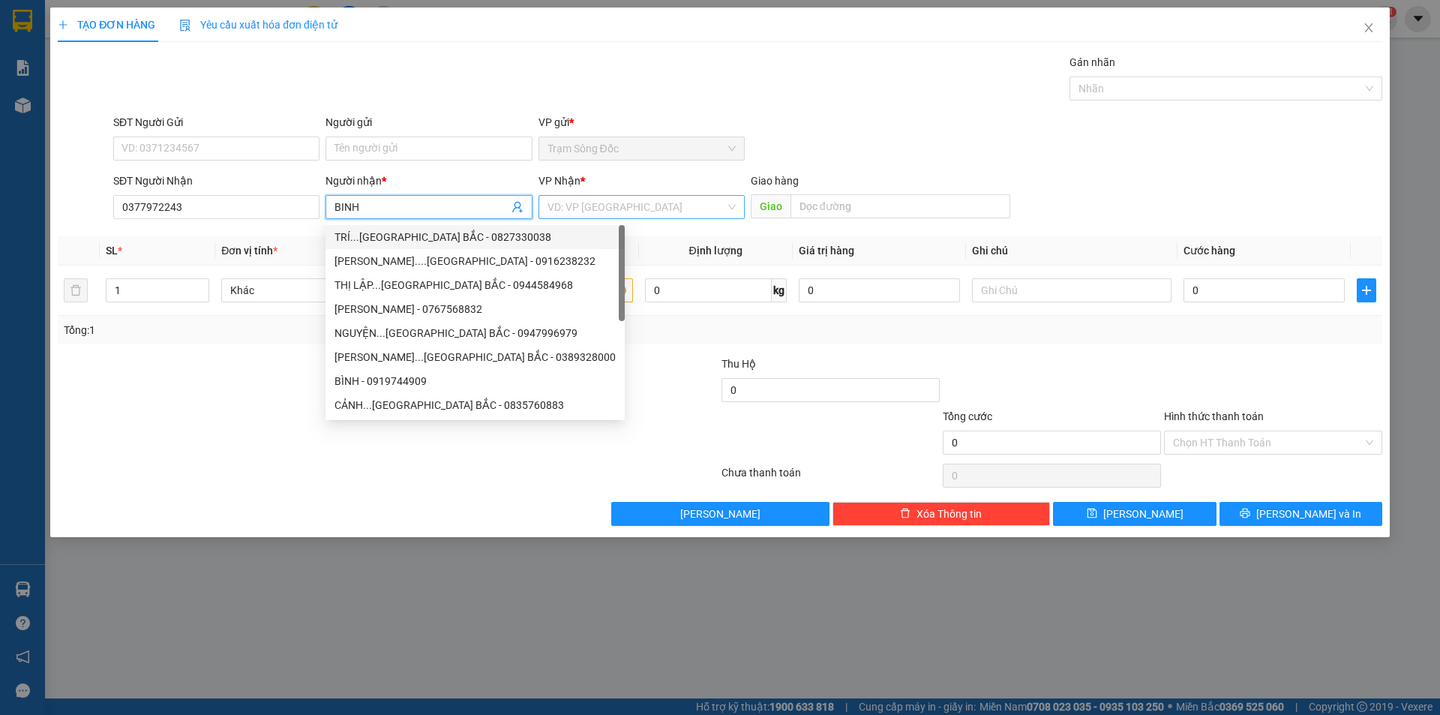
type input "BINH"
click at [622, 211] on input "search" at bounding box center [636, 207] width 178 height 22
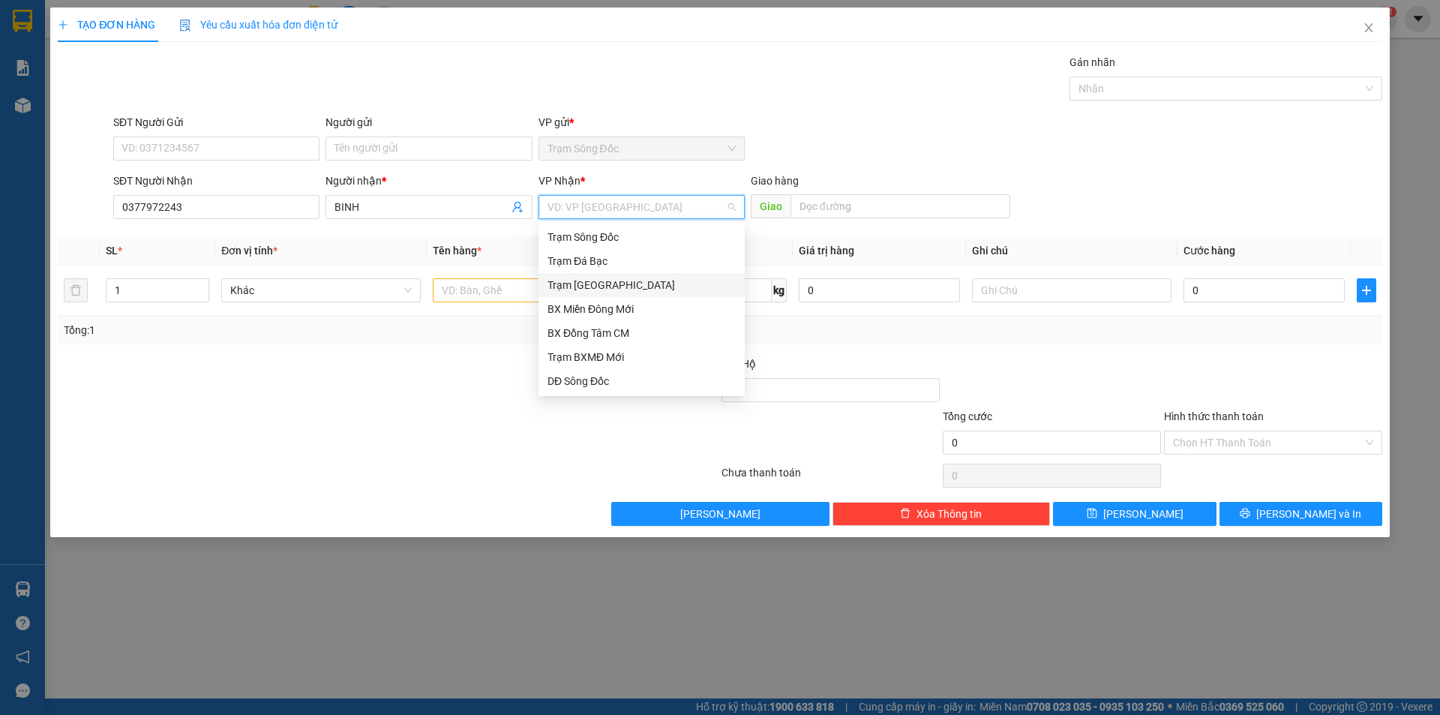
click at [618, 284] on div "Trạm [GEOGRAPHIC_DATA]" at bounding box center [641, 285] width 188 height 16
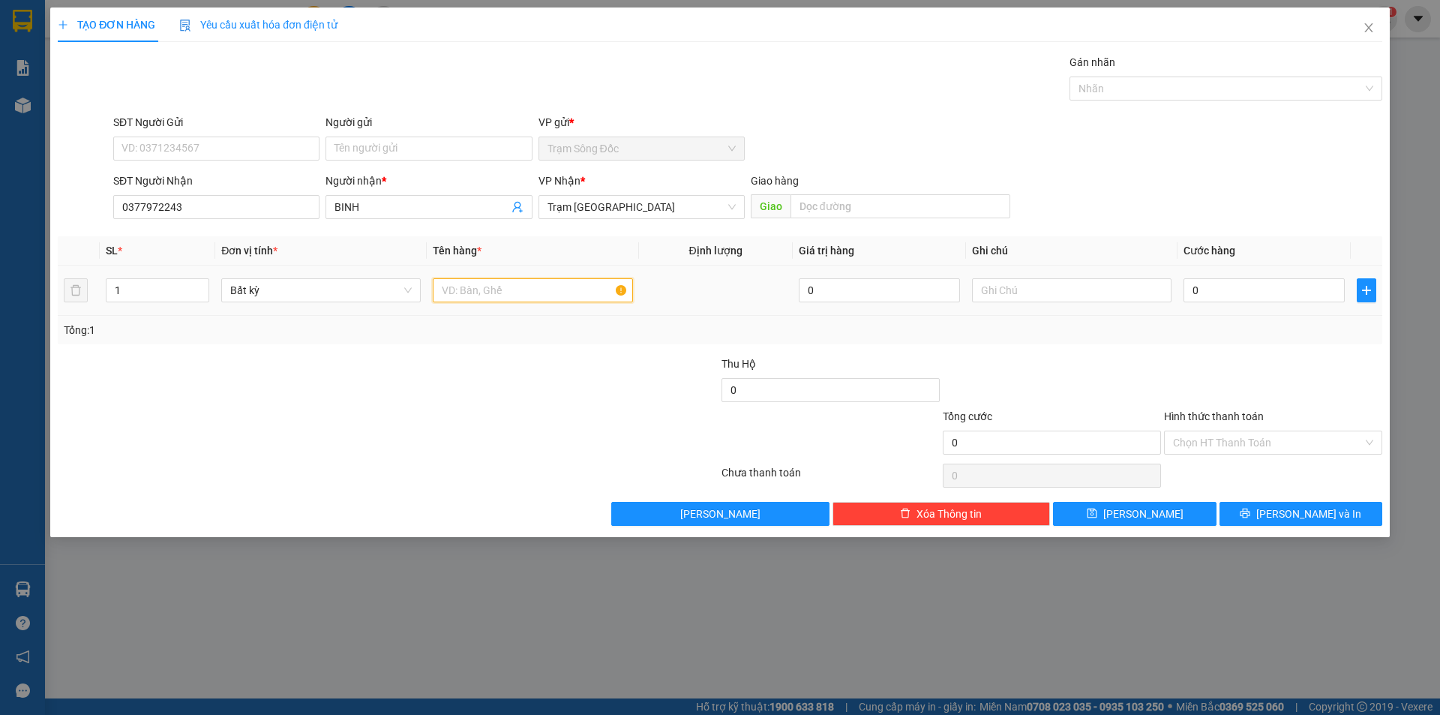
click at [511, 294] on input "text" at bounding box center [532, 290] width 199 height 24
type input "1TH"
click at [1234, 289] on input "0" at bounding box center [1263, 290] width 161 height 24
type input "5"
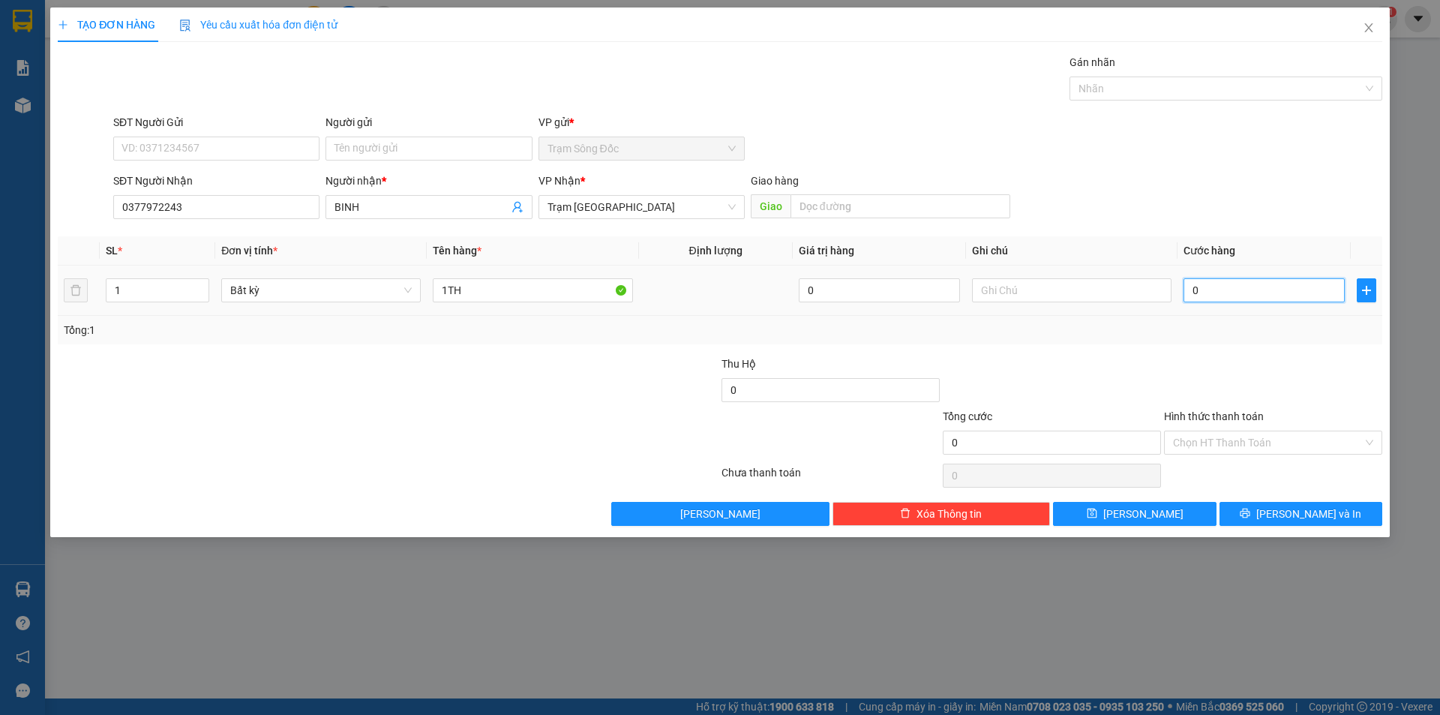
type input "5"
type input "50"
type input "50.000"
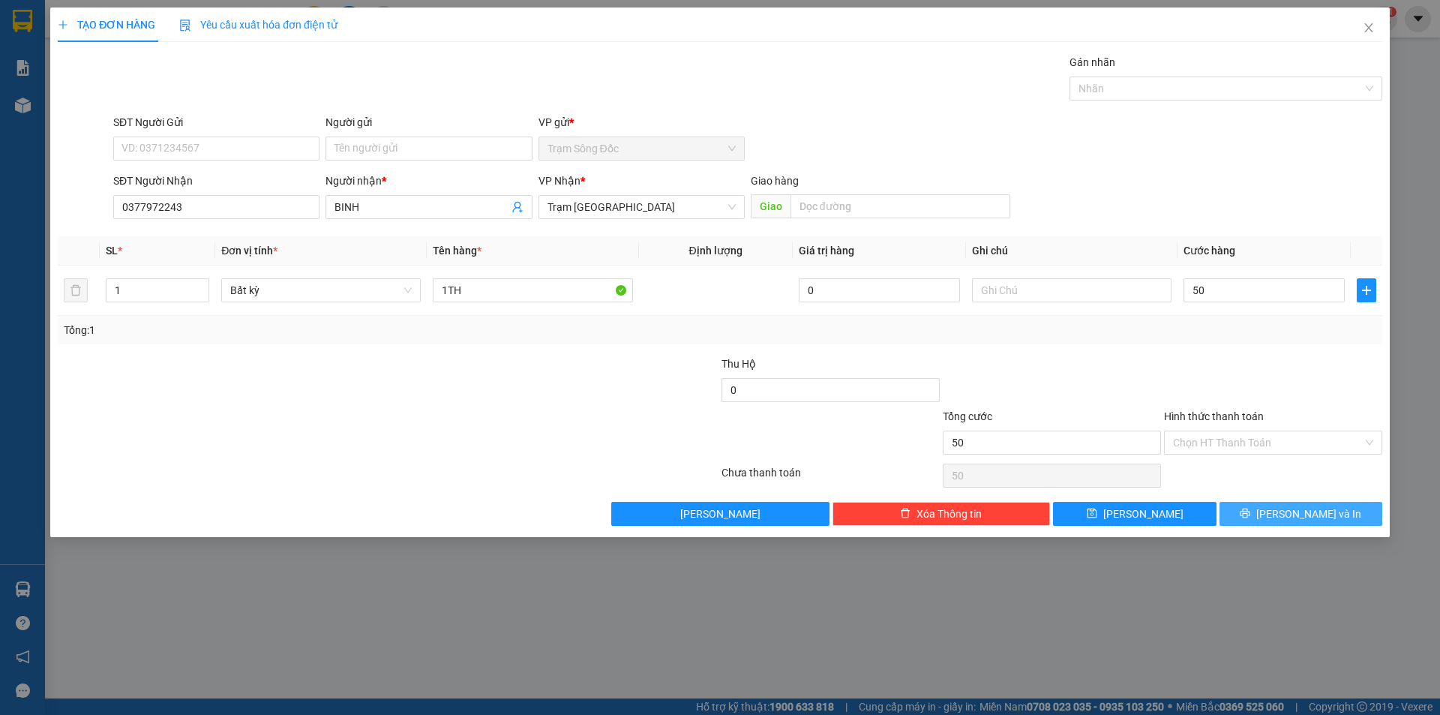
type input "50.000"
click at [1299, 517] on span "[PERSON_NAME] và In" at bounding box center [1308, 513] width 105 height 16
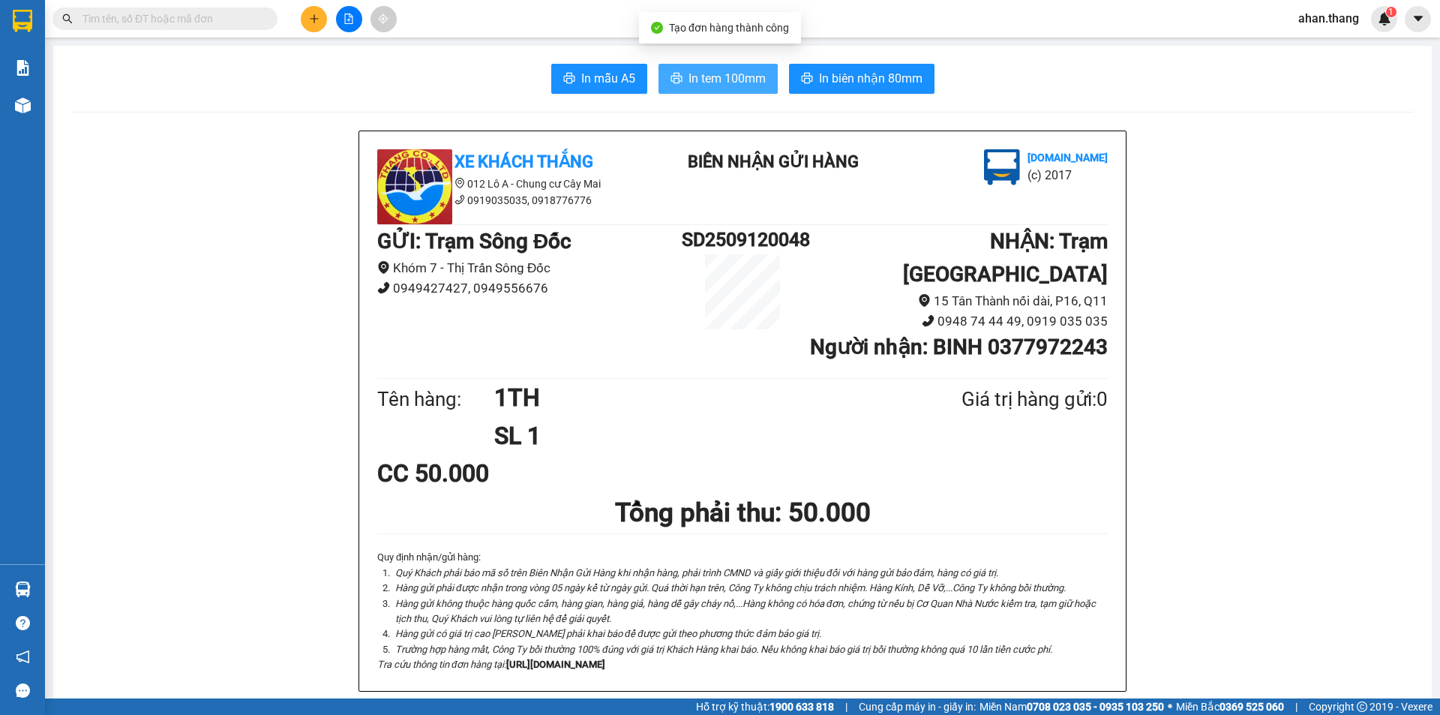
click at [700, 82] on span "In tem 100mm" at bounding box center [726, 78] width 77 height 19
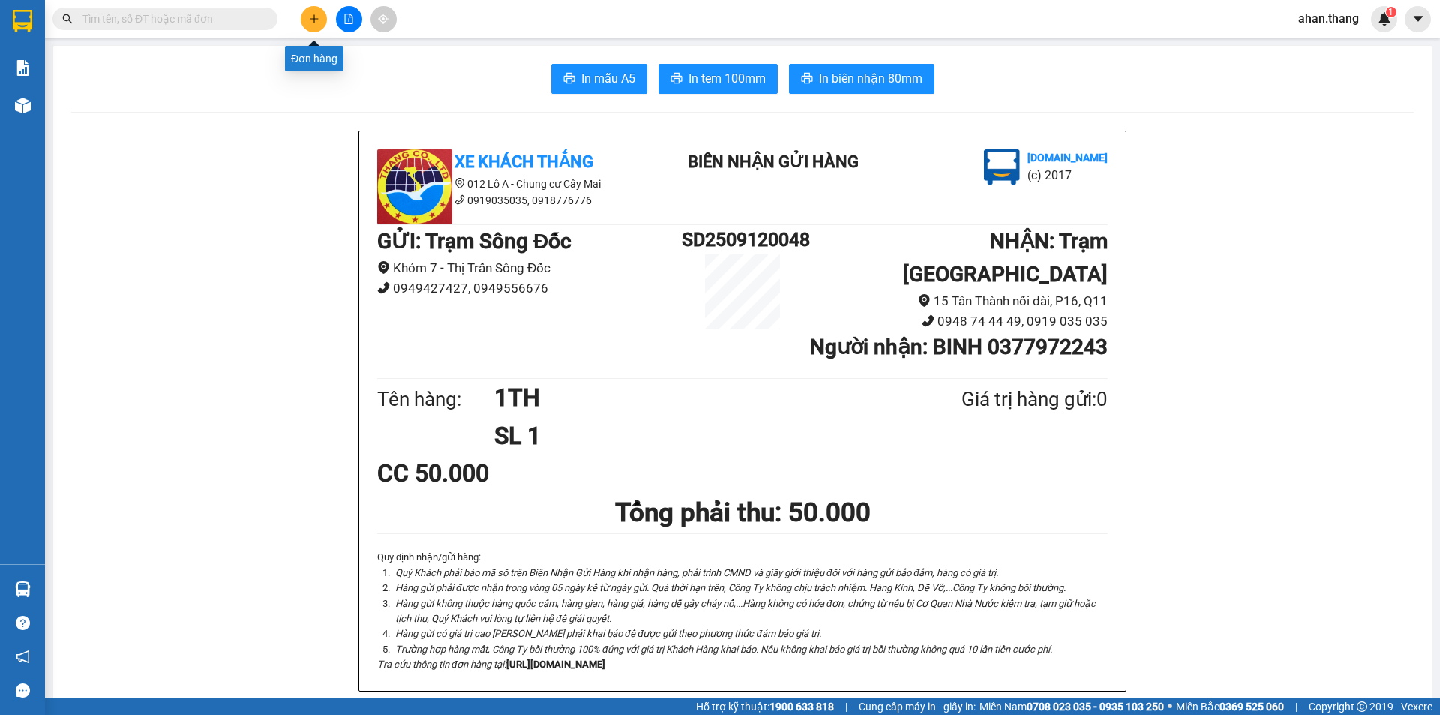
click at [310, 21] on icon "plus" at bounding box center [314, 18] width 10 height 10
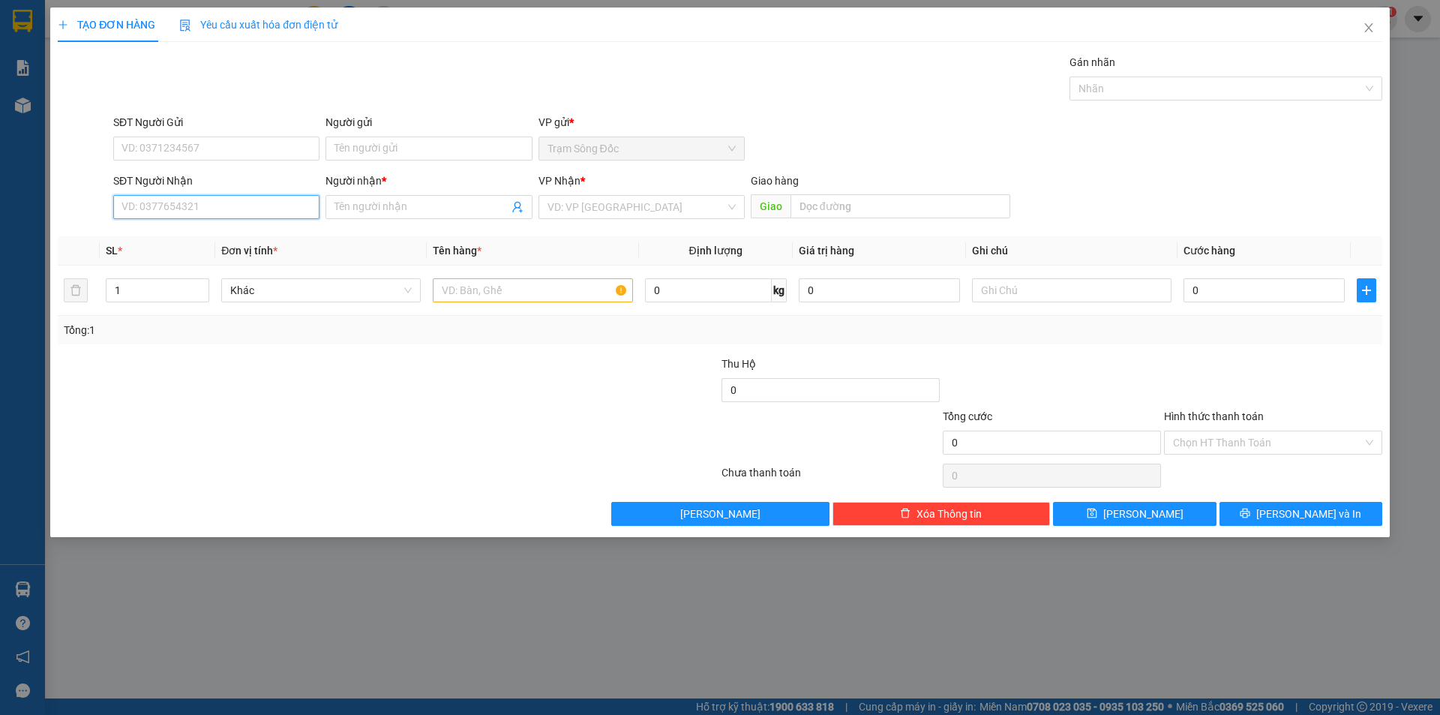
click at [224, 213] on input "SĐT Người Nhận" at bounding box center [216, 207] width 206 height 24
type input "0947759539"
click at [402, 209] on input "Người nhận *" at bounding box center [420, 207] width 173 height 16
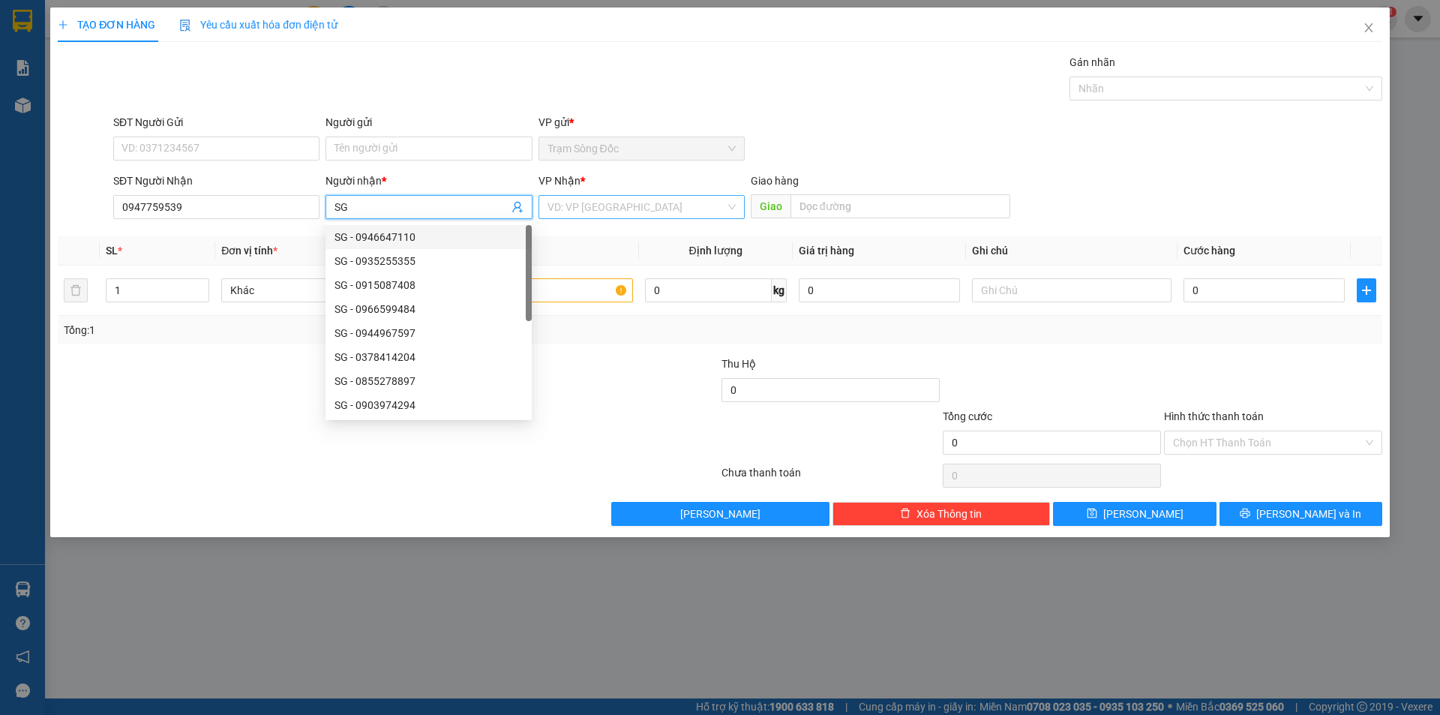
type input "SG"
drag, startPoint x: 638, startPoint y: 211, endPoint x: 640, endPoint y: 220, distance: 8.6
click at [639, 211] on input "search" at bounding box center [636, 207] width 178 height 22
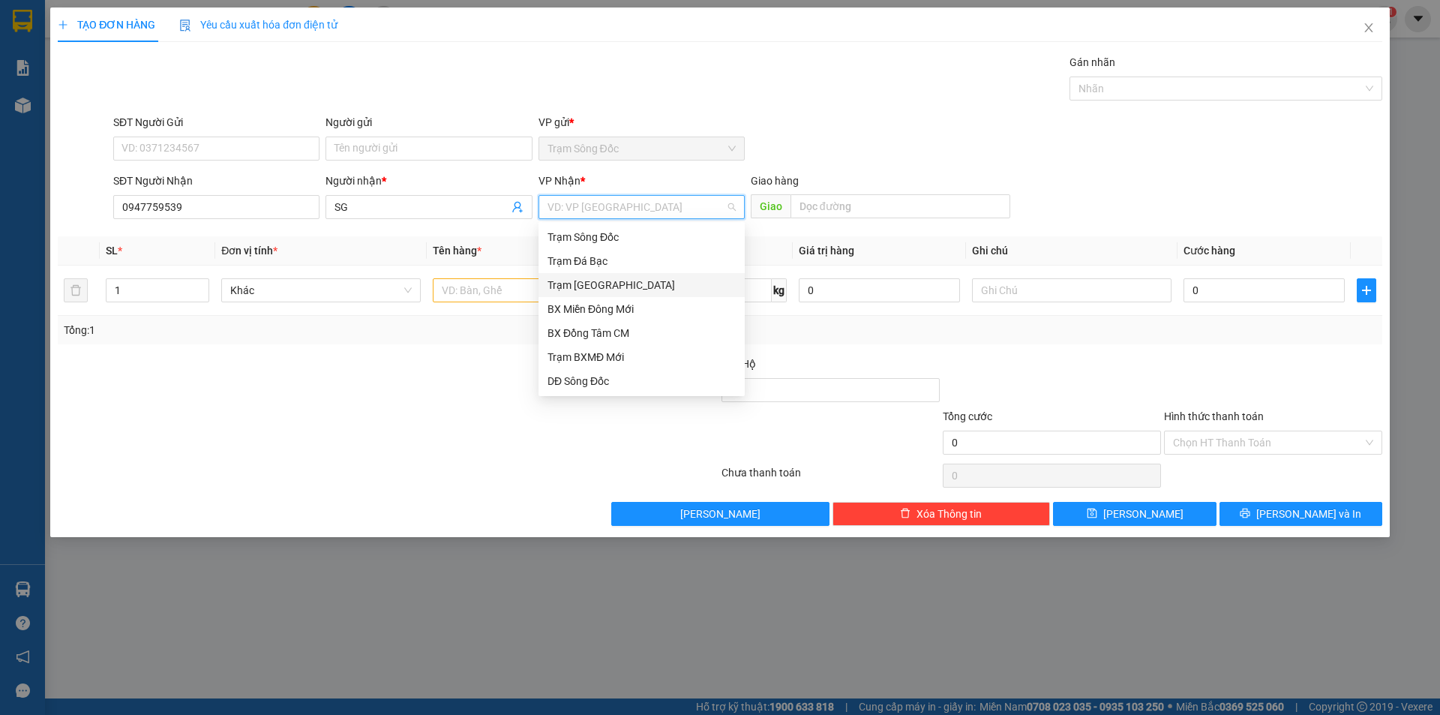
click at [616, 280] on div "Trạm [GEOGRAPHIC_DATA]" at bounding box center [641, 285] width 188 height 16
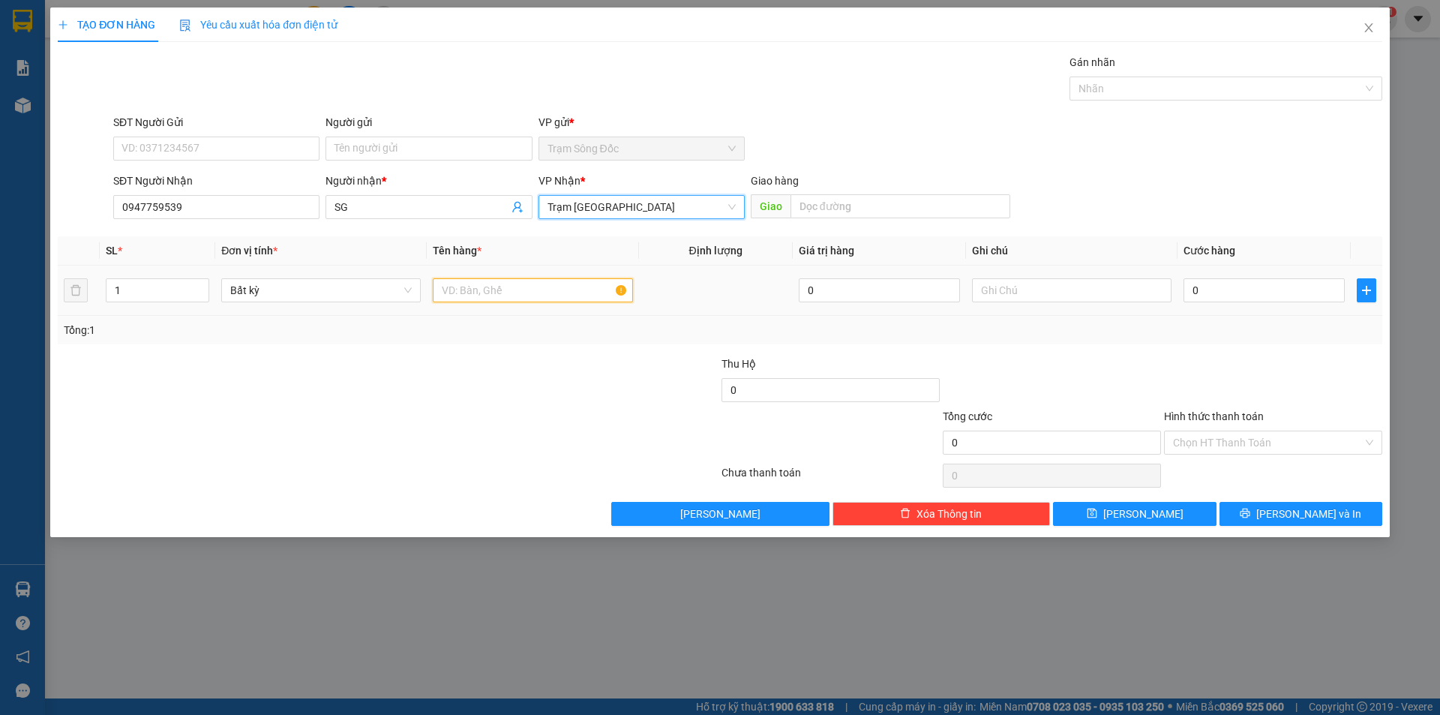
click at [491, 289] on input "text" at bounding box center [532, 290] width 199 height 24
type input "1TH"
drag, startPoint x: 1312, startPoint y: 292, endPoint x: 1300, endPoint y: 291, distance: 12.8
click at [1312, 292] on input "0" at bounding box center [1263, 290] width 161 height 24
type input "5"
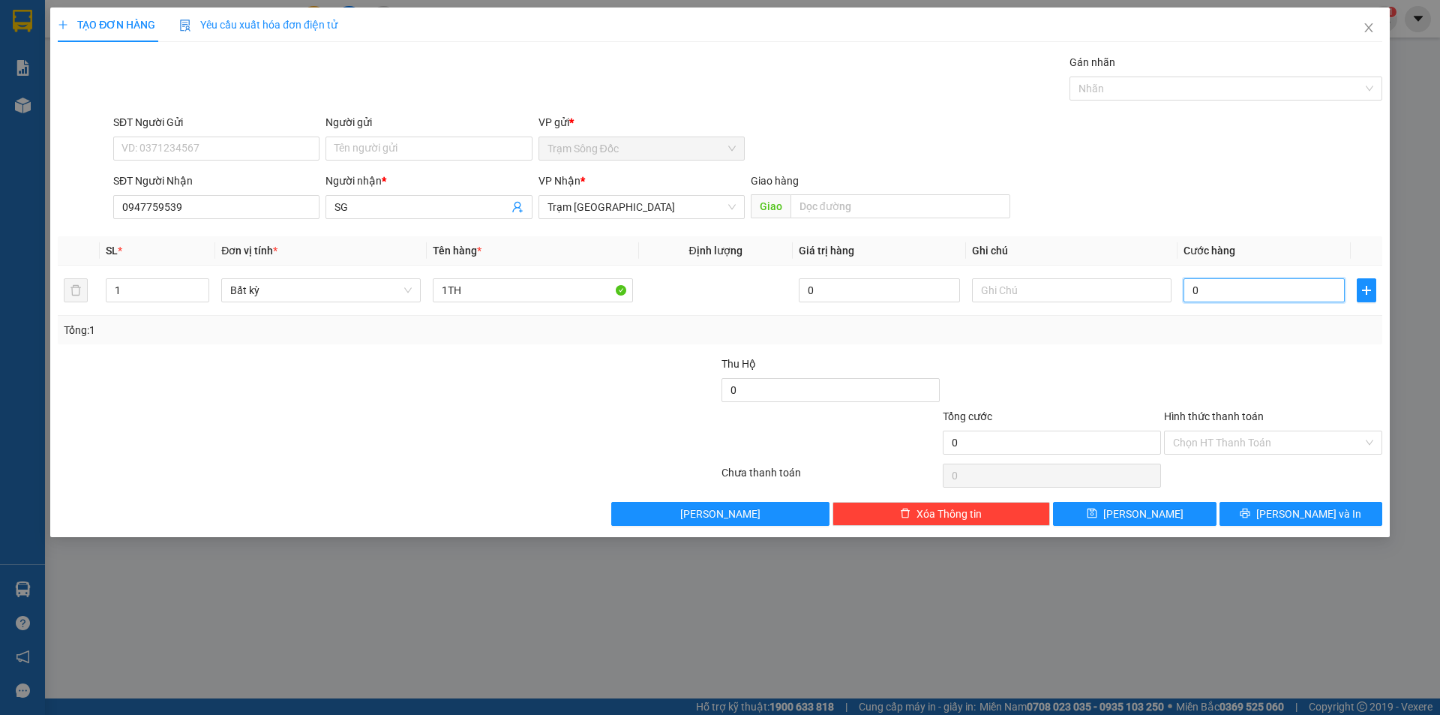
type input "5"
type input "50"
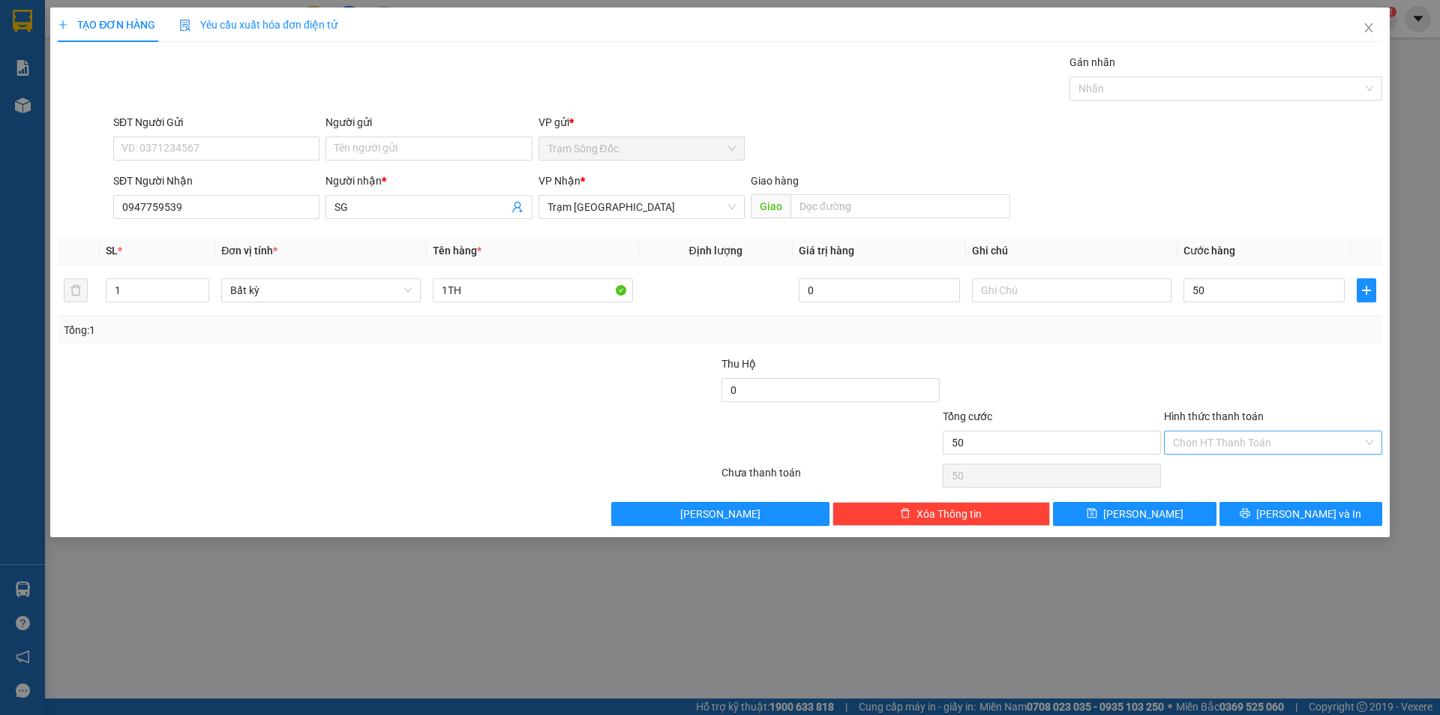
type input "50.000"
click at [1281, 442] on input "Hình thức thanh toán" at bounding box center [1268, 442] width 190 height 22
click at [1269, 465] on div "Tại văn phòng" at bounding box center [1273, 472] width 200 height 16
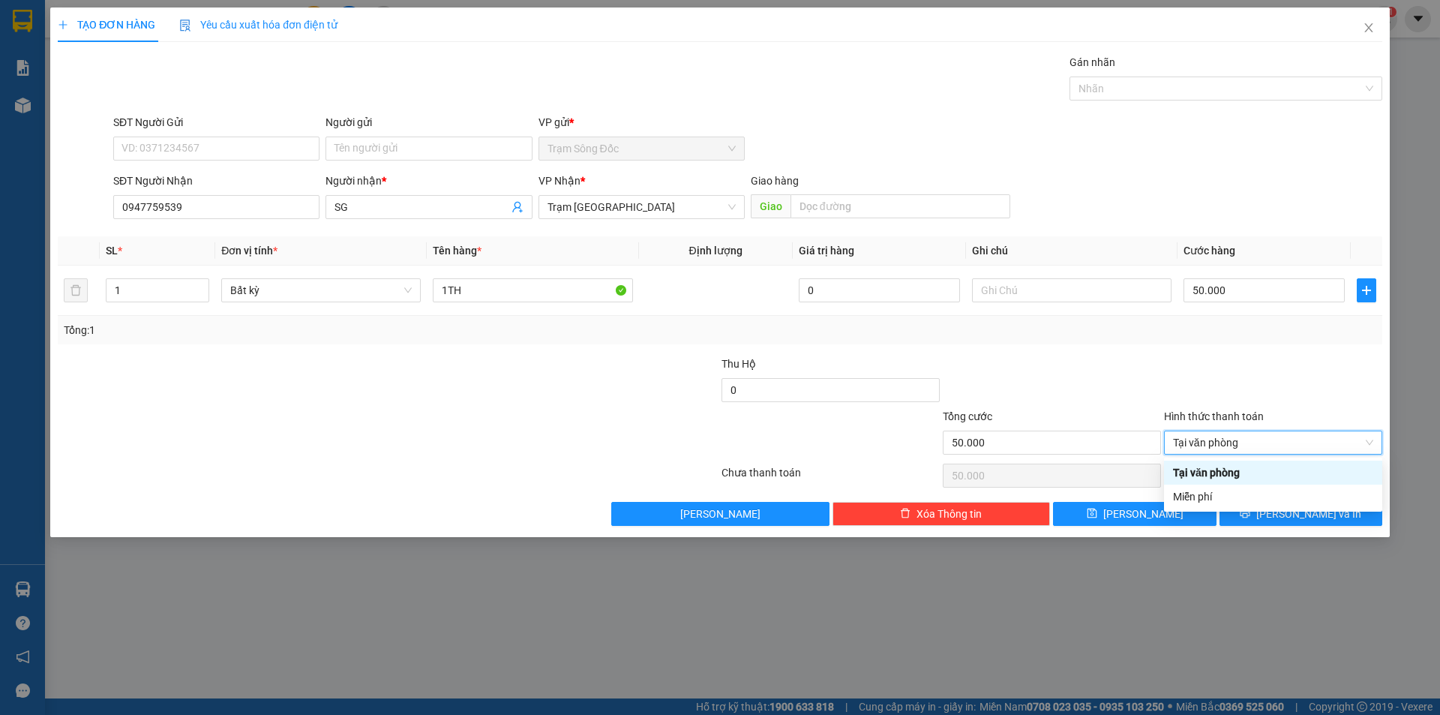
type input "0"
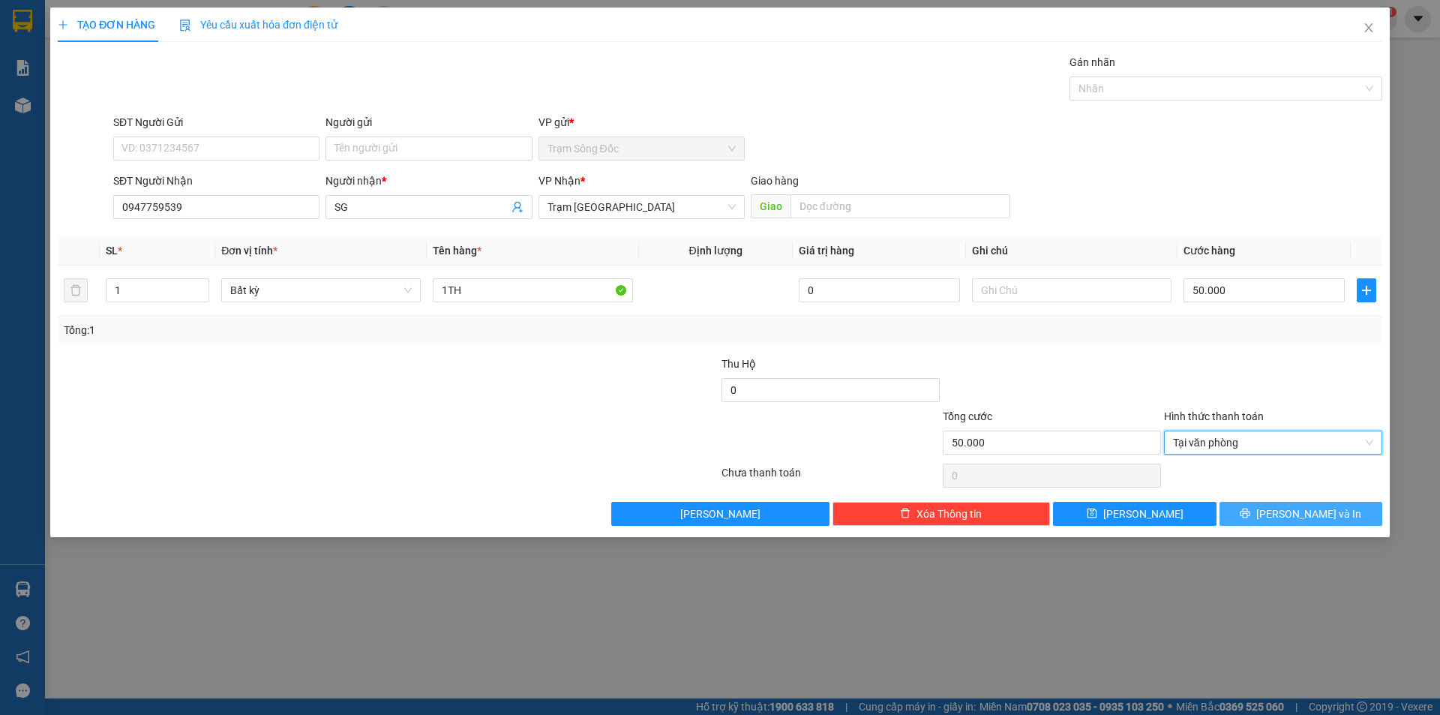
click at [1282, 506] on button "[PERSON_NAME] và In" at bounding box center [1300, 514] width 163 height 24
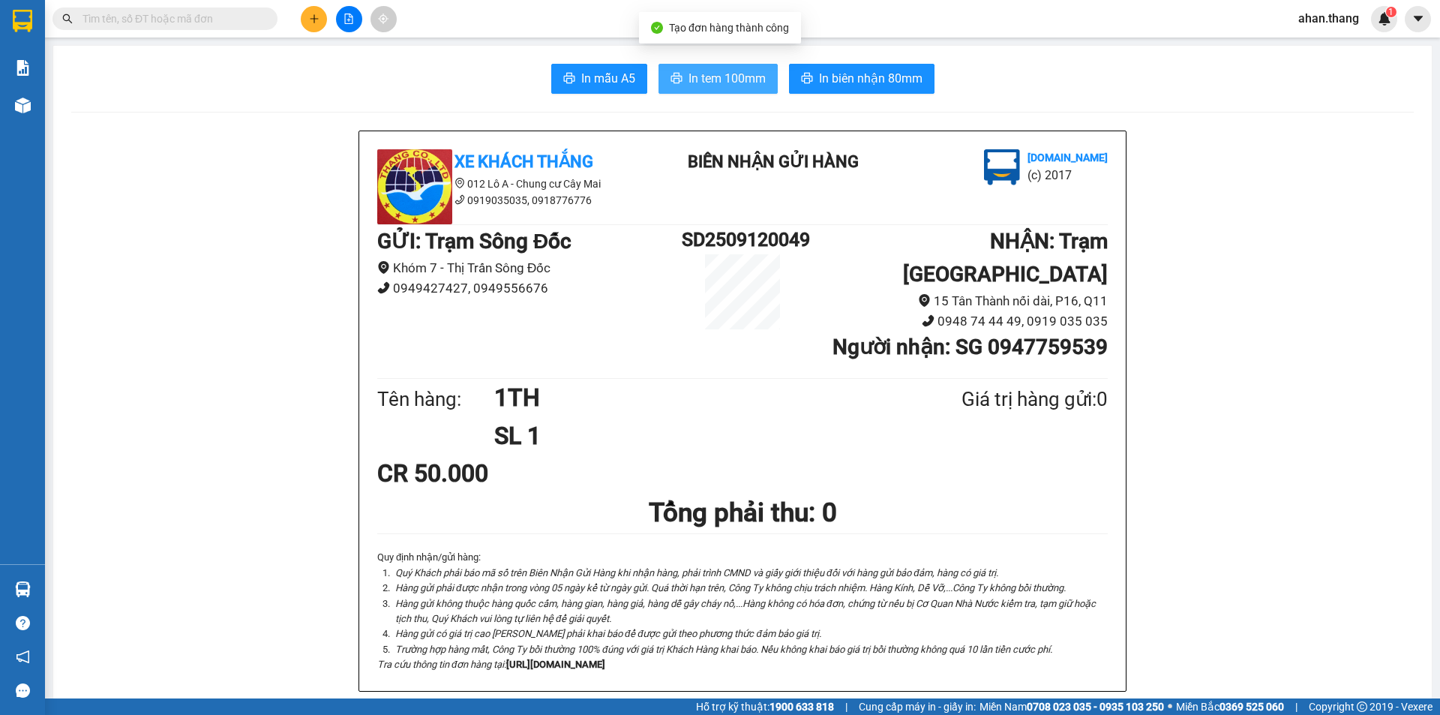
click at [731, 82] on span "In tem 100mm" at bounding box center [726, 78] width 77 height 19
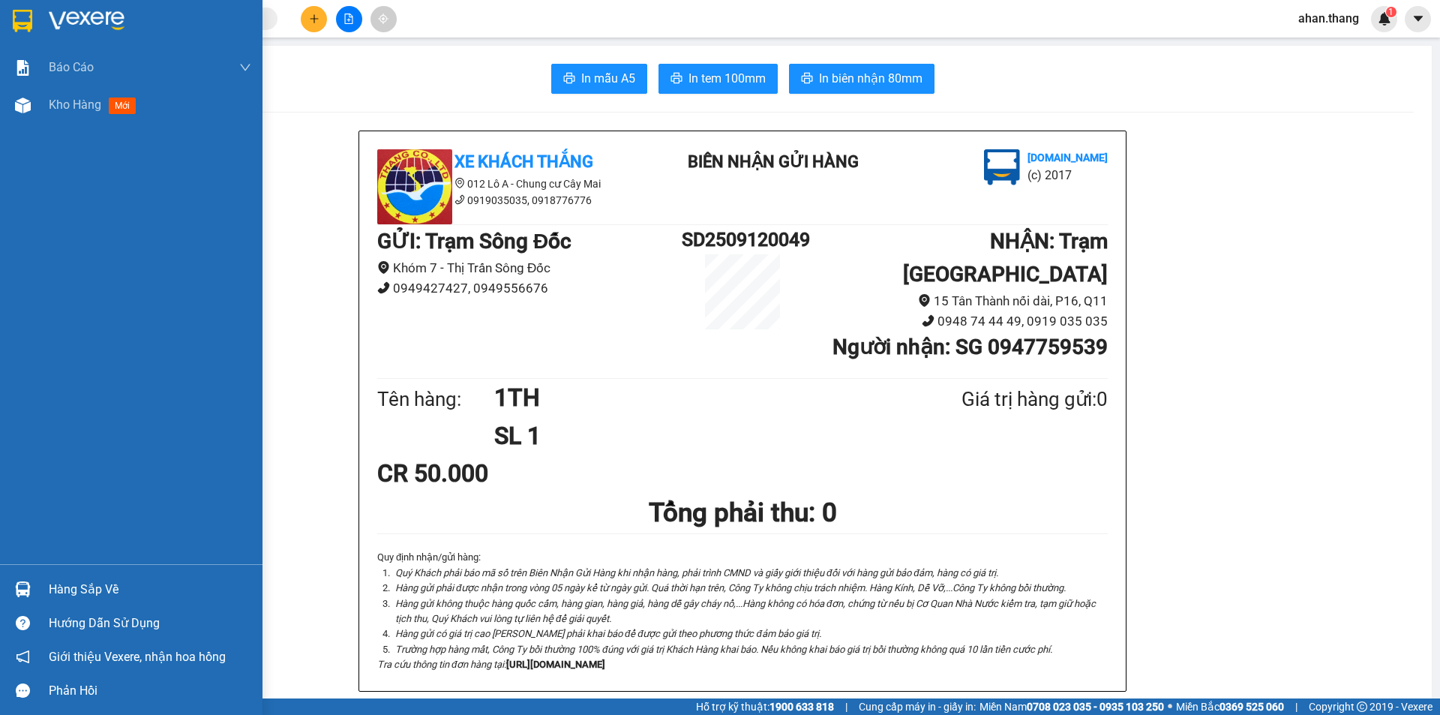
drag, startPoint x: 61, startPoint y: 107, endPoint x: 109, endPoint y: 162, distance: 72.8
click at [61, 106] on span "Kho hàng" at bounding box center [75, 104] width 52 height 14
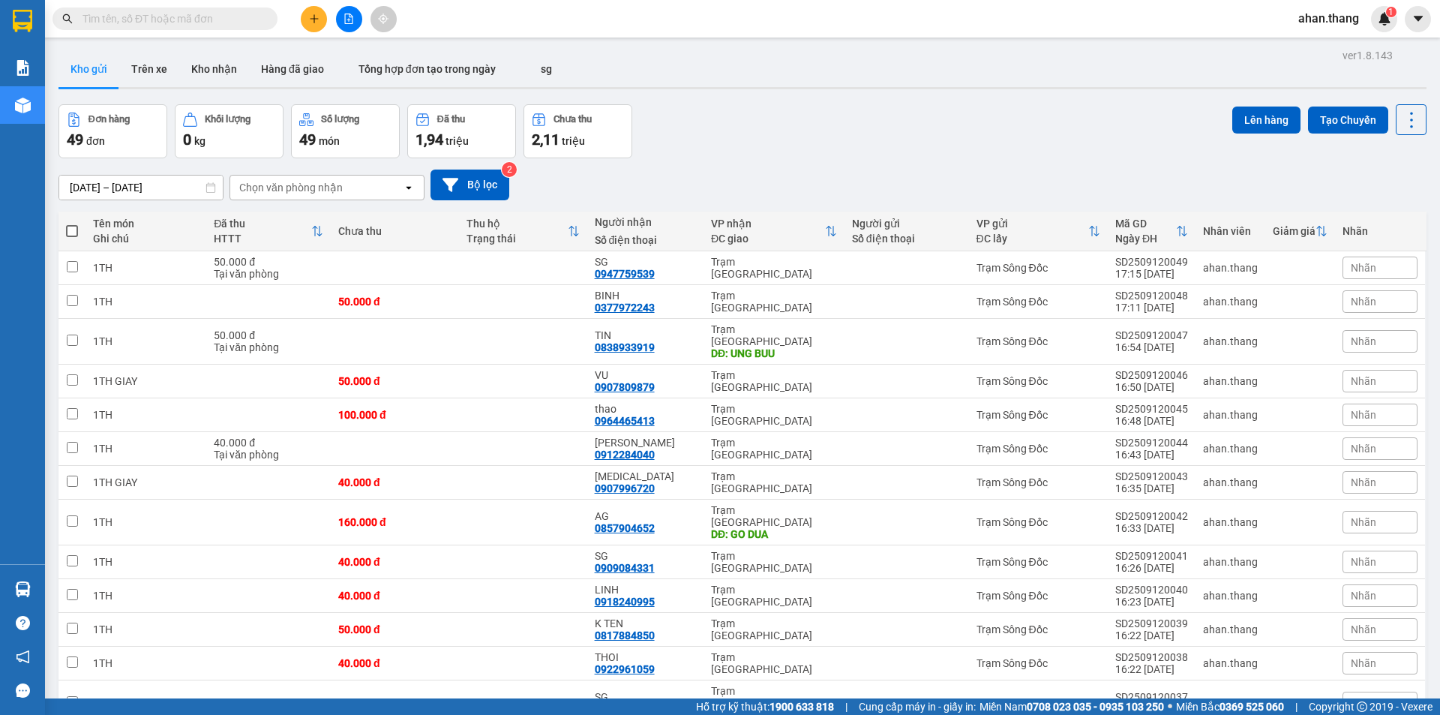
click at [69, 229] on span at bounding box center [72, 231] width 12 height 12
click at [72, 223] on input "checkbox" at bounding box center [72, 223] width 0 height 0
checkbox input "true"
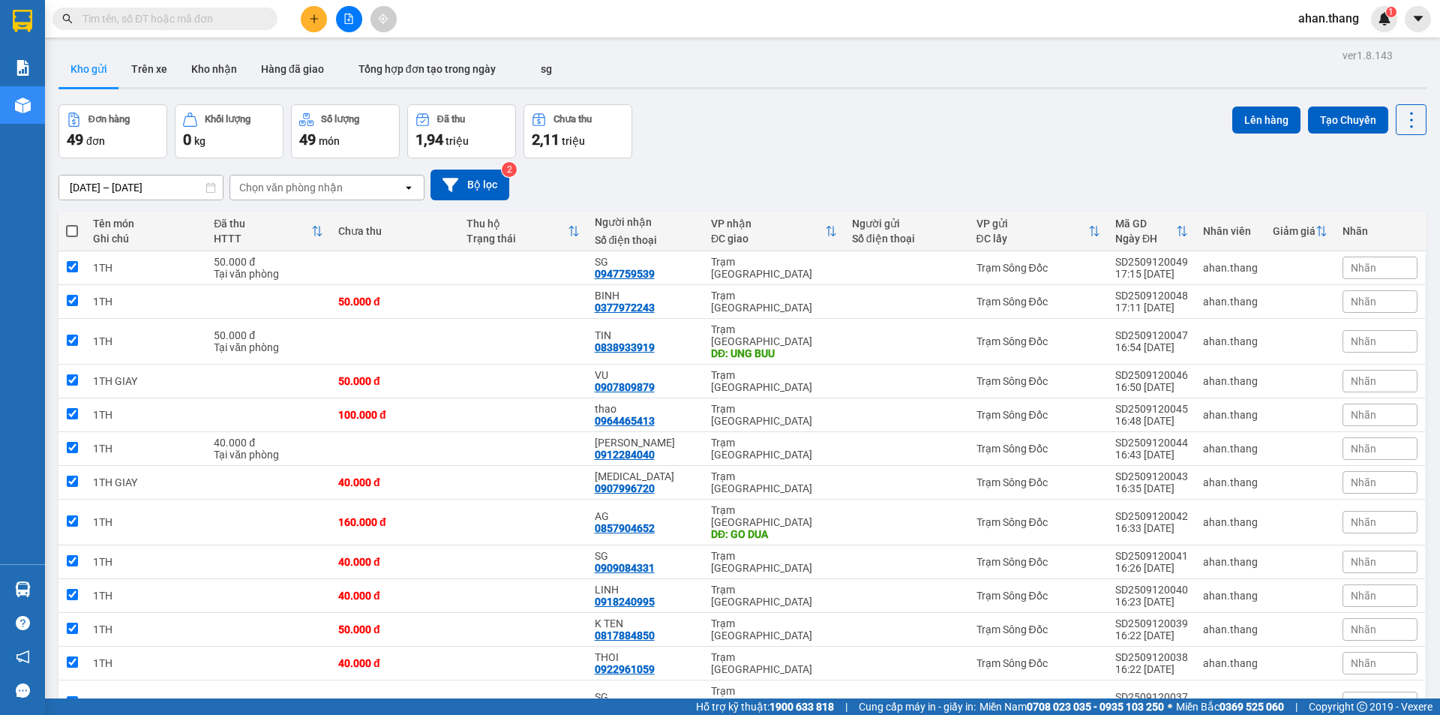
checkbox input "true"
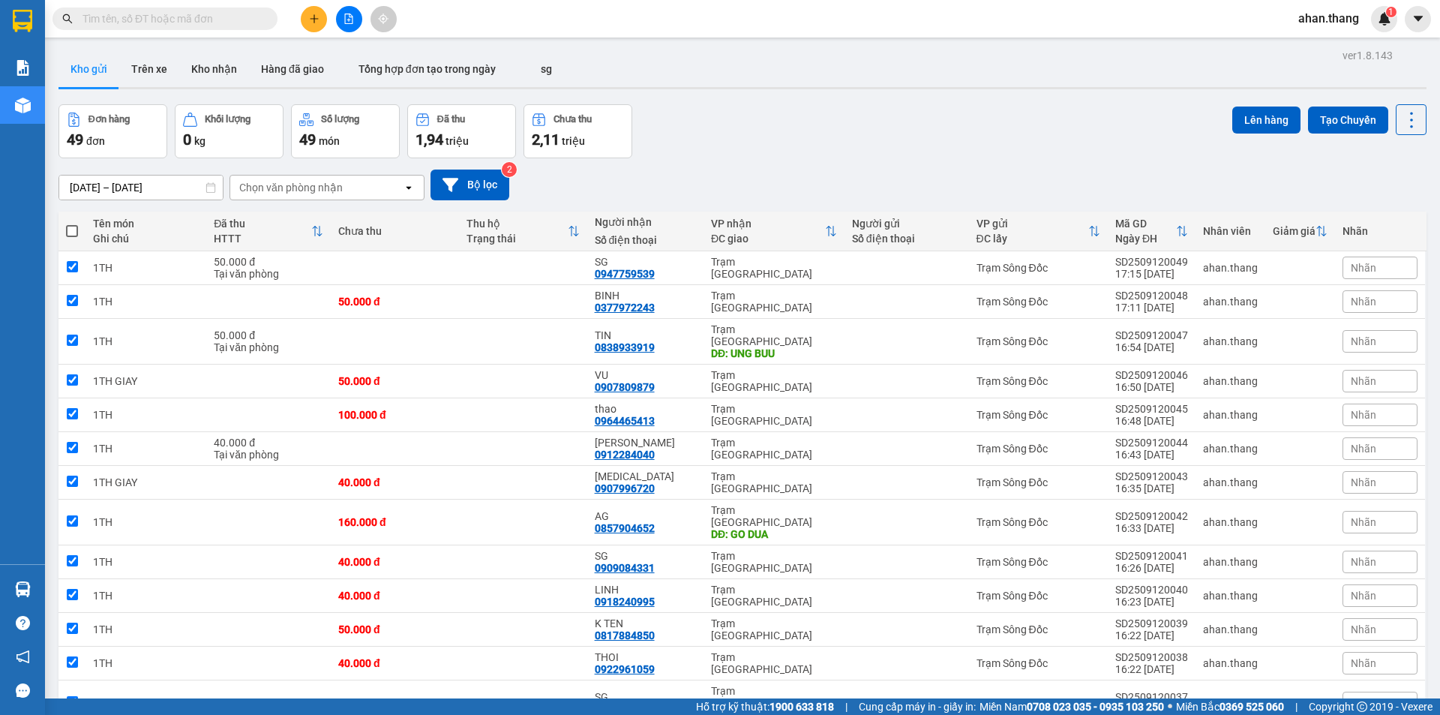
checkbox input "true"
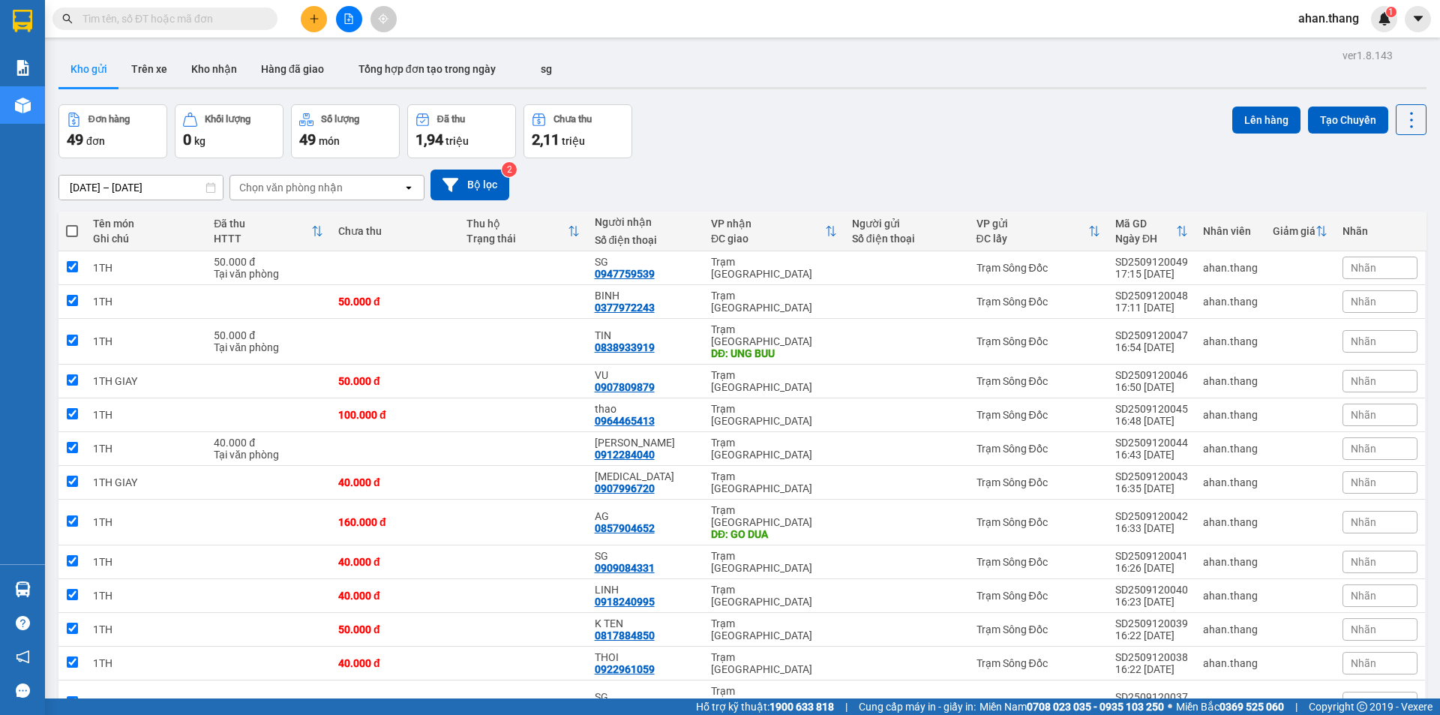
checkbox input "true"
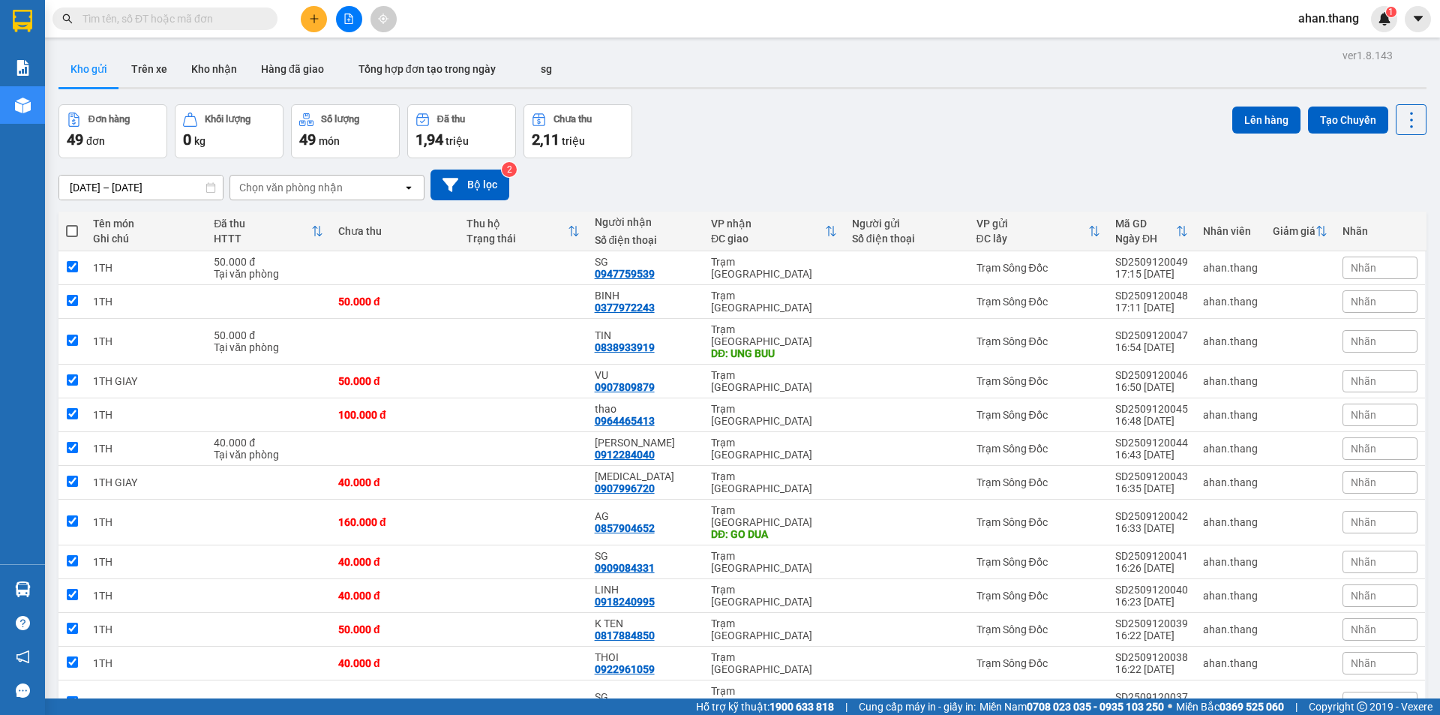
checkbox input "true"
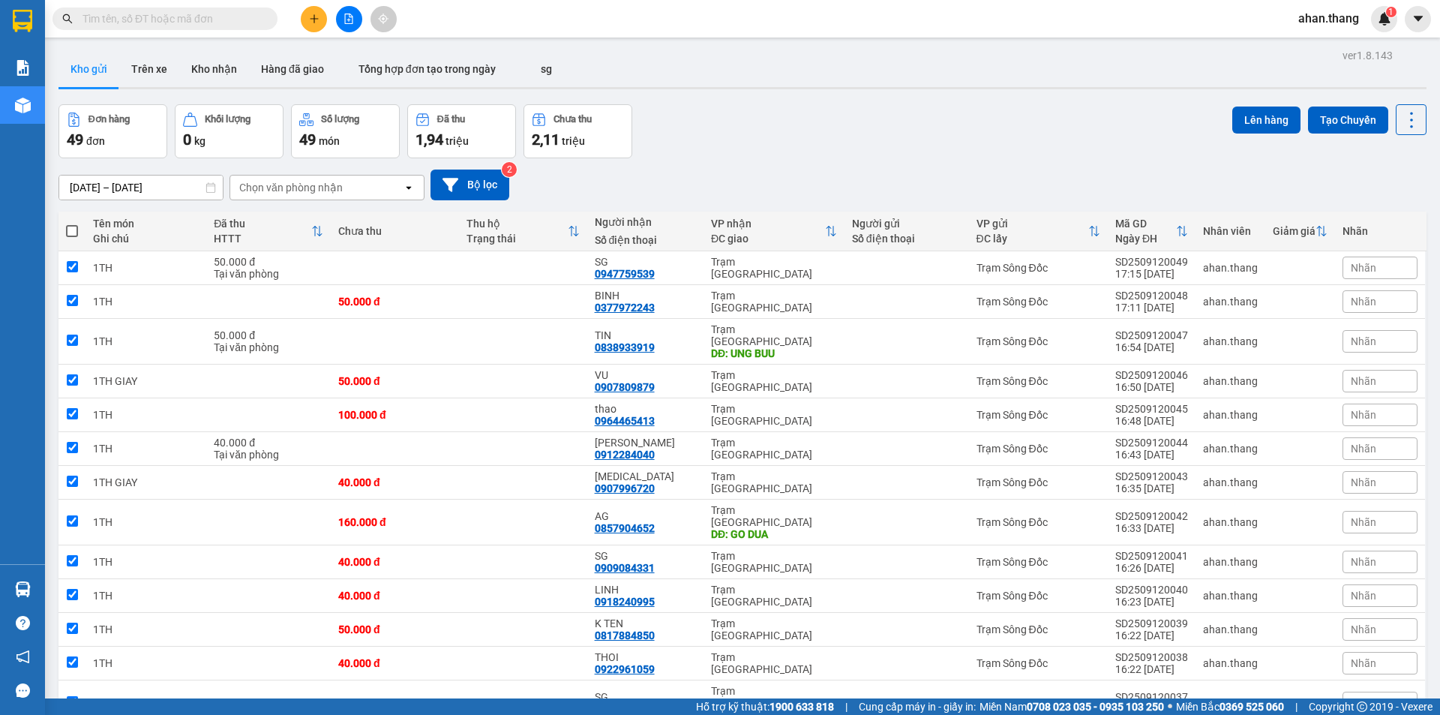
checkbox input "true"
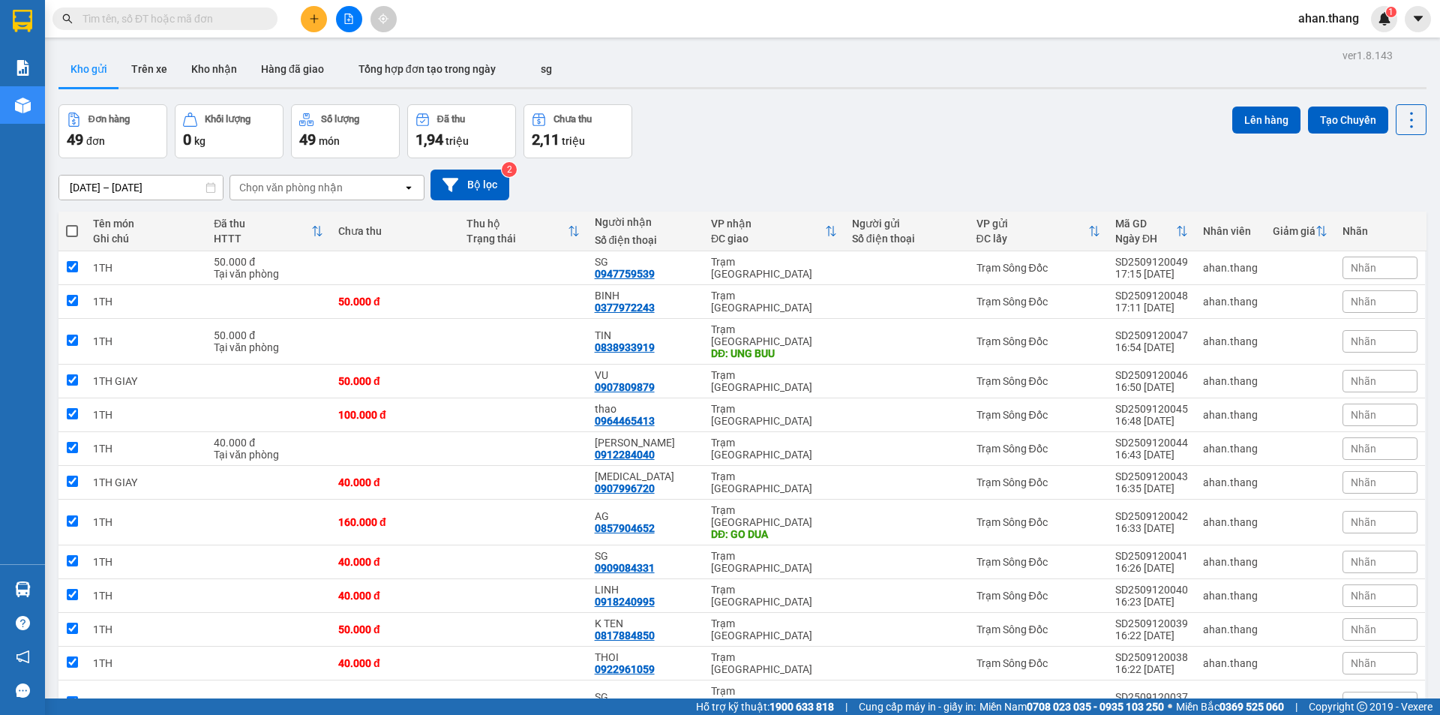
checkbox input "true"
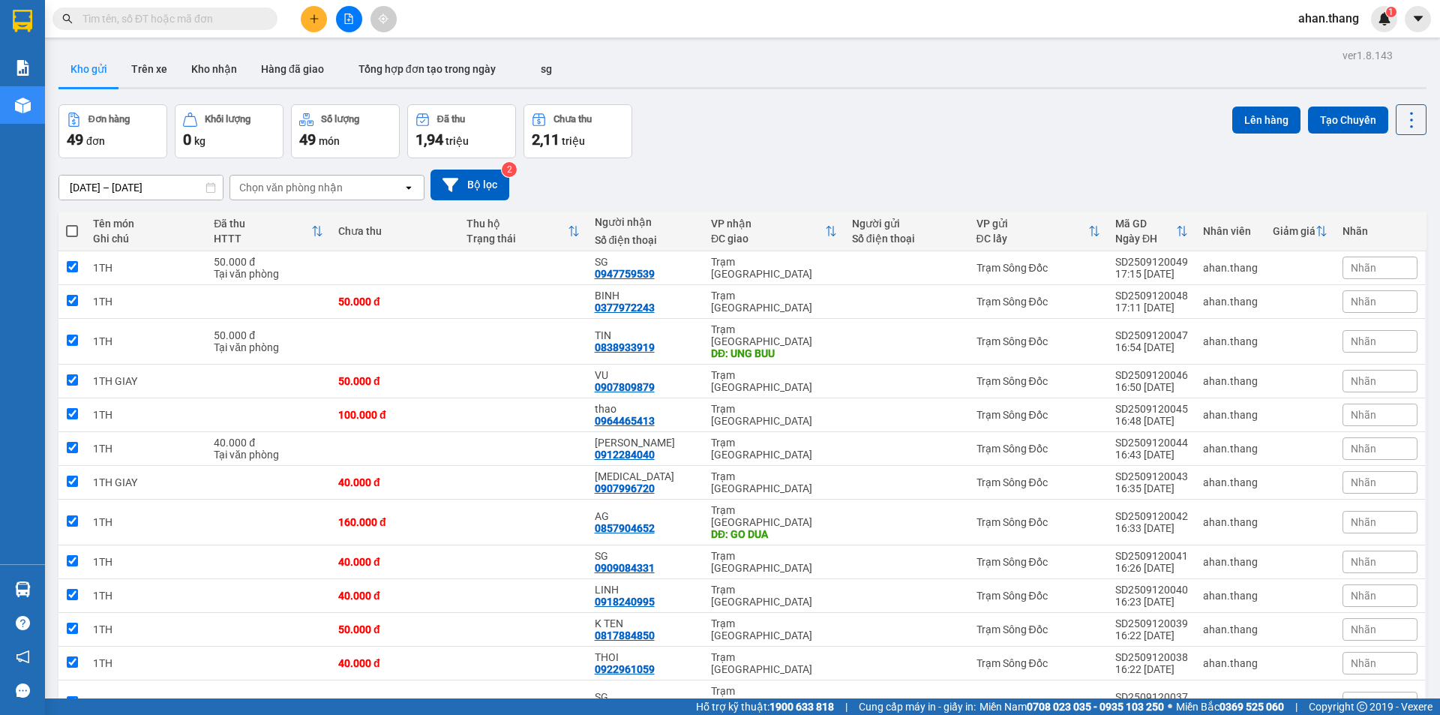
checkbox input "true"
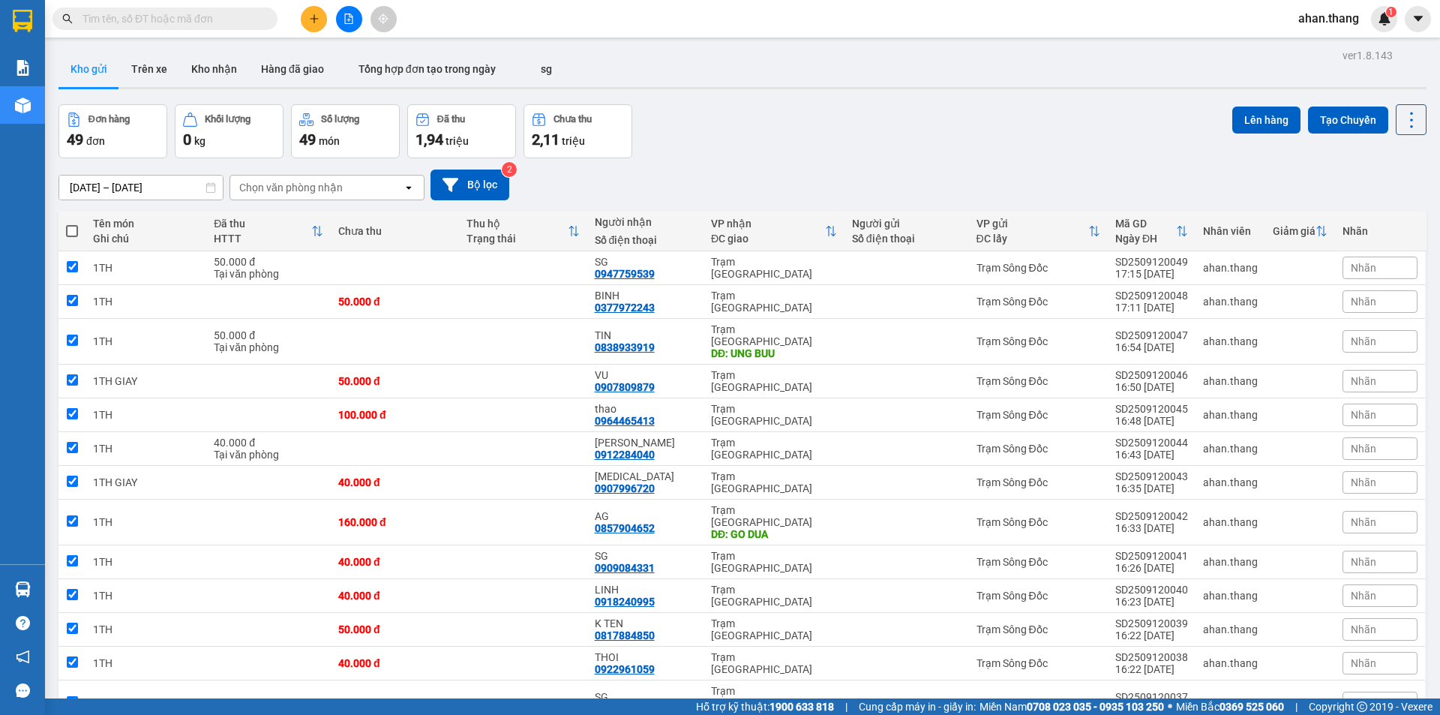
checkbox input "true"
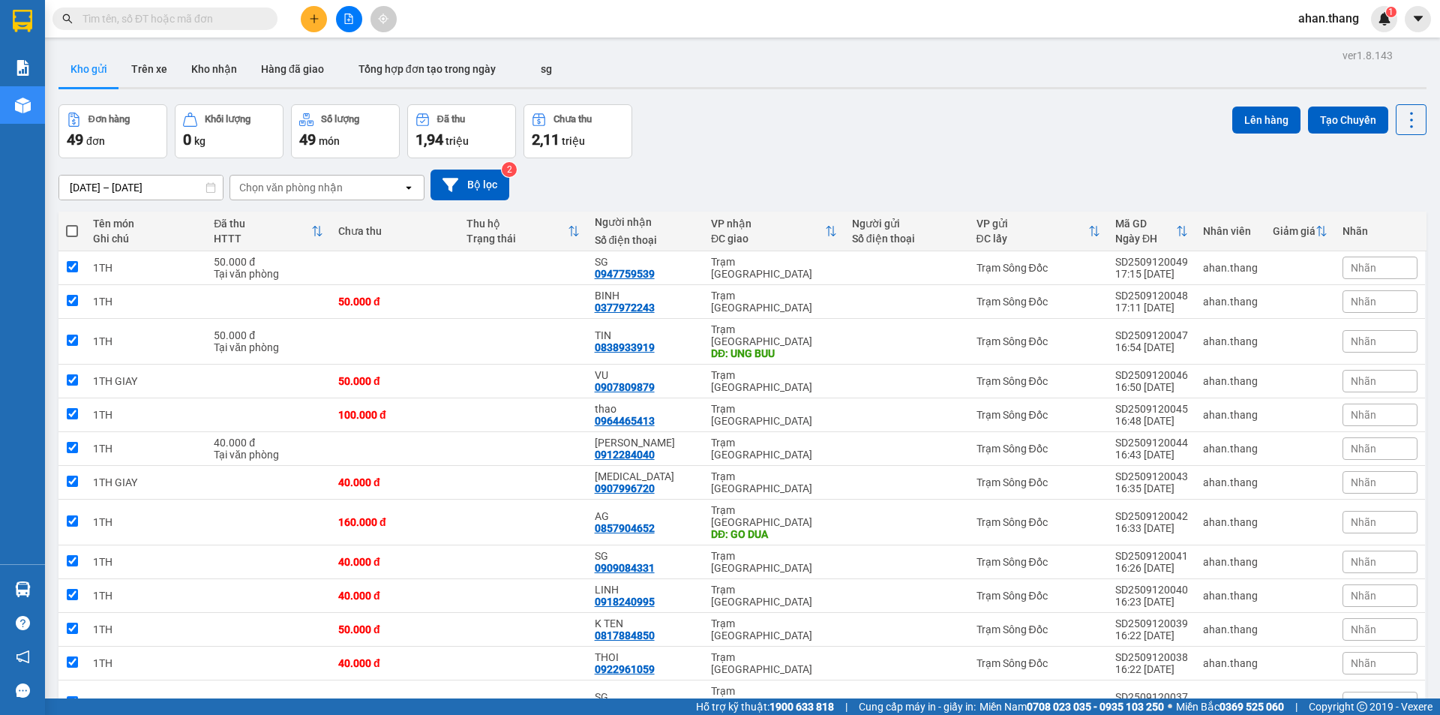
checkbox input "true"
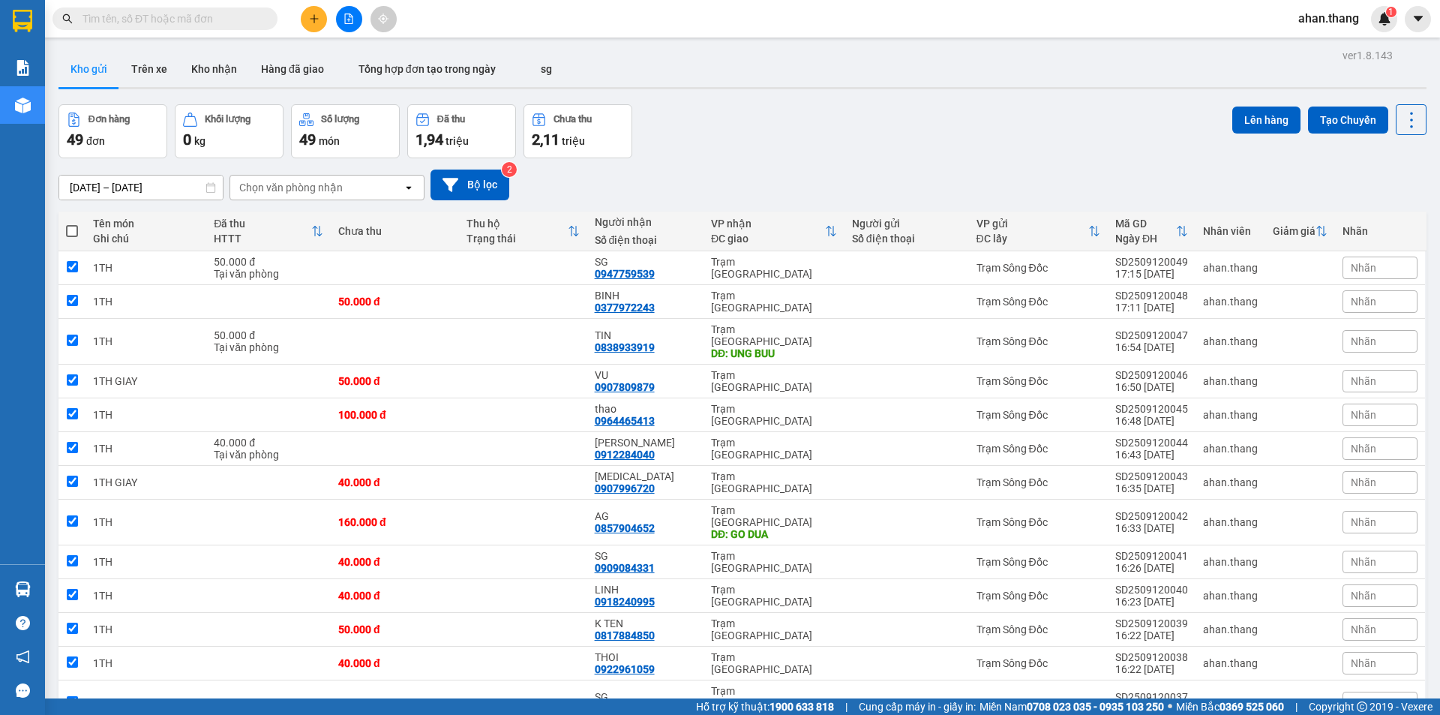
checkbox input "true"
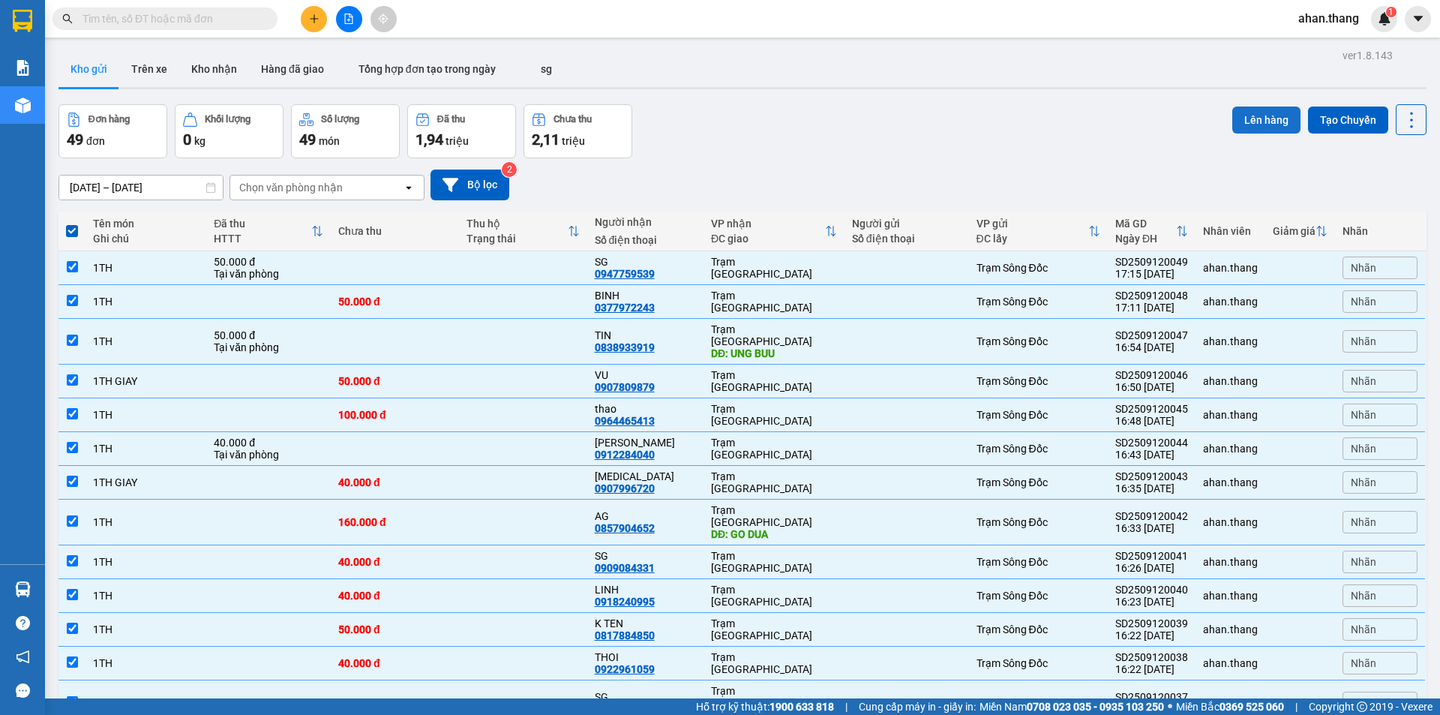
click at [1242, 118] on button "Lên hàng" at bounding box center [1266, 119] width 68 height 27
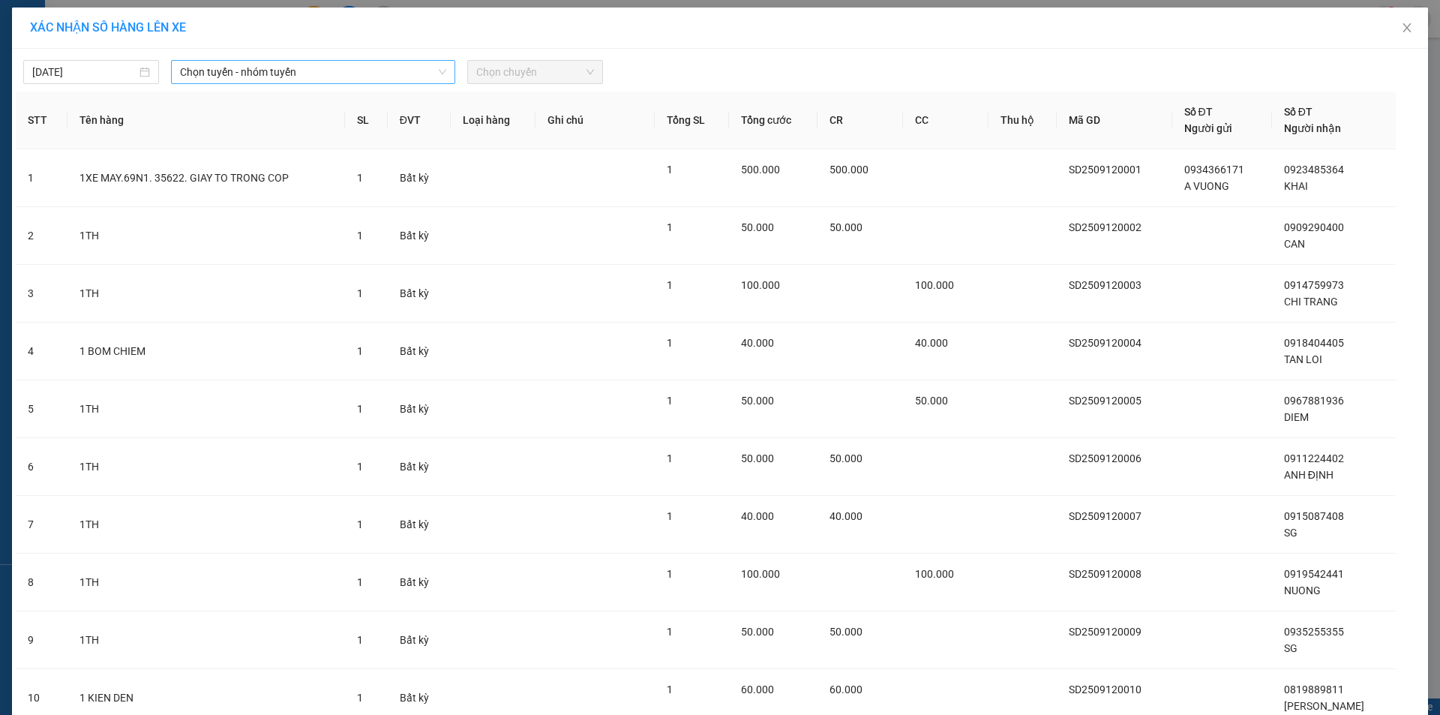
click at [259, 72] on span "Chọn tuyến - nhóm tuyến" at bounding box center [313, 72] width 266 height 22
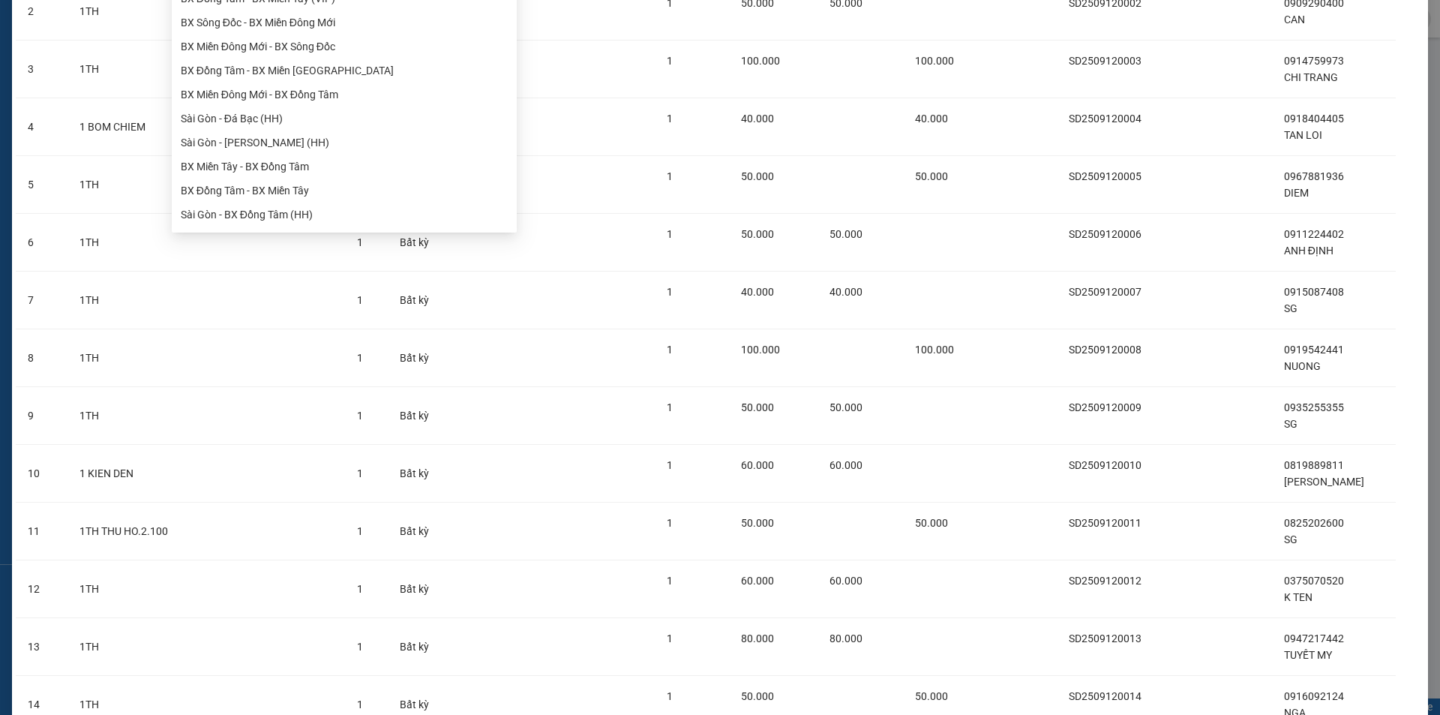
scroll to position [225, 0]
click at [240, 187] on ul "BX Đồng Tâm - BX Sông Đốc BX Miền Tây - BX Đồng Tâm (VIP) BX Sông Đốc - BX Miền…" at bounding box center [344, 70] width 345 height 312
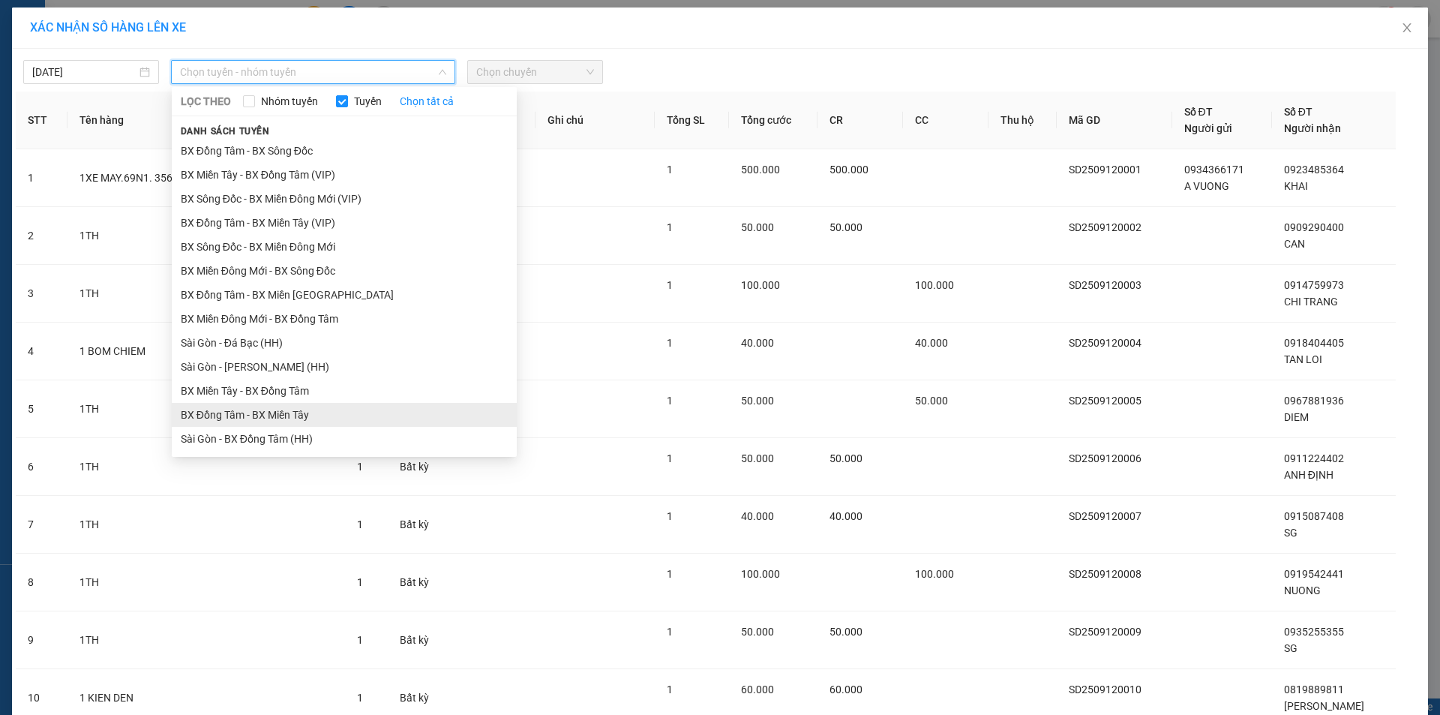
click at [223, 414] on li "BX Đồng Tâm - BX Miền Tây" at bounding box center [344, 415] width 345 height 24
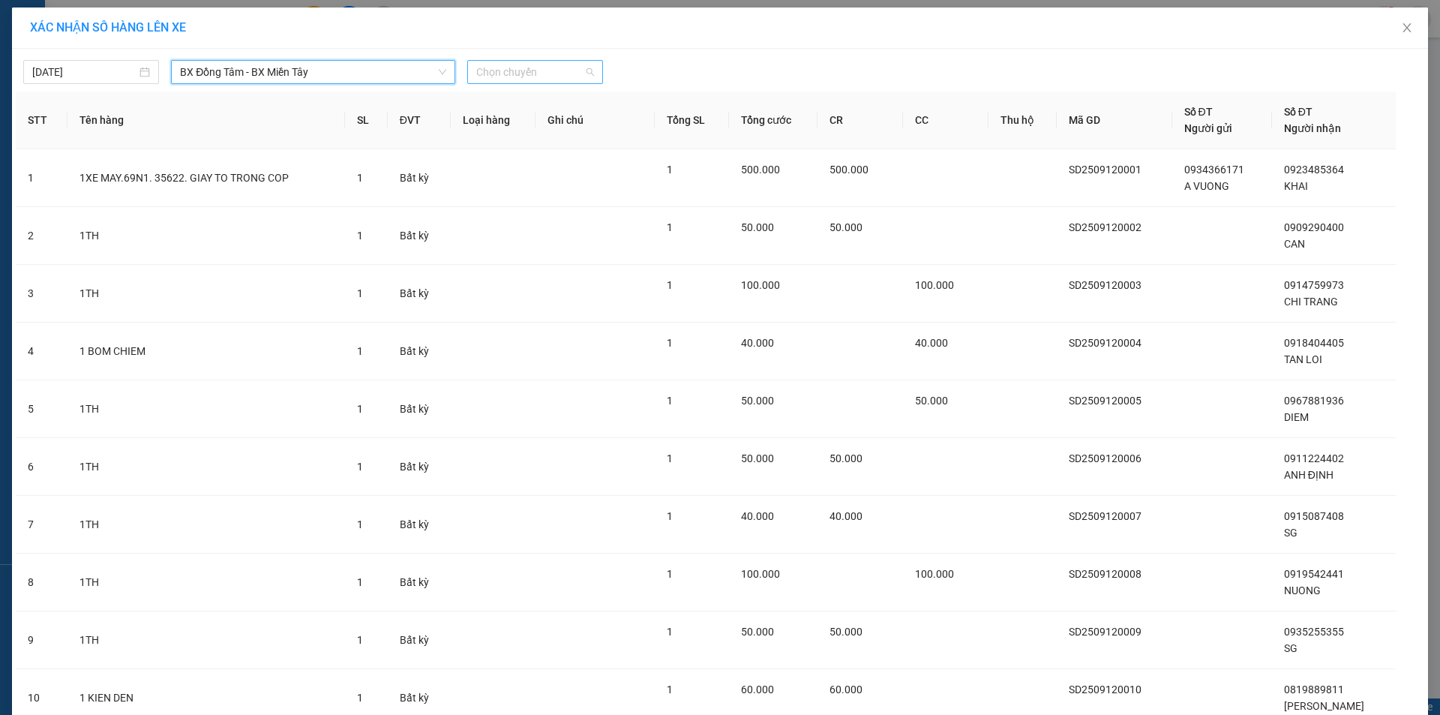
click at [523, 73] on span "Chọn chuyến" at bounding box center [535, 72] width 118 height 22
click at [509, 121] on div "20:50 - 51B-244.76" at bounding box center [529, 126] width 117 height 16
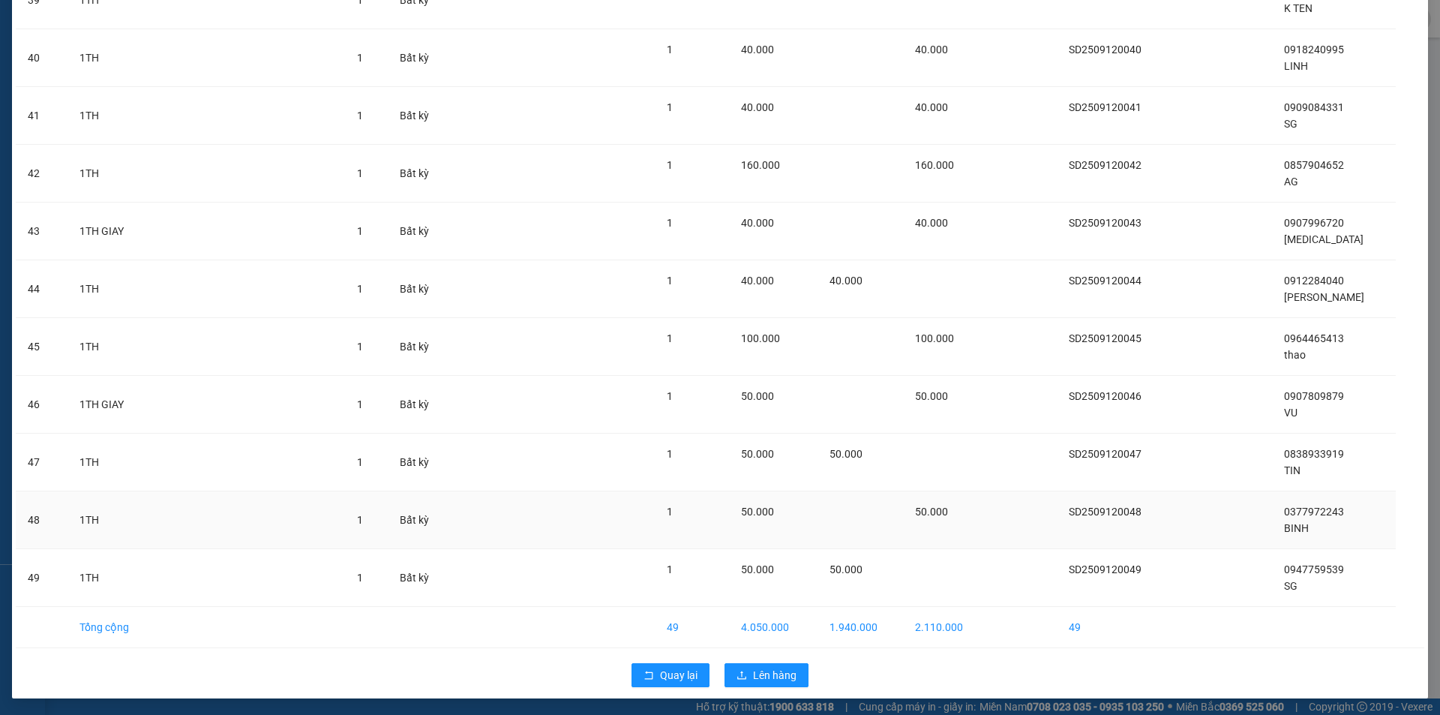
scroll to position [2382, 0]
click at [769, 673] on span "Lên hàng" at bounding box center [774, 673] width 43 height 16
